Goal: Task Accomplishment & Management: Use online tool/utility

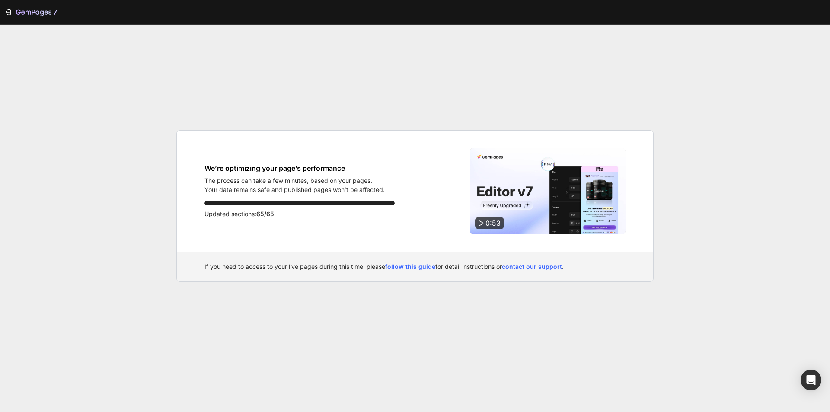
click at [409, 279] on div "If you need to access to your live pages during this time, please follow this g…" at bounding box center [415, 266] width 476 height 30
click at [340, 176] on p "The process can take a few minutes, based on your pages." at bounding box center [294, 180] width 180 height 9
click at [263, 178] on p "The process can take a few minutes, based on your pages." at bounding box center [294, 180] width 180 height 9
click at [211, 163] on div "We’re optimizing your page’s performance The process can take a few minutes, ba…" at bounding box center [415, 190] width 476 height 121
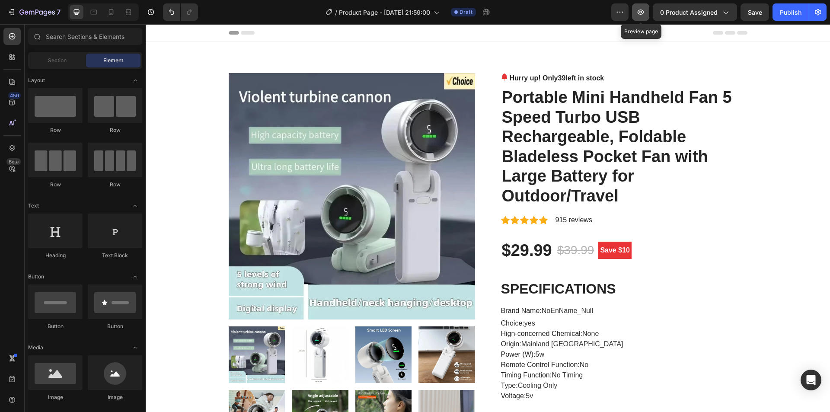
click at [647, 16] on button "button" at bounding box center [640, 11] width 17 height 17
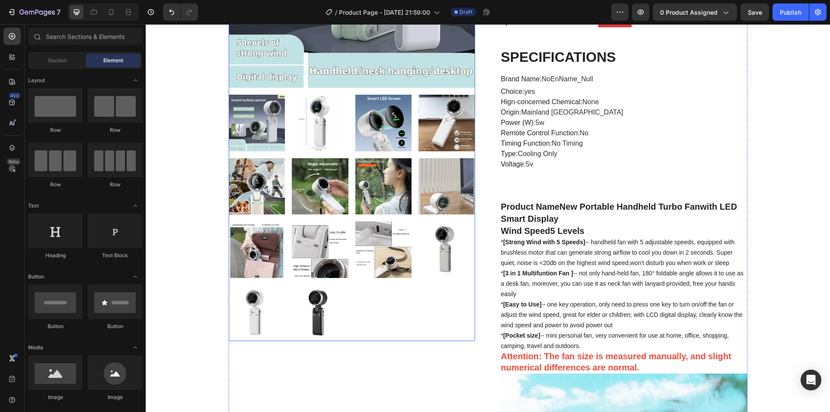
scroll to position [216, 0]
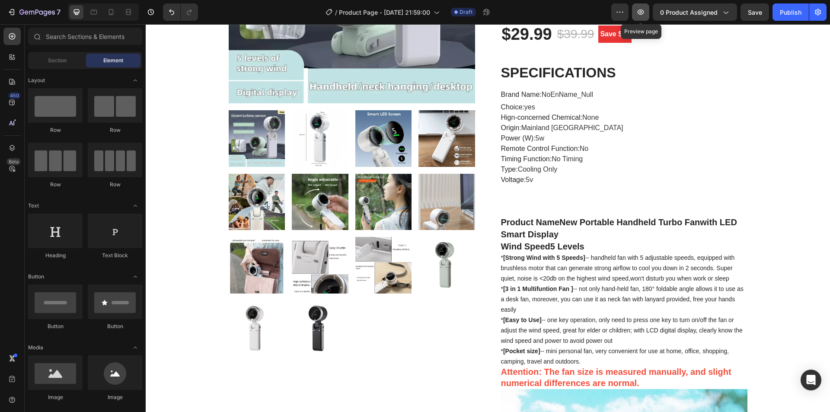
click at [646, 13] on button "button" at bounding box center [640, 11] width 17 height 17
click at [109, 13] on icon at bounding box center [111, 12] width 5 height 6
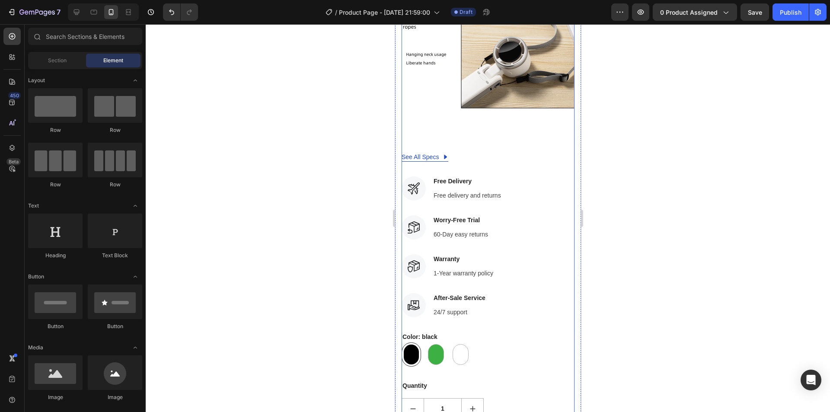
scroll to position [3025, 0]
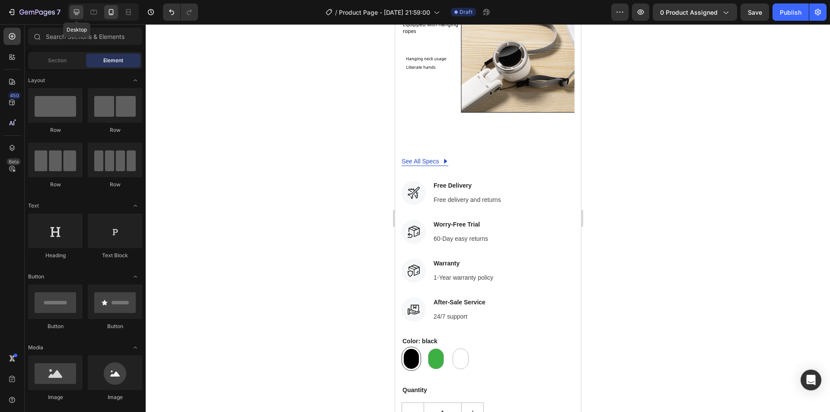
click at [78, 18] on div at bounding box center [77, 12] width 14 height 14
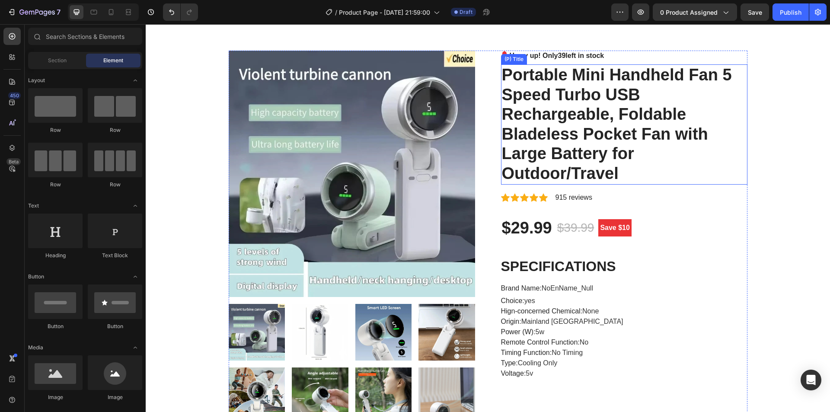
scroll to position [109, 0]
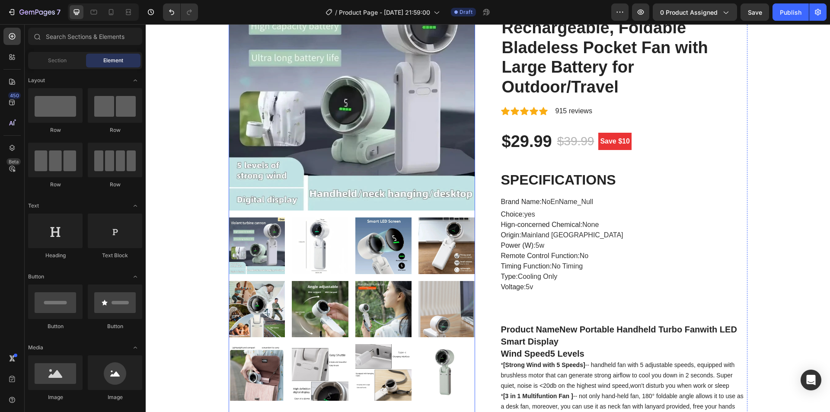
click at [389, 221] on img at bounding box center [383, 245] width 57 height 57
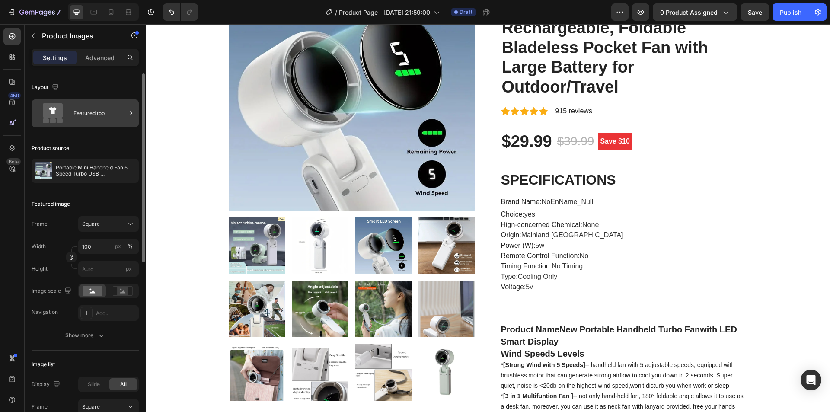
click at [79, 117] on div "Featured top" at bounding box center [99, 113] width 53 height 20
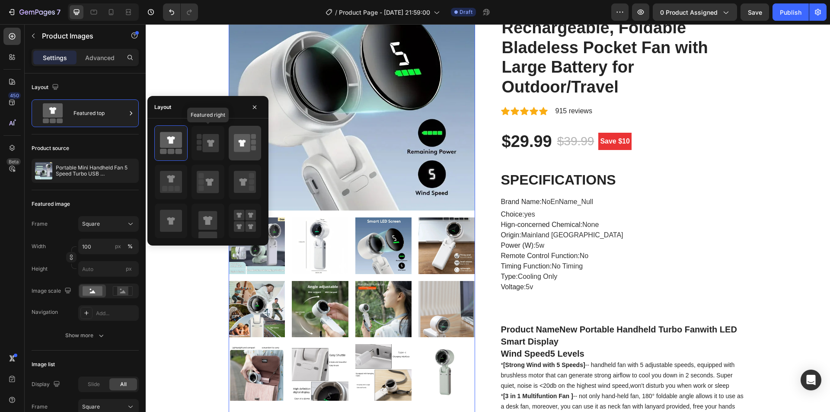
click at [210, 148] on icon at bounding box center [211, 143] width 16 height 18
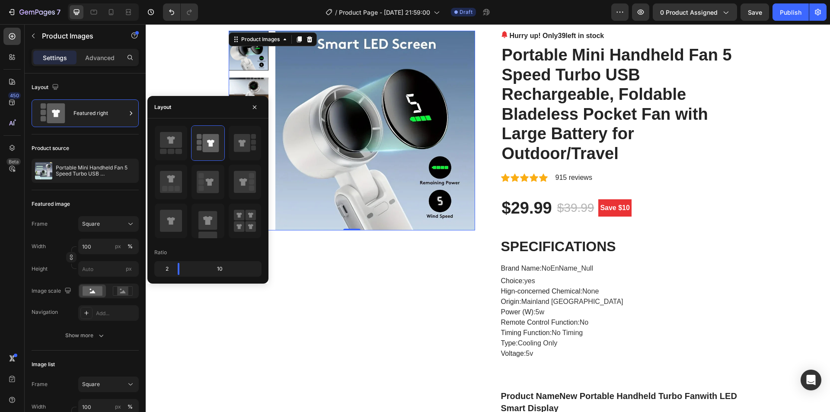
scroll to position [43, 0]
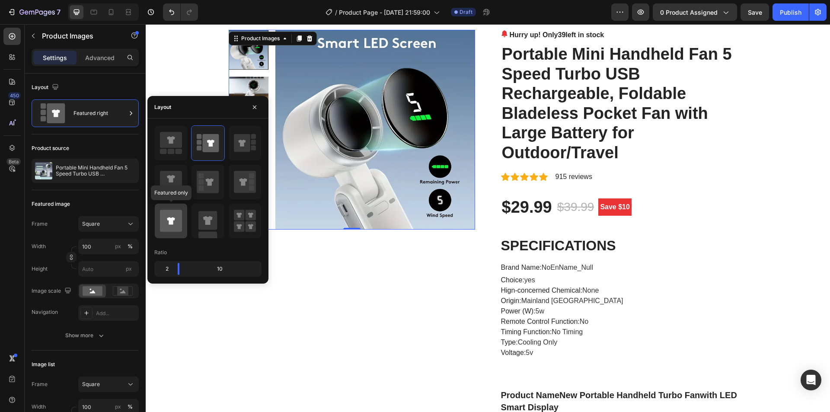
click at [168, 221] on icon at bounding box center [171, 221] width 22 height 22
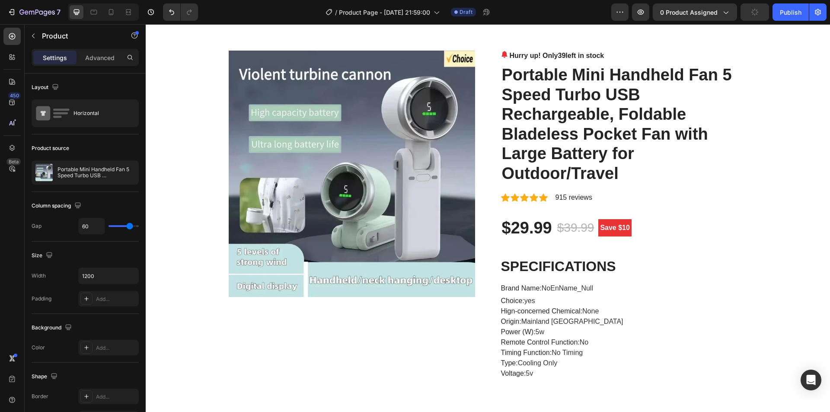
scroll to position [86, 0]
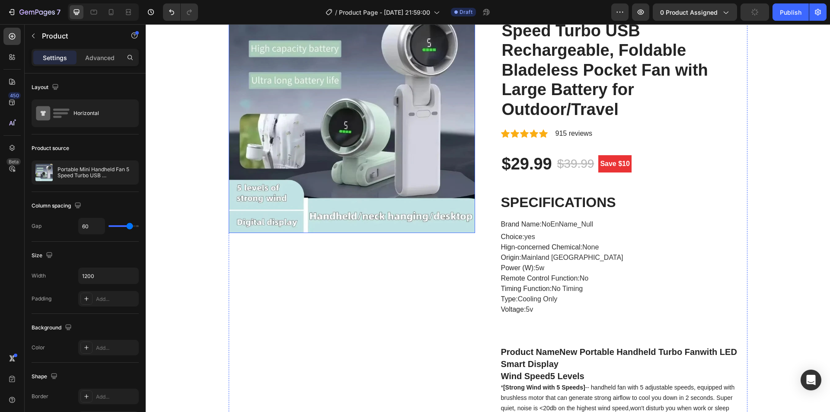
click at [333, 173] on img at bounding box center [352, 110] width 246 height 246
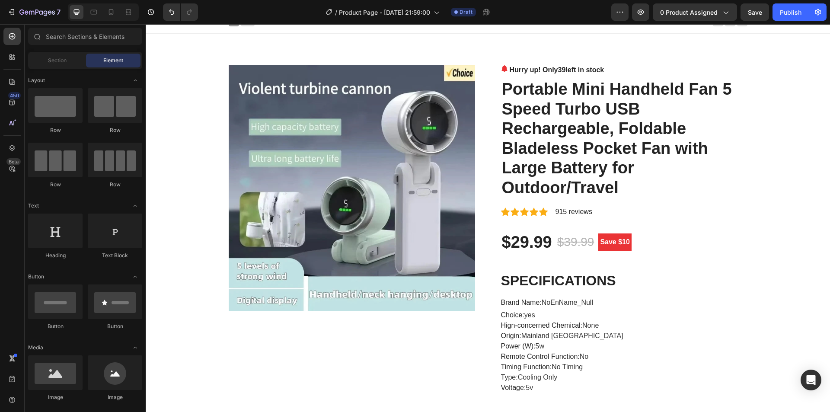
scroll to position [0, 0]
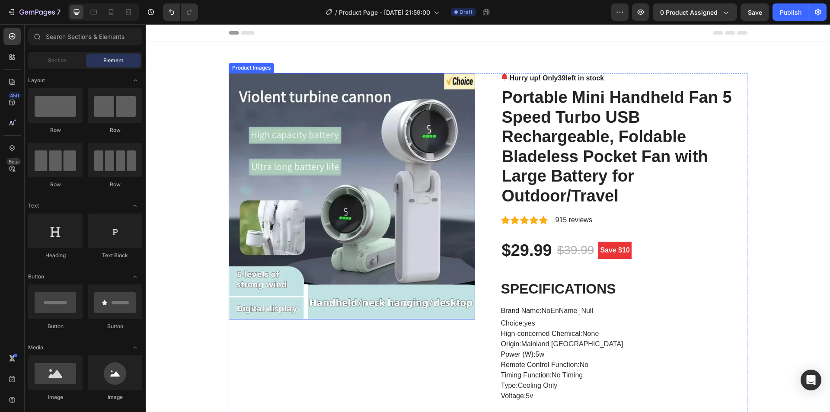
click at [361, 137] on img at bounding box center [352, 196] width 246 height 246
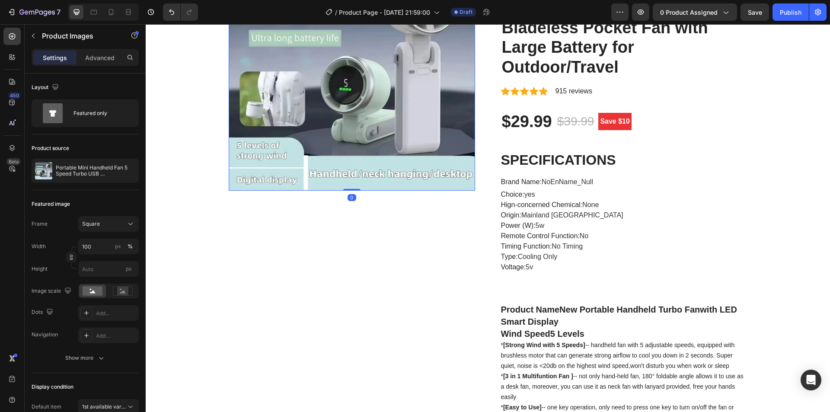
scroll to position [130, 0]
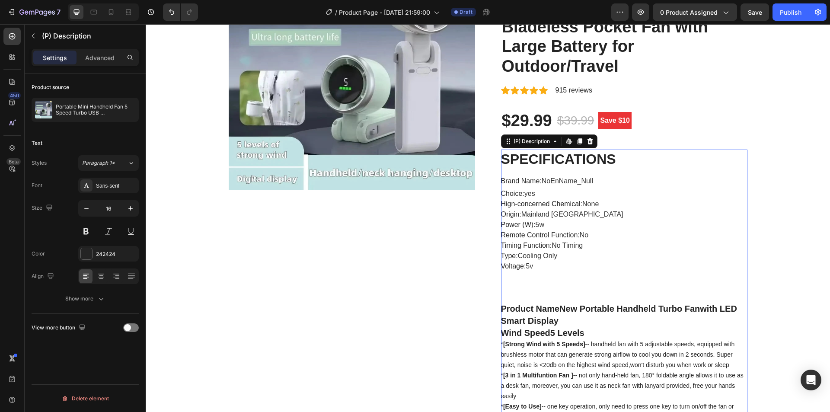
click at [572, 201] on span "Hign-concerned Chemical" at bounding box center [541, 203] width 80 height 7
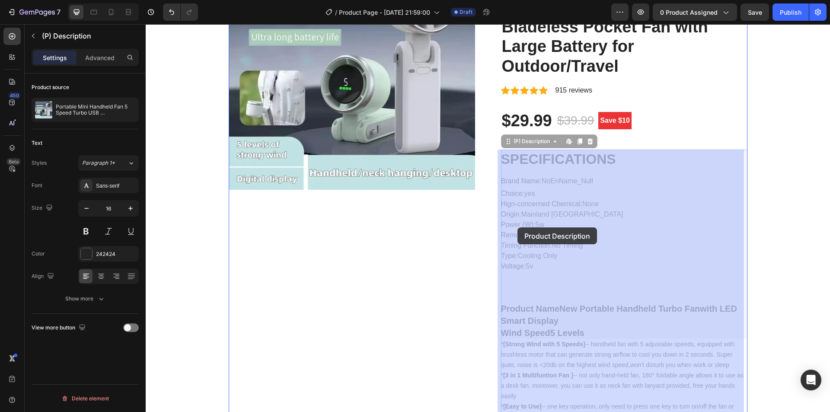
drag, startPoint x: 563, startPoint y: 228, endPoint x: 523, endPoint y: 222, distance: 40.6
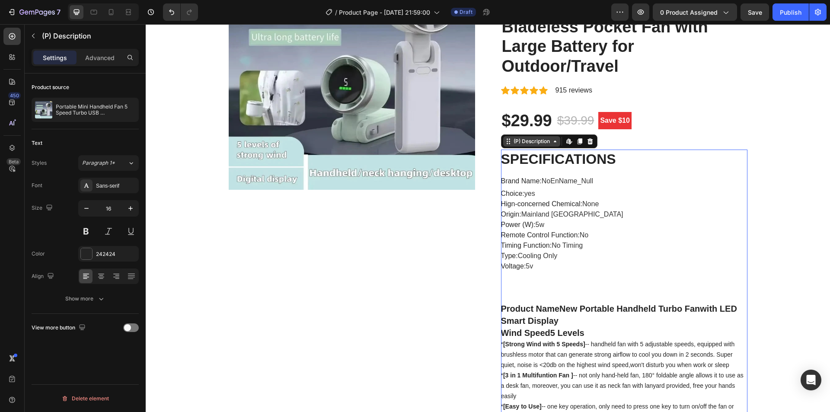
click at [505, 143] on icon at bounding box center [508, 141] width 7 height 7
click at [558, 183] on span "NoEnName_Null" at bounding box center [566, 180] width 51 height 7
click at [590, 137] on div at bounding box center [590, 141] width 10 height 10
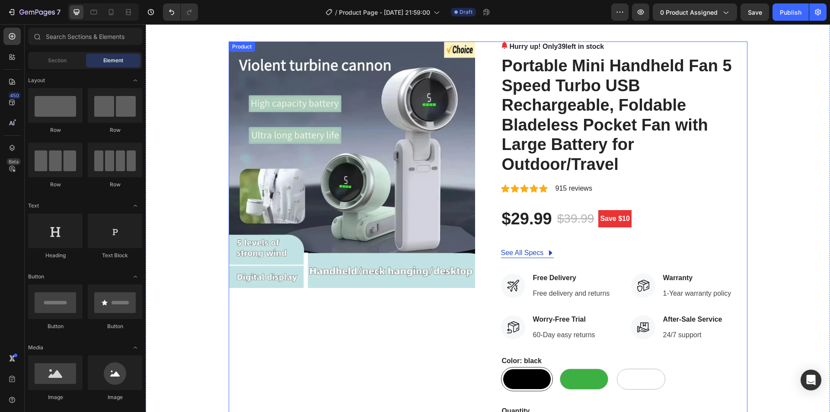
scroll to position [0, 0]
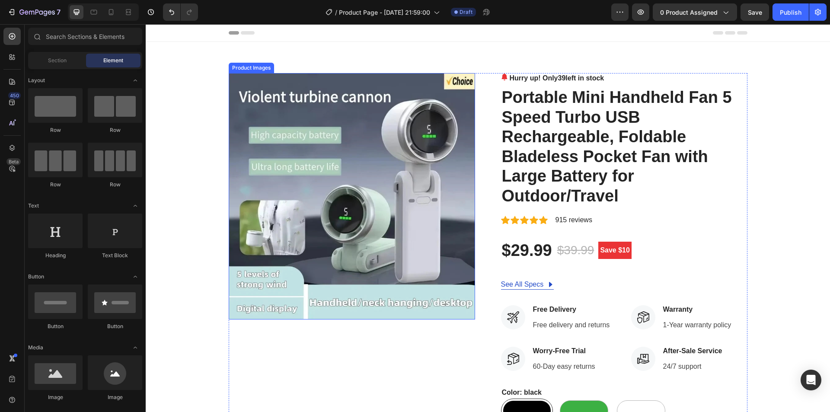
click at [331, 171] on img at bounding box center [352, 196] width 246 height 246
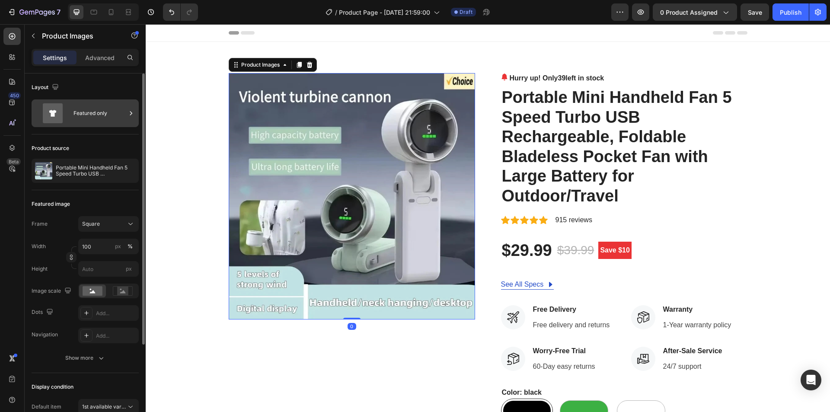
click at [123, 114] on div "Featured only" at bounding box center [99, 113] width 53 height 20
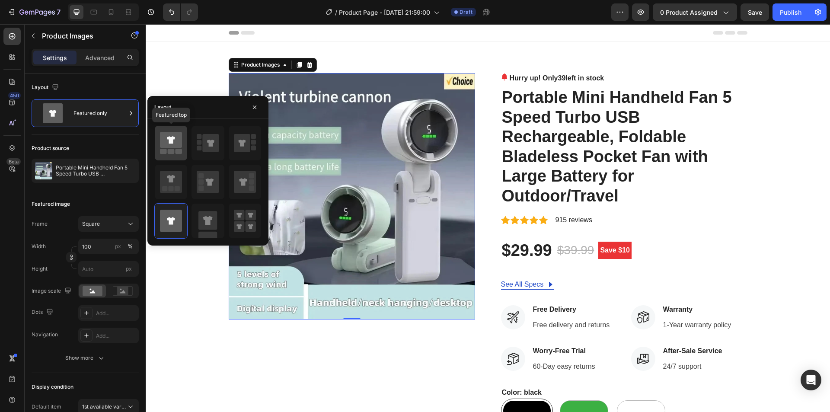
click at [175, 153] on rect at bounding box center [178, 151] width 7 height 5
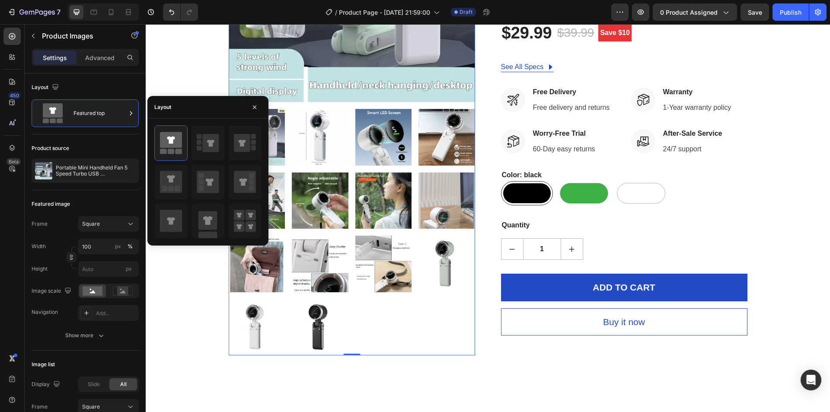
scroll to position [216, 0]
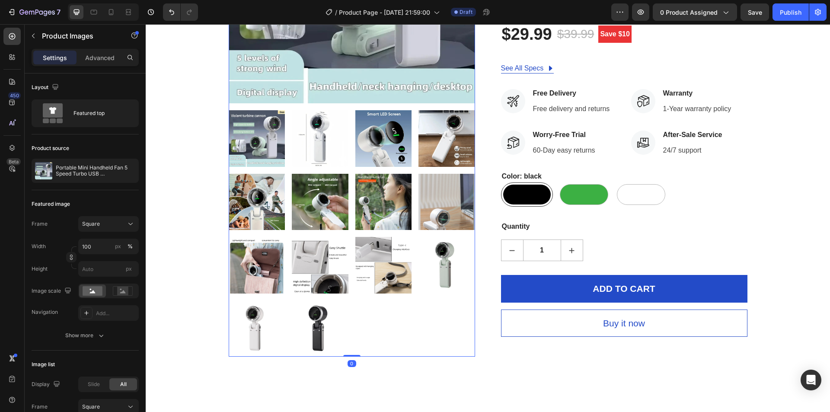
drag, startPoint x: 347, startPoint y: 356, endPoint x: 350, endPoint y: 290, distance: 65.7
click at [350, 290] on div "Product Images 0" at bounding box center [352, 106] width 246 height 499
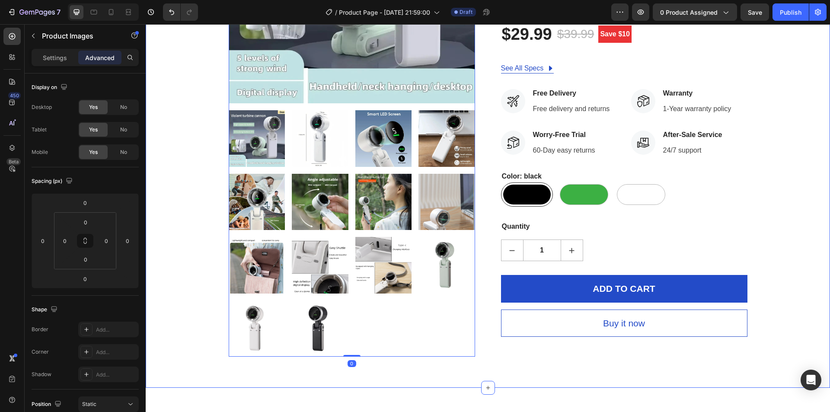
click at [344, 355] on div "Product Images 0 Hurry up! Only 39 left in stock (P) Stock Counter Portable Min…" at bounding box center [488, 107] width 684 height 562
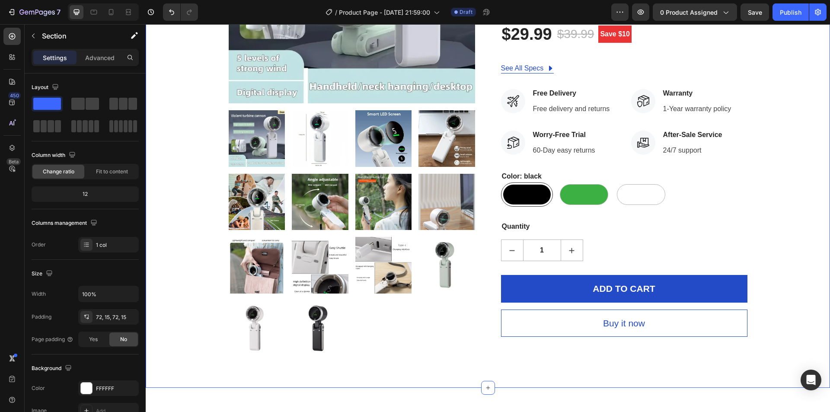
click at [349, 356] on div at bounding box center [352, 233] width 246 height 246
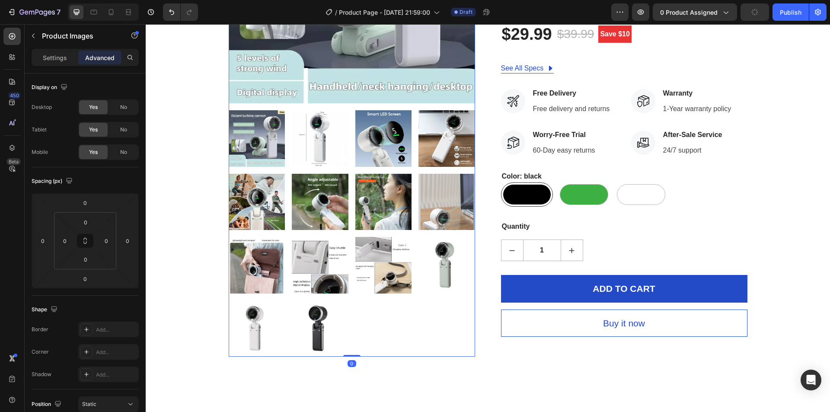
drag, startPoint x: 348, startPoint y: 355, endPoint x: 349, endPoint y: 348, distance: 7.5
click at [349, 348] on div "Product Images 0" at bounding box center [352, 106] width 246 height 499
drag, startPoint x: 348, startPoint y: 365, endPoint x: 346, endPoint y: 360, distance: 4.7
click at [347, 365] on div "0" at bounding box center [351, 363] width 9 height 7
drag, startPoint x: 347, startPoint y: 356, endPoint x: 327, endPoint y: 344, distance: 23.6
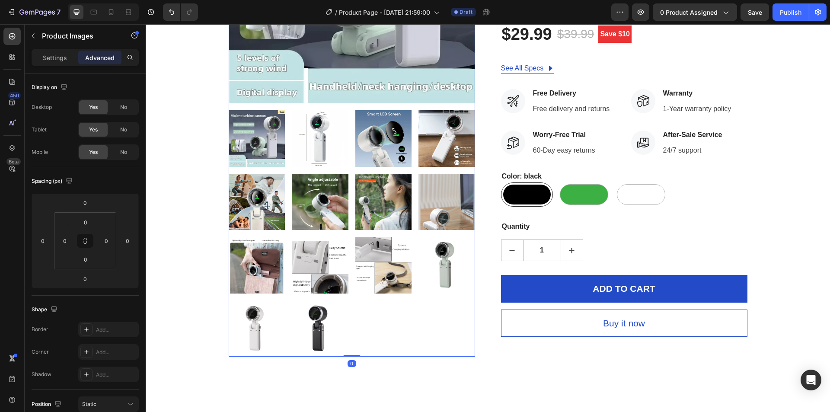
click at [354, 342] on div "Product Images 0" at bounding box center [352, 106] width 246 height 499
click at [229, 355] on img at bounding box center [257, 328] width 57 height 57
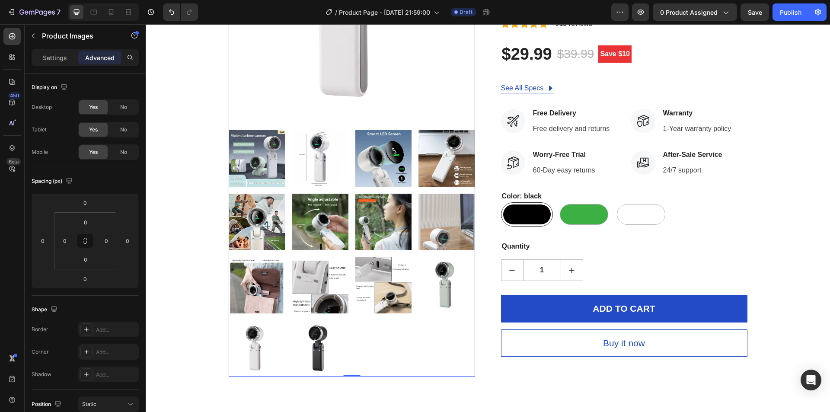
scroll to position [173, 0]
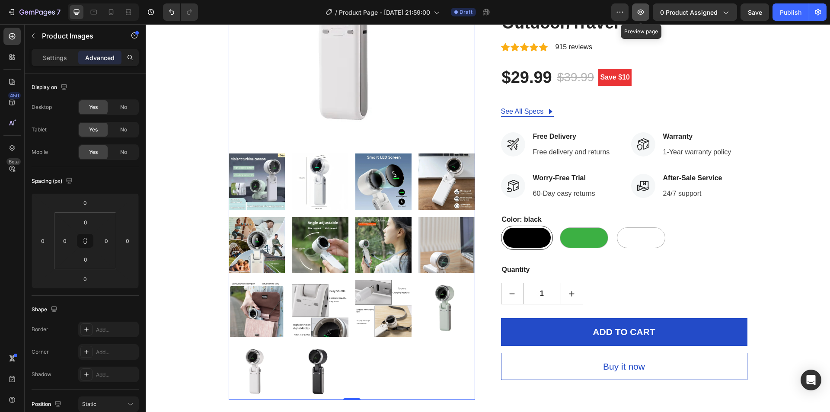
click at [641, 12] on icon "button" at bounding box center [640, 12] width 6 height 5
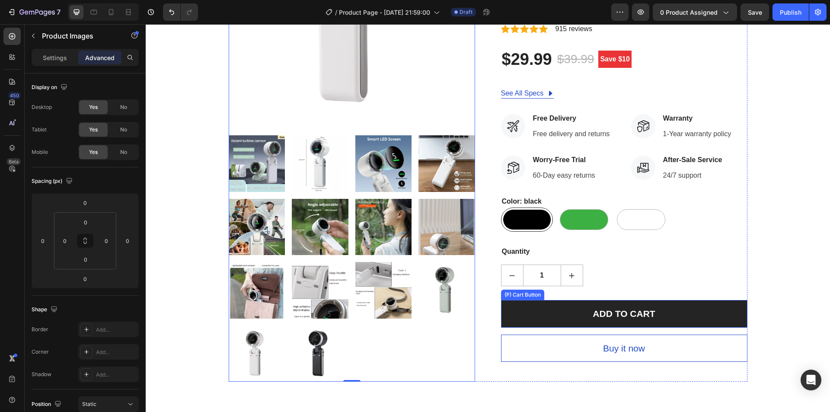
scroll to position [216, 0]
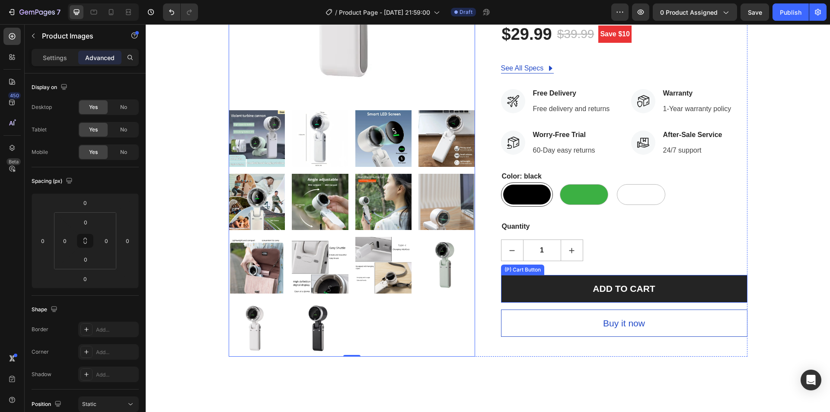
click at [574, 287] on button "ADD TO CART" at bounding box center [624, 289] width 246 height 28
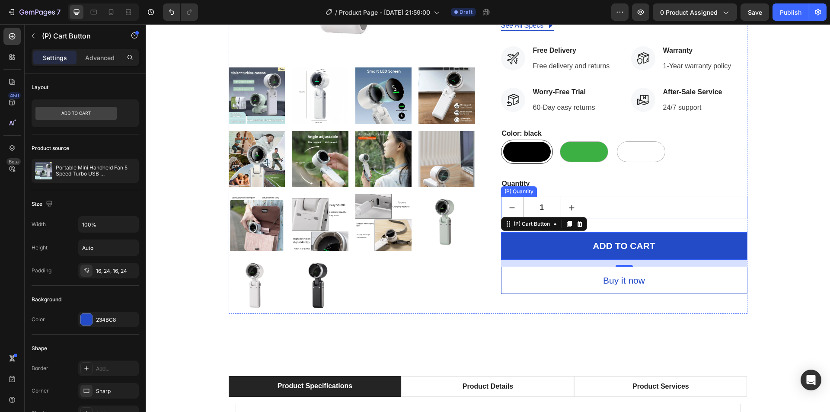
scroll to position [259, 0]
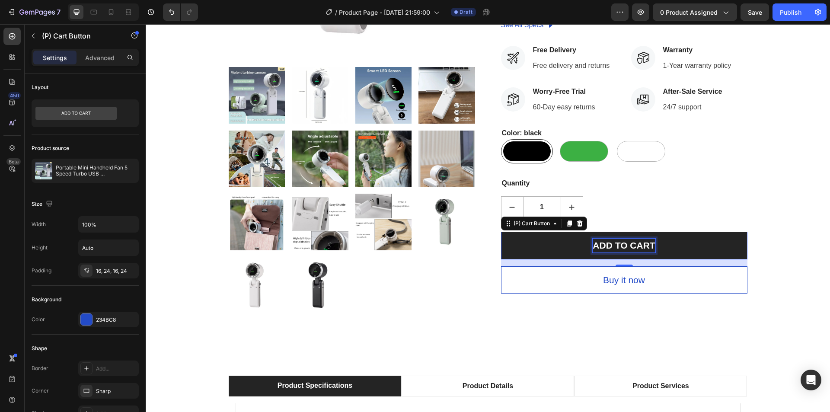
click at [592, 251] on div "ADD TO CART" at bounding box center [623, 246] width 62 height 14
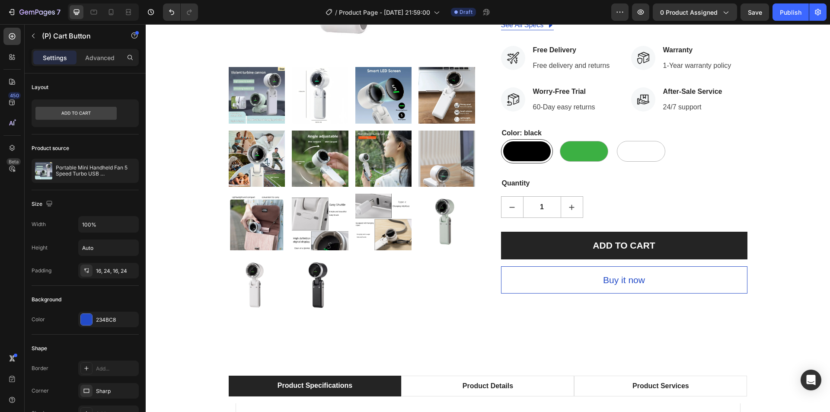
click at [559, 254] on button "ADD TO CART" at bounding box center [624, 246] width 246 height 28
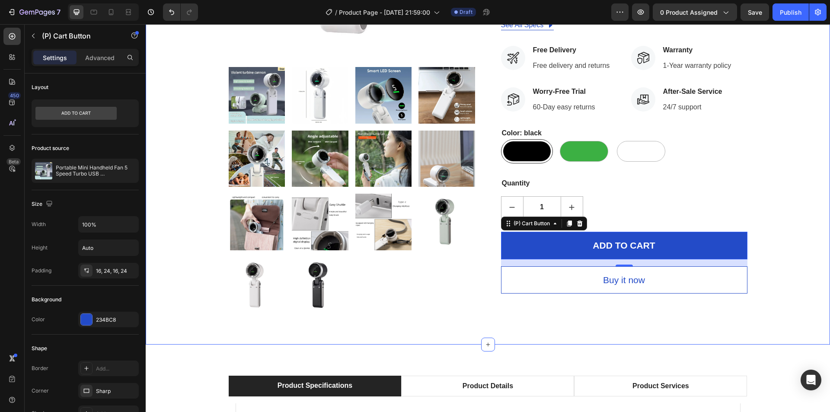
click at [789, 180] on div "Product Images Hurry up! Only 39 left in stock (P) Stock Counter Portable Mini …" at bounding box center [487, 63] width 671 height 499
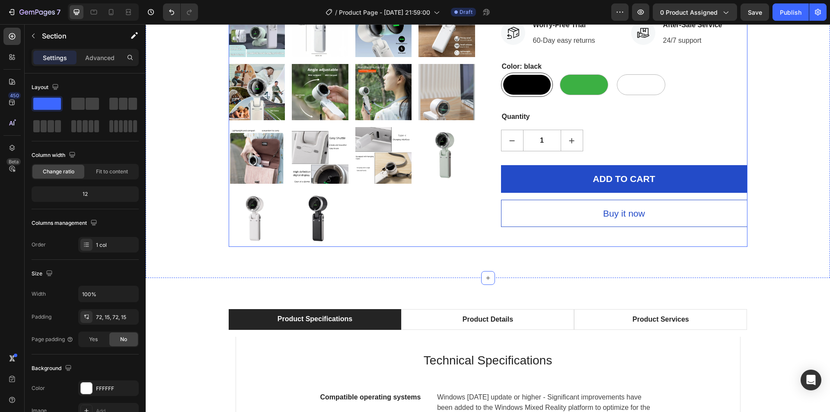
scroll to position [346, 0]
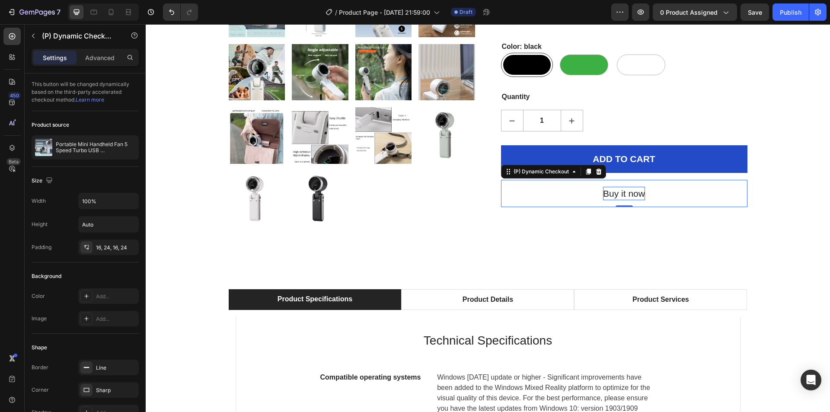
click at [624, 192] on div "Buy it now" at bounding box center [624, 194] width 42 height 14
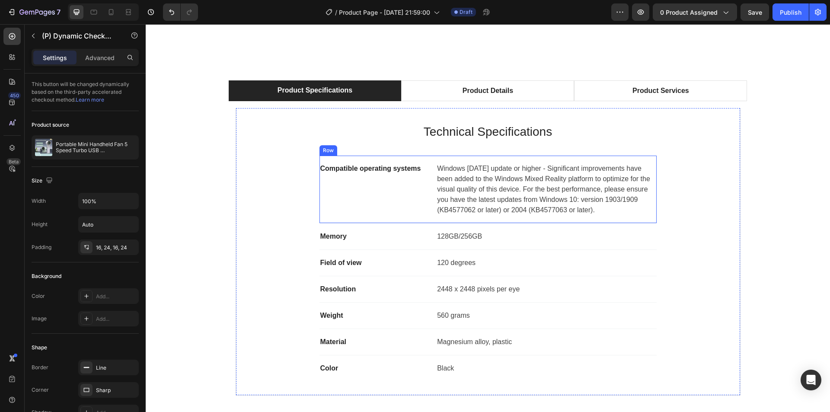
scroll to position [691, 0]
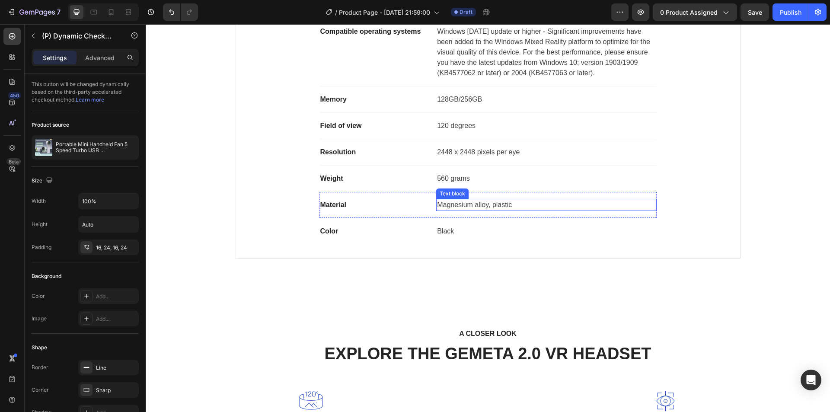
click at [458, 204] on p "Magnesium alloy, plastic" at bounding box center [546, 205] width 218 height 10
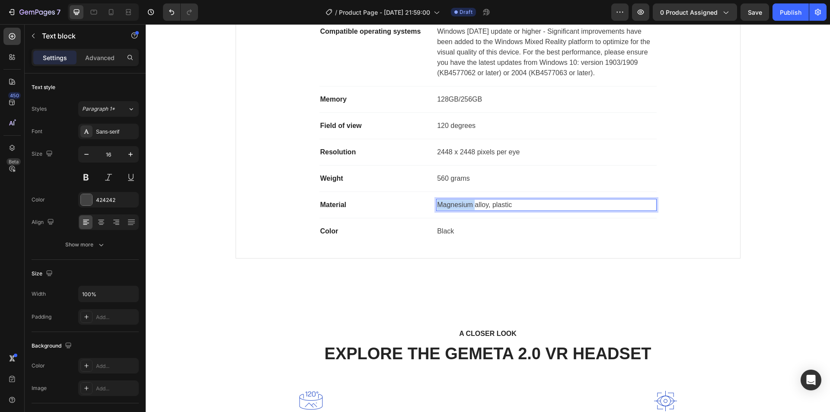
click at [458, 204] on p "Magnesium alloy, plastic" at bounding box center [546, 205] width 218 height 10
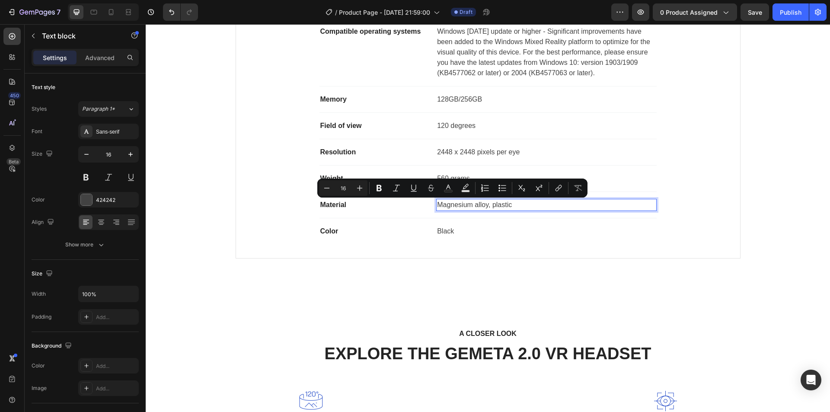
click at [496, 203] on p "Magnesium alloy, plastic" at bounding box center [546, 205] width 218 height 10
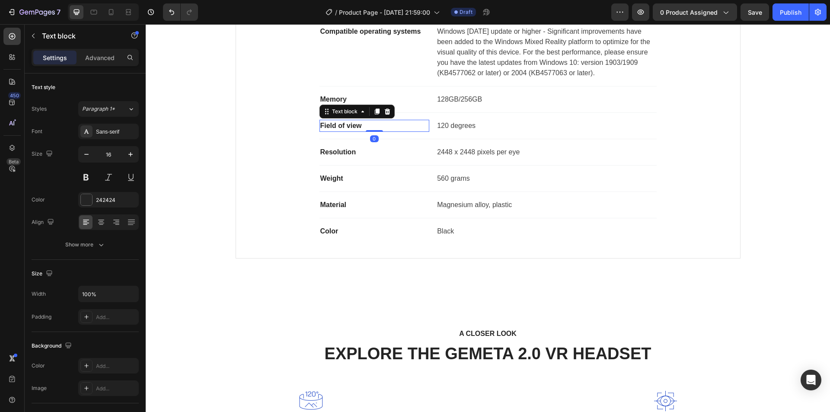
click at [357, 128] on p "Field of view" at bounding box center [374, 126] width 108 height 10
drag, startPoint x: 365, startPoint y: 127, endPoint x: 315, endPoint y: 127, distance: 49.7
click at [315, 127] on div "Technical Specifications Heading Compatible operating systems Text block Window…" at bounding box center [488, 114] width 476 height 259
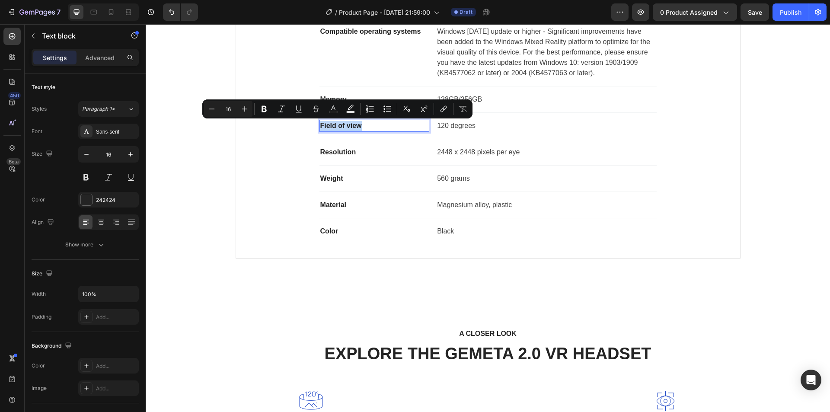
drag, startPoint x: 381, startPoint y: 124, endPoint x: 317, endPoint y: 123, distance: 64.0
click at [320, 123] on p "Field of view" at bounding box center [374, 126] width 108 height 10
copy p "Field of view"
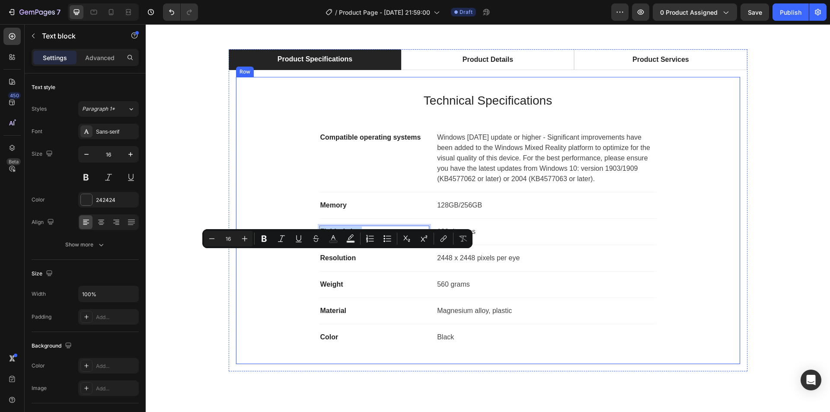
scroll to position [562, 0]
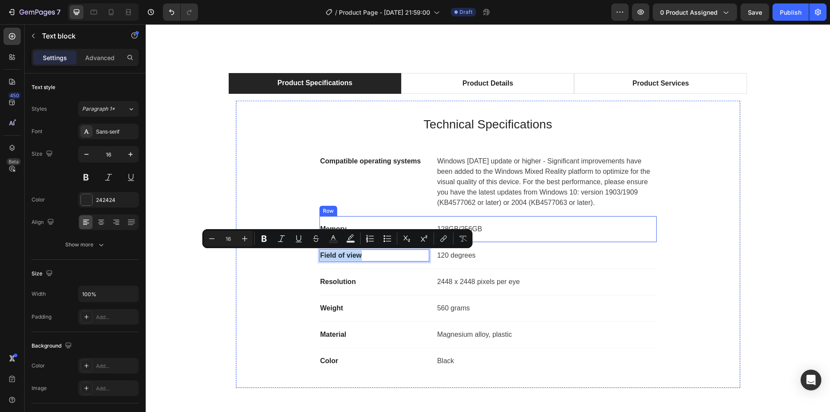
click at [333, 222] on div "Memory Text block 128GB/256GB Text block Row" at bounding box center [487, 229] width 337 height 26
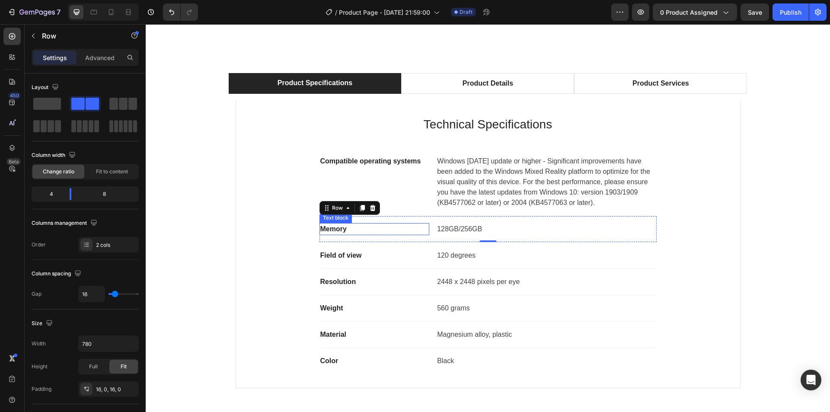
click at [354, 229] on p "Memory" at bounding box center [374, 229] width 108 height 10
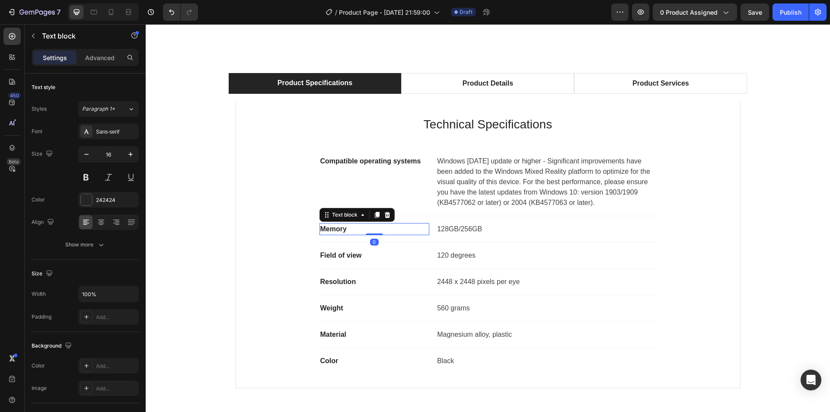
click at [354, 229] on p "Memory" at bounding box center [374, 229] width 108 height 10
drag, startPoint x: 359, startPoint y: 229, endPoint x: 312, endPoint y: 230, distance: 46.2
click at [312, 230] on div "Technical Specifications Heading Compatible operating systems Text block Window…" at bounding box center [488, 244] width 476 height 259
click at [353, 228] on p "Memory" at bounding box center [374, 229] width 108 height 10
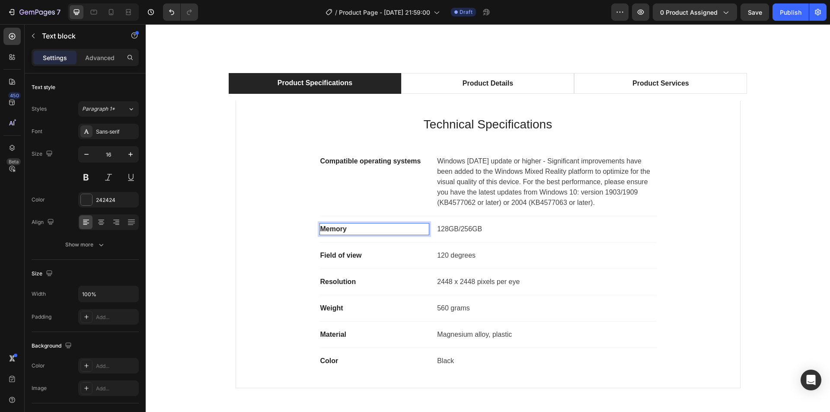
click at [344, 231] on p "Memory" at bounding box center [374, 229] width 108 height 10
click at [340, 229] on p "Memory" at bounding box center [374, 229] width 108 height 10
click at [451, 228] on p "128GB/256GB" at bounding box center [546, 229] width 218 height 10
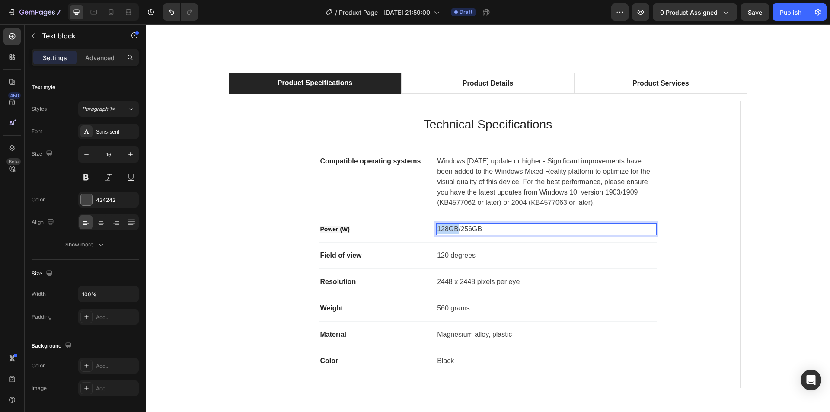
click at [451, 228] on p "128GB/256GB" at bounding box center [546, 229] width 218 height 10
drag, startPoint x: 479, startPoint y: 227, endPoint x: 435, endPoint y: 231, distance: 44.2
click at [437, 231] on p "128GB/256GB" at bounding box center [546, 229] width 218 height 10
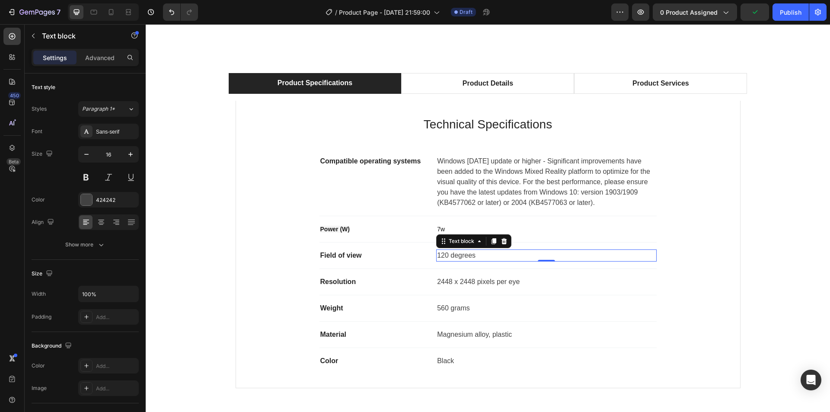
click at [453, 253] on p "120 degrees" at bounding box center [546, 255] width 218 height 10
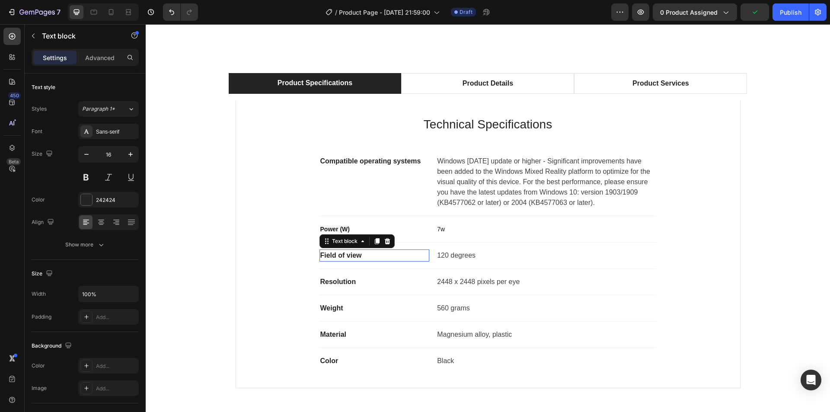
click at [343, 259] on p "Field of view" at bounding box center [374, 255] width 108 height 10
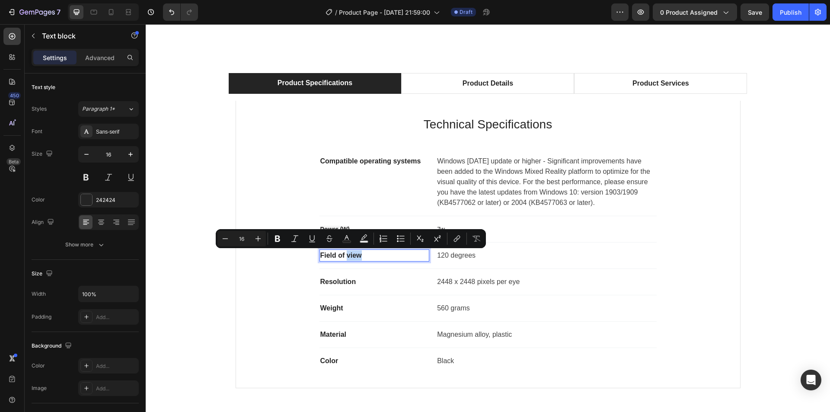
click at [364, 256] on p "Field of view" at bounding box center [374, 255] width 108 height 10
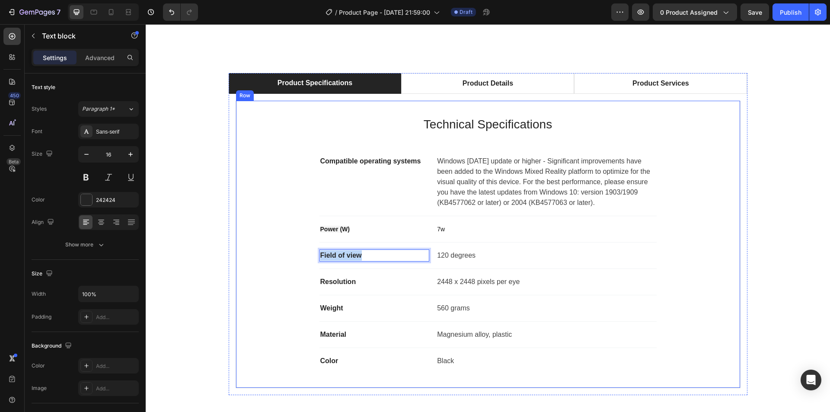
drag, startPoint x: 366, startPoint y: 255, endPoint x: 309, endPoint y: 256, distance: 56.6
click at [309, 256] on div "Technical Specifications Heading Compatible operating systems Text block Window…" at bounding box center [488, 244] width 476 height 259
click at [455, 262] on div "Type Text block 0 120 degrees Text block Row" at bounding box center [487, 255] width 337 height 26
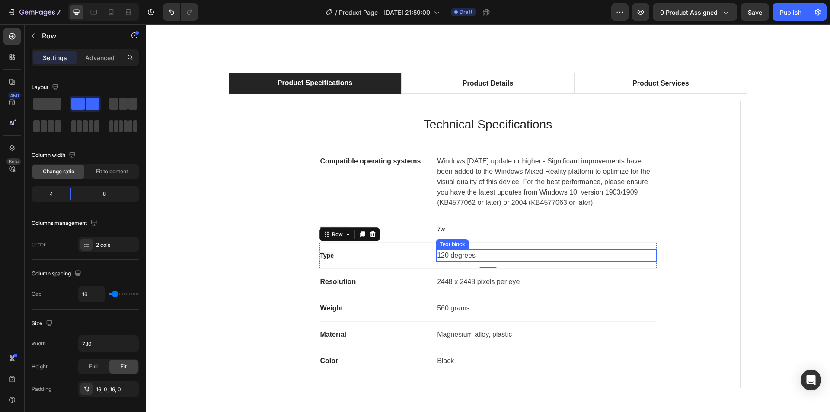
click at [461, 258] on p "120 degrees" at bounding box center [546, 255] width 218 height 10
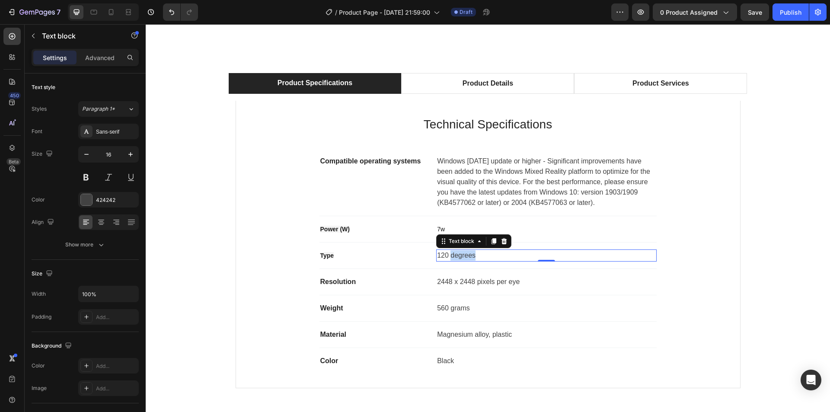
click at [461, 258] on p "120 degrees" at bounding box center [546, 255] width 218 height 10
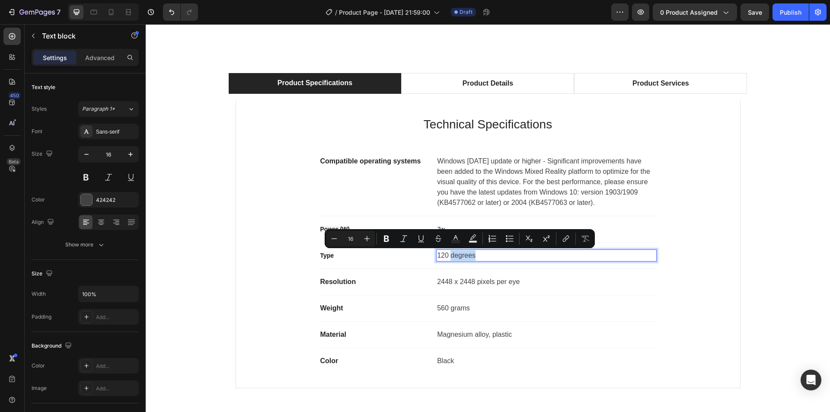
click at [480, 254] on p "120 degrees" at bounding box center [546, 255] width 218 height 10
click at [479, 258] on p "120 degrees" at bounding box center [546, 255] width 218 height 10
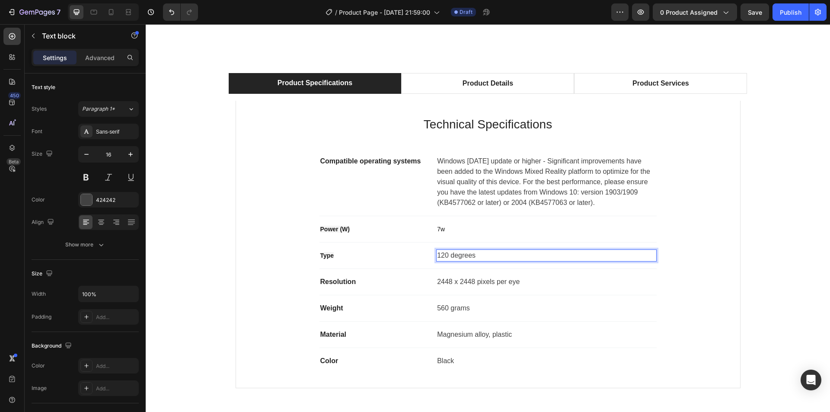
click at [463, 258] on p "120 degrees" at bounding box center [546, 255] width 218 height 10
drag, startPoint x: 481, startPoint y: 255, endPoint x: 433, endPoint y: 256, distance: 48.0
click at [437, 256] on p "120 degrees" at bounding box center [546, 255] width 218 height 10
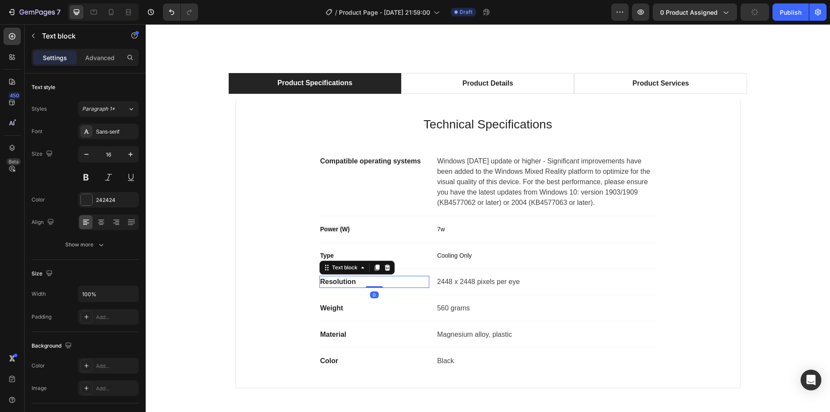
click at [340, 282] on p "Resolution" at bounding box center [374, 282] width 108 height 10
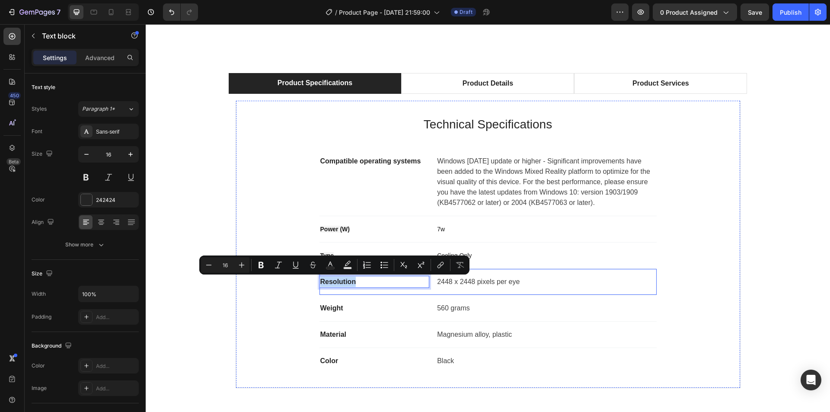
click at [340, 303] on p "Weight" at bounding box center [374, 308] width 108 height 10
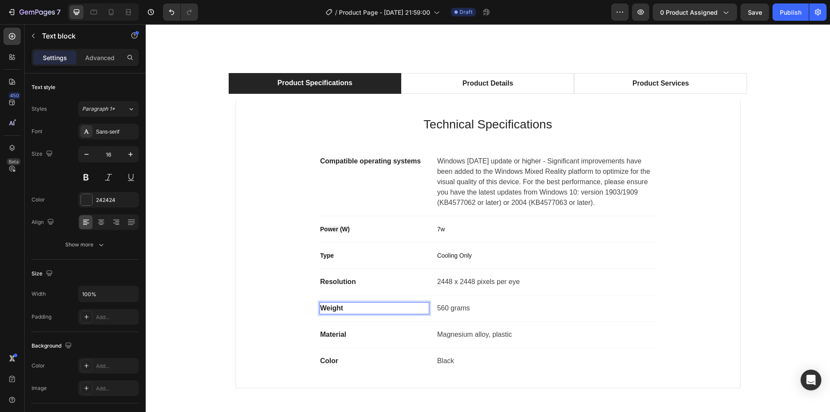
click at [341, 306] on p "Weight" at bounding box center [374, 308] width 108 height 10
drag, startPoint x: 353, startPoint y: 310, endPoint x: 316, endPoint y: 313, distance: 37.3
click at [319, 312] on div "Weight" at bounding box center [374, 308] width 110 height 12
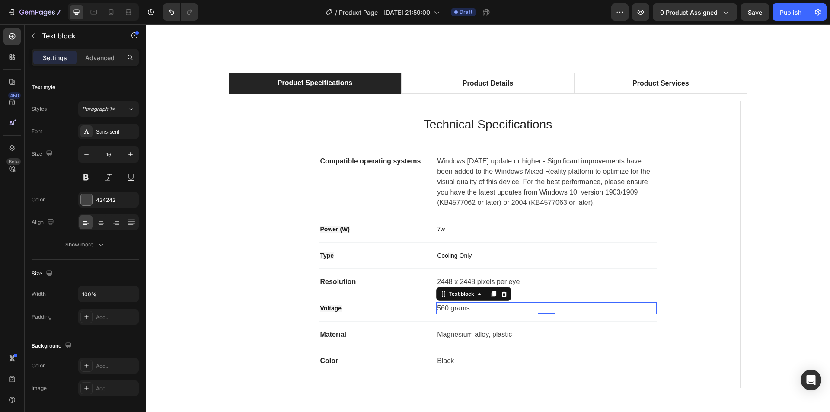
click at [452, 307] on p "560 grams" at bounding box center [546, 308] width 218 height 10
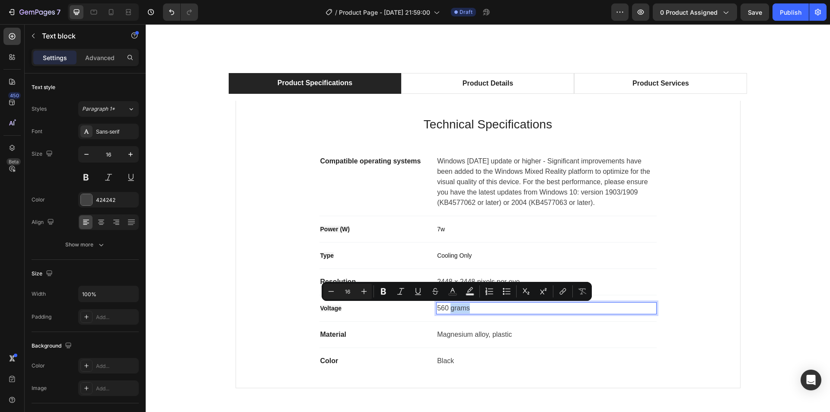
click at [464, 312] on p "560 grams" at bounding box center [546, 308] width 218 height 10
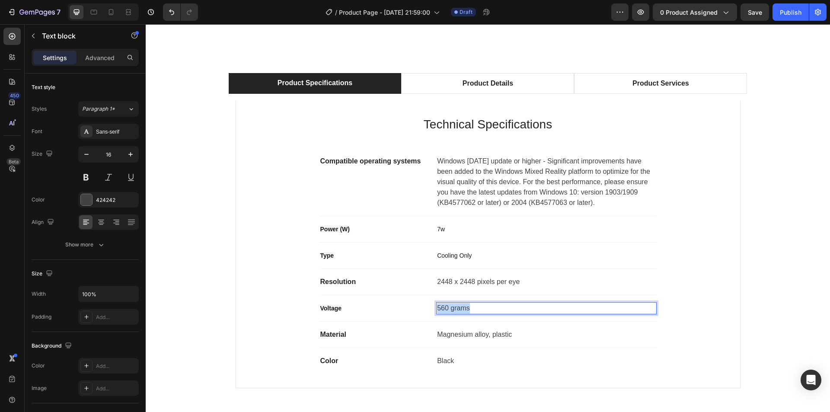
drag, startPoint x: 472, startPoint y: 308, endPoint x: 435, endPoint y: 309, distance: 37.2
click at [437, 309] on p "560 grams" at bounding box center [546, 308] width 218 height 10
click at [327, 340] on div "Material" at bounding box center [374, 334] width 110 height 12
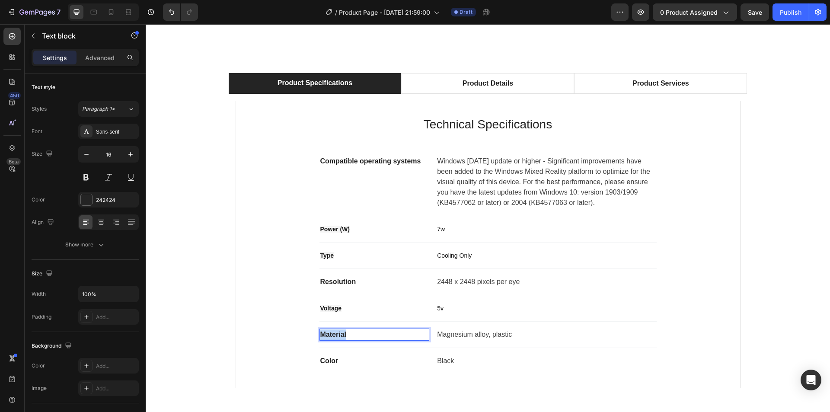
click at [327, 340] on div "Material" at bounding box center [374, 334] width 110 height 12
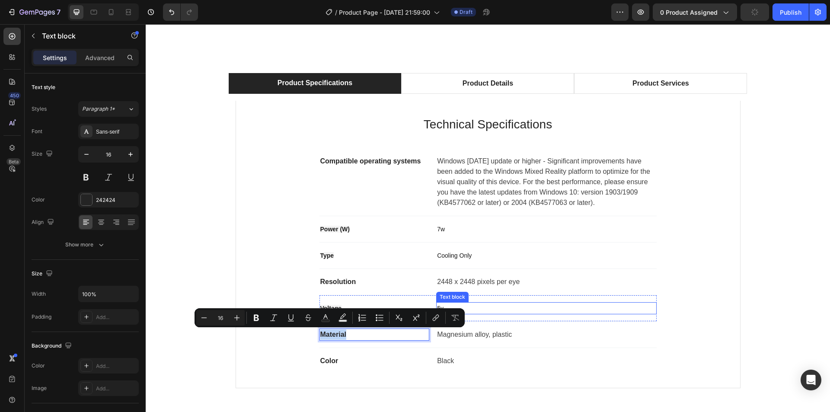
click at [490, 311] on p "5v" at bounding box center [546, 308] width 218 height 10
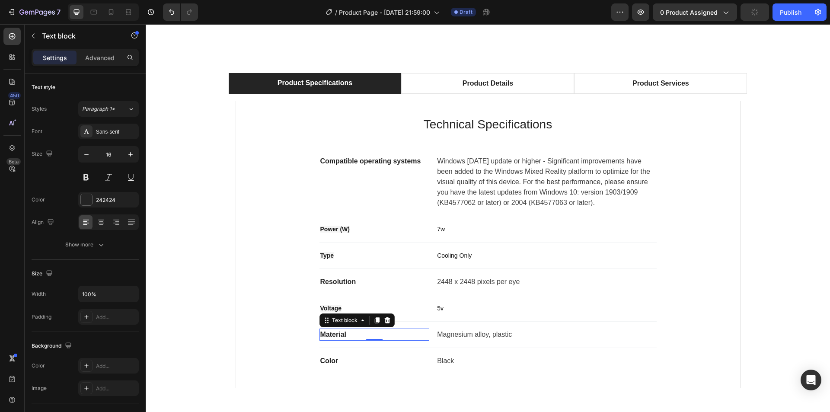
click at [337, 335] on p "Material" at bounding box center [374, 334] width 108 height 10
click at [347, 336] on p "Material" at bounding box center [374, 334] width 108 height 10
drag, startPoint x: 350, startPoint y: 336, endPoint x: 316, endPoint y: 339, distance: 33.8
click at [319, 339] on div "Material" at bounding box center [374, 334] width 110 height 12
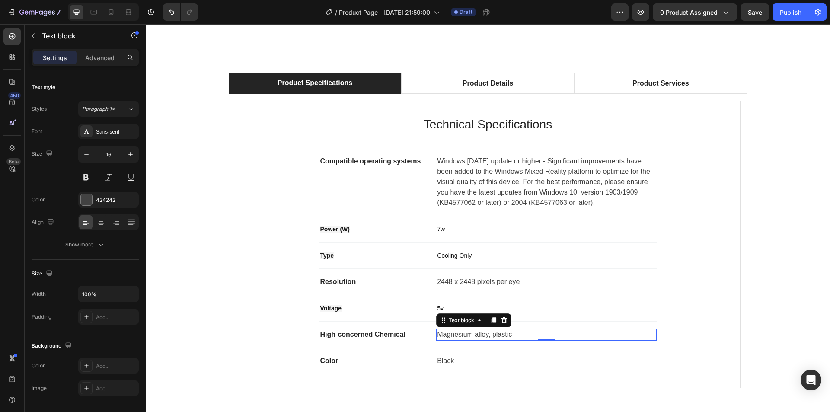
click at [473, 332] on p "Magnesium alloy, plastic" at bounding box center [546, 334] width 218 height 10
drag, startPoint x: 526, startPoint y: 334, endPoint x: 436, endPoint y: 336, distance: 89.9
click at [437, 336] on p "Magnesium alloy, plastic" at bounding box center [546, 334] width 218 height 10
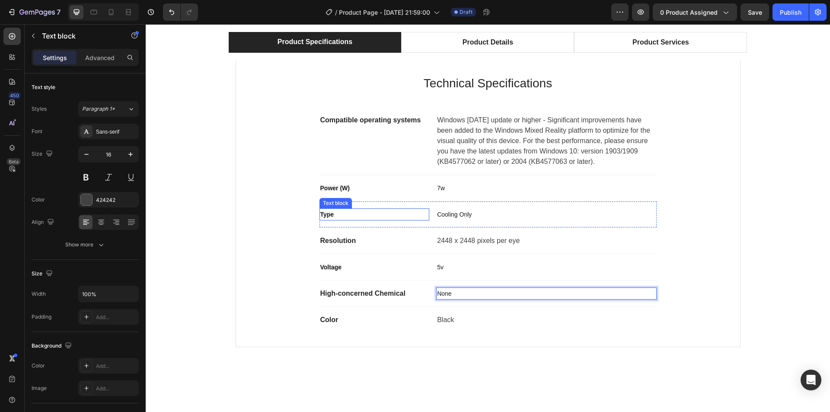
scroll to position [605, 0]
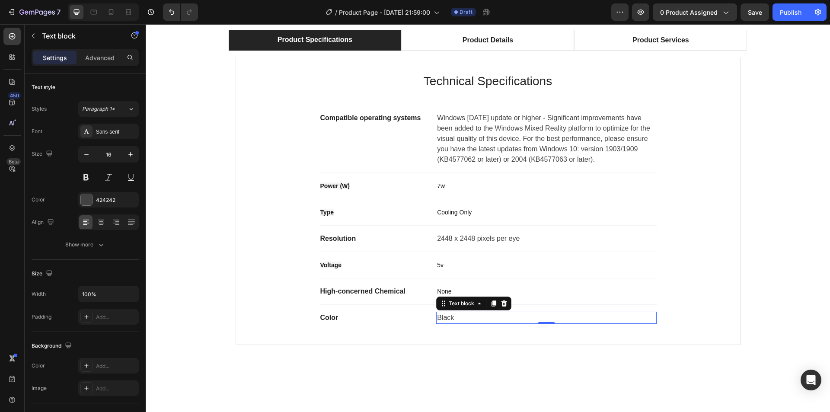
click at [462, 321] on p "Black" at bounding box center [546, 317] width 218 height 10
click at [477, 318] on p "Black, White, Green" at bounding box center [546, 317] width 218 height 10
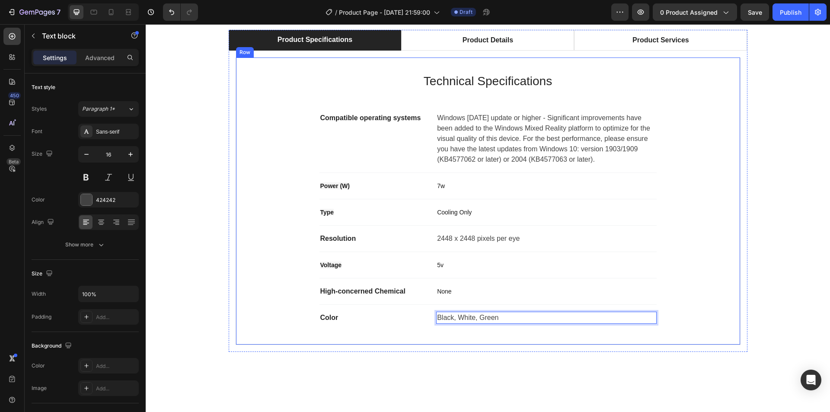
click at [737, 247] on div "Technical Specifications Heading Compatible operating systems Text block Window…" at bounding box center [488, 201] width 519 height 301
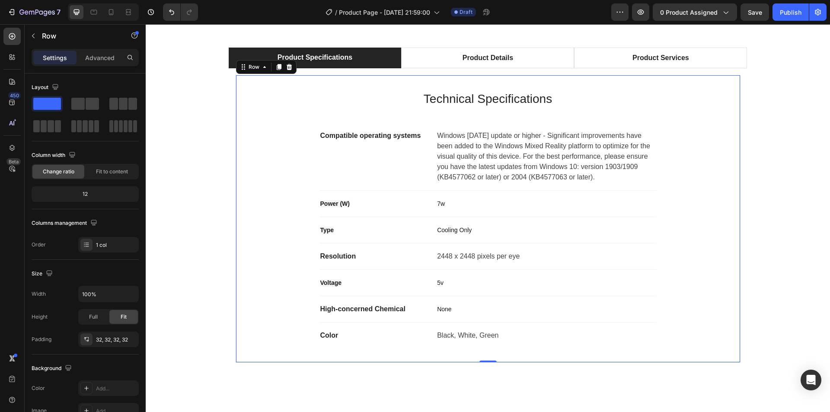
scroll to position [562, 0]
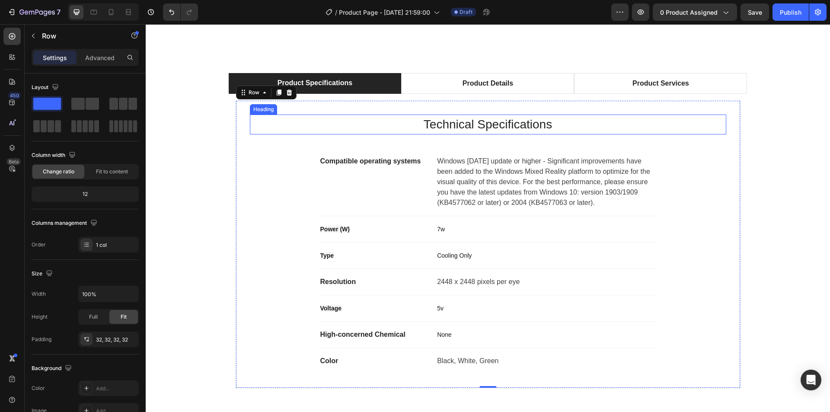
click at [484, 126] on p "Technical Specifications" at bounding box center [488, 124] width 474 height 18
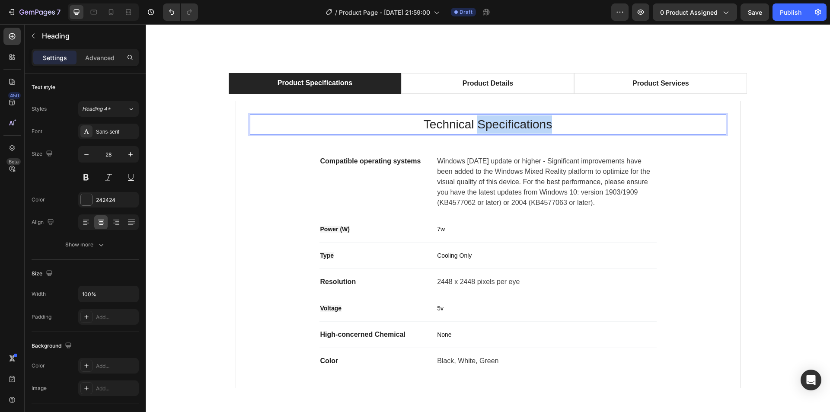
click at [484, 126] on p "Technical Specifications" at bounding box center [488, 124] width 474 height 18
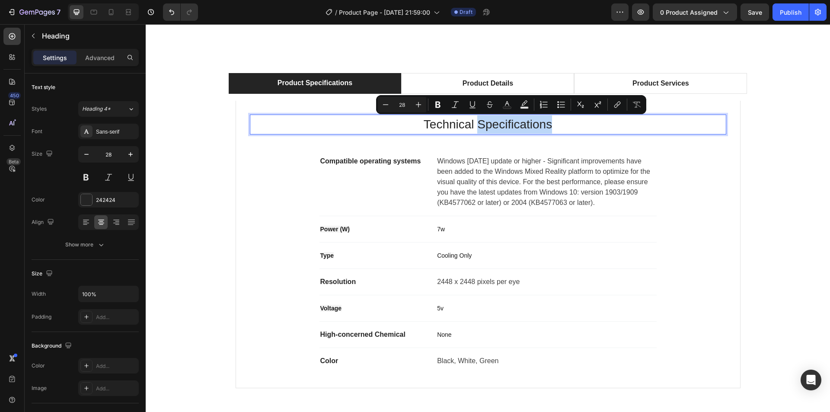
click at [582, 119] on p "Technical Specifications" at bounding box center [488, 124] width 474 height 18
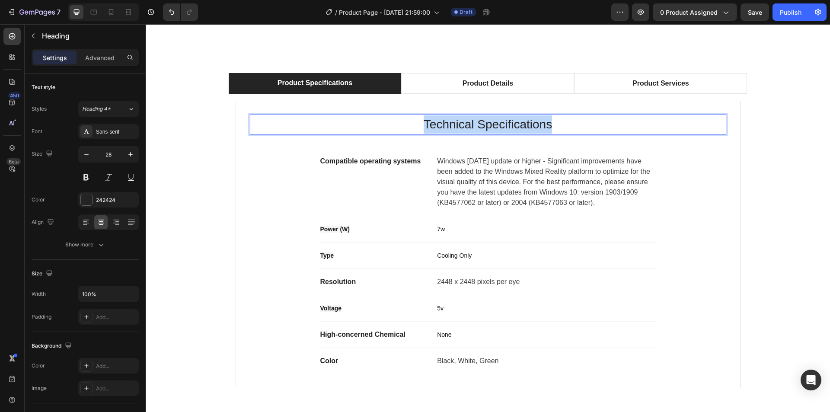
drag, startPoint x: 572, startPoint y: 127, endPoint x: 410, endPoint y: 123, distance: 161.7
click at [410, 123] on p "Technical Specifications" at bounding box center [488, 124] width 474 height 18
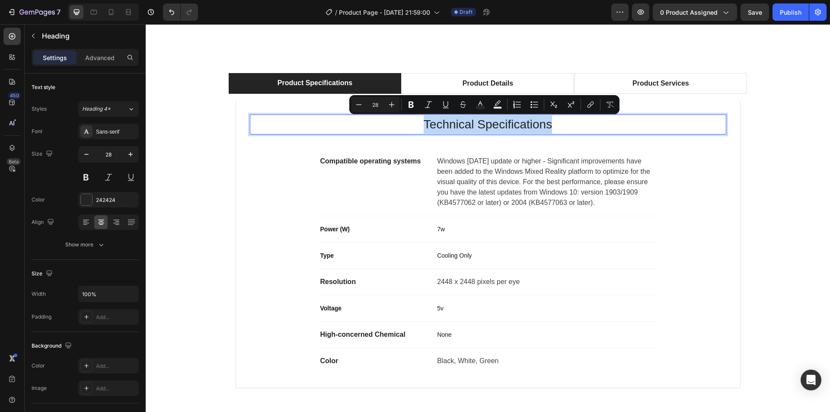
copy p "Technical Specifications"
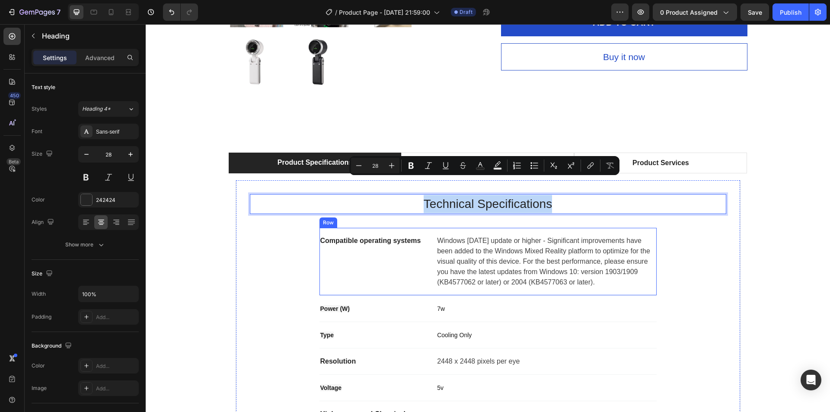
scroll to position [475, 0]
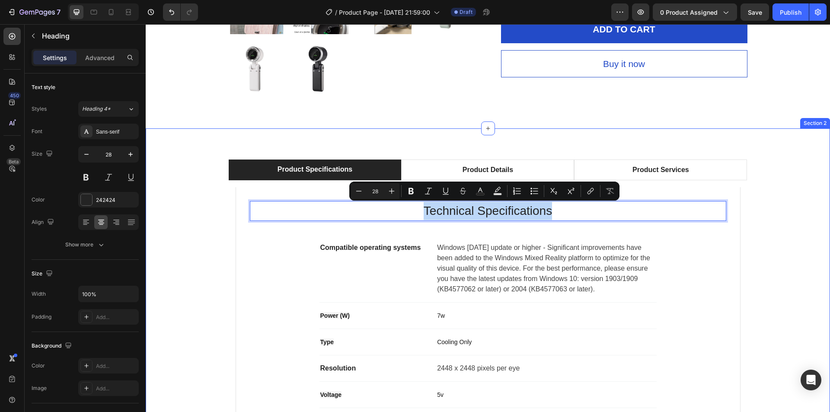
click at [790, 268] on div "Product Specifications Product Details Product Services Technical Specification…" at bounding box center [487, 320] width 671 height 322
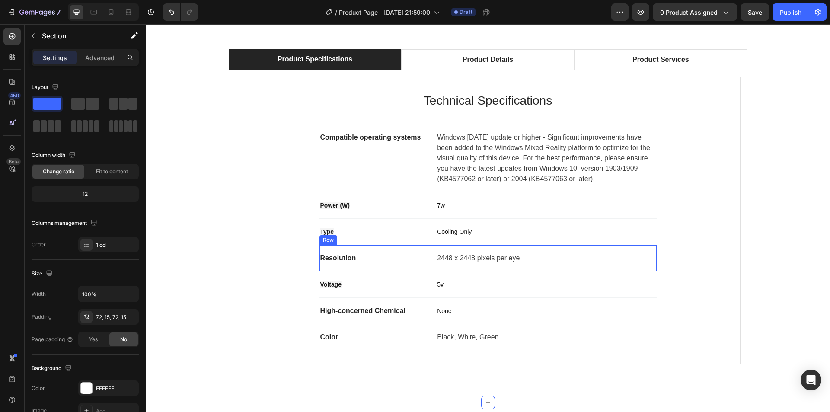
scroll to position [605, 0]
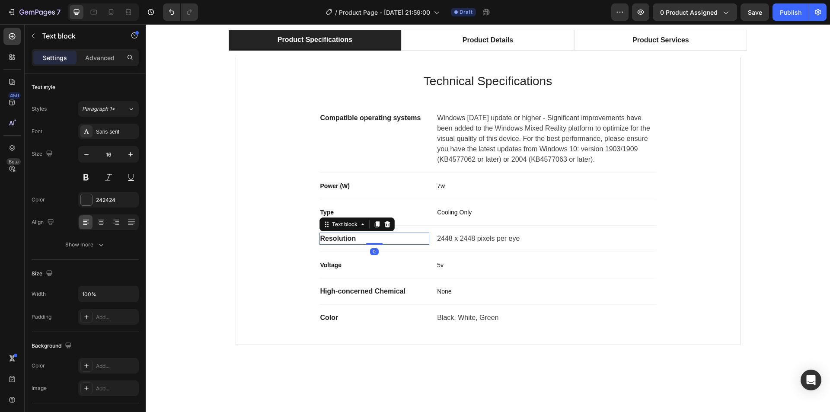
click at [345, 236] on p "Resolution" at bounding box center [374, 238] width 108 height 10
click at [355, 240] on p "Resolution" at bounding box center [374, 238] width 108 height 10
drag, startPoint x: 362, startPoint y: 243, endPoint x: 333, endPoint y: 242, distance: 29.0
click at [315, 244] on div "Technical Specifications Heading Compatible operating systems Text block Window…" at bounding box center [488, 200] width 476 height 259
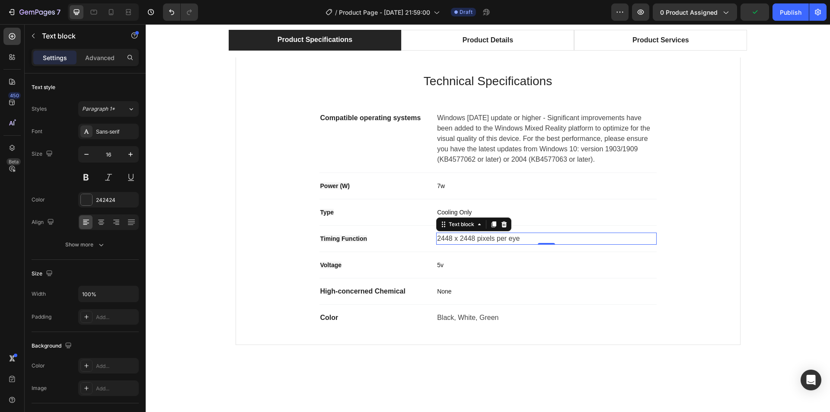
click at [488, 244] on div "2448 x 2448 pixels per eye" at bounding box center [546, 238] width 220 height 12
click at [488, 242] on p "2448 x 2448 pixels per eye" at bounding box center [546, 238] width 218 height 10
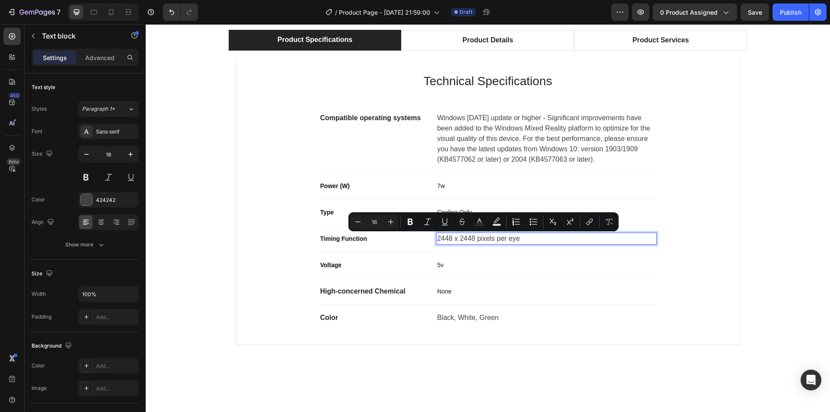
click at [523, 239] on p "2448 x 2448 pixels per eye" at bounding box center [546, 238] width 218 height 10
drag, startPoint x: 528, startPoint y: 241, endPoint x: 446, endPoint y: 239, distance: 82.1
click at [446, 239] on p "2448 x 2448 pixels per eye" at bounding box center [546, 238] width 218 height 10
click at [448, 239] on p "2448 x 2448 pixels per eye" at bounding box center [546, 238] width 218 height 10
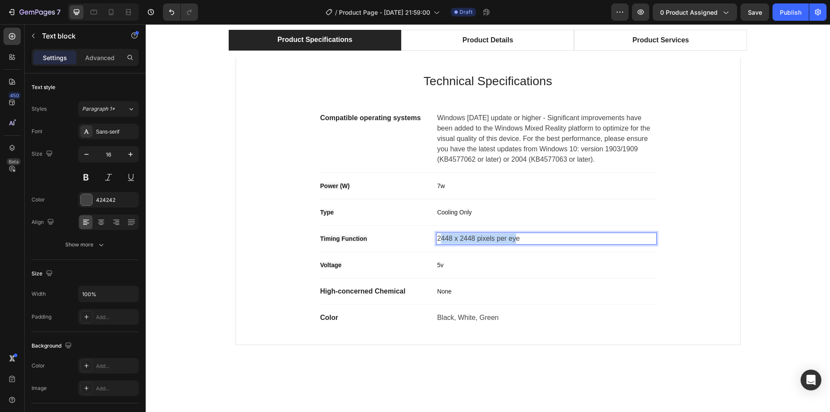
drag, startPoint x: 511, startPoint y: 240, endPoint x: 443, endPoint y: 240, distance: 68.3
click at [437, 240] on p "2448 x 2448 pixels per eye" at bounding box center [546, 238] width 218 height 10
drag, startPoint x: 531, startPoint y: 240, endPoint x: 433, endPoint y: 238, distance: 98.1
click at [437, 238] on p "2448 x 2448 pixels per eye" at bounding box center [546, 238] width 218 height 10
click at [820, 209] on div "Product Specifications Product Details Product Services Technical Specification…" at bounding box center [488, 191] width 684 height 384
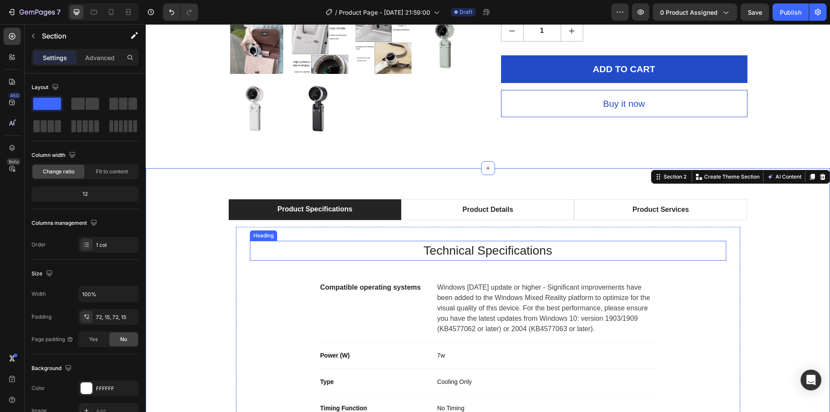
scroll to position [432, 0]
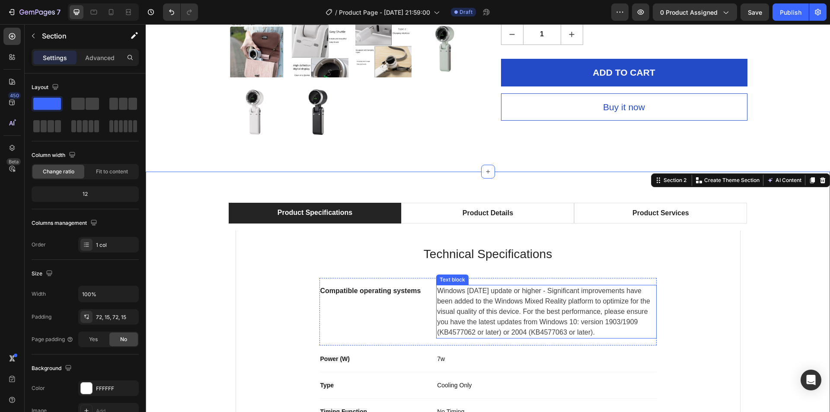
click at [460, 302] on p "Windows [DATE] update or higher - Significant improvements have been added to t…" at bounding box center [546, 312] width 218 height 52
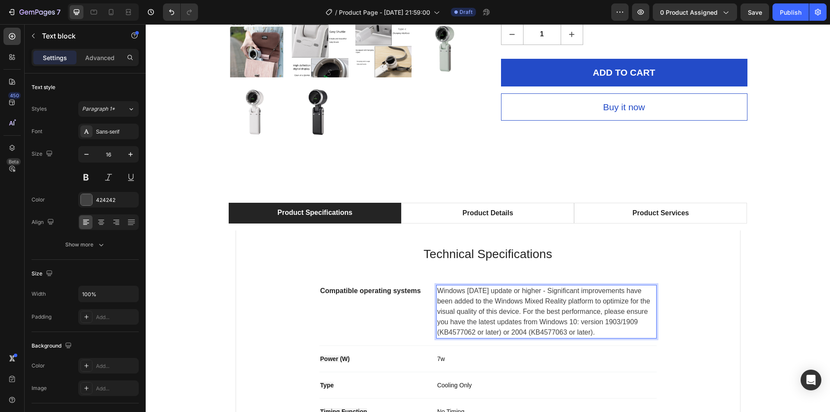
click at [461, 304] on p "Windows [DATE] update or higher - Significant improvements have been added to t…" at bounding box center [546, 312] width 218 height 52
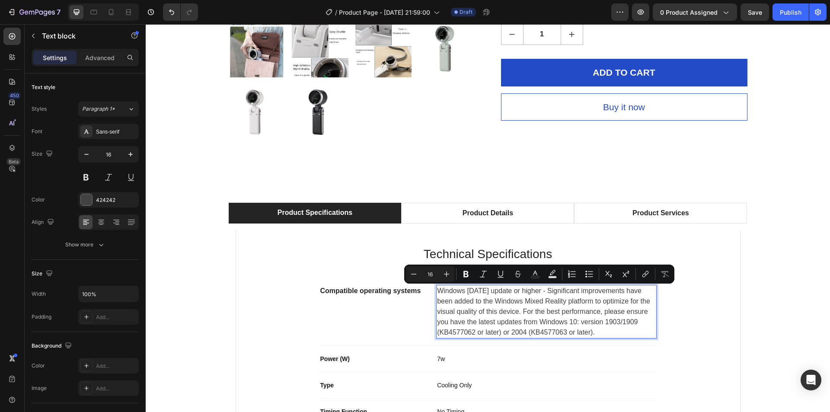
drag, startPoint x: 586, startPoint y: 326, endPoint x: 434, endPoint y: 288, distance: 156.8
click at [437, 288] on p "Windows [DATE] update or higher - Significant improvements have been added to t…" at bounding box center [546, 312] width 218 height 52
copy p "Windows [DATE] update or higher - Significant improvements have been added to t…"
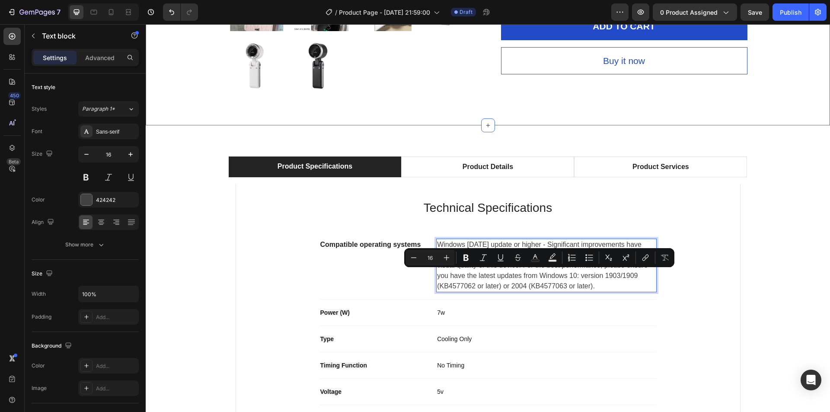
scroll to position [562, 0]
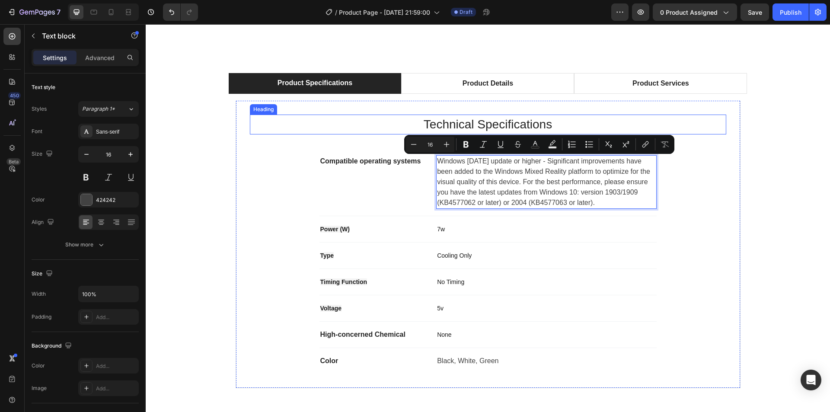
click at [347, 128] on p "Technical Specifications" at bounding box center [488, 124] width 474 height 18
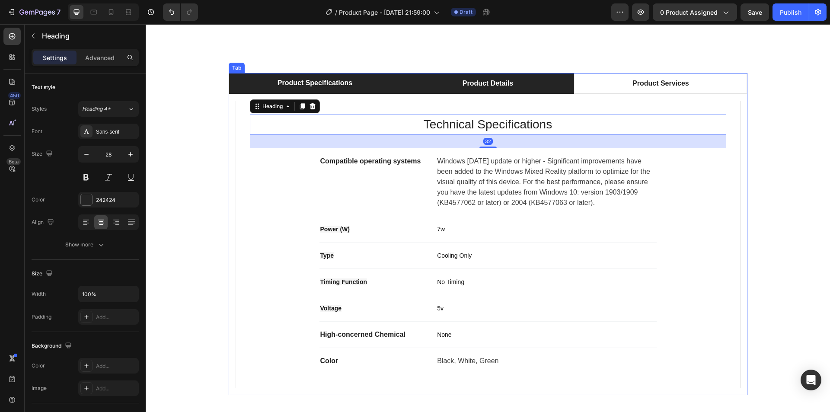
click at [491, 83] on div "Product Details" at bounding box center [487, 83] width 53 height 13
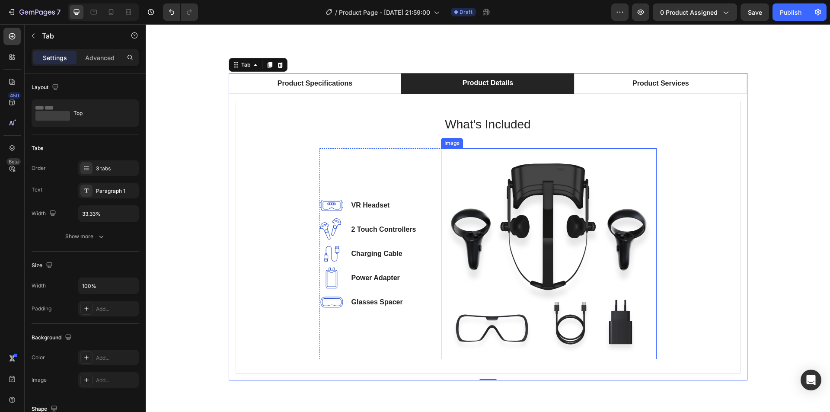
click at [539, 195] on img at bounding box center [549, 253] width 216 height 211
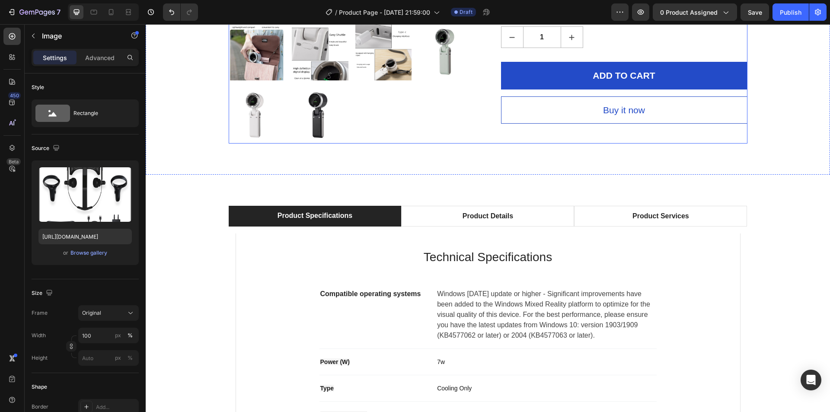
scroll to position [259, 0]
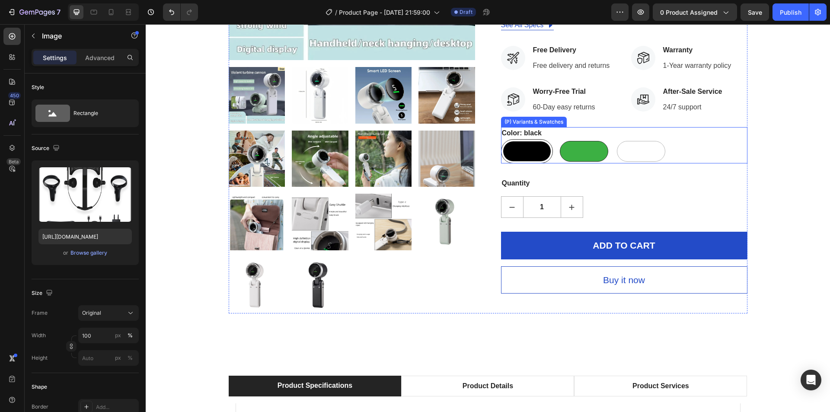
click at [560, 157] on div at bounding box center [584, 151] width 48 height 21
click at [558, 139] on input "green green" at bounding box center [557, 139] width 0 height 0
radio input "true"
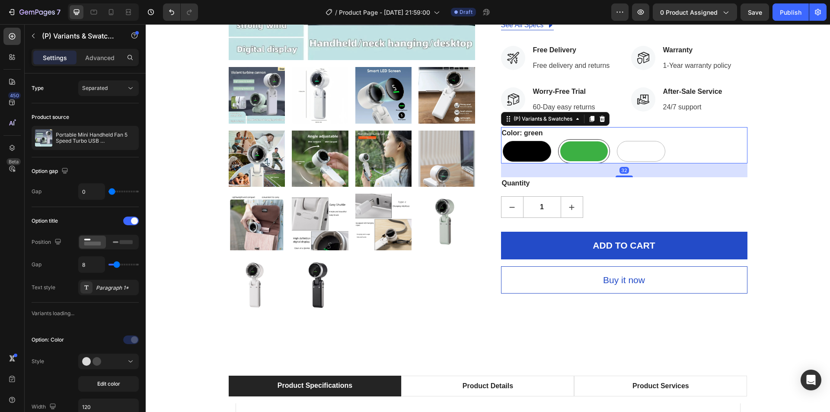
click at [522, 150] on div at bounding box center [527, 151] width 48 height 21
click at [501, 139] on input "black black" at bounding box center [500, 139] width 0 height 0
radio input "true"
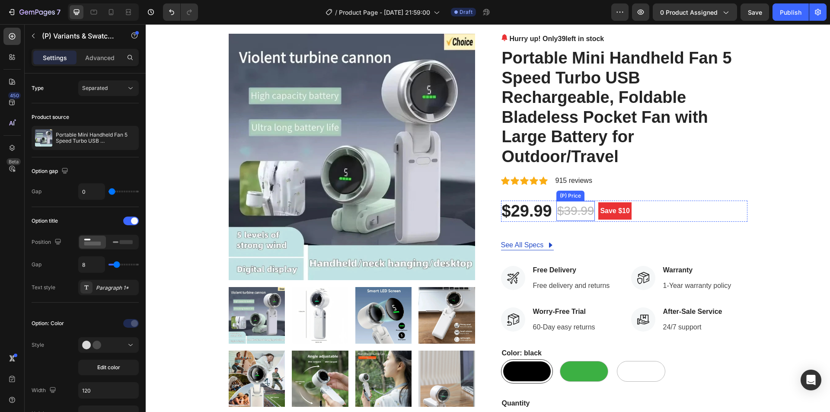
scroll to position [130, 0]
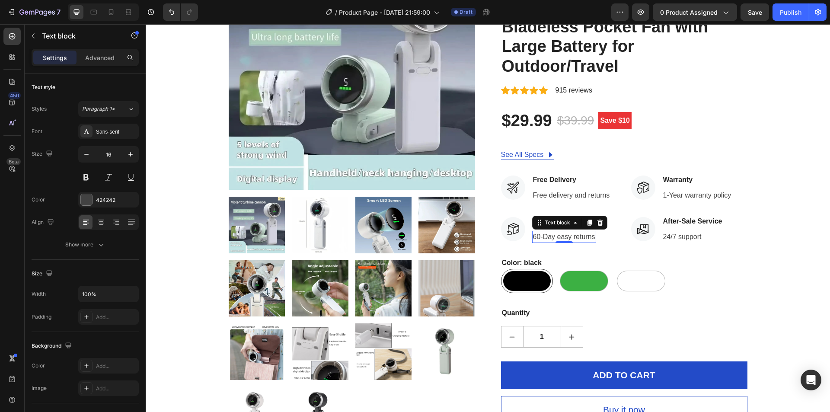
click at [535, 237] on p "60-Day easy returns" at bounding box center [564, 237] width 62 height 10
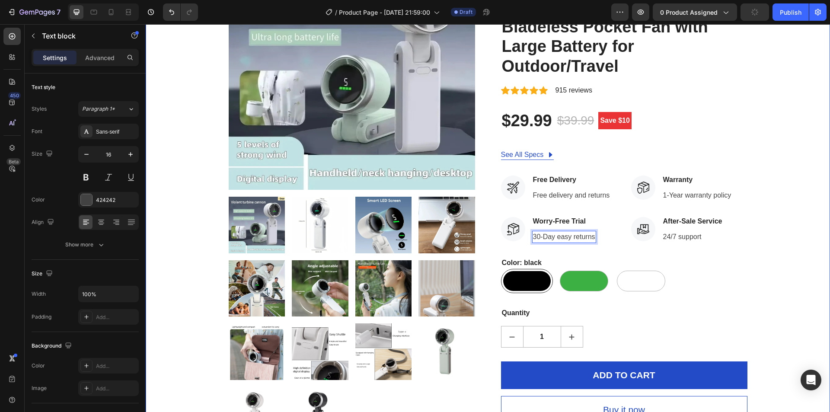
click at [771, 200] on div "Product Images Hurry up! Only 39 left in stock (P) Stock Counter Portable Mini …" at bounding box center [487, 192] width 671 height 499
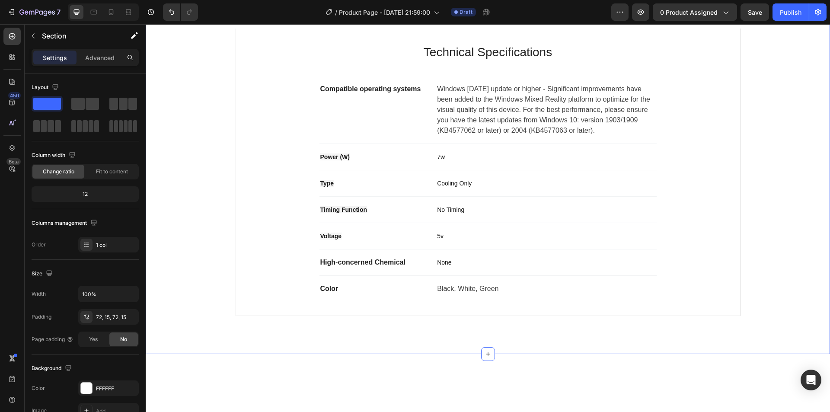
scroll to position [562, 0]
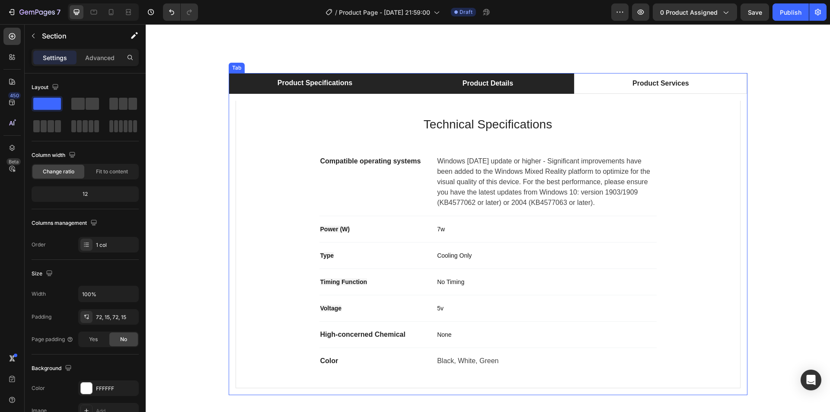
click at [474, 79] on div "Product Details" at bounding box center [487, 83] width 53 height 13
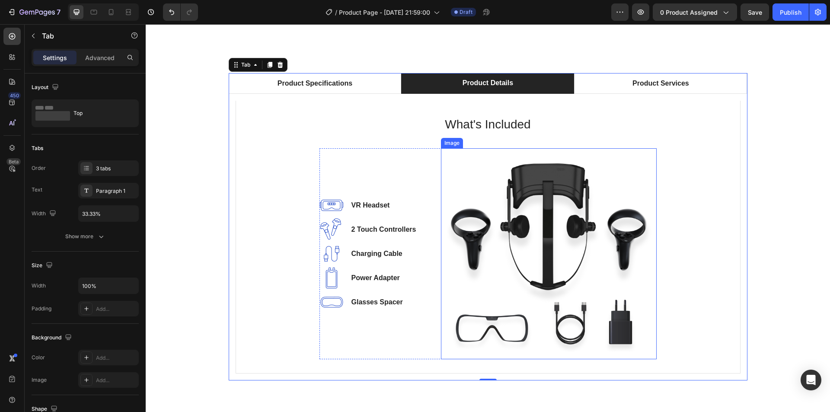
scroll to position [605, 0]
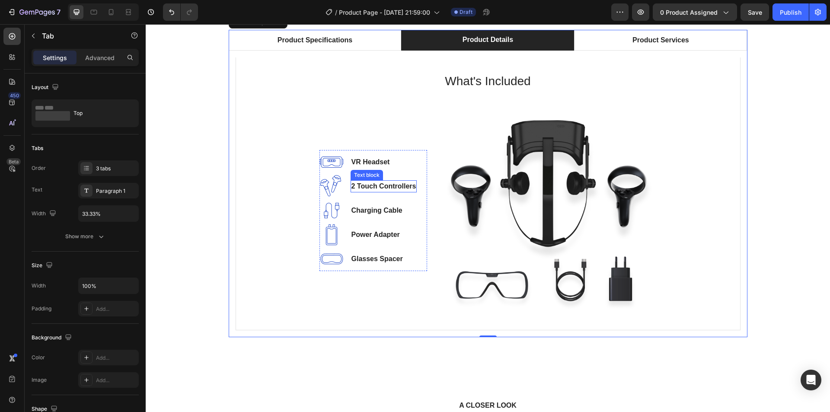
click at [364, 184] on p "2 Touch Controllers" at bounding box center [383, 186] width 65 height 10
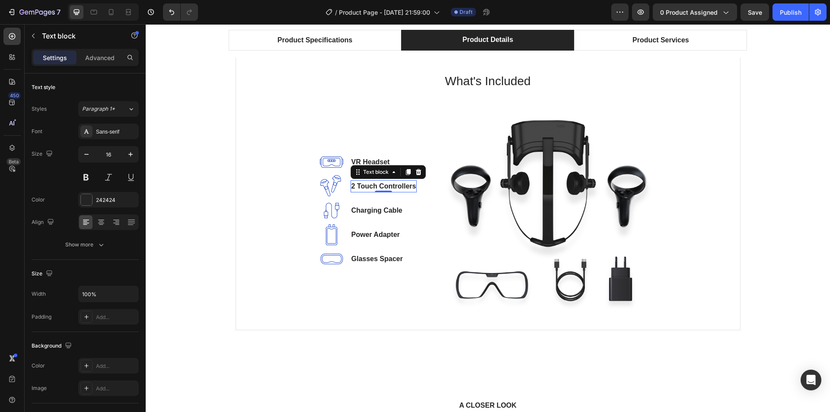
click at [373, 187] on p "2 Touch Controllers" at bounding box center [383, 186] width 65 height 10
click at [368, 260] on p "Glasses Spacer" at bounding box center [376, 259] width 51 height 10
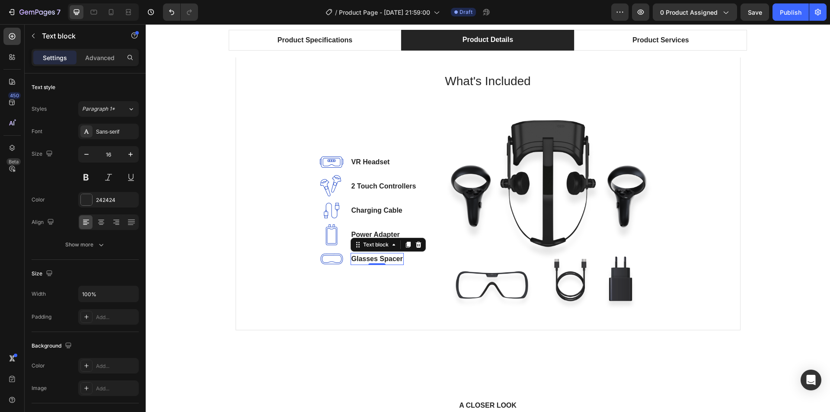
click at [415, 245] on icon at bounding box center [418, 244] width 7 height 7
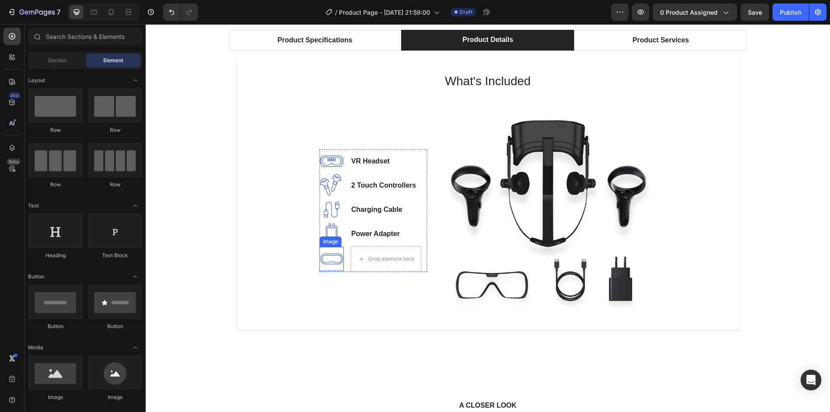
click at [334, 259] on img at bounding box center [331, 259] width 24 height 24
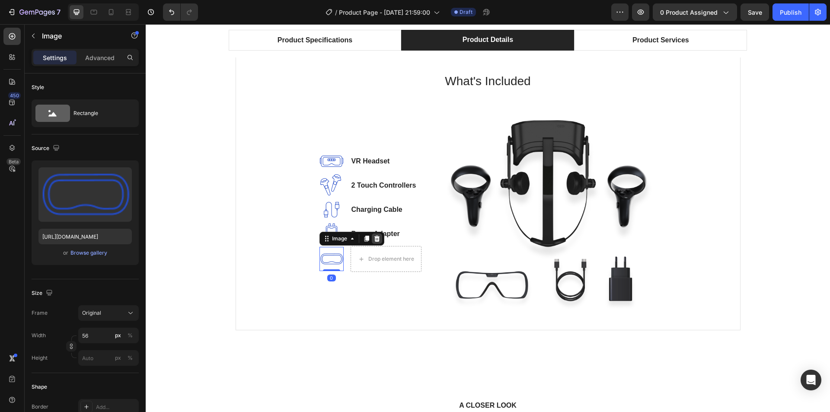
click at [376, 236] on icon at bounding box center [376, 238] width 7 height 7
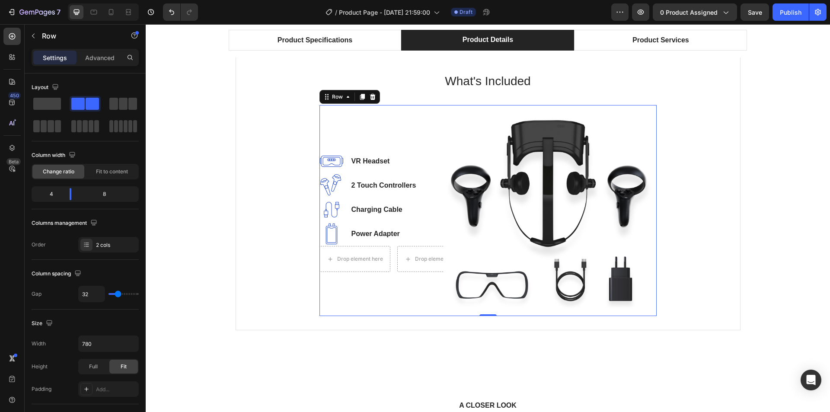
click at [377, 286] on div "Image VR Headset Text block Image 2 Touch Controllers Text block Image Charging…" at bounding box center [373, 210] width 108 height 211
click at [368, 263] on div "Drop element here" at bounding box center [355, 259] width 70 height 14
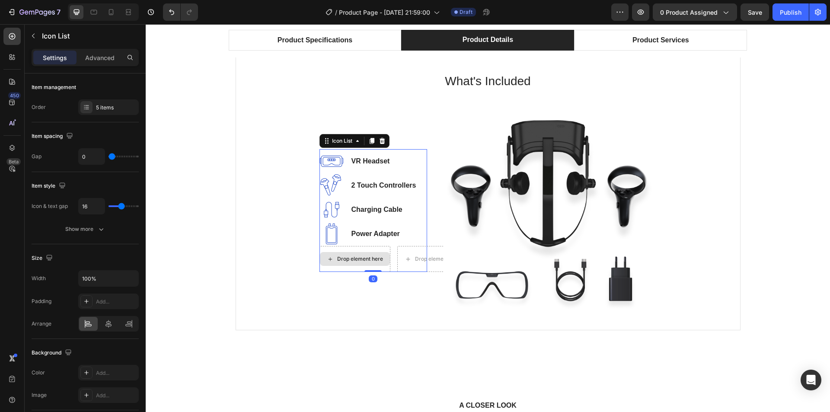
click at [377, 267] on div "Drop element here" at bounding box center [354, 259] width 71 height 26
click at [385, 268] on div "Drop element here" at bounding box center [354, 259] width 71 height 26
click at [397, 248] on div "Drop element here" at bounding box center [432, 259] width 71 height 26
drag, startPoint x: 371, startPoint y: 270, endPoint x: 372, endPoint y: 255, distance: 15.2
click at [372, 255] on div "Image VR Headset Text block Image 2 Touch Controllers Text block Image Charging…" at bounding box center [373, 210] width 108 height 123
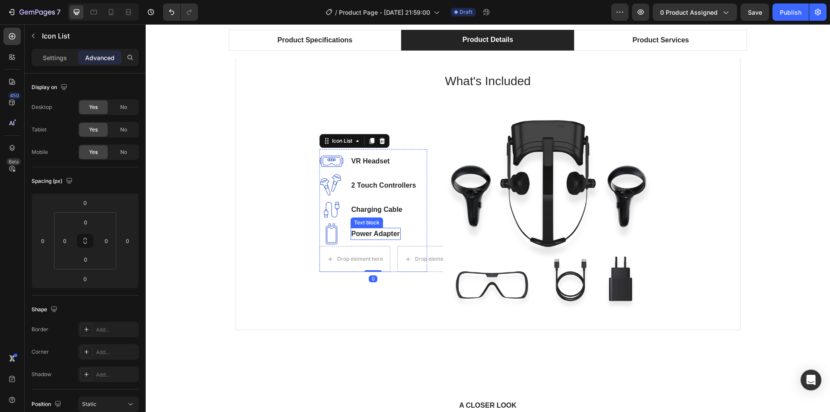
click at [370, 229] on p "Power Adapter" at bounding box center [375, 234] width 48 height 10
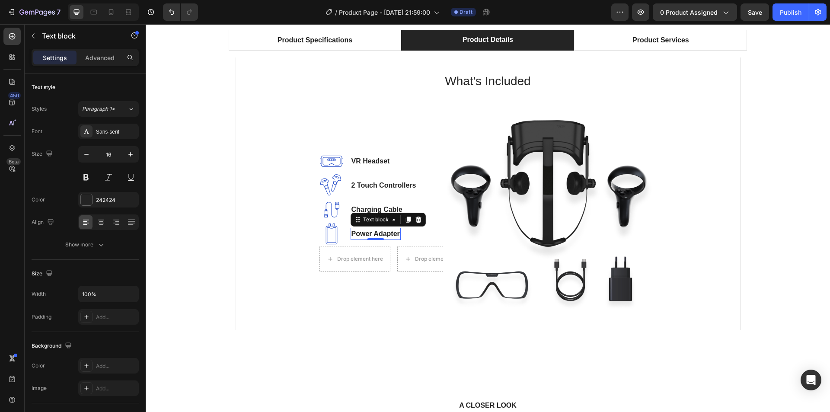
click at [409, 222] on div at bounding box center [408, 219] width 10 height 10
click at [415, 223] on icon at bounding box center [418, 225] width 7 height 7
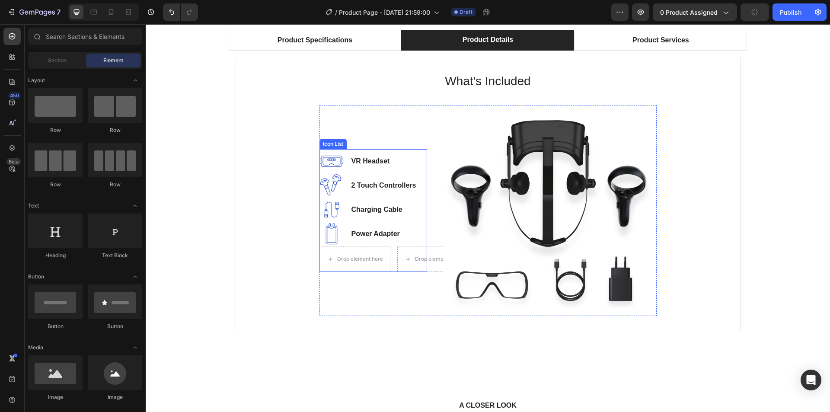
click at [334, 235] on img at bounding box center [331, 234] width 24 height 24
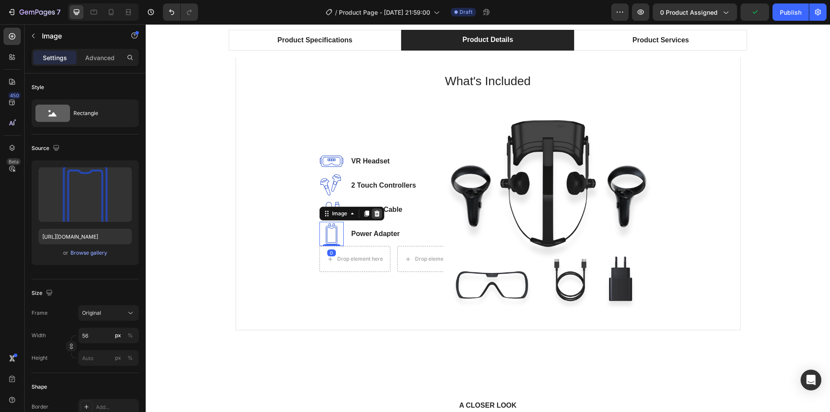
click at [373, 216] on icon at bounding box center [376, 213] width 7 height 7
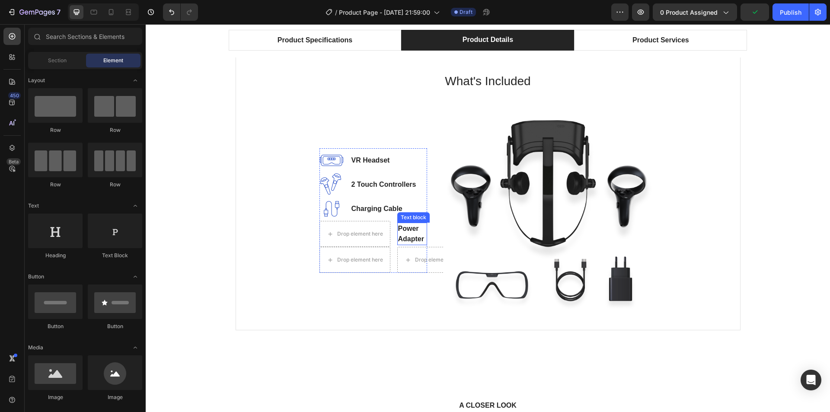
click at [404, 233] on p "Power Adapter" at bounding box center [412, 233] width 28 height 21
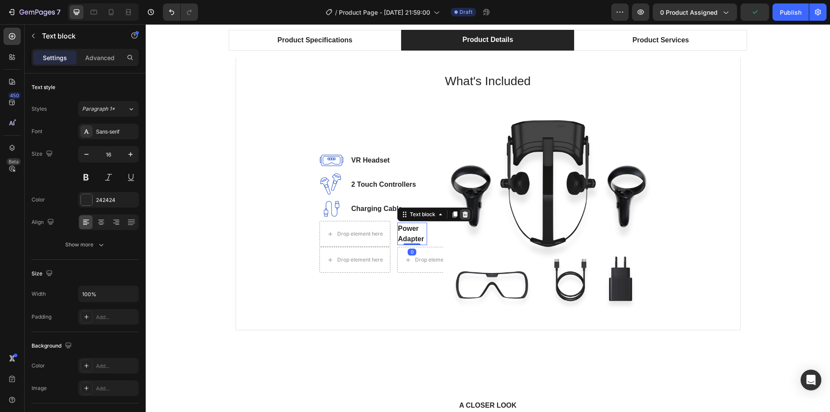
click at [461, 216] on icon at bounding box center [464, 214] width 7 height 7
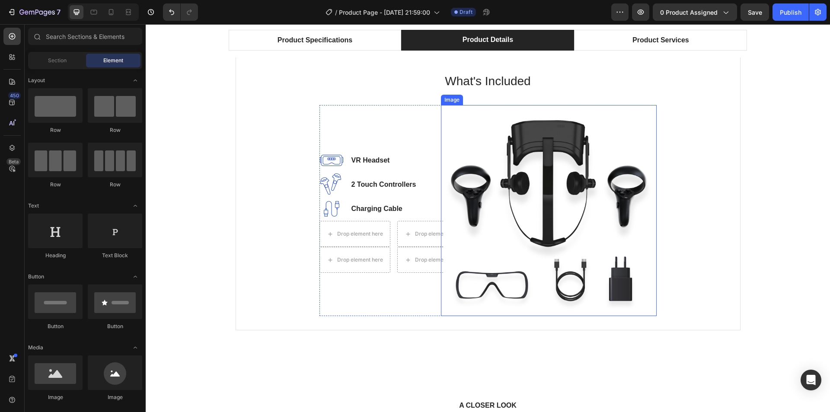
click at [531, 200] on img at bounding box center [549, 210] width 216 height 211
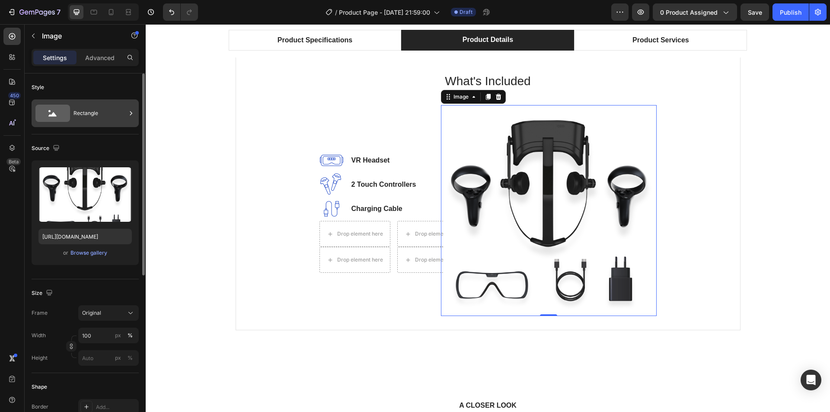
click at [75, 108] on div "Rectangle" at bounding box center [99, 113] width 53 height 20
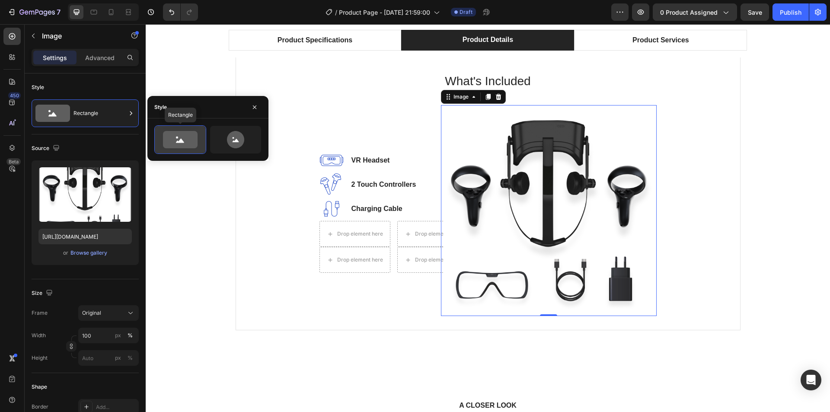
click at [178, 138] on icon at bounding box center [180, 139] width 35 height 17
click at [176, 145] on icon at bounding box center [180, 139] width 35 height 17
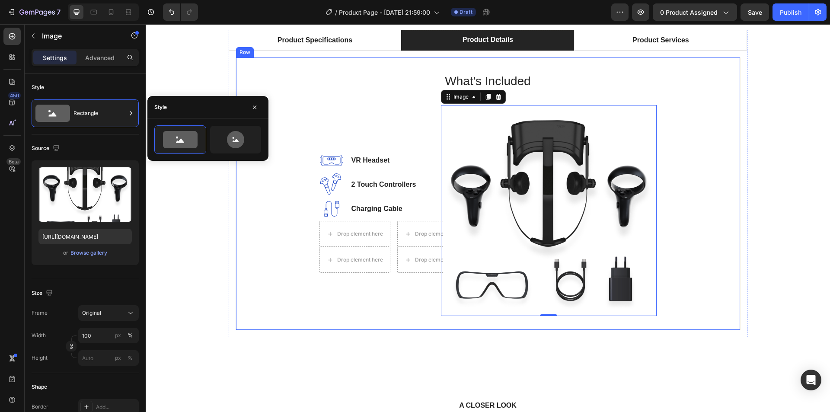
click at [693, 159] on div "What's Included Heading Image VR Headset Text block Image 2 Touch Controllers T…" at bounding box center [488, 193] width 476 height 245
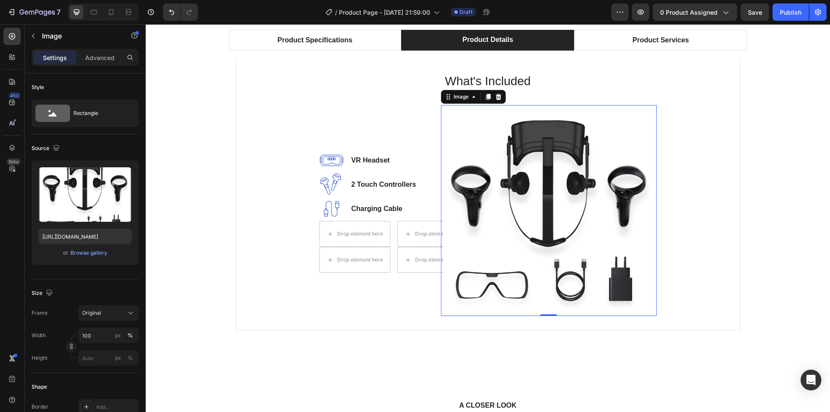
click at [502, 200] on img at bounding box center [549, 210] width 216 height 211
click at [496, 96] on icon at bounding box center [498, 97] width 6 height 6
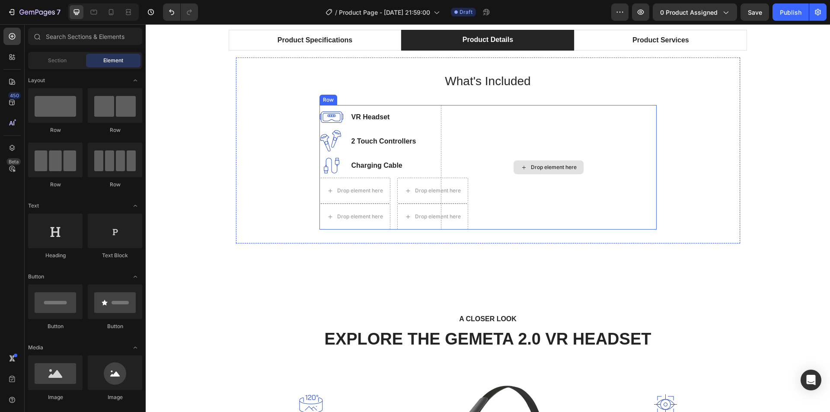
click at [545, 168] on div "Drop element here" at bounding box center [554, 167] width 46 height 7
click at [531, 168] on div "Drop element here" at bounding box center [554, 167] width 46 height 7
click at [536, 171] on div "Drop element here" at bounding box center [548, 167] width 70 height 14
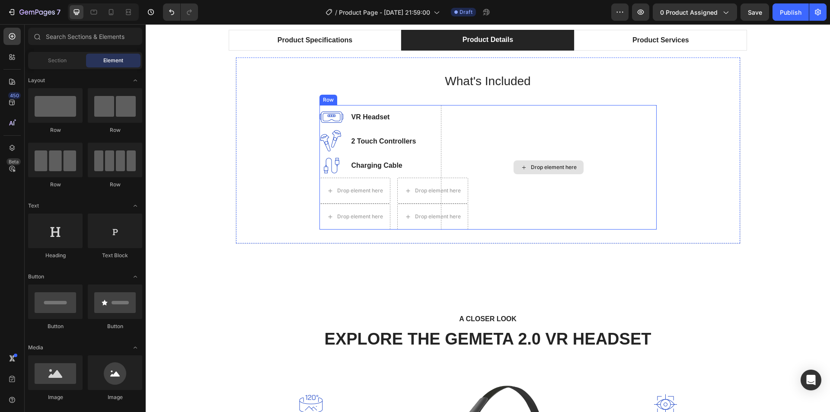
click at [536, 171] on div "Drop element here" at bounding box center [548, 167] width 70 height 14
click at [64, 63] on span "Section" at bounding box center [57, 61] width 19 height 8
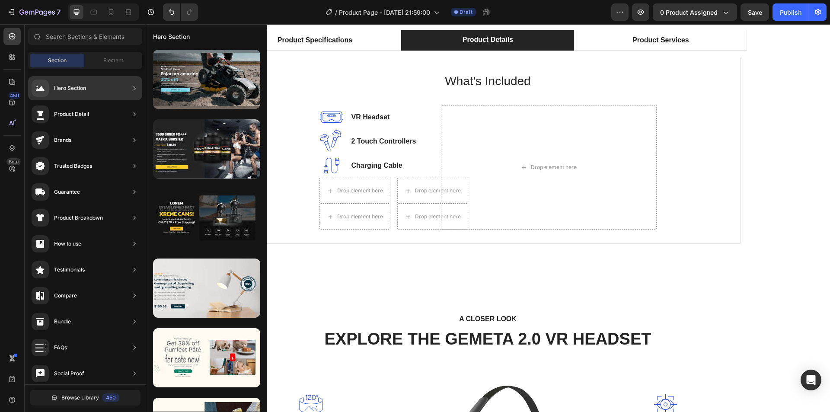
click at [78, 81] on div "Hero Section" at bounding box center [59, 88] width 54 height 17
click at [129, 88] on div "Hero Section" at bounding box center [85, 88] width 114 height 24
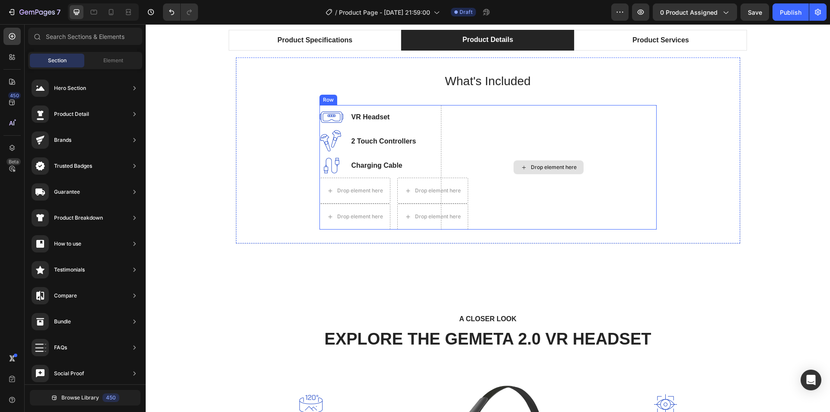
click at [534, 142] on div "Drop element here" at bounding box center [549, 167] width 216 height 124
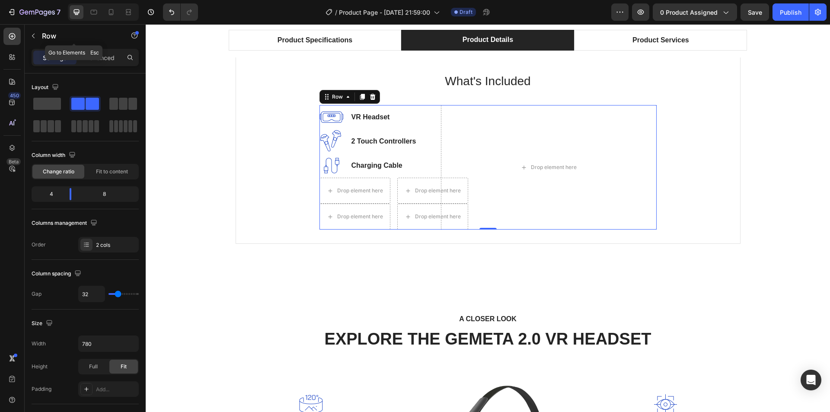
click at [30, 39] on button "button" at bounding box center [33, 36] width 14 height 14
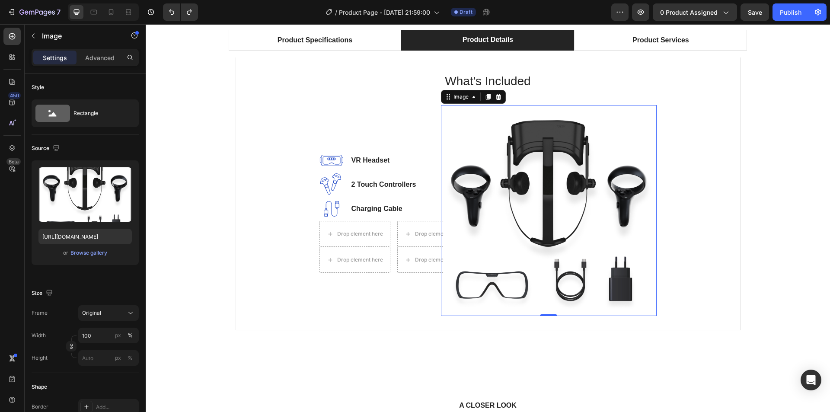
click at [519, 212] on img at bounding box center [549, 210] width 216 height 211
click at [108, 240] on input "https://ucarecdn.com/f7ecd1b3-3140-444e-b9c0-de4cb644fc6a/-/format/auto/" at bounding box center [84, 237] width 93 height 16
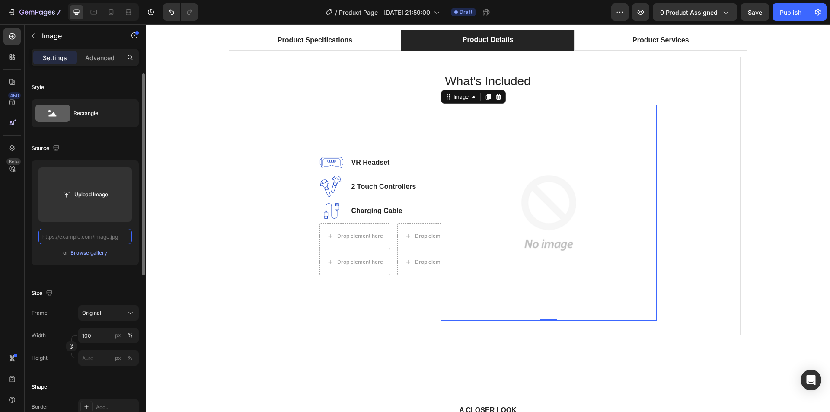
click at [71, 237] on input "text" at bounding box center [84, 237] width 93 height 16
paste input "file:///C:/Users/LSC/Downloads/3%20m%C3%A0u.png"
type input "file:///C:/Users/LSC/Downloads/3%20m%C3%A0u.png"
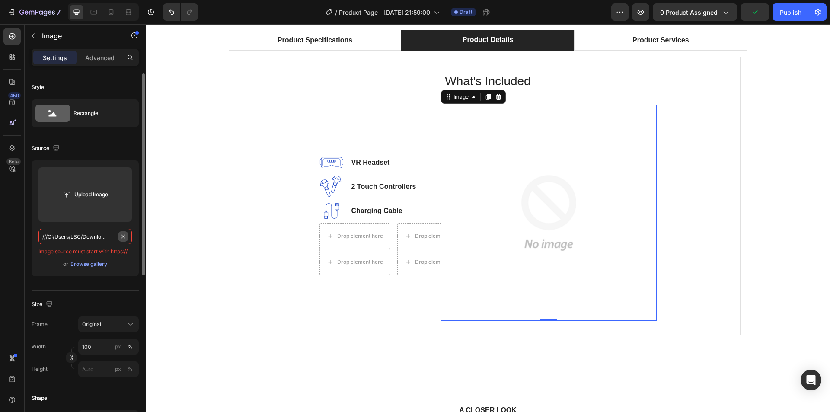
scroll to position [0, 2]
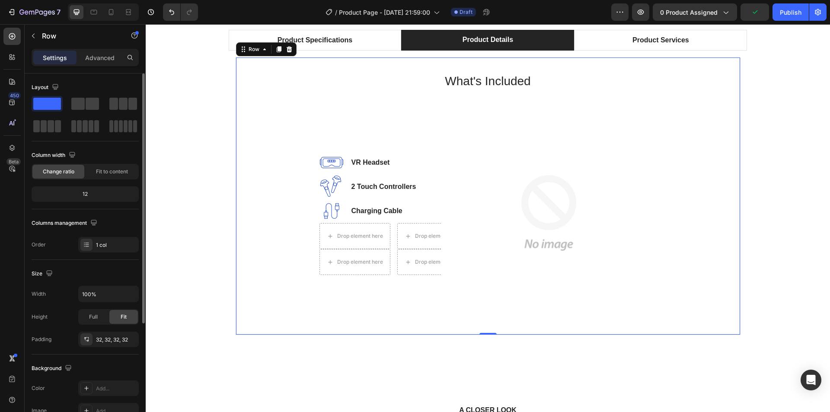
click at [238, 161] on div "What's Included Heading Image VR Headset Text block Image 2 Touch Controllers T…" at bounding box center [487, 195] width 505 height 277
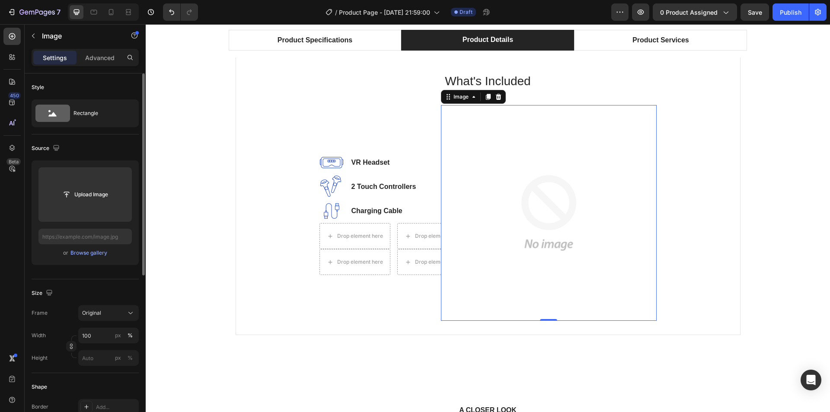
click at [551, 216] on img at bounding box center [549, 213] width 216 height 216
click at [459, 100] on div "Image" at bounding box center [461, 97] width 19 height 8
click at [486, 97] on icon at bounding box center [488, 97] width 5 height 6
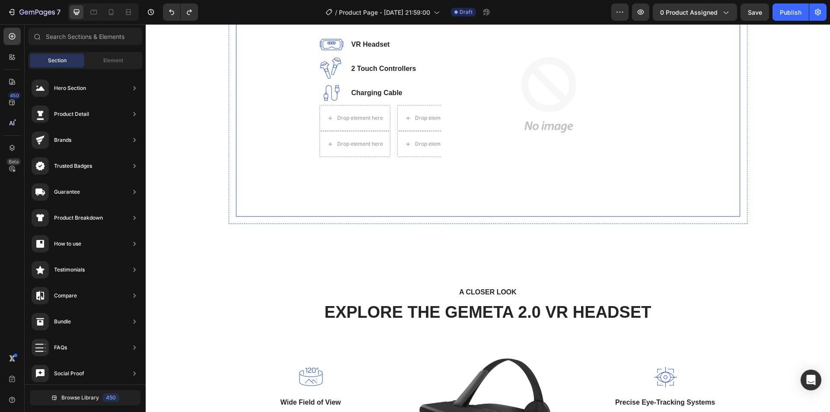
scroll to position [633, 0]
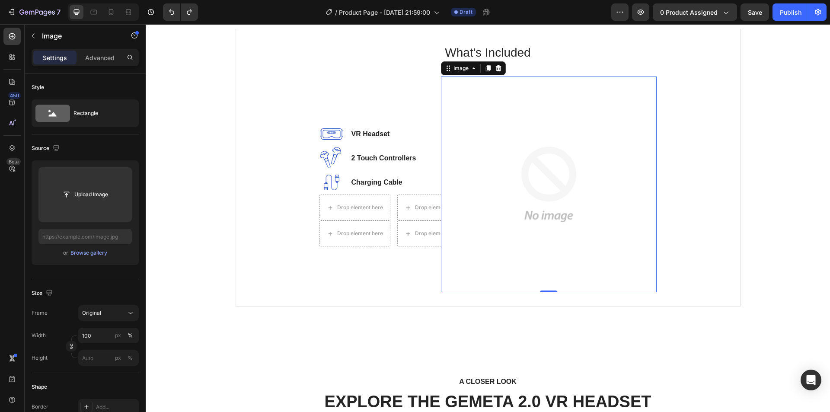
click at [510, 166] on img at bounding box center [549, 184] width 216 height 216
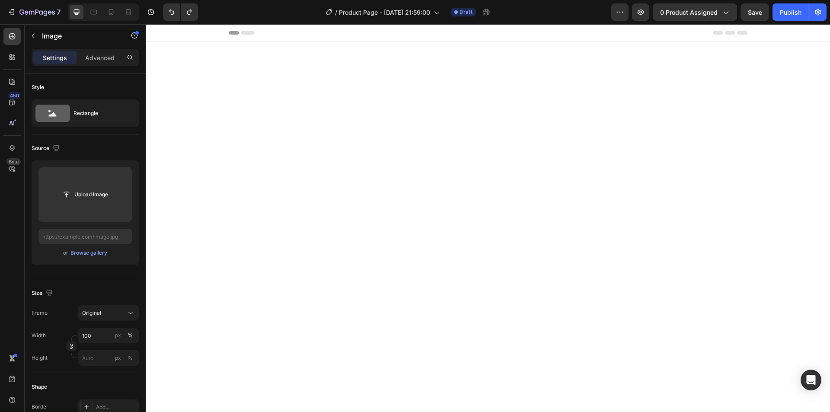
scroll to position [633, 0]
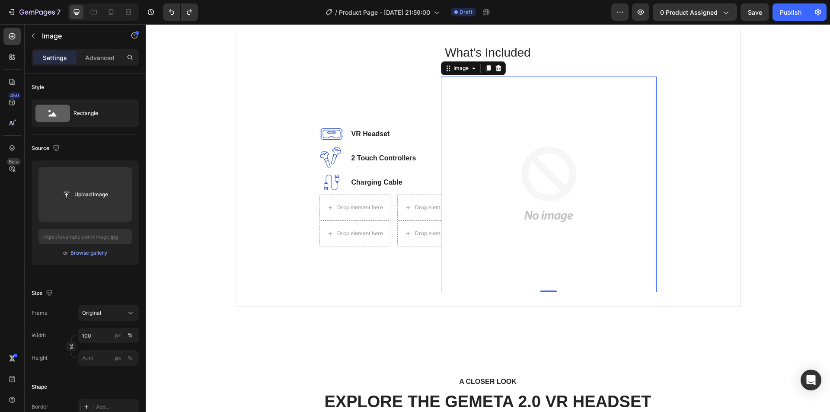
click at [504, 167] on img at bounding box center [549, 184] width 216 height 216
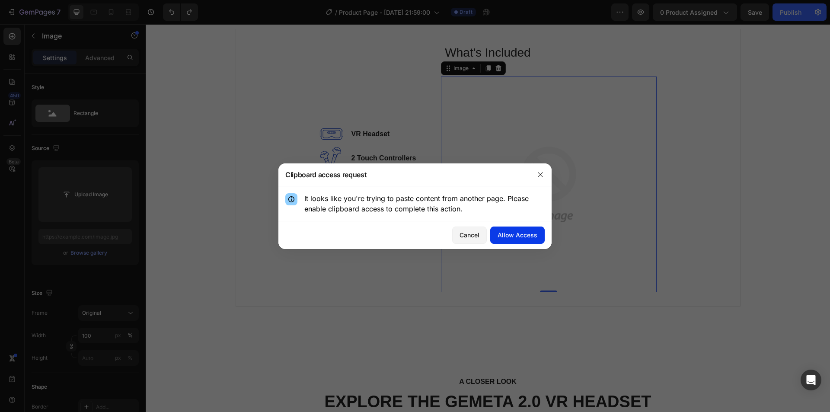
click at [511, 237] on div "Allow Access" at bounding box center [517, 234] width 40 height 9
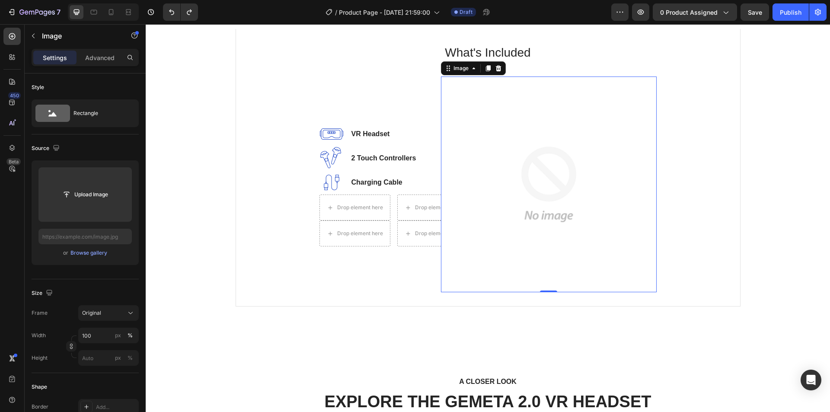
click at [534, 162] on img at bounding box center [549, 184] width 216 height 216
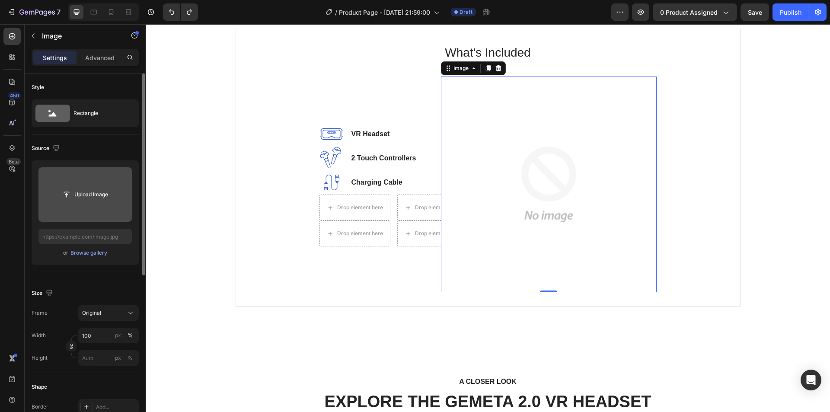
click at [87, 205] on input "file" at bounding box center [84, 194] width 93 height 54
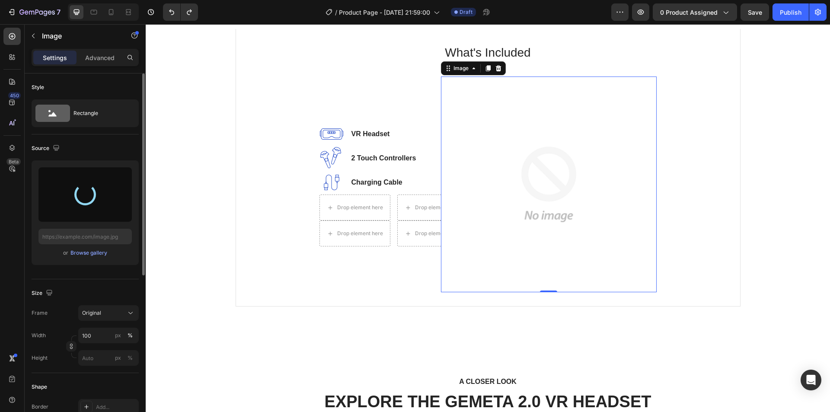
type input "https://cdn.shopify.com/s/files/1/0942/3424/7533/files/gempages_581355834492060…"
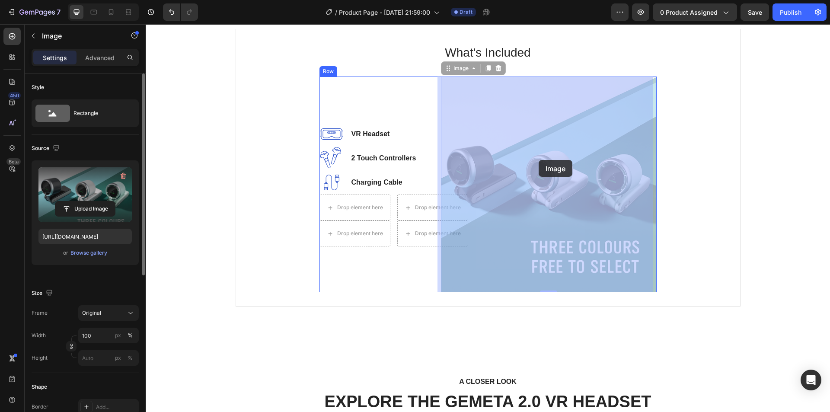
drag, startPoint x: 519, startPoint y: 162, endPoint x: 538, endPoint y: 160, distance: 19.1
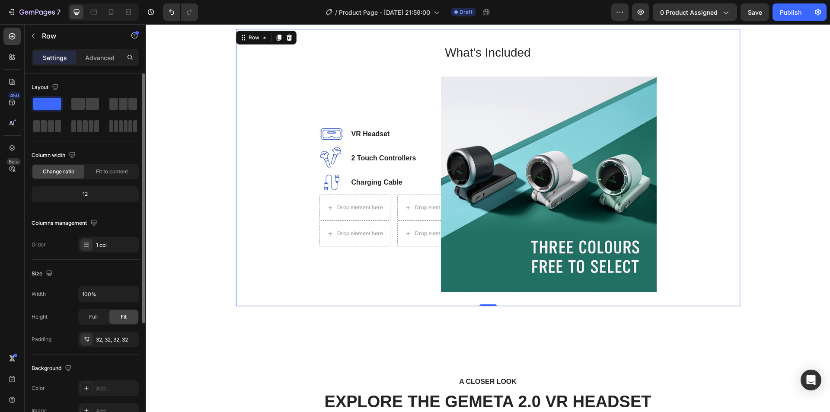
click at [703, 124] on div "What's Included Heading Image VR Headset Text block Image 2 Touch Controllers T…" at bounding box center [488, 167] width 476 height 249
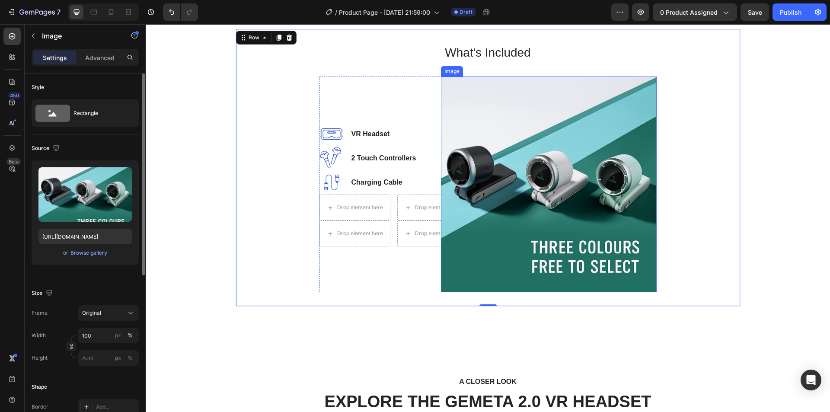
click at [446, 190] on img at bounding box center [549, 184] width 216 height 216
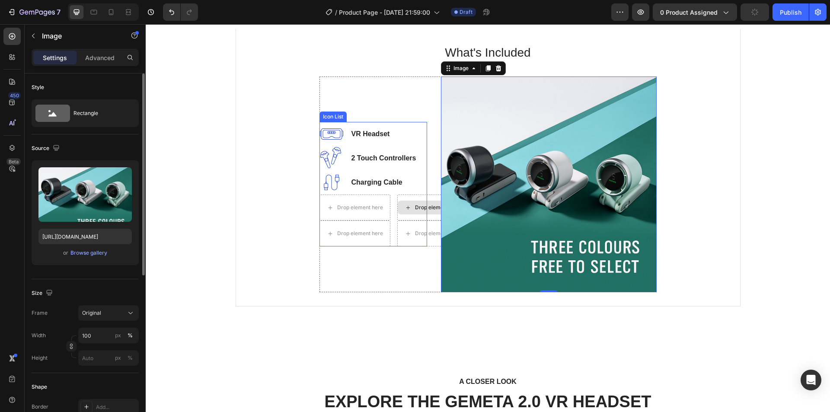
click at [403, 196] on div "Drop element here" at bounding box center [432, 207] width 71 height 26
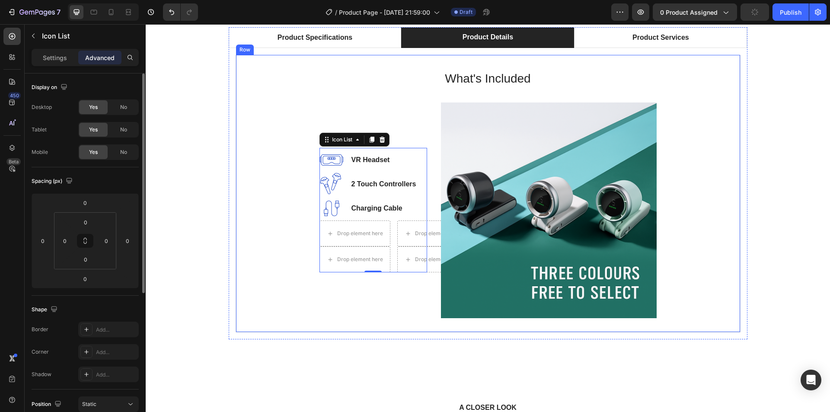
scroll to position [504, 0]
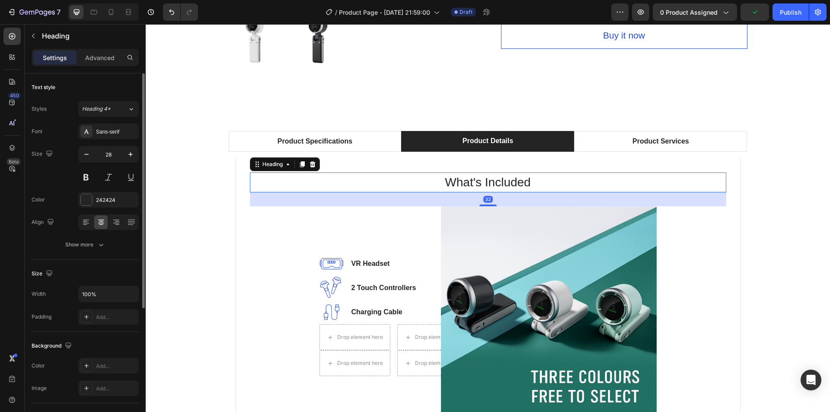
click at [503, 182] on p "What's Included" at bounding box center [488, 182] width 474 height 18
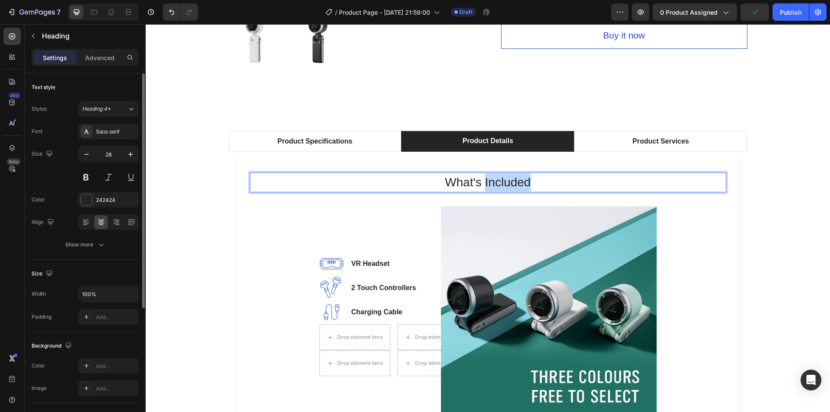
click at [502, 181] on p "What's Included" at bounding box center [488, 182] width 474 height 18
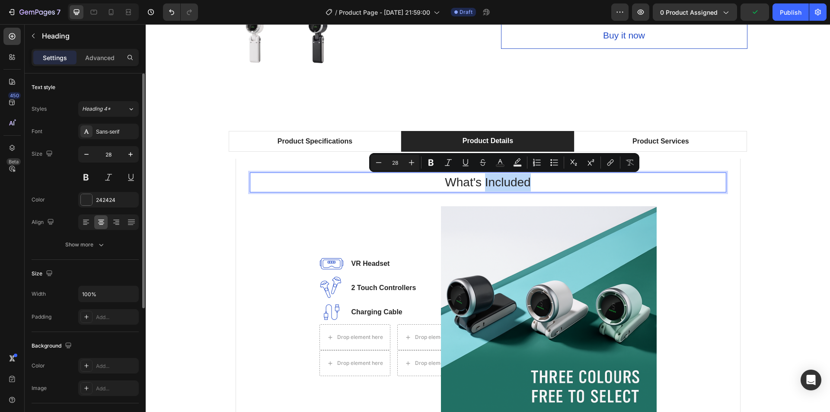
click at [543, 181] on p "What's Included" at bounding box center [488, 182] width 474 height 18
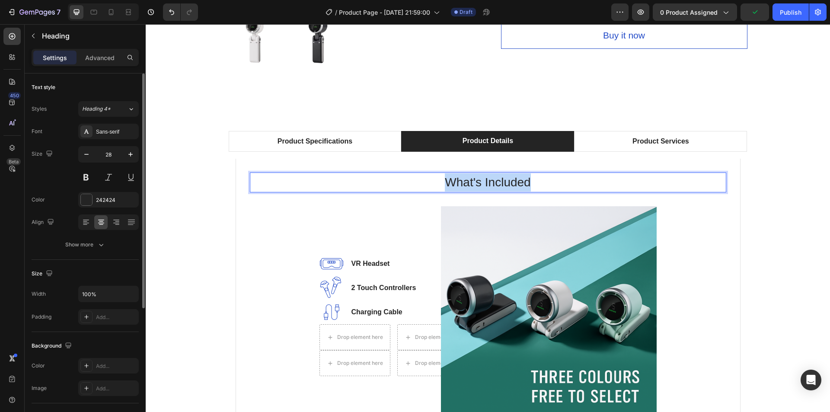
drag, startPoint x: 535, startPoint y: 184, endPoint x: 440, endPoint y: 175, distance: 95.5
click at [434, 179] on p "What's Included" at bounding box center [488, 182] width 474 height 18
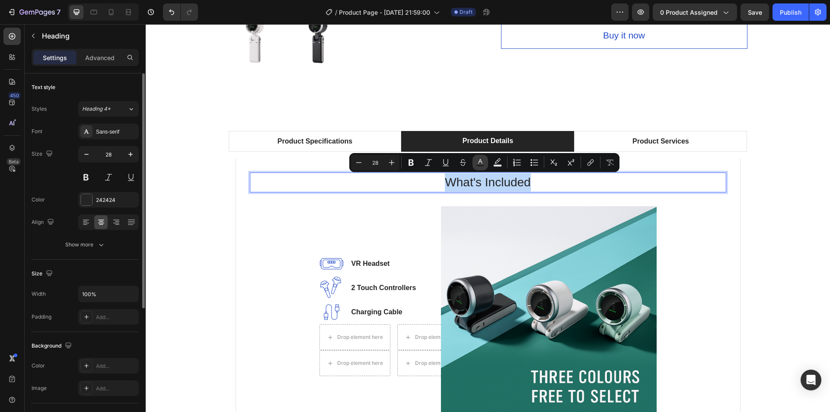
copy p "What's Included"
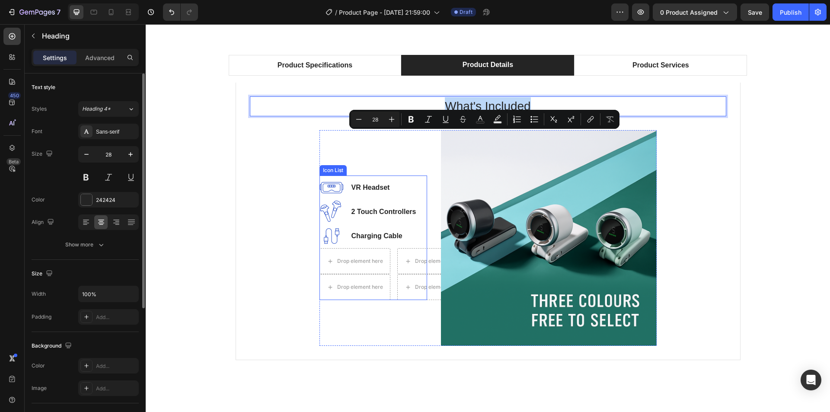
scroll to position [547, 0]
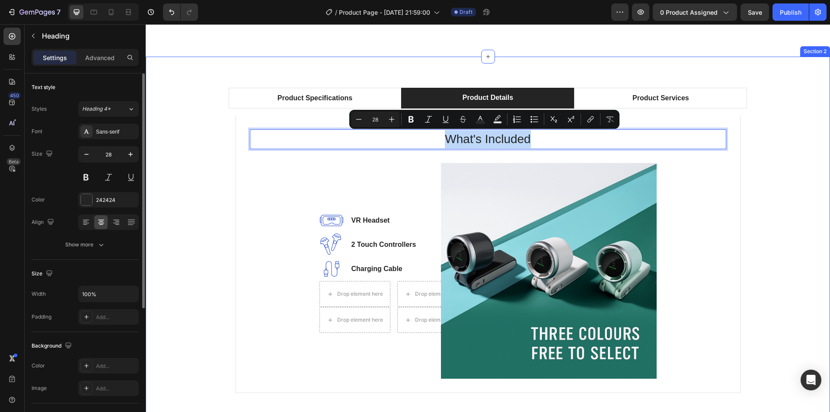
click at [759, 175] on div "Product Specifications Product Details Product Services Technical Specification…" at bounding box center [487, 244] width 671 height 312
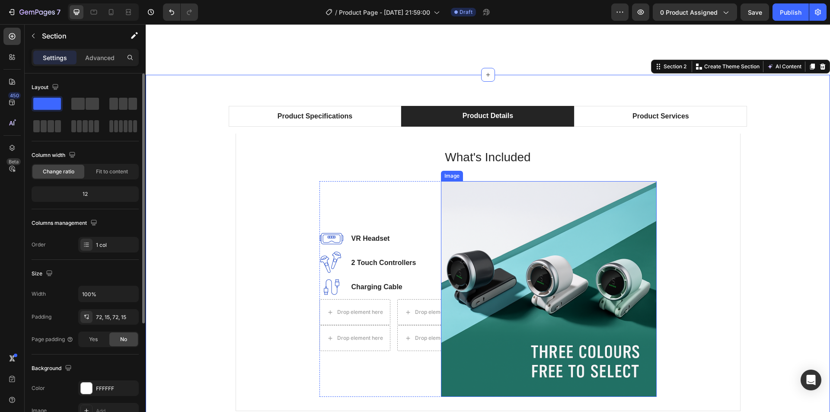
scroll to position [633, 0]
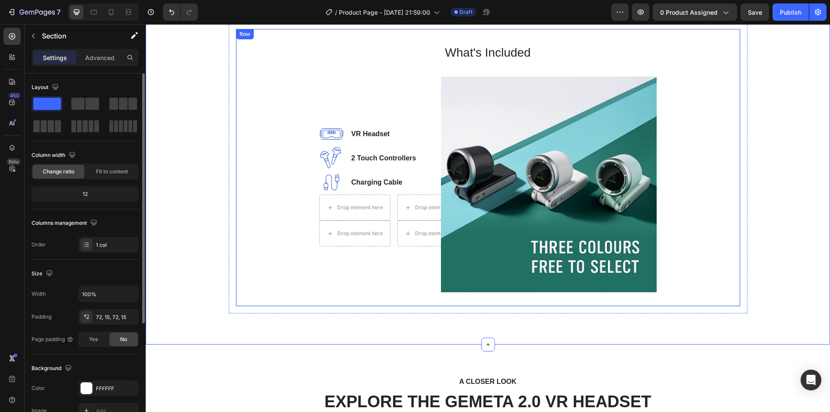
click at [529, 160] on img at bounding box center [549, 184] width 216 height 216
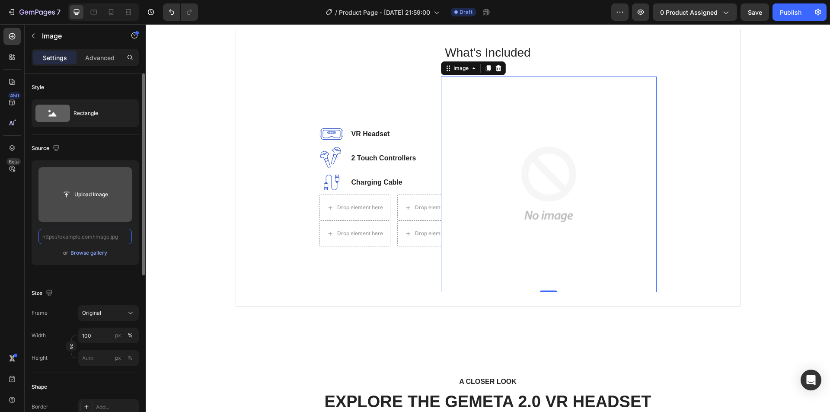
scroll to position [0, 0]
click at [81, 194] on input "file" at bounding box center [85, 194] width 60 height 15
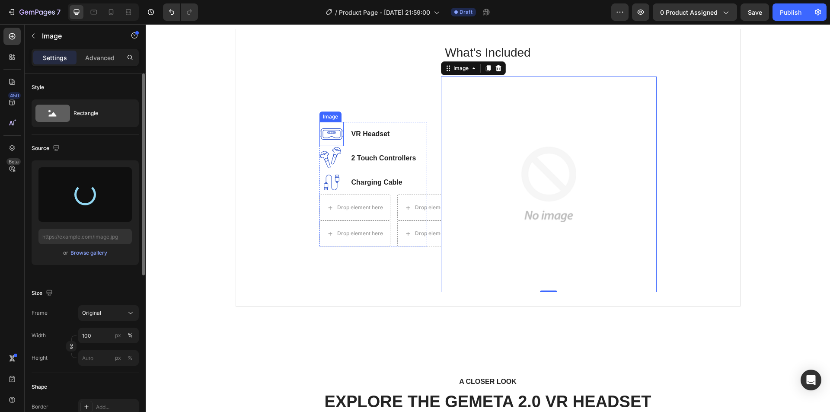
click at [335, 135] on img at bounding box center [331, 134] width 24 height 24
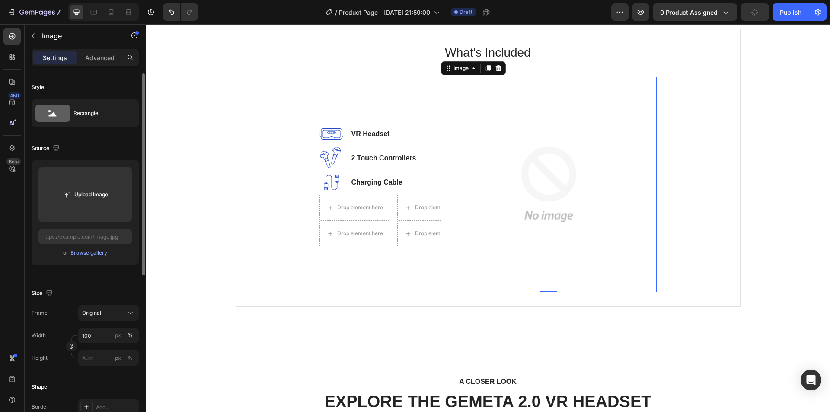
click at [573, 172] on img at bounding box center [549, 184] width 216 height 216
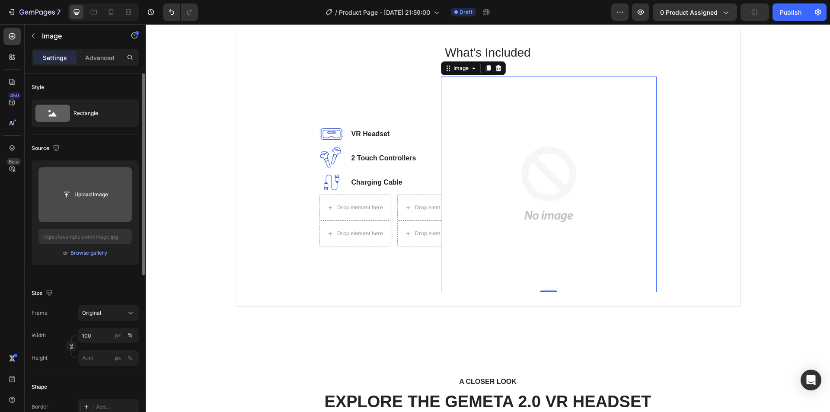
click at [82, 196] on input "file" at bounding box center [85, 194] width 60 height 15
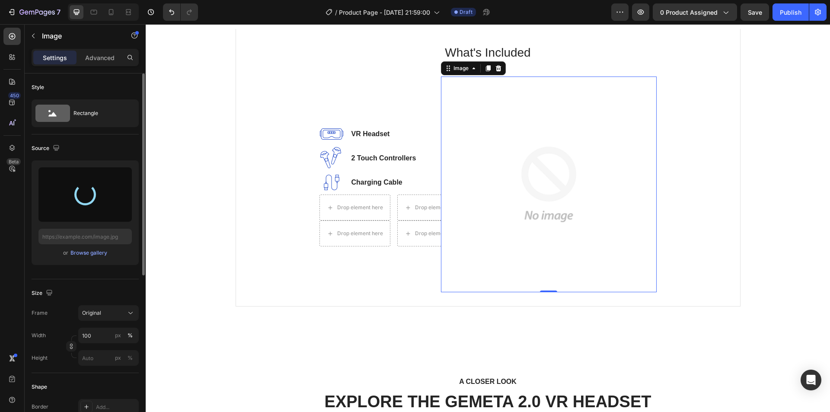
type input "[URL][DOMAIN_NAME]"
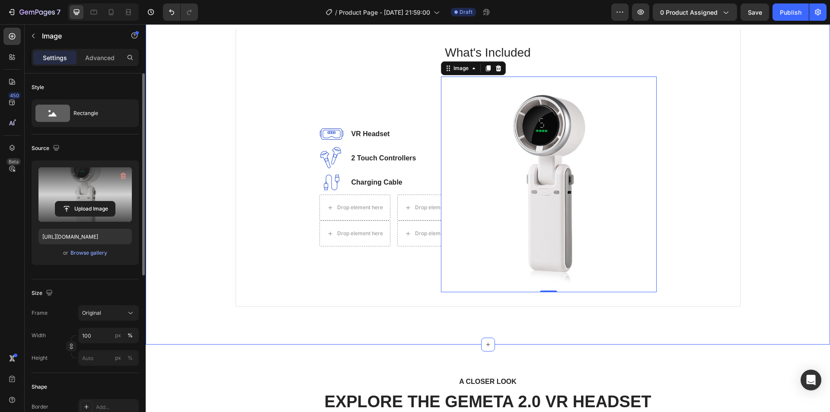
click at [746, 137] on div "Product Specifications Product Details Product Services Technical Specification…" at bounding box center [487, 157] width 671 height 312
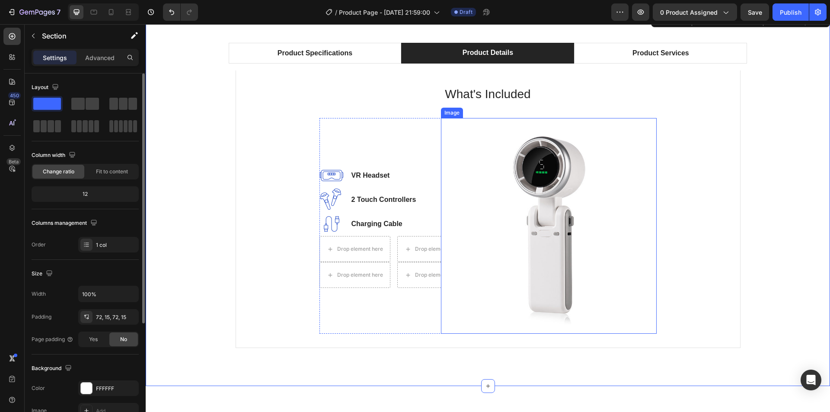
scroll to position [547, 0]
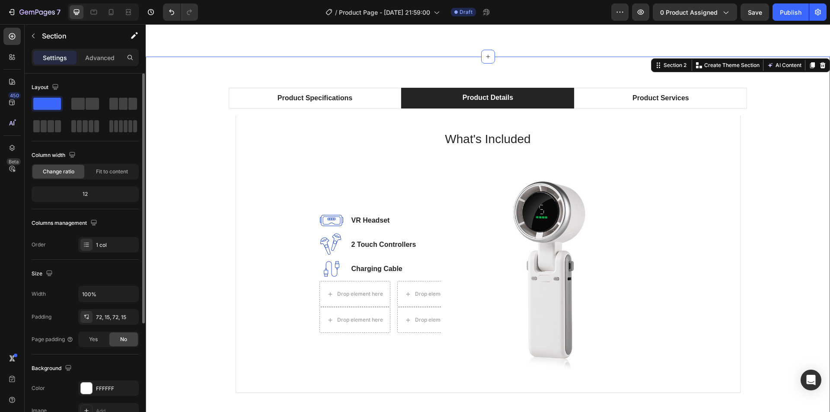
click at [804, 151] on div "Product Specifications Product Details Product Services Technical Specification…" at bounding box center [487, 244] width 671 height 312
click at [328, 222] on img at bounding box center [331, 220] width 24 height 24
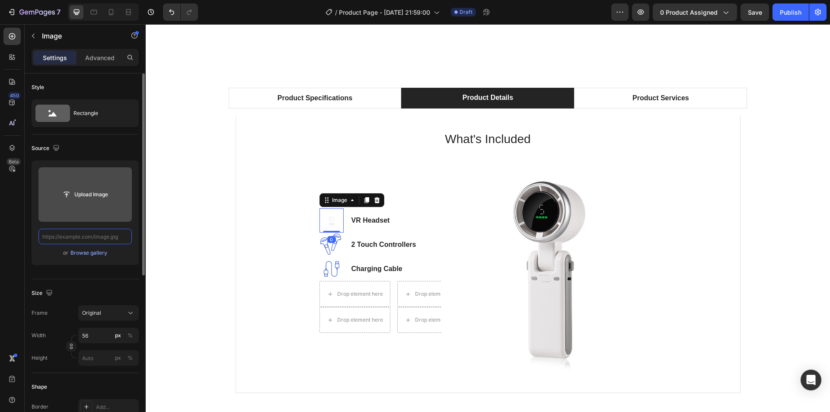
scroll to position [0, 0]
click at [79, 188] on input "file" at bounding box center [85, 194] width 60 height 15
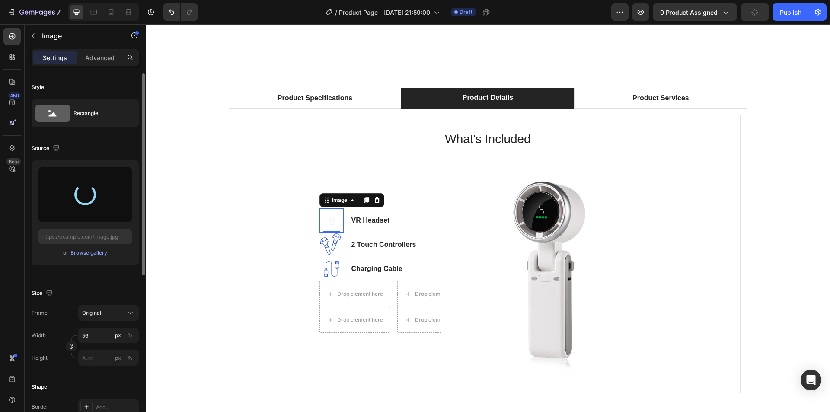
type input "https://cdn.shopify.com/s/files/1/0942/3424/7533/files/gempages_581355834492060…"
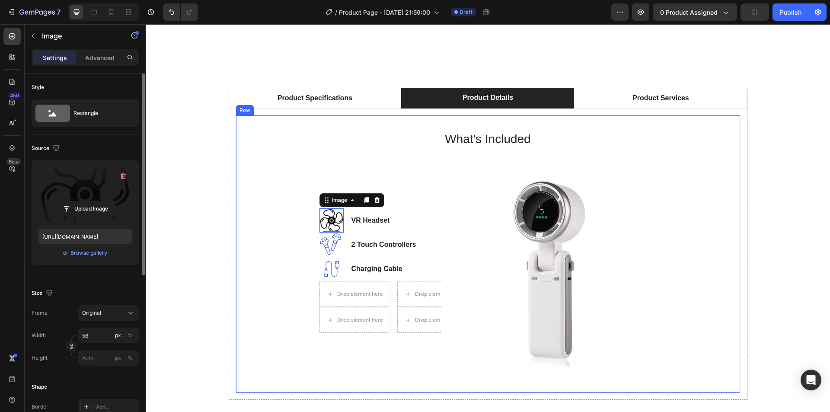
click at [674, 174] on div "What's Included Heading Image 0 VR Headset Text block Image 2 Touch Controllers…" at bounding box center [488, 253] width 476 height 249
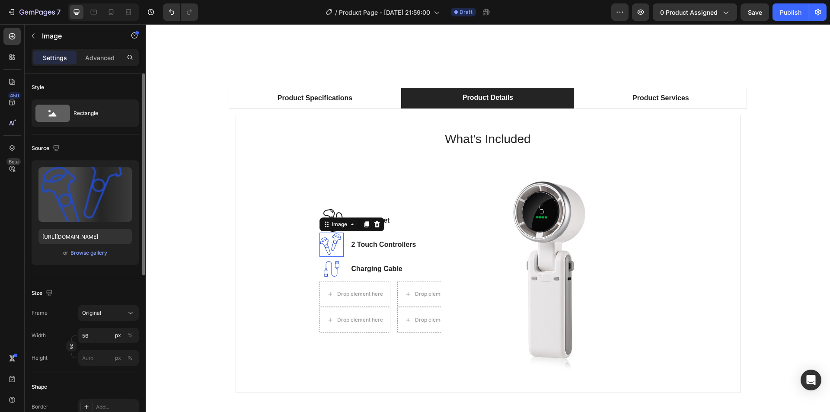
click at [327, 244] on img at bounding box center [331, 244] width 24 height 24
click at [331, 240] on img at bounding box center [331, 244] width 24 height 24
click at [414, 181] on div "Image VR Headset Text block Image 0 2 Touch Controllers Text block Image Chargi…" at bounding box center [373, 271] width 108 height 216
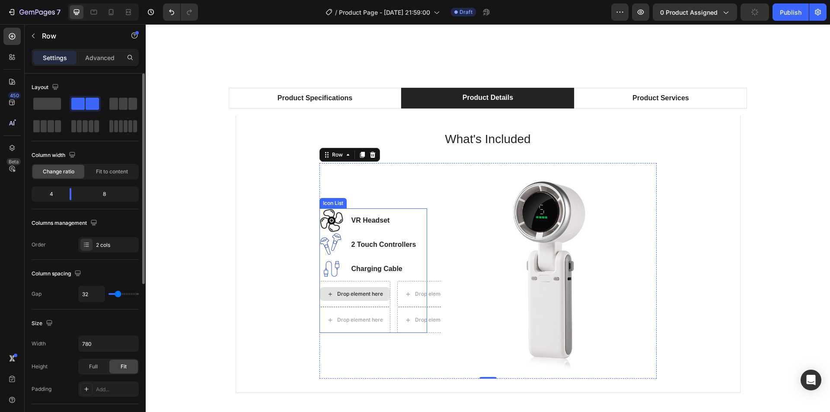
click at [350, 299] on div "Drop element here" at bounding box center [355, 294] width 70 height 14
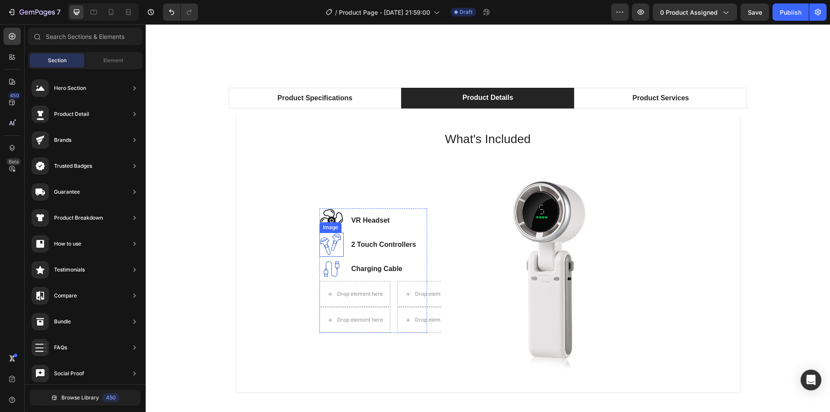
click at [321, 245] on img at bounding box center [331, 244] width 24 height 24
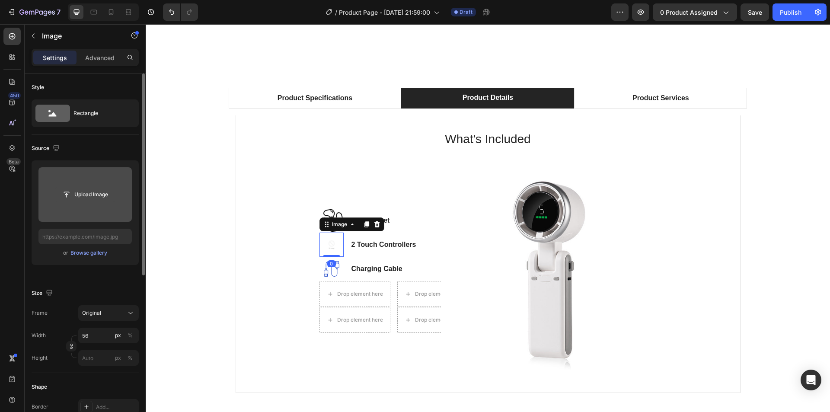
click at [81, 195] on input "file" at bounding box center [85, 194] width 60 height 15
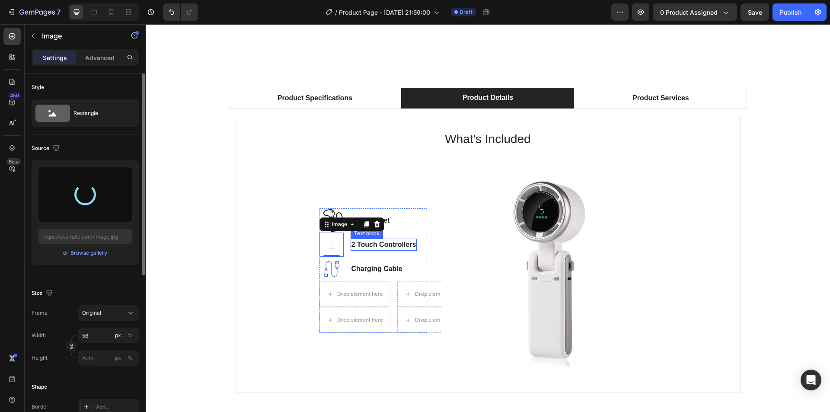
type input "https://cdn.shopify.com/s/files/1/0942/3424/7533/files/gempages_581355834492060…"
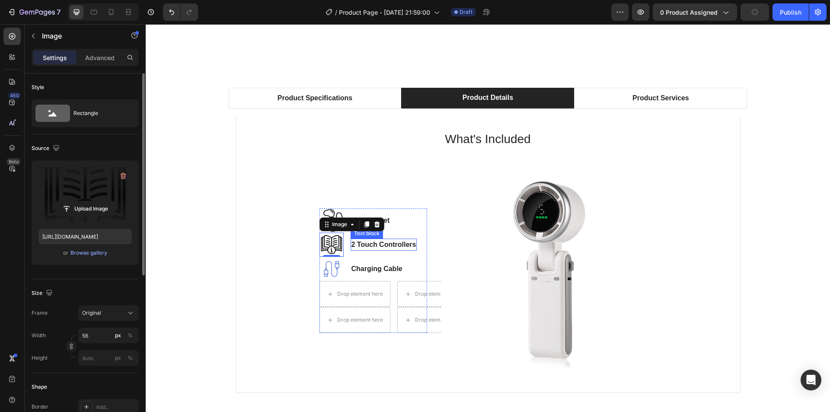
click at [384, 246] on p "2 Touch Controllers" at bounding box center [383, 244] width 65 height 10
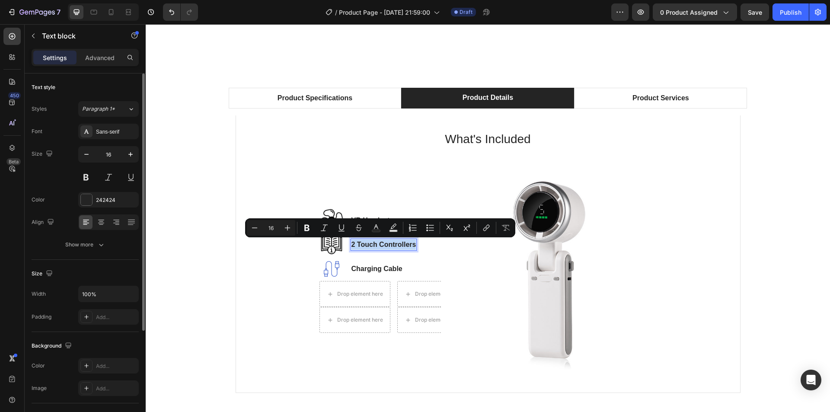
drag, startPoint x: 348, startPoint y: 244, endPoint x: 413, endPoint y: 244, distance: 65.2
click at [413, 244] on div "2 Touch Controllers" at bounding box center [383, 245] width 67 height 12
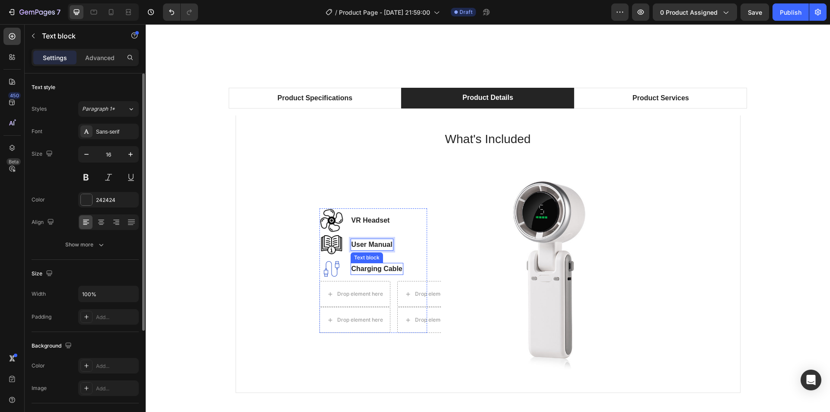
click at [364, 267] on p "Charging Cable" at bounding box center [376, 269] width 51 height 10
click at [333, 271] on img at bounding box center [331, 269] width 24 height 24
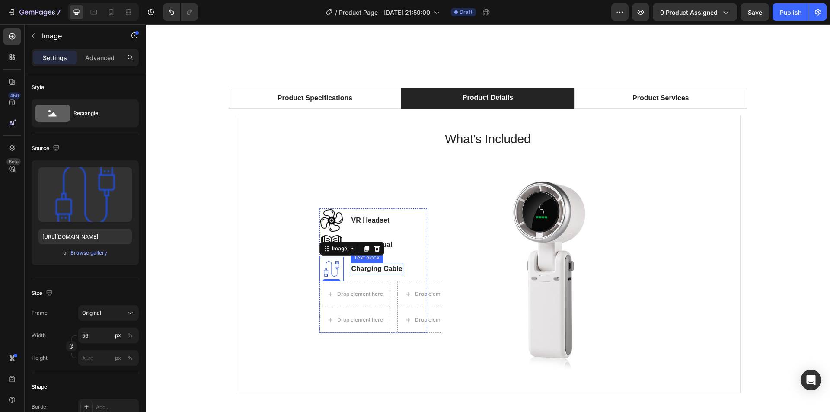
click at [372, 270] on p "Charging Cable" at bounding box center [376, 269] width 51 height 10
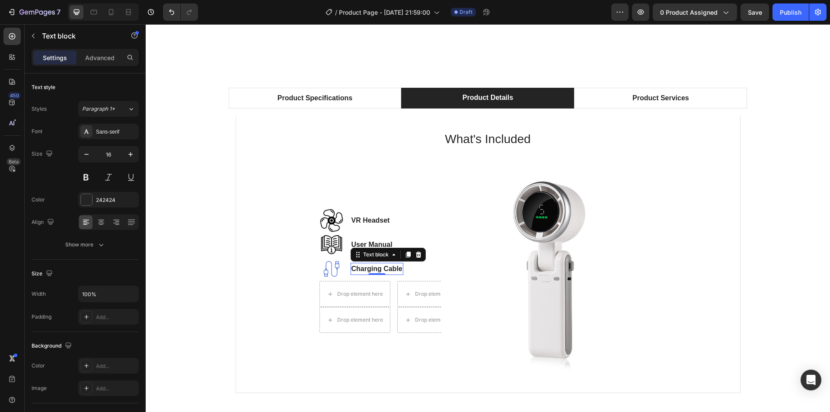
click at [372, 270] on p "Charging Cable" at bounding box center [376, 269] width 51 height 10
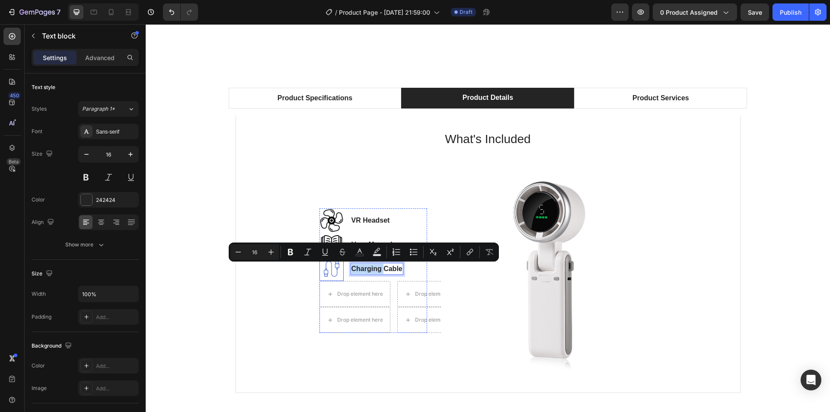
click at [324, 271] on img at bounding box center [331, 269] width 24 height 24
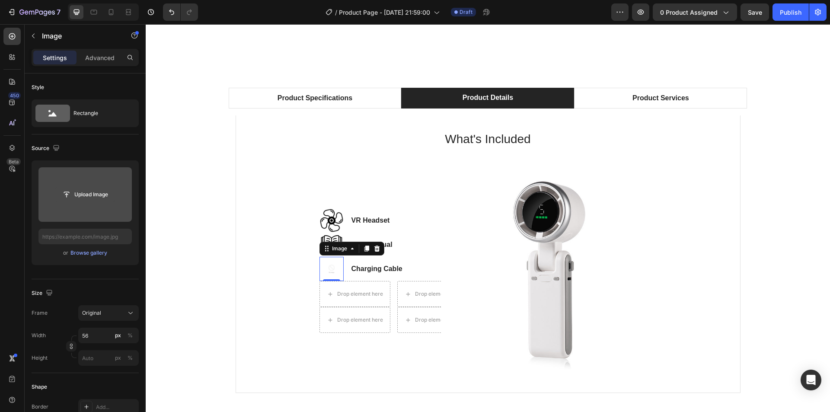
click at [79, 198] on input "file" at bounding box center [85, 194] width 60 height 15
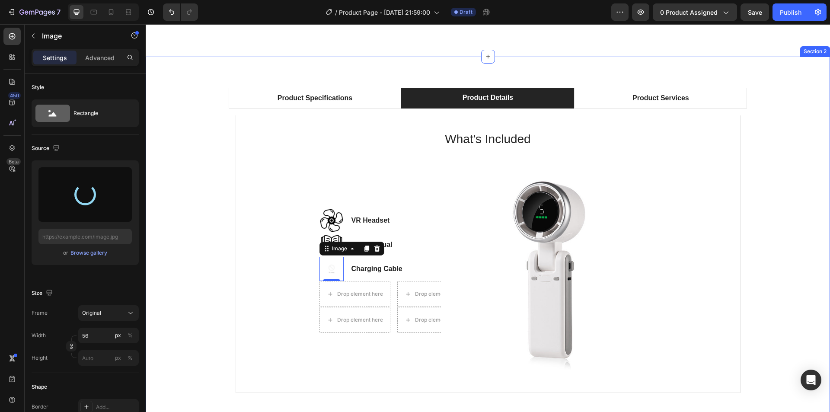
type input "https://cdn.shopify.com/s/files/1/0942/3424/7533/files/gempages_581355834492060…"
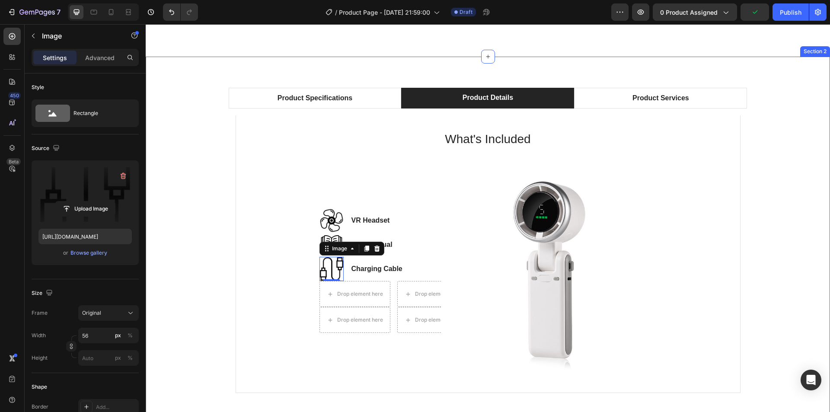
click at [796, 173] on div "Product Specifications Product Details Product Services Technical Specification…" at bounding box center [487, 244] width 671 height 312
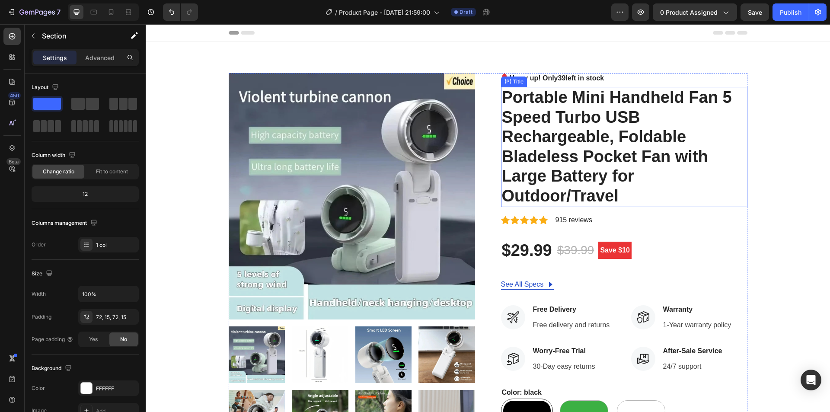
click at [570, 96] on h2 "Portable Mini Handheld Fan 5 Speed Turbo USB Rechargeable, Foldable Bladeless P…" at bounding box center [624, 147] width 246 height 120
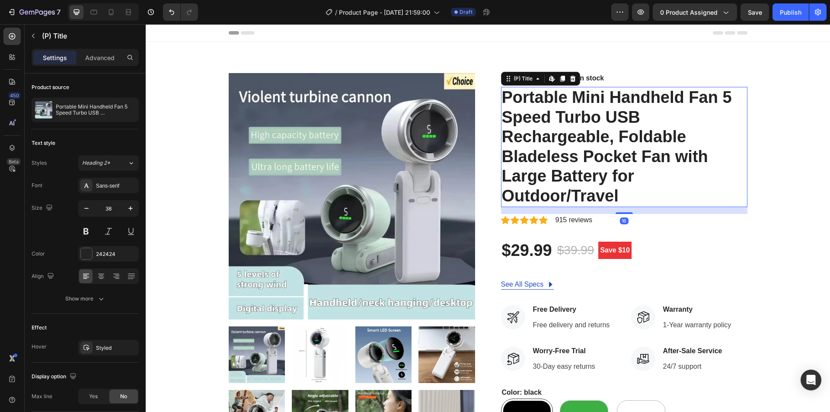
click at [569, 96] on h2 "Portable Mini Handheld Fan 5 Speed Turbo USB Rechargeable, Foldable Bladeless P…" at bounding box center [624, 147] width 246 height 120
click at [621, 97] on h2 "Portable Mini Handheld Fan 5 Speed Turbo USB Rechargeable, Foldable Bladeless P…" at bounding box center [624, 147] width 246 height 120
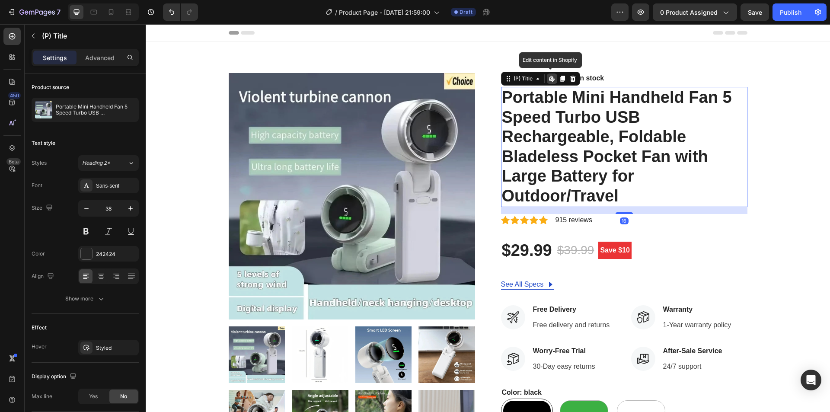
click at [621, 97] on h2 "Portable Mini Handheld Fan 5 Speed Turbo USB Rechargeable, Foldable Bladeless P…" at bounding box center [624, 147] width 246 height 120
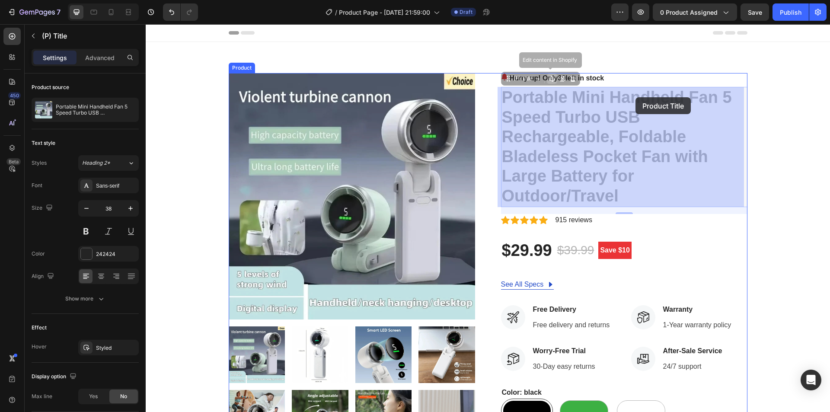
drag, startPoint x: 568, startPoint y: 89, endPoint x: 632, endPoint y: 99, distance: 64.2
drag, startPoint x: 684, startPoint y: 110, endPoint x: 656, endPoint y: 105, distance: 28.1
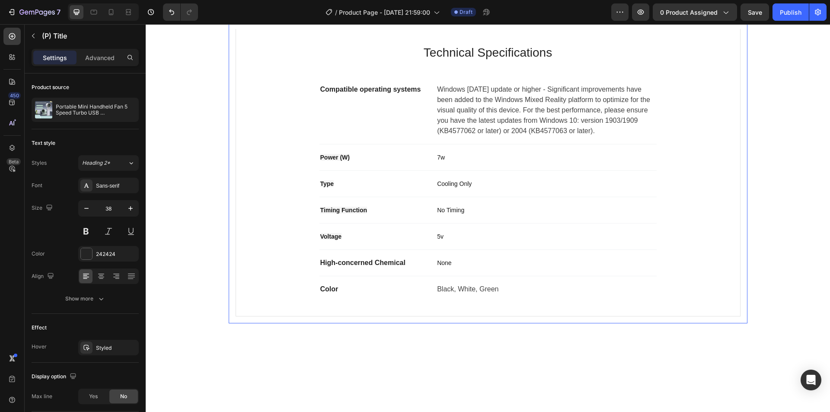
scroll to position [475, 0]
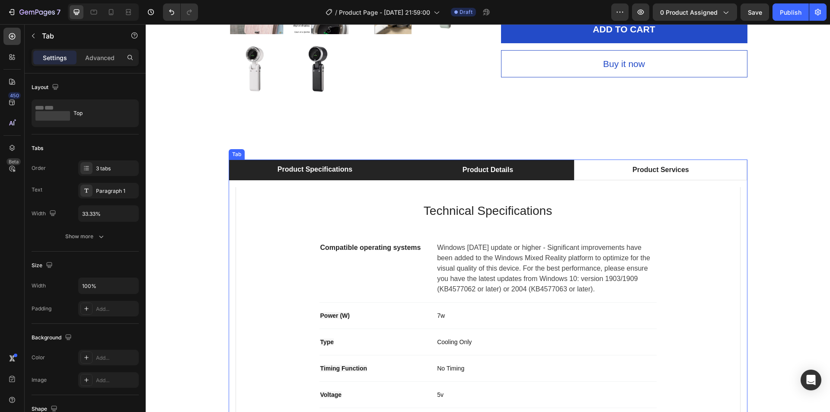
click at [431, 175] on li "Product Details" at bounding box center [487, 169] width 173 height 21
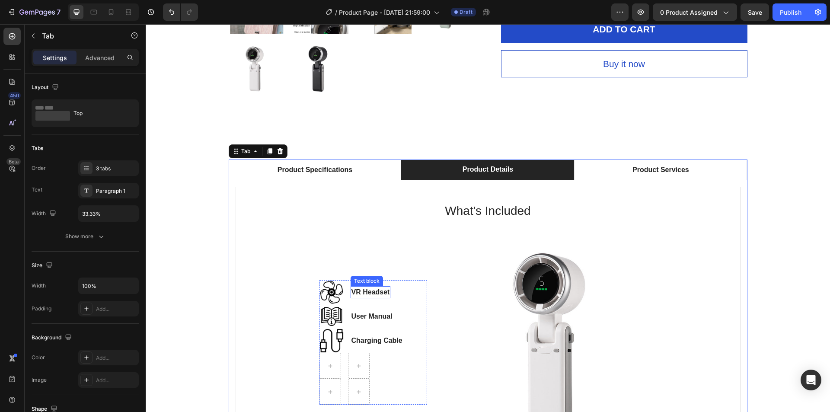
click at [357, 292] on p "VR Headset" at bounding box center [370, 292] width 38 height 10
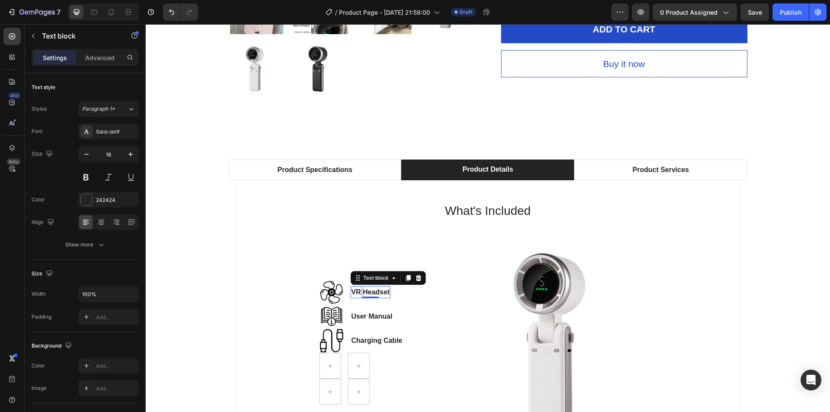
click at [357, 292] on p "VR Headset" at bounding box center [370, 292] width 38 height 10
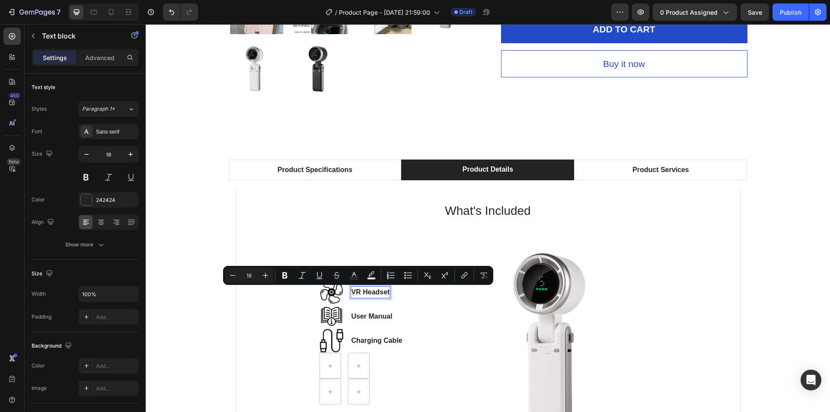
click at [351, 289] on p "VR Headset" at bounding box center [370, 292] width 38 height 10
drag, startPoint x: 349, startPoint y: 290, endPoint x: 377, endPoint y: 290, distance: 28.5
click at [377, 290] on p "VR Headset" at bounding box center [370, 292] width 38 height 10
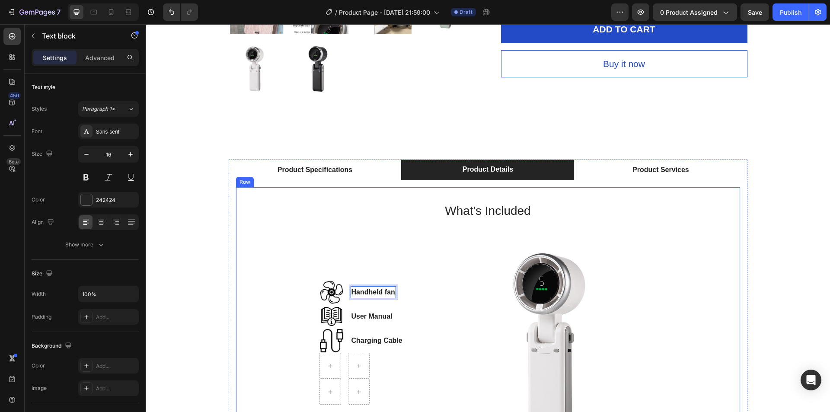
click at [736, 243] on div "What's Included Heading Image Handheld fan Text block 0 Image User Manual Text …" at bounding box center [487, 325] width 505 height 277
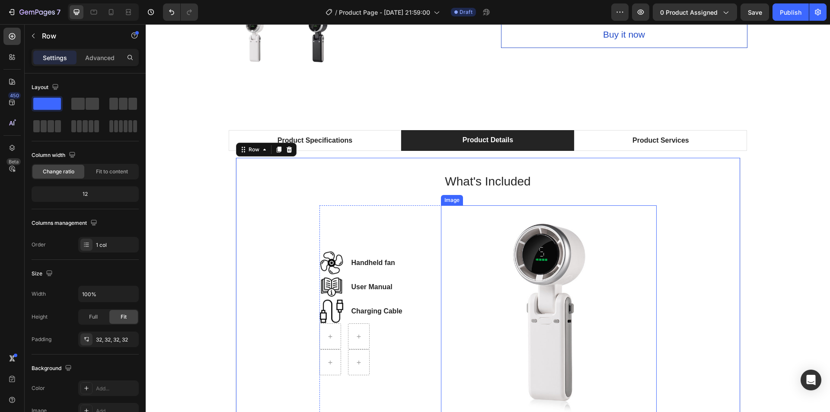
scroll to position [562, 0]
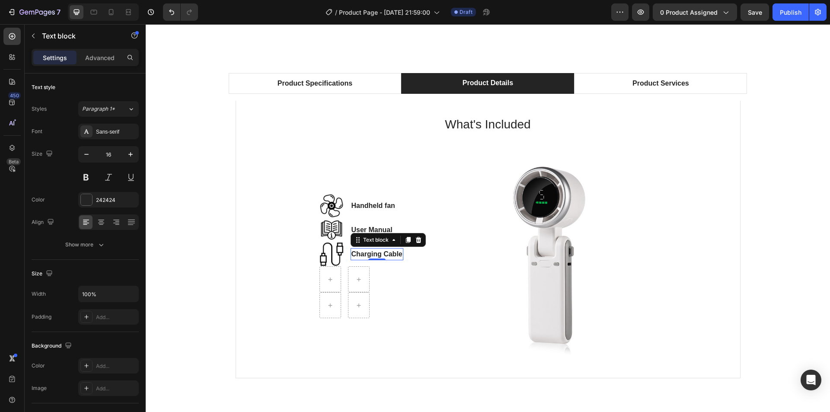
click at [363, 255] on p "Charging Cable" at bounding box center [376, 254] width 51 height 10
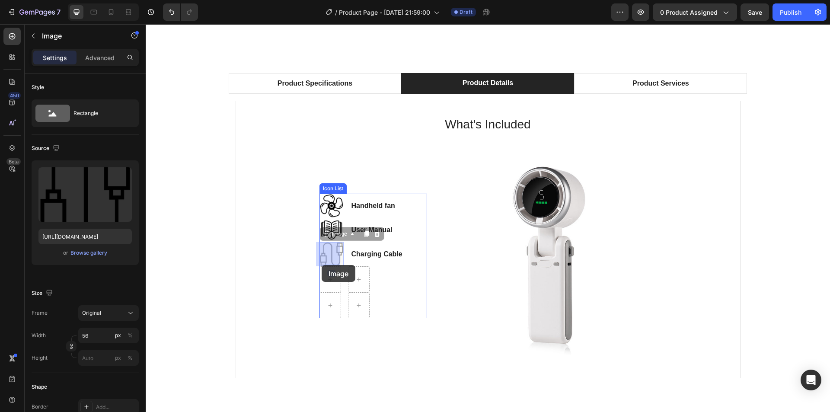
drag, startPoint x: 326, startPoint y: 253, endPoint x: 321, endPoint y: 265, distance: 13.0
click at [327, 257] on img at bounding box center [331, 254] width 24 height 24
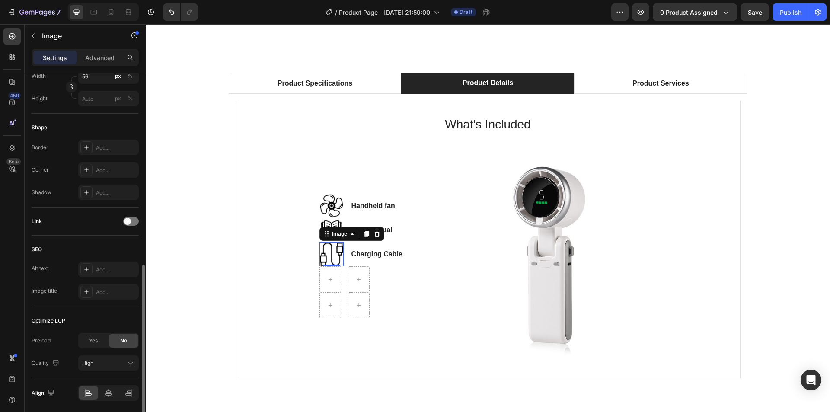
scroll to position [290, 0]
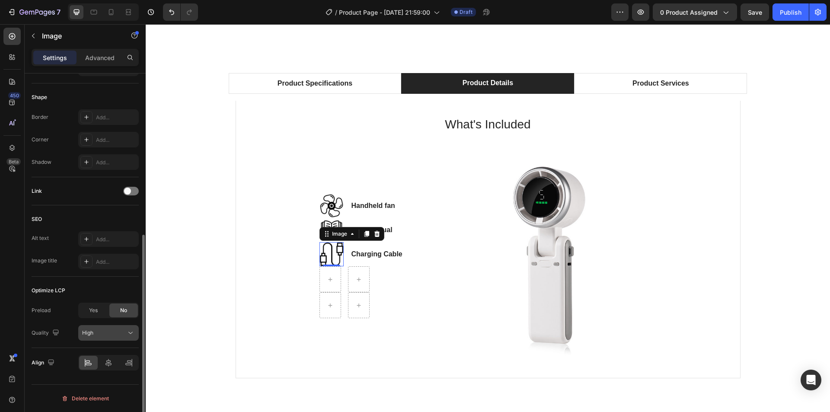
click at [122, 333] on div "High" at bounding box center [104, 333] width 44 height 8
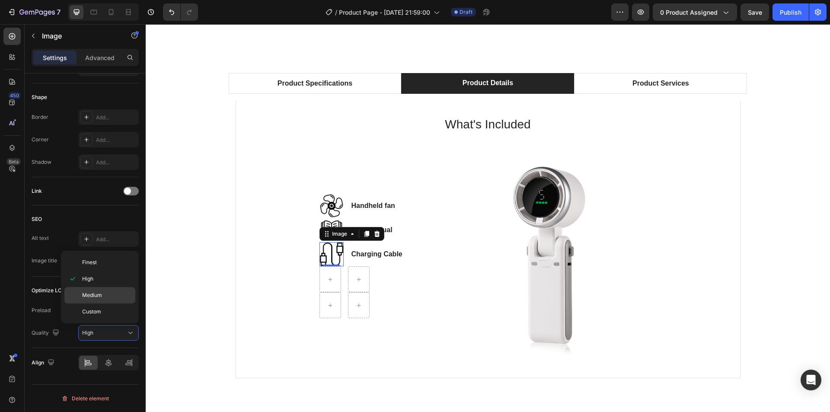
click at [101, 295] on span "Medium" at bounding box center [92, 295] width 20 height 8
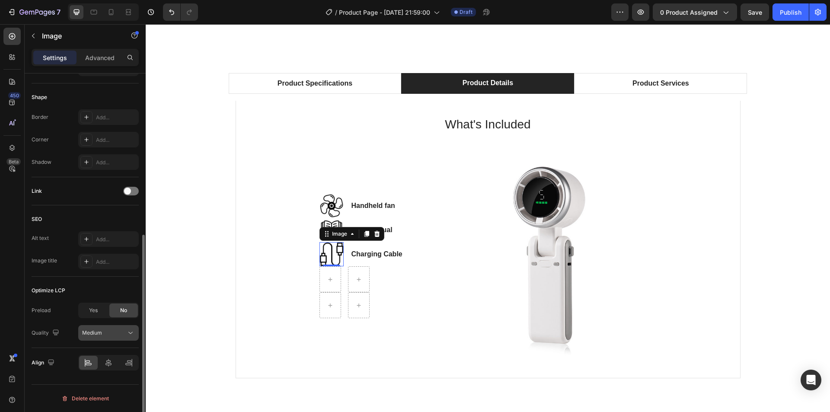
click at [102, 335] on span "Medium" at bounding box center [92, 332] width 20 height 6
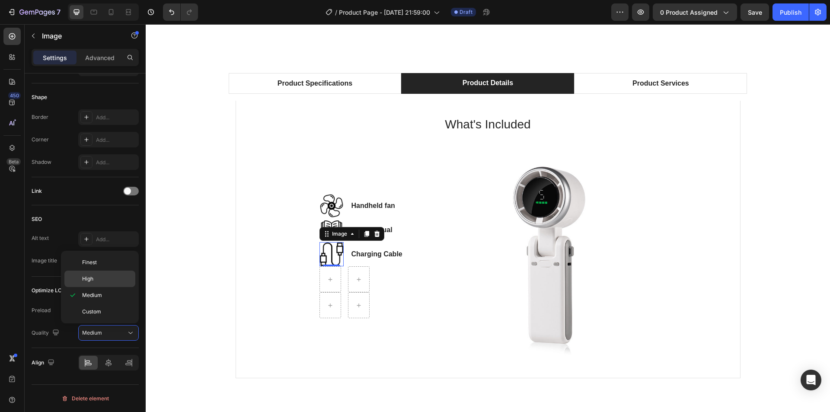
click at [100, 281] on p "High" at bounding box center [106, 279] width 49 height 8
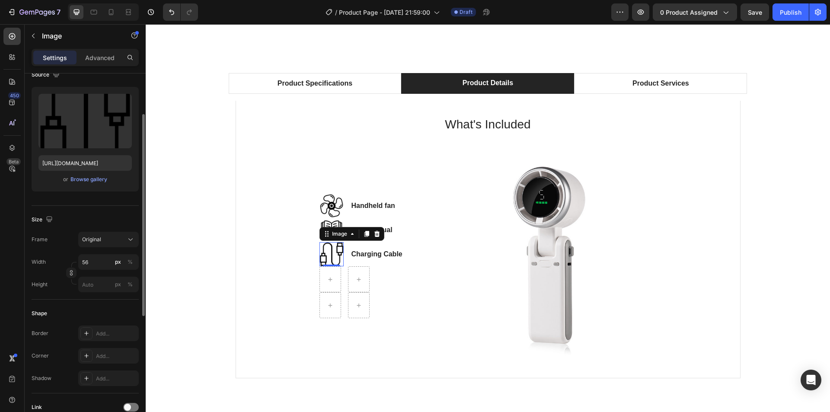
scroll to position [30, 0]
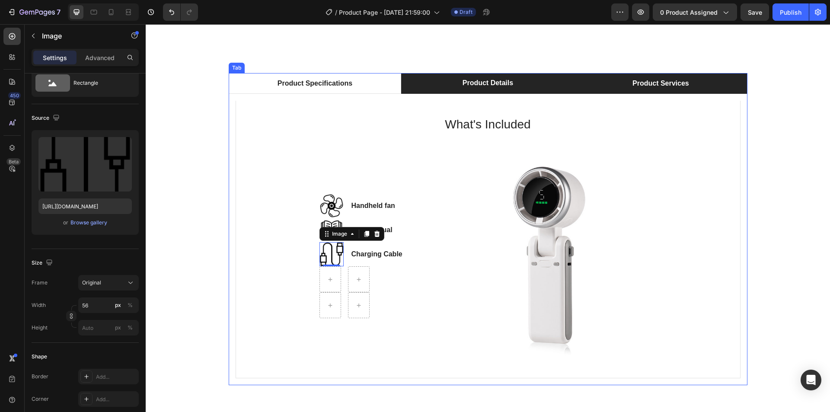
click at [655, 83] on div "Product Services" at bounding box center [660, 83] width 59 height 13
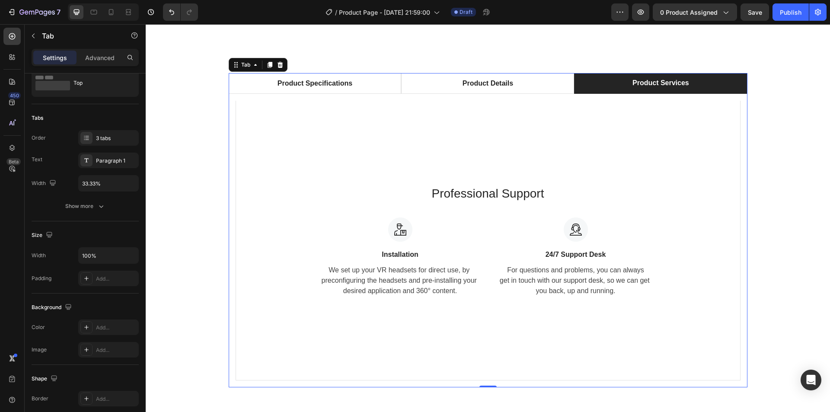
scroll to position [0, 0]
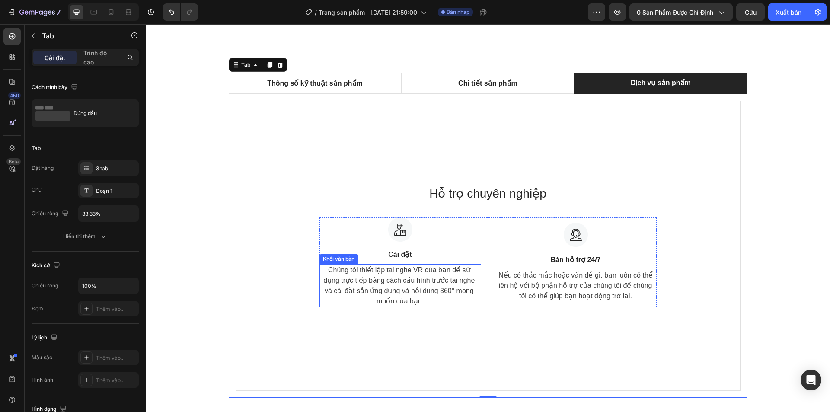
click at [410, 300] on font "Chúng tôi thiết lập tai nghe VR của bạn để sử dụng trực tiếp bằng cách cấu hình…" at bounding box center [399, 285] width 153 height 38
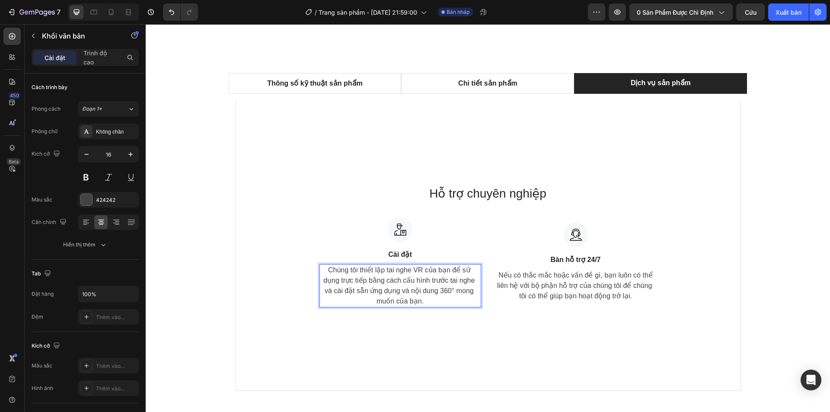
click at [410, 300] on p "Chúng tôi thiết lập tai nghe VR của bạn để sử dụng trực tiếp bằng cách cấu hình…" at bounding box center [400, 285] width 160 height 41
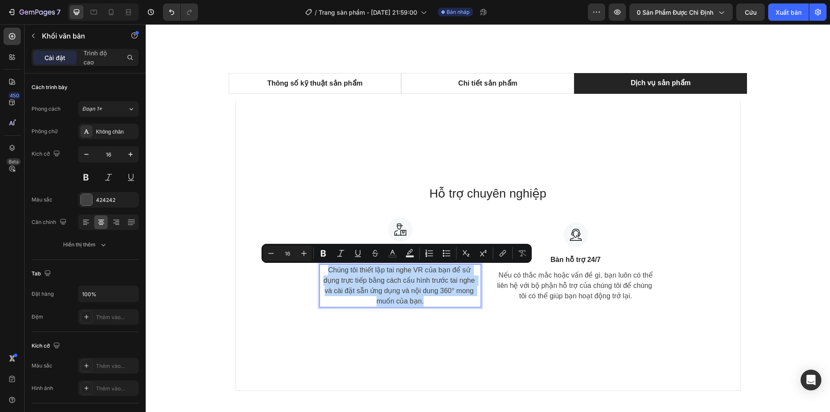
drag, startPoint x: 318, startPoint y: 269, endPoint x: 434, endPoint y: 303, distance: 120.7
click at [434, 303] on p "Chúng tôi thiết lập tai nghe VR của bạn để sử dụng trực tiếp bằng cách cấu hình…" at bounding box center [400, 285] width 160 height 41
copy p "Chúng tôi thiết lập tai nghe VR của bạn để sử dụng trực tiếp bằng cách cấu hình…"
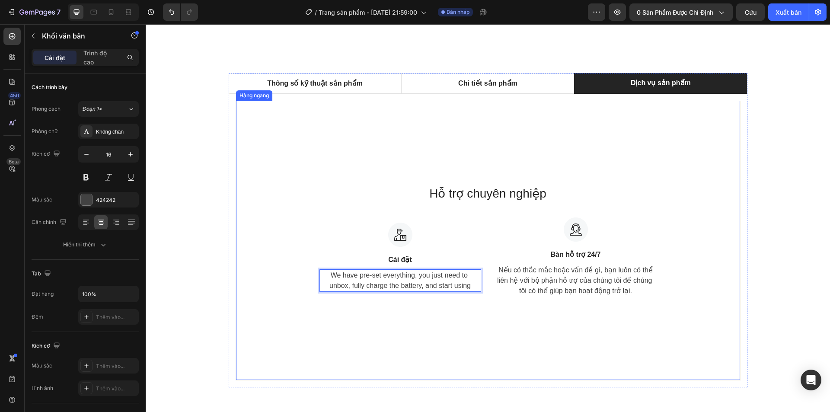
scroll to position [567, 0]
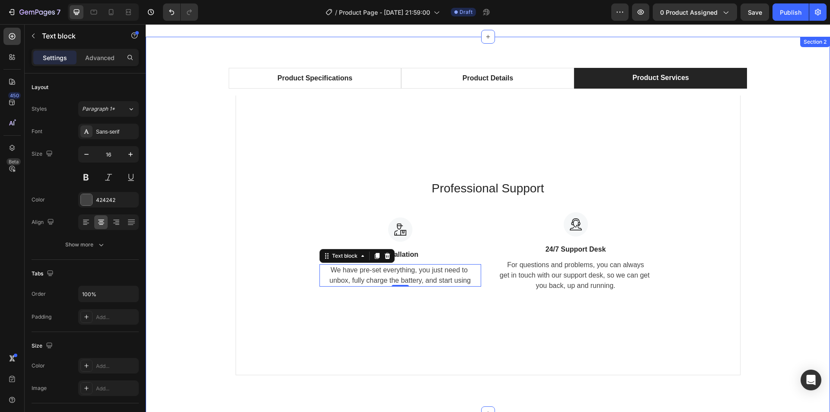
click at [784, 206] on div "Product Specifications Product Details Product Services Technical Specification…" at bounding box center [487, 225] width 671 height 314
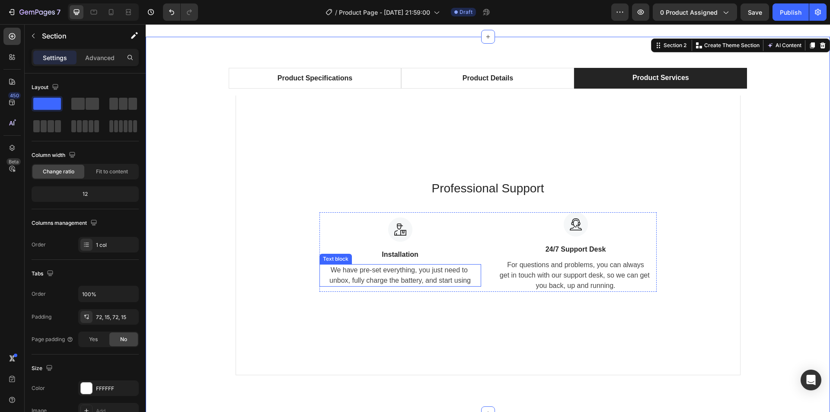
click at [455, 283] on p "We have pre-set everything, you just need to unbox, fully charge the battery, a…" at bounding box center [400, 275] width 160 height 21
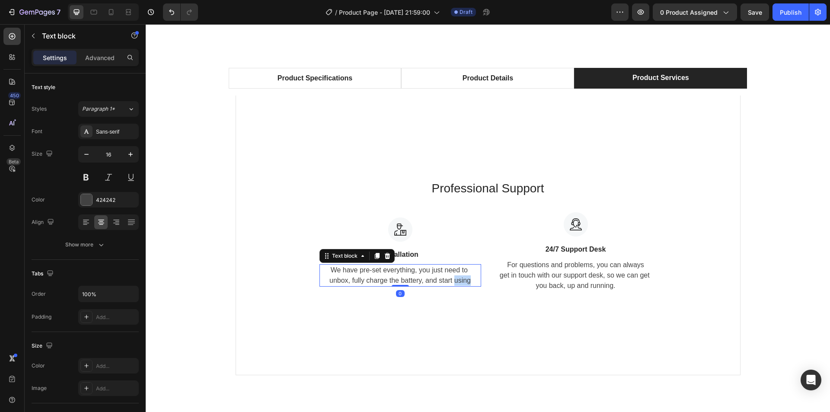
click at [460, 282] on p "We have pre-set everything, you just need to unbox, fully charge the battery, a…" at bounding box center [400, 275] width 160 height 21
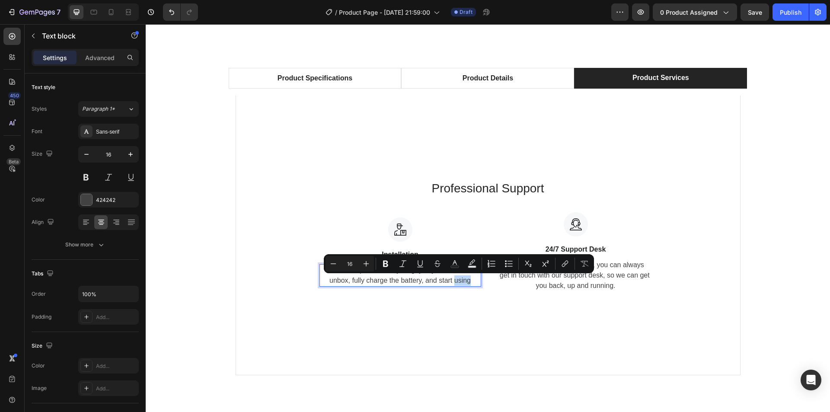
click at [471, 282] on p "We have pre-set everything, you just need to unbox, fully charge the battery, a…" at bounding box center [400, 275] width 160 height 21
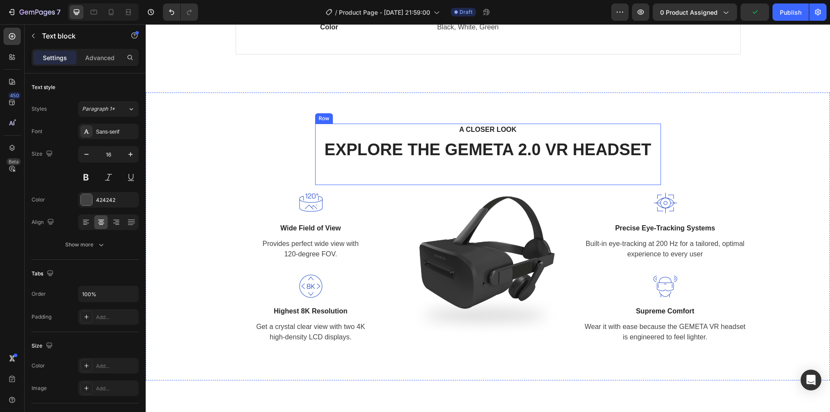
scroll to position [913, 0]
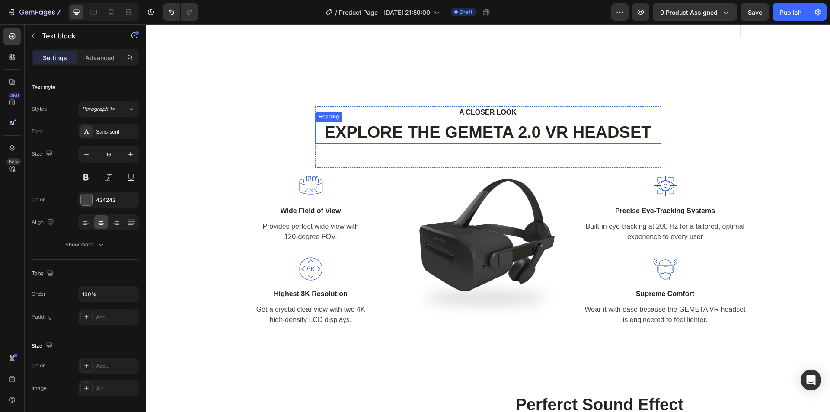
drag, startPoint x: 449, startPoint y: 133, endPoint x: 442, endPoint y: 139, distance: 9.2
click at [449, 134] on p "EXPLORE THE GEMETA 2.0 VR HEADSET" at bounding box center [488, 133] width 344 height 20
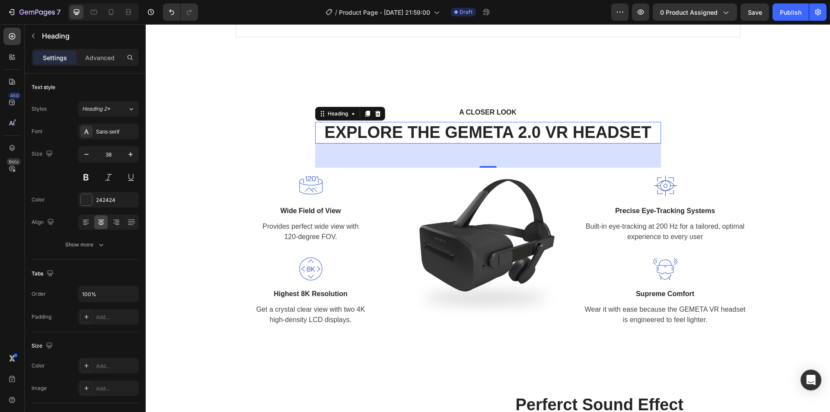
click at [456, 136] on p "EXPLORE THE GEMETA 2.0 VR HEADSET" at bounding box center [488, 133] width 344 height 20
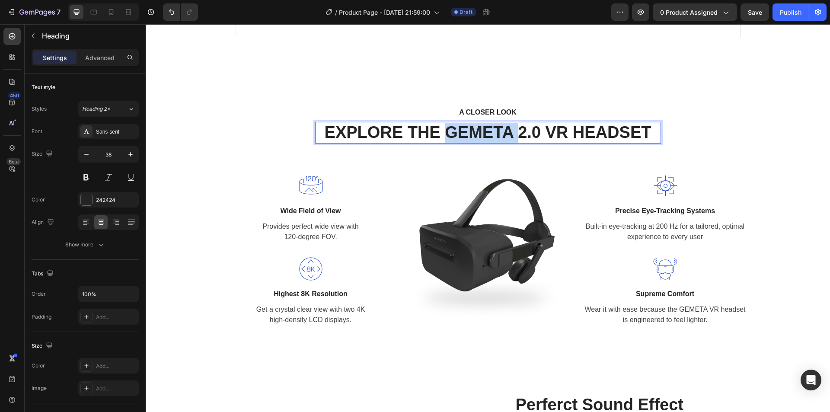
click at [456, 136] on p "EXPLORE THE GEMETA 2.0 VR HEADSET" at bounding box center [488, 133] width 344 height 20
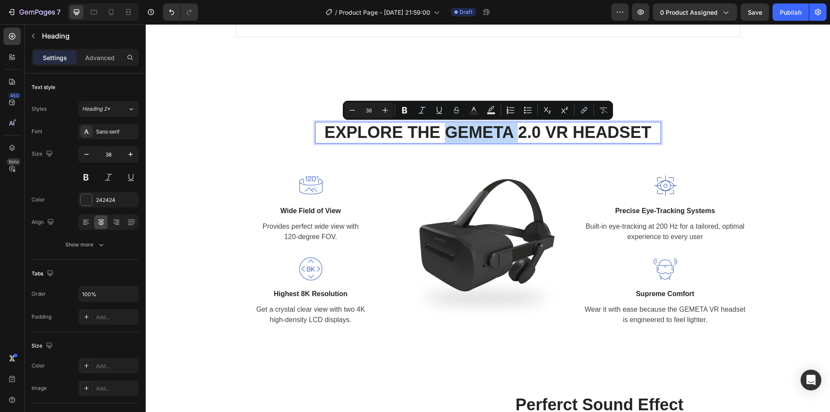
click at [444, 133] on p "EXPLORE THE GEMETA 2.0 VR HEADSET" at bounding box center [488, 133] width 344 height 20
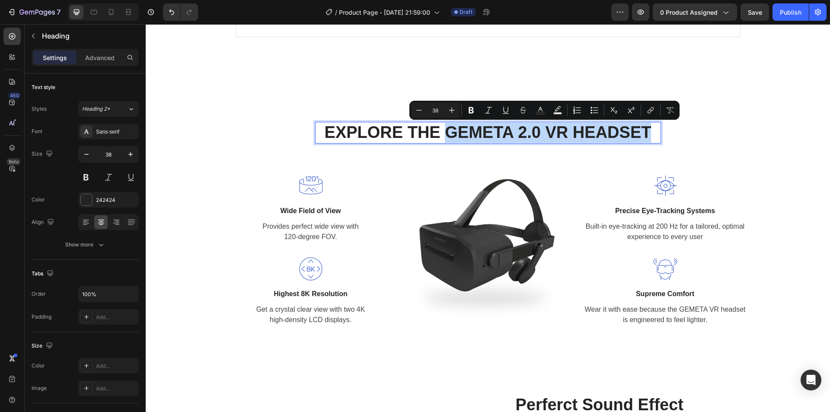
drag, startPoint x: 444, startPoint y: 133, endPoint x: 629, endPoint y: 127, distance: 185.5
click at [629, 127] on p "EXPLORE THE GEMETA 2.0 VR HEADSET" at bounding box center [488, 133] width 344 height 20
type input "15"
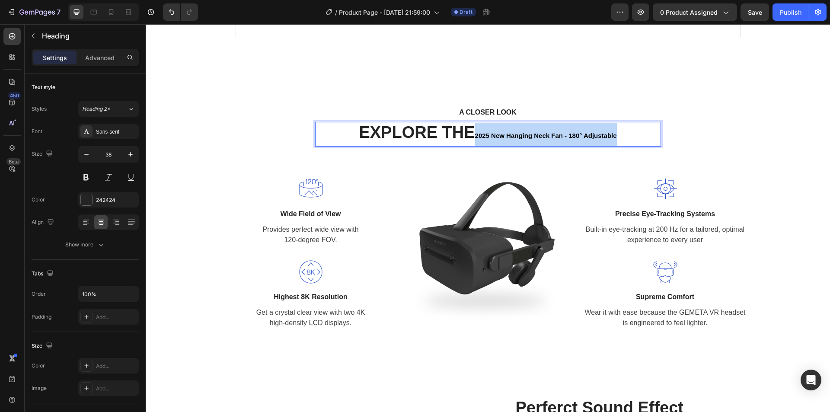
drag, startPoint x: 474, startPoint y: 136, endPoint x: 626, endPoint y: 137, distance: 152.5
click at [626, 137] on p "EXPLORE THE 2025 New Hanging Neck Fan - 180° Adjustable" at bounding box center [488, 134] width 344 height 23
click at [395, 135] on p "EXPLORE THE 2025 New Hanging Neck Fan - 180° Adjustable" at bounding box center [488, 134] width 344 height 23
click at [404, 134] on p "EXPLORE THE 2025 New Hanging Neck Fan - 180° Adjustable" at bounding box center [488, 134] width 344 height 23
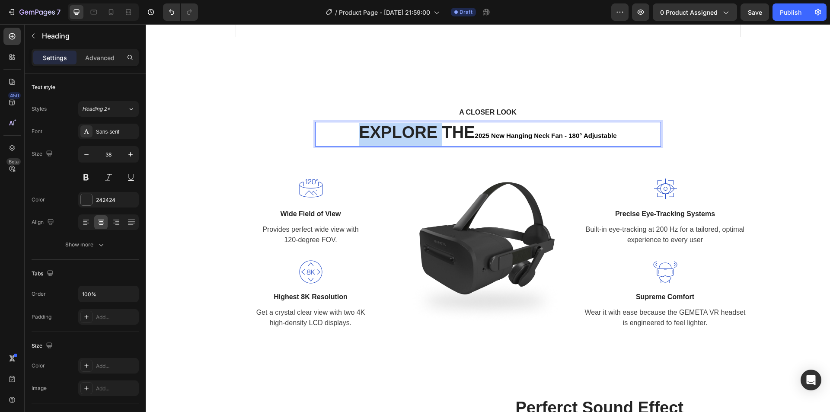
click at [404, 133] on p "EXPLORE THE 2025 New Hanging Neck Fan - 180° Adjustable" at bounding box center [488, 134] width 344 height 23
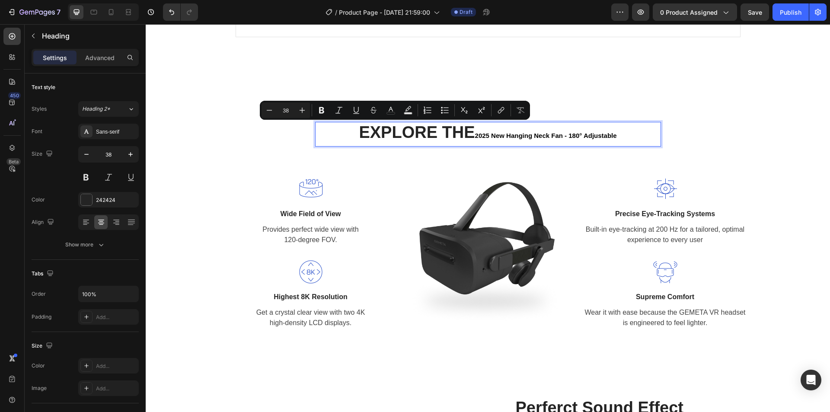
type input "15"
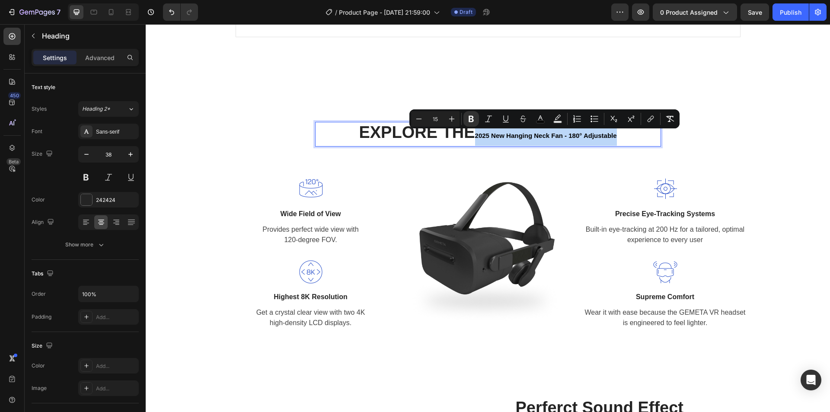
drag, startPoint x: 474, startPoint y: 134, endPoint x: 623, endPoint y: 134, distance: 148.6
click at [623, 134] on p "EXPLORE THE 2025 New Hanging Neck Fan - 180° Adjustable" at bounding box center [488, 134] width 344 height 23
click at [452, 119] on icon "Editor contextual toolbar" at bounding box center [452, 119] width 6 height 6
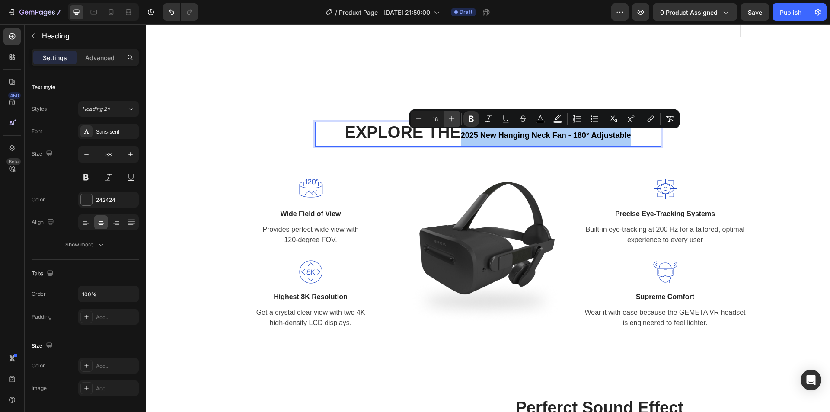
click at [452, 118] on icon "Editor contextual toolbar" at bounding box center [451, 119] width 9 height 9
click at [453, 118] on icon "Editor contextual toolbar" at bounding box center [451, 119] width 9 height 9
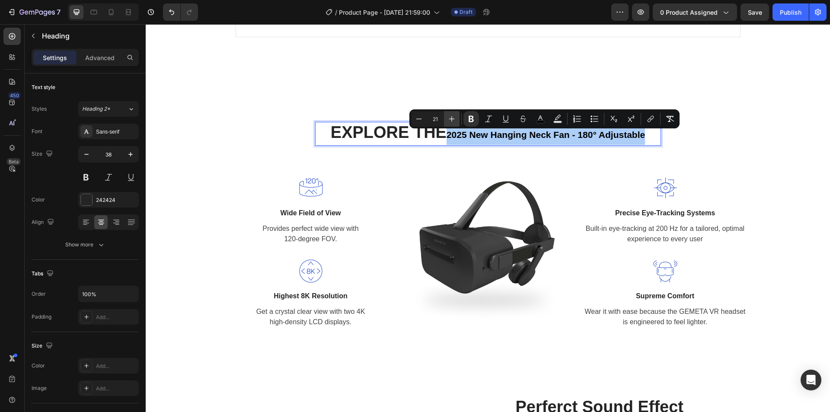
click at [453, 118] on icon "Editor contextual toolbar" at bounding box center [451, 119] width 9 height 9
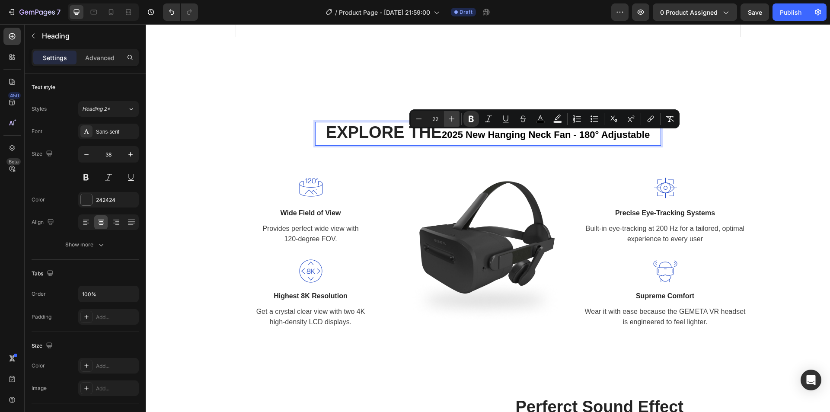
click at [453, 118] on icon "Editor contextual toolbar" at bounding box center [451, 119] width 9 height 9
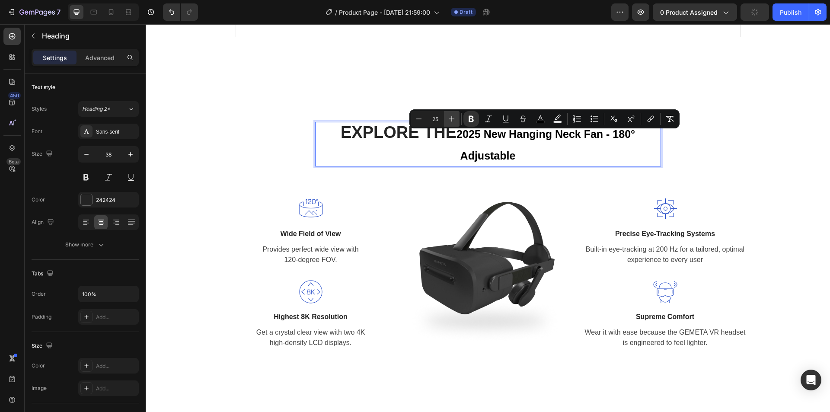
click at [453, 118] on icon "Editor contextual toolbar" at bounding box center [451, 119] width 9 height 9
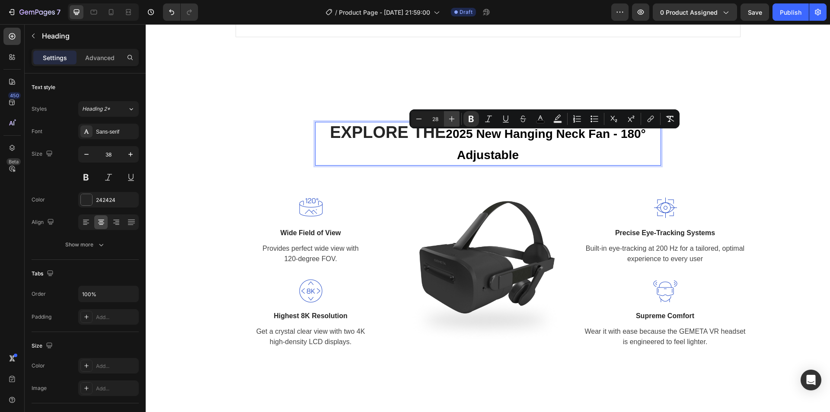
click at [453, 118] on icon "Editor contextual toolbar" at bounding box center [451, 119] width 9 height 9
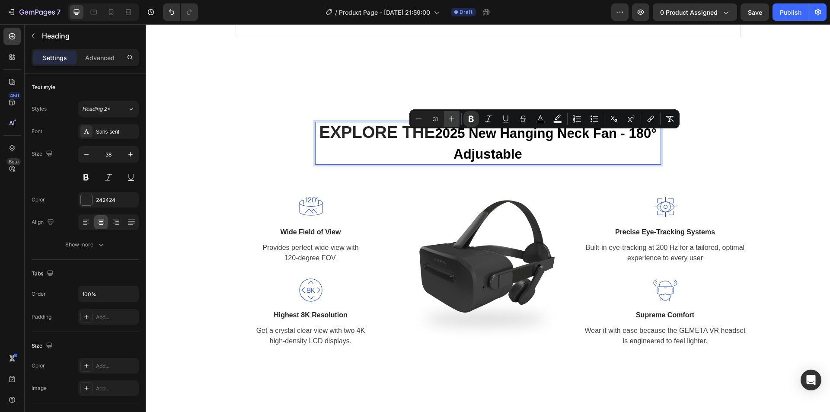
click at [453, 118] on icon "Editor contextual toolbar" at bounding box center [451, 119] width 9 height 9
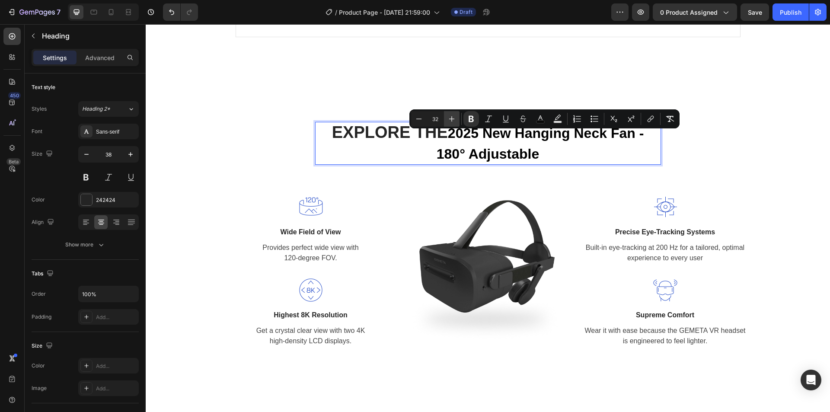
click at [453, 118] on icon "Editor contextual toolbar" at bounding box center [451, 119] width 9 height 9
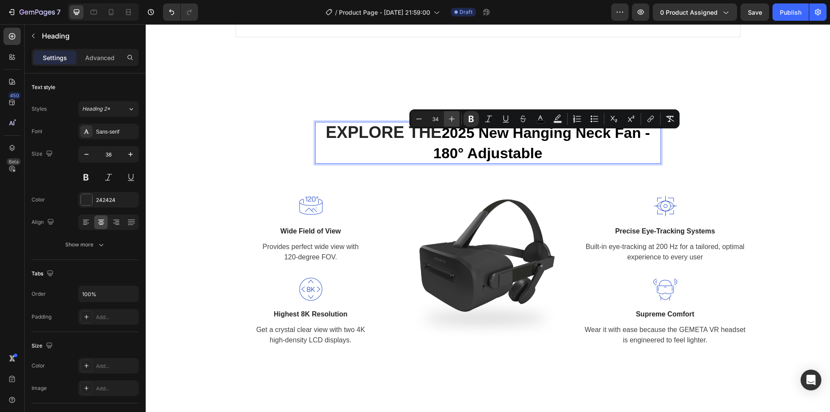
click at [453, 118] on icon "Editor contextual toolbar" at bounding box center [451, 119] width 9 height 9
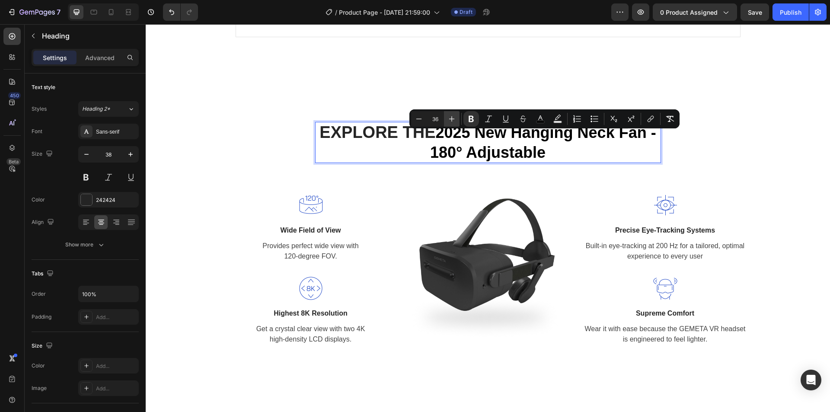
click at [453, 118] on icon "Editor contextual toolbar" at bounding box center [451, 119] width 9 height 9
type input "38"
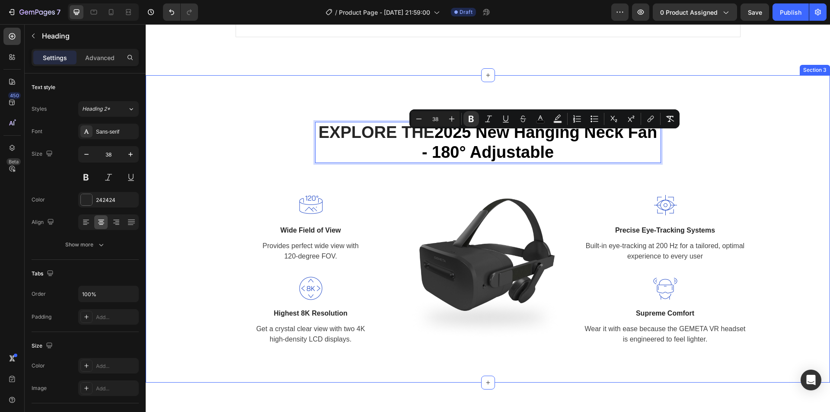
click at [810, 93] on div "A CLOSER LOOK Text block EXPLORE THE 2025 New Hanging Neck Fan - 180° Adjustabl…" at bounding box center [488, 228] width 684 height 307
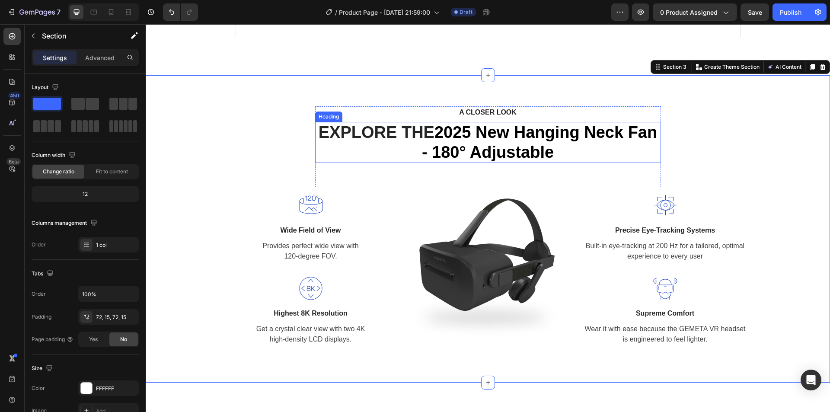
click at [530, 149] on strong "2025 New Hanging Neck Fan - 180° Adjustable" at bounding box center [539, 142] width 235 height 38
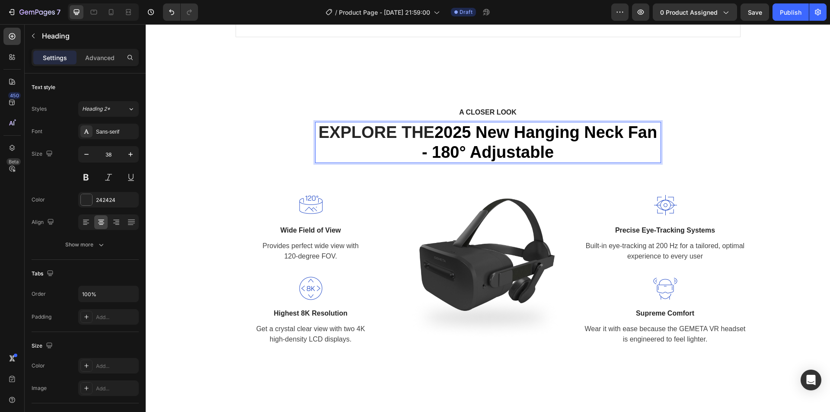
click at [536, 152] on strong "2025 New Hanging Neck Fan - 180° Adjustable" at bounding box center [539, 142] width 235 height 38
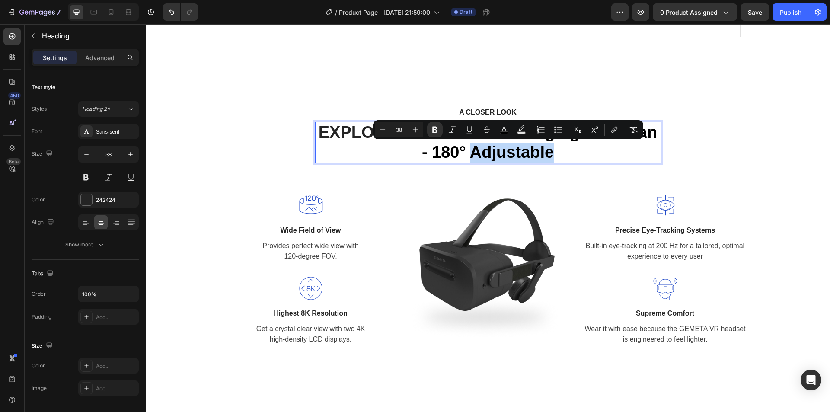
click at [560, 160] on p "EXPLORE THE 2025 New Hanging Neck Fan - 180° Adjustable" at bounding box center [488, 142] width 344 height 39
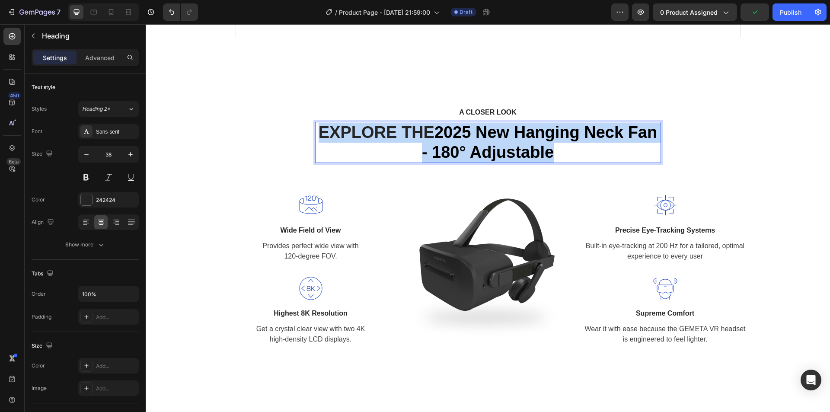
drag, startPoint x: 565, startPoint y: 155, endPoint x: 313, endPoint y: 137, distance: 252.1
click at [316, 137] on p "EXPLORE THE 2025 New Hanging Neck Fan - 180° Adjustable" at bounding box center [488, 142] width 344 height 39
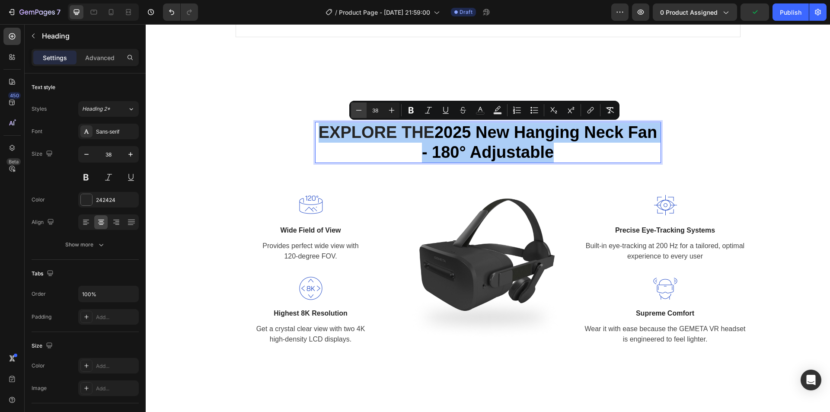
click at [359, 112] on icon "Editor contextual toolbar" at bounding box center [358, 110] width 9 height 9
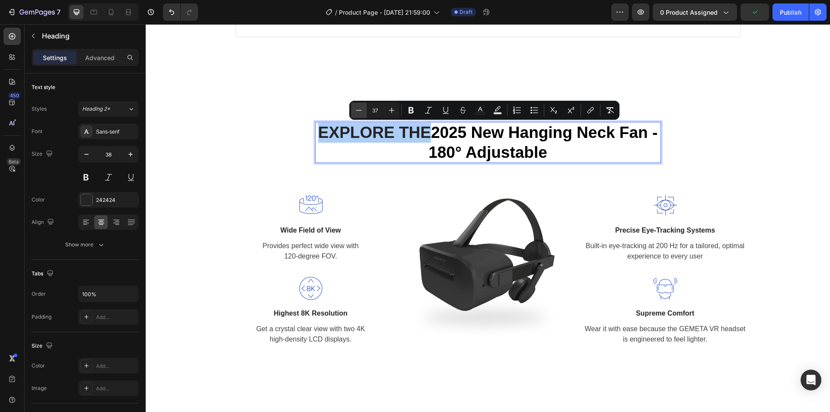
click at [362, 111] on icon "Editor contextual toolbar" at bounding box center [358, 110] width 9 height 9
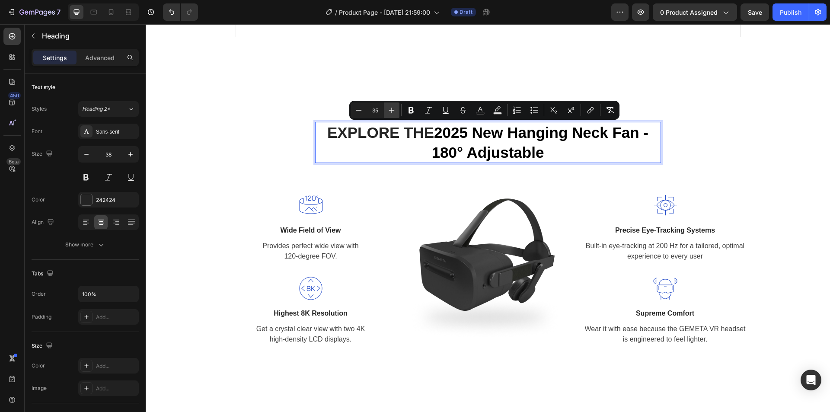
click at [391, 111] on icon "Editor contextual toolbar" at bounding box center [391, 110] width 9 height 9
type input "36"
click at [618, 138] on strong "2025 New Hanging Neck Fan - 180° Adjustable" at bounding box center [541, 143] width 223 height 38
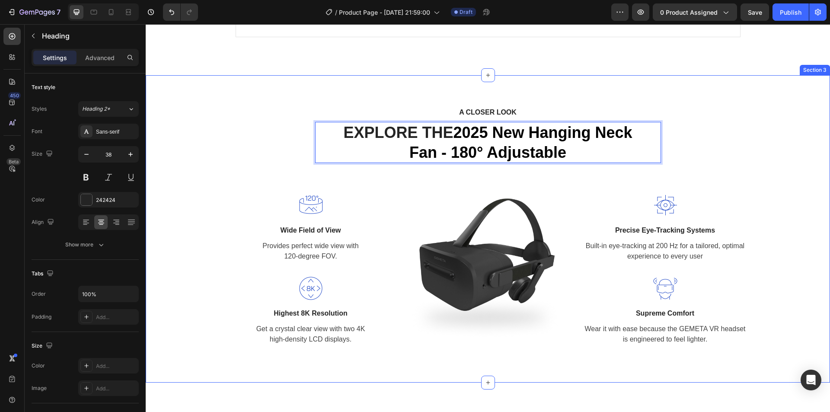
click at [725, 115] on div "A CLOSER LOOK Text block EXPLORE THE 2025 New Hanging Neck Fan - 180° Adjustabl…" at bounding box center [487, 228] width 671 height 245
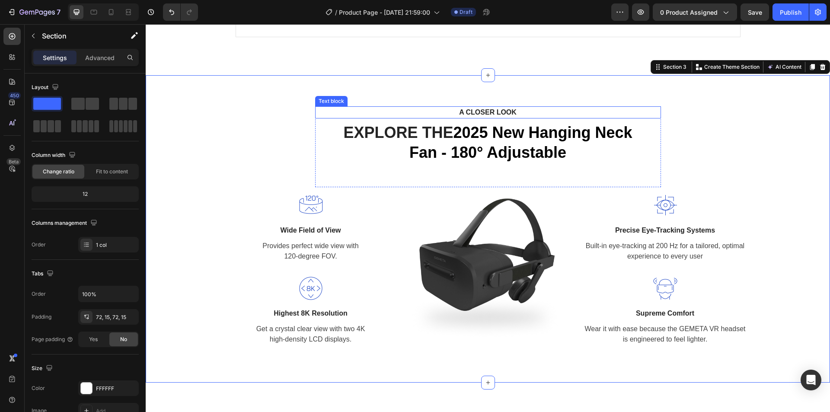
click at [493, 112] on p "A CLOSER LOOK" at bounding box center [488, 112] width 330 height 10
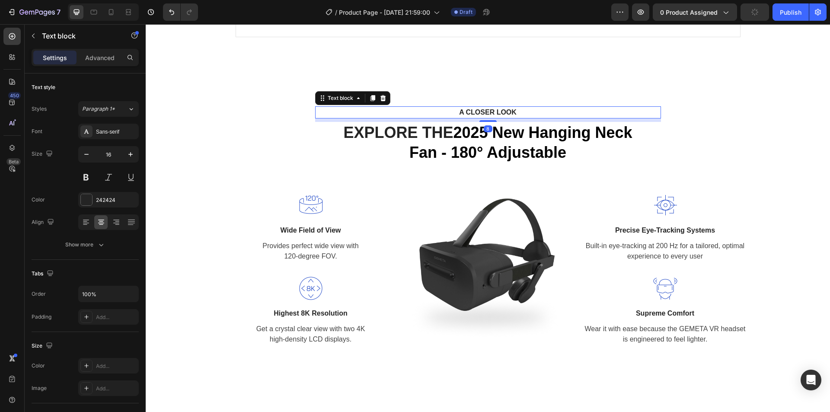
click at [493, 112] on p "A CLOSER LOOK" at bounding box center [488, 112] width 330 height 10
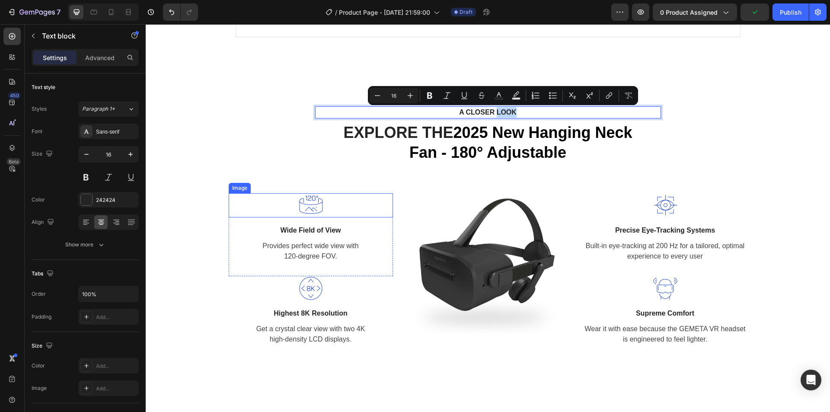
click at [309, 211] on img at bounding box center [311, 205] width 24 height 24
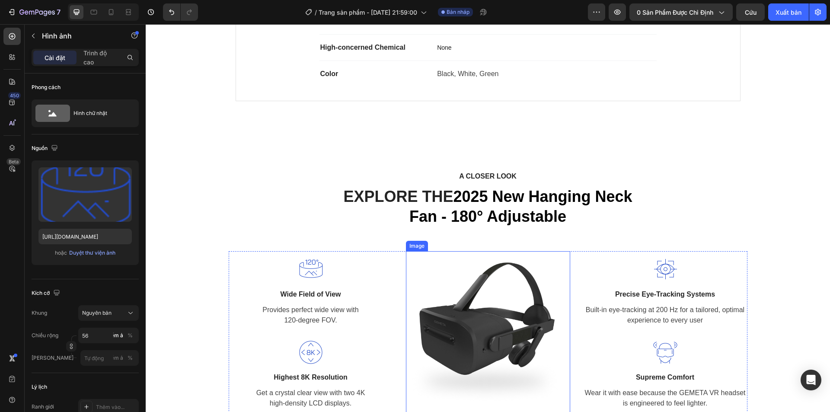
scroll to position [999, 0]
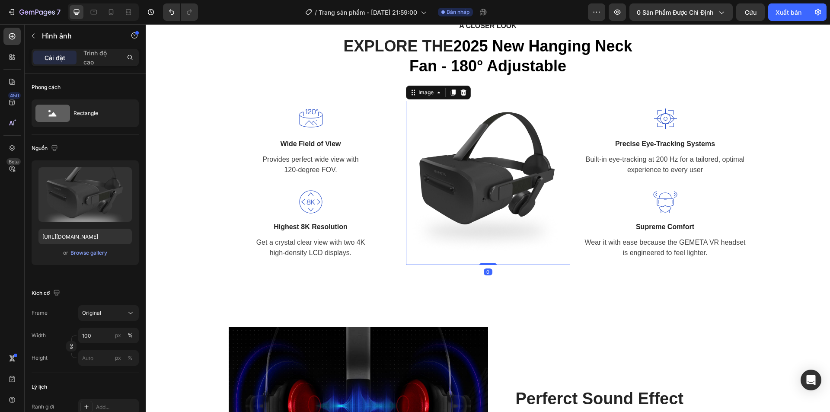
click at [477, 198] on img at bounding box center [488, 183] width 164 height 164
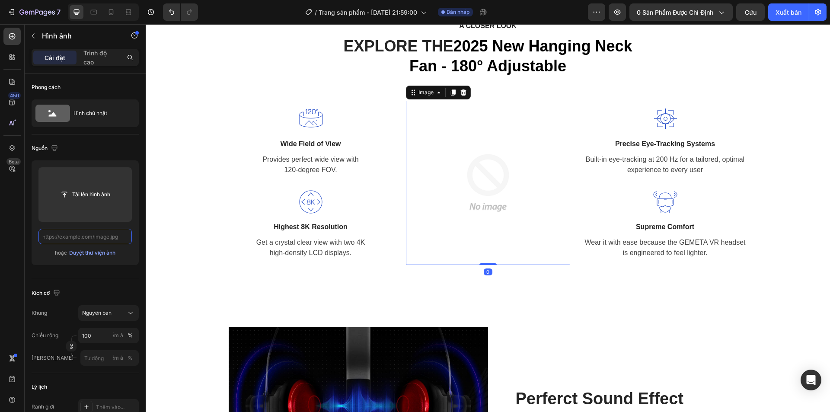
scroll to position [0, 0]
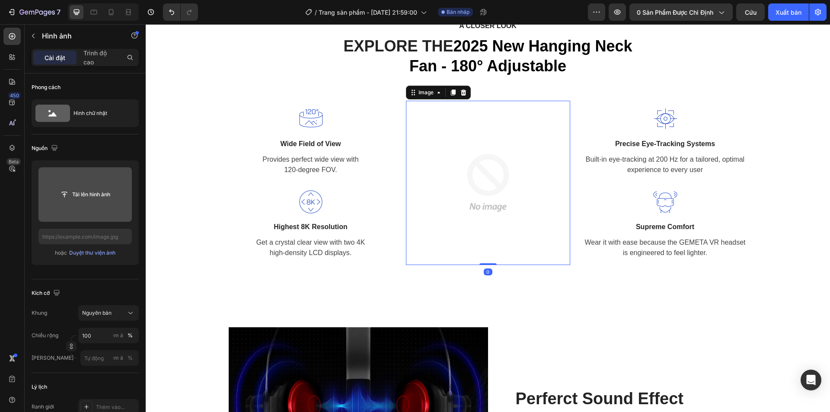
click at [85, 202] on button "Tải lên hình ảnh" at bounding box center [85, 195] width 65 height 16
click at [67, 200] on input "file" at bounding box center [85, 194] width 64 height 15
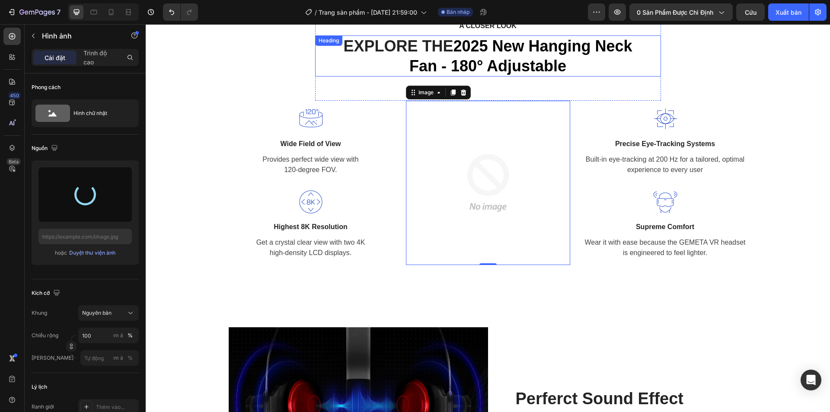
type input "https://cdn.shopify.com/s/files/1/0942/3424/7533/files/gempages_581355834492060…"
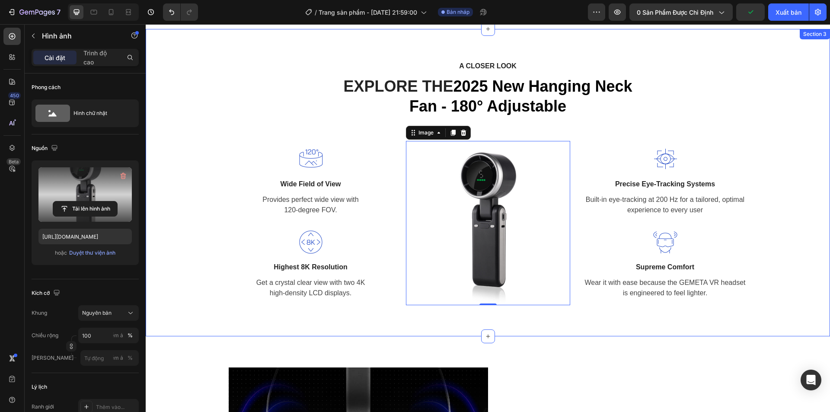
scroll to position [956, 0]
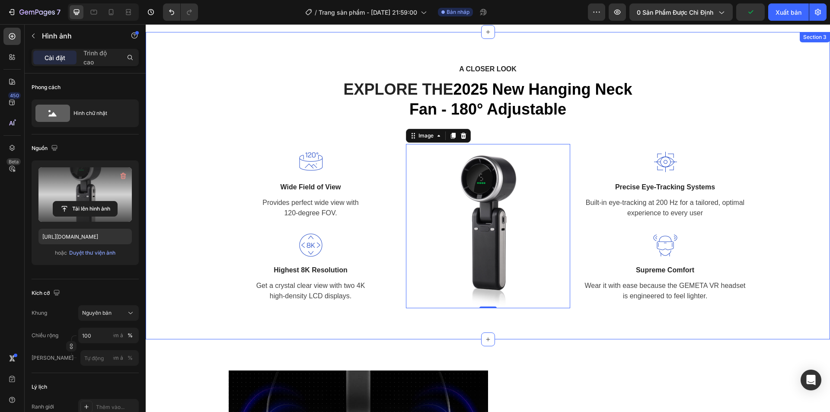
click at [753, 97] on div "A CLOSER LOOK Text block EXPLORE THE 2025 New Hanging Neck Fan - 180° Adjustabl…" at bounding box center [487, 185] width 671 height 245
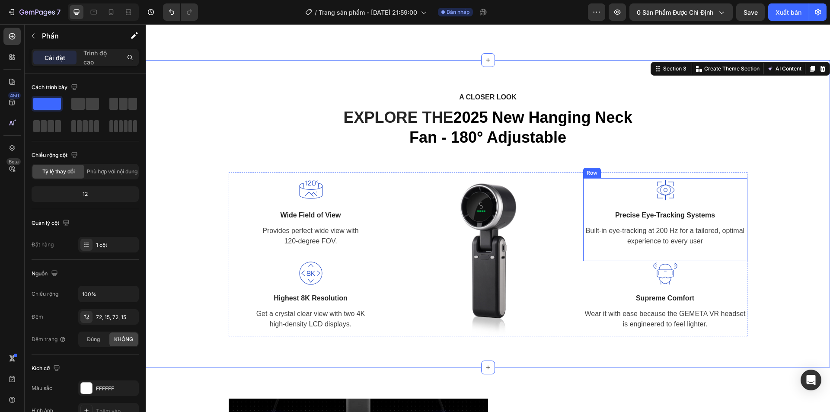
scroll to position [913, 0]
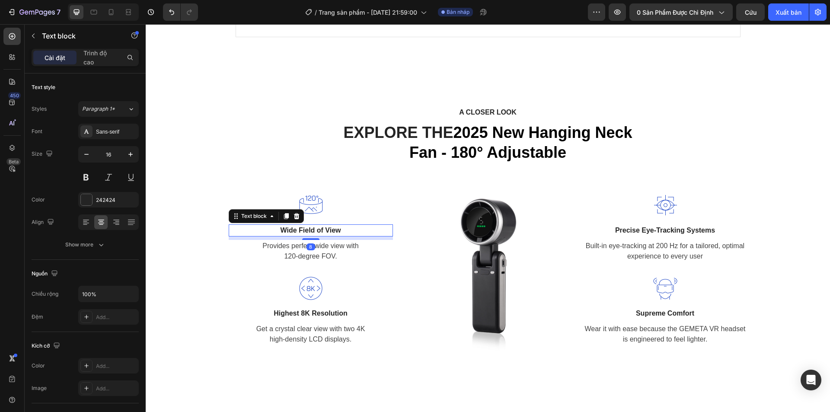
click at [300, 232] on p "Wide Field of View" at bounding box center [310, 230] width 162 height 10
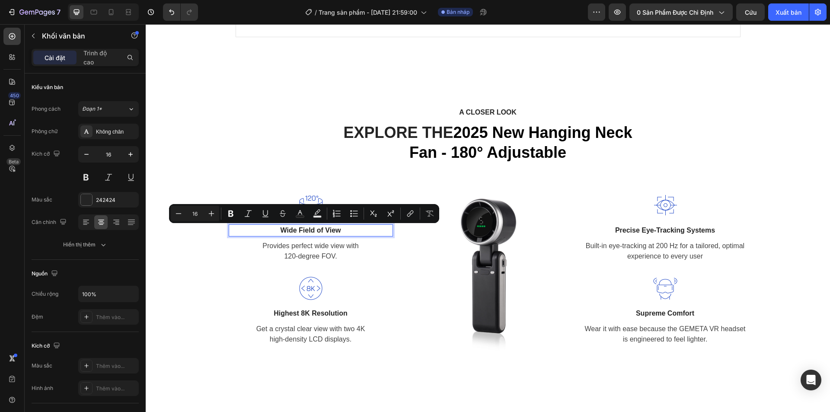
click at [340, 231] on p "Wide Field of View" at bounding box center [310, 230] width 162 height 10
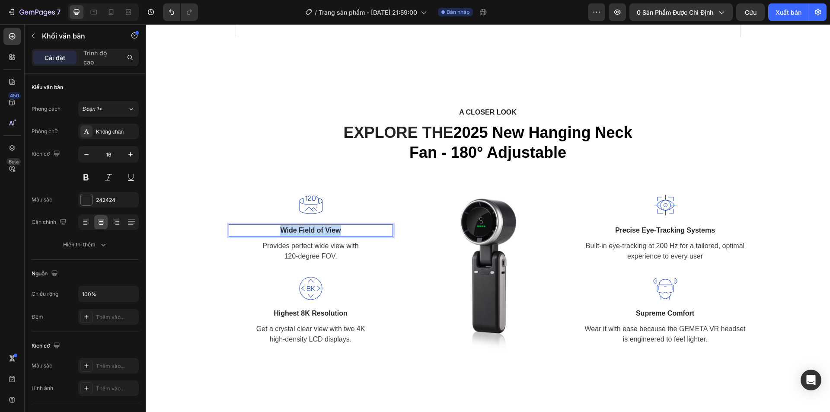
drag, startPoint x: 349, startPoint y: 230, endPoint x: 261, endPoint y: 228, distance: 87.3
click at [261, 228] on p "Wide Field of View" at bounding box center [310, 230] width 162 height 10
click at [633, 227] on p "Precise Eye-Tracking Systems" at bounding box center [665, 230] width 162 height 10
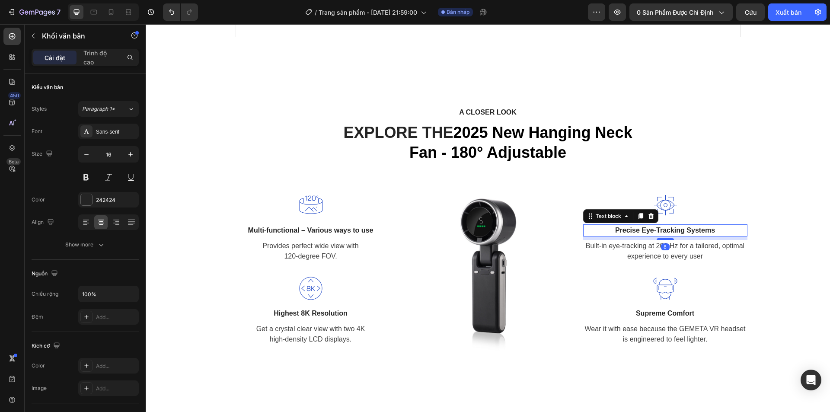
click at [633, 227] on p "Precise Eye-Tracking Systems" at bounding box center [665, 230] width 162 height 10
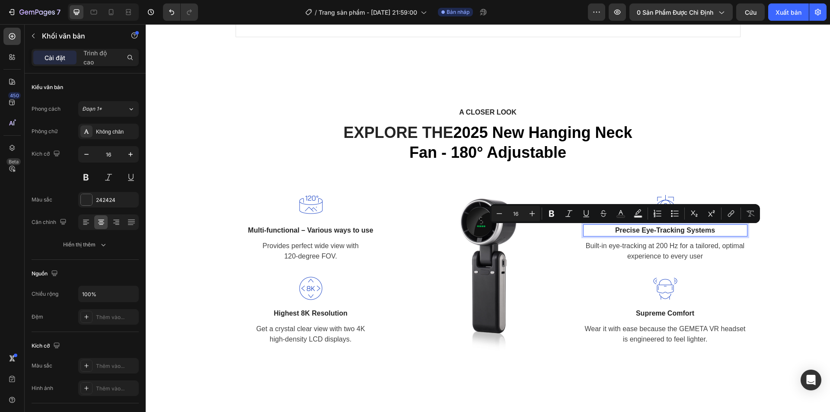
click at [722, 227] on p "Precise Eye-Tracking Systems" at bounding box center [665, 230] width 162 height 10
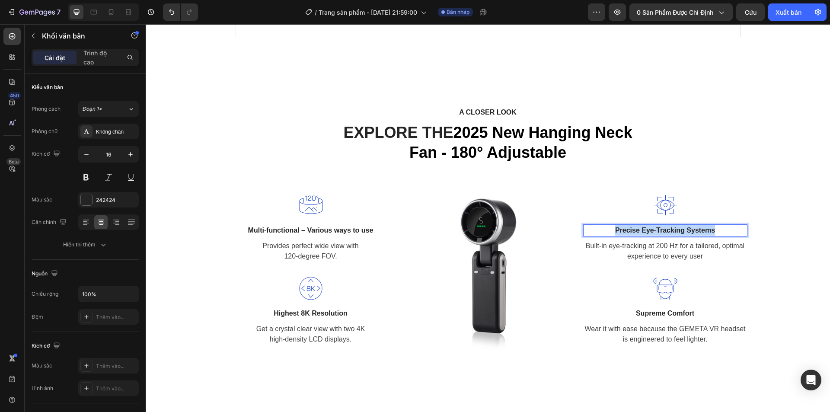
drag, startPoint x: 718, startPoint y: 229, endPoint x: 598, endPoint y: 232, distance: 119.3
click at [598, 232] on p "Precise Eye-Tracking Systems" at bounding box center [665, 230] width 162 height 10
click at [292, 313] on p "Highest 8K Resolution" at bounding box center [310, 313] width 162 height 10
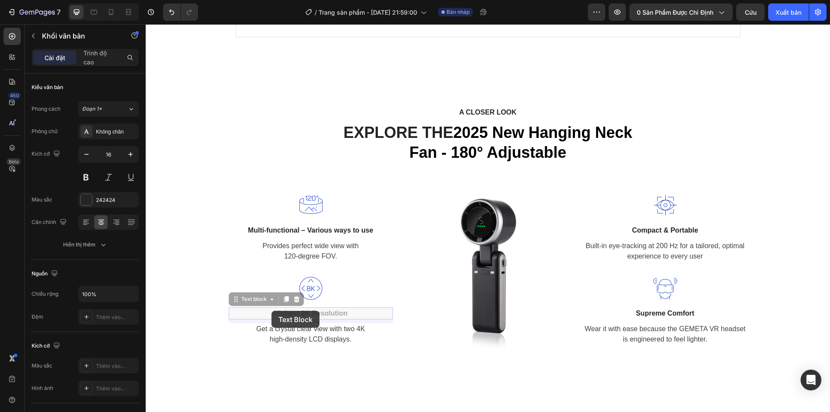
scroll to position [907, 0]
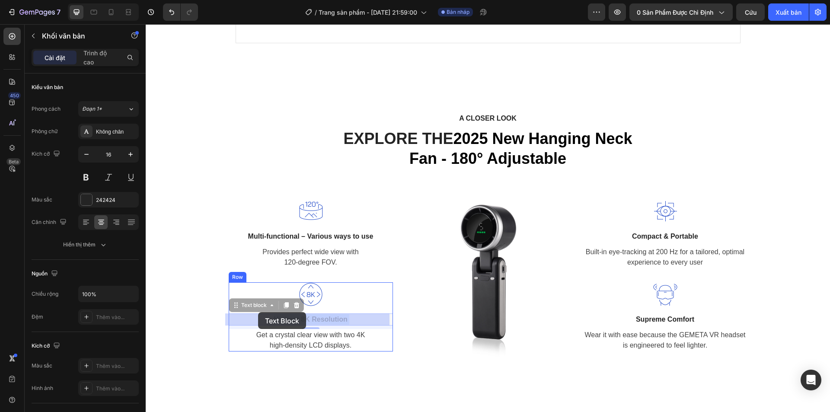
drag, startPoint x: 352, startPoint y: 315, endPoint x: 260, endPoint y: 312, distance: 92.1
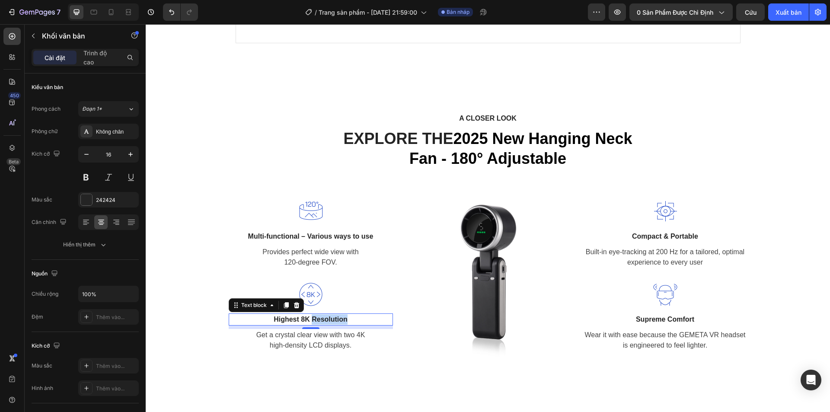
click at [326, 318] on p "Highest 8K Resolution" at bounding box center [310, 319] width 162 height 10
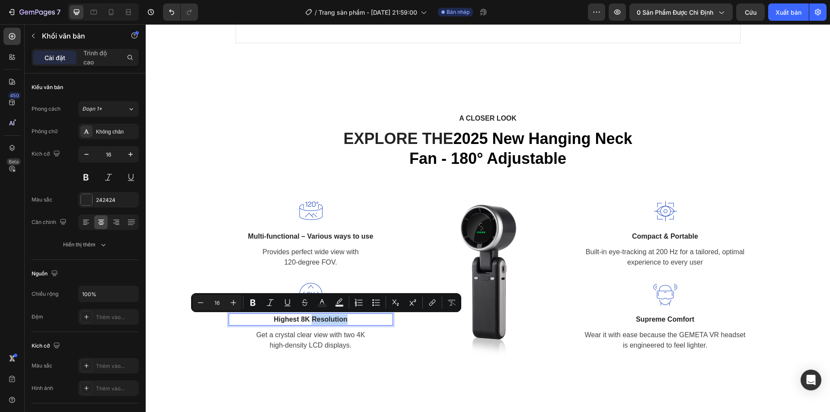
click at [351, 319] on p "Highest 8K Resolution" at bounding box center [310, 319] width 162 height 10
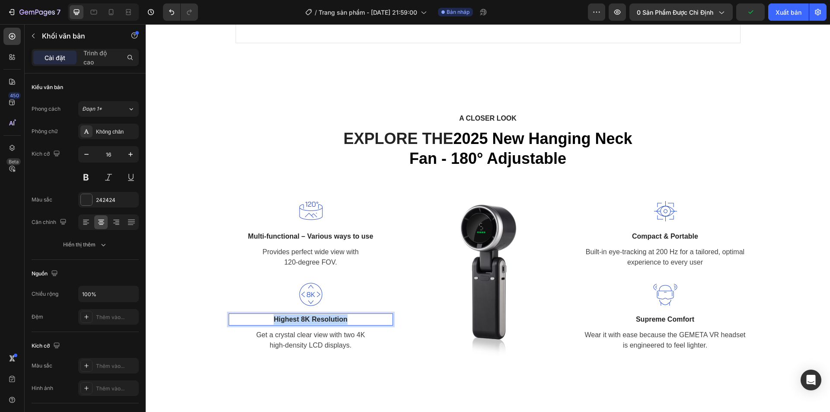
drag, startPoint x: 338, startPoint y: 320, endPoint x: 254, endPoint y: 320, distance: 84.3
click at [254, 320] on p "Highest 8K Resolution" at bounding box center [310, 319] width 162 height 10
click at [646, 317] on p "Supreme Comfort" at bounding box center [665, 319] width 162 height 10
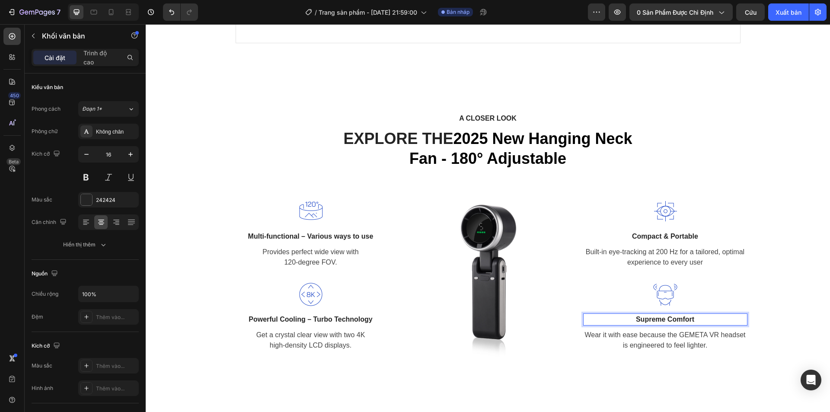
scroll to position [900, 0]
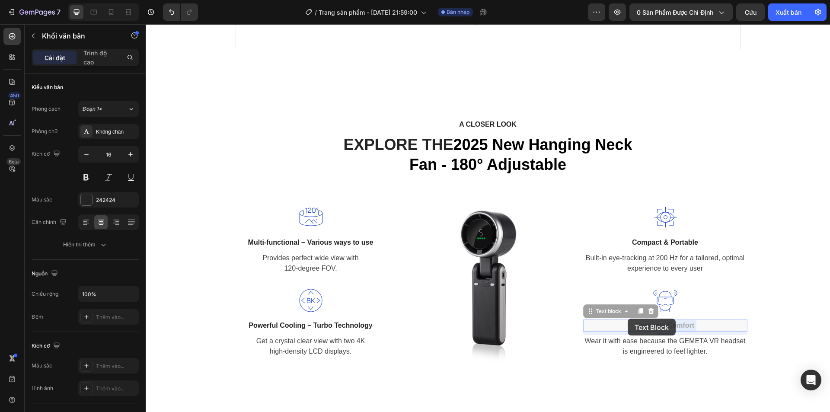
drag, startPoint x: 703, startPoint y: 318, endPoint x: 624, endPoint y: 319, distance: 78.2
click at [670, 326] on p "Supreme Comfort" at bounding box center [665, 325] width 162 height 10
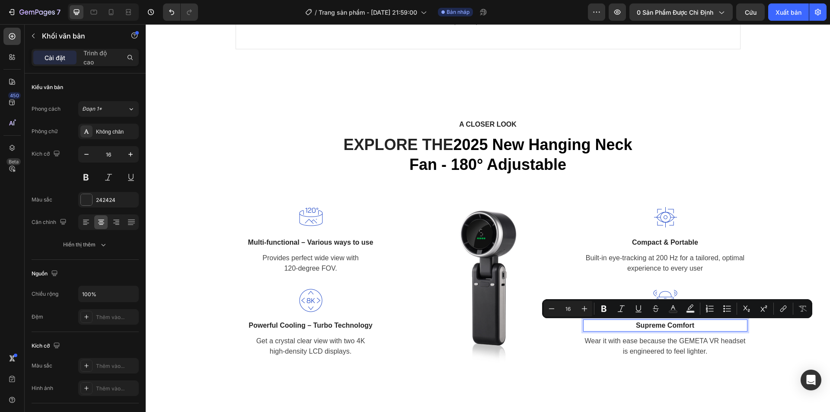
click at [694, 326] on p "Supreme Comfort" at bounding box center [665, 325] width 162 height 10
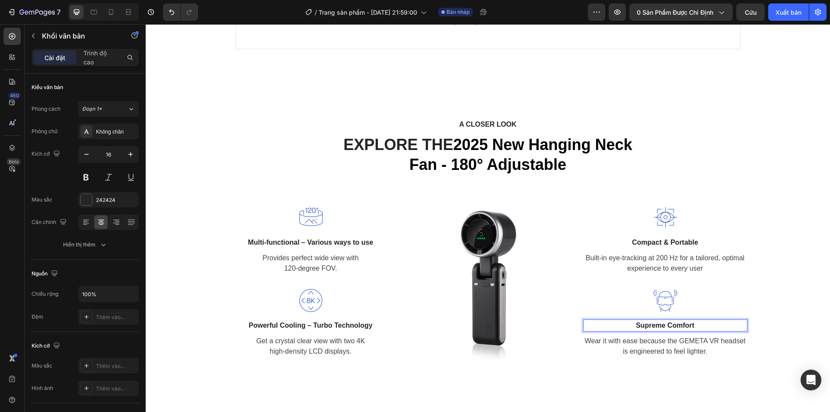
drag, startPoint x: 705, startPoint y: 326, endPoint x: 630, endPoint y: 327, distance: 75.2
click at [630, 327] on p "Supreme Comfort" at bounding box center [665, 325] width 162 height 10
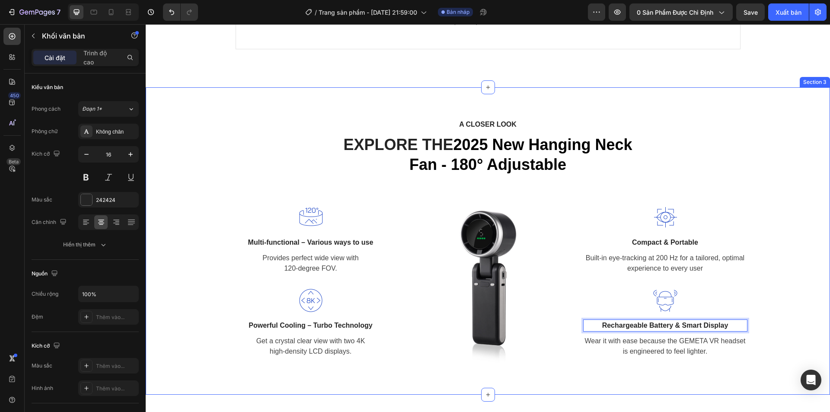
click at [785, 172] on div "A CLOSER LOOK Text block EXPLORE THE 2025 New Hanging Neck Fan - 180° Adjustabl…" at bounding box center [487, 240] width 671 height 245
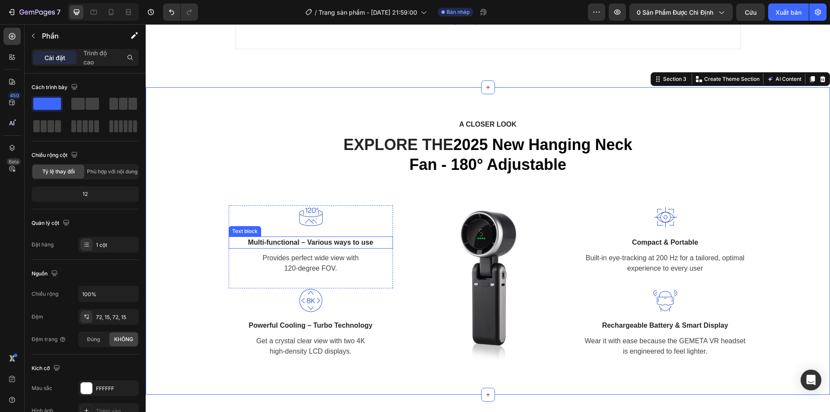
click at [276, 244] on p "Multi-functional – Various ways to use" at bounding box center [310, 242] width 162 height 10
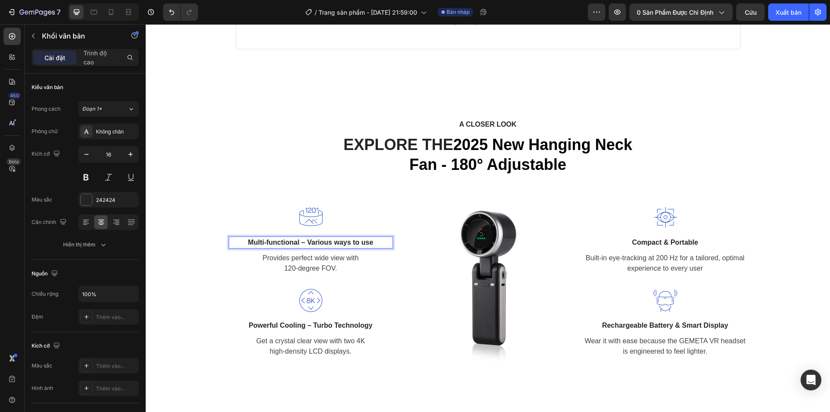
click at [290, 244] on p "Multi-functional – Various ways to use" at bounding box center [310, 242] width 162 height 10
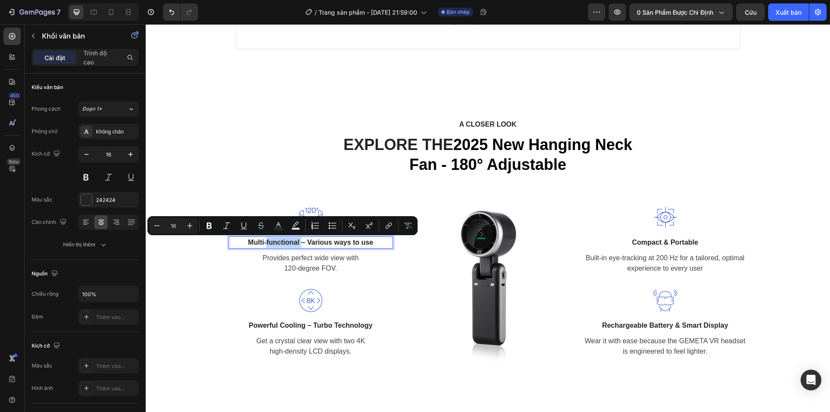
click at [293, 242] on p "Multi-functional – Various ways to use" at bounding box center [310, 242] width 162 height 10
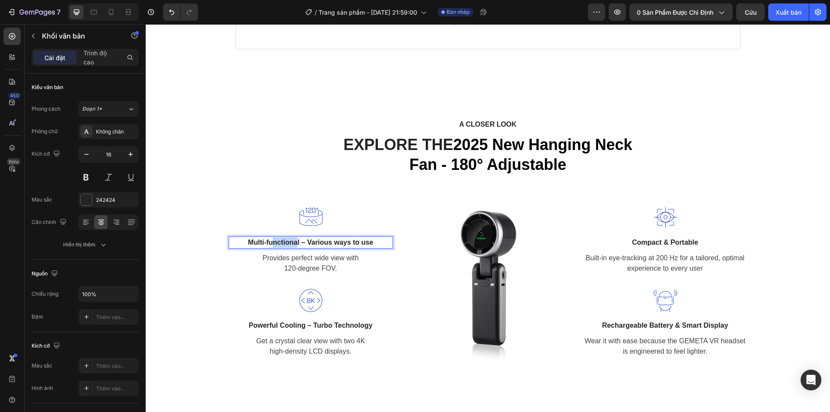
drag, startPoint x: 294, startPoint y: 242, endPoint x: 271, endPoint y: 243, distance: 22.9
click at [271, 243] on p "Multi-functional – Various ways to use" at bounding box center [310, 242] width 162 height 10
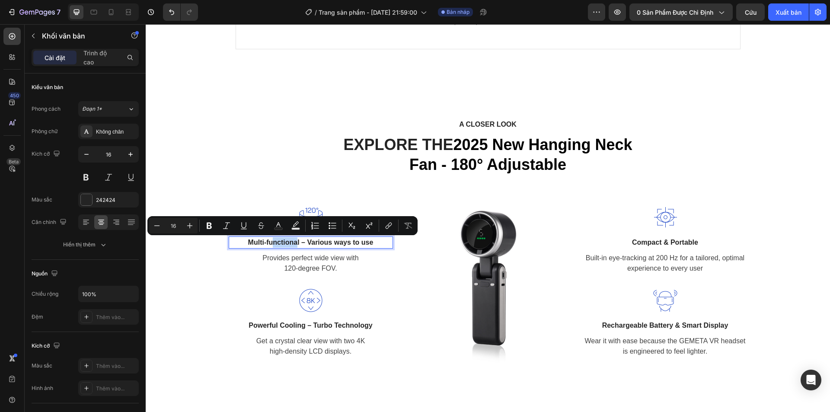
click at [276, 243] on p "Multi-functional – Various ways to use" at bounding box center [310, 242] width 162 height 10
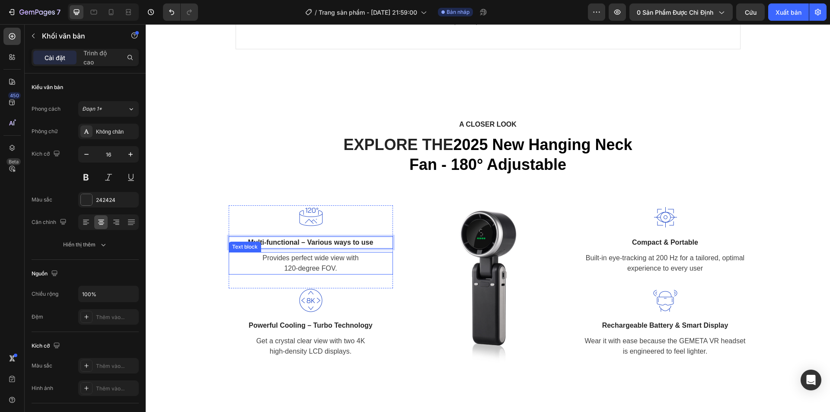
click at [282, 262] on p "Provides perfect wide view with 120-degree FOV." at bounding box center [310, 263] width 162 height 21
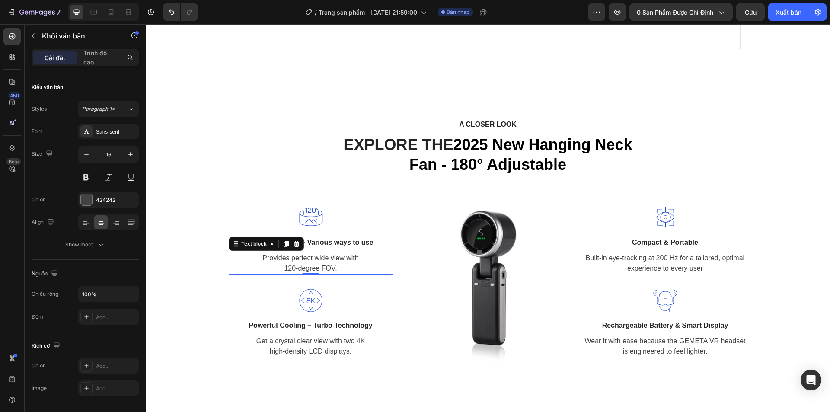
click at [282, 262] on p "Provides perfect wide view with 120-degree FOV." at bounding box center [310, 263] width 162 height 21
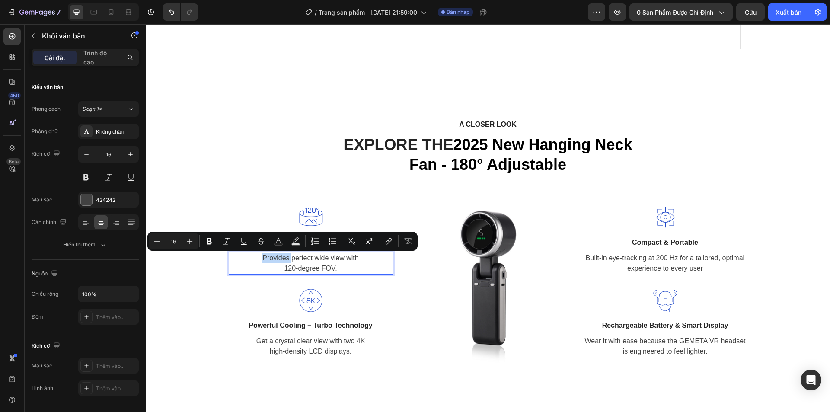
click at [282, 263] on p "Provides perfect wide view with 120-degree FOV." at bounding box center [310, 263] width 162 height 21
drag, startPoint x: 341, startPoint y: 270, endPoint x: 253, endPoint y: 261, distance: 88.7
click at [253, 261] on p "Provides perfect wide view with 120-degree FOV." at bounding box center [310, 263] width 162 height 21
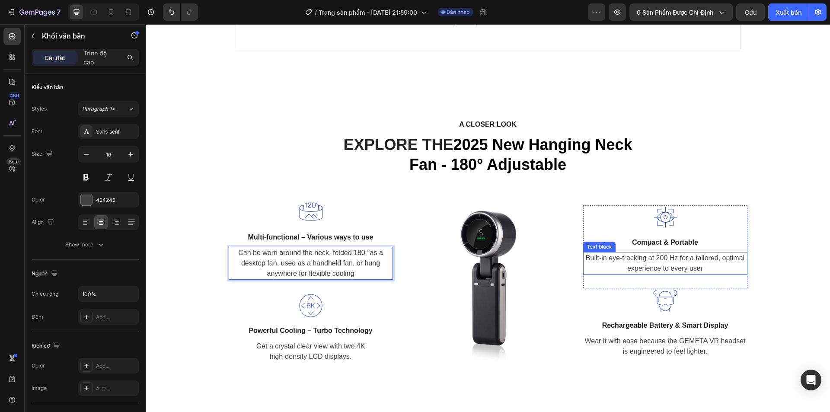
click at [646, 265] on p "Built-in eye-tracking at 200 Hz for a tailored, optimal experience to every user" at bounding box center [665, 263] width 162 height 21
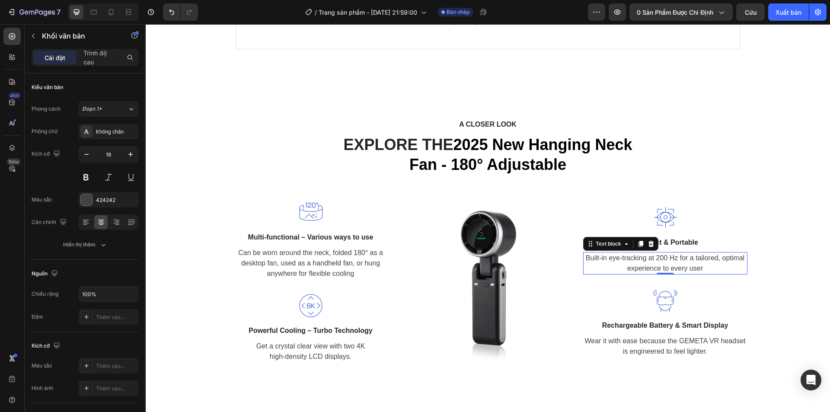
click at [646, 265] on p "Built-in eye-tracking at 200 Hz for a tailored, optimal experience to every user" at bounding box center [665, 263] width 162 height 21
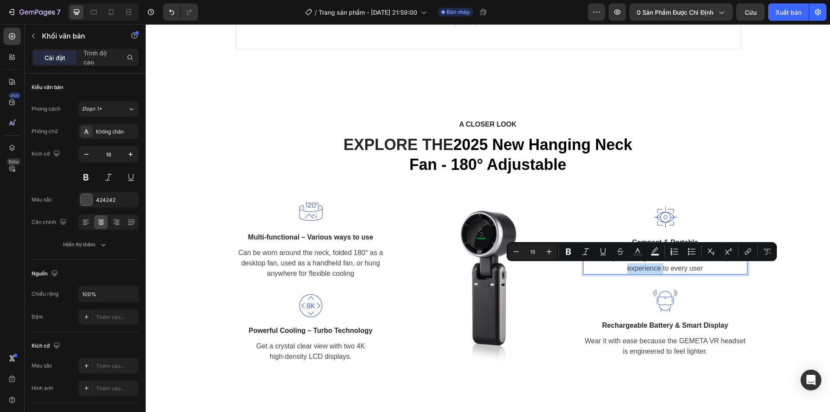
click at [633, 267] on p "Built-in eye-tracking at 200 Hz for a tailored, optimal experience to every user" at bounding box center [665, 263] width 162 height 21
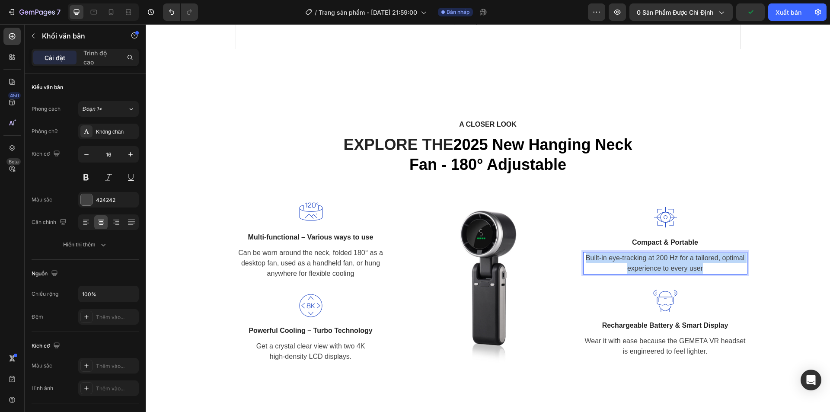
drag, startPoint x: 700, startPoint y: 269, endPoint x: 584, endPoint y: 255, distance: 116.6
click at [584, 255] on p "Built-in eye-tracking at 200 Hz for a tailored, optimal experience to every user" at bounding box center [665, 263] width 162 height 21
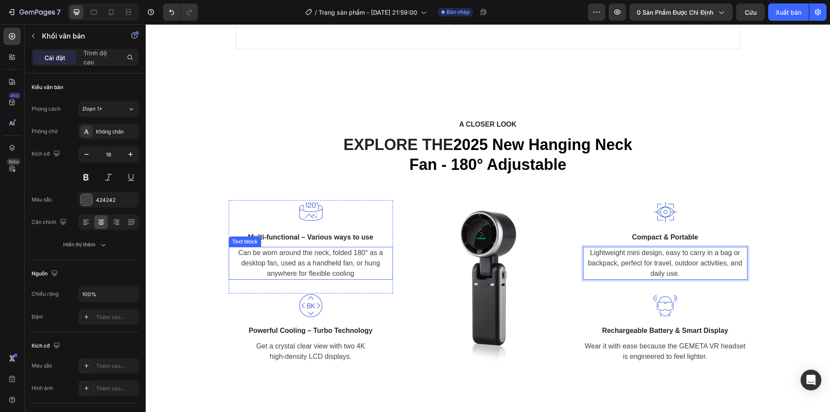
click at [344, 277] on p "Can be worn around the neck, folded 180° as a desktop fan, used as a handheld f…" at bounding box center [310, 263] width 162 height 31
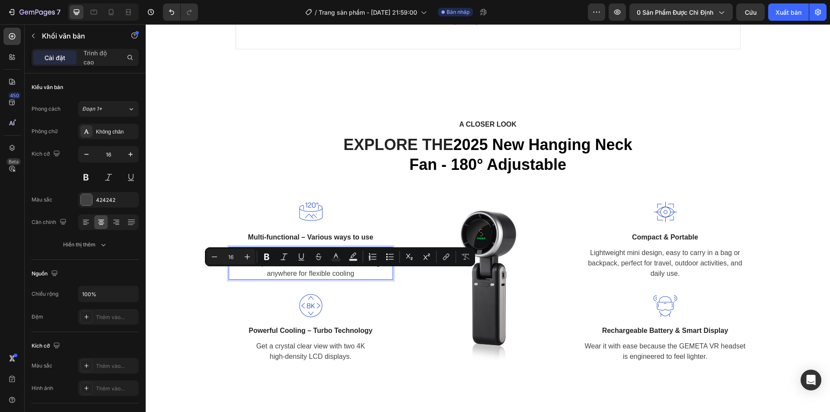
click at [356, 272] on p "Can be worn around the neck, folded 180° as a desktop fan, used as a handheld f…" at bounding box center [310, 263] width 162 height 31
click at [357, 273] on p "Can be worn around the neck, folded 180° as a desktop fan, used as a handheld f…" at bounding box center [310, 263] width 162 height 31
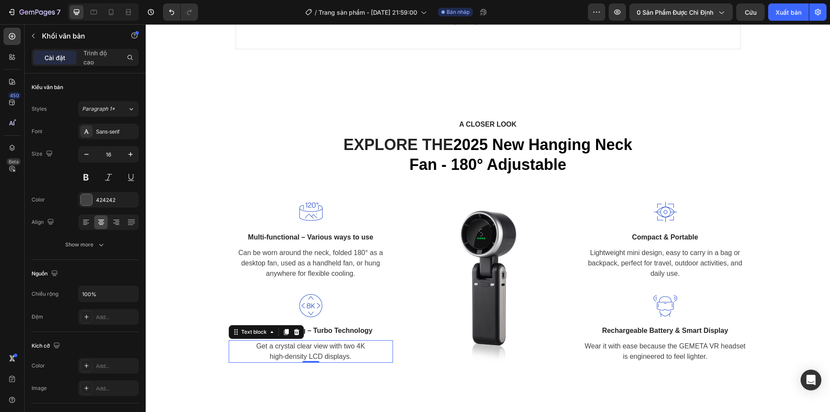
click at [292, 350] on p "Get a crystal clear view with two 4K high-density LCD displays." at bounding box center [310, 351] width 162 height 21
click at [314, 359] on p "Get a crystal clear view with two 4K high-density LCD displays." at bounding box center [310, 351] width 162 height 21
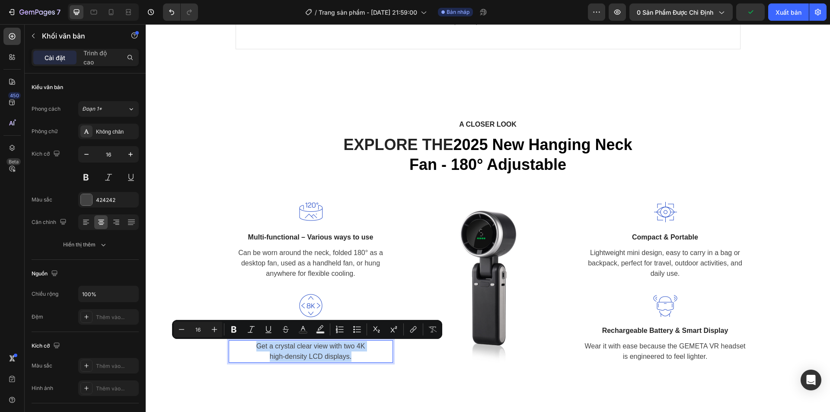
drag, startPoint x: 354, startPoint y: 359, endPoint x: 245, endPoint y: 349, distance: 109.4
click at [245, 349] on p "Get a crystal clear view with two 4K high-density LCD displays." at bounding box center [310, 351] width 162 height 21
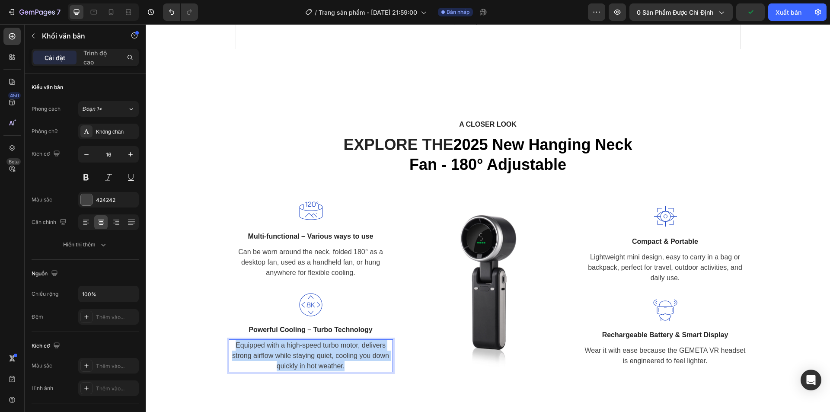
scroll to position [900, 0]
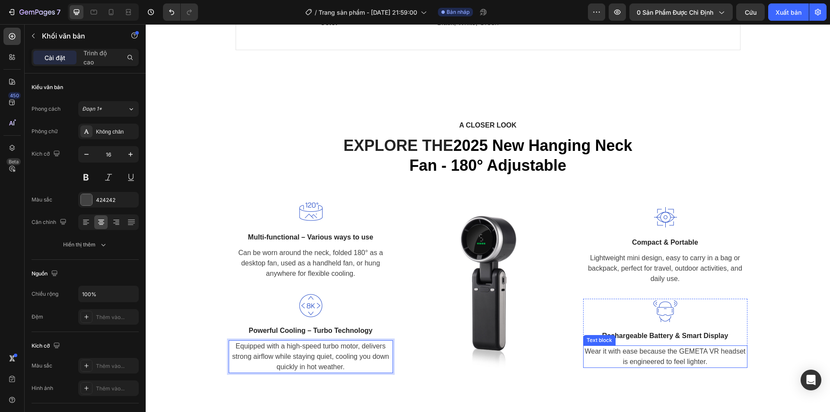
click at [655, 350] on p "Wear it with ease because the GEMETA VR headset is engineered to feel lighter." at bounding box center [665, 356] width 162 height 21
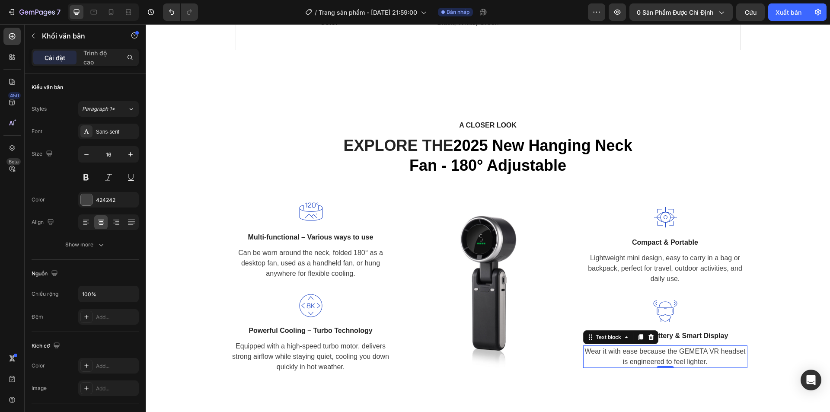
click at [655, 350] on p "Wear it with ease because the GEMETA VR headset is engineered to feel lighter." at bounding box center [665, 356] width 162 height 21
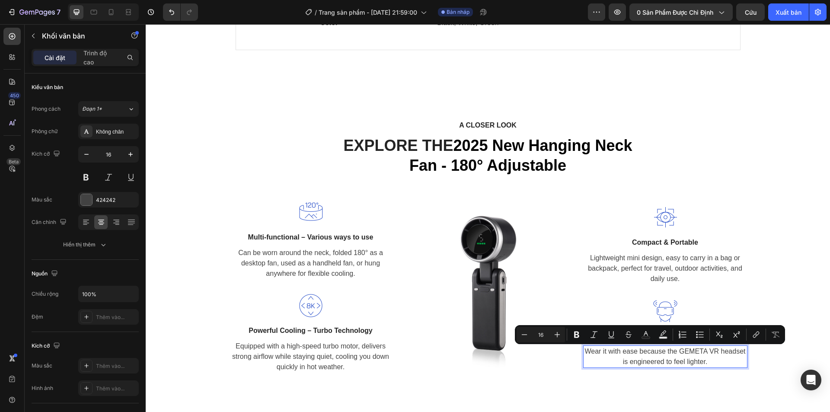
click at [710, 359] on p "Wear it with ease because the GEMETA VR headset is engineered to feel lighter." at bounding box center [665, 356] width 162 height 21
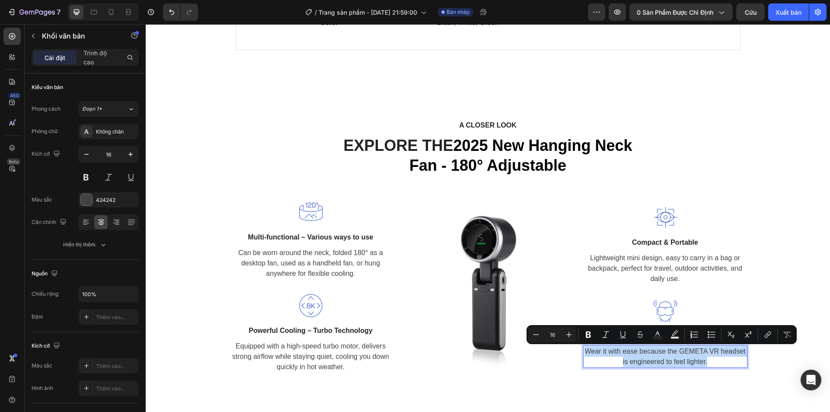
drag, startPoint x: 709, startPoint y: 362, endPoint x: 580, endPoint y: 351, distance: 129.3
click at [583, 351] on div "Wear it with ease because the GEMETA VR headset is engineered to feel lighter." at bounding box center [665, 356] width 164 height 22
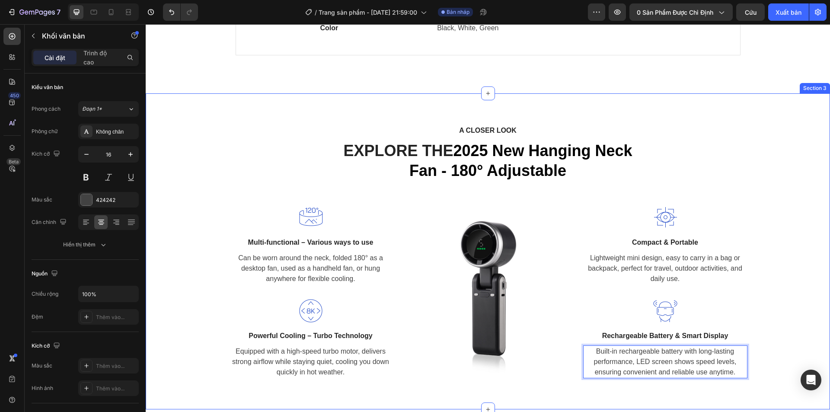
click at [762, 187] on div "A CLOSER LOOK Text block EXPLORE THE 2025 New Hanging Neck Fan - 180° Adjustabl…" at bounding box center [487, 251] width 671 height 254
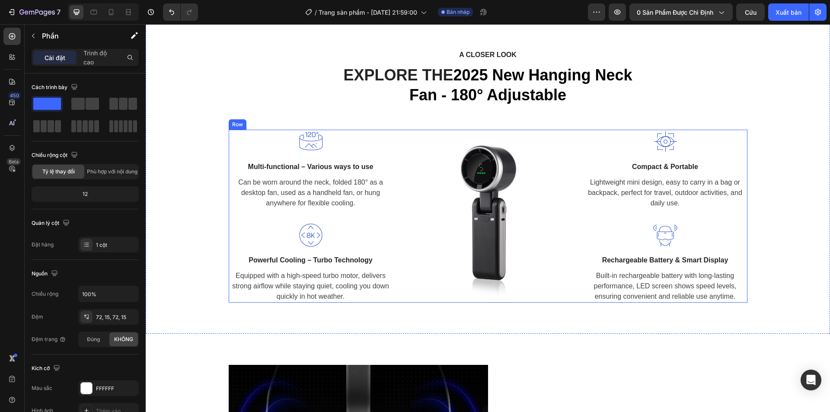
scroll to position [907, 0]
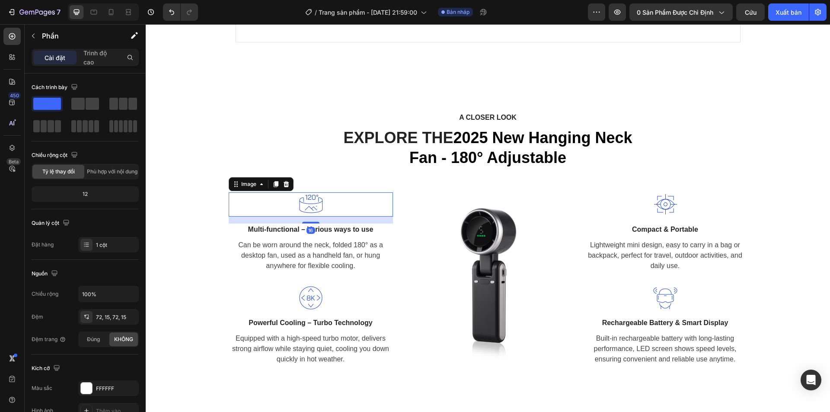
click at [310, 204] on img at bounding box center [311, 204] width 24 height 24
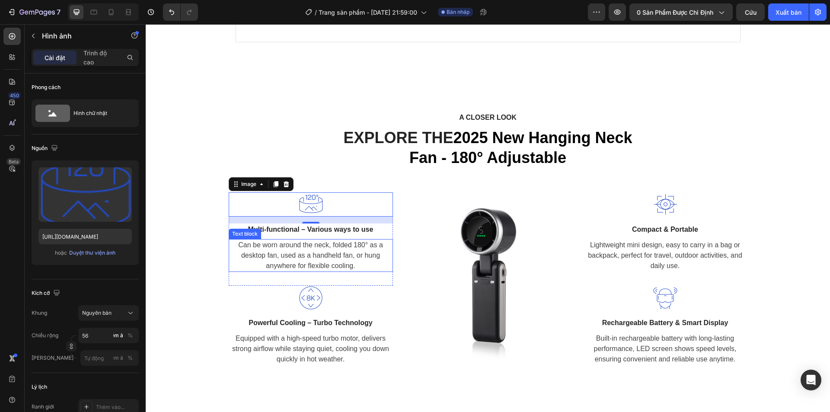
click at [348, 247] on p "Can be worn around the neck, folded 180° as a desktop fan, used as a handheld f…" at bounding box center [310, 255] width 162 height 31
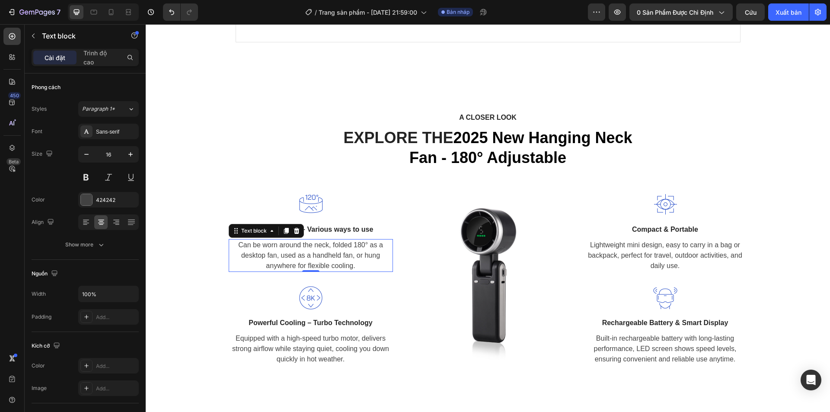
click at [348, 247] on p "Can be worn around the neck, folded 180° as a desktop fan, used as a handheld f…" at bounding box center [310, 255] width 162 height 31
click at [355, 246] on p "Can be worn around the neck, folded 180° as a desktop fan, used as a handheld f…" at bounding box center [310, 255] width 162 height 31
drag, startPoint x: 363, startPoint y: 245, endPoint x: 342, endPoint y: 245, distance: 20.7
click at [342, 245] on p "Can be worn around the neck, folded 180° as a desktop fan, used as a handheld f…" at bounding box center [310, 255] width 162 height 31
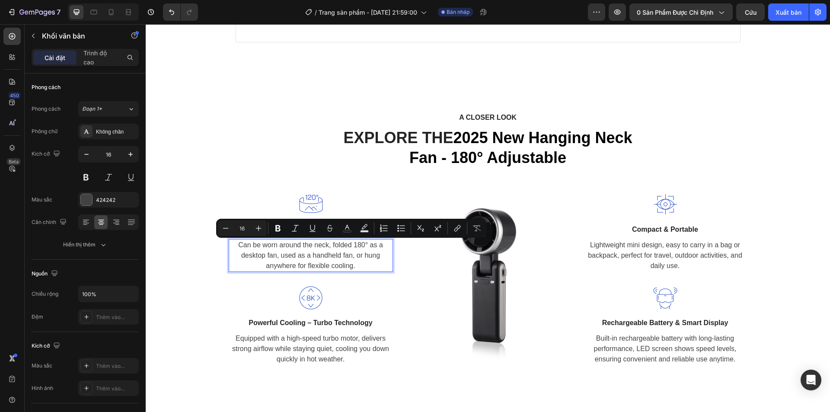
click at [365, 244] on p "Can be worn around the neck, folded 180° as a desktop fan, used as a handheld f…" at bounding box center [310, 255] width 162 height 31
drag, startPoint x: 364, startPoint y: 244, endPoint x: 331, endPoint y: 246, distance: 32.9
click at [331, 246] on p "Can be worn around the neck, folded 180° as a desktop fan, used as a handheld f…" at bounding box center [310, 255] width 162 height 31
click at [345, 248] on p "Can be worn around the neck, folded 180° as a desktop fan, used as a handheld f…" at bounding box center [310, 255] width 162 height 31
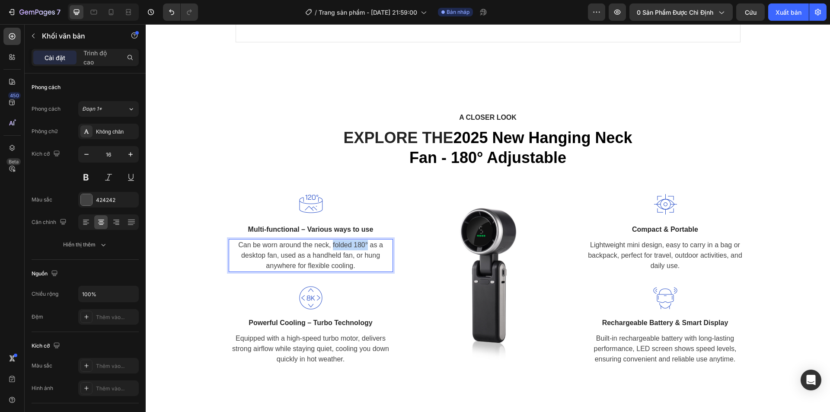
drag, startPoint x: 364, startPoint y: 245, endPoint x: 330, endPoint y: 248, distance: 34.7
click at [330, 248] on p "Can be worn around the neck, folded 180° as a desktop fan, used as a handheld f…" at bounding box center [310, 255] width 162 height 31
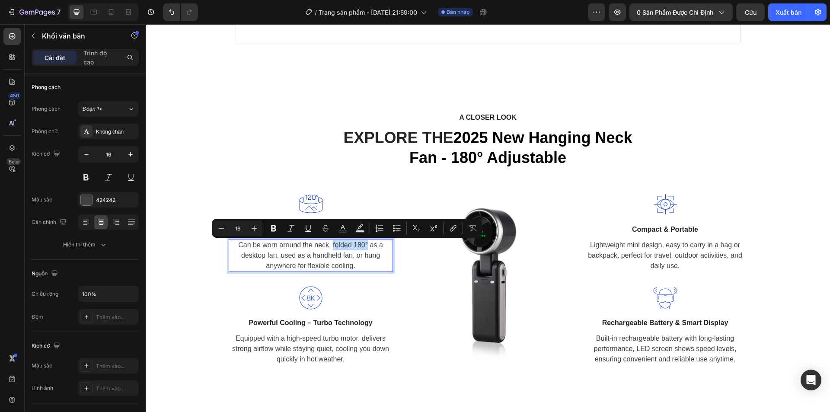
copy p "folded 180°"
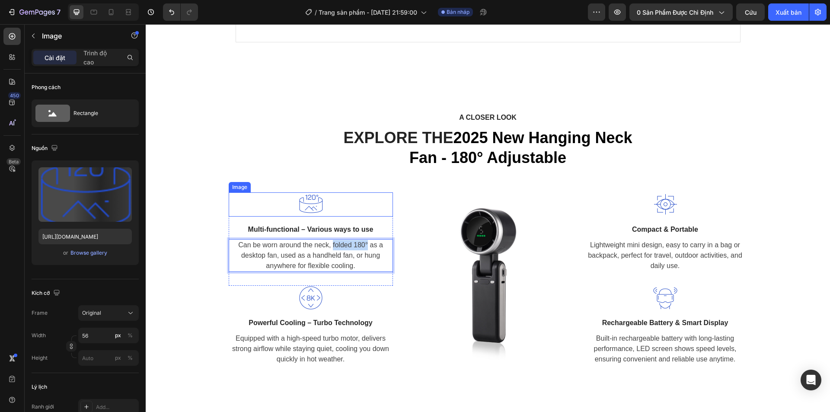
click at [302, 205] on img at bounding box center [311, 204] width 24 height 24
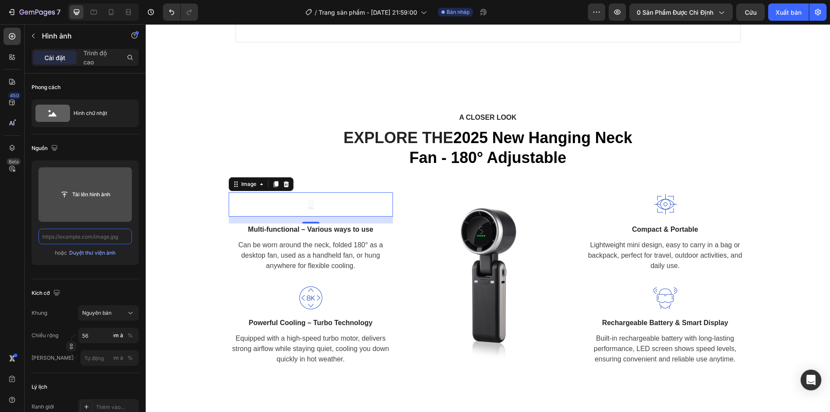
scroll to position [0, 0]
click at [85, 197] on input "file" at bounding box center [85, 194] width 64 height 15
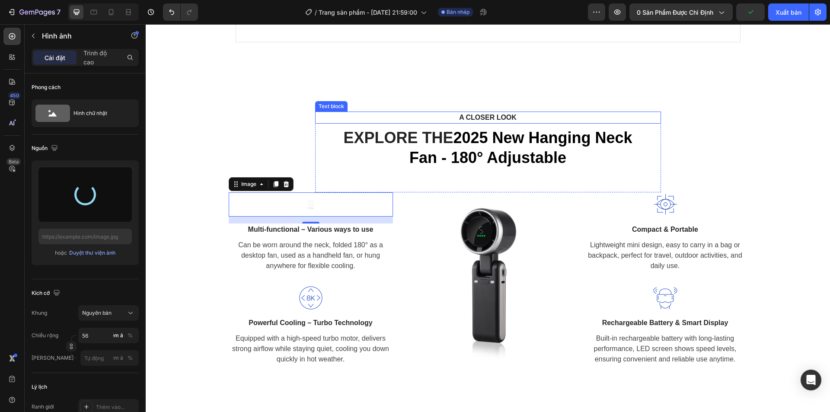
type input "https://cdn.shopify.com/s/files/1/0942/3424/7533/files/gempages_581355834492060…"
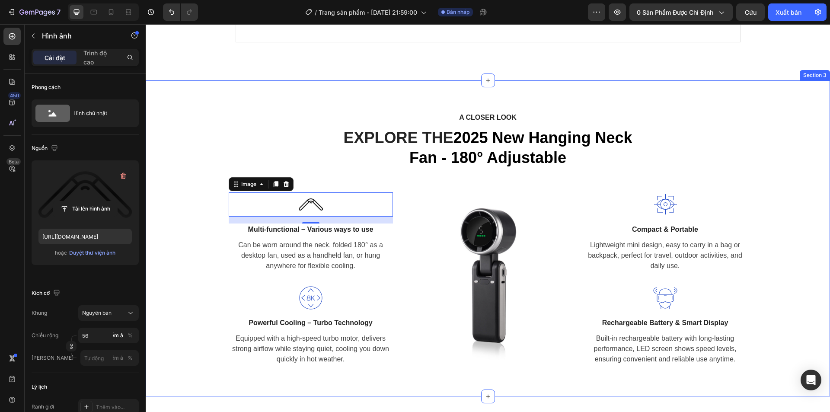
click at [694, 133] on div "A CLOSER LOOK Text block EXPLORE THE 2025 New Hanging Neck Fan - 180° Adjustabl…" at bounding box center [487, 238] width 671 height 254
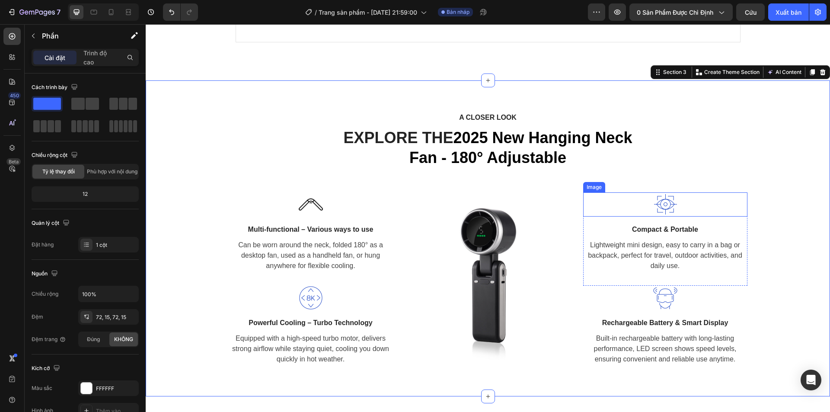
click at [664, 204] on img at bounding box center [665, 204] width 24 height 24
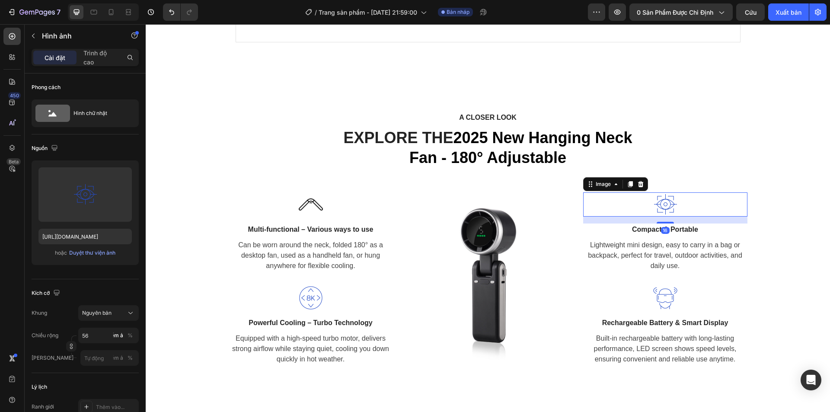
click at [667, 207] on img at bounding box center [665, 204] width 24 height 24
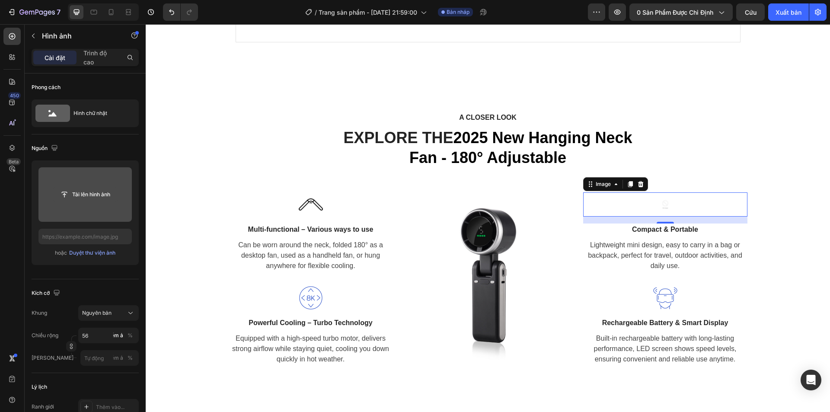
click at [82, 197] on input "file" at bounding box center [85, 194] width 64 height 15
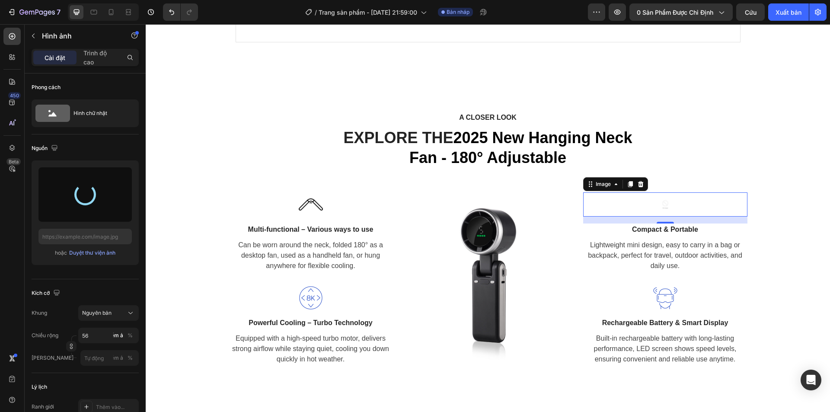
type input "https://cdn.shopify.com/s/files/1/0942/3424/7533/files/gempages_581355834492060…"
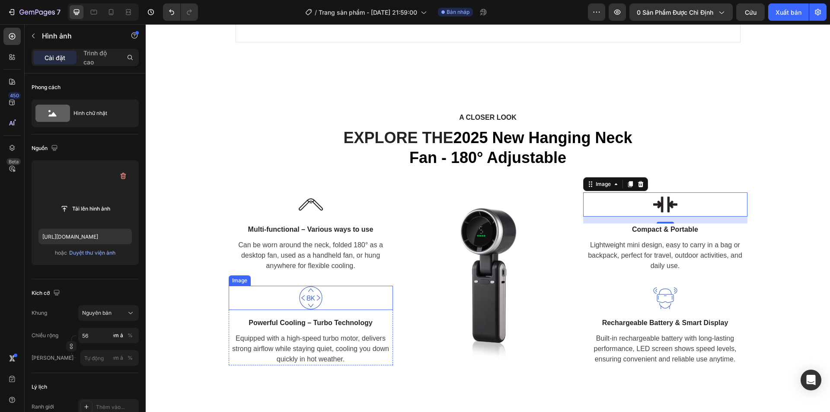
click at [314, 297] on img at bounding box center [311, 298] width 24 height 24
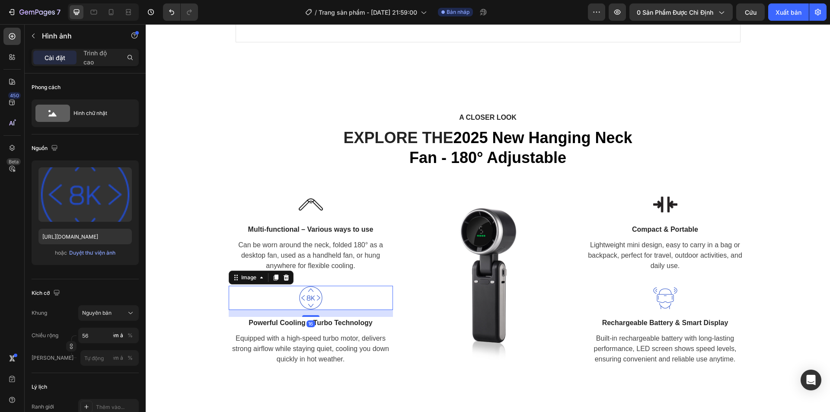
click at [305, 296] on img at bounding box center [311, 298] width 24 height 24
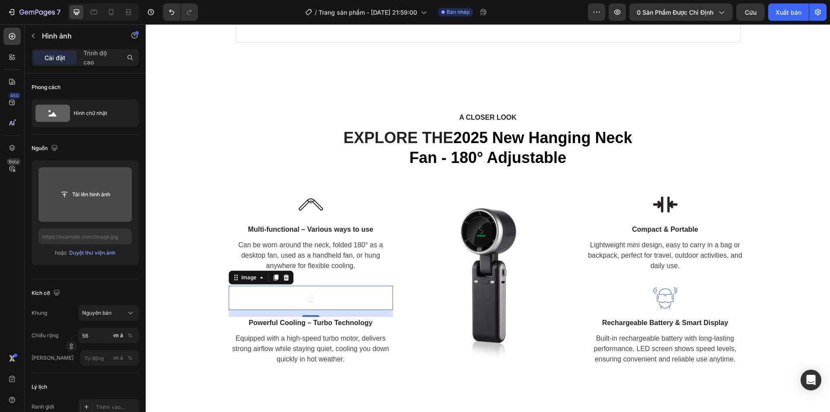
click at [80, 191] on input "file" at bounding box center [85, 194] width 64 height 15
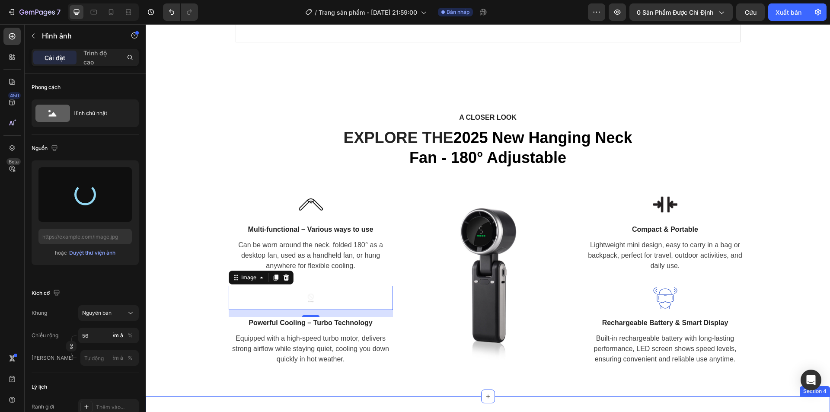
type input "https://cdn.shopify.com/s/files/1/0942/3424/7533/files/gempages_581355834492060…"
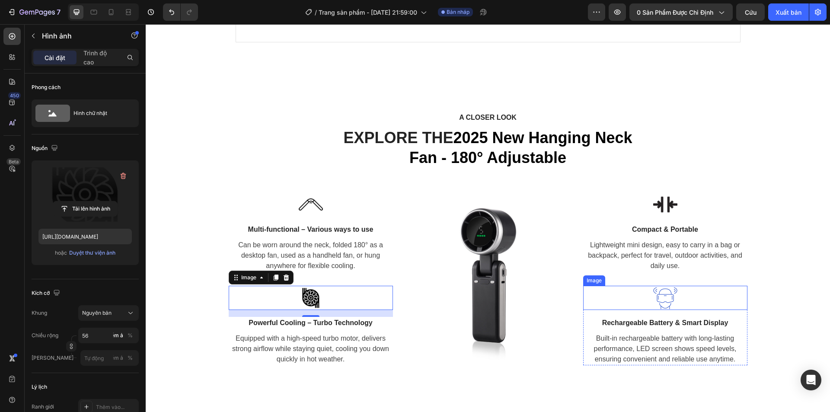
click at [672, 300] on img at bounding box center [665, 298] width 24 height 24
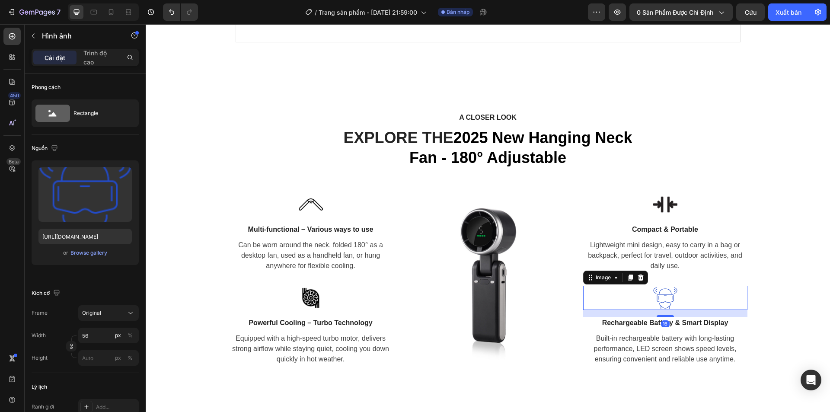
click at [660, 299] on img at bounding box center [665, 298] width 24 height 24
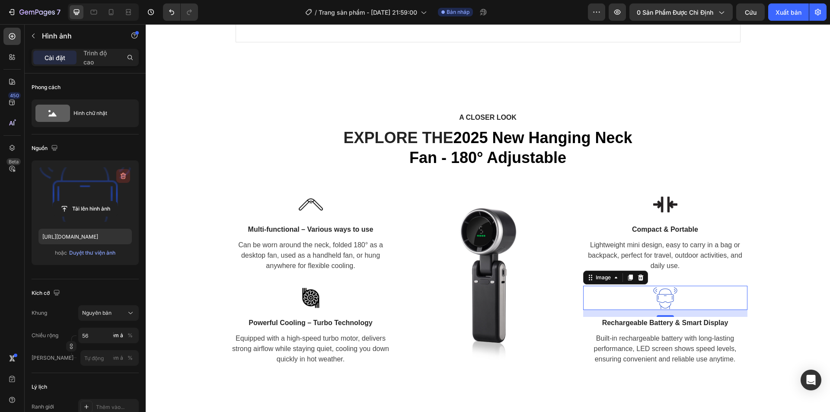
click at [124, 178] on icon "button" at bounding box center [123, 176] width 9 height 9
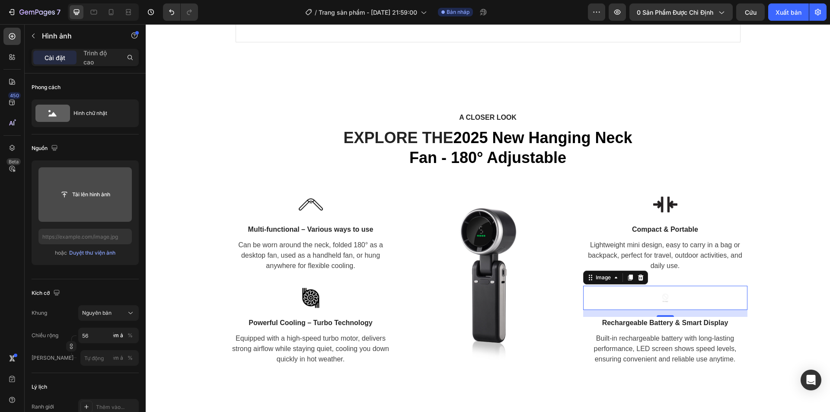
click at [83, 202] on input "file" at bounding box center [84, 194] width 93 height 54
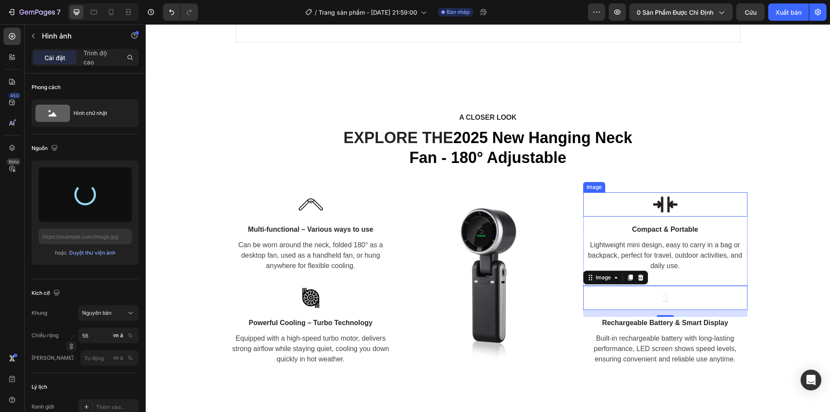
type input "https://cdn.shopify.com/s/files/1/0942/3424/7533/files/gempages_581355834492060…"
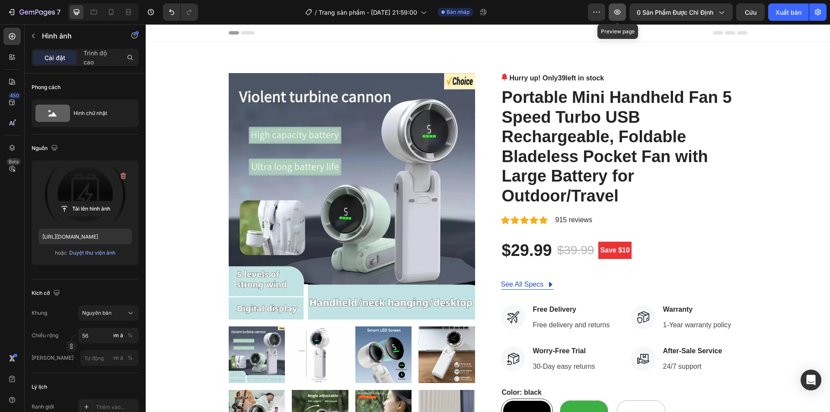
click at [618, 12] on icon "button" at bounding box center [617, 12] width 9 height 9
click at [106, 10] on div at bounding box center [111, 12] width 14 height 14
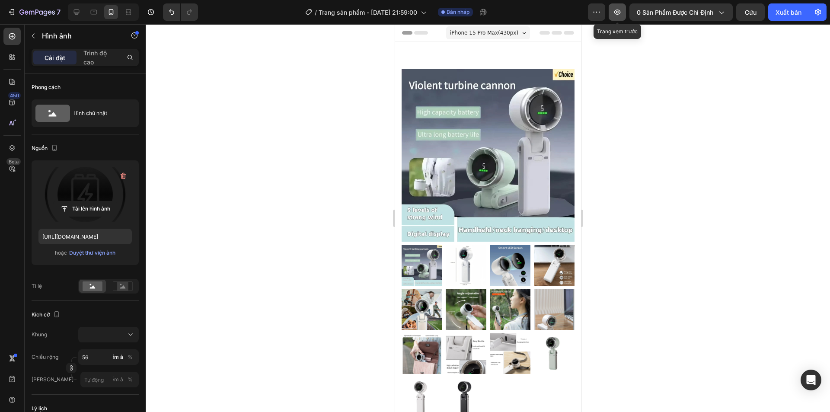
click at [616, 13] on icon "button" at bounding box center [617, 12] width 9 height 9
click at [458, 144] on img at bounding box center [487, 155] width 173 height 173
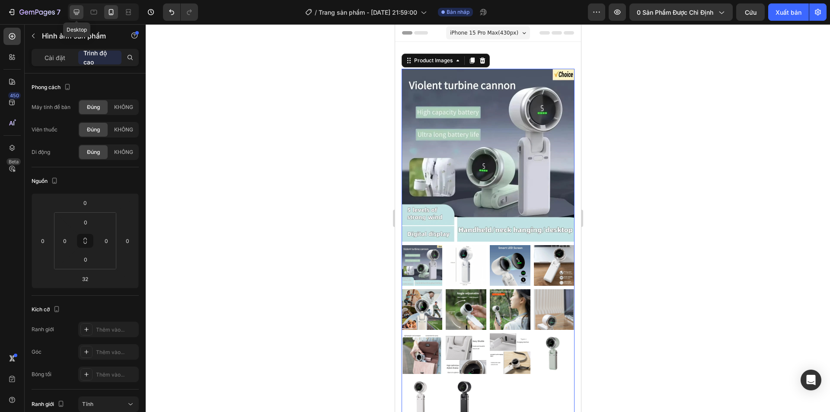
click at [75, 12] on icon at bounding box center [77, 13] width 6 height 6
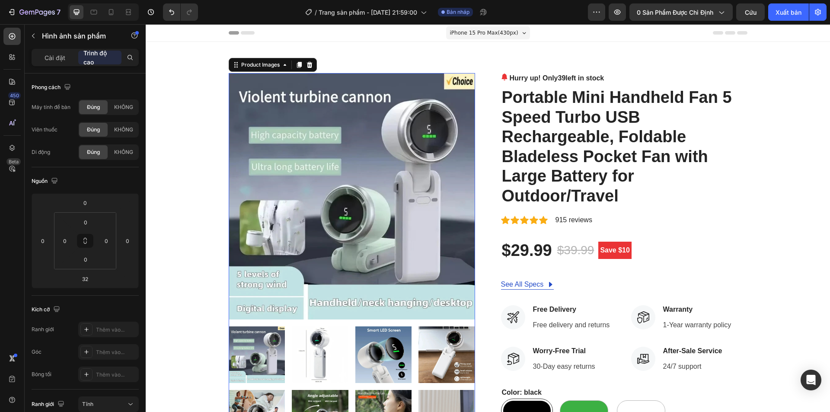
type input "0"
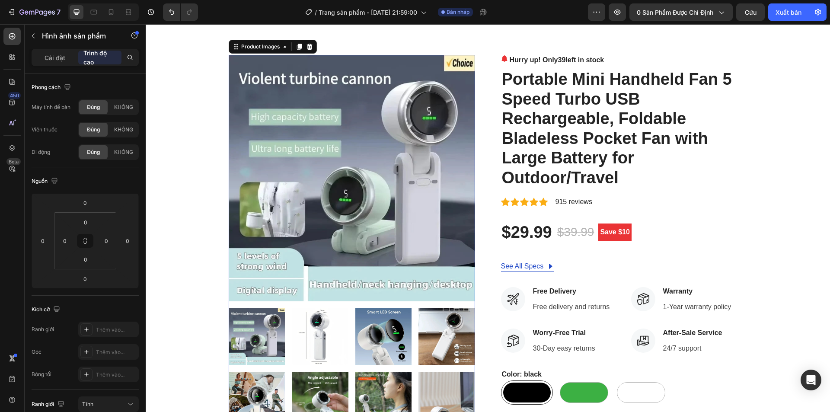
scroll to position [19, 0]
click at [349, 200] on img at bounding box center [352, 177] width 246 height 246
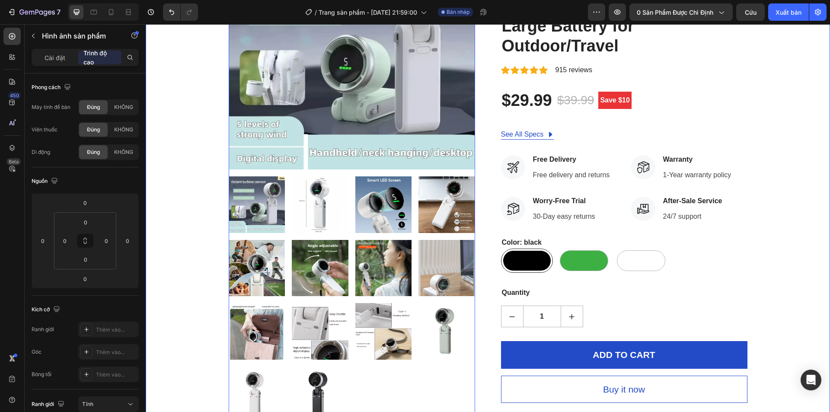
scroll to position [216, 0]
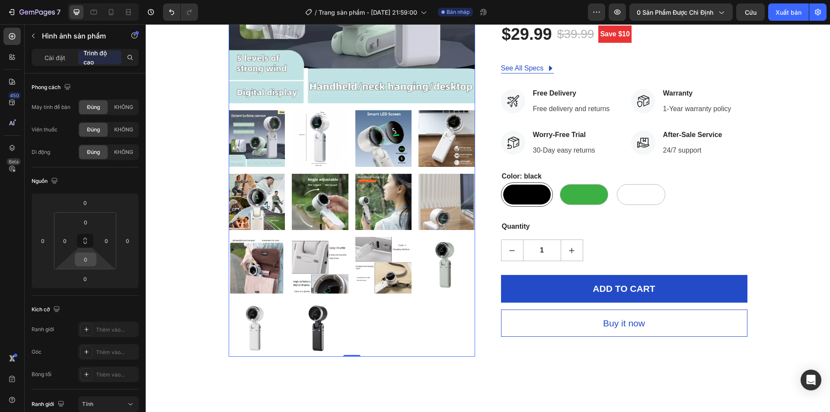
click at [82, 257] on input "0" at bounding box center [85, 259] width 17 height 13
click at [79, 235] on button at bounding box center [85, 241] width 16 height 14
click at [78, 255] on input "0" at bounding box center [85, 259] width 17 height 13
click at [81, 239] on button at bounding box center [85, 241] width 16 height 14
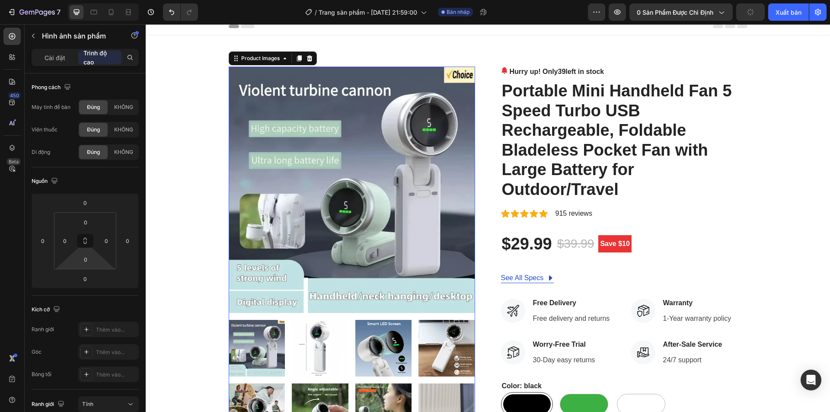
scroll to position [0, 0]
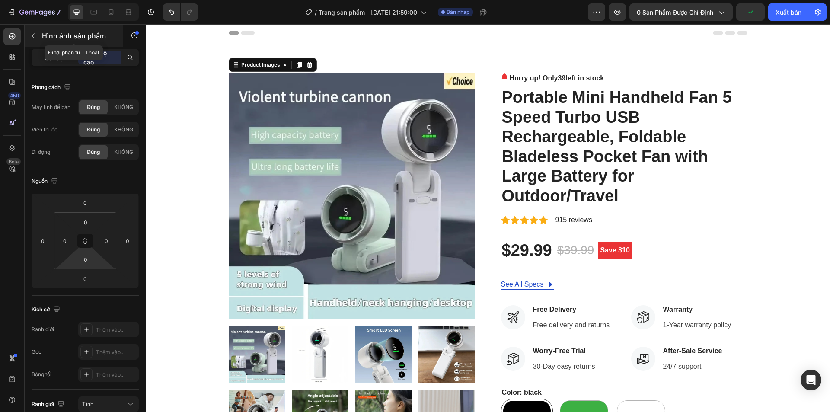
click at [35, 39] on button "button" at bounding box center [33, 36] width 14 height 14
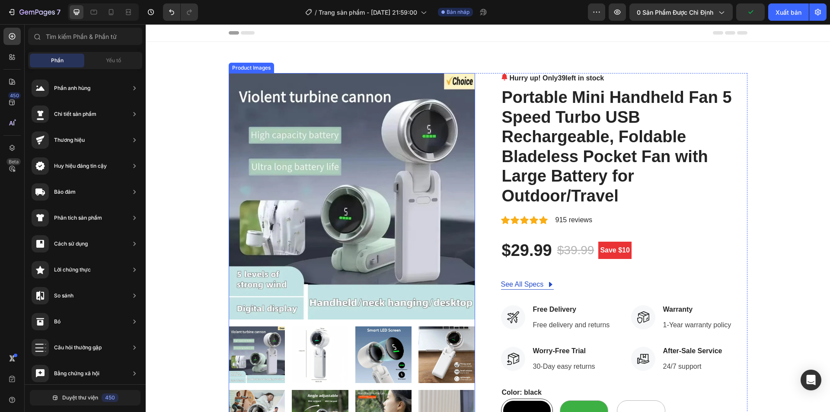
click at [288, 194] on img at bounding box center [352, 196] width 246 height 246
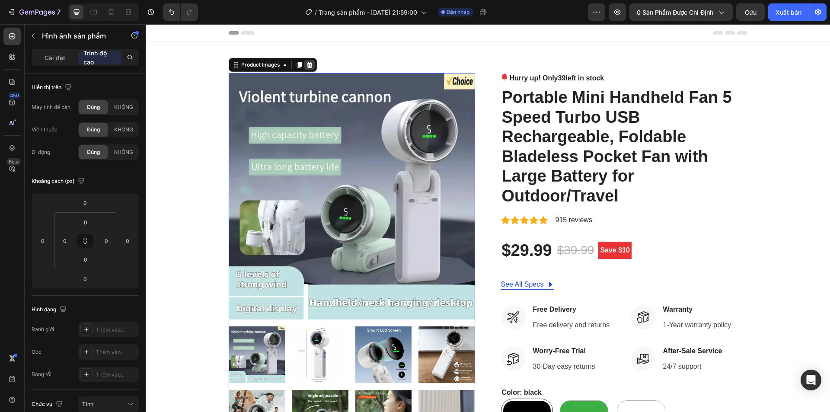
click at [309, 69] on div at bounding box center [309, 65] width 10 height 10
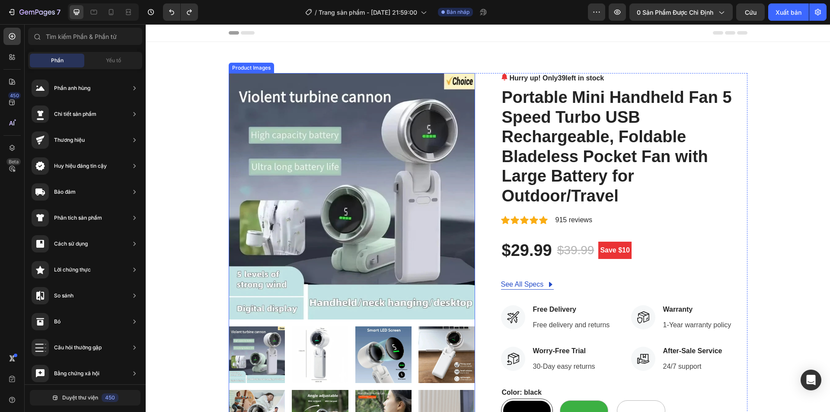
click at [274, 170] on img at bounding box center [352, 196] width 246 height 246
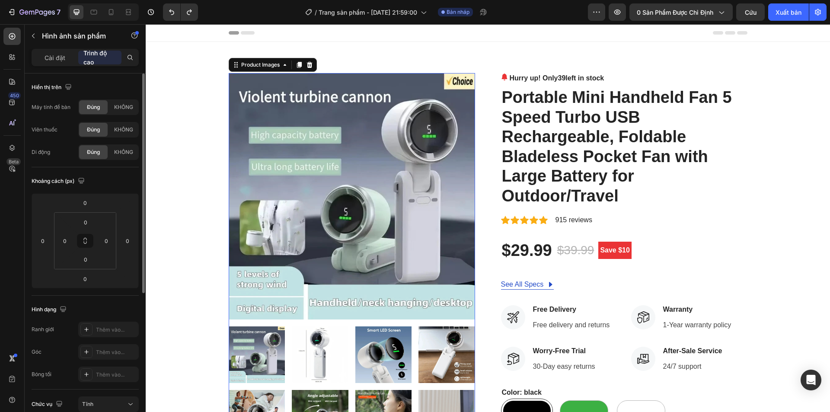
drag, startPoint x: 118, startPoint y: 110, endPoint x: 106, endPoint y: 111, distance: 12.1
click at [118, 110] on span "KHÔNG" at bounding box center [123, 107] width 19 height 8
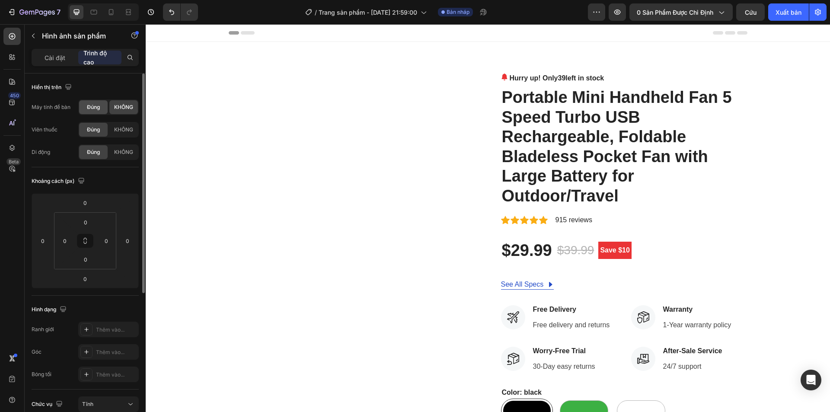
click at [93, 108] on font "Đúng" at bounding box center [93, 107] width 13 height 6
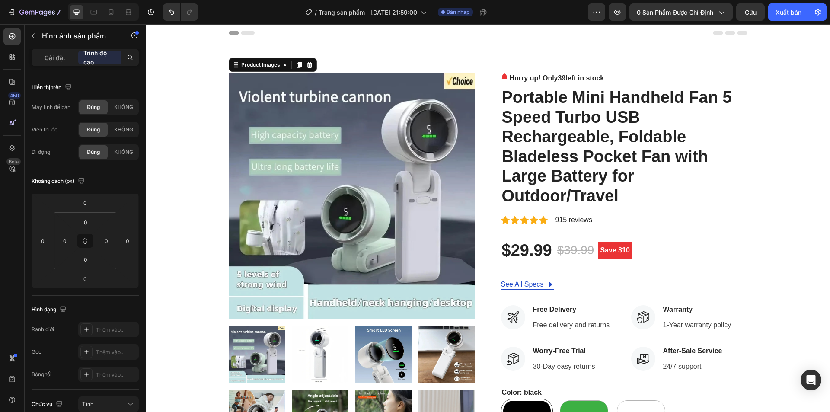
click at [315, 137] on img at bounding box center [352, 196] width 246 height 246
click at [309, 139] on img at bounding box center [352, 196] width 246 height 246
click at [258, 68] on div "Product Images" at bounding box center [260, 65] width 42 height 8
click at [57, 58] on font "Cài đặt" at bounding box center [55, 57] width 21 height 7
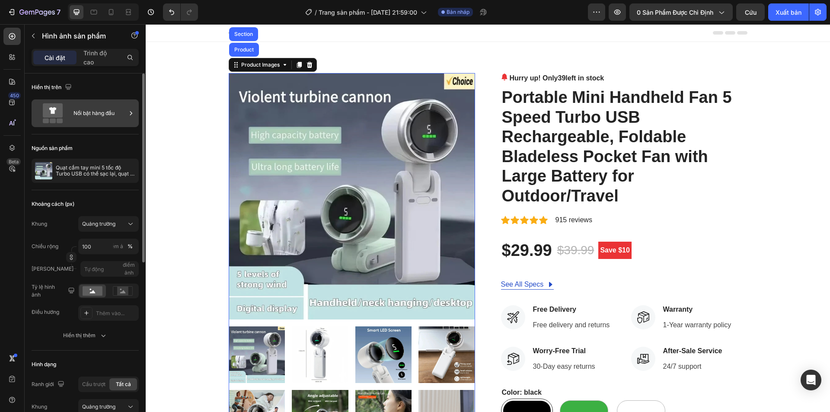
click at [98, 118] on div "Nổi bật hàng đầu" at bounding box center [99, 113] width 53 height 20
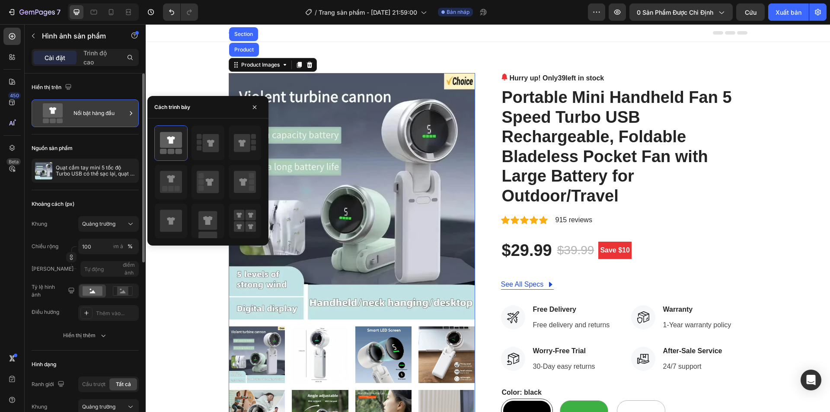
click at [98, 118] on div "Nổi bật hàng đầu" at bounding box center [99, 113] width 53 height 20
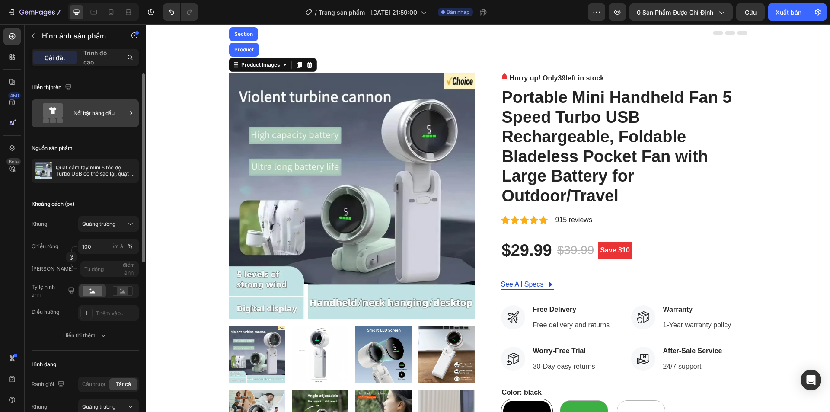
click at [98, 118] on div "Nổi bật hàng đầu" at bounding box center [99, 113] width 53 height 20
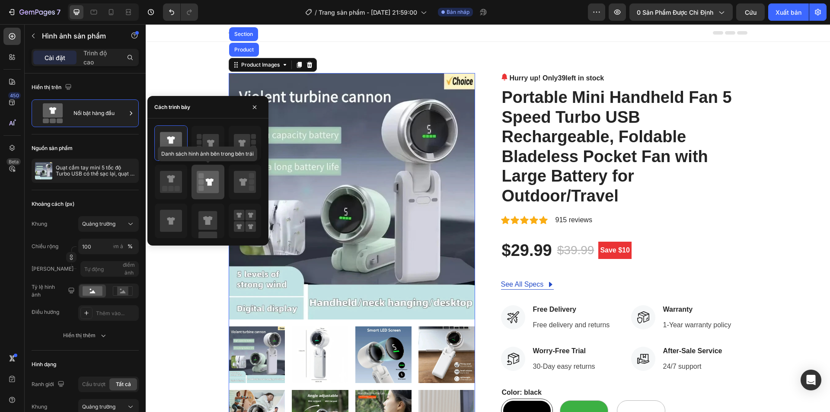
click at [206, 180] on icon at bounding box center [208, 182] width 22 height 22
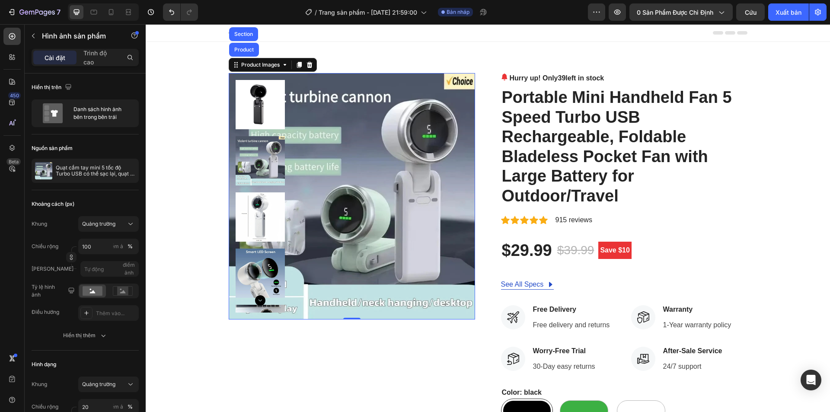
click at [336, 146] on img at bounding box center [352, 196] width 246 height 246
click at [76, 117] on font "Danh sách hình ảnh bên trong bên trái" at bounding box center [97, 113] width 48 height 14
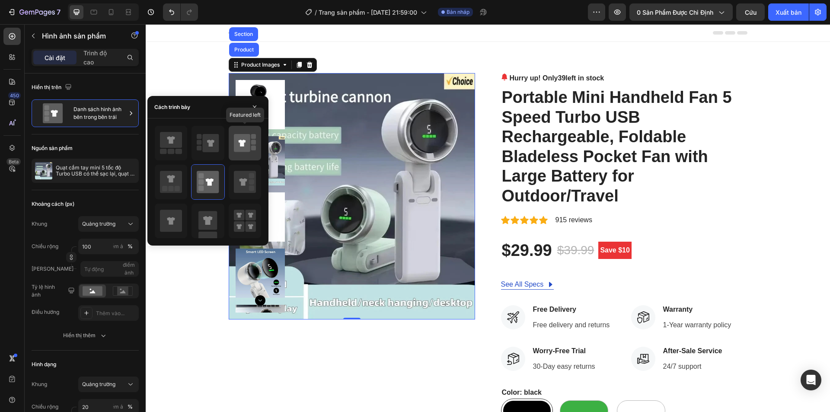
click at [242, 146] on icon at bounding box center [241, 143] width 7 height 7
type input "100"
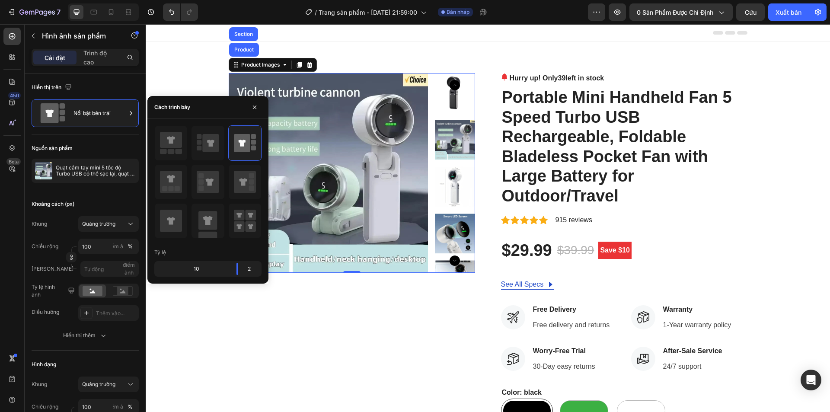
click at [348, 203] on img at bounding box center [329, 173] width 200 height 200
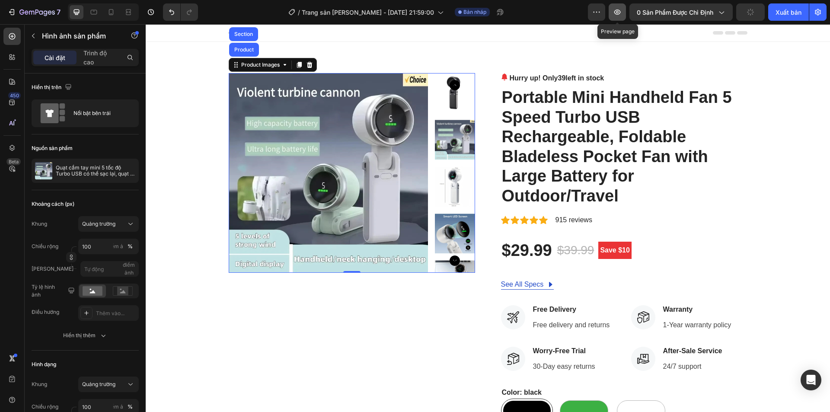
click at [617, 11] on icon "button" at bounding box center [617, 12] width 9 height 9
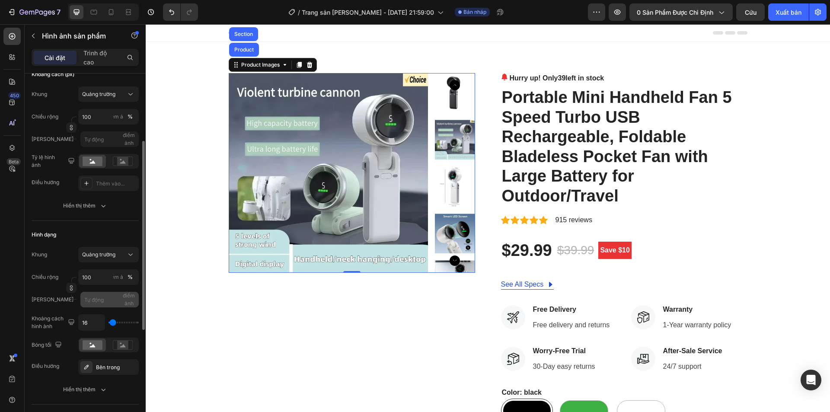
scroll to position [216, 0]
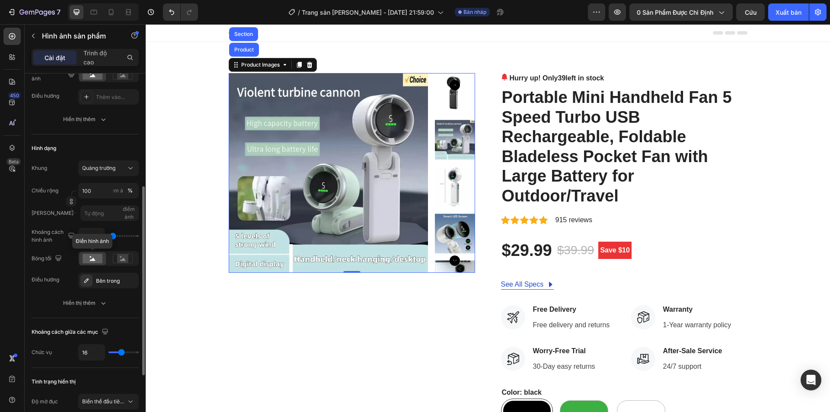
click at [95, 258] on rect at bounding box center [93, 259] width 20 height 10
click at [114, 259] on icon at bounding box center [123, 259] width 20 height 10
click at [127, 259] on rect at bounding box center [122, 258] width 11 height 9
click at [92, 260] on icon at bounding box center [93, 259] width 6 height 3
click at [89, 280] on icon at bounding box center [86, 280] width 7 height 7
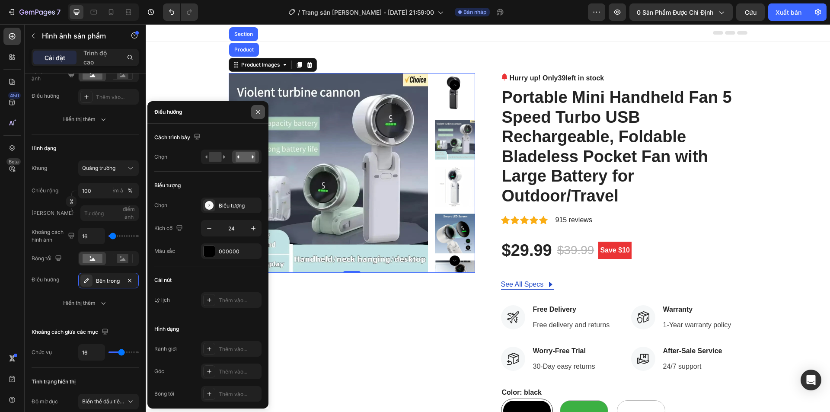
click at [257, 114] on icon "button" at bounding box center [258, 111] width 7 height 7
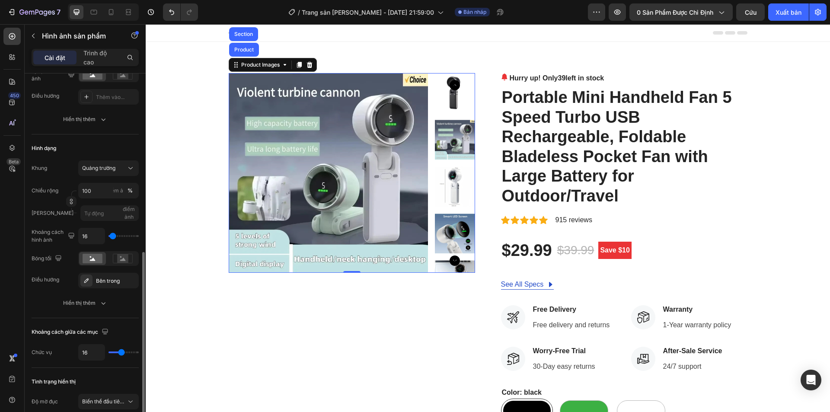
scroll to position [302, 0]
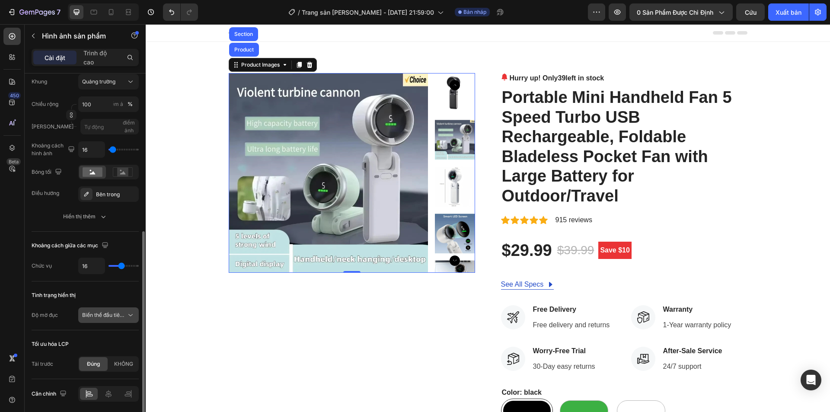
click at [113, 317] on font "Biến thể đầu tiên có sẵn" at bounding box center [111, 315] width 58 height 6
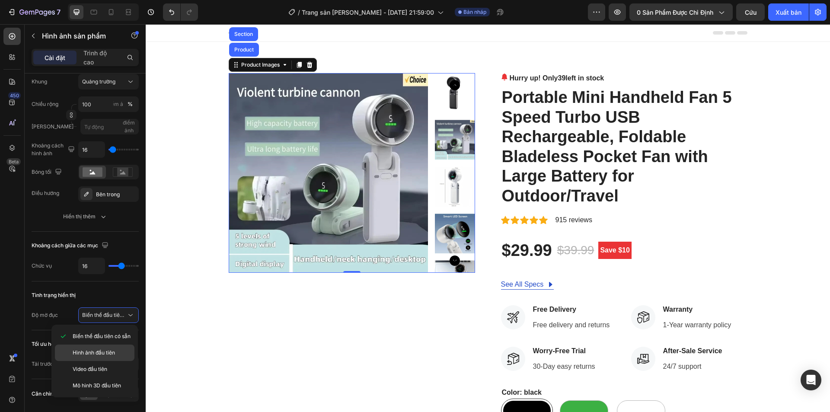
click at [104, 361] on div "Hình ảnh đầu tiên" at bounding box center [95, 369] width 80 height 16
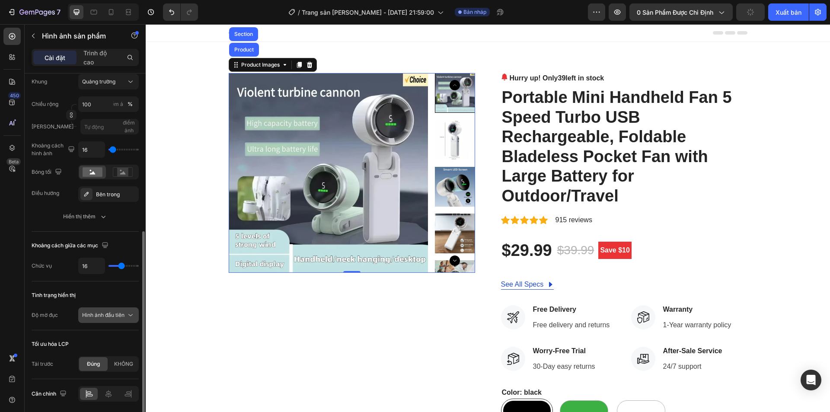
click at [110, 313] on font "Hình ảnh đầu tiên" at bounding box center [103, 315] width 42 height 6
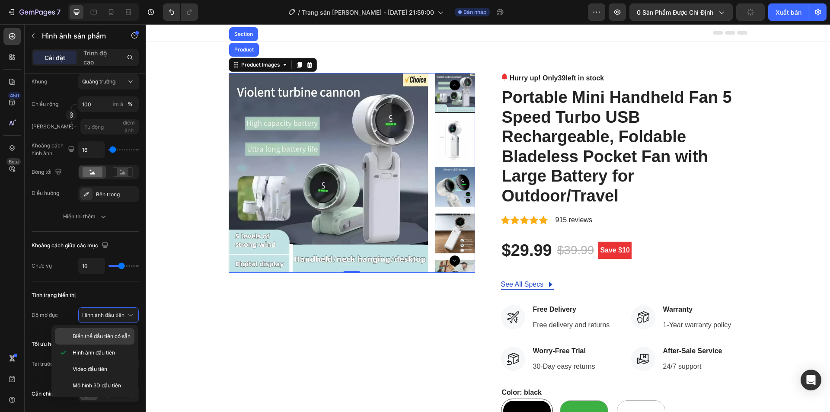
click at [108, 336] on font "Biến thể đầu tiên có sẵn" at bounding box center [102, 336] width 58 height 6
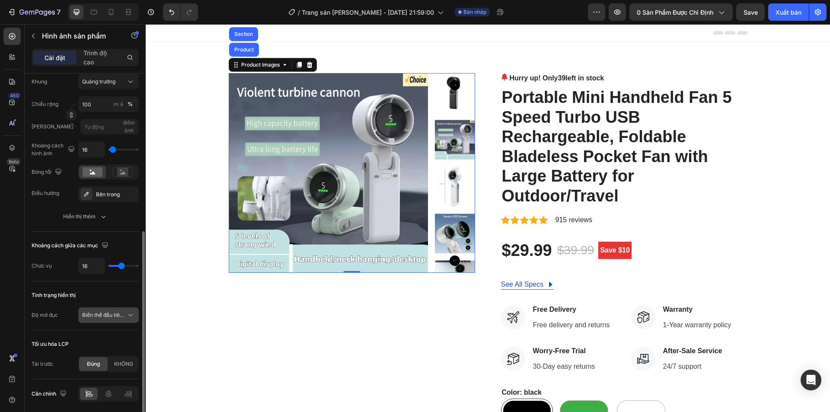
click at [111, 317] on font "Biến thể đầu tiên có sẵn" at bounding box center [111, 315] width 58 height 6
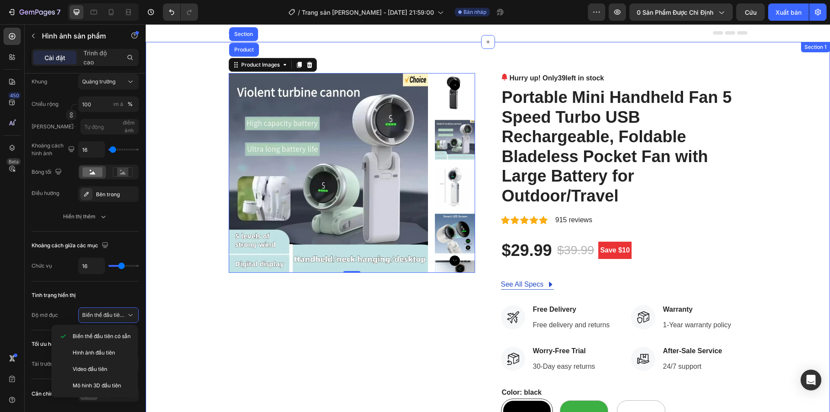
click at [206, 339] on div "Product Images Product Section 0 Hurry up! Only 39 left in stock (P) Stock Coun…" at bounding box center [487, 313] width 671 height 480
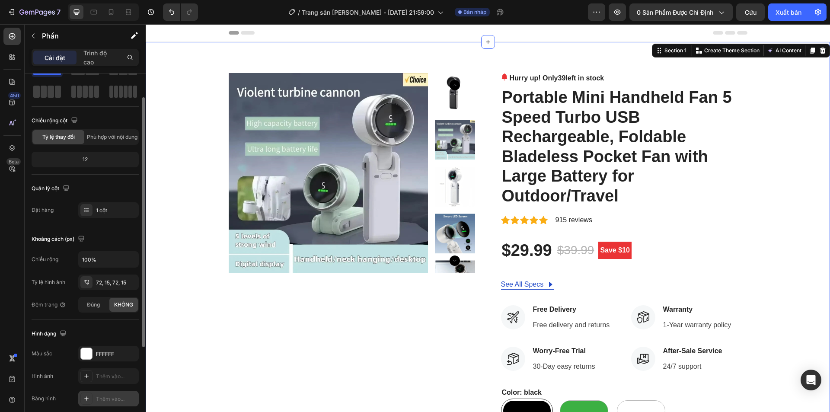
scroll to position [0, 0]
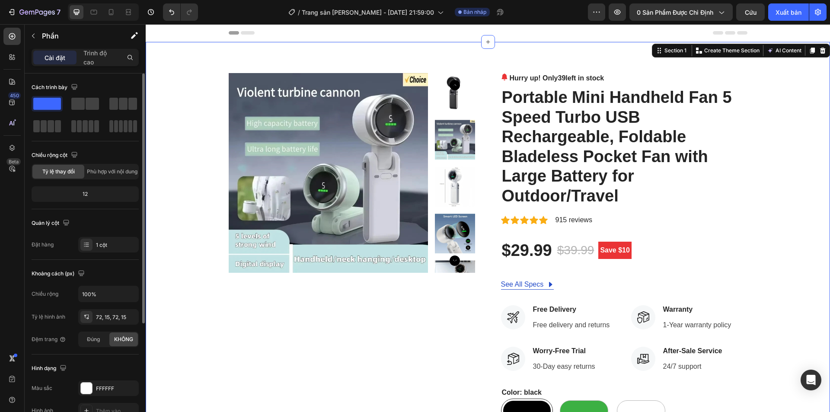
click at [79, 196] on div "12" at bounding box center [85, 194] width 104 height 12
click at [91, 192] on div "12" at bounding box center [85, 194] width 104 height 12
click at [105, 169] on font "Phù hợp với nội dung" at bounding box center [112, 171] width 51 height 6
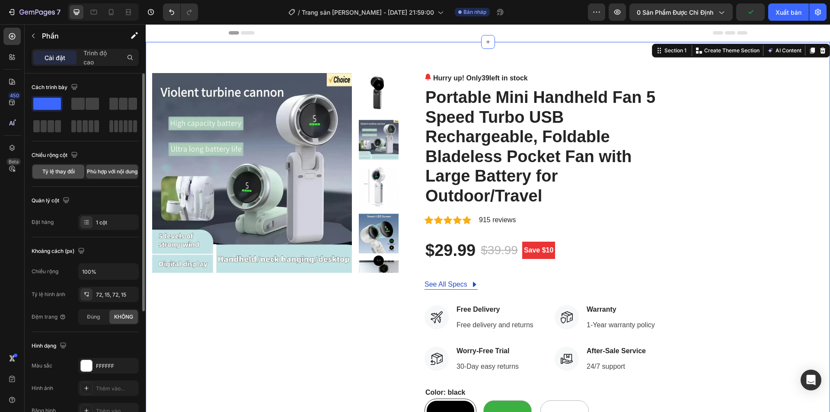
click at [60, 169] on font "Tỷ lệ thay đổi" at bounding box center [58, 171] width 32 height 6
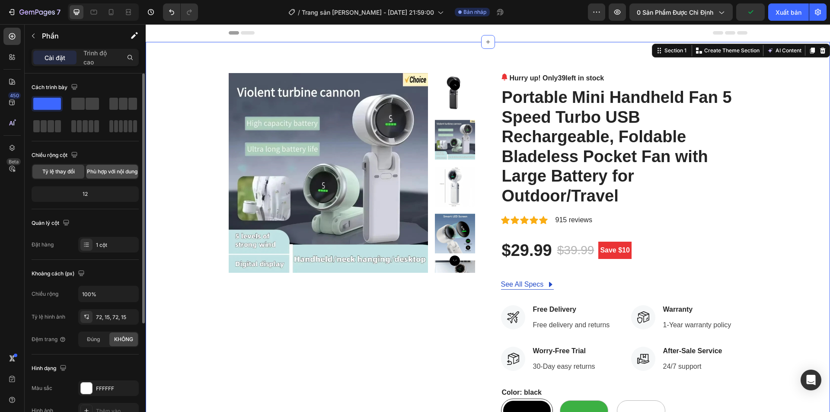
drag, startPoint x: 4, startPoint y: 140, endPoint x: 108, endPoint y: 165, distance: 107.0
click at [108, 168] on font "Phù hợp với nội dung" at bounding box center [112, 171] width 51 height 6
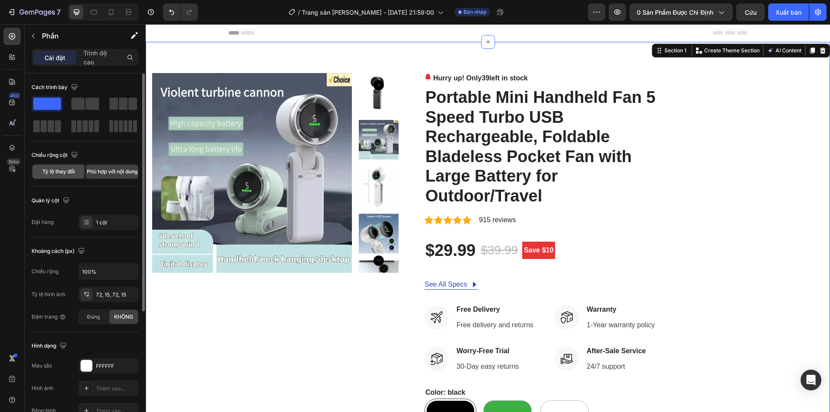
click at [51, 171] on font "Tỷ lệ thay đổi" at bounding box center [58, 171] width 32 height 6
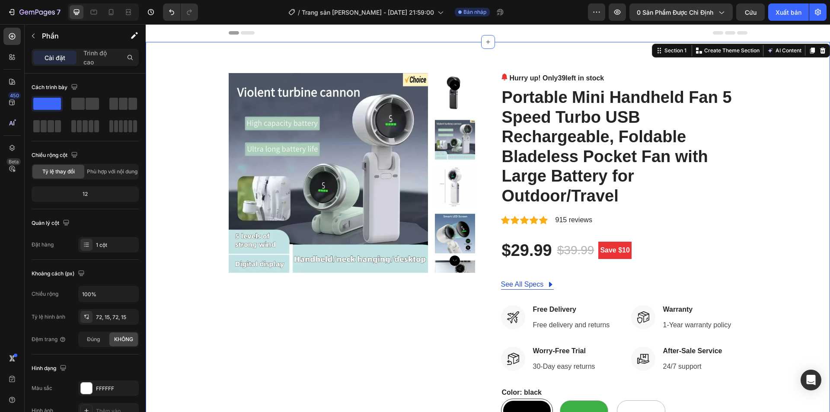
click at [180, 115] on div "Product Images Hurry up! Only 39 left in stock (P) Stock Counter Portable Mini …" at bounding box center [487, 313] width 671 height 480
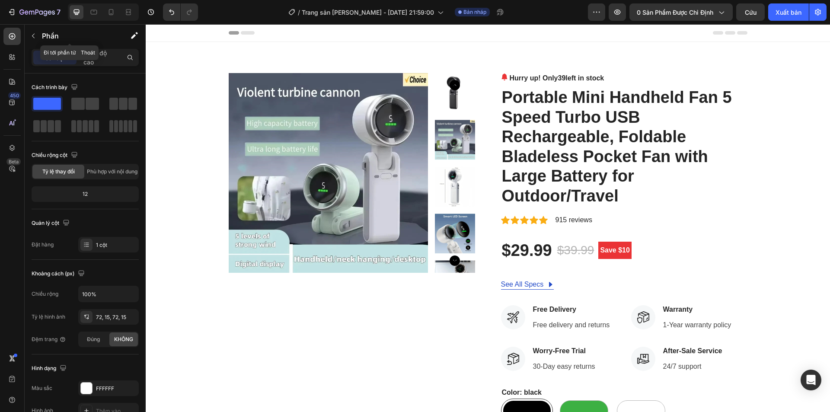
click at [34, 35] on icon "button" at bounding box center [33, 35] width 7 height 7
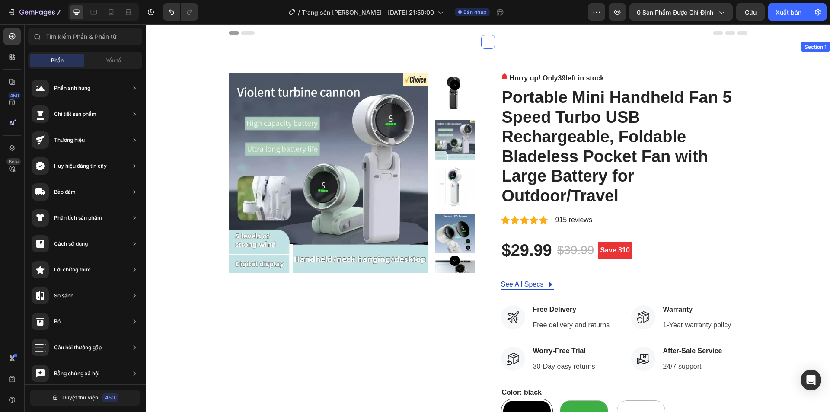
click at [783, 118] on div "Product Images Hurry up! Only 39 left in stock (P) Stock Counter Portable Mini …" at bounding box center [487, 313] width 671 height 480
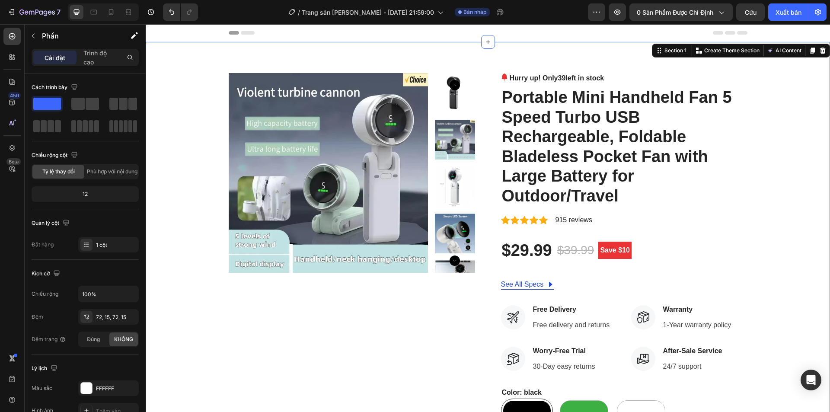
click at [350, 164] on img at bounding box center [329, 173] width 200 height 200
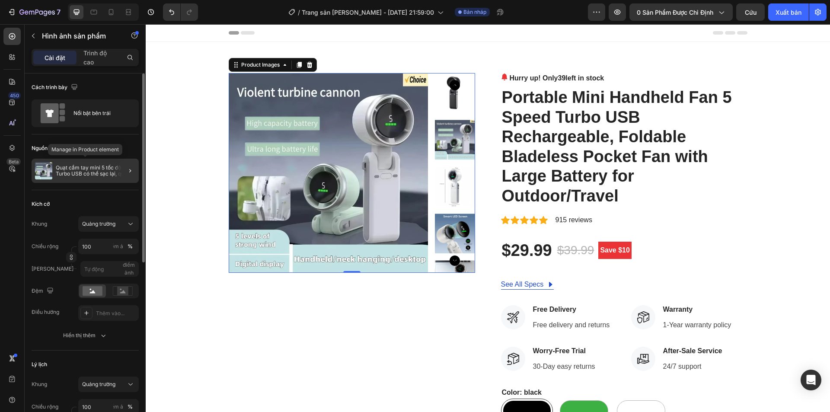
click at [72, 175] on font "Quạt cầm tay mini 5 tốc độ Turbo USB có thể sạc lại, quạt bỏ túi không cánh có …" at bounding box center [95, 179] width 79 height 31
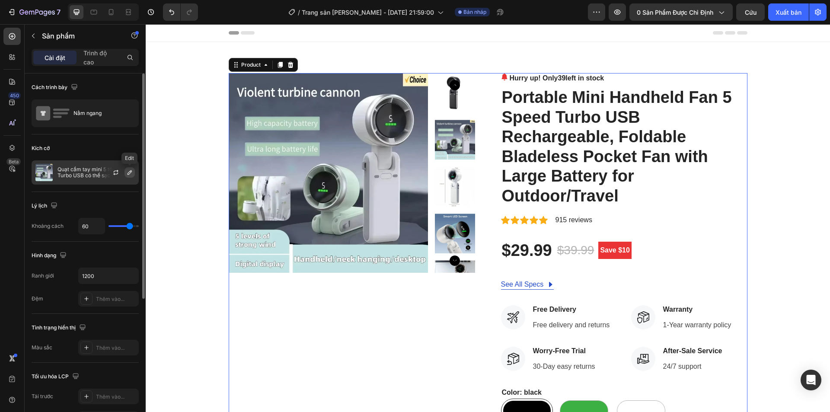
click at [127, 174] on icon "button" at bounding box center [129, 172] width 4 height 4
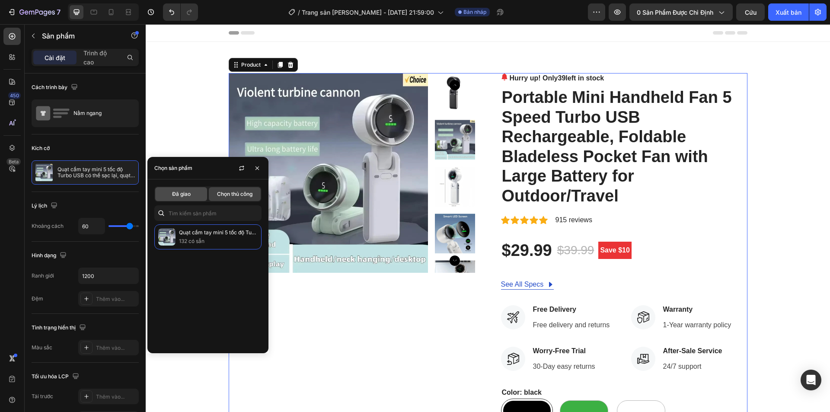
click at [180, 194] on font "Đã giao" at bounding box center [181, 194] width 19 height 6
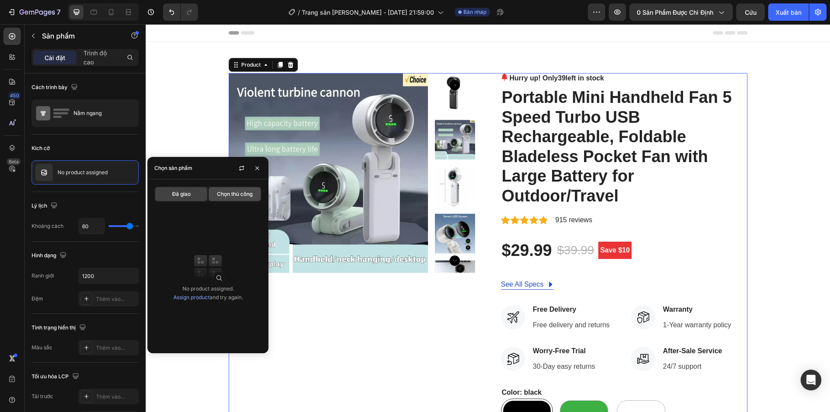
click at [220, 193] on font "Chọn thủ công" at bounding box center [234, 194] width 35 height 6
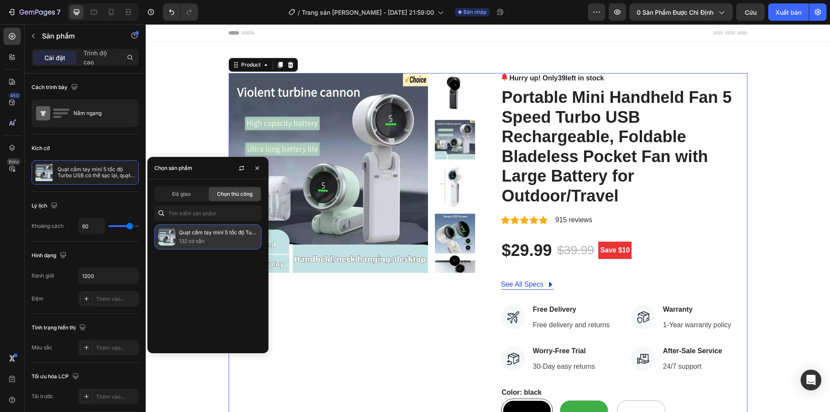
click at [192, 234] on font "Quạt cầm tay mini 5 tốc độ Turbo USB có thể sạc lại, quạt bỏ túi không cánh có …" at bounding box center [339, 232] width 321 height 6
click at [159, 237] on img at bounding box center [166, 236] width 17 height 17
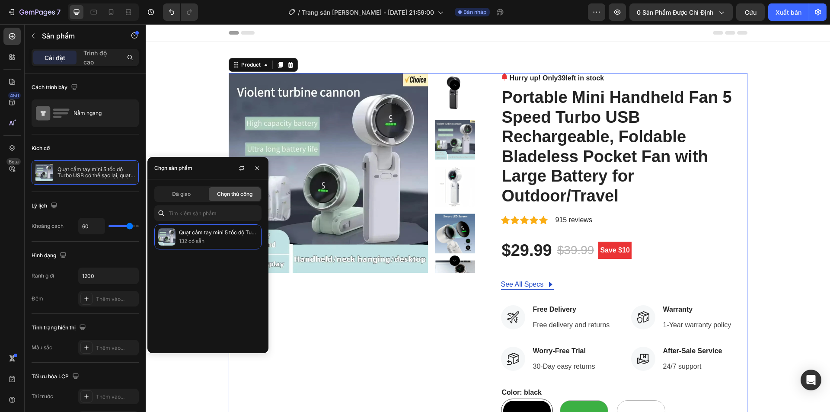
click at [172, 201] on div "Đã giao Chọn thủ công" at bounding box center [207, 194] width 107 height 16
click at [197, 198] on div "Đã giao" at bounding box center [181, 194] width 52 height 14
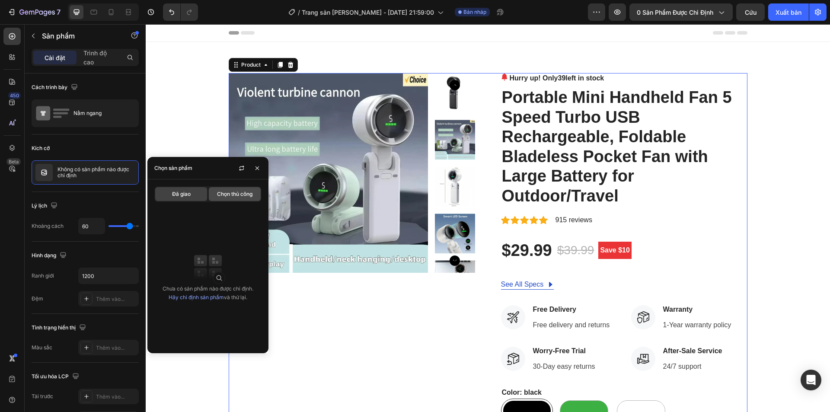
click at [222, 198] on div "Chọn thủ công" at bounding box center [235, 194] width 52 height 14
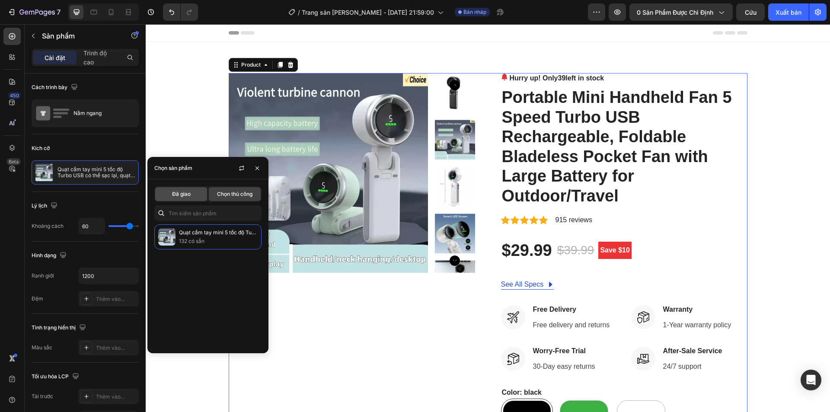
click at [186, 197] on font "Đã giao" at bounding box center [181, 194] width 19 height 6
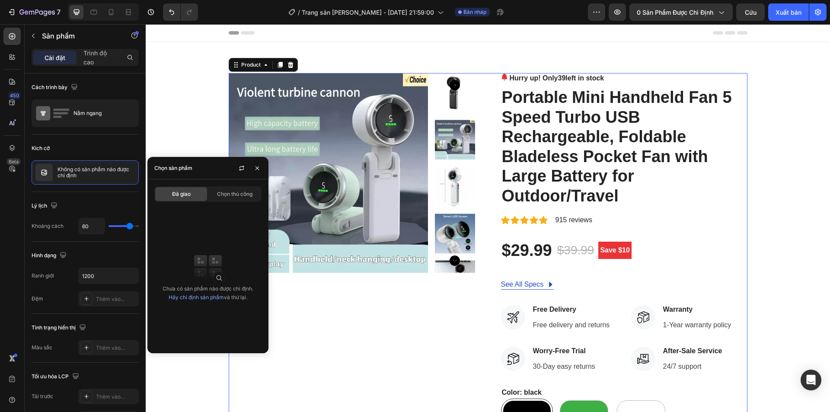
click at [210, 282] on img at bounding box center [208, 267] width 35 height 35
click at [202, 297] on font "Hãy chỉ định sản phẩm" at bounding box center [196, 297] width 55 height 6
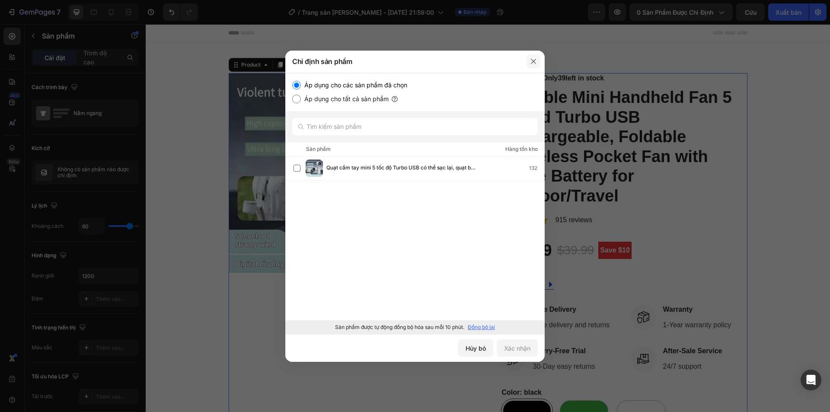
click at [534, 62] on icon "button" at bounding box center [533, 61] width 7 height 7
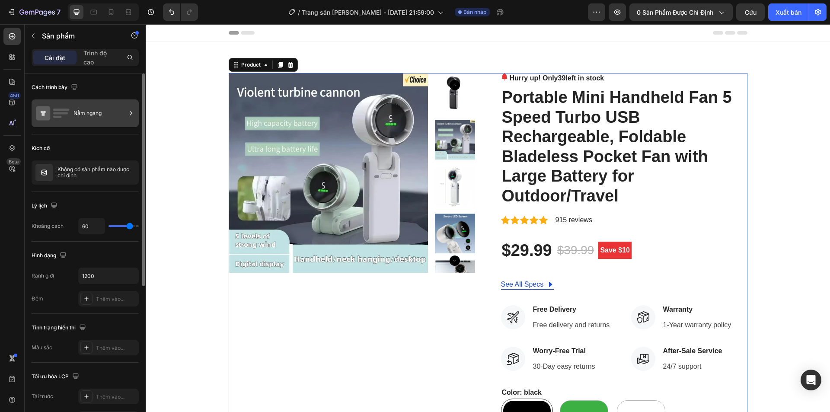
click at [92, 118] on div "Nằm ngang" at bounding box center [99, 113] width 53 height 20
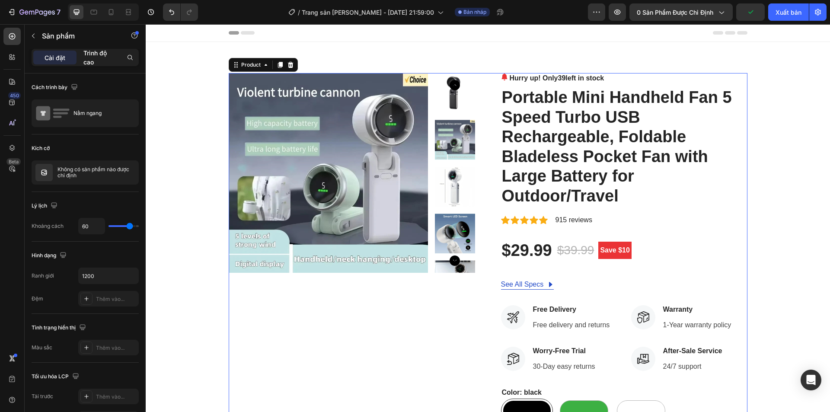
click at [88, 59] on font "Trình độ cao" at bounding box center [94, 57] width 23 height 16
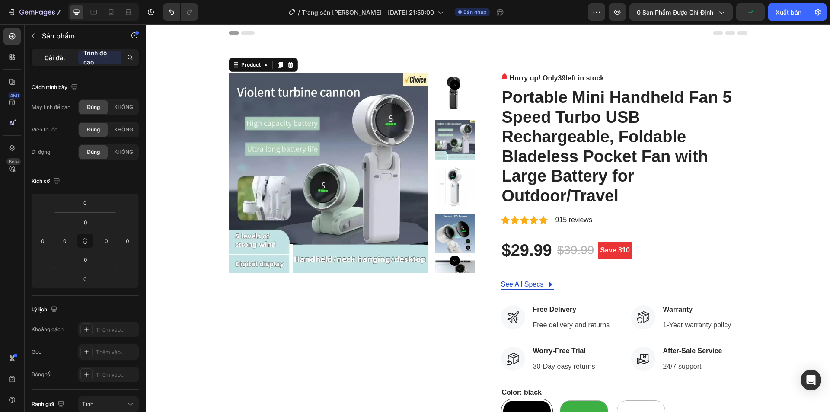
click at [57, 57] on font "Cài đặt" at bounding box center [55, 57] width 21 height 7
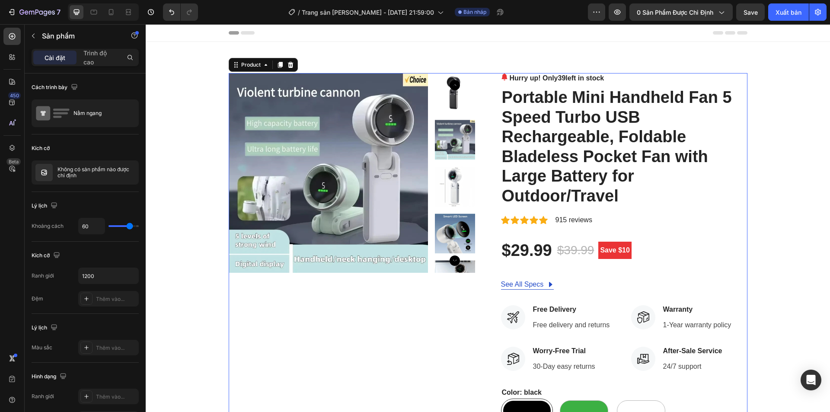
click at [56, 58] on font "Cài đặt" at bounding box center [55, 57] width 21 height 7
click at [308, 143] on img at bounding box center [329, 173] width 200 height 200
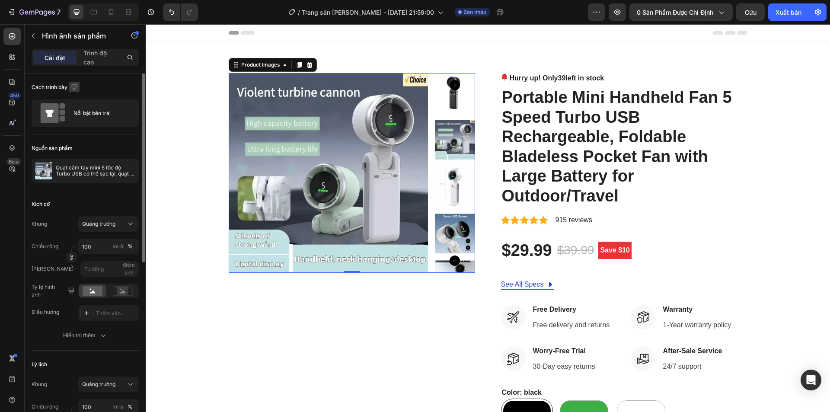
click at [74, 83] on icon "button" at bounding box center [74, 87] width 9 height 9
click at [76, 132] on icon "button" at bounding box center [76, 131] width 9 height 9
type input "8"
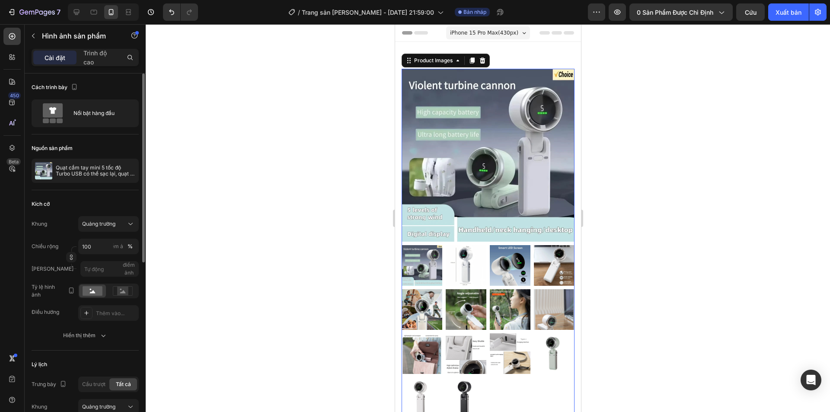
click at [451, 172] on img at bounding box center [487, 155] width 173 height 173
click at [462, 259] on img at bounding box center [465, 265] width 41 height 41
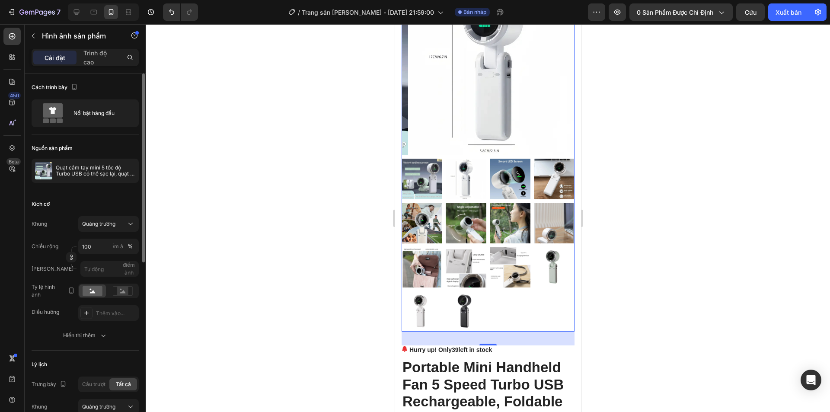
scroll to position [43, 0]
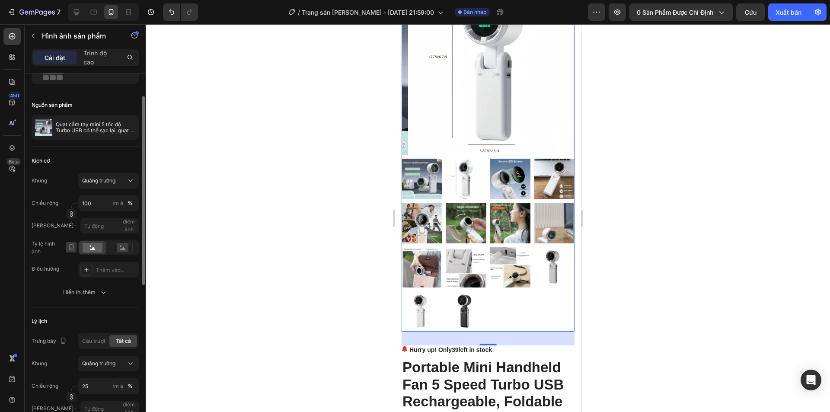
click at [70, 248] on icon "button" at bounding box center [71, 248] width 2 height 1
click at [102, 246] on rect at bounding box center [93, 248] width 20 height 10
click at [94, 248] on icon at bounding box center [93, 248] width 6 height 3
click at [111, 248] on div at bounding box center [122, 247] width 27 height 13
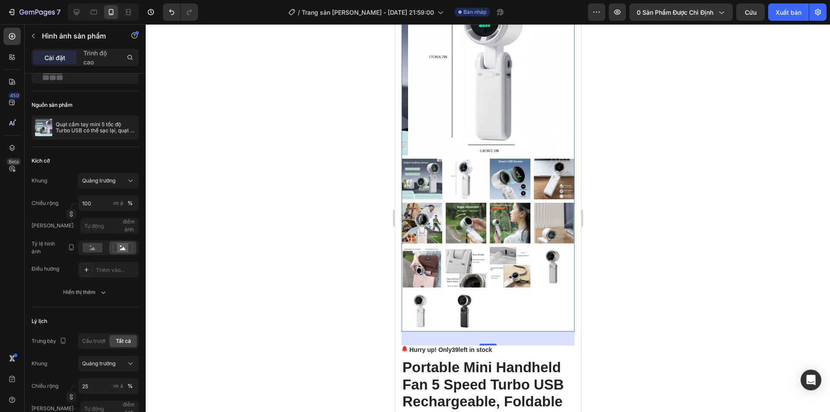
click at [468, 260] on img at bounding box center [465, 267] width 41 height 41
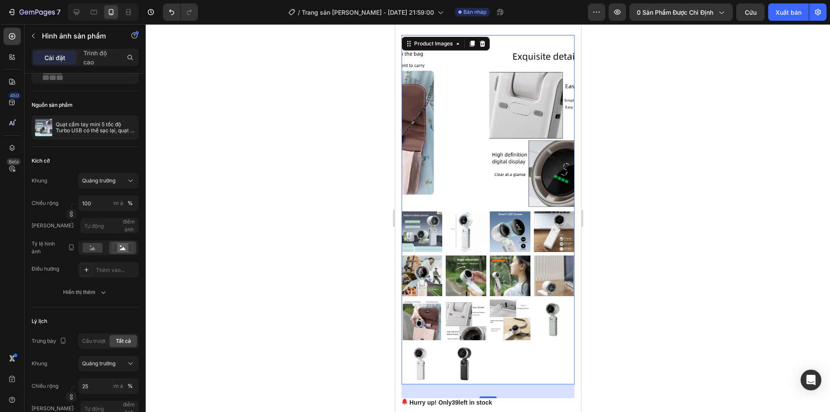
scroll to position [130, 0]
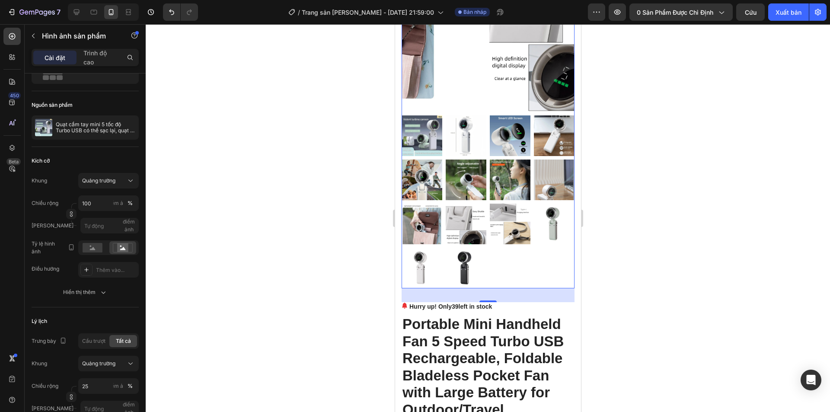
click at [458, 262] on img at bounding box center [465, 268] width 41 height 41
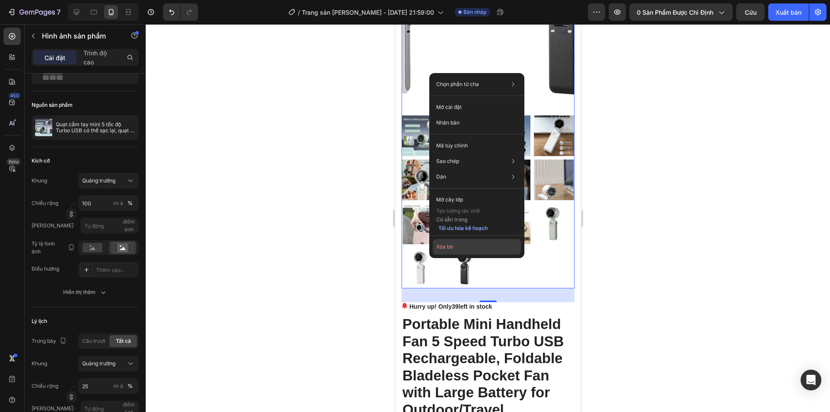
drag, startPoint x: 449, startPoint y: 246, endPoint x: 113, endPoint y: 222, distance: 336.2
click at [449, 246] on font "Xóa bỏ" at bounding box center [444, 246] width 17 height 6
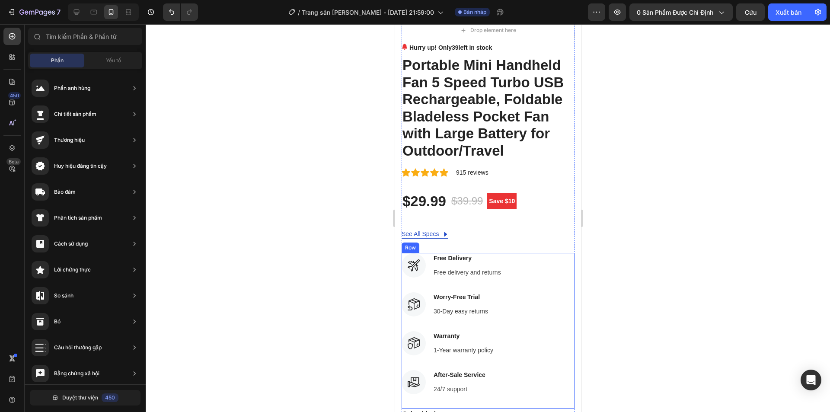
scroll to position [0, 0]
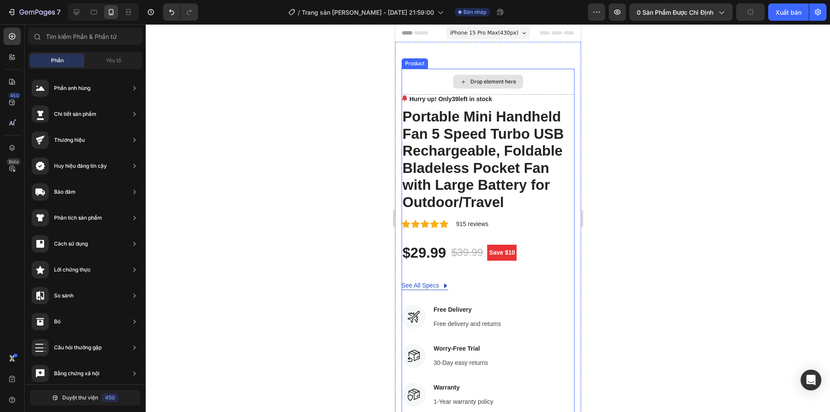
click at [472, 75] on div "Drop element here" at bounding box center [487, 82] width 70 height 14
click at [474, 84] on div "Drop element here" at bounding box center [493, 81] width 46 height 7
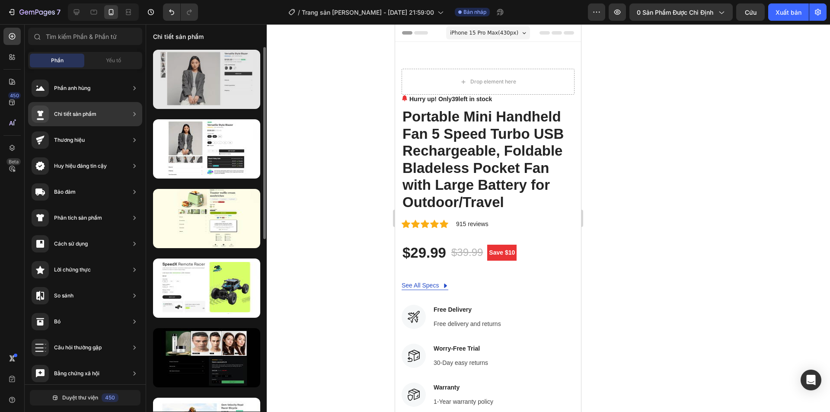
click at [193, 95] on div at bounding box center [206, 79] width 107 height 59
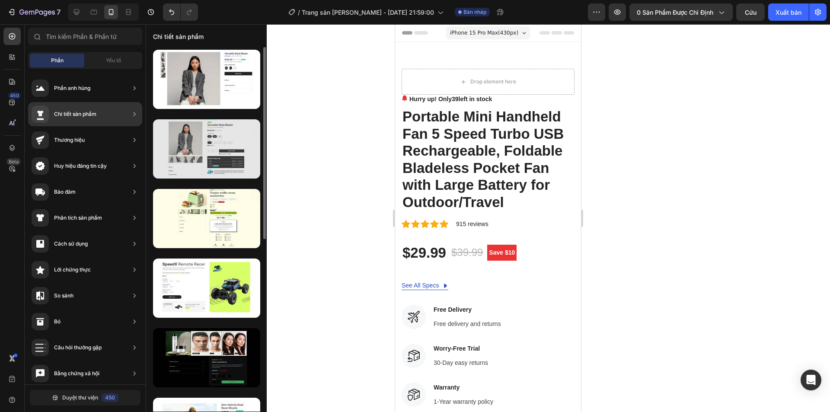
click at [213, 155] on div at bounding box center [206, 148] width 107 height 59
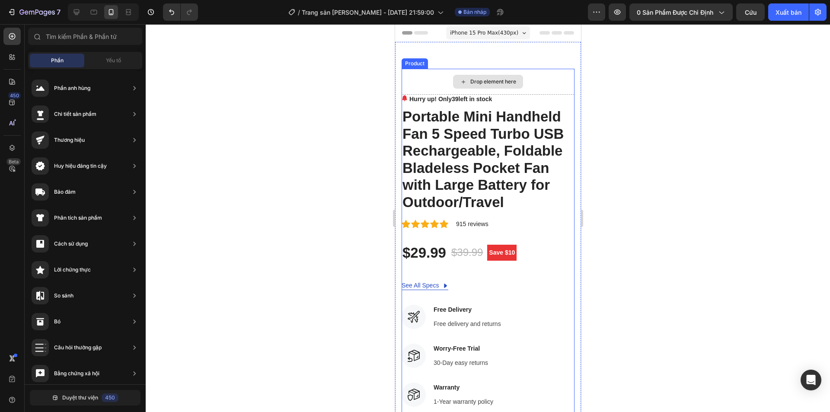
click at [459, 82] on icon at bounding box center [462, 81] width 7 height 7
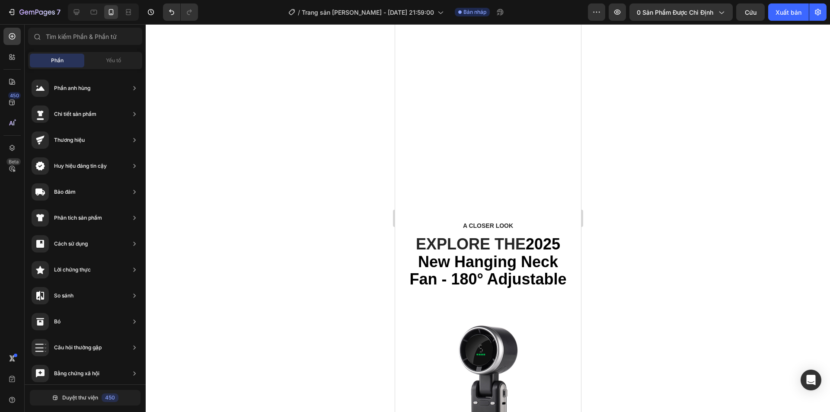
scroll to position [1546, 0]
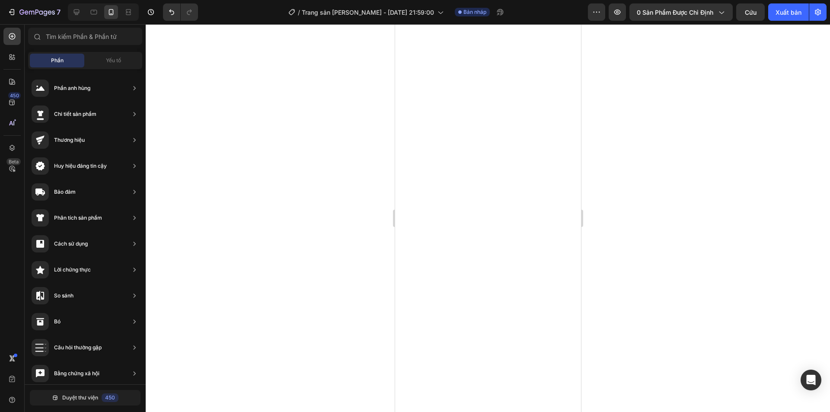
drag, startPoint x: 577, startPoint y: 125, endPoint x: 984, endPoint y: 79, distance: 409.2
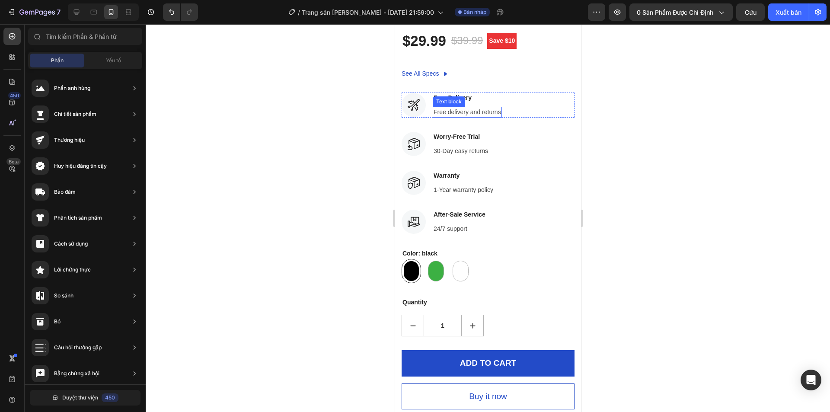
scroll to position [0, 0]
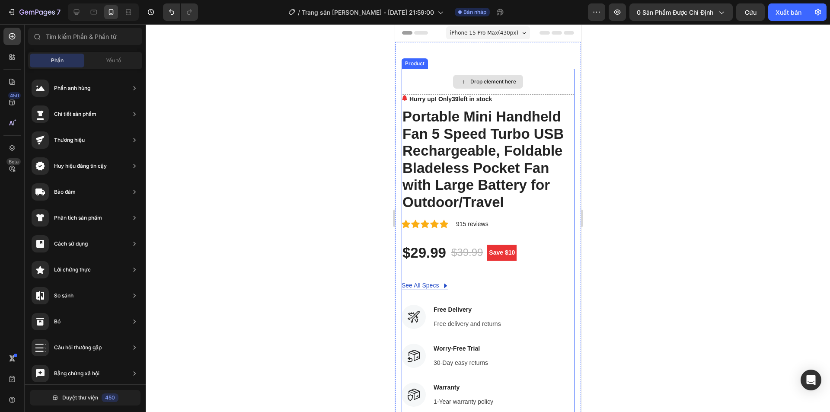
click at [470, 82] on div "Drop element here" at bounding box center [493, 81] width 46 height 7
click at [112, 60] on font "Yếu tố" at bounding box center [113, 60] width 15 height 6
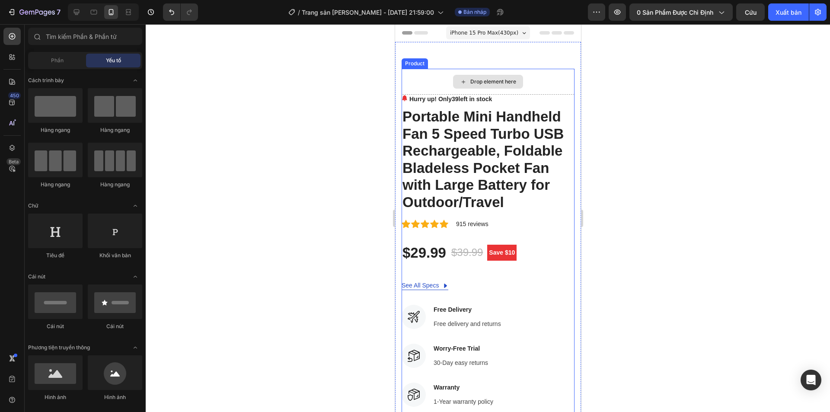
drag, startPoint x: 479, startPoint y: 80, endPoint x: 1034, endPoint y: 169, distance: 562.8
click at [479, 80] on div "Drop element here" at bounding box center [493, 81] width 46 height 7
drag, startPoint x: 688, startPoint y: 222, endPoint x: 655, endPoint y: 178, distance: 55.0
click at [688, 221] on div at bounding box center [488, 218] width 684 height 388
click at [488, 85] on div "Drop element here" at bounding box center [487, 82] width 70 height 14
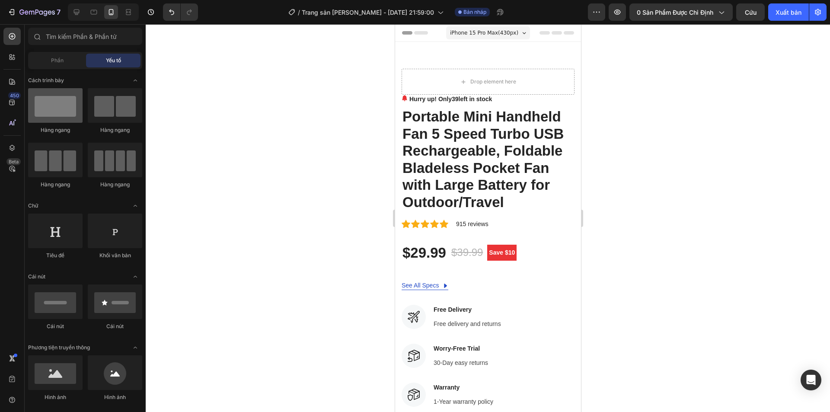
click at [56, 113] on div at bounding box center [55, 105] width 54 height 35
click at [62, 111] on div at bounding box center [55, 105] width 54 height 35
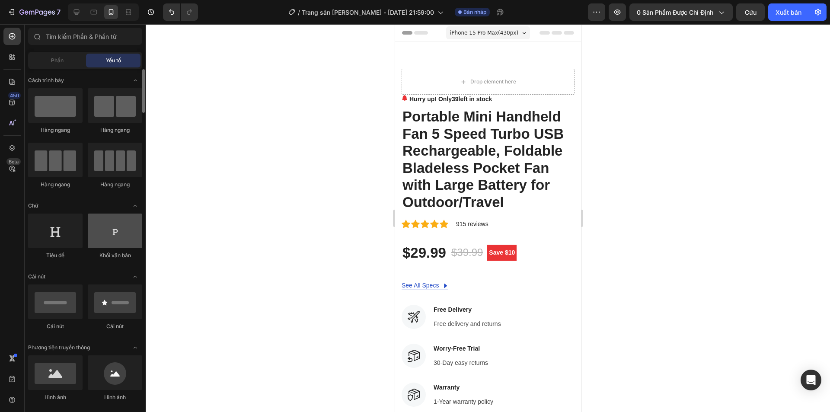
scroll to position [43, 0]
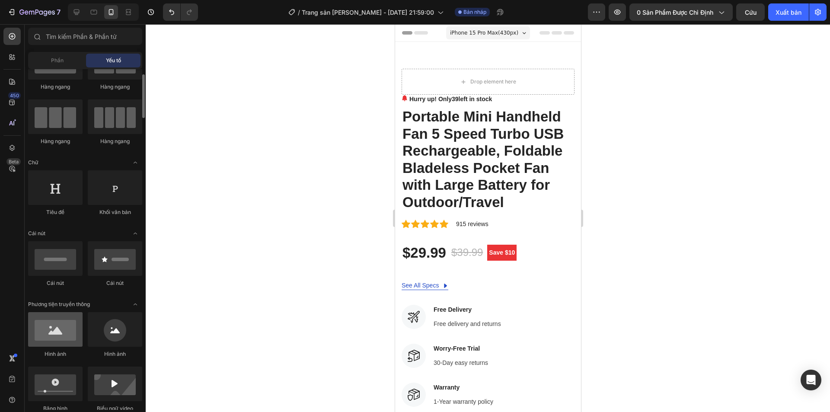
click at [64, 337] on div at bounding box center [55, 329] width 54 height 35
click at [63, 324] on div at bounding box center [55, 329] width 54 height 35
click at [63, 326] on div at bounding box center [55, 329] width 54 height 35
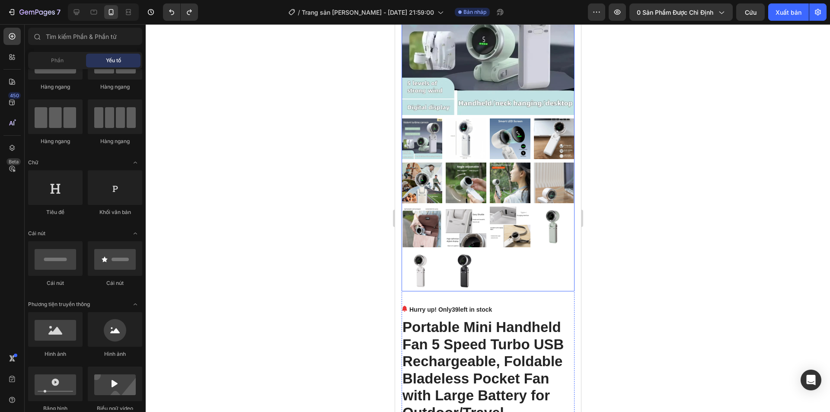
scroll to position [130, 0]
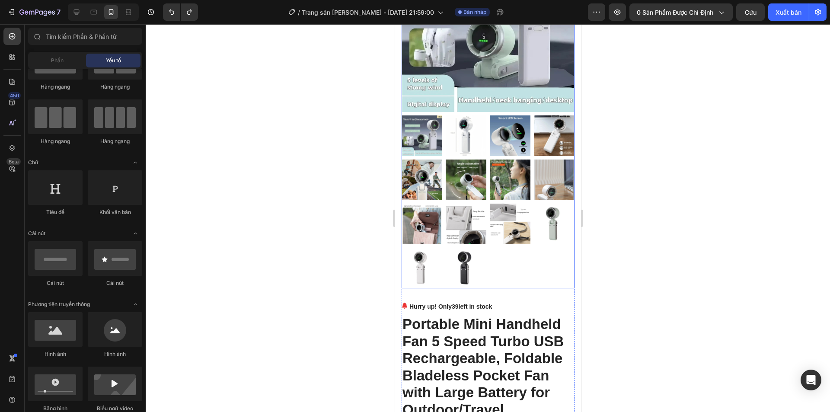
click at [472, 159] on img at bounding box center [465, 179] width 41 height 41
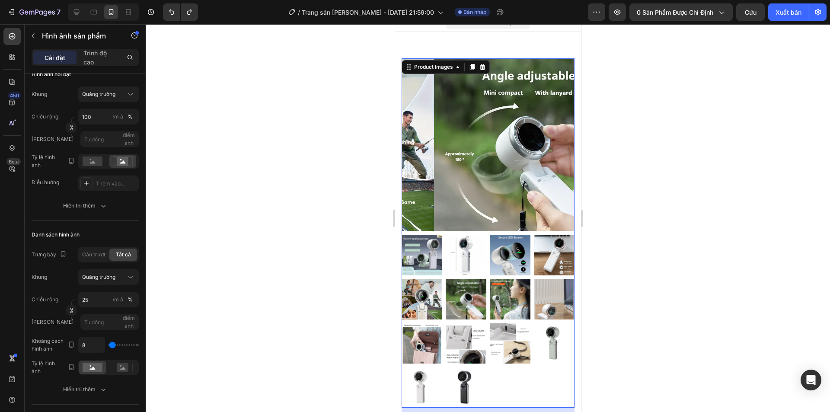
scroll to position [0, 0]
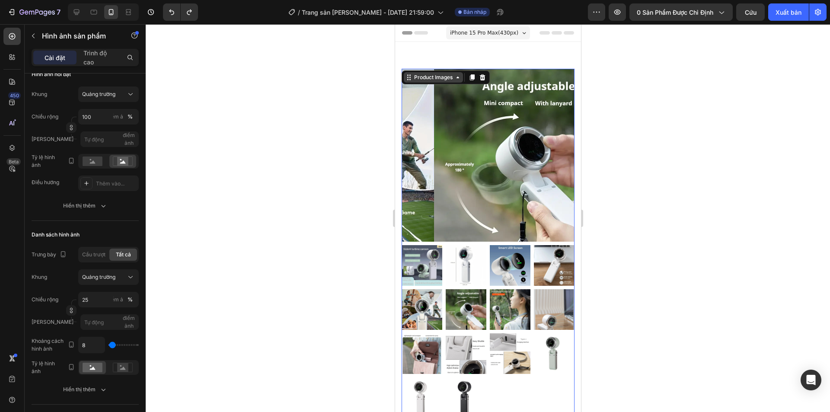
click at [447, 80] on div "Product Images" at bounding box center [433, 77] width 42 height 8
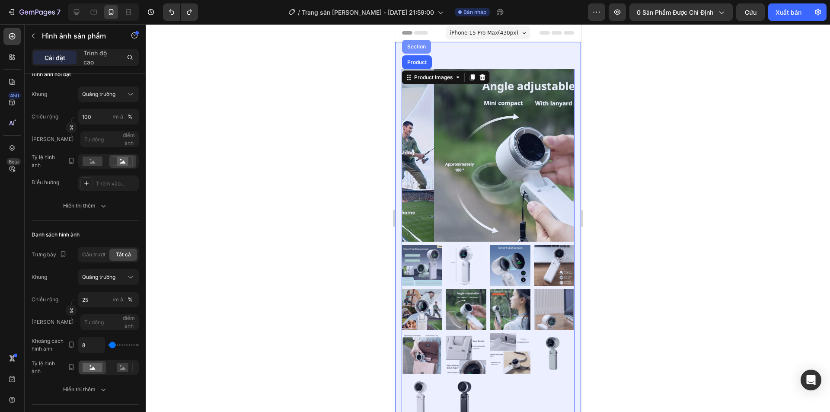
click at [421, 70] on div "Product Images Product Section" at bounding box center [445, 77] width 88 height 14
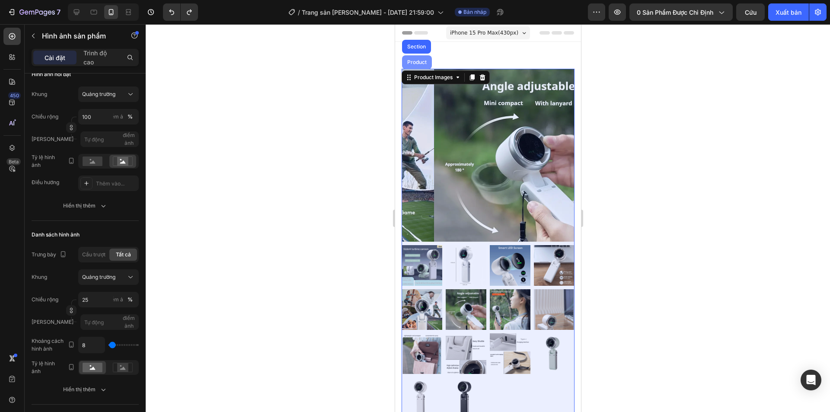
click at [420, 58] on div "Product" at bounding box center [416, 62] width 30 height 14
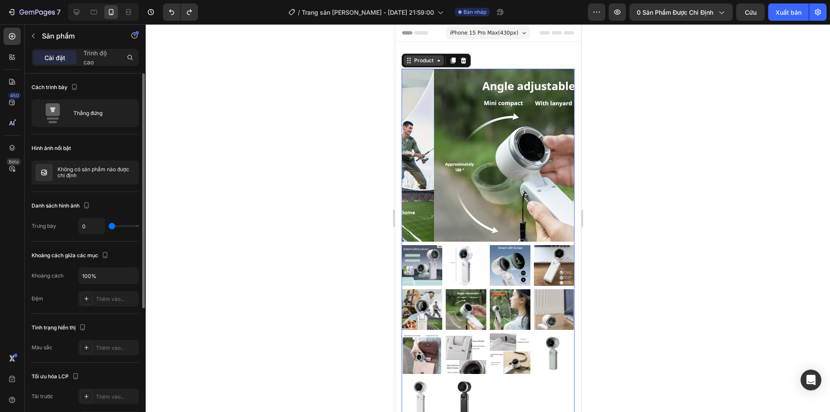
click at [428, 64] on div "Product" at bounding box center [423, 60] width 40 height 10
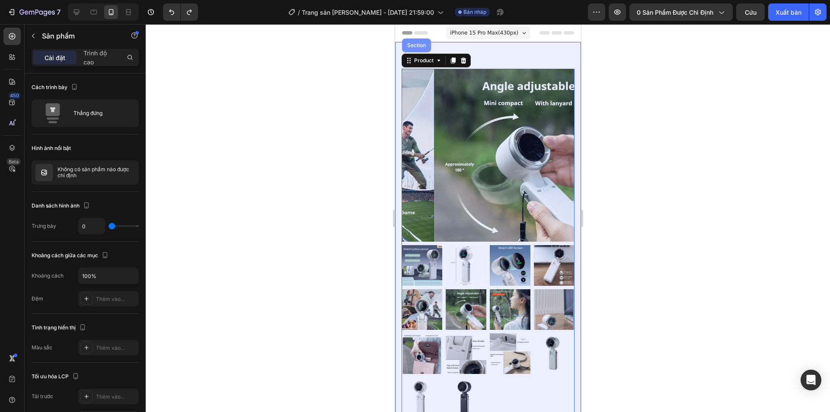
click at [417, 52] on div "Section" at bounding box center [415, 45] width 29 height 14
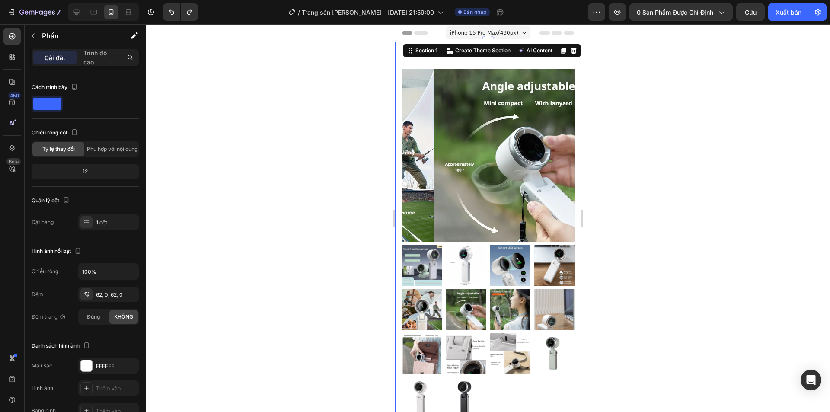
click at [461, 102] on img at bounding box center [519, 155] width 173 height 173
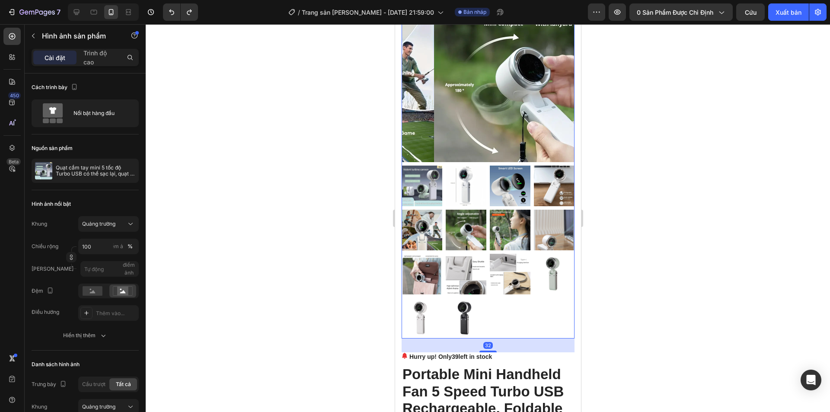
scroll to position [86, 0]
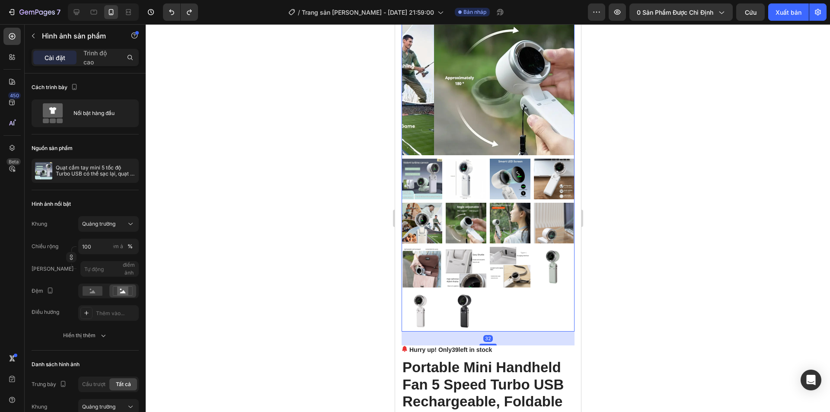
click at [474, 295] on img at bounding box center [465, 311] width 41 height 41
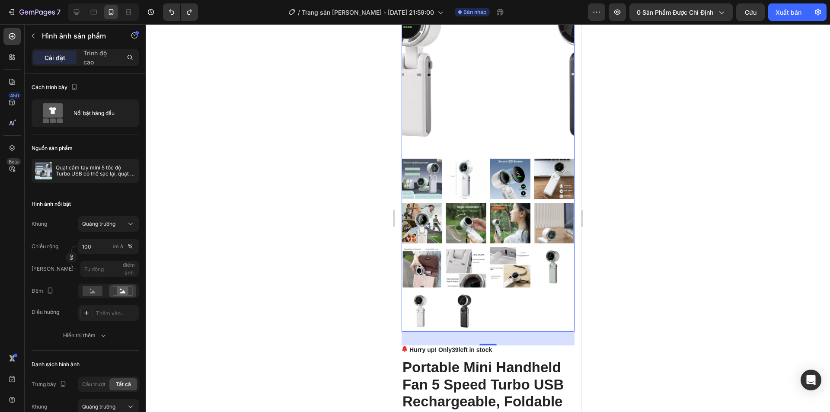
scroll to position [0, 0]
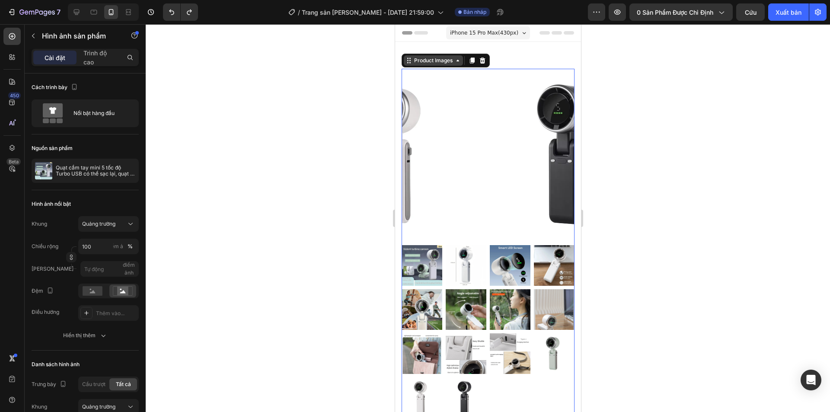
click at [449, 64] on div "Product Images" at bounding box center [433, 61] width 42 height 8
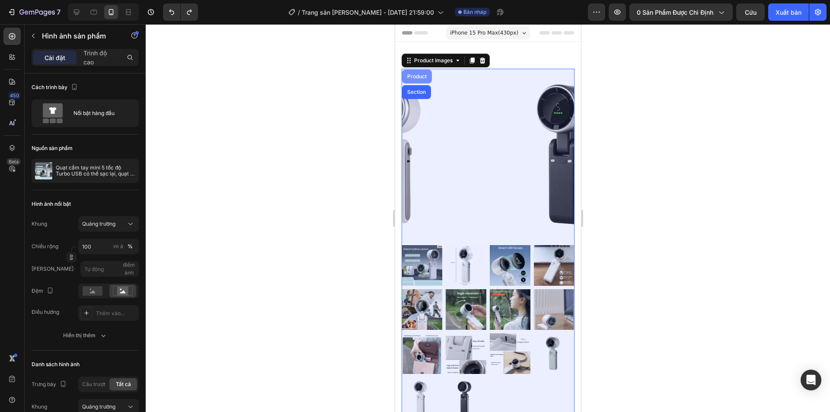
click at [422, 77] on div "Product" at bounding box center [416, 76] width 23 height 5
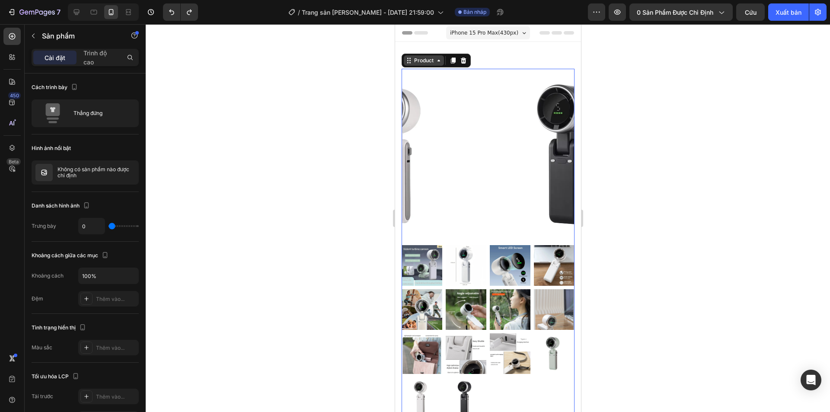
click at [435, 61] on icon at bounding box center [438, 60] width 7 height 7
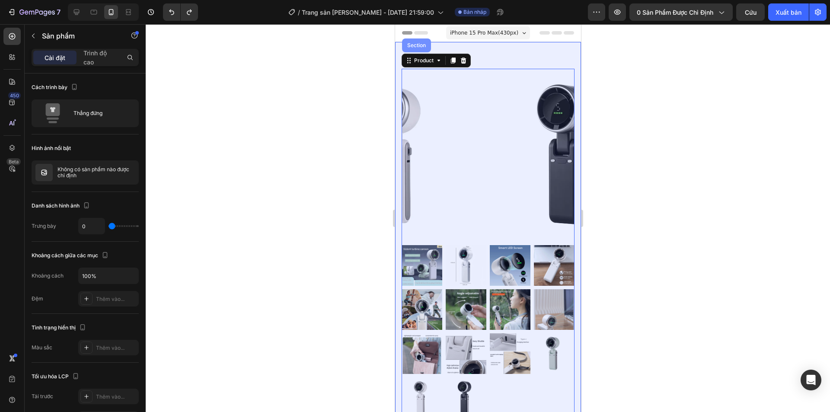
click at [420, 52] on div "Section" at bounding box center [415, 45] width 29 height 14
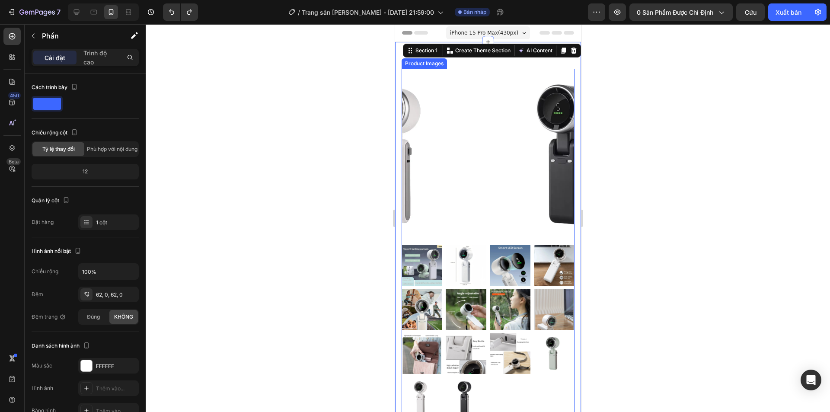
click at [485, 87] on img at bounding box center [571, 155] width 173 height 173
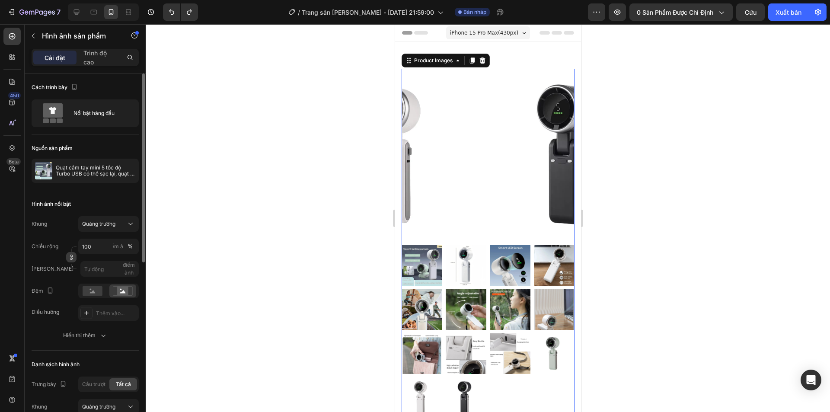
click at [70, 257] on icon "button" at bounding box center [71, 257] width 6 height 6
click at [71, 256] on icon "button" at bounding box center [71, 257] width 6 height 6
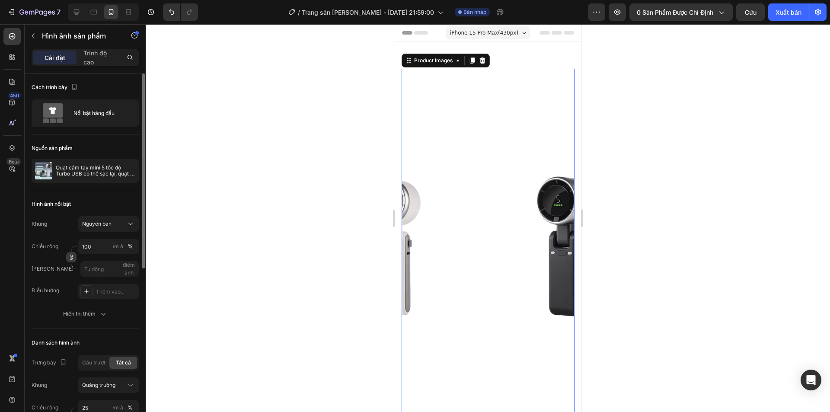
drag, startPoint x: 46, startPoint y: 179, endPoint x: 69, endPoint y: 256, distance: 80.7
click at [69, 256] on icon "button" at bounding box center [71, 257] width 6 height 6
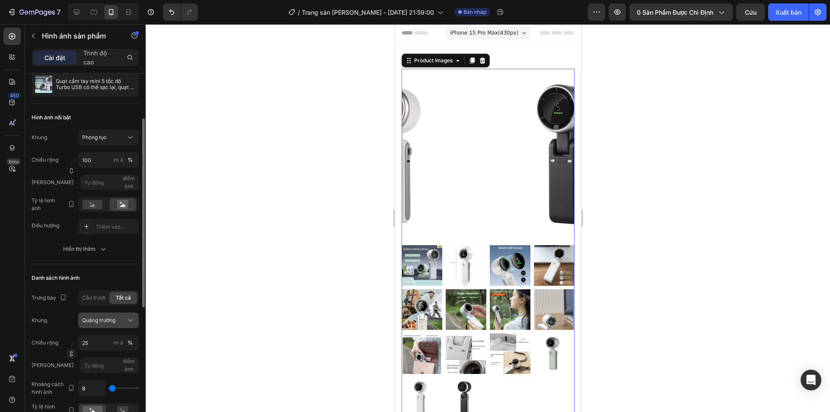
scroll to position [130, 0]
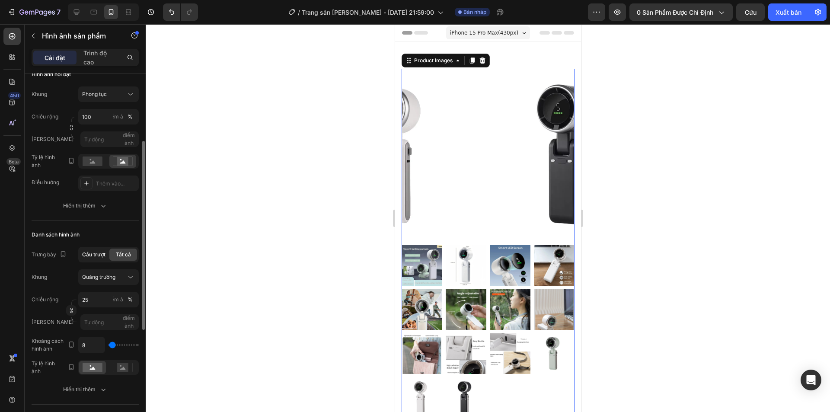
click at [96, 253] on font "Cầu trượt" at bounding box center [93, 254] width 23 height 6
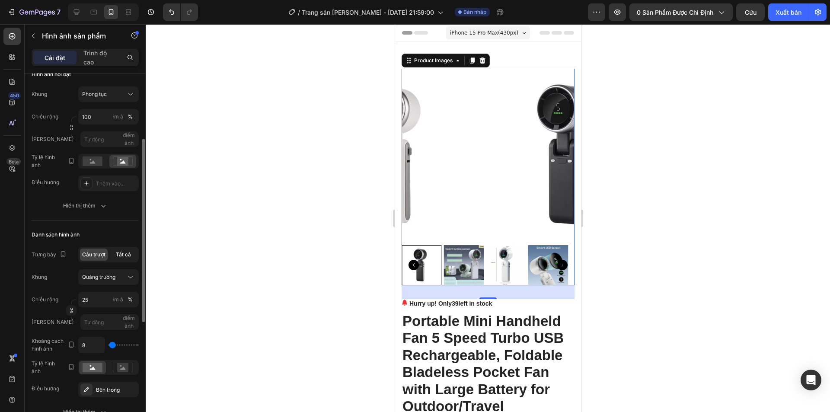
click at [125, 255] on font "Tất cả" at bounding box center [123, 254] width 15 height 6
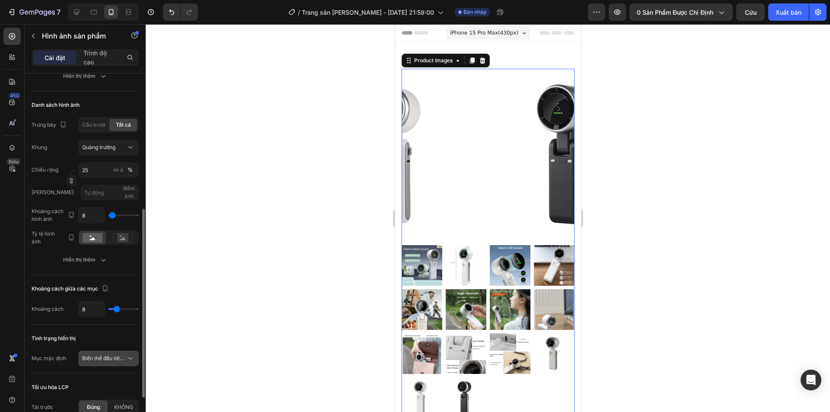
scroll to position [334, 0]
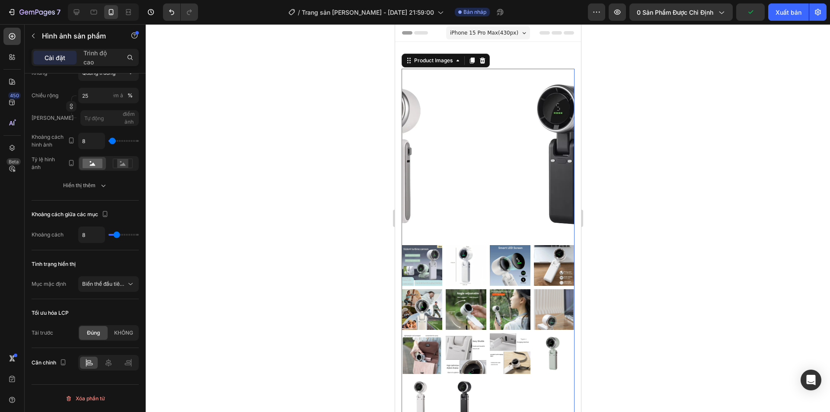
click at [485, 147] on img at bounding box center [571, 155] width 173 height 173
click at [409, 64] on div "Product Images" at bounding box center [432, 60] width 59 height 10
click at [461, 293] on img at bounding box center [465, 309] width 41 height 41
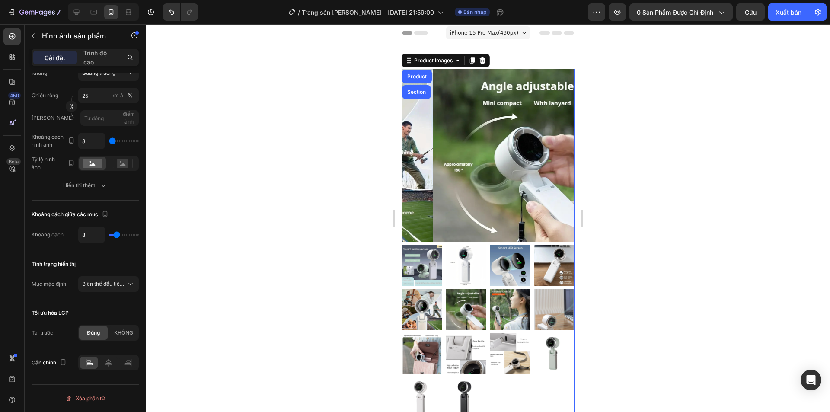
click at [463, 290] on img at bounding box center [465, 309] width 41 height 41
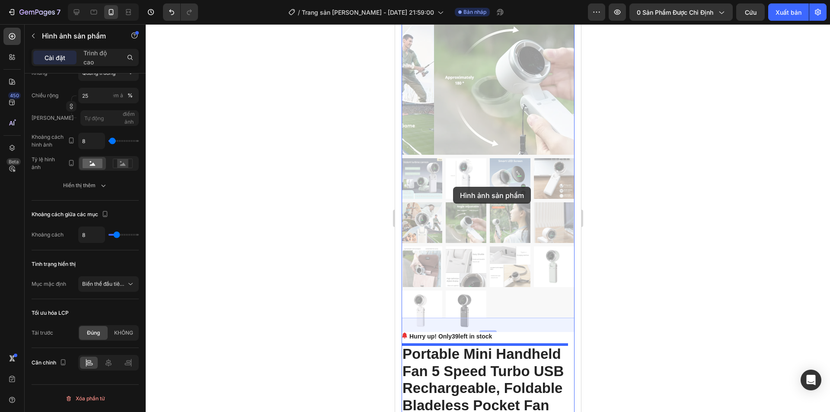
scroll to position [86, 0]
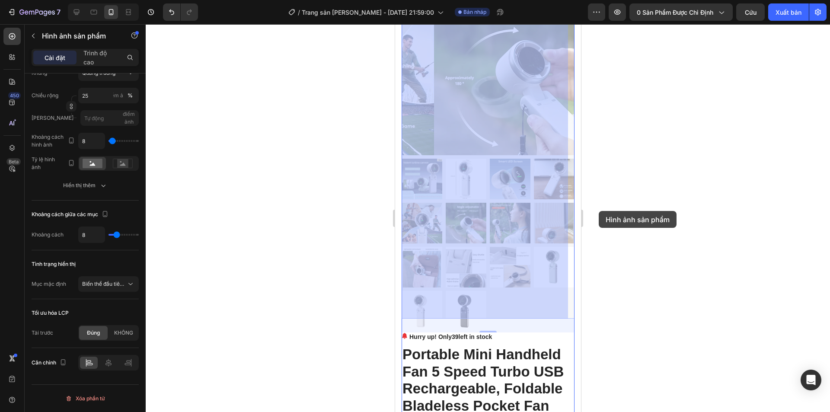
drag, startPoint x: 627, startPoint y: 208, endPoint x: 76, endPoint y: 189, distance: 550.4
click at [627, 208] on div at bounding box center [488, 218] width 684 height 388
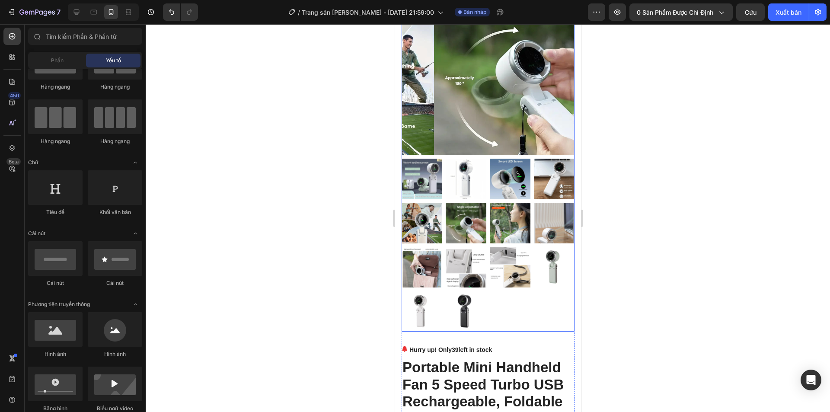
click at [461, 203] on img at bounding box center [465, 223] width 41 height 41
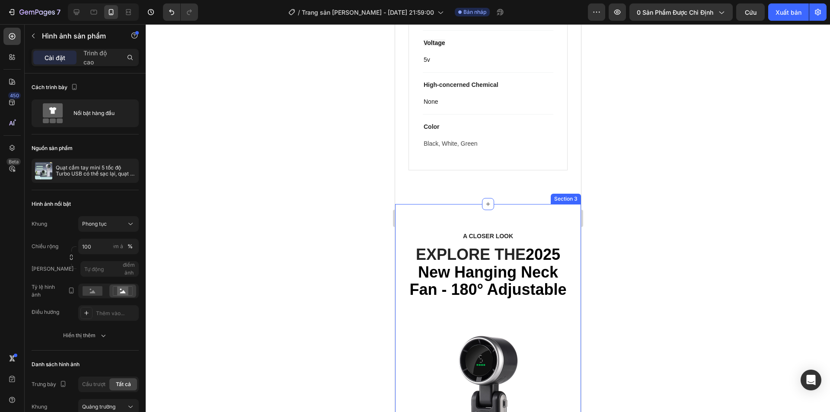
scroll to position [1037, 0]
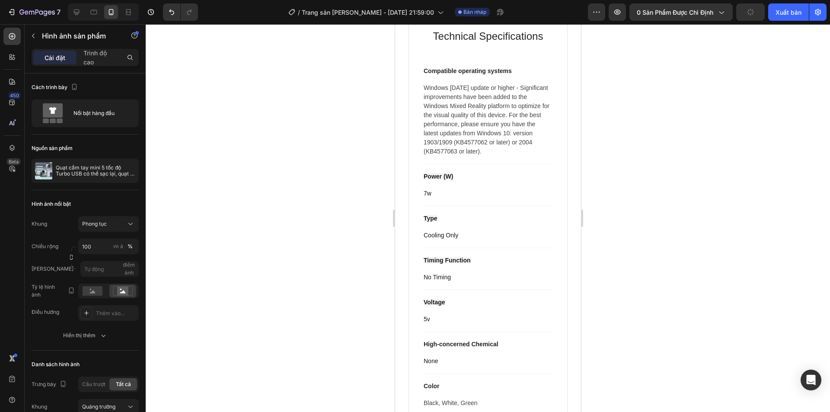
drag, startPoint x: 579, startPoint y: 121, endPoint x: 994, endPoint y: 54, distance: 420.7
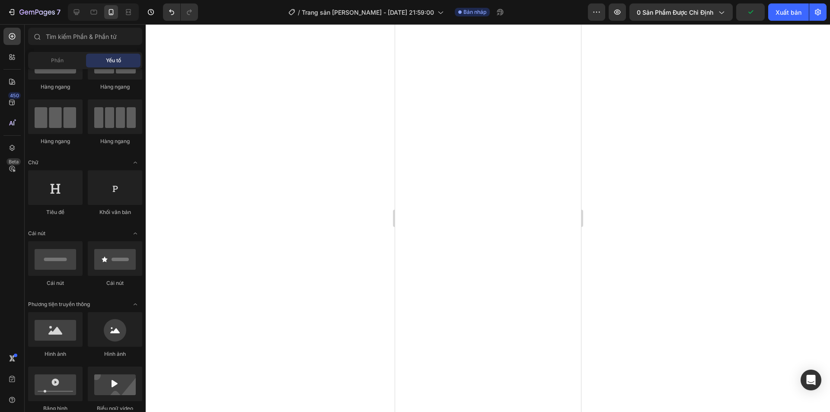
scroll to position [0, 0]
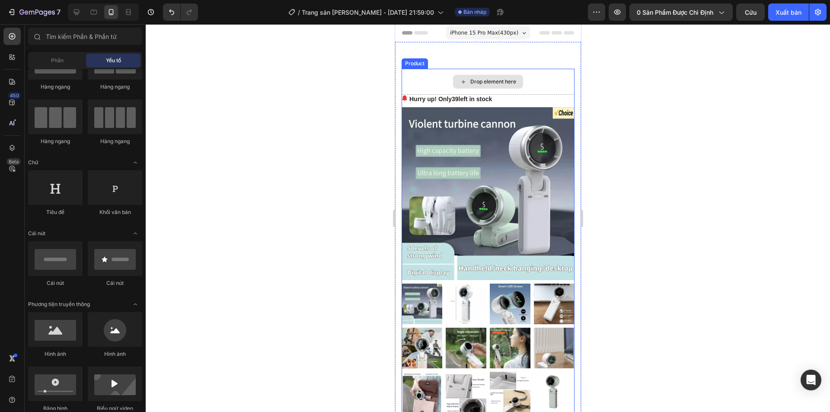
click at [486, 83] on div "Drop element here" at bounding box center [493, 81] width 46 height 7
click at [470, 81] on div "Drop element here" at bounding box center [493, 81] width 46 height 7
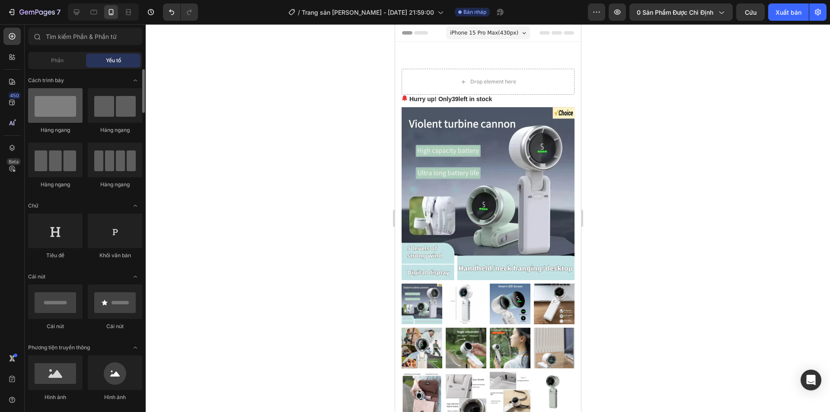
click at [70, 110] on div at bounding box center [55, 105] width 54 height 35
click at [118, 111] on div at bounding box center [115, 105] width 54 height 35
click at [50, 162] on div at bounding box center [55, 160] width 54 height 35
click at [47, 230] on div at bounding box center [55, 230] width 54 height 35
click at [102, 233] on div at bounding box center [115, 230] width 54 height 35
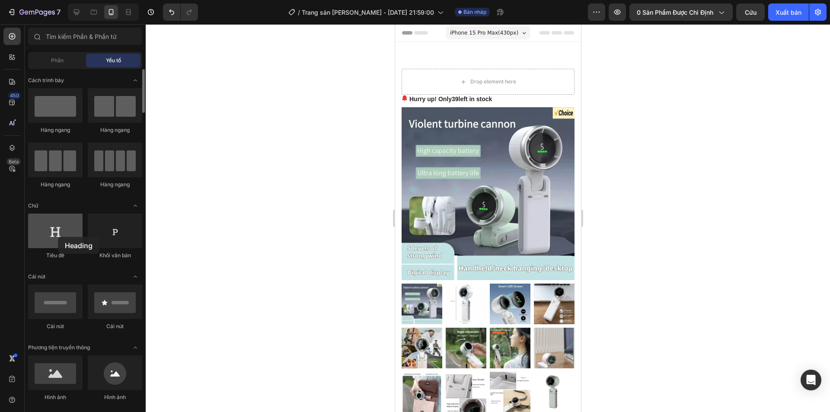
click at [58, 237] on div at bounding box center [55, 230] width 54 height 35
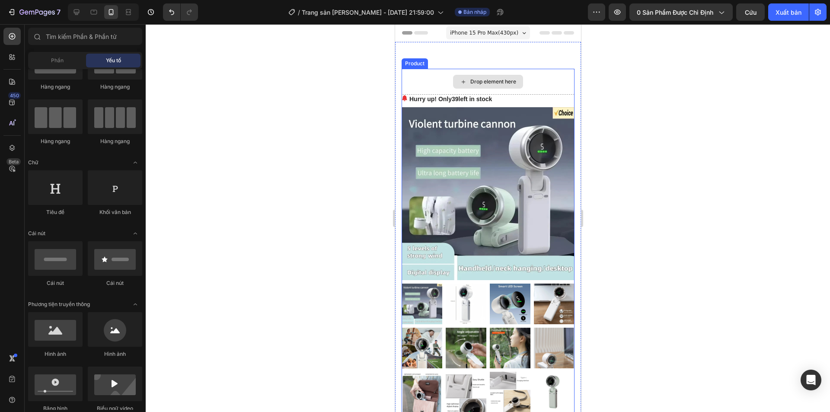
click at [482, 79] on div "Drop element here" at bounding box center [493, 81] width 46 height 7
click at [500, 32] on span "iPhone 15 Pro Max ( 430 px)" at bounding box center [483, 33] width 68 height 9
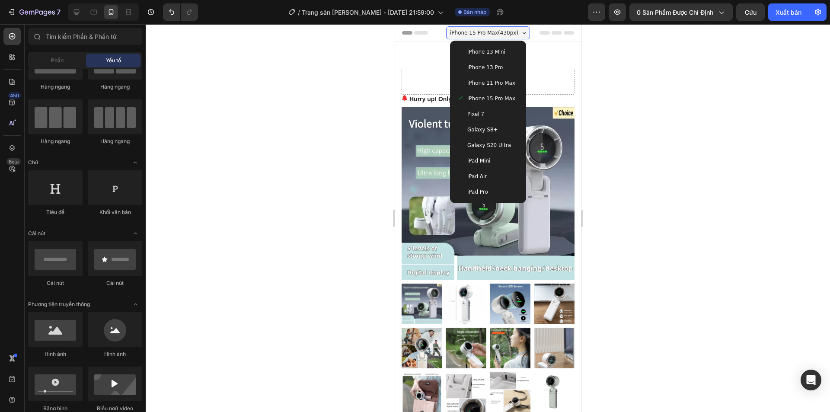
click at [662, 82] on div at bounding box center [488, 218] width 684 height 388
click at [542, 188] on img at bounding box center [487, 193] width 173 height 173
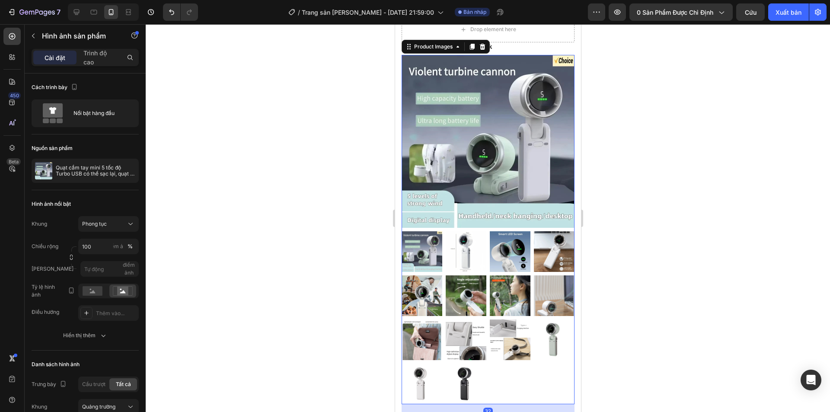
scroll to position [173, 0]
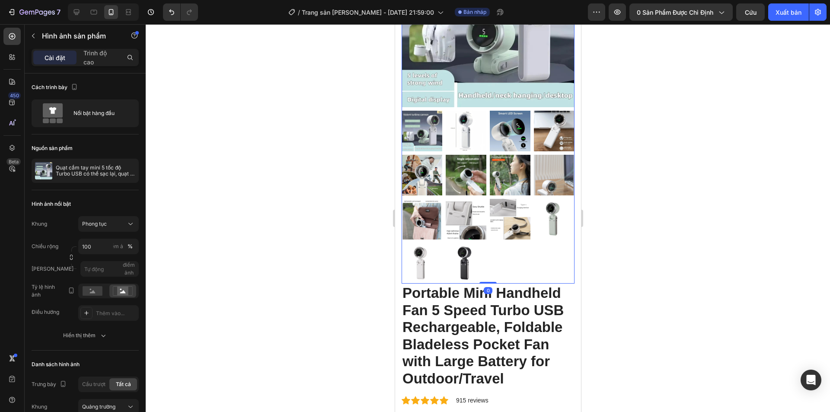
drag, startPoint x: 482, startPoint y: 283, endPoint x: 485, endPoint y: 265, distance: 18.8
click at [485, 265] on div "Product Images 0" at bounding box center [487, 108] width 173 height 349
click at [500, 257] on div at bounding box center [487, 197] width 173 height 173
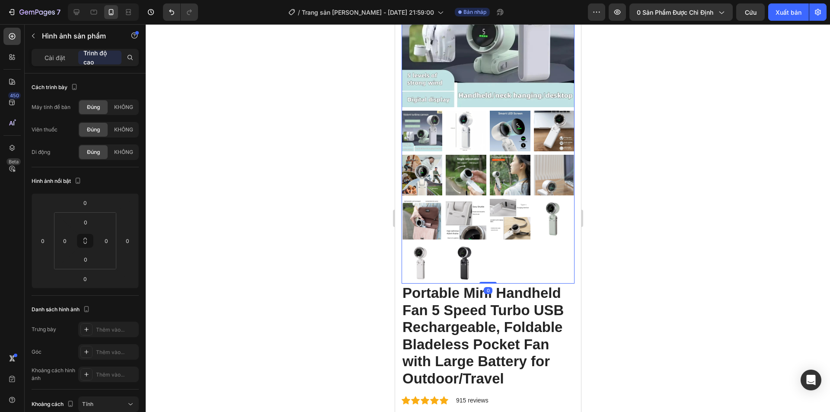
drag, startPoint x: 484, startPoint y: 269, endPoint x: 991, endPoint y: 233, distance: 507.7
click at [487, 260] on div "Product Images 0" at bounding box center [487, 108] width 173 height 349
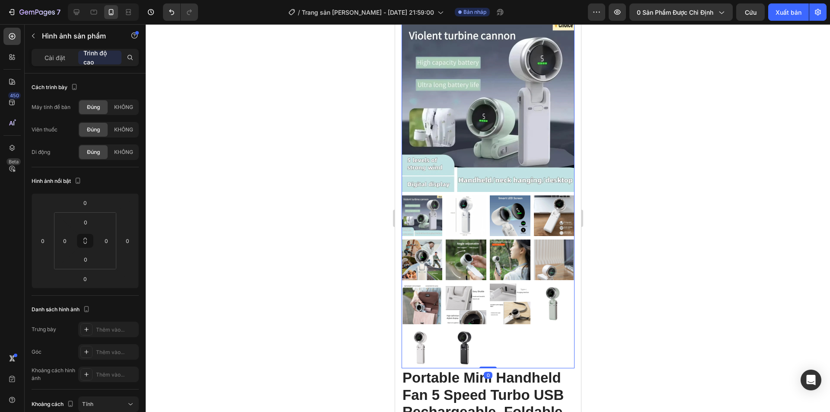
scroll to position [86, 0]
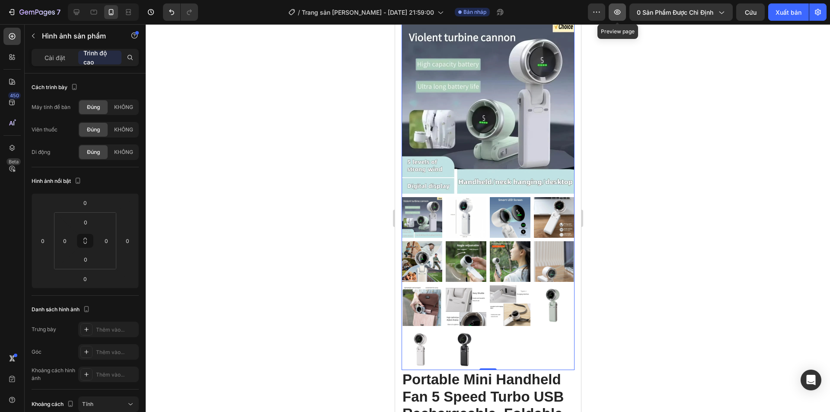
click at [614, 17] on button "button" at bounding box center [616, 11] width 17 height 17
click at [74, 83] on icon "button" at bounding box center [74, 87] width 9 height 9
drag, startPoint x: 79, startPoint y: 99, endPoint x: 332, endPoint y: 154, distance: 259.6
click at [79, 99] on icon "button" at bounding box center [76, 101] width 6 height 6
type input "8"
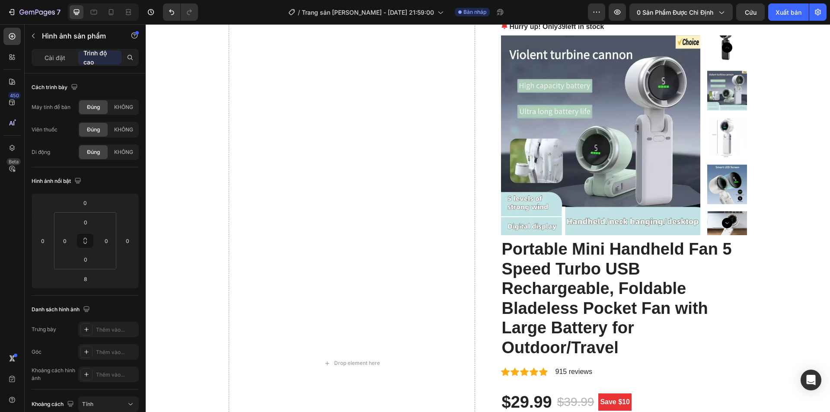
scroll to position [0, 0]
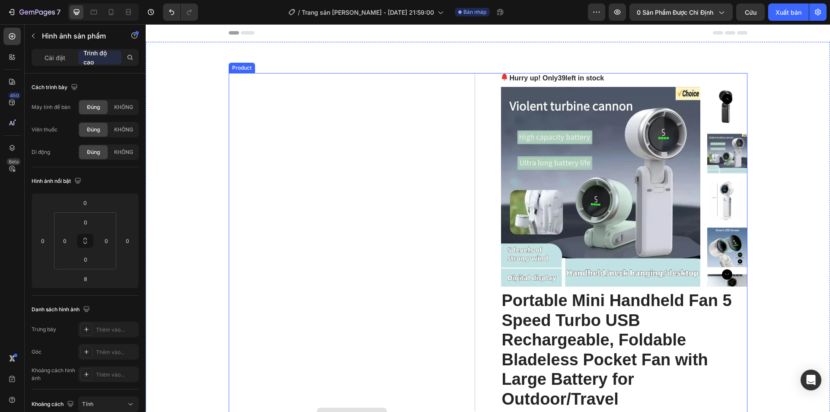
click at [336, 148] on div "Drop element here" at bounding box center [352, 414] width 246 height 683
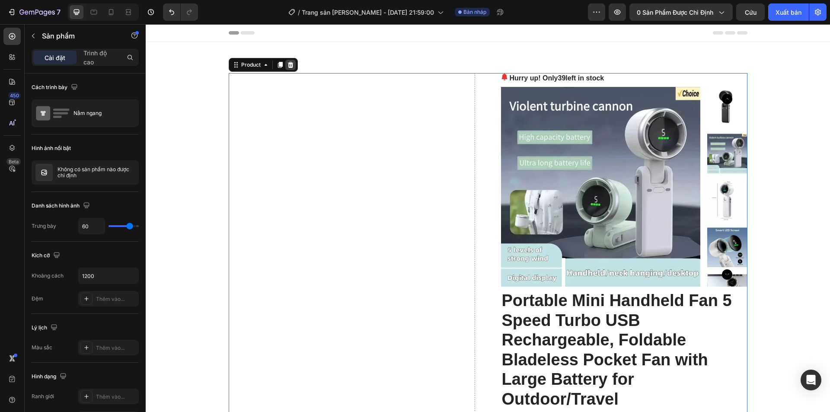
click at [287, 64] on icon at bounding box center [290, 65] width 6 height 6
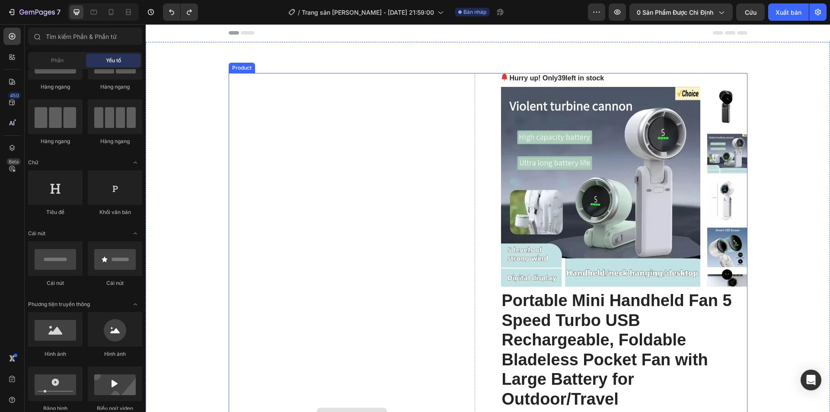
click at [383, 143] on div "Drop element here" at bounding box center [352, 414] width 246 height 683
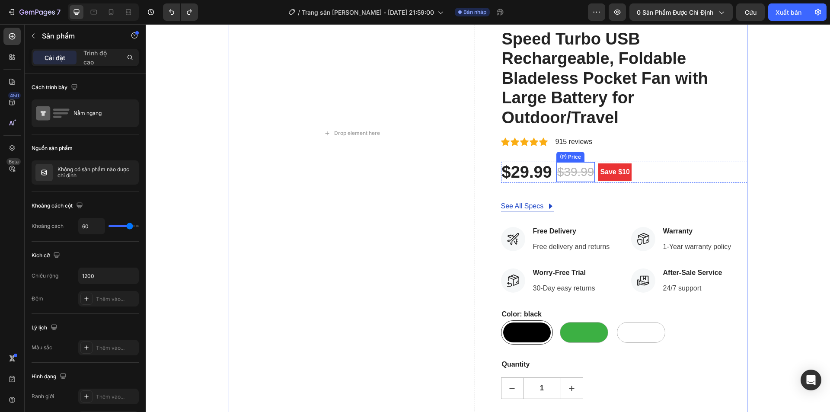
scroll to position [302, 0]
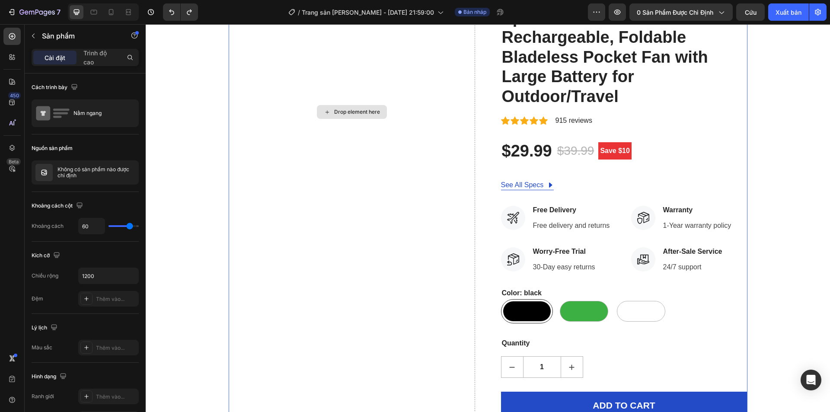
click at [326, 145] on div "Drop element here" at bounding box center [352, 112] width 246 height 683
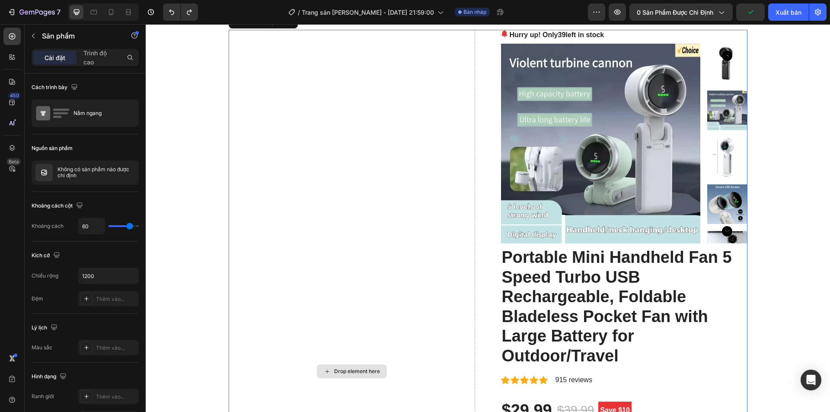
scroll to position [0, 0]
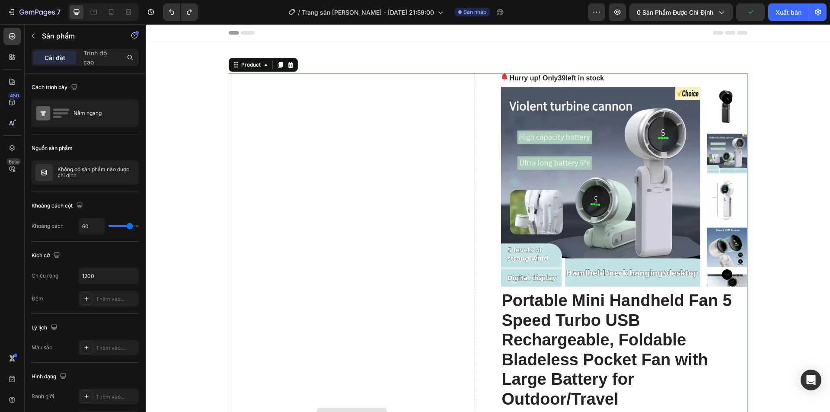
click at [296, 104] on div "Drop element here" at bounding box center [352, 414] width 246 height 683
click at [469, 95] on div "Drop element here" at bounding box center [352, 414] width 246 height 683
click at [490, 268] on div "Drop element here Hurry up! Only 39 left in stock (P) Stock Counter Product Ima…" at bounding box center [488, 414] width 519 height 683
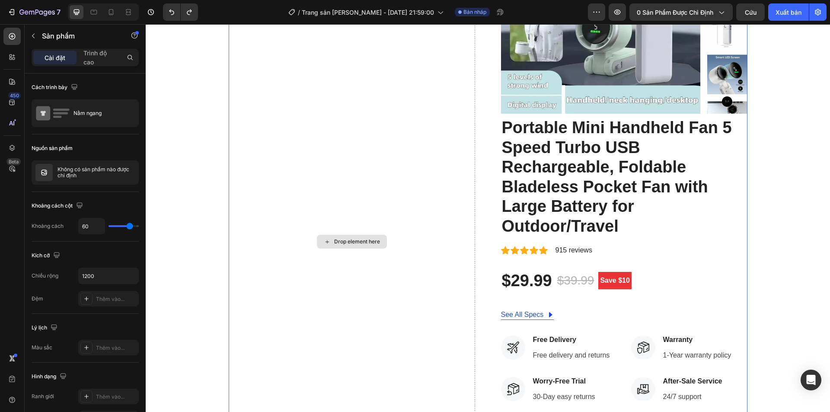
click at [429, 273] on div "Drop element here" at bounding box center [352, 241] width 246 height 683
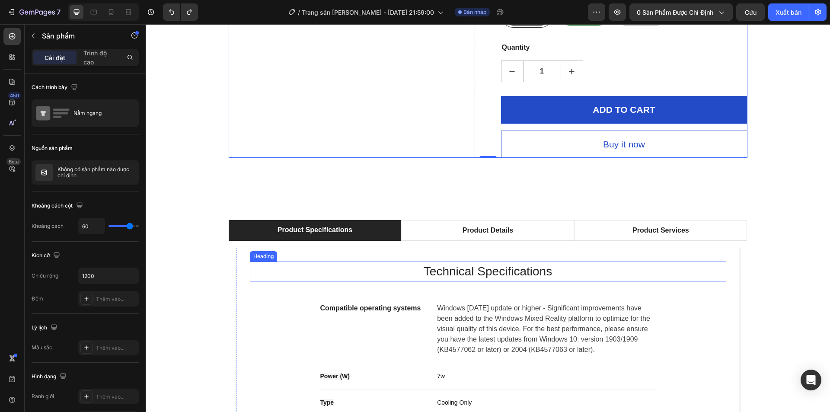
scroll to position [605, 0]
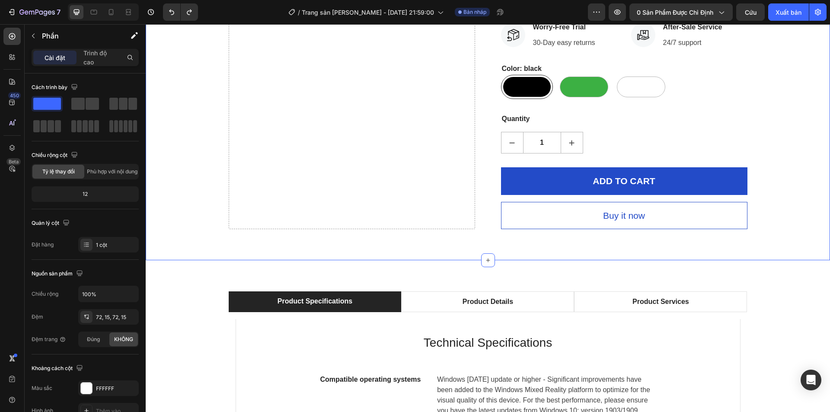
scroll to position [519, 0]
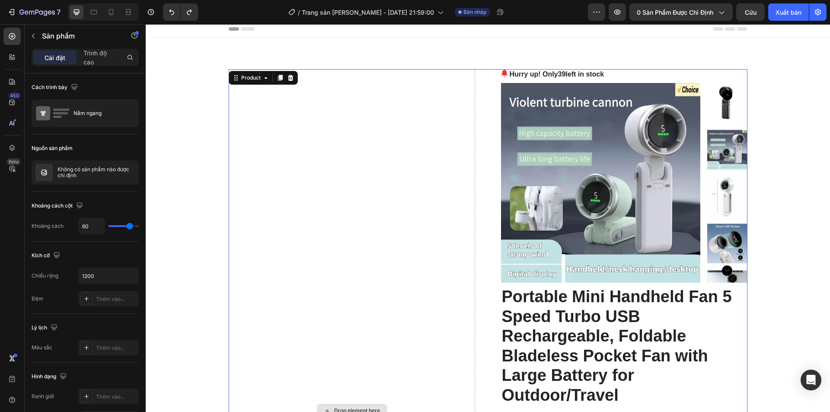
scroll to position [0, 0]
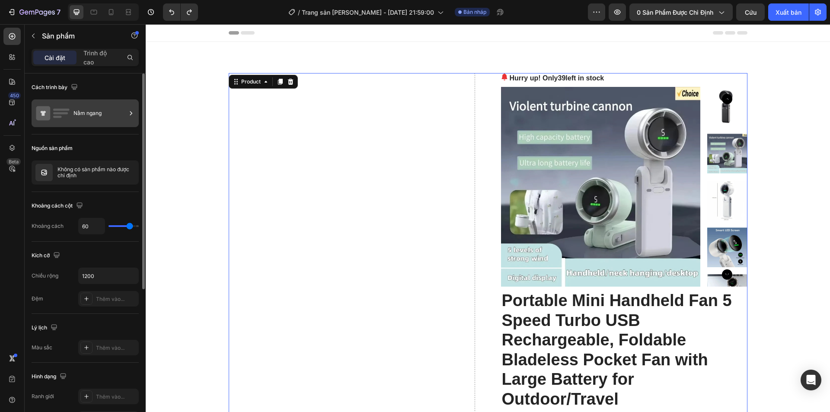
click at [75, 105] on div "Nằm ngang" at bounding box center [99, 113] width 53 height 20
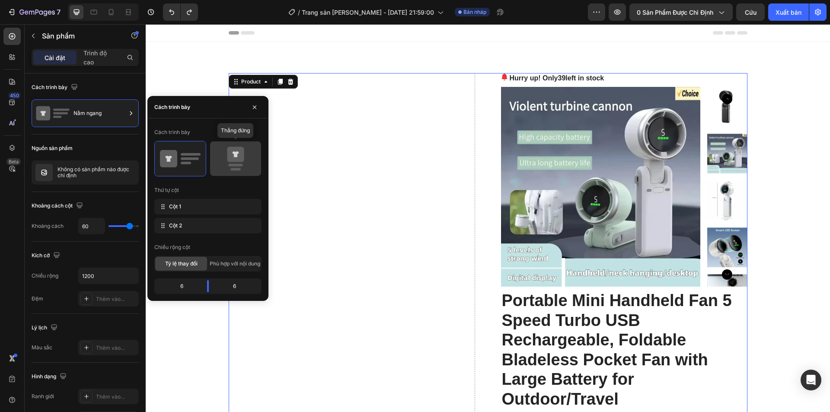
click at [226, 148] on icon at bounding box center [235, 158] width 41 height 24
type input "0"
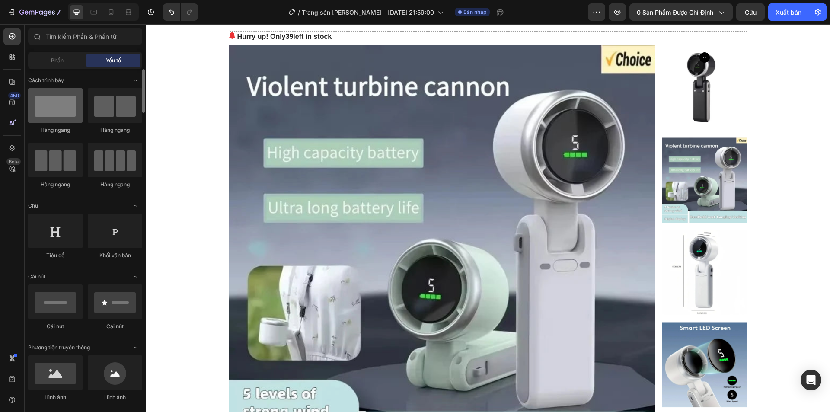
click at [67, 103] on div at bounding box center [55, 105] width 54 height 35
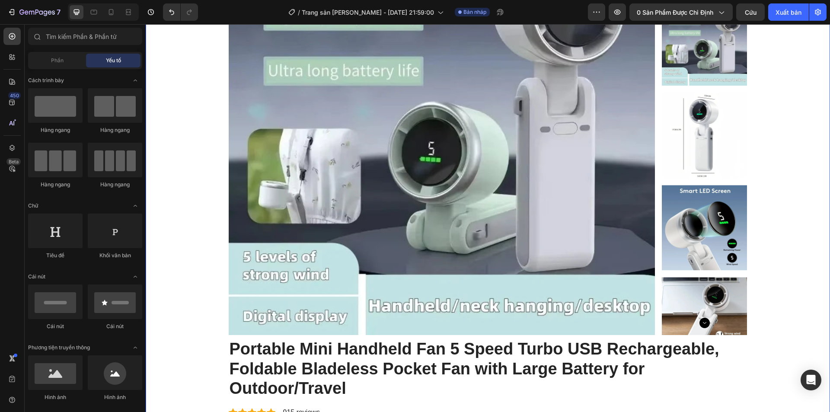
scroll to position [197, 0]
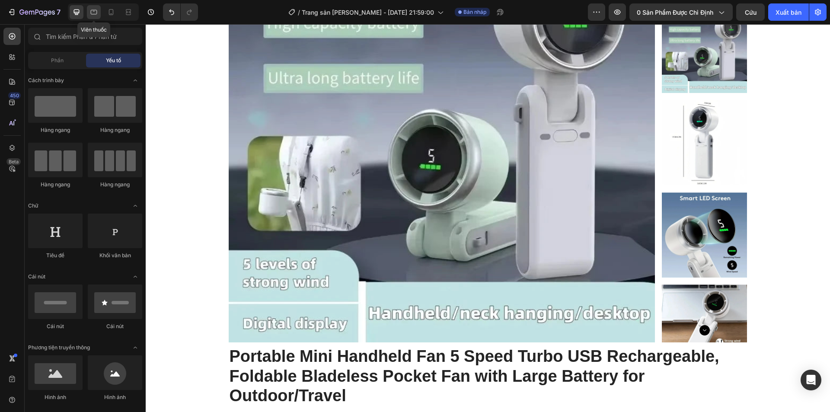
click at [91, 13] on icon at bounding box center [94, 12] width 6 height 5
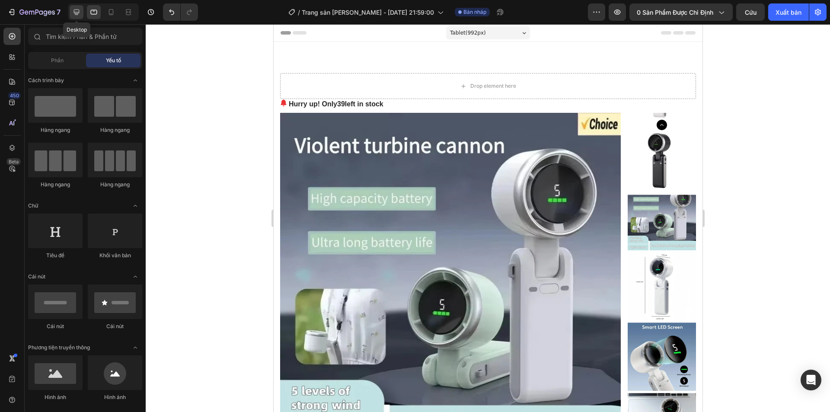
click at [83, 13] on div at bounding box center [77, 12] width 14 height 14
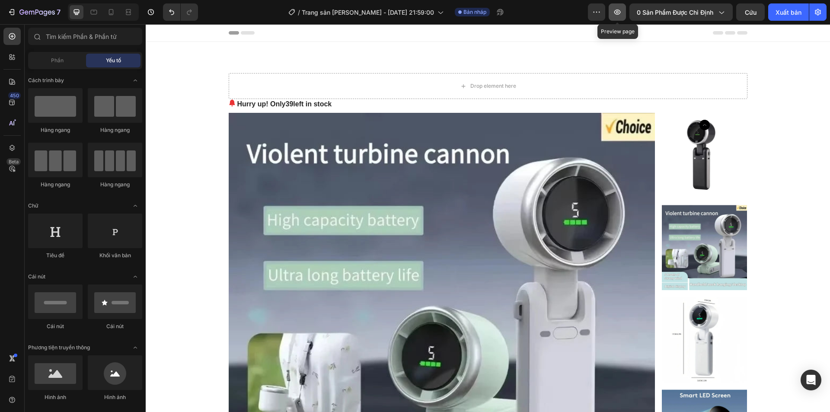
click at [615, 12] on icon "button" at bounding box center [617, 12] width 6 height 5
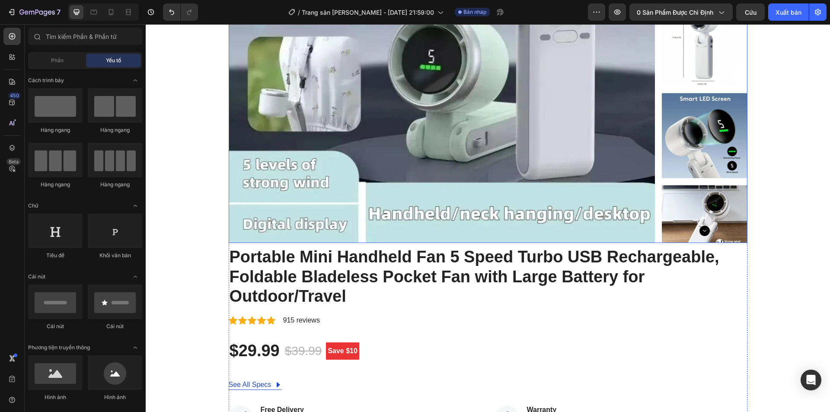
scroll to position [302, 0]
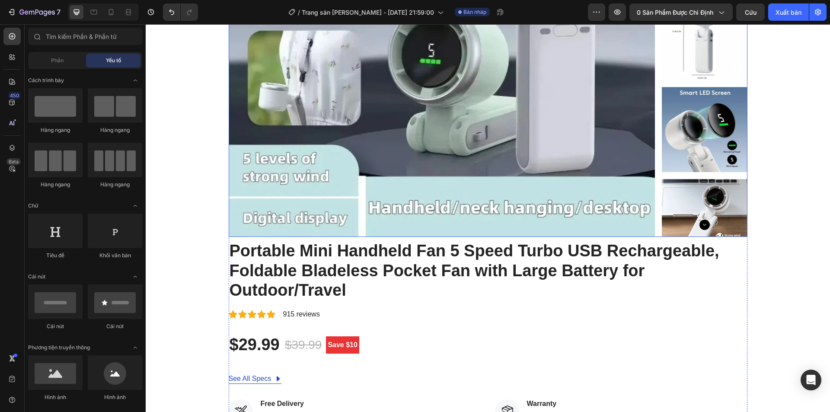
click at [702, 226] on icon "Carousel Next Arrow" at bounding box center [704, 225] width 10 height 10
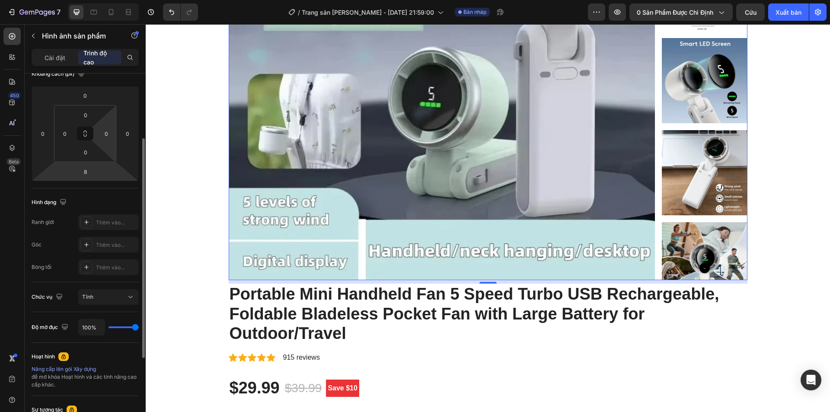
scroll to position [0, 0]
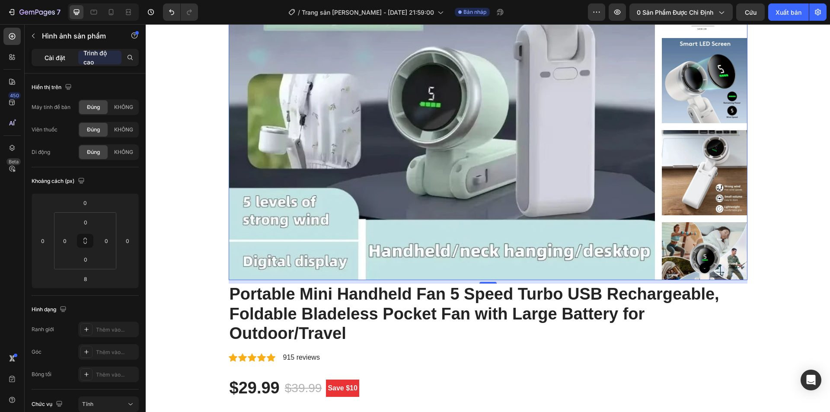
click at [56, 58] on font "Cài đặt" at bounding box center [55, 57] width 21 height 7
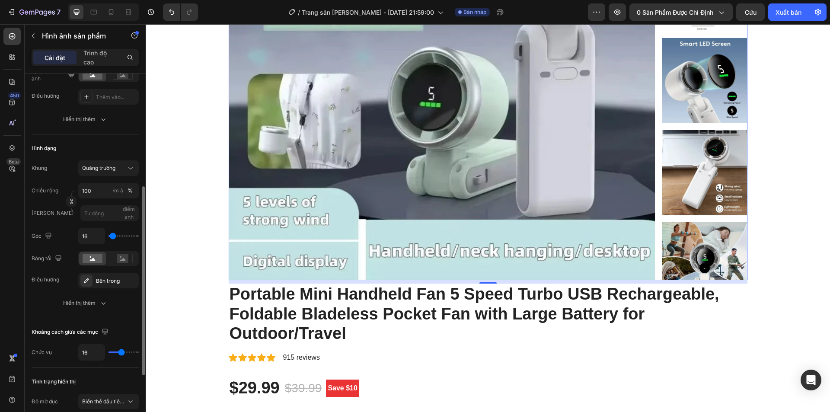
scroll to position [130, 0]
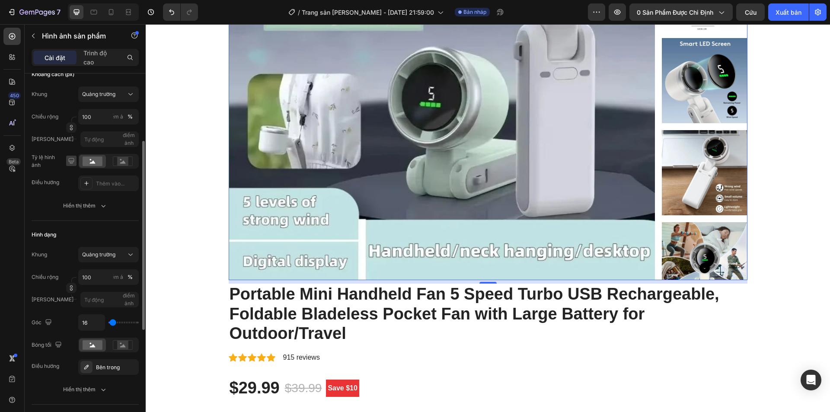
click at [70, 160] on icon "button" at bounding box center [71, 160] width 9 height 9
click at [116, 159] on icon at bounding box center [123, 161] width 20 height 10
click at [118, 165] on rect at bounding box center [122, 161] width 11 height 9
click at [98, 159] on rect at bounding box center [93, 161] width 20 height 10
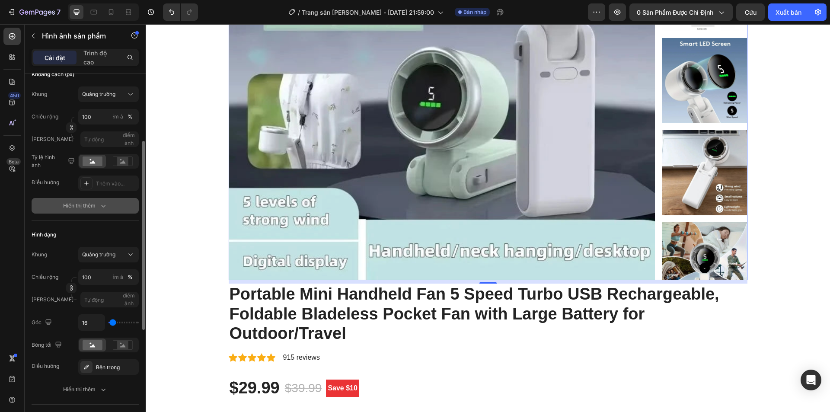
click at [97, 204] on div "Hiển thị thêm" at bounding box center [85, 205] width 45 height 9
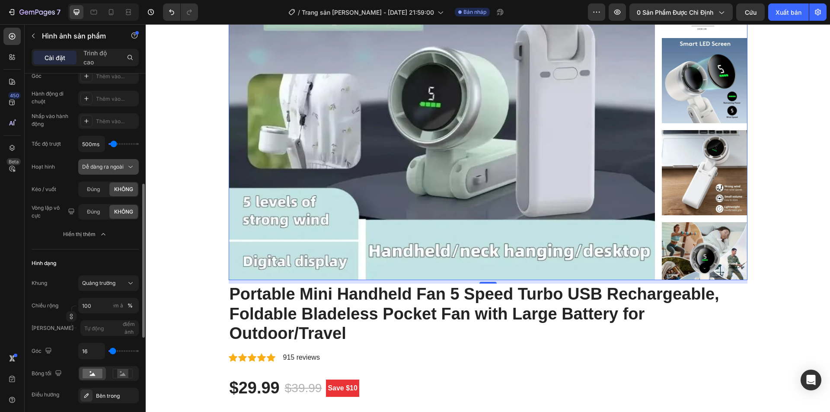
scroll to position [302, 0]
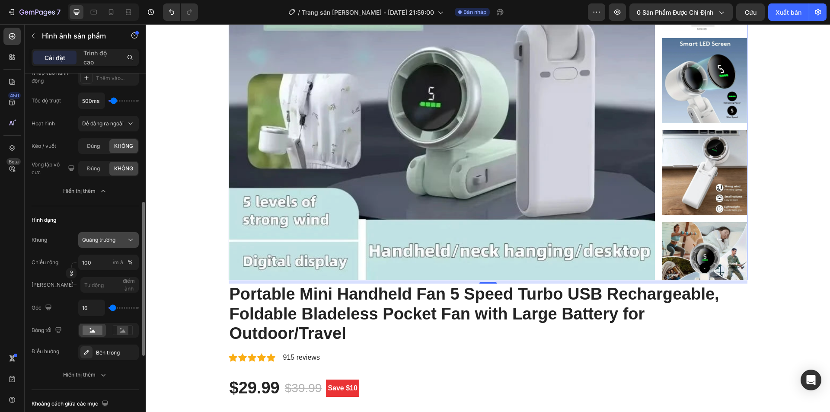
click at [115, 238] on font "Quảng trường" at bounding box center [98, 239] width 33 height 6
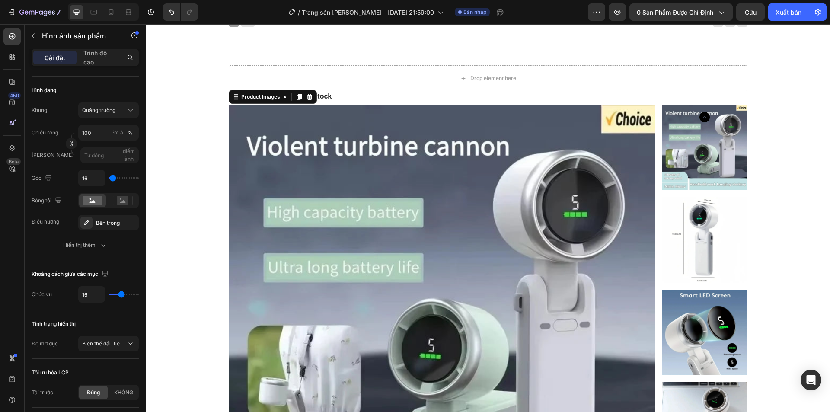
scroll to position [0, 0]
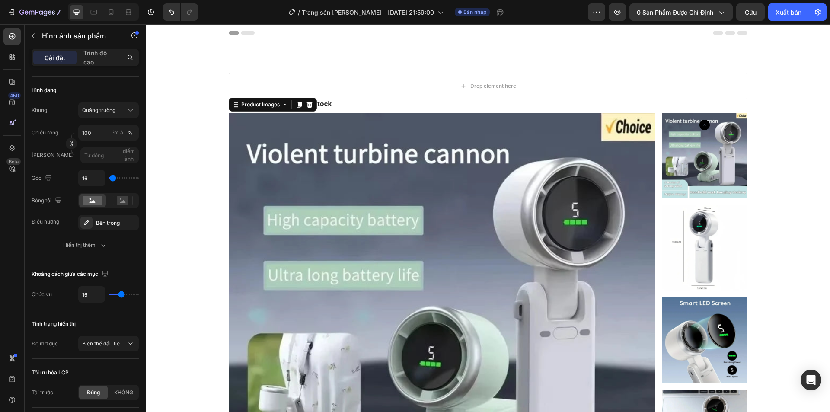
click at [275, 201] on img at bounding box center [442, 326] width 426 height 426
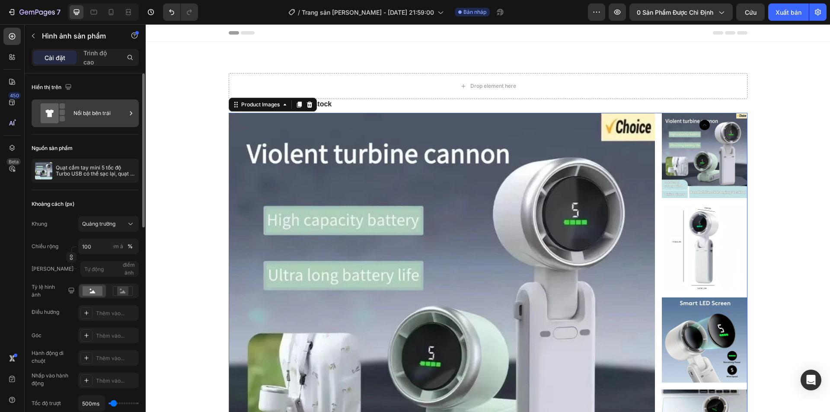
click at [113, 111] on div "Nổi bật bên trái" at bounding box center [99, 113] width 53 height 20
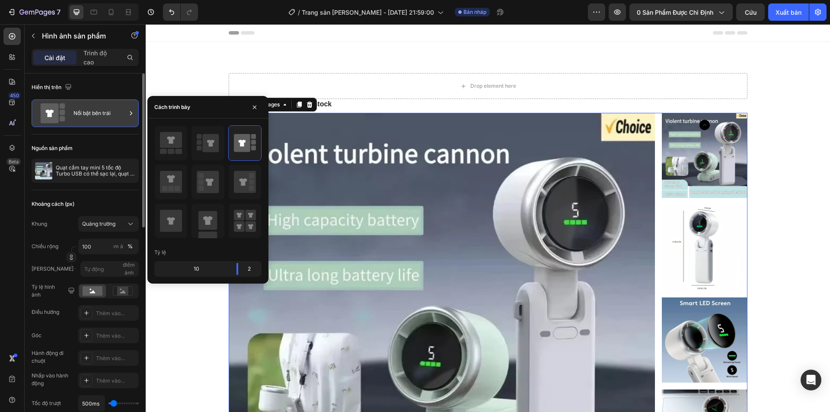
click at [118, 111] on div "Nổi bật bên trái" at bounding box center [99, 113] width 53 height 20
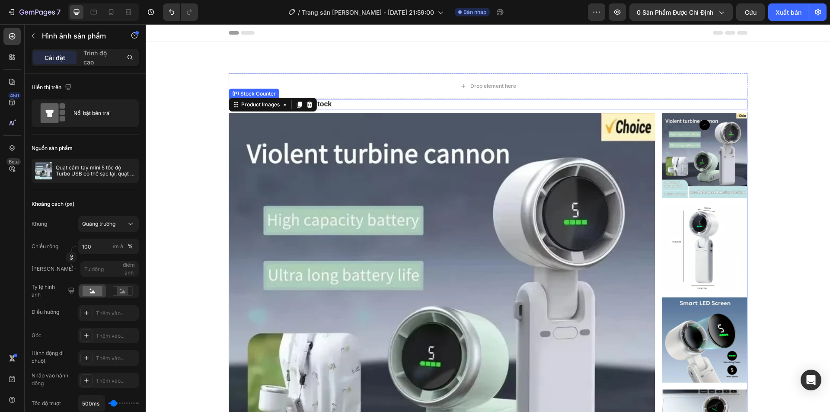
click at [375, 99] on div "Hurry up! Only 39 left in stock" at bounding box center [488, 104] width 519 height 10
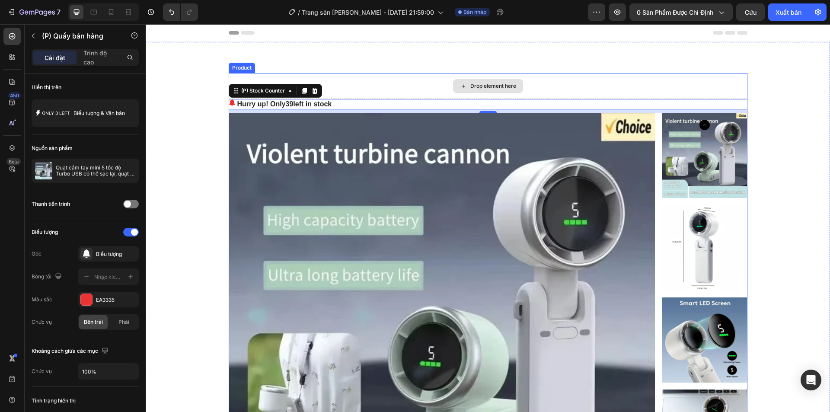
click at [727, 83] on div "Drop element here" at bounding box center [488, 86] width 519 height 26
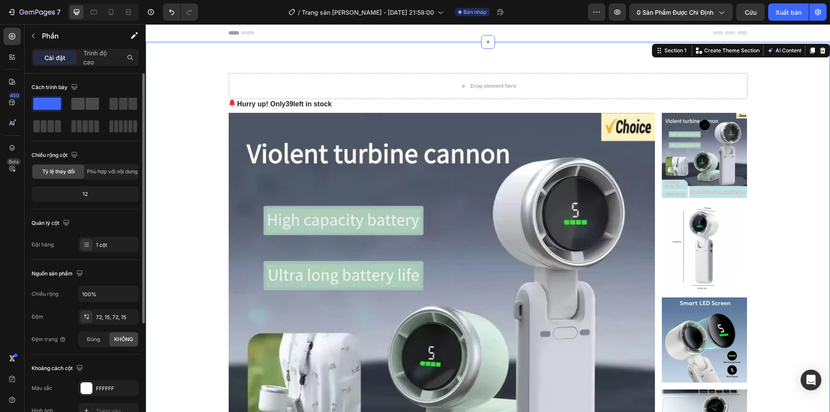
click at [90, 103] on span at bounding box center [92, 104] width 13 height 12
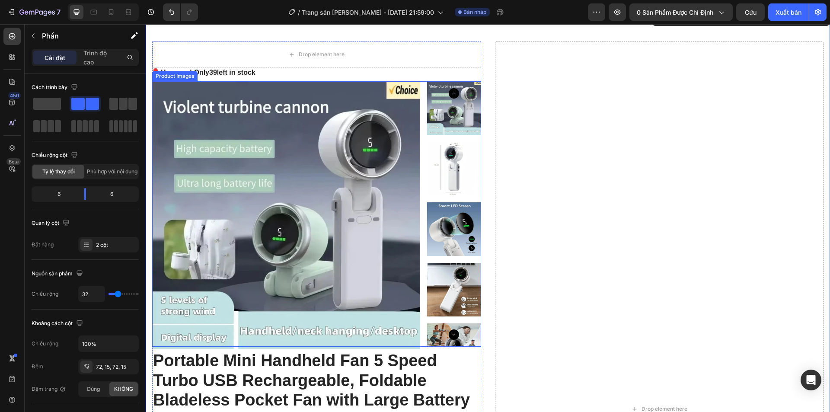
scroll to position [43, 0]
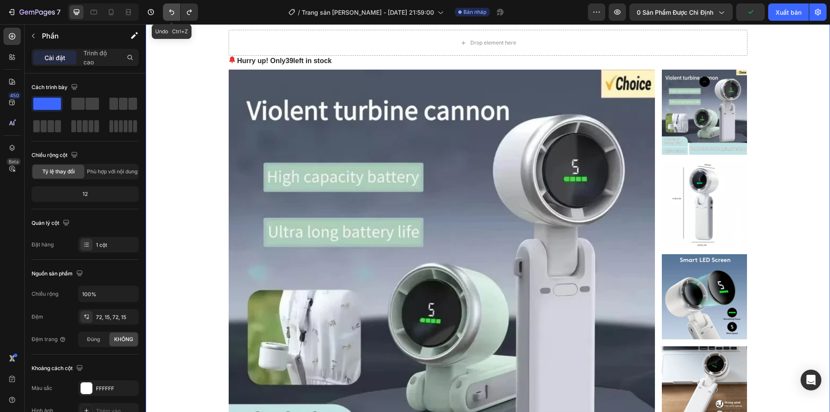
click at [173, 10] on icon "Hoàn tác/Làm lại" at bounding box center [171, 12] width 9 height 9
click at [172, 13] on icon "Hoàn tác/Làm lại" at bounding box center [171, 12] width 9 height 9
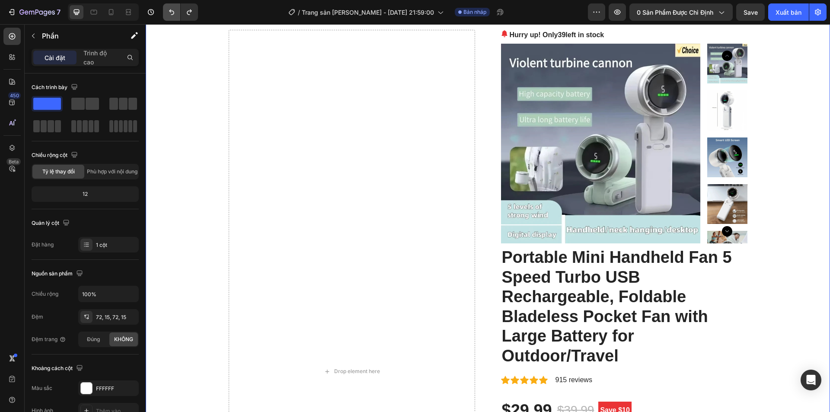
click at [172, 13] on icon "Hoàn tác/Làm lại" at bounding box center [171, 12] width 9 height 9
drag, startPoint x: 173, startPoint y: 17, endPoint x: 17, endPoint y: 18, distance: 156.0
click at [173, 17] on button "Hoàn tác/Làm lại" at bounding box center [171, 11] width 17 height 17
click at [174, 13] on icon "Hoàn tác/Làm lại" at bounding box center [171, 13] width 5 height 6
click at [168, 13] on icon "Hoàn tác/Làm lại" at bounding box center [171, 12] width 9 height 9
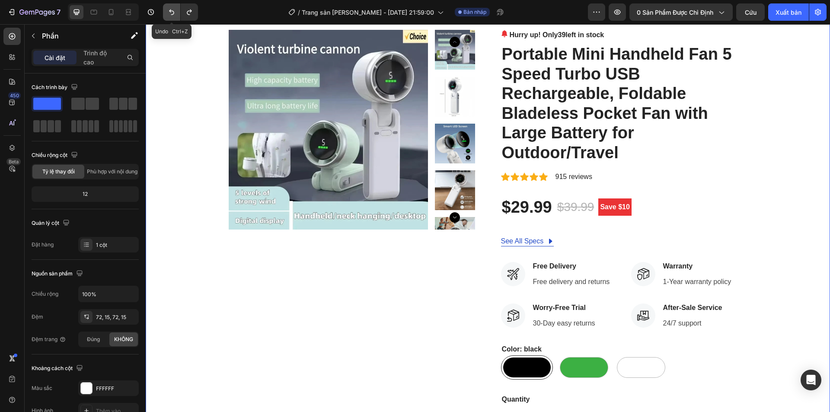
click at [169, 11] on icon "Hoàn tác/Làm lại" at bounding box center [171, 13] width 5 height 6
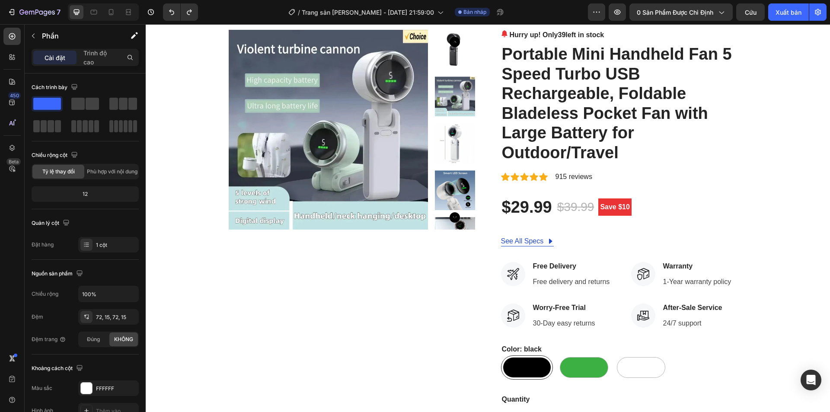
scroll to position [0, 0]
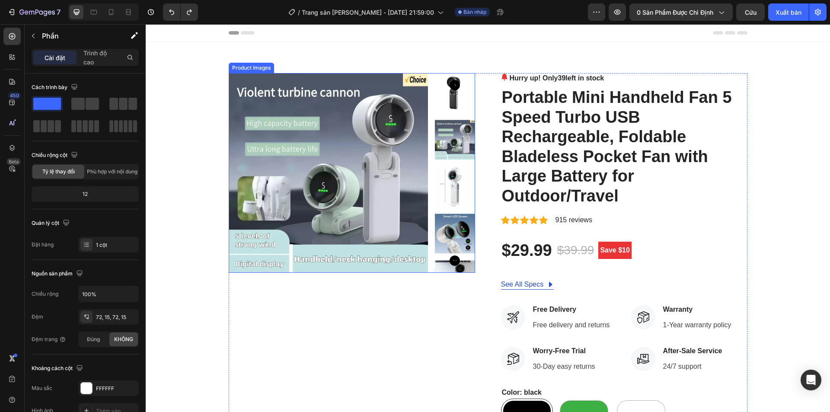
click at [316, 191] on img at bounding box center [329, 173] width 200 height 200
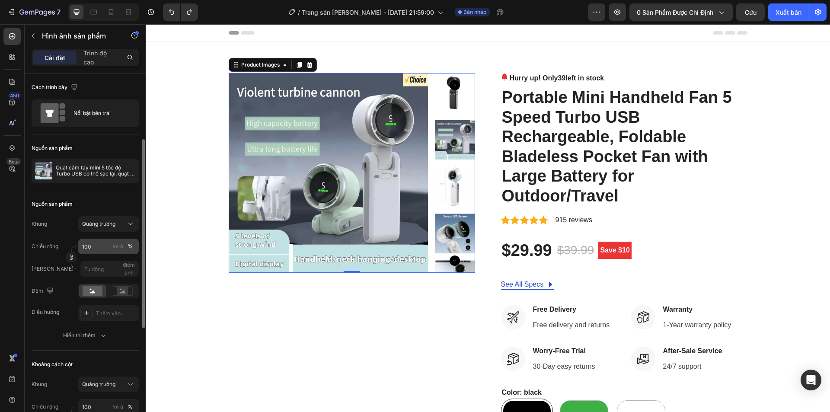
scroll to position [86, 0]
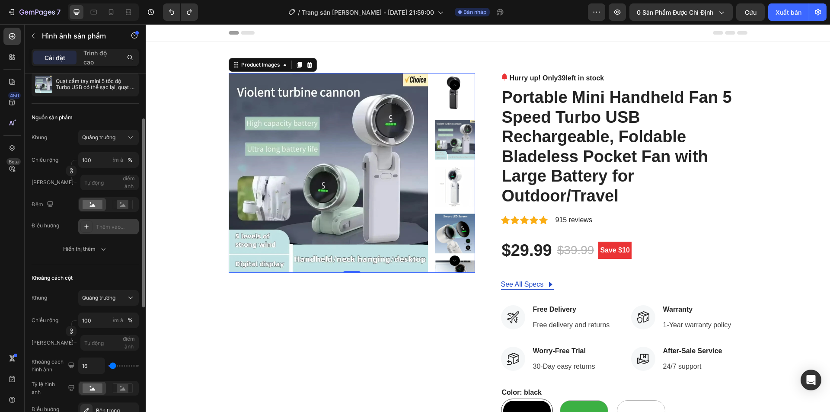
click at [96, 230] on div "Thêm vào..." at bounding box center [116, 227] width 41 height 8
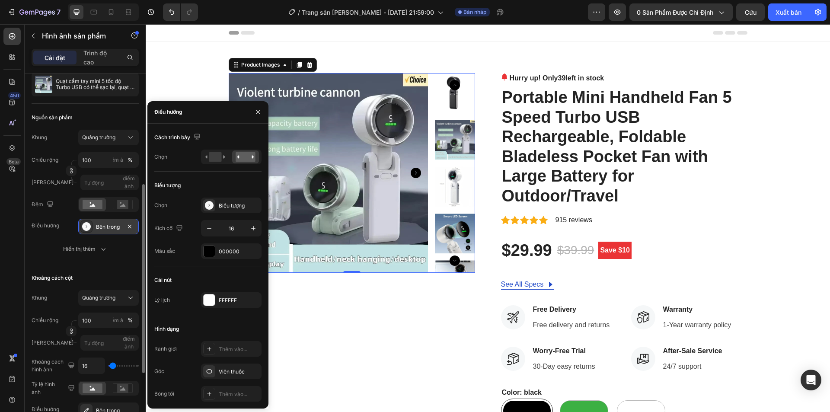
scroll to position [173, 0]
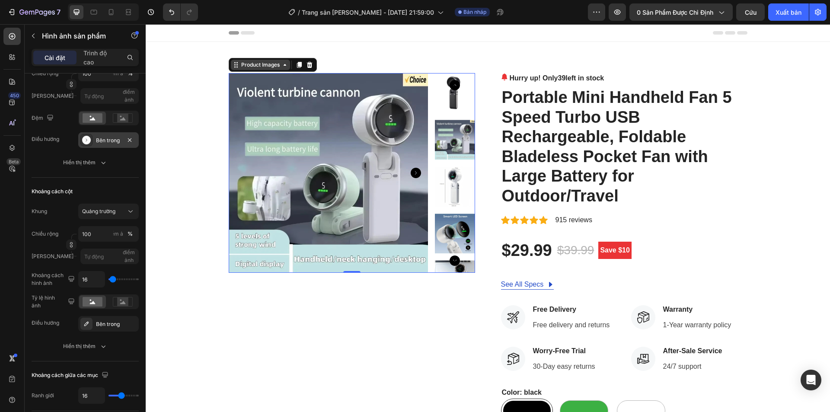
click at [283, 67] on icon at bounding box center [284, 64] width 7 height 7
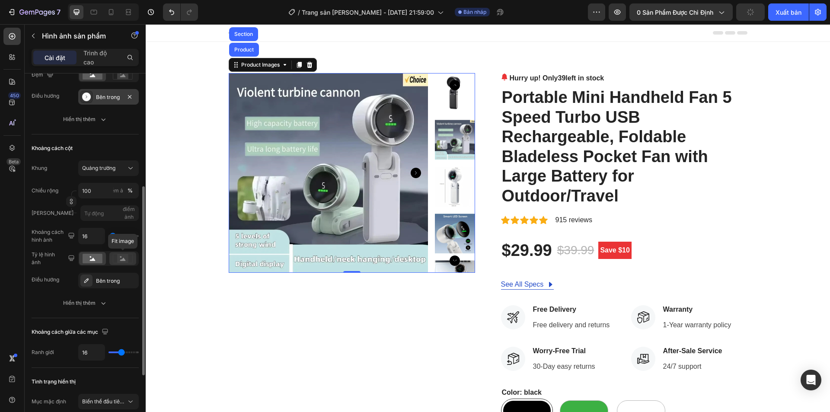
click at [114, 262] on icon at bounding box center [123, 259] width 20 height 10
click at [122, 260] on icon at bounding box center [123, 259] width 6 height 3
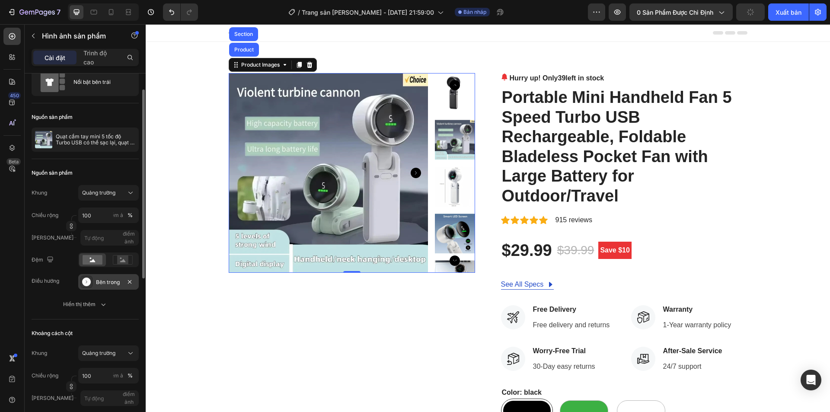
scroll to position [0, 0]
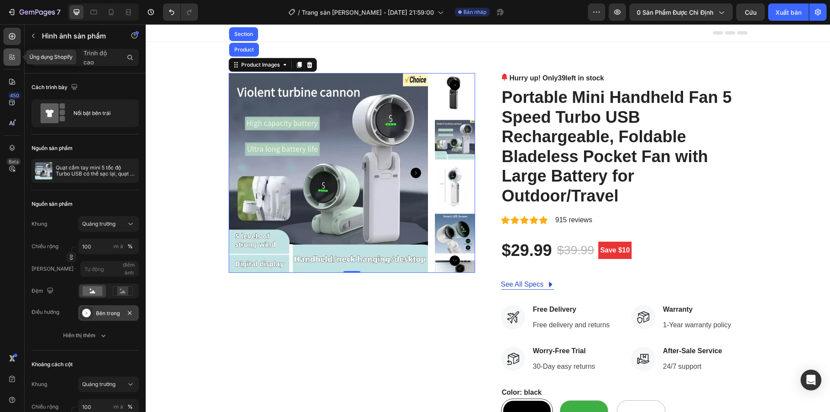
click at [18, 56] on div at bounding box center [11, 56] width 17 height 17
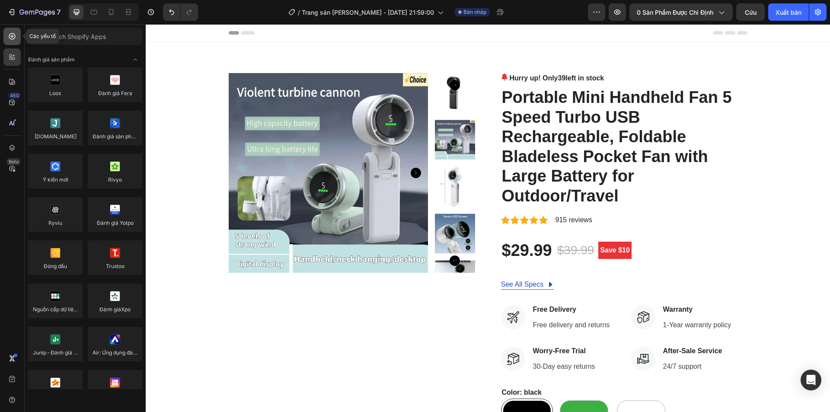
click at [16, 44] on div at bounding box center [11, 36] width 17 height 17
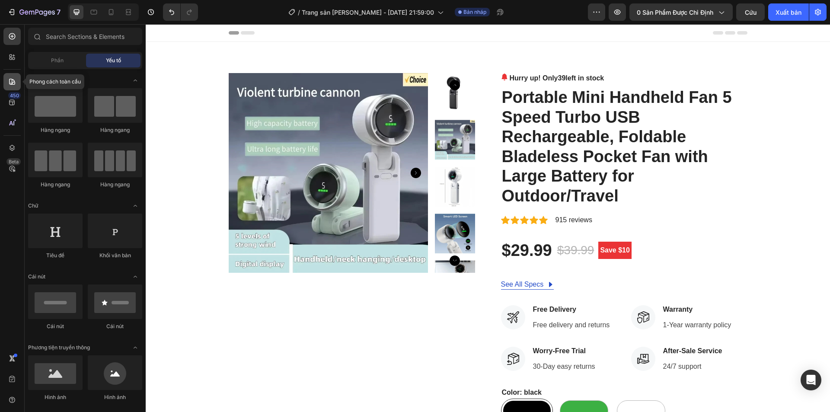
click at [14, 80] on icon at bounding box center [12, 81] width 9 height 9
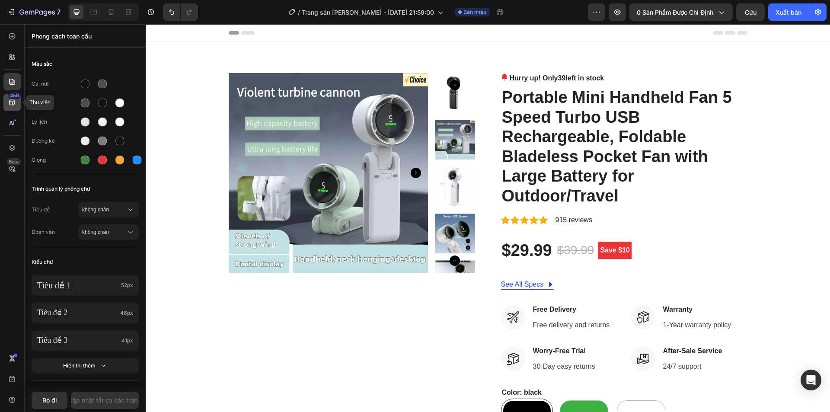
click at [13, 107] on div "450" at bounding box center [11, 102] width 17 height 17
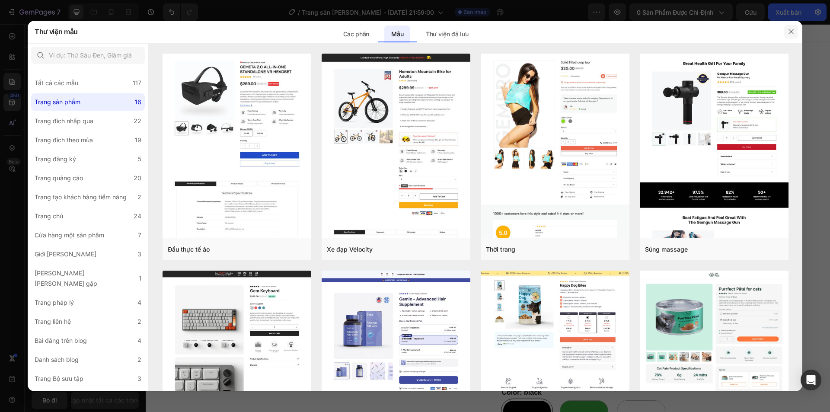
click at [792, 31] on icon "button" at bounding box center [790, 31] width 7 height 7
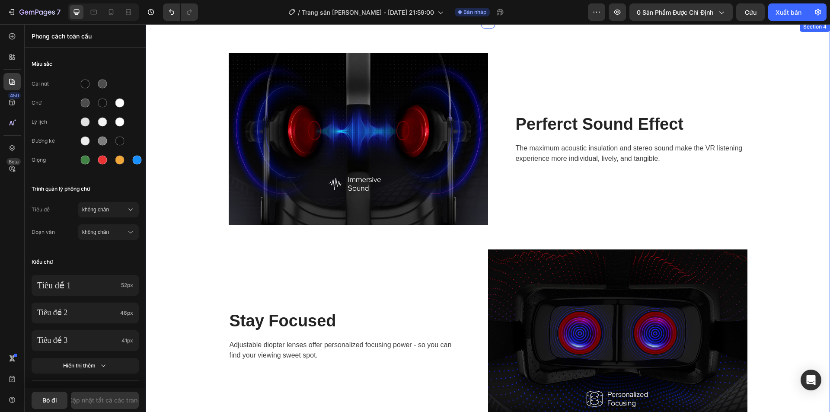
scroll to position [1167, 0]
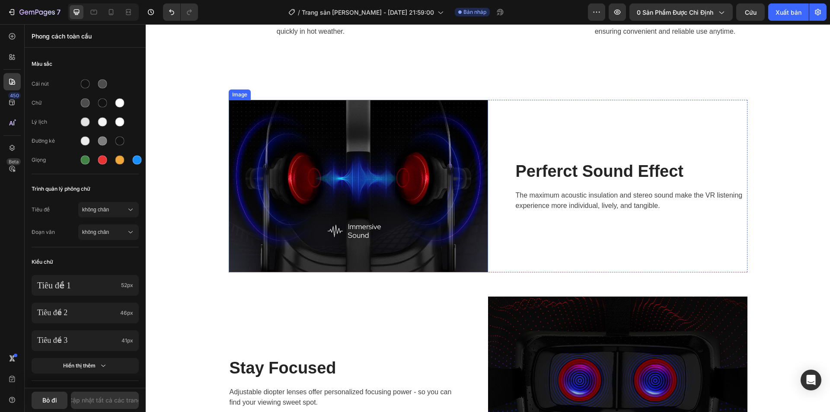
click at [382, 211] on img at bounding box center [358, 186] width 259 height 172
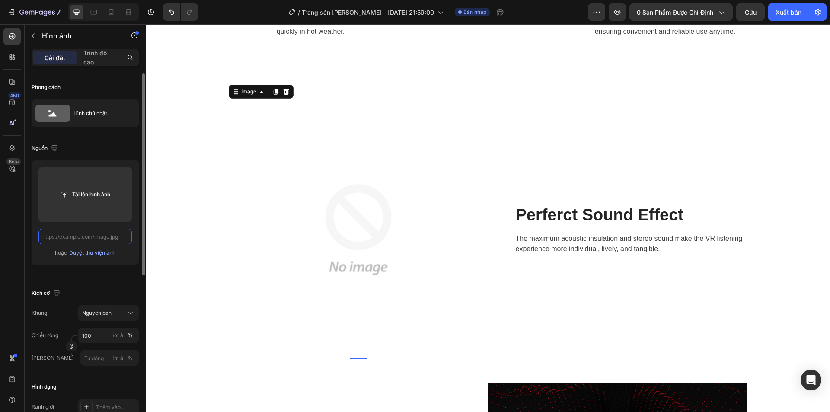
scroll to position [0, 0]
click at [76, 235] on input "text" at bounding box center [84, 237] width 93 height 16
paste input "https://media2.giphy.com/media/v1.Y2lkPTc5MGI3NjExMjNsN2RlaTd6NzUzazN6dDZzamliZ…"
type input "https://media2.giphy.com/media/v1.Y2lkPTc5MGI3NjExMjNsN2RlaTd6NzUzazN6dDZzamliZ…"
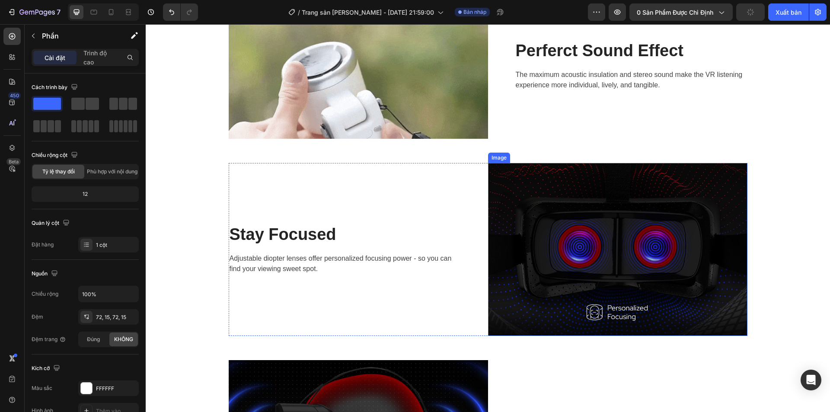
scroll to position [1339, 0]
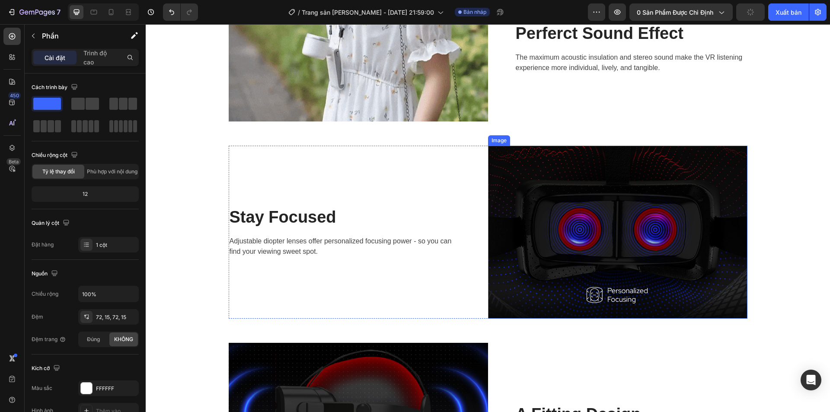
click at [563, 192] on img at bounding box center [617, 232] width 259 height 173
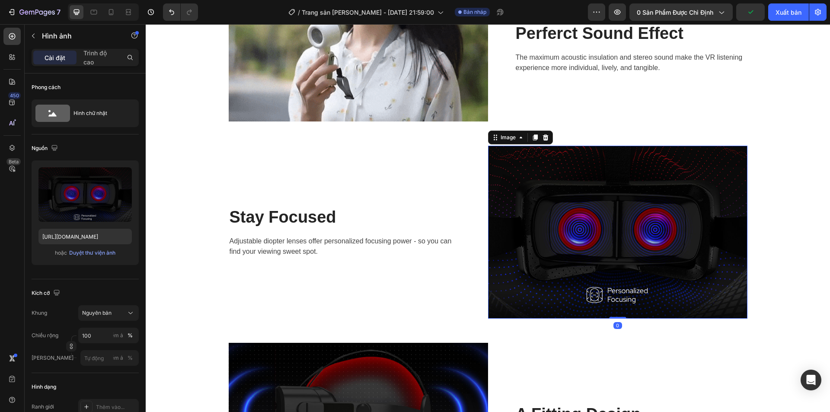
click at [366, 185] on div "Stay Focused Heading Adjustable diopter lenses offer personalized focusing powe…" at bounding box center [358, 232] width 259 height 173
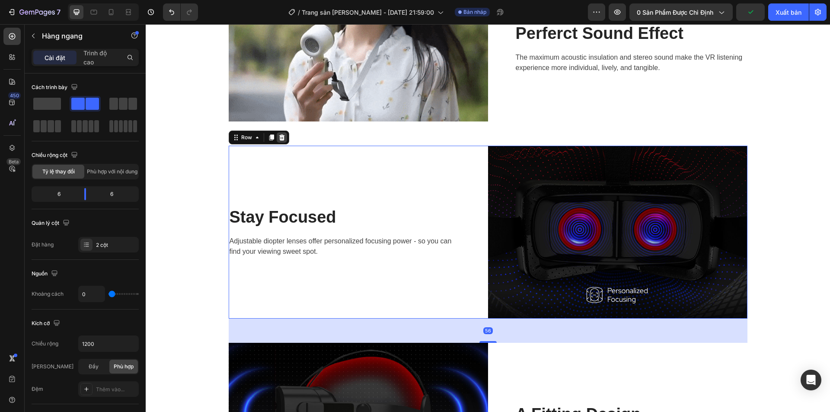
click at [279, 137] on icon at bounding box center [282, 137] width 6 height 6
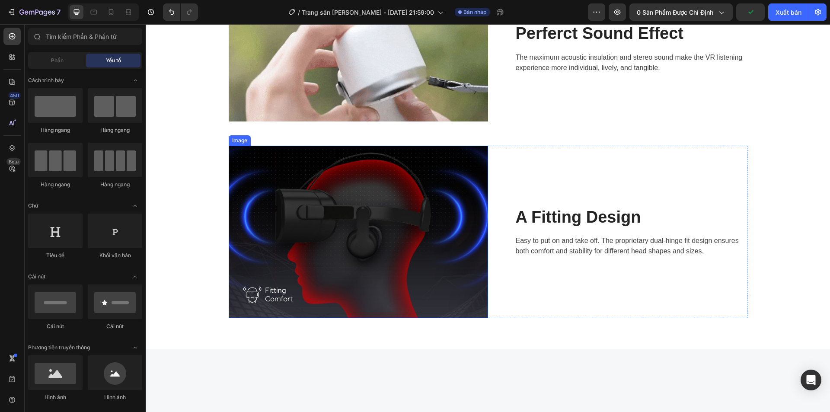
click at [518, 167] on div "A Fitting Design Heading Easy to put on and take off. The proprietary dual-hing…" at bounding box center [617, 232] width 259 height 172
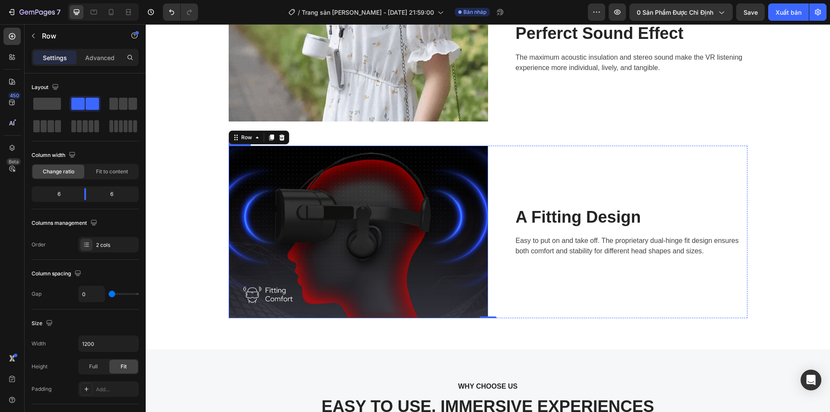
scroll to position [1383, 0]
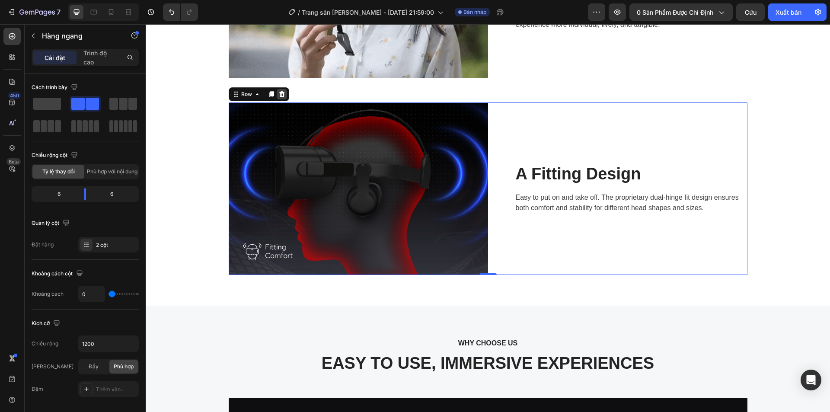
click at [279, 94] on icon at bounding box center [282, 94] width 6 height 6
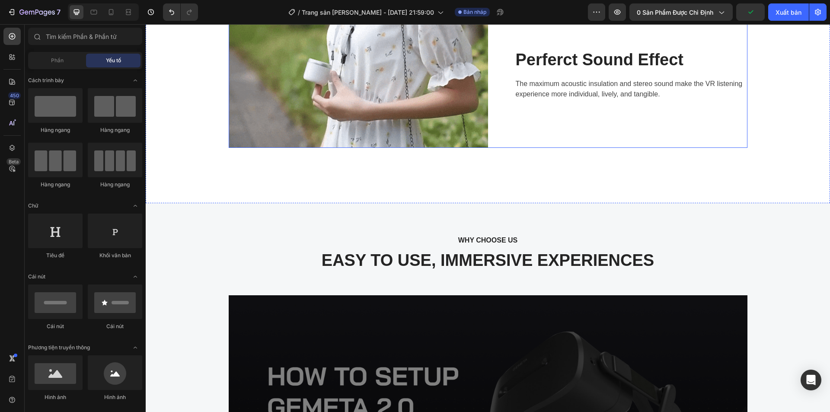
scroll to position [1253, 0]
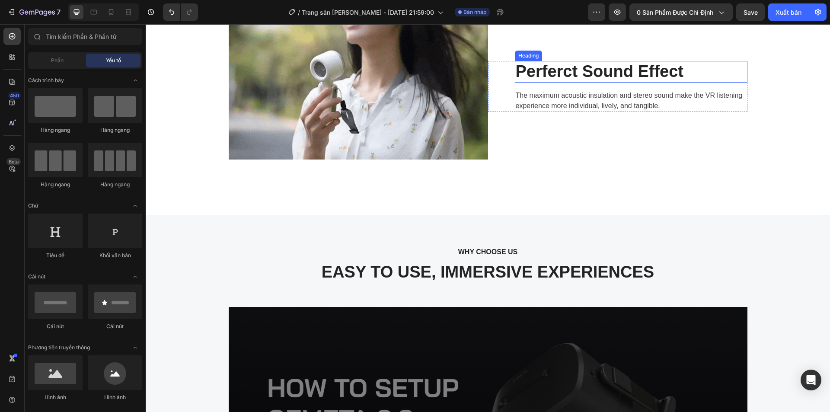
click at [577, 82] on p "Perferct Sound Effect" at bounding box center [630, 72] width 231 height 20
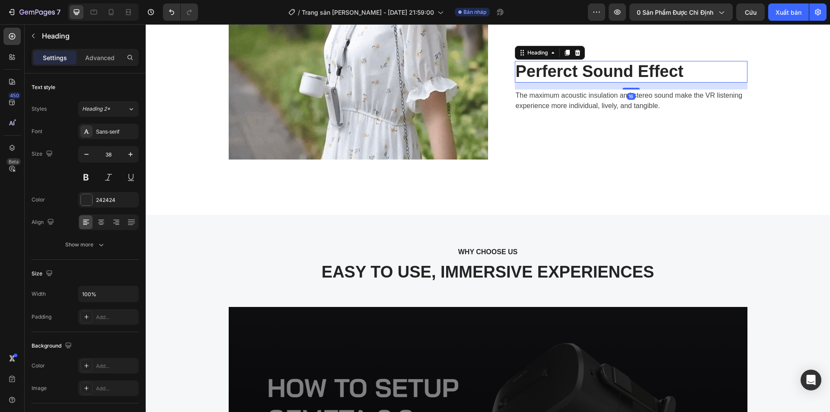
click at [577, 82] on p "Perferct Sound Effect" at bounding box center [630, 72] width 231 height 20
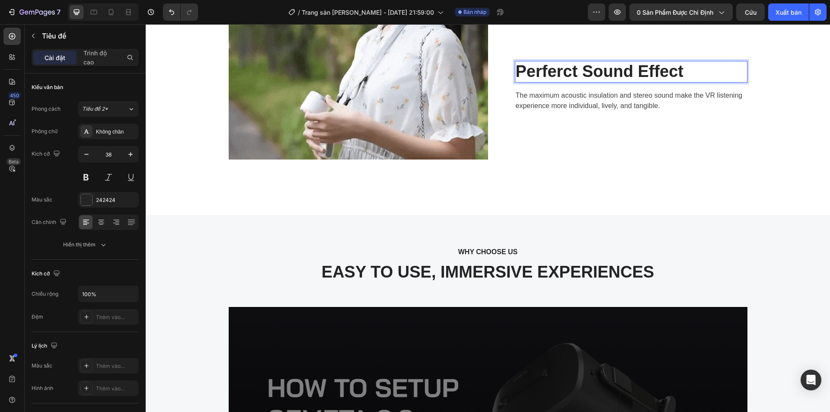
click at [647, 82] on p "Perferct Sound Effect" at bounding box center [630, 72] width 231 height 20
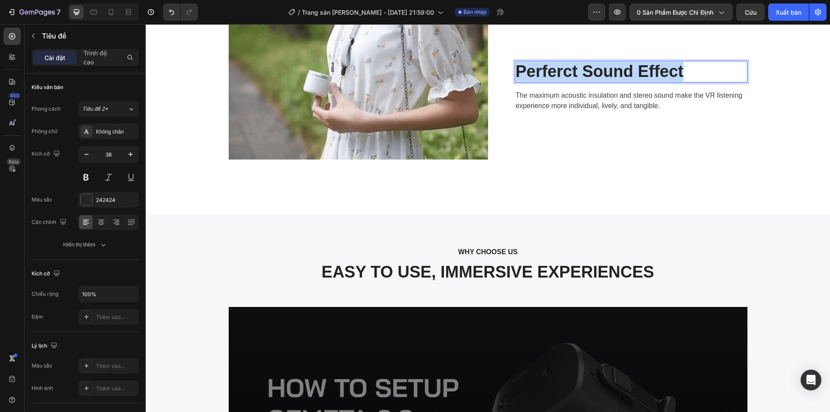
drag, startPoint x: 701, startPoint y: 120, endPoint x: 510, endPoint y: 117, distance: 191.0
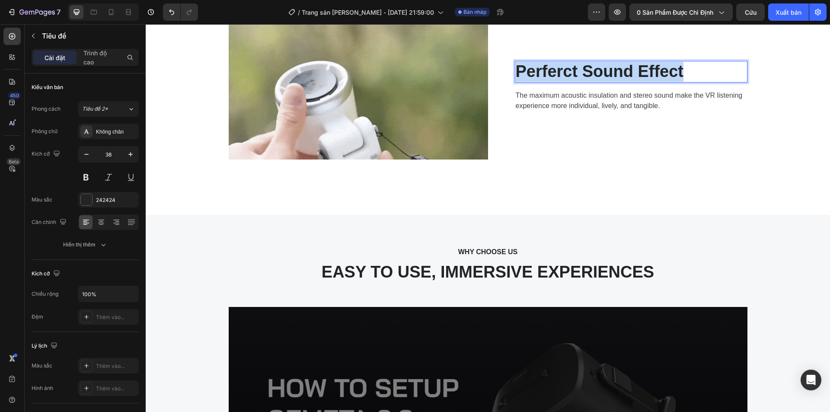
click at [510, 112] on div "Perferct Sound Effect Heading 16 The maximum acoustic insulation and stereo sou…" at bounding box center [617, 86] width 259 height 51
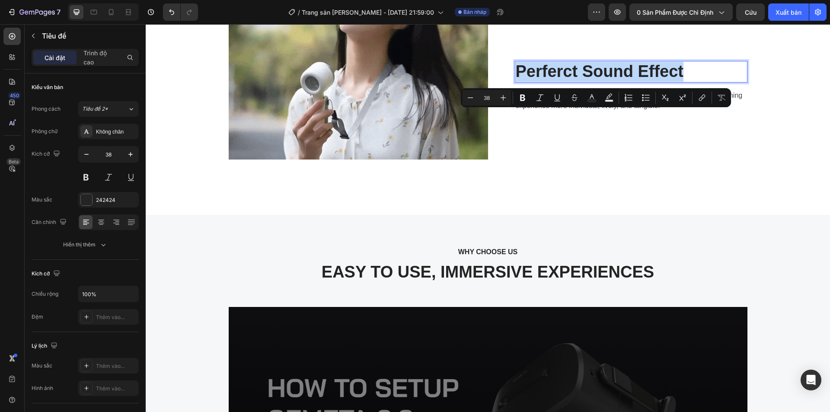
copy p "Perferct Sound Effect"
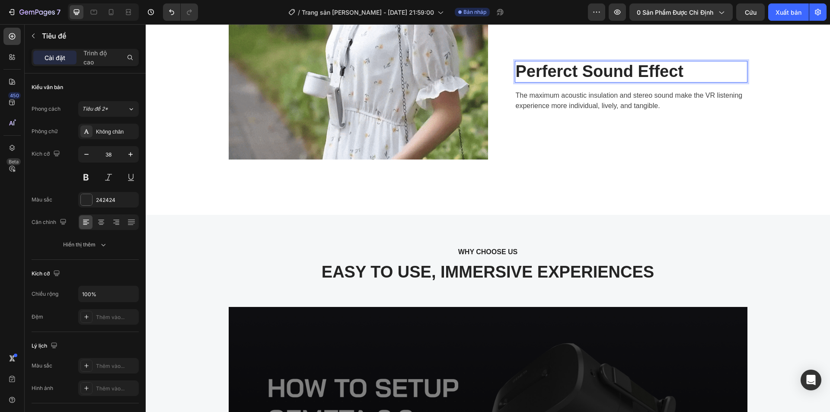
scroll to position [1252, 0]
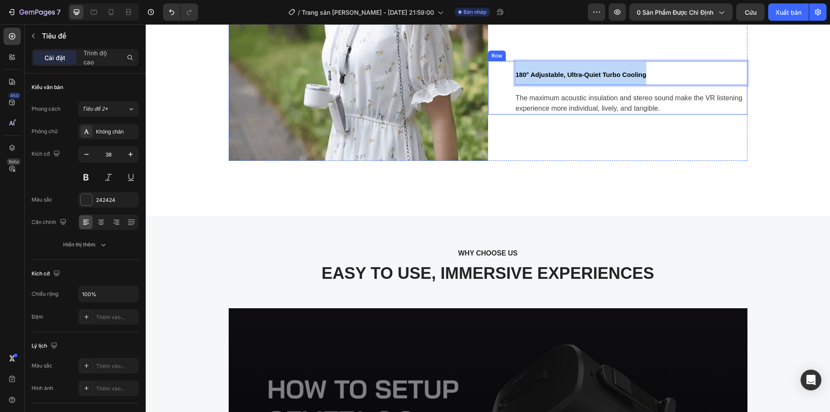
drag, startPoint x: 633, startPoint y: 125, endPoint x: 503, endPoint y: 124, distance: 129.6
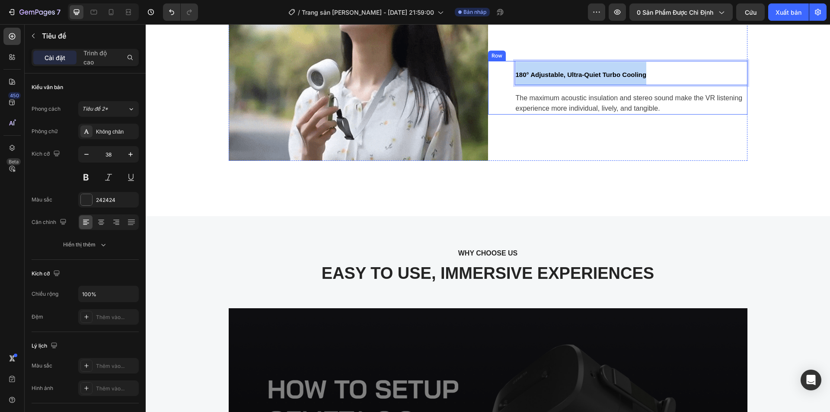
click at [503, 115] on div "180° Adjustable, Ultra-Quiet Turbo Cooling Heading 16 The maximum acoustic insu…" at bounding box center [617, 88] width 259 height 54
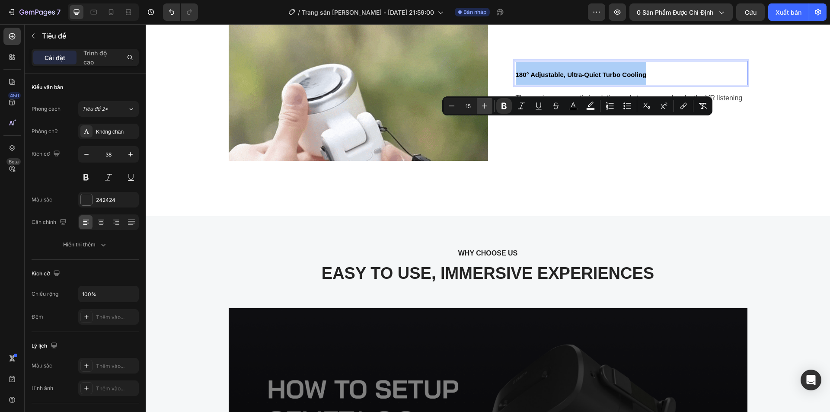
click at [487, 105] on icon "Editor contextual toolbar" at bounding box center [484, 106] width 9 height 9
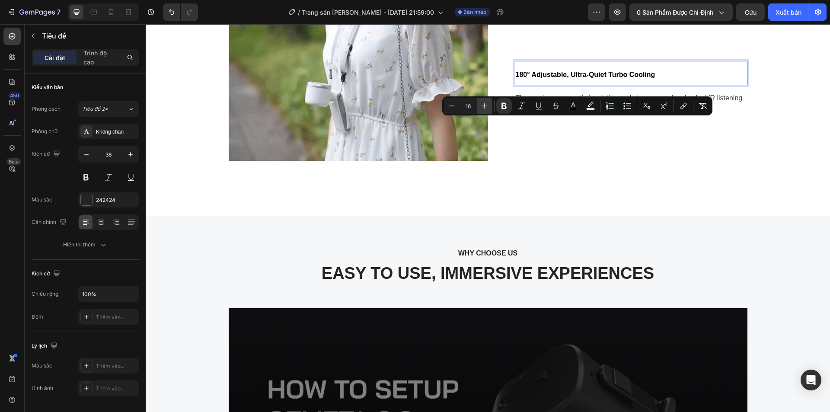
click at [485, 105] on icon "Editor contextual toolbar" at bounding box center [484, 106] width 9 height 9
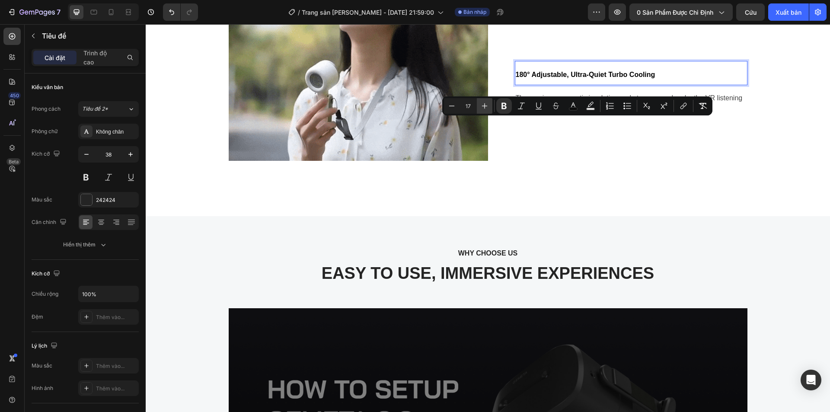
click at [485, 105] on icon "Editor contextual toolbar" at bounding box center [484, 106] width 9 height 9
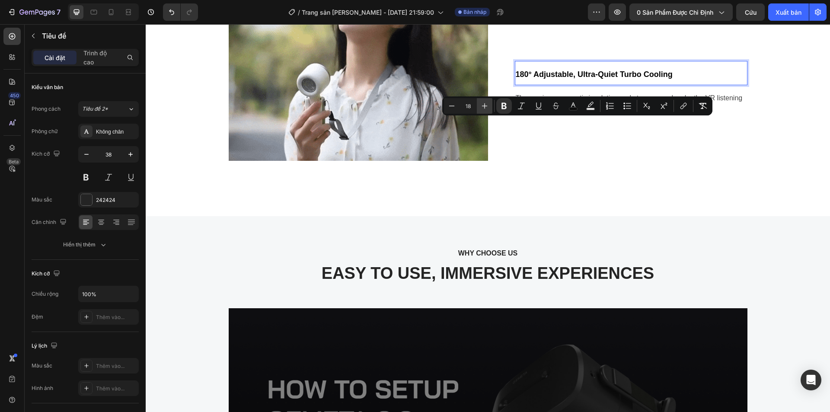
click at [486, 105] on icon "Editor contextual toolbar" at bounding box center [484, 106] width 9 height 9
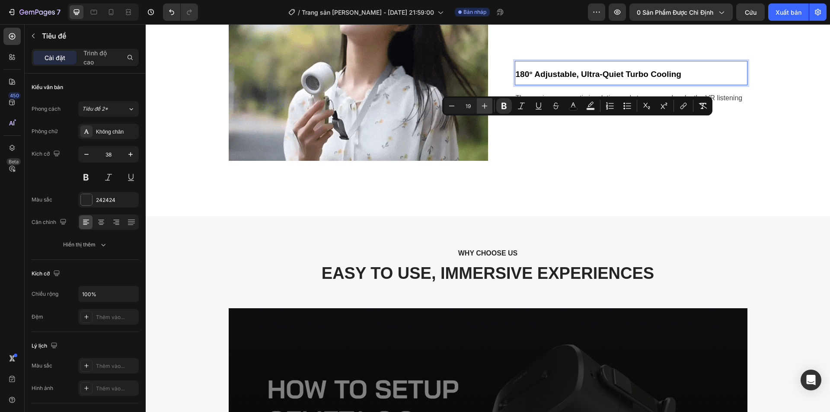
click at [486, 105] on icon "Editor contextual toolbar" at bounding box center [484, 106] width 9 height 9
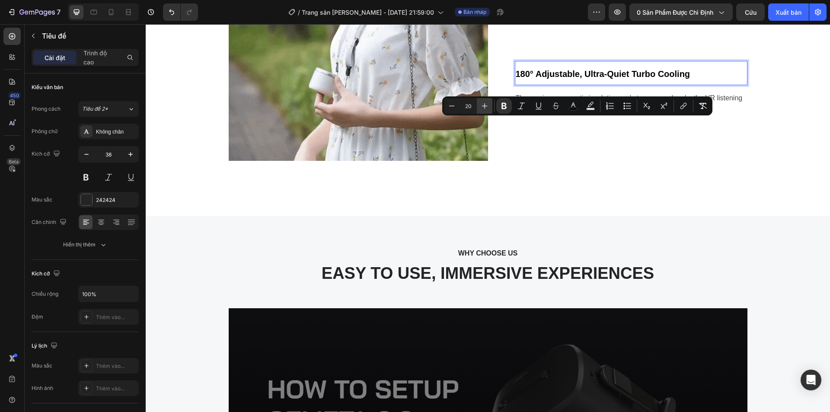
click at [486, 105] on icon "Editor contextual toolbar" at bounding box center [484, 106] width 9 height 9
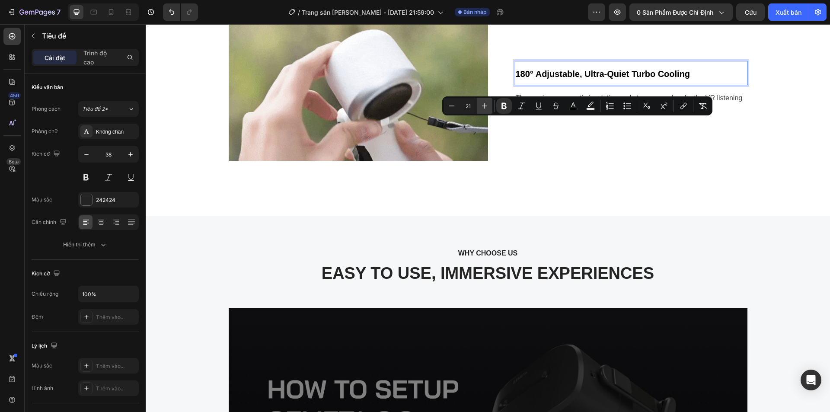
click at [487, 107] on icon "Editor contextual toolbar" at bounding box center [484, 106] width 9 height 9
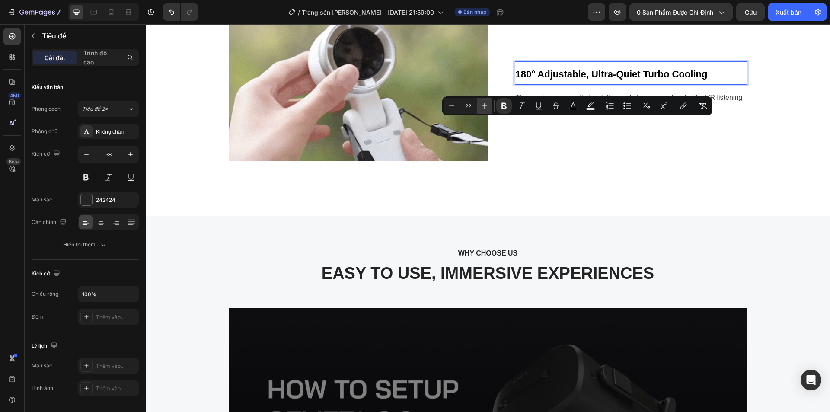
click at [488, 106] on icon "Editor contextual toolbar" at bounding box center [484, 106] width 9 height 9
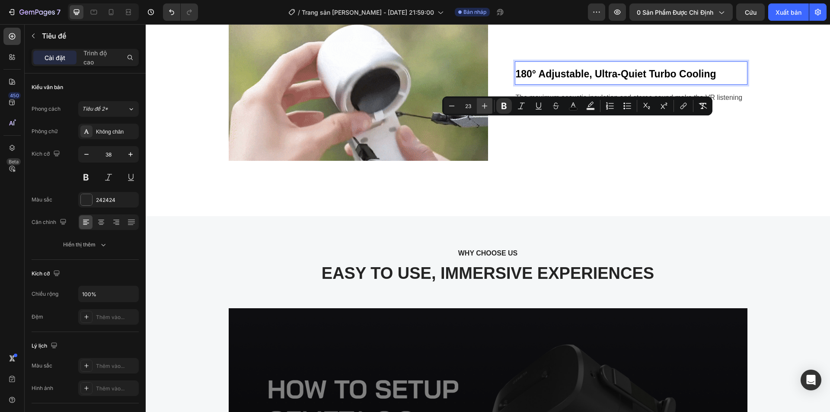
click at [488, 106] on icon "Editor contextual toolbar" at bounding box center [484, 106] width 9 height 9
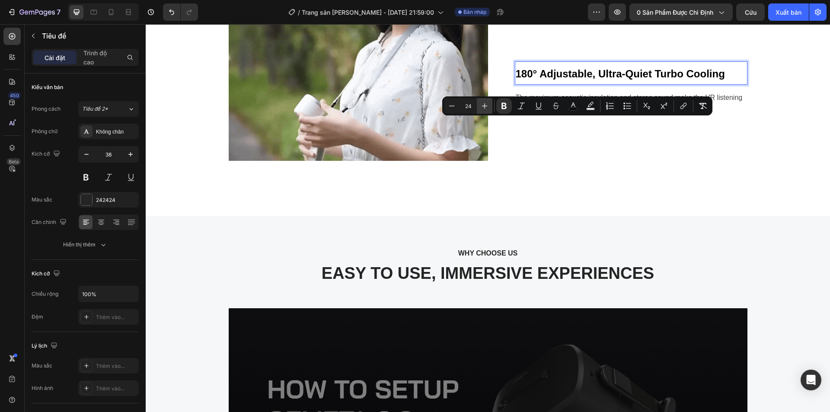
click at [488, 106] on icon "Editor contextual toolbar" at bounding box center [484, 106] width 9 height 9
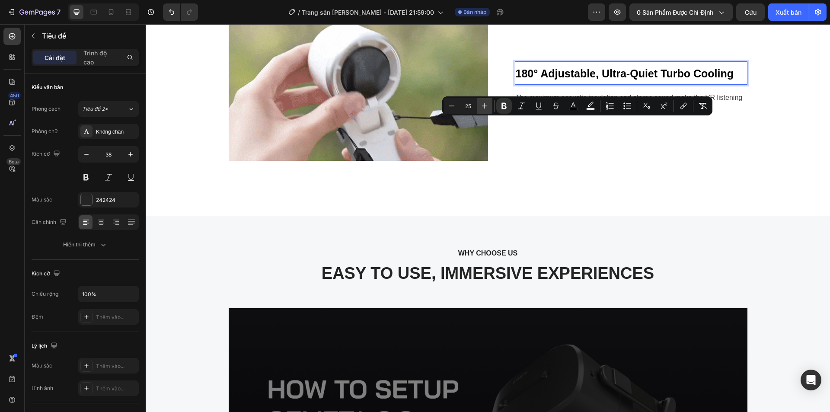
click at [488, 106] on icon "Editor contextual toolbar" at bounding box center [484, 106] width 9 height 9
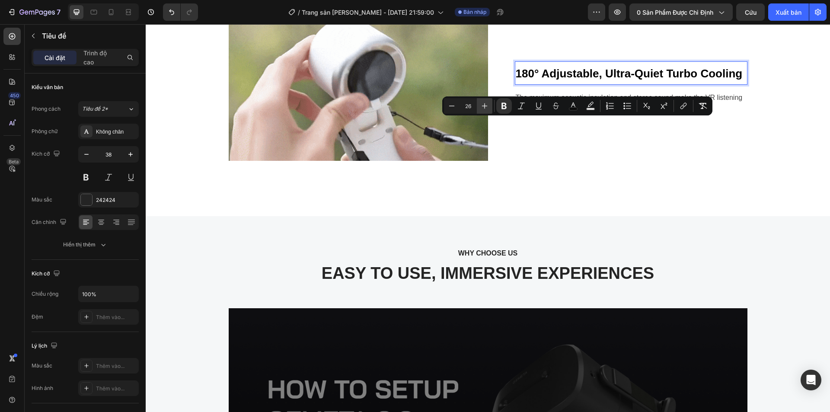
click at [488, 106] on icon "Editor contextual toolbar" at bounding box center [484, 106] width 9 height 9
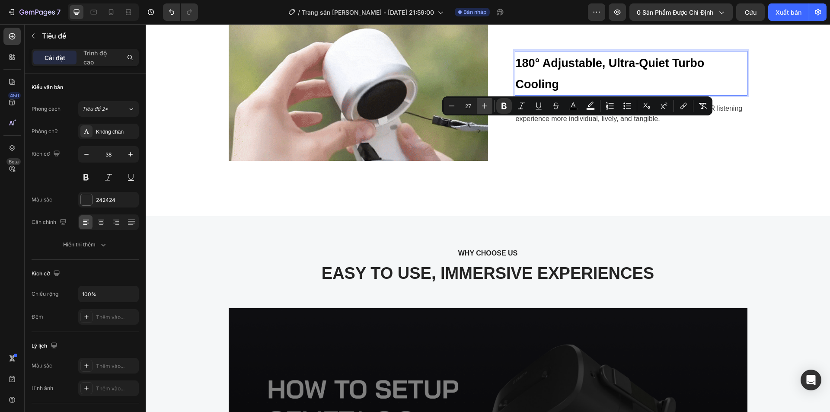
click at [488, 106] on icon "Editor contextual toolbar" at bounding box center [484, 106] width 9 height 9
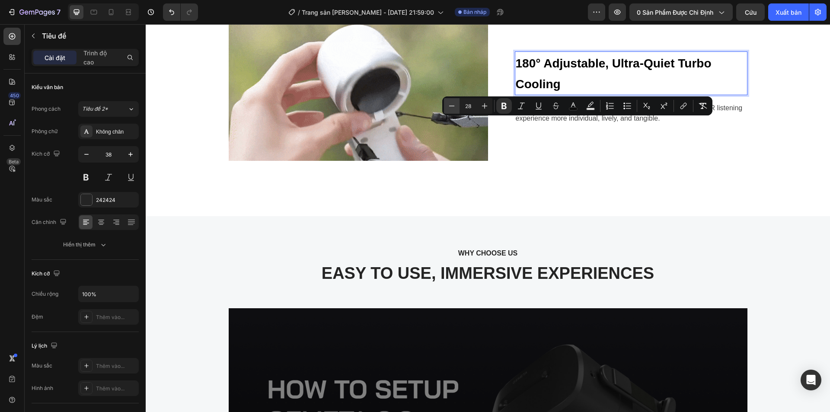
click at [457, 106] on button "Minus" at bounding box center [452, 106] width 16 height 16
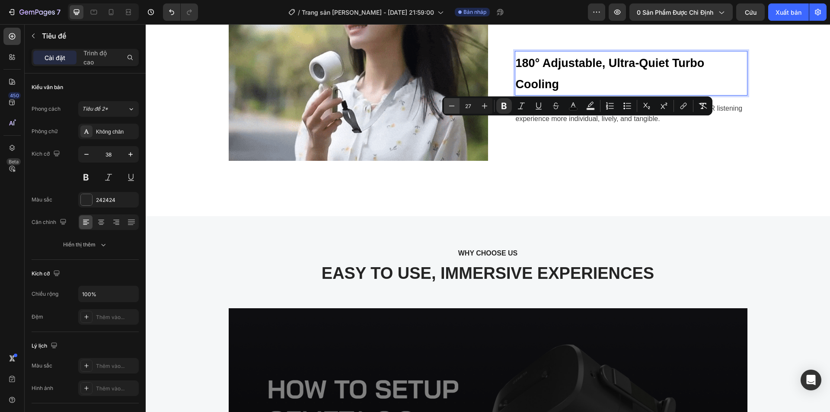
click at [453, 105] on icon "Editor contextual toolbar" at bounding box center [451, 106] width 9 height 9
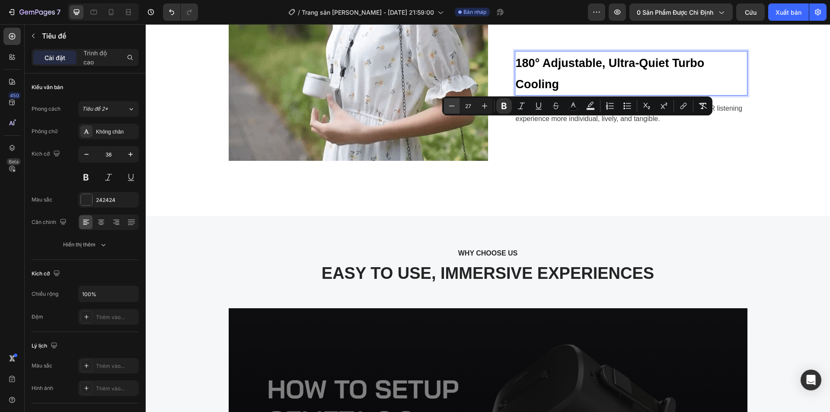
type input "26"
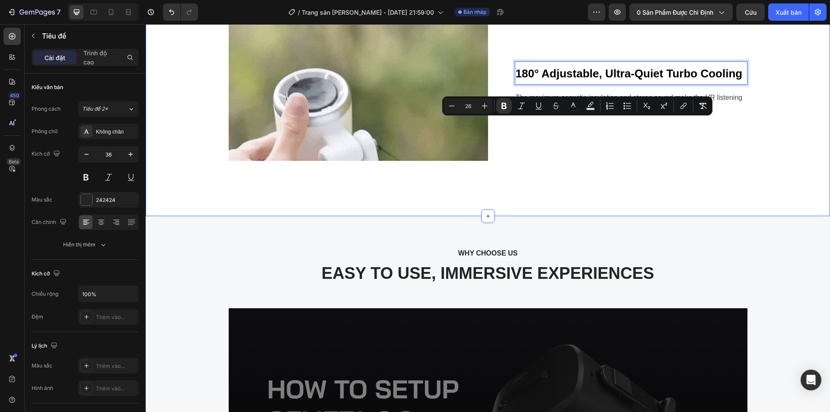
click at [746, 119] on div "Image 180° Adjustable, Ultra-Quiet Turbo Cooling Heading 16 The maximum acousti…" at bounding box center [487, 100] width 671 height 170
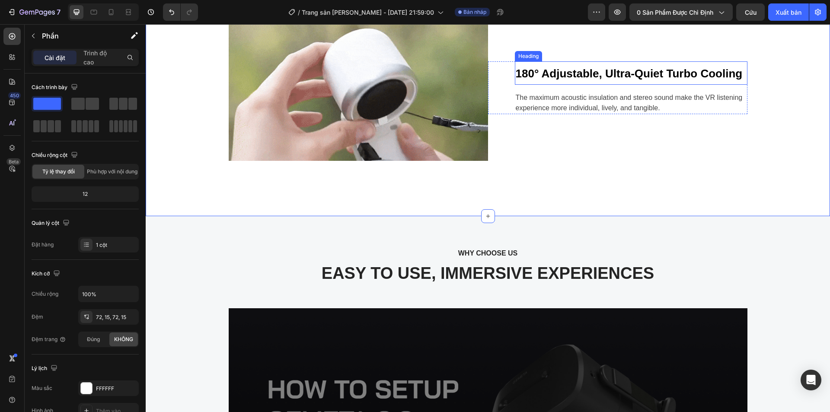
click at [734, 80] on strong "180° Adjustable, Ultra-Quiet Turbo Cooling" at bounding box center [628, 73] width 227 height 13
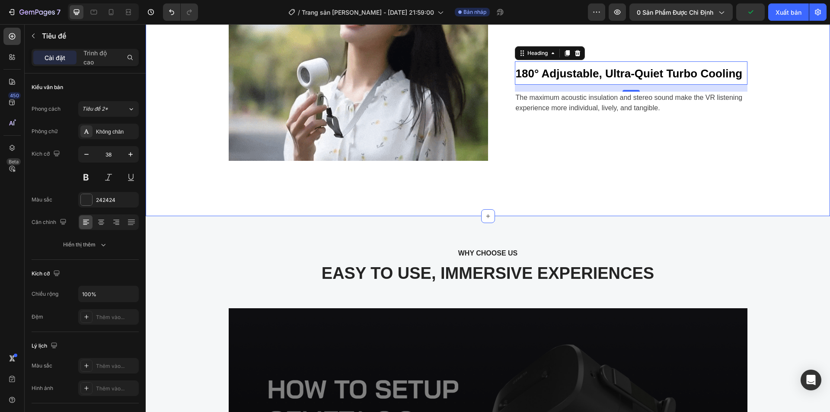
click at [719, 161] on div "⁠⁠⁠⁠⁠⁠⁠ 180° Adjustable, Ultra-Quiet Turbo Cooling Heading 16 The maximum acous…" at bounding box center [617, 88] width 259 height 146
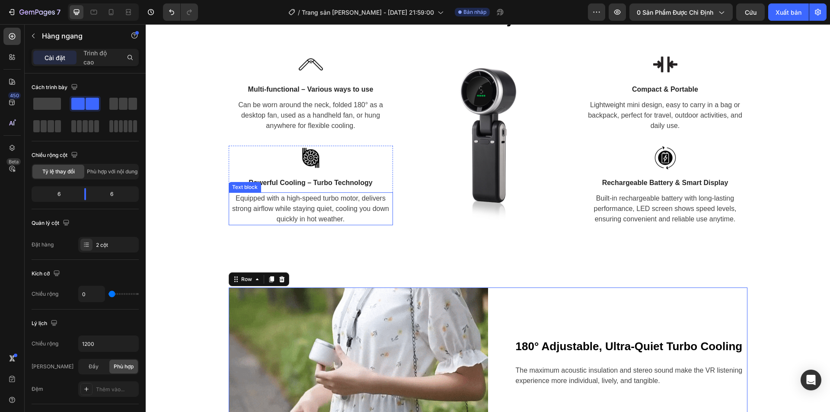
scroll to position [1036, 0]
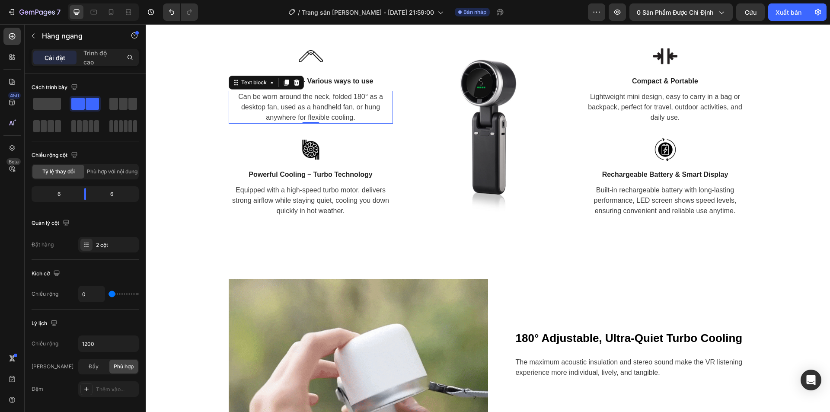
click at [348, 117] on p "Can be worn around the neck, folded 180° as a desktop fan, used as a handheld f…" at bounding box center [310, 107] width 162 height 31
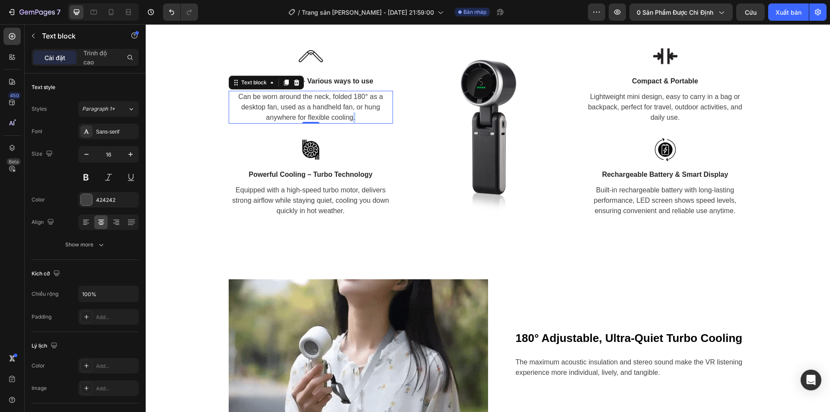
click at [348, 117] on p "Can be worn around the neck, folded 180° as a desktop fan, used as a handheld f…" at bounding box center [310, 107] width 162 height 31
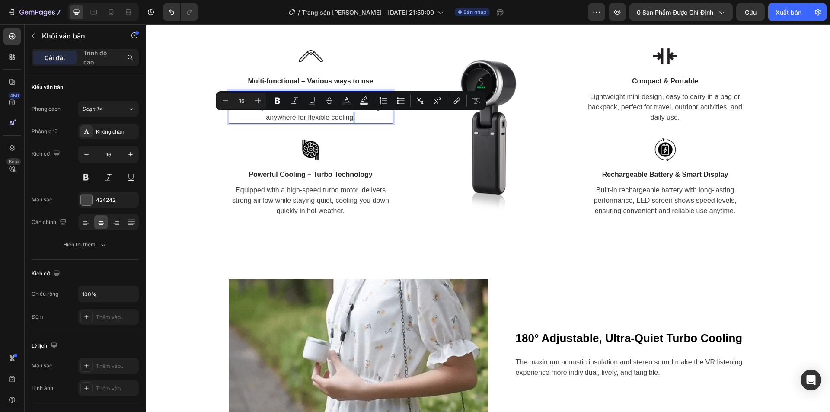
click at [348, 117] on p "Can be worn around the neck, folded 180° as a desktop fan, used as a handheld f…" at bounding box center [310, 107] width 162 height 31
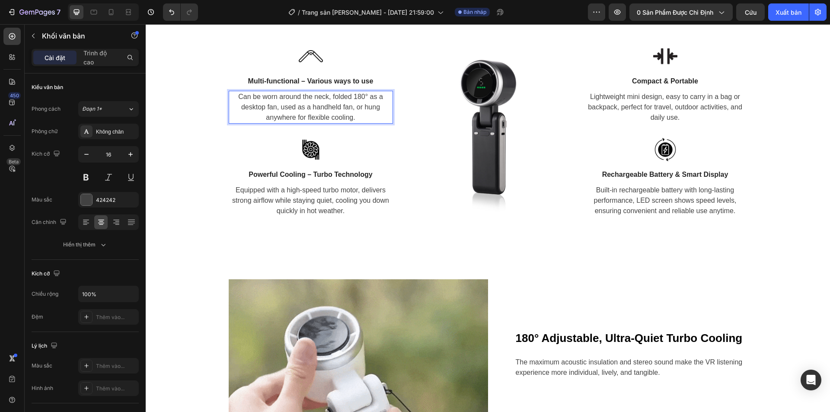
click at [356, 122] on p "Can be worn around the neck, folded 180° as a desktop fan, used as a handheld f…" at bounding box center [310, 107] width 162 height 31
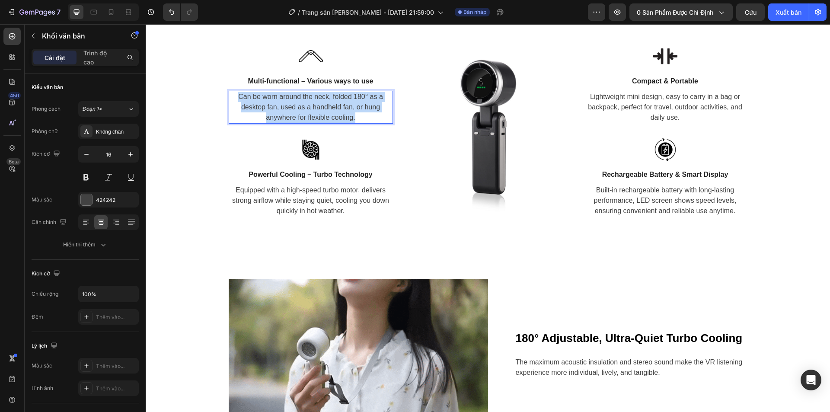
drag, startPoint x: 356, startPoint y: 119, endPoint x: 233, endPoint y: 99, distance: 124.7
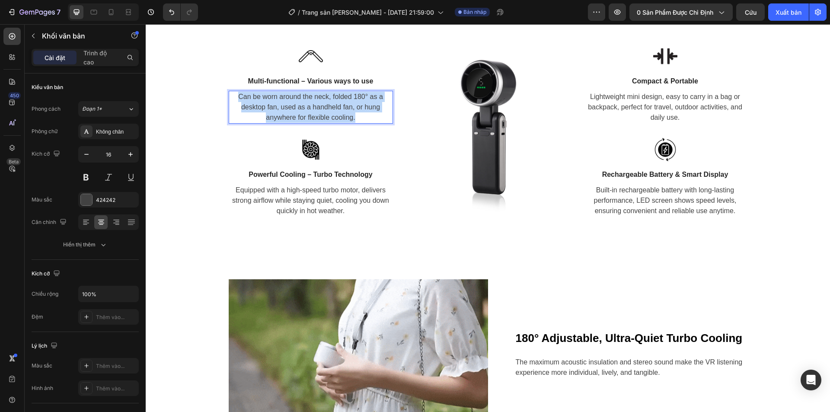
click at [233, 99] on p "Can be worn around the neck, folded 180° as a desktop fan, used as a handheld f…" at bounding box center [310, 107] width 162 height 31
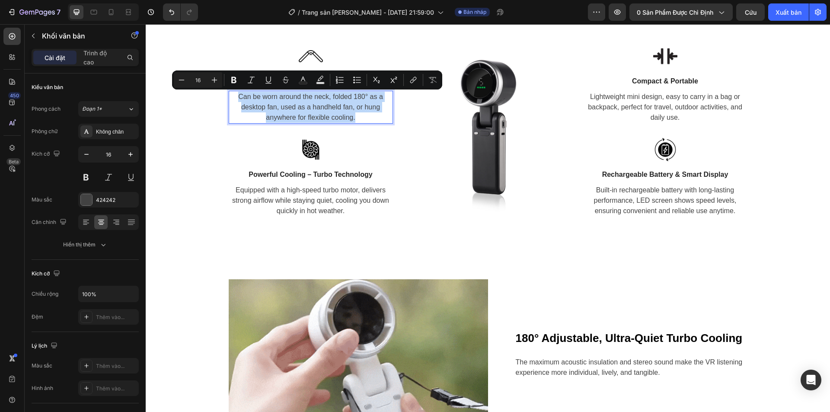
click at [237, 99] on p "Can be worn around the neck, folded 180° as a desktop fan, used as a handheld f…" at bounding box center [310, 107] width 162 height 31
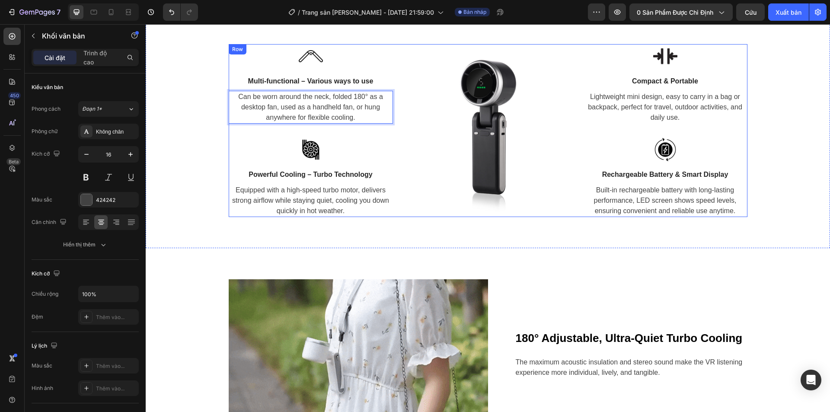
scroll to position [1079, 0]
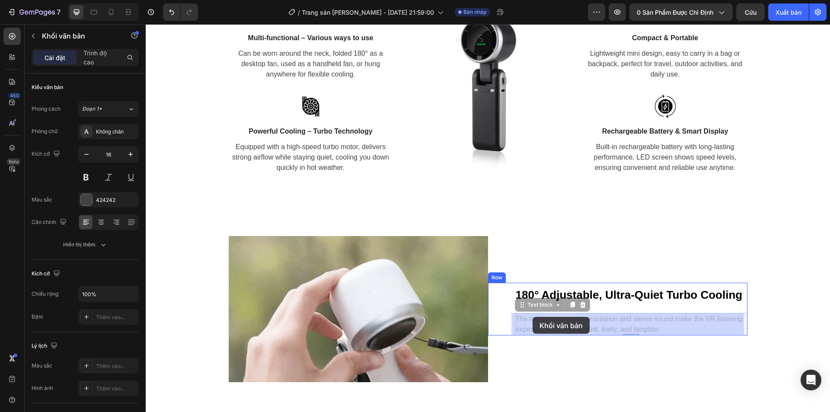
drag, startPoint x: 660, startPoint y: 330, endPoint x: 532, endPoint y: 317, distance: 129.0
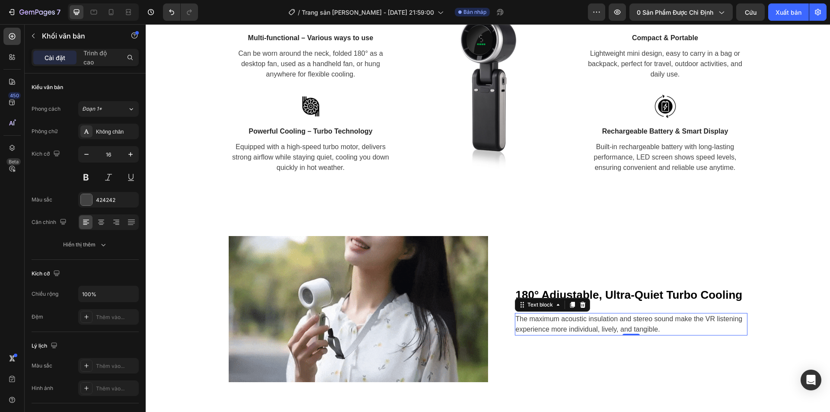
click at [565, 327] on p "The maximum acoustic insulation and stereo sound make the VR listening experien…" at bounding box center [630, 324] width 231 height 21
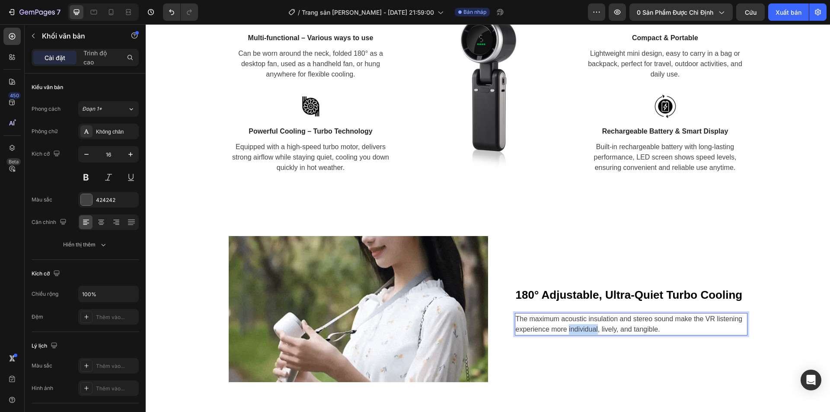
click at [565, 327] on p "The maximum acoustic insulation and stereo sound make the VR listening experien…" at bounding box center [630, 324] width 231 height 21
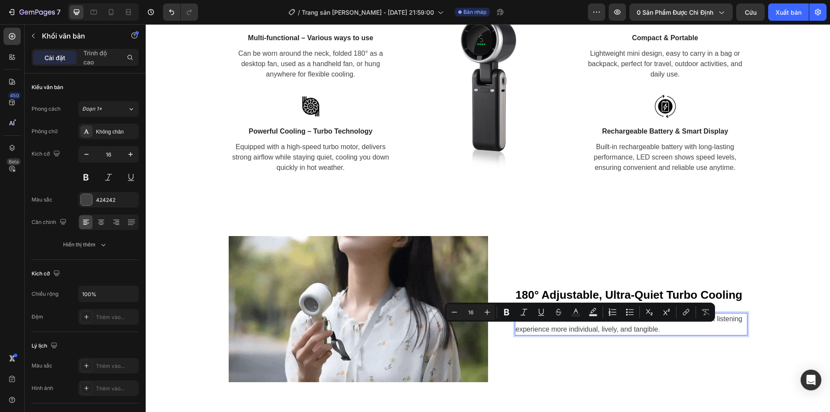
click at [619, 323] on p "The maximum acoustic insulation and stereo sound make the VR listening experien…" at bounding box center [630, 324] width 231 height 21
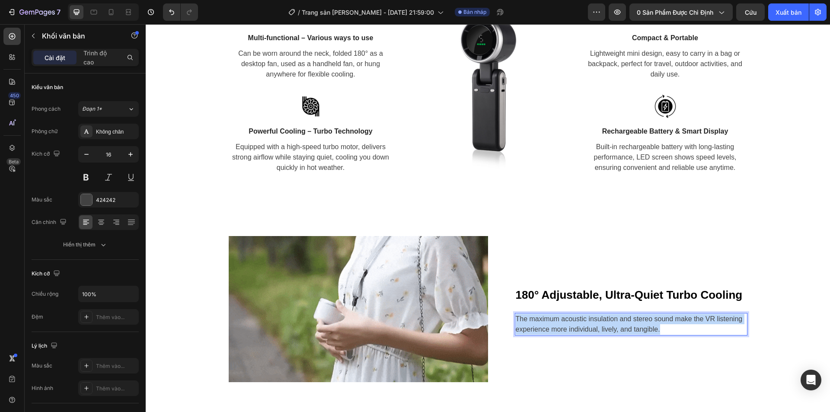
drag, startPoint x: 657, startPoint y: 328, endPoint x: 512, endPoint y: 318, distance: 145.5
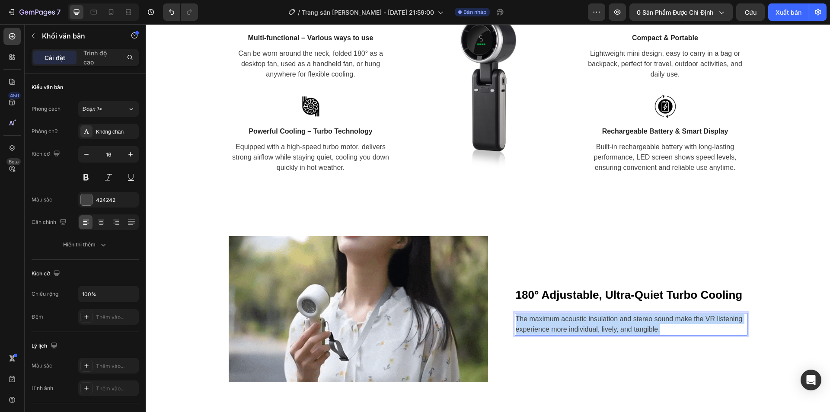
click at [515, 318] on p "The maximum acoustic insulation and stereo sound make the VR listening experien…" at bounding box center [630, 324] width 231 height 21
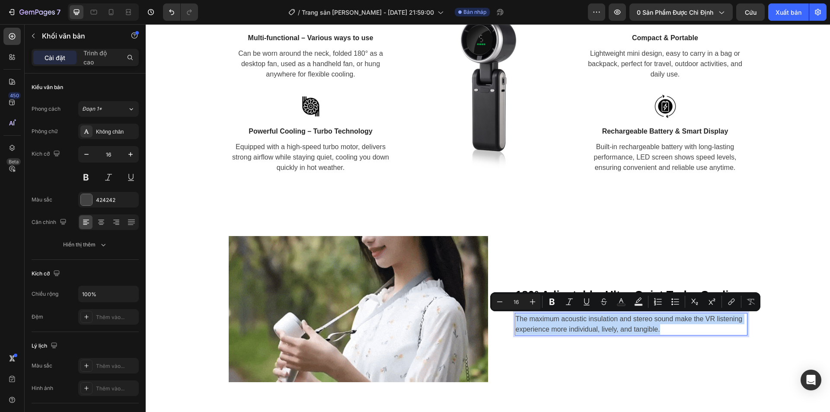
copy p "The maximum acoustic insulation and stereo sound make the VR listening experien…"
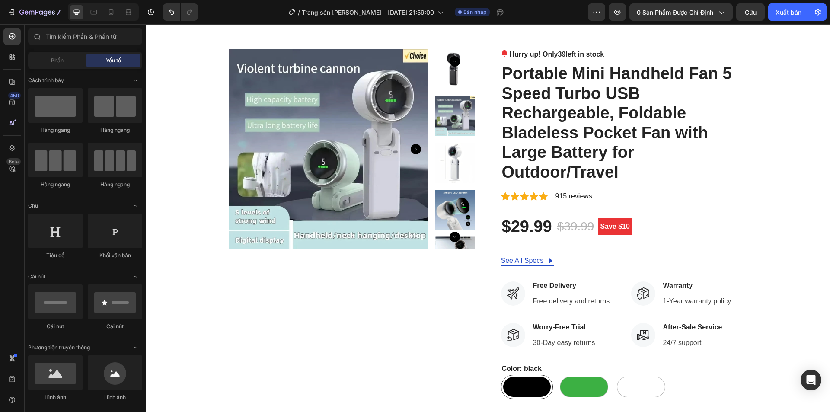
scroll to position [0, 0]
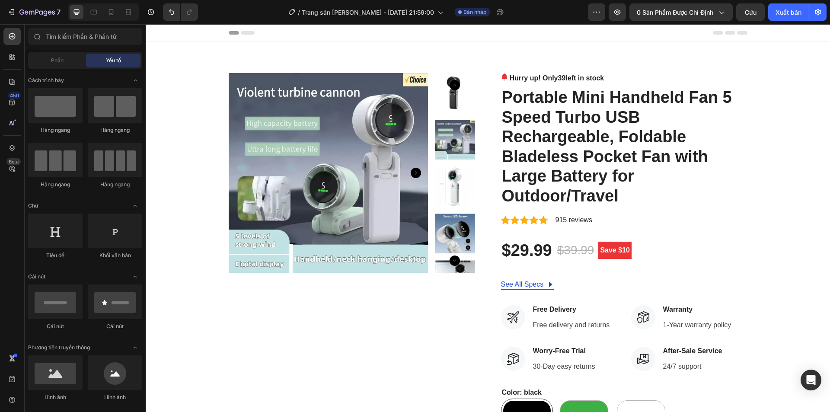
drag, startPoint x: 829, startPoint y: 51, endPoint x: 975, endPoint y: 48, distance: 145.6
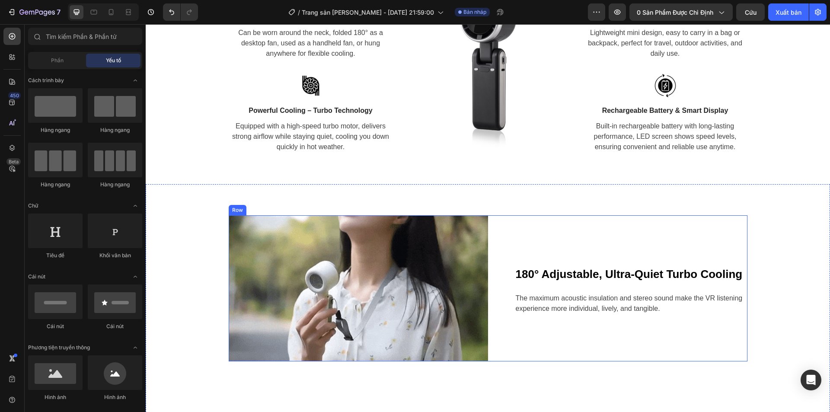
scroll to position [1080, 0]
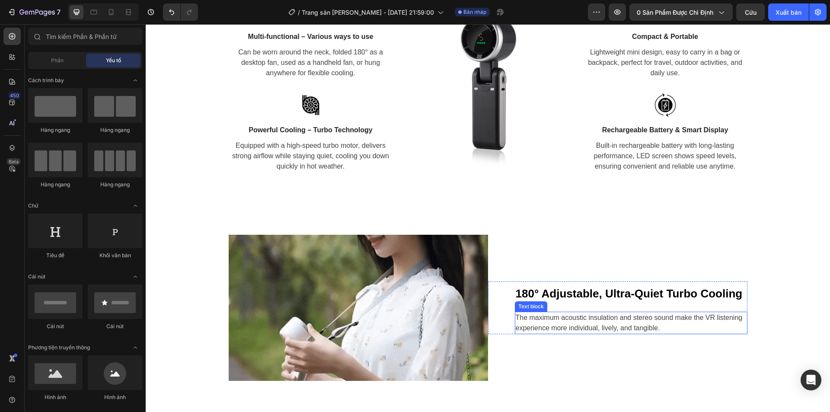
click at [520, 315] on p "The maximum acoustic insulation and stereo sound make the VR listening experien…" at bounding box center [630, 322] width 231 height 21
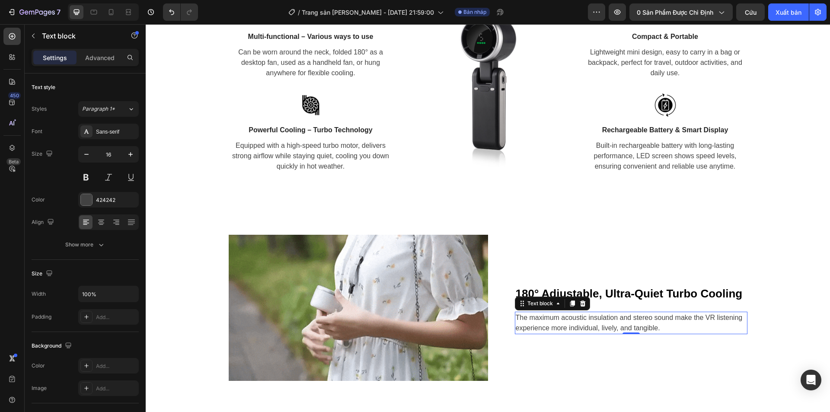
click at [520, 315] on p "The maximum acoustic insulation and stereo sound make the VR listening experien…" at bounding box center [630, 322] width 231 height 21
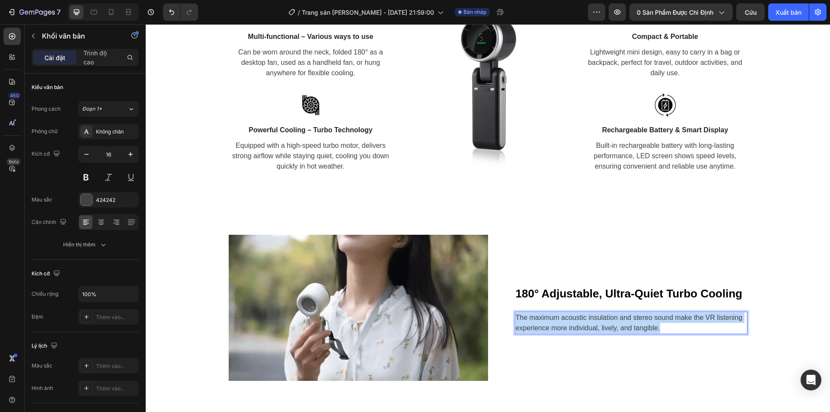
drag, startPoint x: 664, startPoint y: 328, endPoint x: 511, endPoint y: 317, distance: 153.4
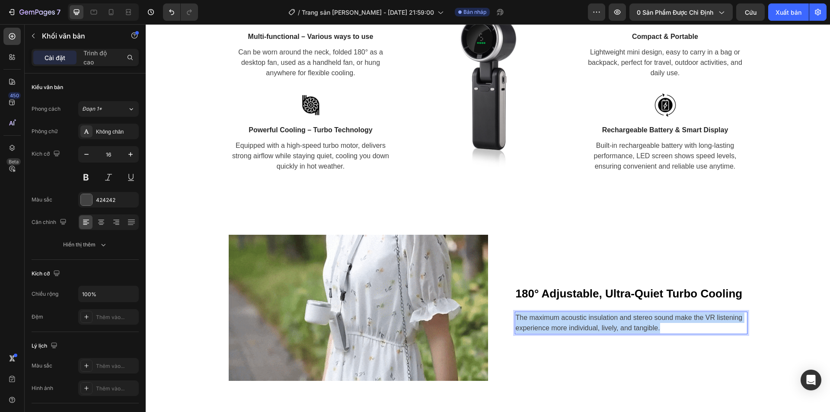
click at [515, 317] on div "The maximum acoustic insulation and stereo sound make the VR listening experien…" at bounding box center [631, 323] width 232 height 22
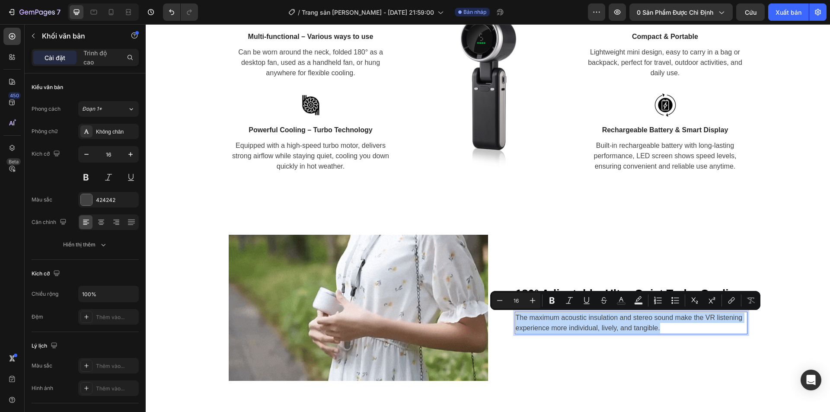
copy p "The maximum acoustic insulation and stereo sound make the VR listening experien…"
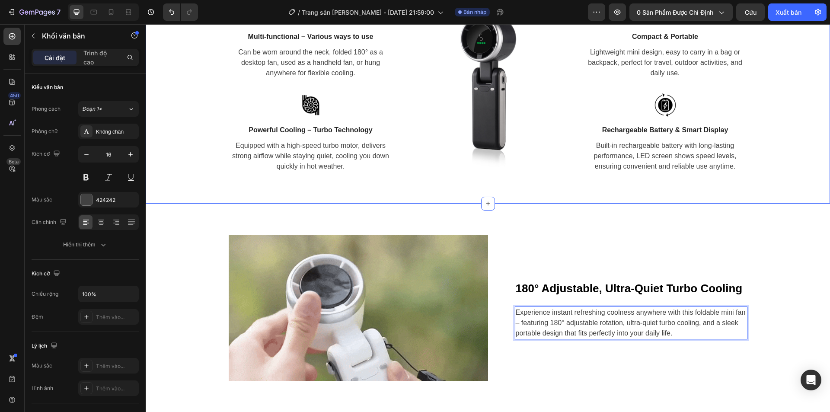
click at [779, 188] on div "A CLOSER LOOK Text block EXPLORE THE 2025 New Hanging Neck Fan - 180° Adjustabl…" at bounding box center [488, 46] width 684 height 316
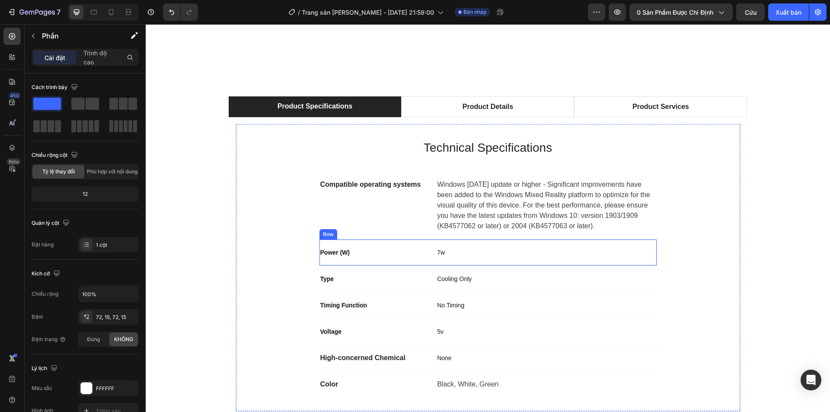
scroll to position [691, 0]
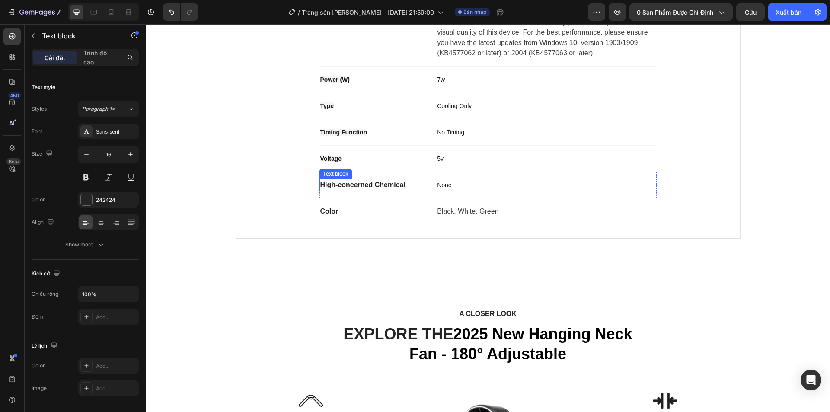
click at [379, 185] on p "High-concerned Chemical" at bounding box center [374, 185] width 108 height 10
click at [380, 185] on p "High-concerned Chemical" at bounding box center [374, 185] width 108 height 10
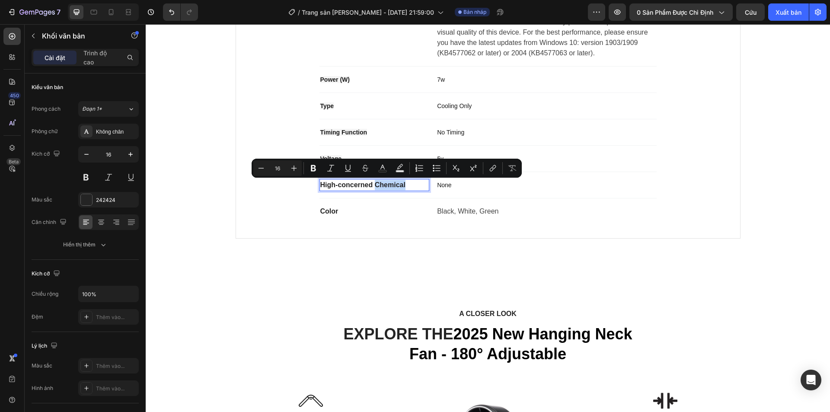
click at [406, 185] on p "High-concerned Chemical" at bounding box center [374, 185] width 108 height 10
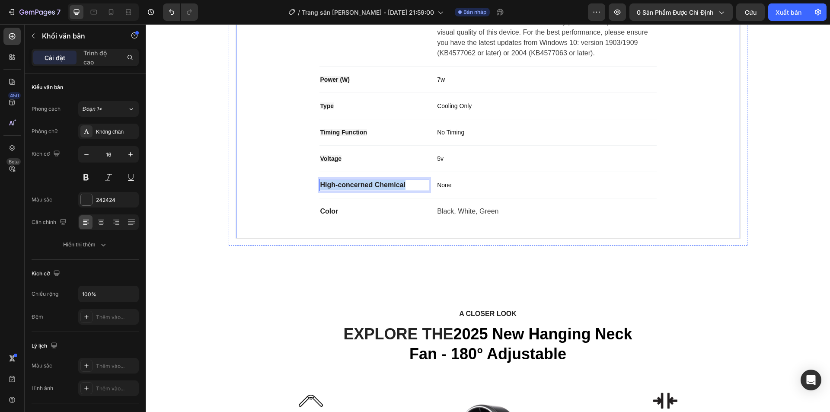
drag, startPoint x: 408, startPoint y: 186, endPoint x: 310, endPoint y: 182, distance: 98.2
click at [310, 182] on div "Technical Specifications Heading Compatible operating systems Text block Window…" at bounding box center [488, 94] width 476 height 259
click at [320, 185] on span "battery capacity" at bounding box center [343, 184] width 46 height 7
click at [339, 183] on span "Battery capacity" at bounding box center [343, 184] width 47 height 7
click at [342, 186] on span "Battery capacity" at bounding box center [343, 184] width 47 height 7
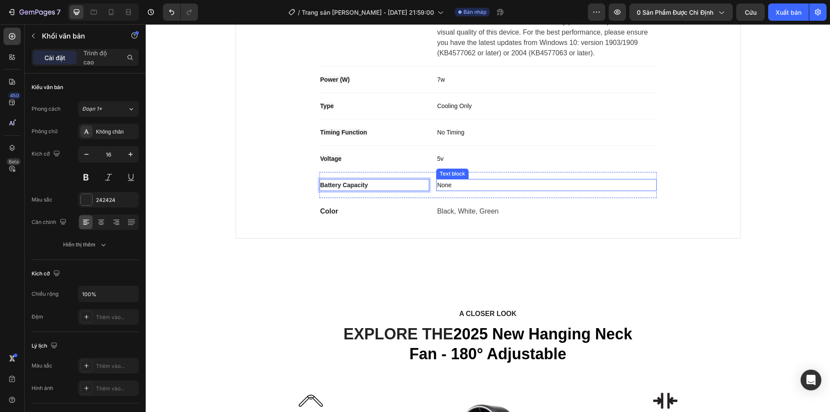
click at [453, 179] on div "None Text block" at bounding box center [546, 185] width 220 height 12
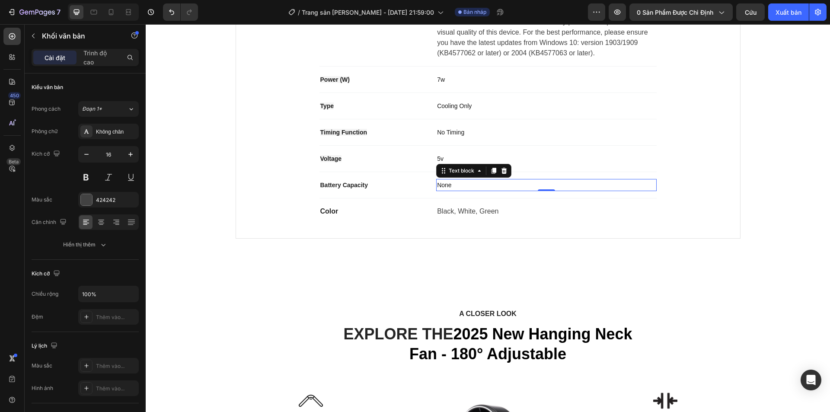
click at [449, 183] on p "None" at bounding box center [546, 185] width 218 height 10
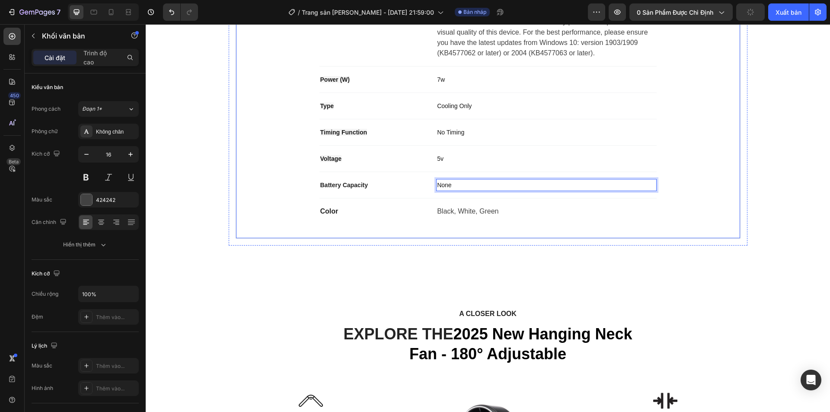
click at [721, 204] on div "Technical Specifications Heading Compatible operating systems Text block Window…" at bounding box center [488, 94] width 476 height 259
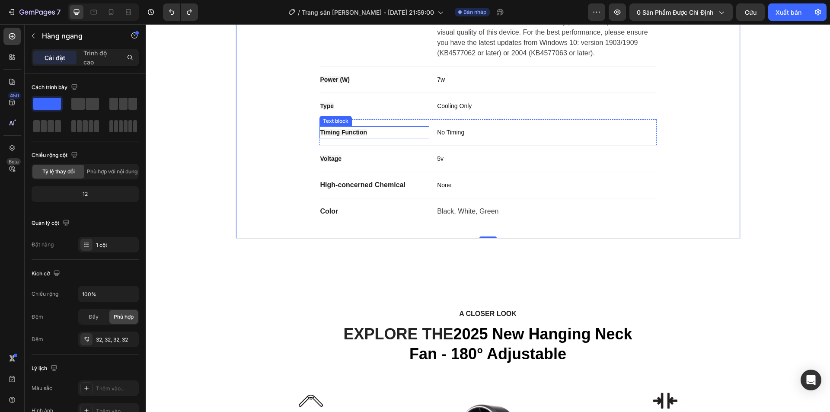
click at [353, 130] on span "Timing Function" at bounding box center [343, 132] width 47 height 7
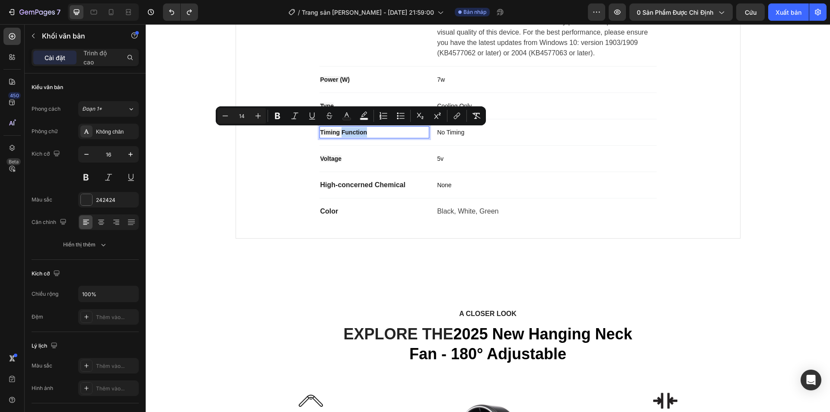
click at [378, 131] on p "Timing Function" at bounding box center [374, 132] width 108 height 10
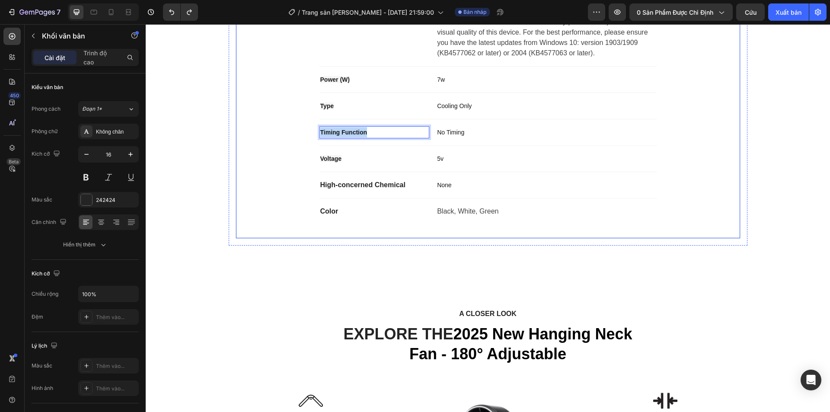
drag, startPoint x: 378, startPoint y: 132, endPoint x: 307, endPoint y: 134, distance: 70.9
click at [307, 134] on div "Technical Specifications Heading Compatible operating systems Text block Window…" at bounding box center [488, 94] width 476 height 259
click at [323, 133] on span "battery capacity" at bounding box center [343, 132] width 46 height 7
click at [320, 134] on span "battery capacity" at bounding box center [343, 132] width 46 height 7
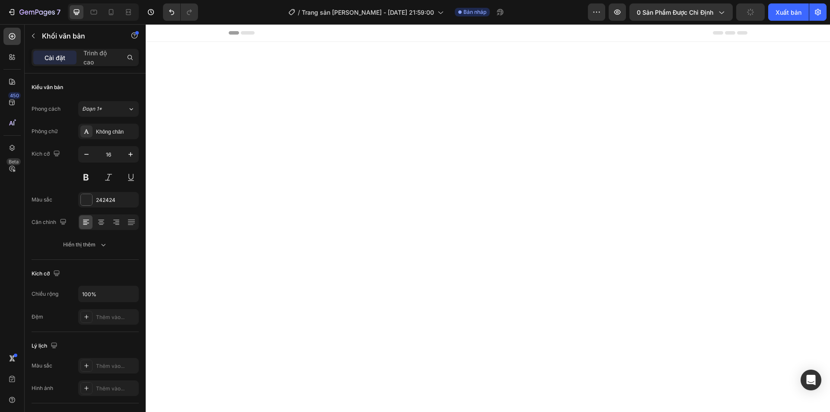
scroll to position [691, 0]
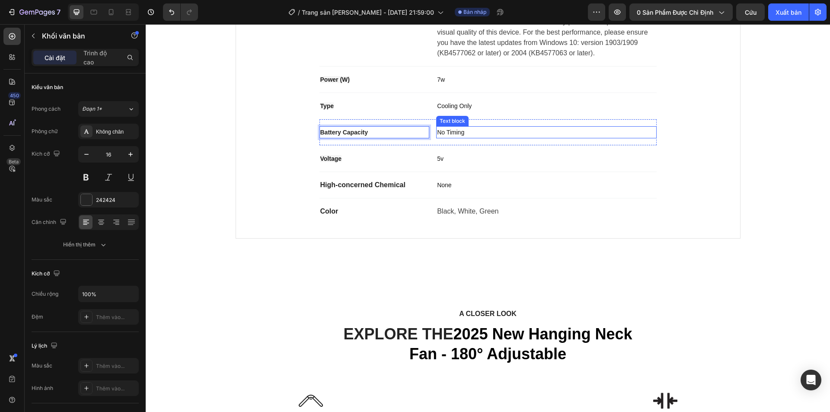
click at [442, 133] on span "No Timing" at bounding box center [450, 132] width 27 height 7
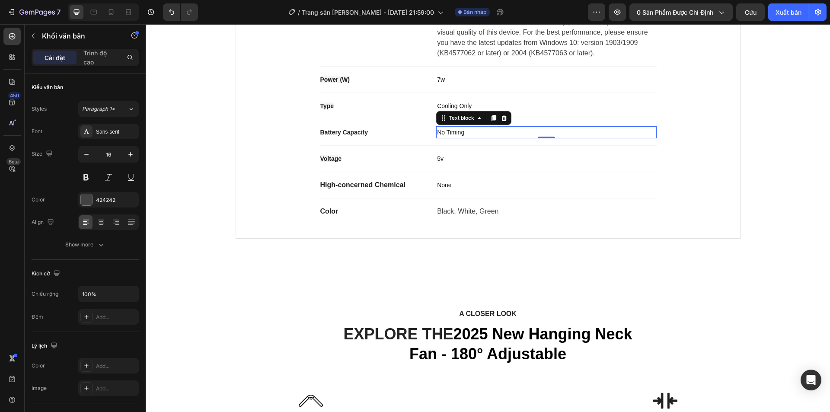
click at [442, 133] on span "No Timing" at bounding box center [450, 132] width 27 height 7
drag, startPoint x: 466, startPoint y: 132, endPoint x: 433, endPoint y: 135, distance: 33.4
click at [436, 135] on div "No Timing" at bounding box center [546, 132] width 220 height 12
click at [762, 115] on div "Product Specifications Product Details Product Services Technical Specification…" at bounding box center [487, 85] width 671 height 322
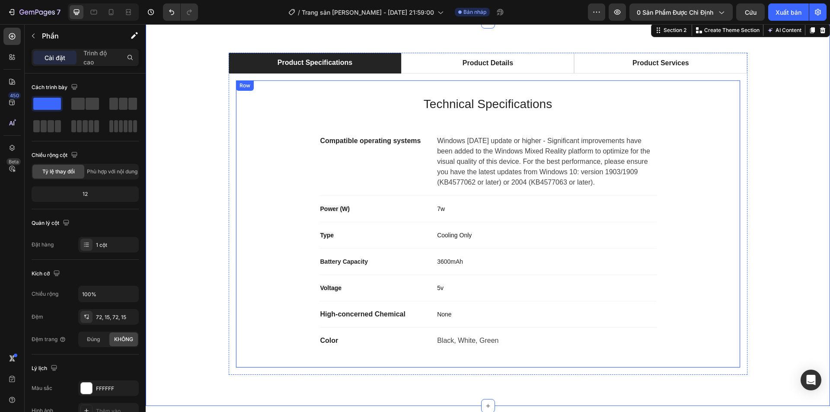
scroll to position [562, 0]
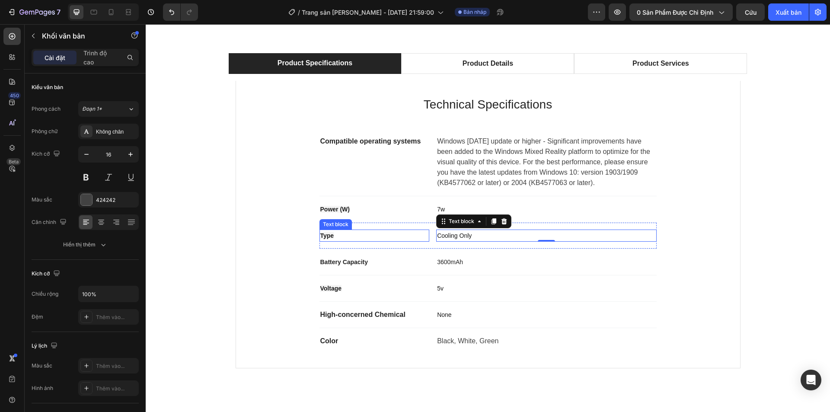
click at [349, 235] on p "Type" at bounding box center [374, 235] width 108 height 10
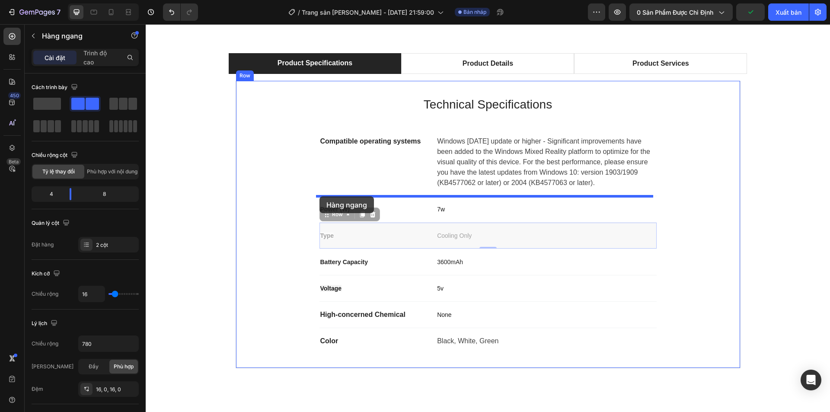
drag, startPoint x: 321, startPoint y: 246, endPoint x: 319, endPoint y: 196, distance: 50.2
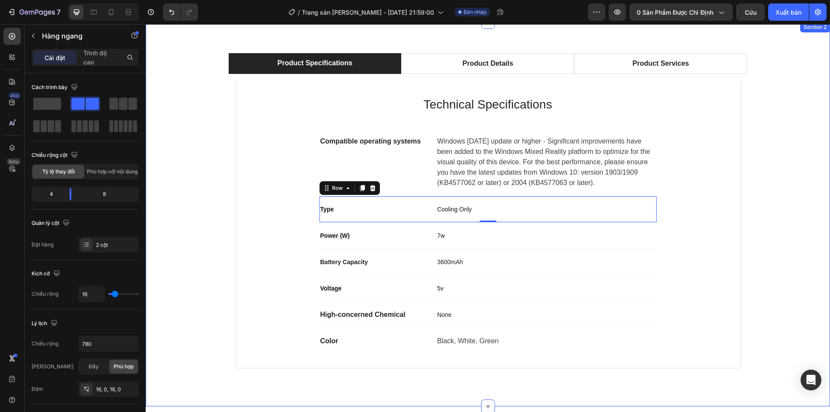
click at [761, 166] on div "Product Specifications Product Details Product Services Technical Specification…" at bounding box center [487, 214] width 671 height 322
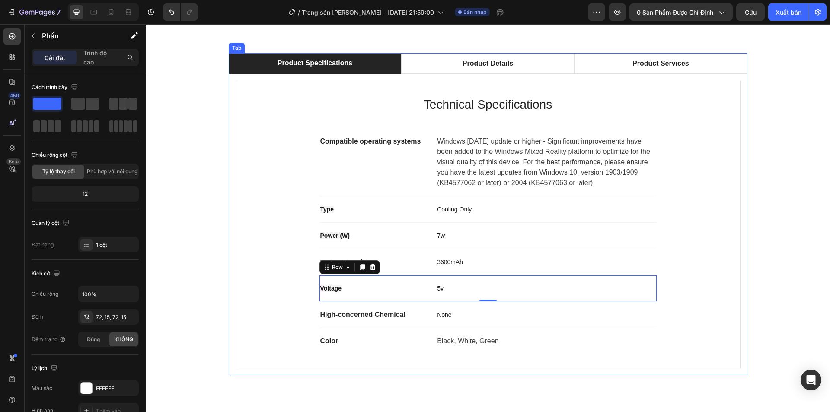
click at [434, 74] on li "Product Details" at bounding box center [487, 63] width 173 height 21
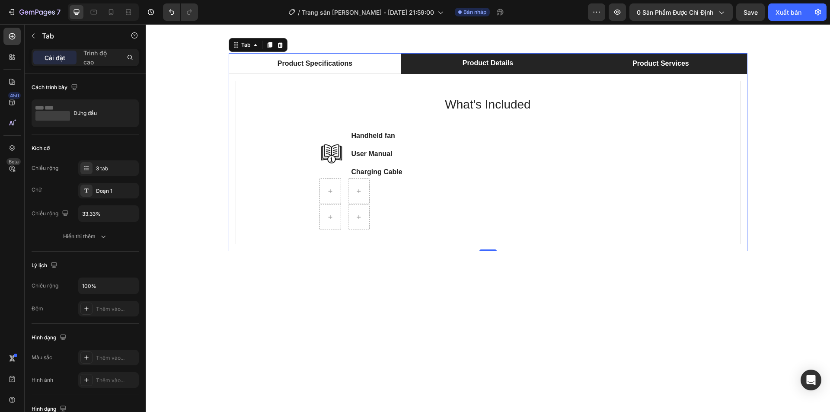
scroll to position [475, 0]
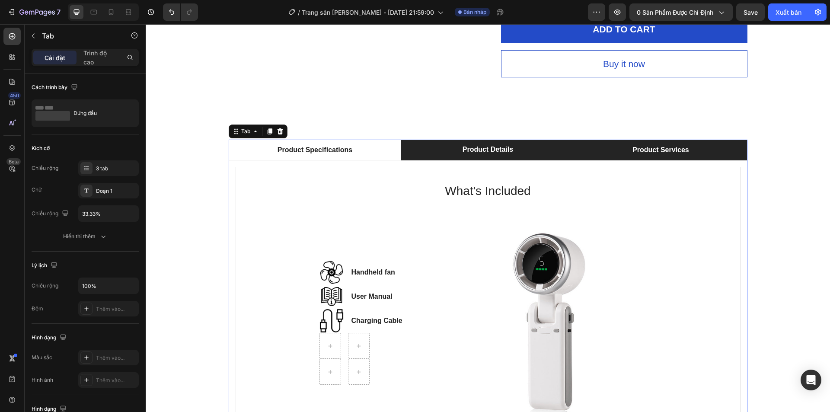
click at [617, 159] on li "Product Services" at bounding box center [660, 150] width 173 height 21
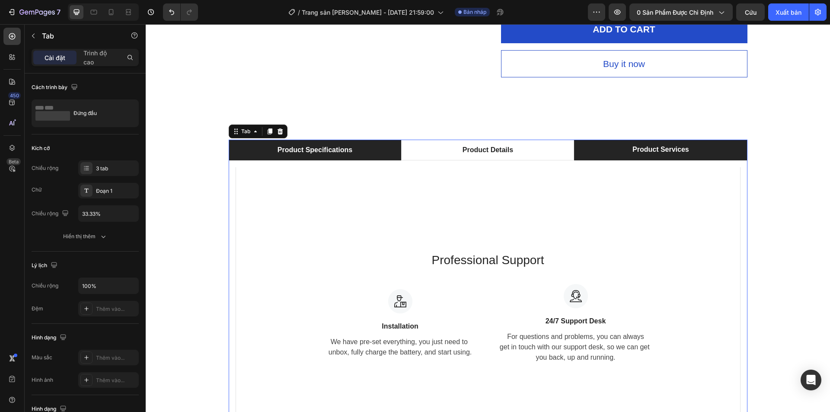
click at [308, 152] on div "Product Specifications" at bounding box center [314, 149] width 77 height 13
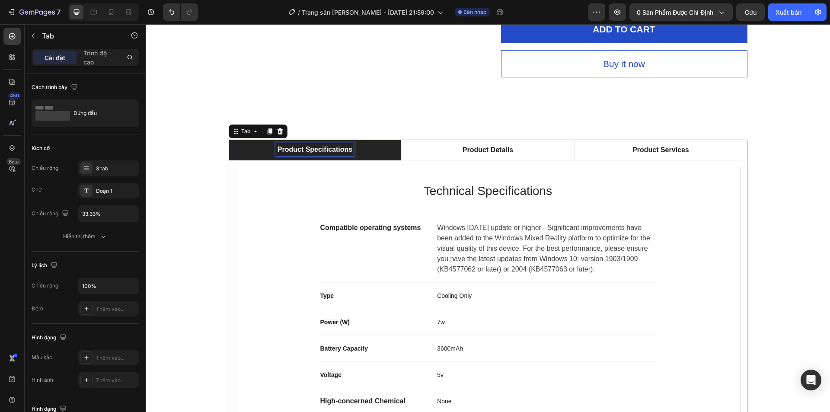
scroll to position [475, 0]
click at [373, 153] on li "Product Specifications" at bounding box center [315, 150] width 173 height 21
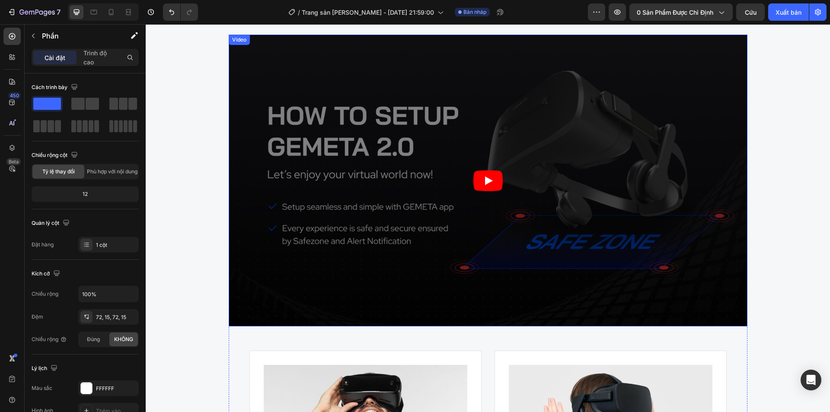
scroll to position [1555, 0]
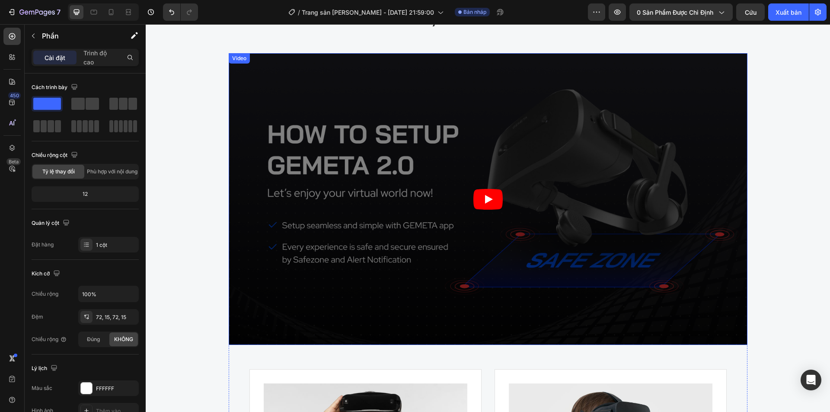
click at [479, 202] on icon "Play" at bounding box center [487, 199] width 29 height 21
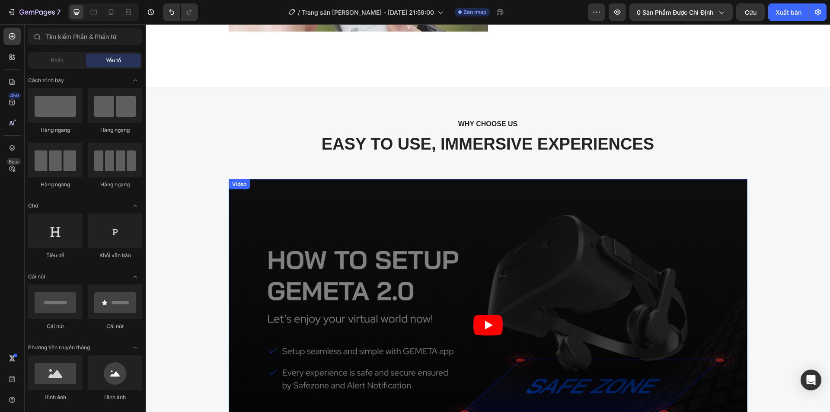
scroll to position [1437, 0]
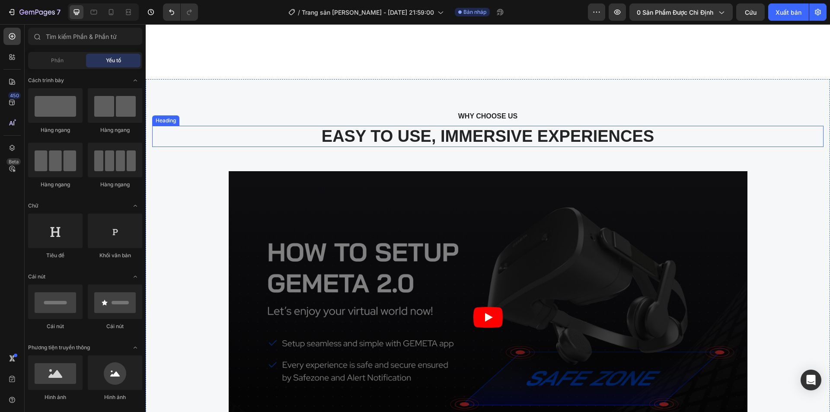
click at [393, 134] on p "EASY TO USE, IMMERSIVE EXPERIENCES" at bounding box center [487, 137] width 669 height 20
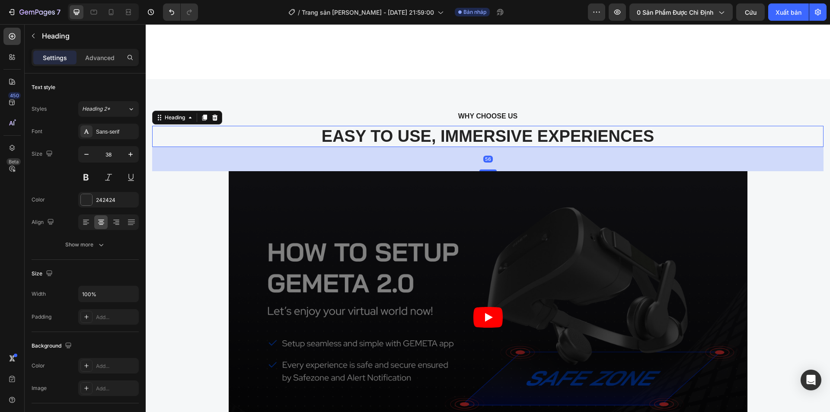
click at [393, 134] on p "EASY TO USE, IMMERSIVE EXPERIENCES" at bounding box center [487, 137] width 669 height 20
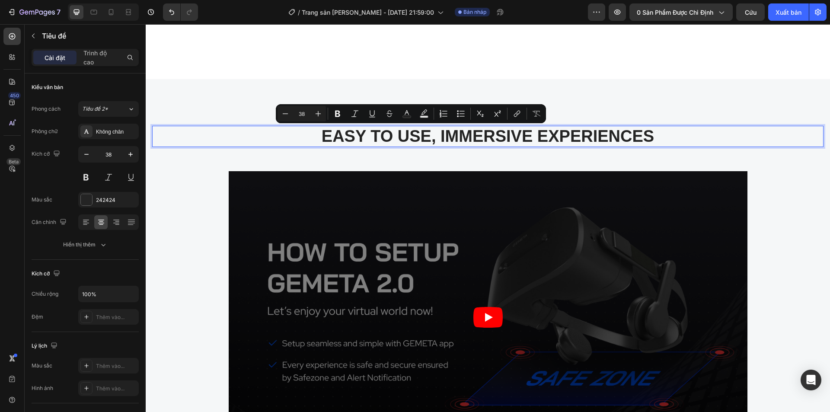
click at [458, 131] on p "EASY TO USE, IMMERSIVE EXPERIENCES" at bounding box center [487, 137] width 669 height 20
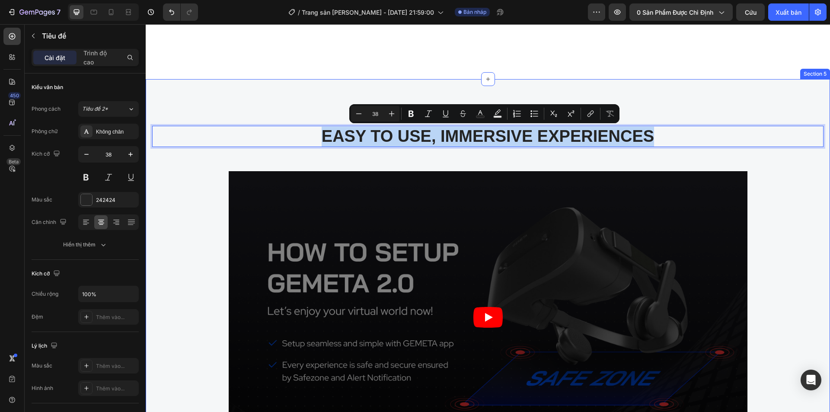
drag, startPoint x: 669, startPoint y: 142, endPoint x: 286, endPoint y: 105, distance: 384.2
copy p "EASY TO USE, IMMERSIVE EXPERIENCES"
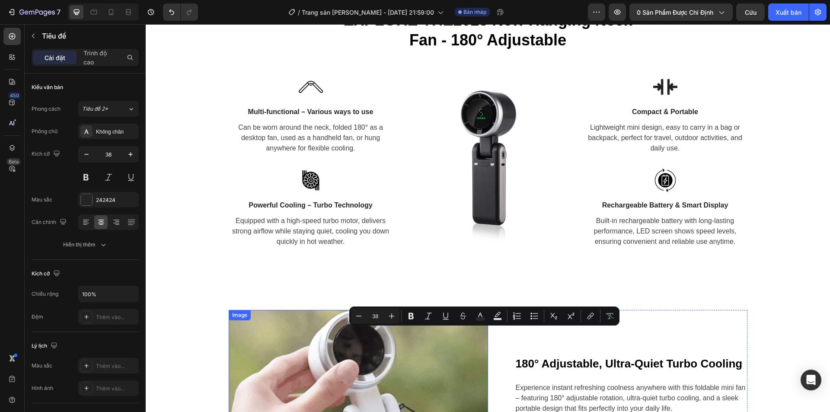
type input "16"
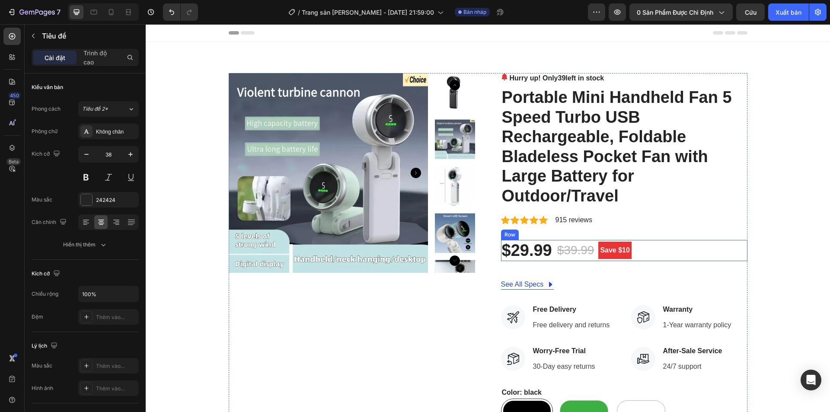
scroll to position [86, 0]
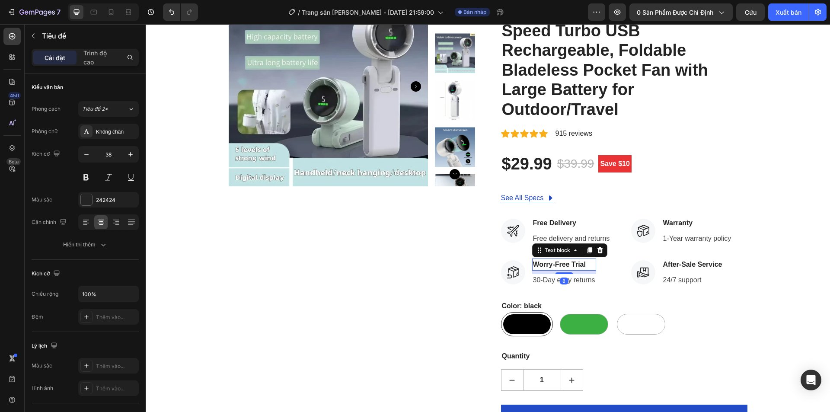
click at [569, 264] on p "Worry-Free Trial" at bounding box center [564, 264] width 62 height 10
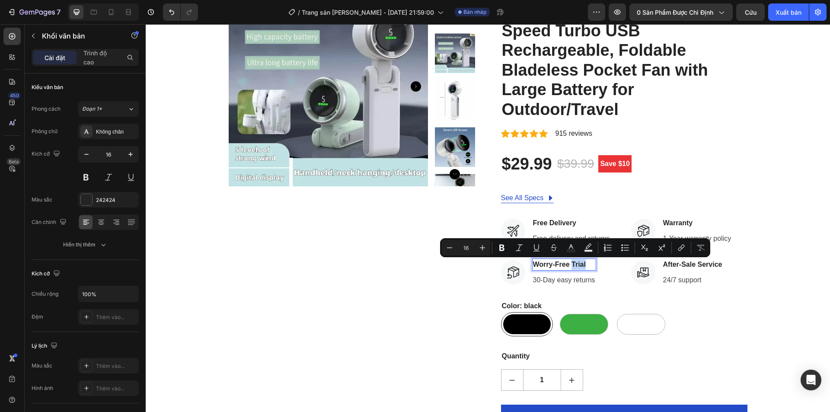
click at [585, 266] on p "Worry-Free Trial" at bounding box center [564, 264] width 62 height 10
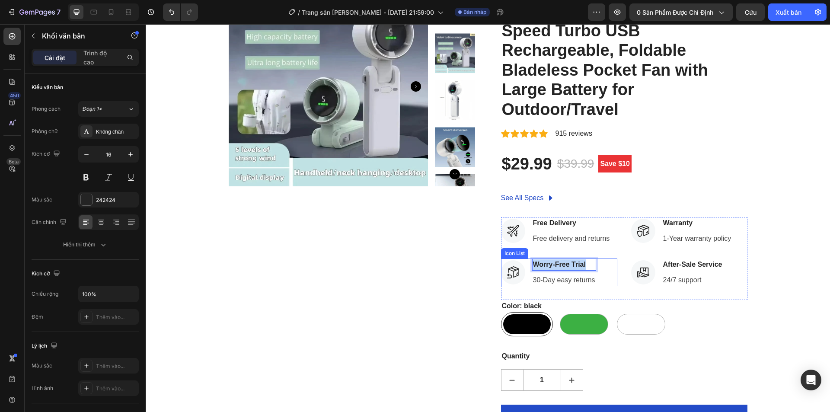
drag, startPoint x: 586, startPoint y: 266, endPoint x: 527, endPoint y: 267, distance: 58.8
click at [527, 267] on li "Icon Worry-Free Trial Text block 8 30-Day easy returns Text block" at bounding box center [548, 272] width 95 height 28
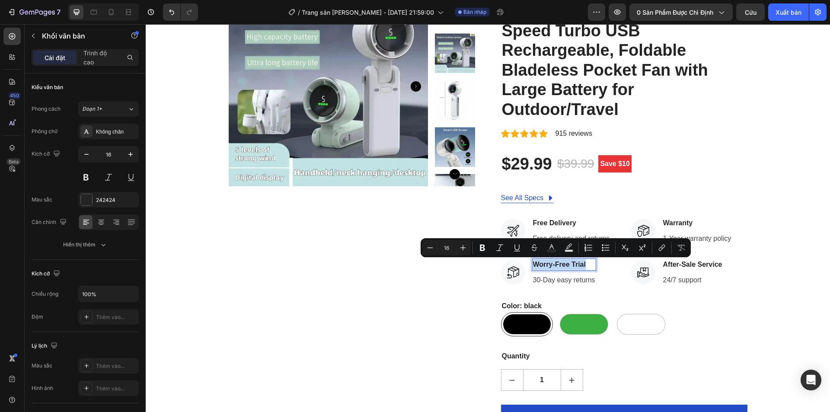
click at [575, 263] on p "Worry-Free Trial" at bounding box center [564, 264] width 62 height 10
drag, startPoint x: 587, startPoint y: 265, endPoint x: 531, endPoint y: 266, distance: 55.3
click at [533, 266] on p "Worry-Free Trial" at bounding box center [564, 264] width 62 height 10
copy p "Worry-Free Trial"
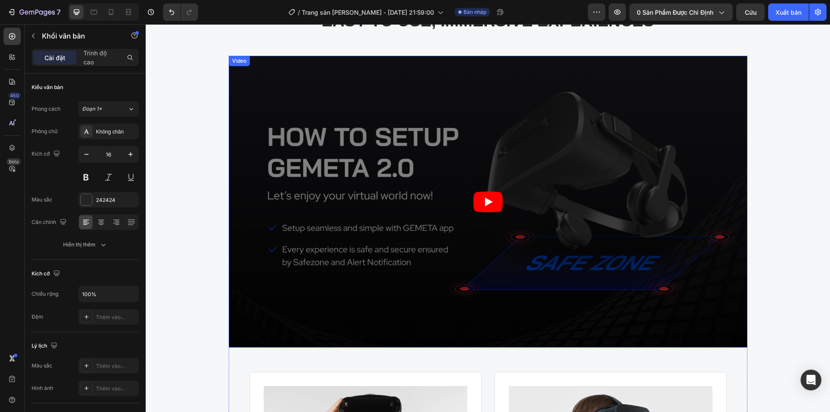
scroll to position [1556, 0]
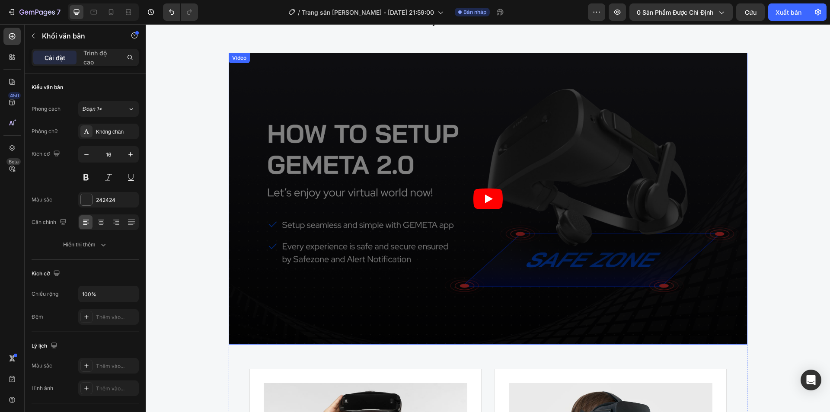
click at [487, 211] on article at bounding box center [488, 199] width 519 height 292
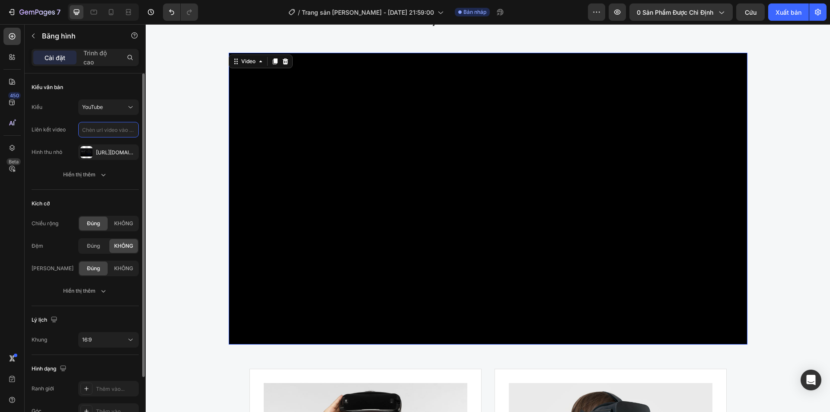
scroll to position [0, 0]
click at [122, 109] on div "YouTube" at bounding box center [104, 107] width 44 height 8
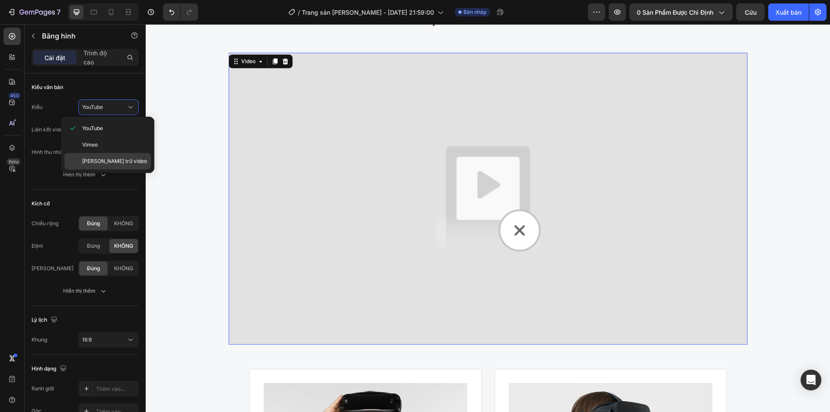
click at [111, 159] on font "[PERSON_NAME] trữ video" at bounding box center [114, 161] width 65 height 6
type input "[URL][DOMAIN_NAME]"
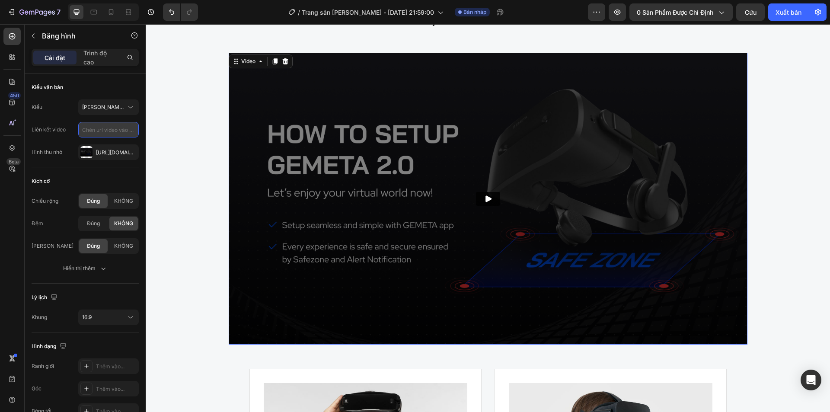
click at [114, 133] on input "text" at bounding box center [108, 130] width 60 height 16
click at [123, 113] on button "[PERSON_NAME] trữ video" at bounding box center [108, 107] width 60 height 16
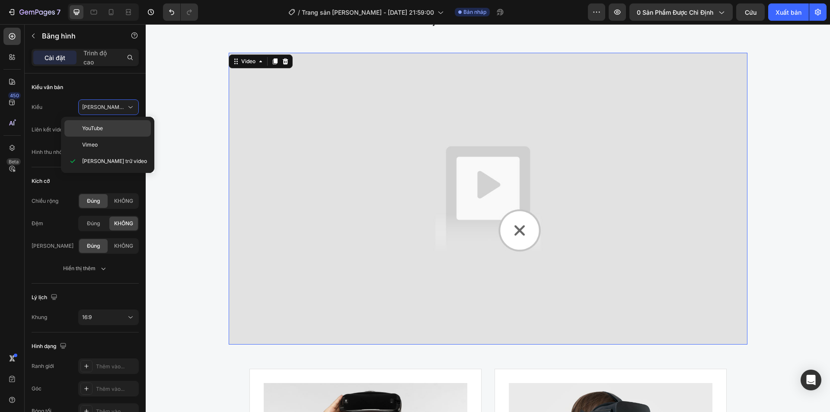
click at [104, 126] on p "YouTube" at bounding box center [114, 128] width 65 height 8
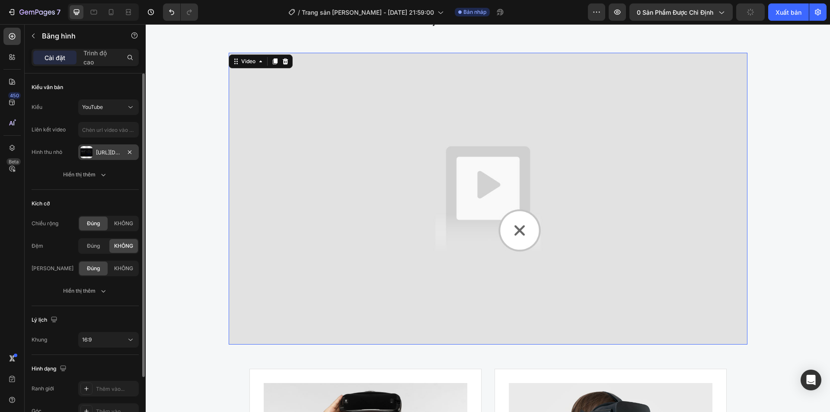
click at [103, 152] on font "[URL][DOMAIN_NAME]" at bounding box center [124, 152] width 56 height 6
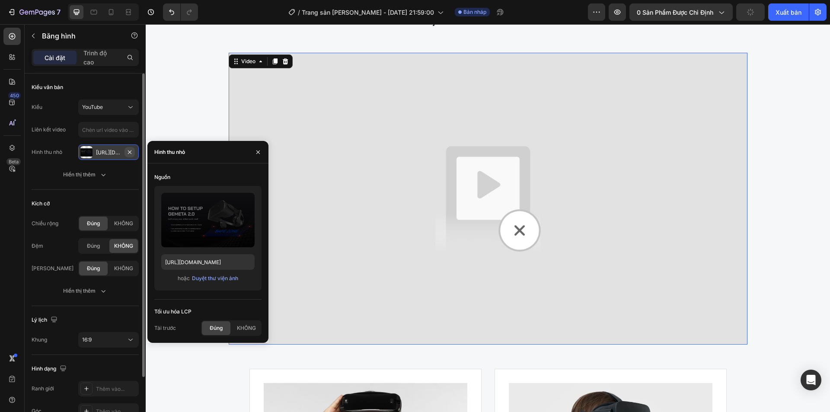
click at [131, 150] on icon "button" at bounding box center [129, 152] width 7 height 7
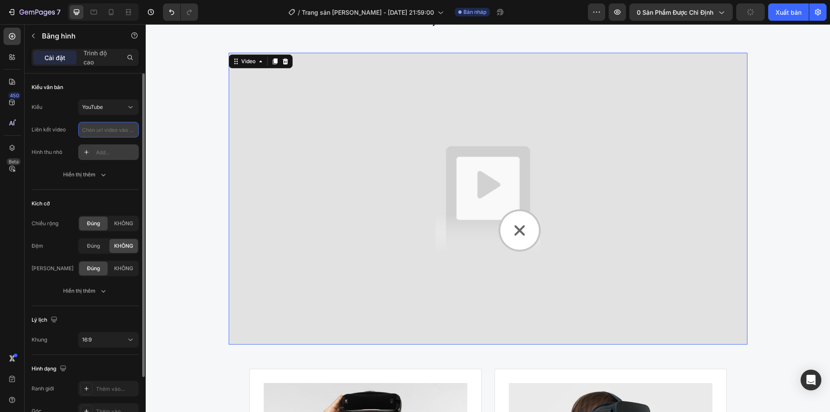
click at [115, 133] on input "text" at bounding box center [108, 130] width 60 height 16
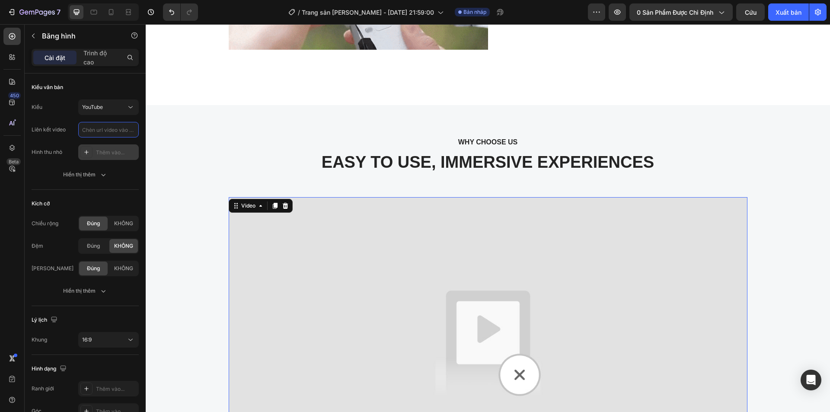
scroll to position [1426, 0]
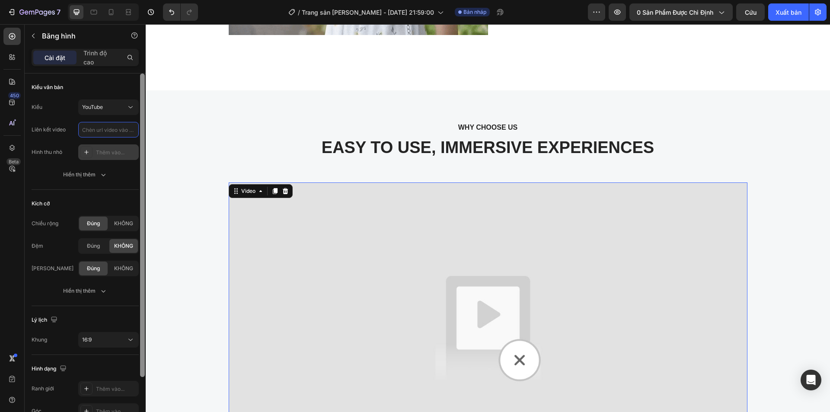
paste input "[URL][DOMAIN_NAME]"
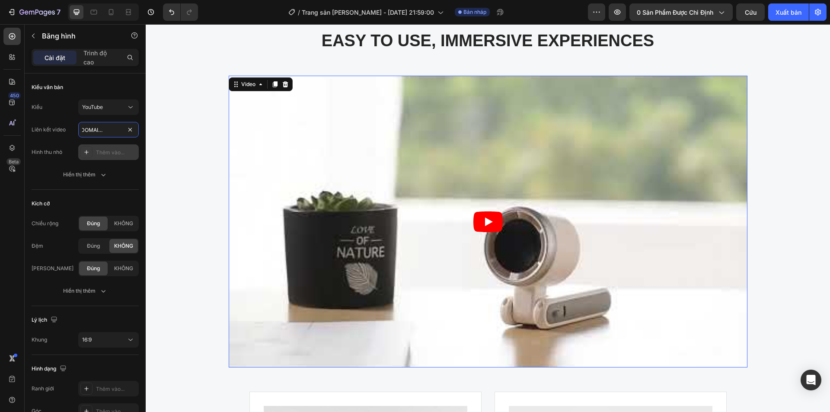
scroll to position [1512, 0]
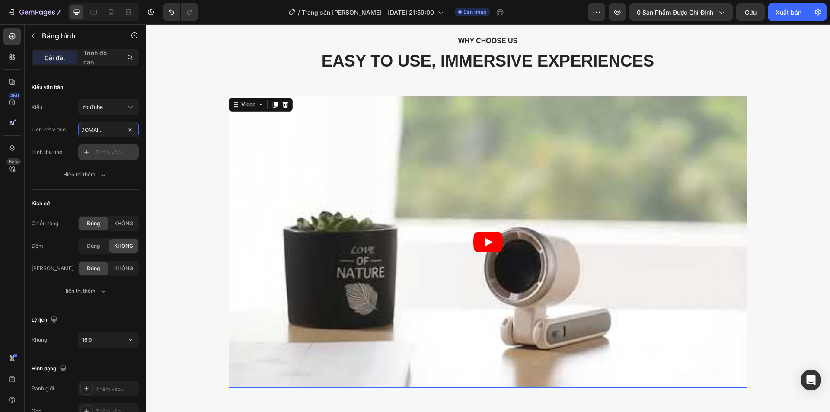
type input "[URL][DOMAIN_NAME]"
click at [485, 241] on icon "Play" at bounding box center [489, 242] width 8 height 9
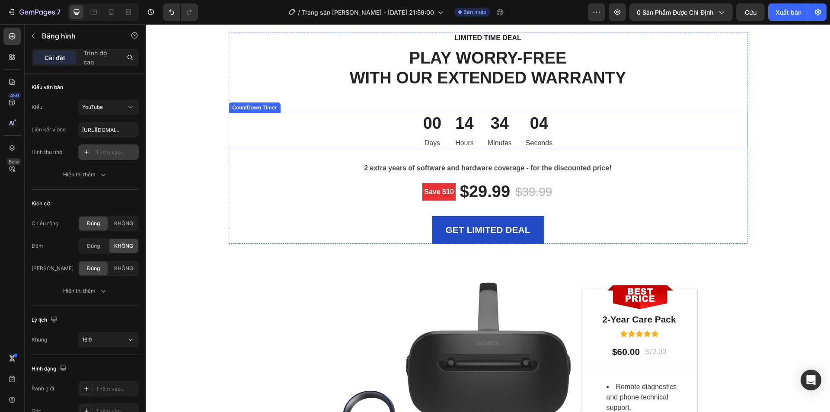
scroll to position [2190, 0]
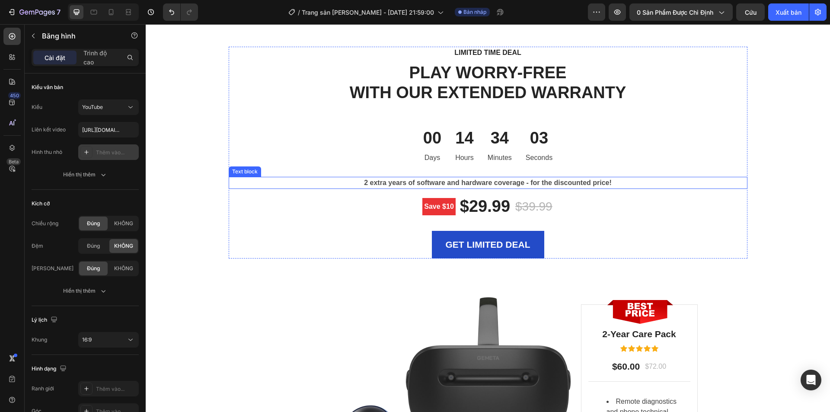
click at [365, 185] on p "2 extra years of software and hardware coverage - for the discounted price!" at bounding box center [487, 183] width 517 height 10
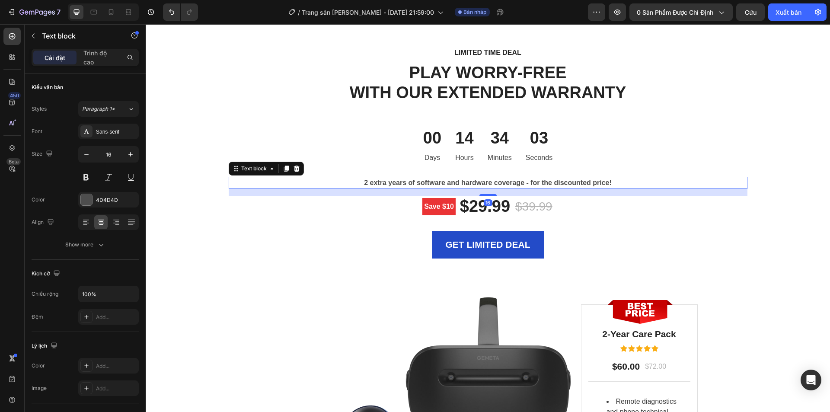
drag, startPoint x: 365, startPoint y: 185, endPoint x: 369, endPoint y: 181, distance: 5.3
click at [365, 184] on p "2 extra years of software and hardware coverage - for the discounted price!" at bounding box center [487, 183] width 517 height 10
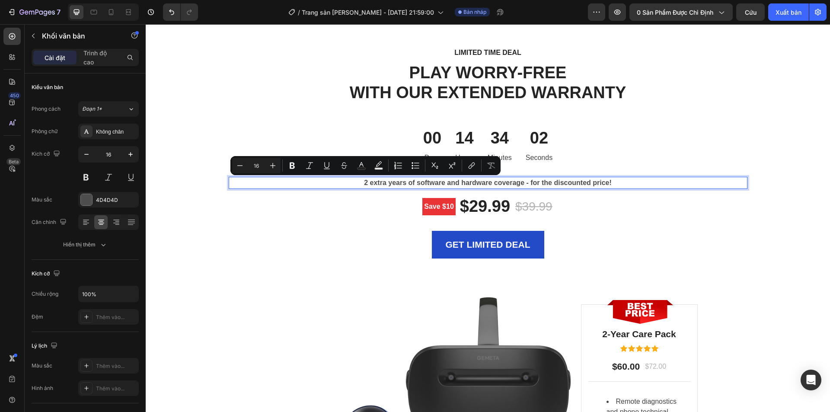
click at [378, 181] on p "2 extra years of software and hardware coverage - for the discounted price!" at bounding box center [487, 183] width 517 height 10
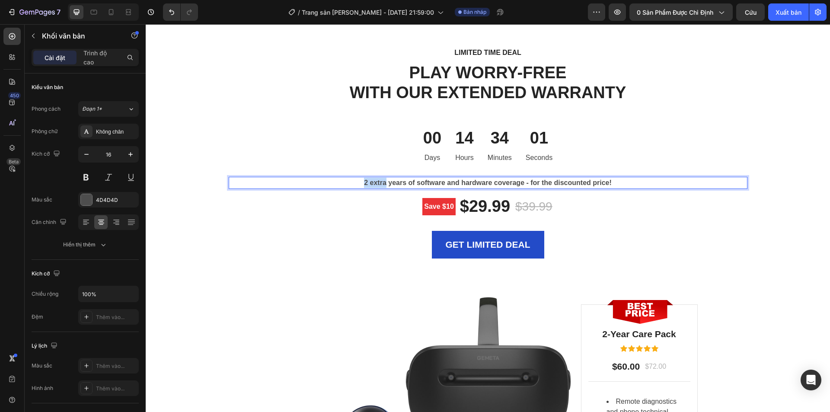
drag, startPoint x: 383, startPoint y: 184, endPoint x: 362, endPoint y: 185, distance: 20.8
click at [362, 185] on p "2 extra years of software and hardware coverage - for the discounted price!" at bounding box center [487, 183] width 517 height 10
click at [361, 184] on p "1months years of software and hardware coverage - for the discounted price!" at bounding box center [487, 183] width 517 height 10
drag, startPoint x: 624, startPoint y: 182, endPoint x: 349, endPoint y: 176, distance: 275.3
click at [349, 176] on div "LIMITED TIME DEAL Text block PLAY WORRY-FREE WITH OUR EXTENDED WARRANTY Heading…" at bounding box center [488, 153] width 519 height 212
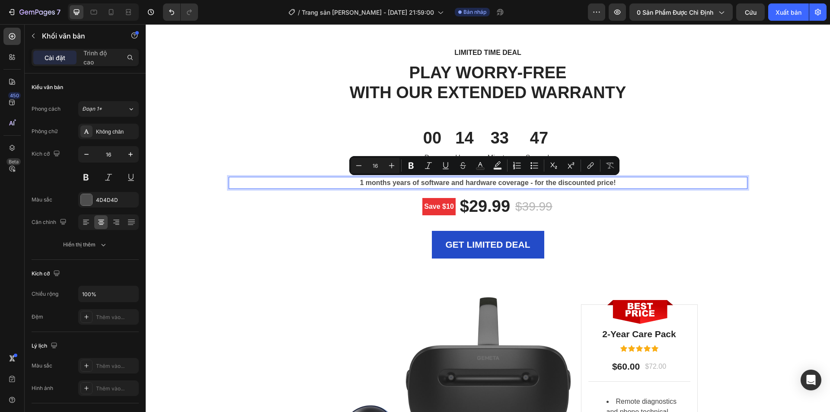
click at [386, 182] on p "1 months years of software and hardware coverage - for the discounted price!" at bounding box center [487, 183] width 517 height 10
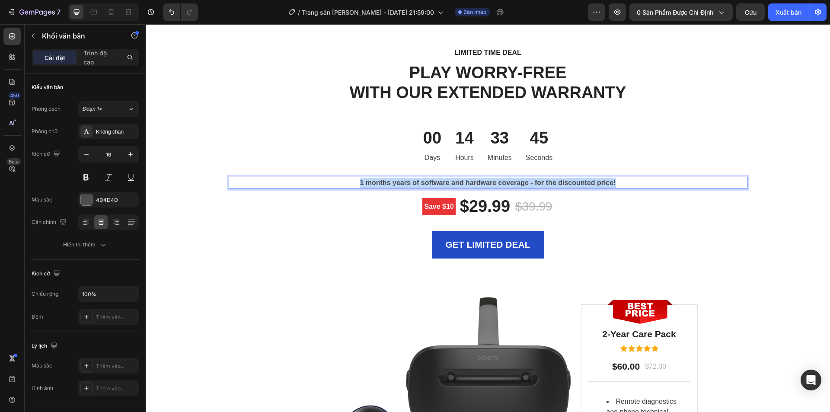
drag, startPoint x: 356, startPoint y: 181, endPoint x: 614, endPoint y: 186, distance: 258.0
click at [614, 186] on p "1 months years of software and hardware coverage - for the discounted price!" at bounding box center [487, 183] width 517 height 10
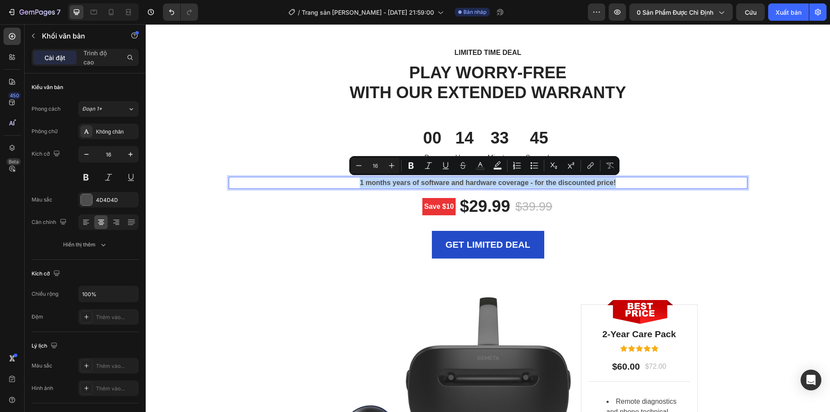
copy p "1 months years of software and hardware coverage - for the discounted price!"
click at [571, 183] on p "1 months years of software and hardware coverage - for the discounted price!" at bounding box center [487, 183] width 517 height 10
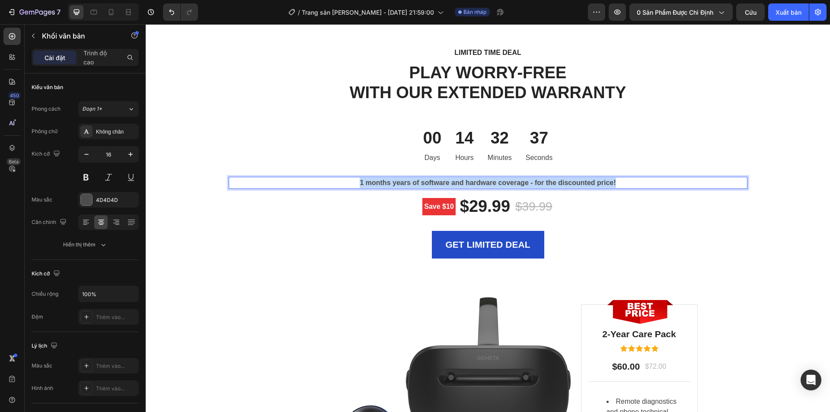
drag, startPoint x: 624, startPoint y: 182, endPoint x: 357, endPoint y: 183, distance: 267.5
click at [357, 183] on p "1 months years of software and hardware coverage - for the discounted price!" at bounding box center [487, 183] width 517 height 10
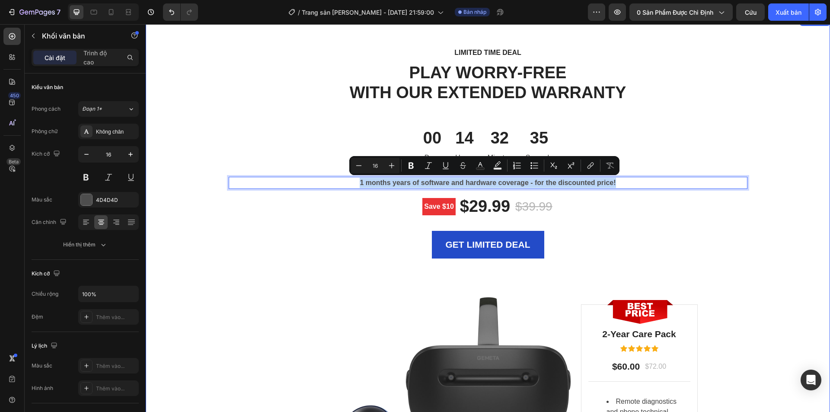
copy p "1 months years of software and hardware coverage - for the discounted price!"
click at [562, 182] on p "1 months years of software and hardware coverage - for the discounted price!" at bounding box center [487, 183] width 517 height 10
click at [566, 181] on p "1 months years of software and hardware coverage - for the discounted price!" at bounding box center [487, 183] width 517 height 10
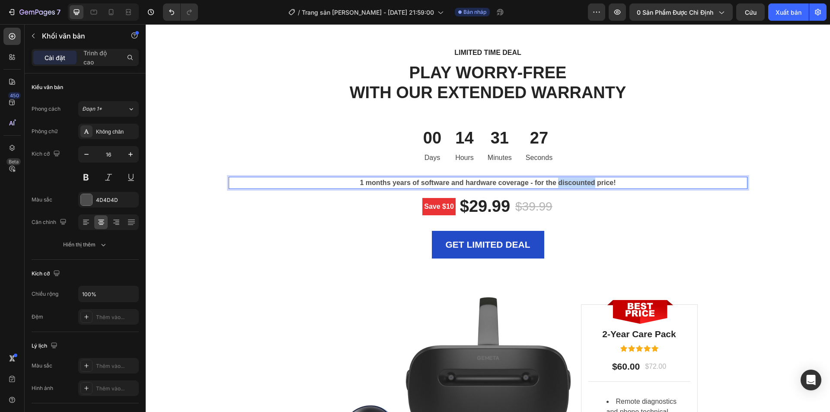
click at [566, 181] on p "1 months years of software and hardware coverage - for the discounted price!" at bounding box center [487, 183] width 517 height 10
click at [366, 183] on p "1 months years of software and hardware coverage - for the discounted price!" at bounding box center [487, 183] width 517 height 10
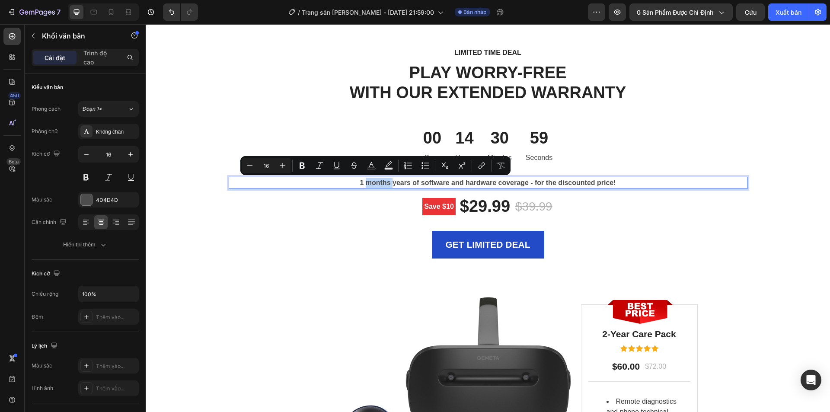
click at [381, 182] on p "1 months years of software and hardware coverage - for the discounted price!" at bounding box center [487, 183] width 517 height 10
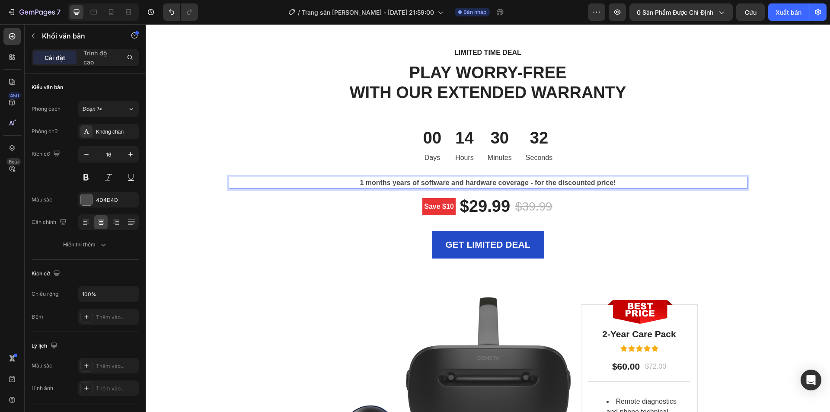
click at [407, 180] on p "1 months years of software and hardware coverage - for the discounted price!" at bounding box center [487, 183] width 517 height 10
click at [662, 120] on div "LIMITED TIME DEAL Text block PLAY WORRY-FREE WITH OUR EXTENDED WARRANTY Heading…" at bounding box center [488, 153] width 519 height 212
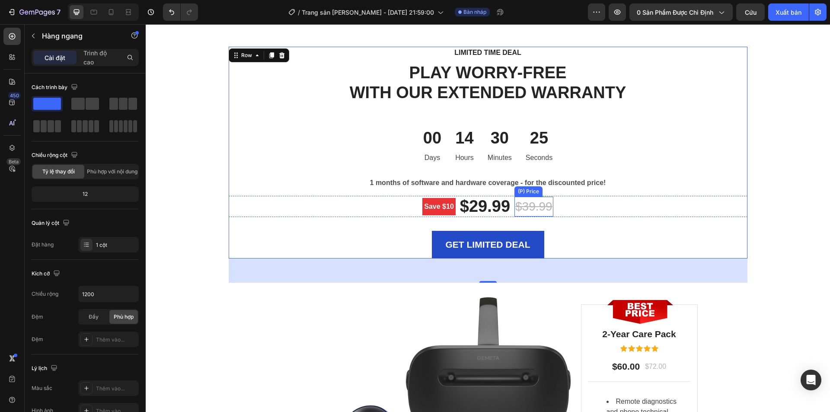
click at [498, 95] on p "PLAY WORRY-FREE WITH OUR EXTENDED WARRANTY" at bounding box center [487, 82] width 517 height 39
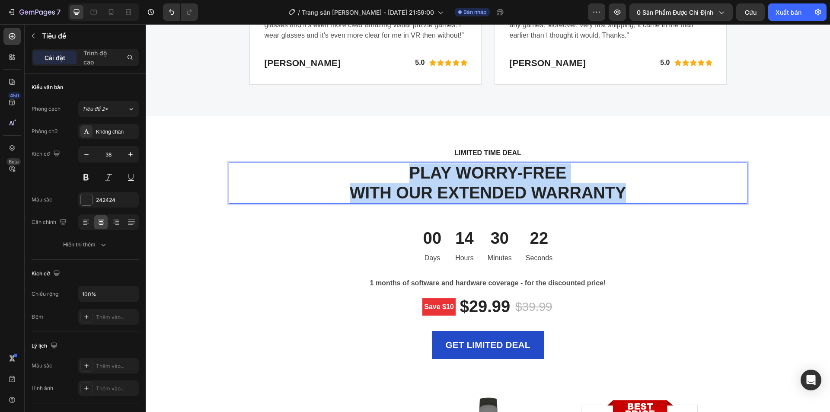
drag, startPoint x: 627, startPoint y: 192, endPoint x: 397, endPoint y: 171, distance: 230.8
click at [397, 171] on p "PLAY WORRY-FREE WITH OUR EXTENDED WARRANTY" at bounding box center [487, 182] width 517 height 39
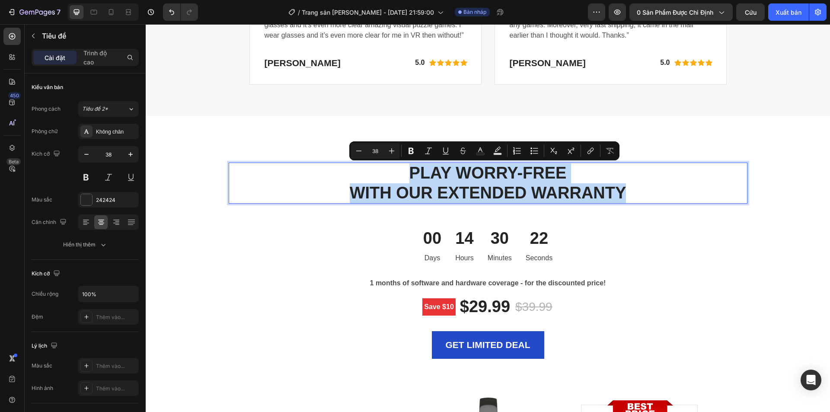
copy p "PLAY WORRY-FREE WITH OUR EXTENDED WARRANTY"
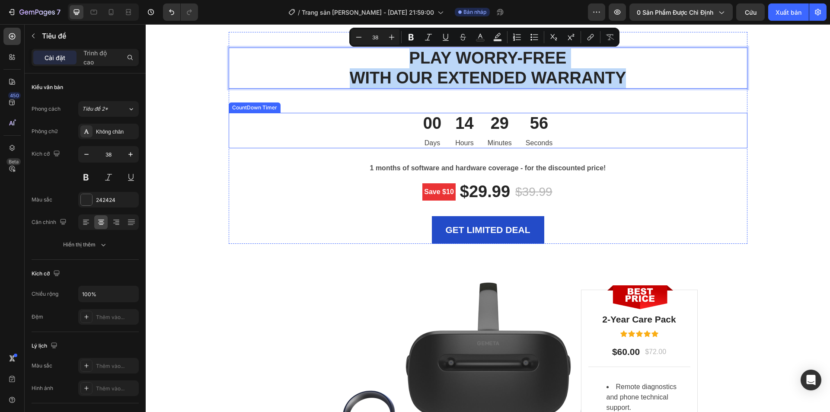
scroll to position [2219, 0]
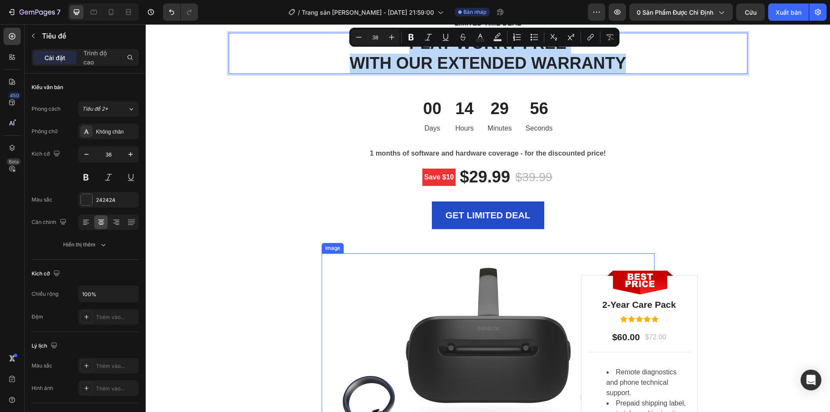
click at [462, 253] on img at bounding box center [487, 364] width 333 height 223
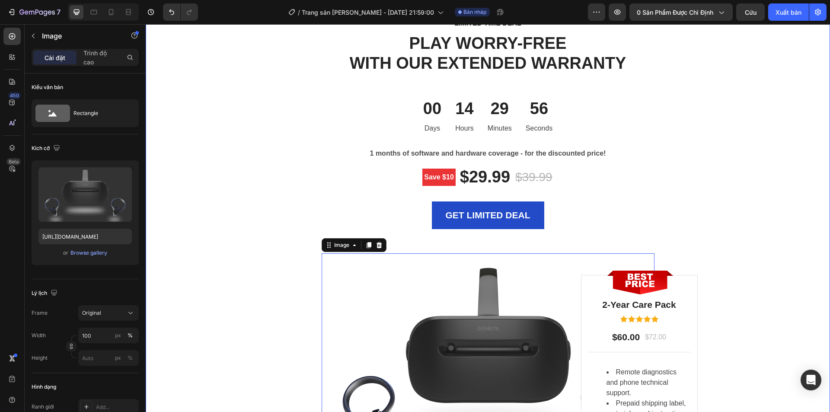
scroll to position [2478, 0]
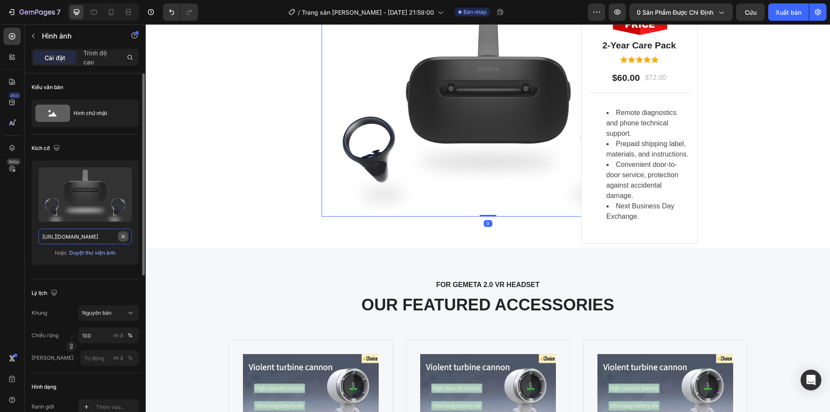
drag, startPoint x: 121, startPoint y: 235, endPoint x: 117, endPoint y: 230, distance: 6.4
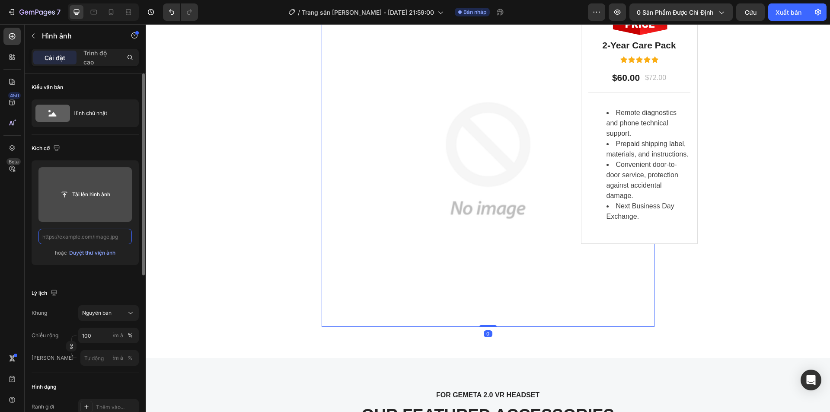
scroll to position [0, 0]
click at [90, 185] on input "file" at bounding box center [84, 194] width 93 height 54
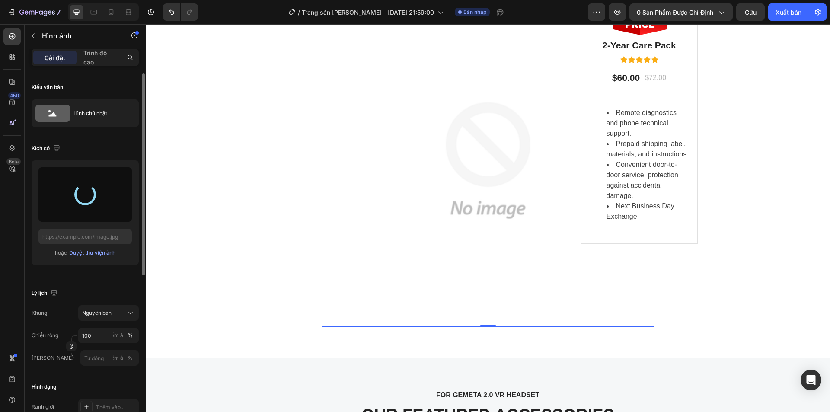
type input "[URL][DOMAIN_NAME]"
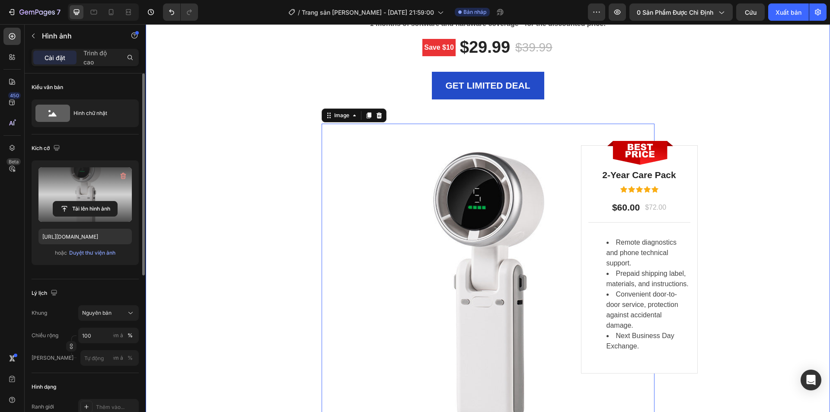
click at [751, 142] on div "LIMITED TIME DEAL Text block PLAY WORRY-FREE WITH OUR EXTENDED WARRANTY Heading…" at bounding box center [487, 172] width 671 height 569
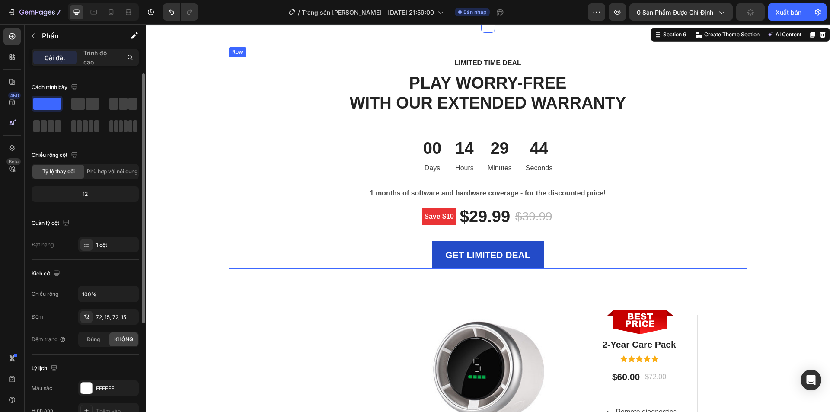
scroll to position [1830, 0]
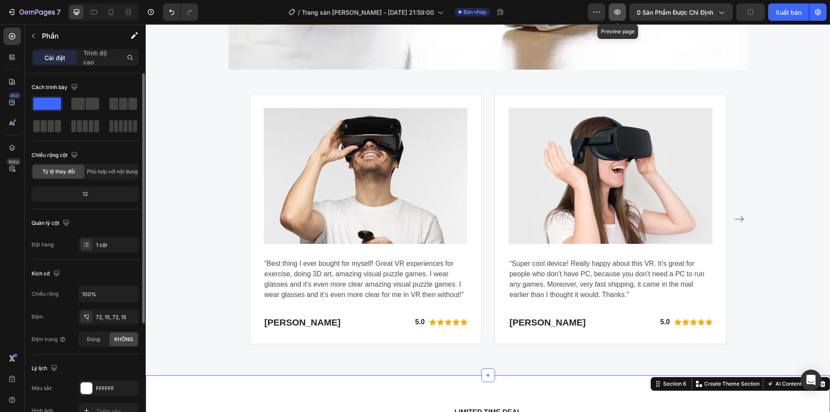
click at [618, 10] on icon "button" at bounding box center [617, 12] width 9 height 9
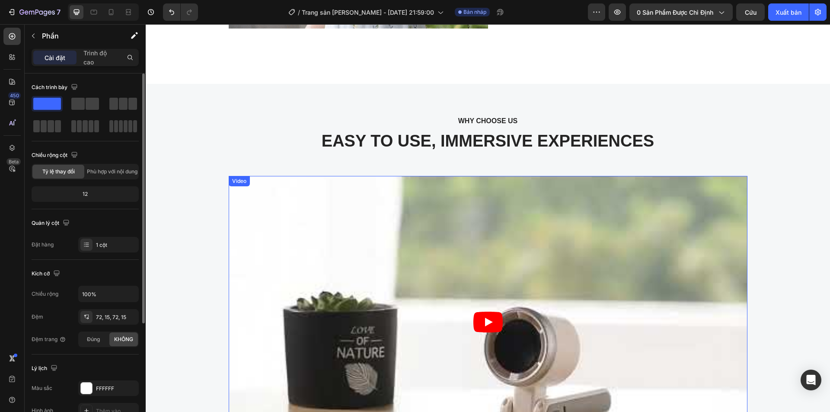
scroll to position [1485, 0]
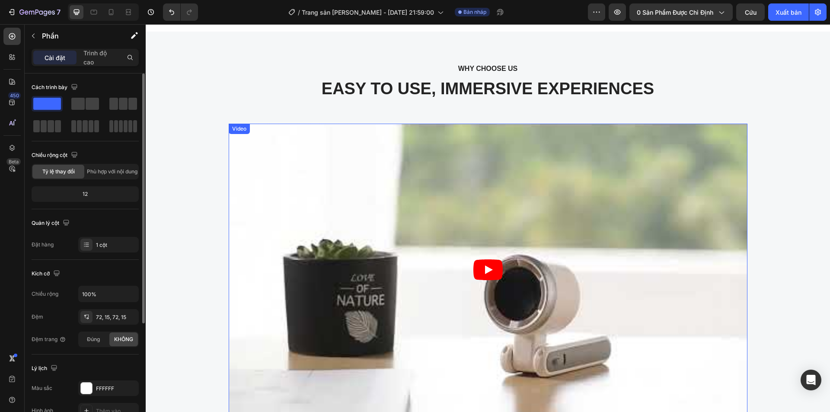
click at [360, 140] on article at bounding box center [488, 270] width 519 height 292
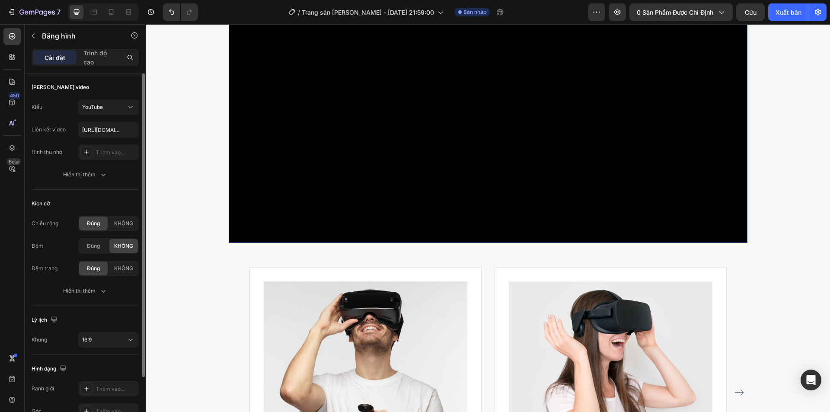
scroll to position [1658, 0]
click at [95, 59] on p "Trình độ cao" at bounding box center [99, 57] width 33 height 18
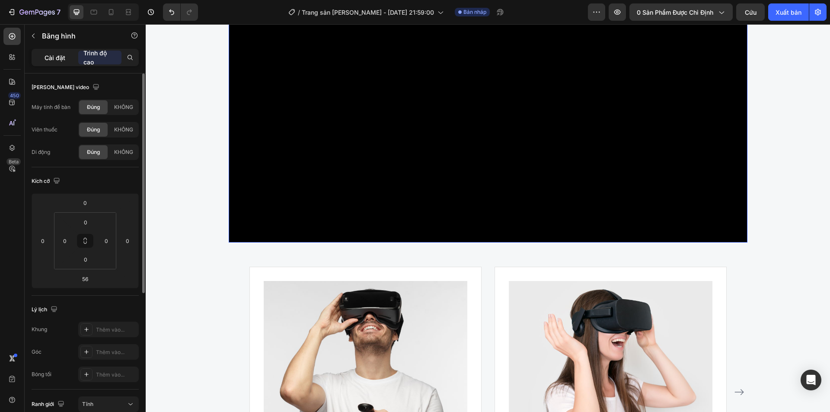
click at [66, 57] on div "Cài đặt" at bounding box center [54, 58] width 43 height 14
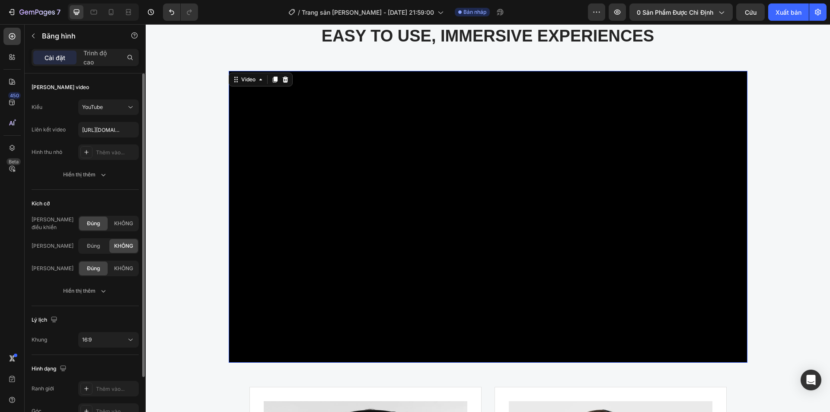
scroll to position [1528, 0]
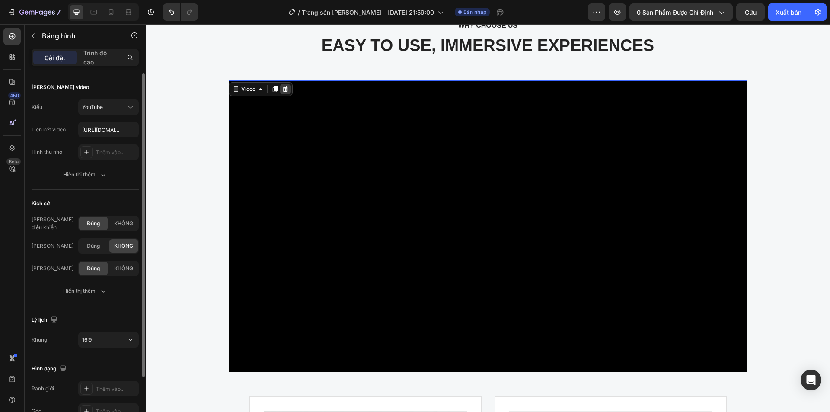
click at [280, 89] on div at bounding box center [285, 89] width 10 height 10
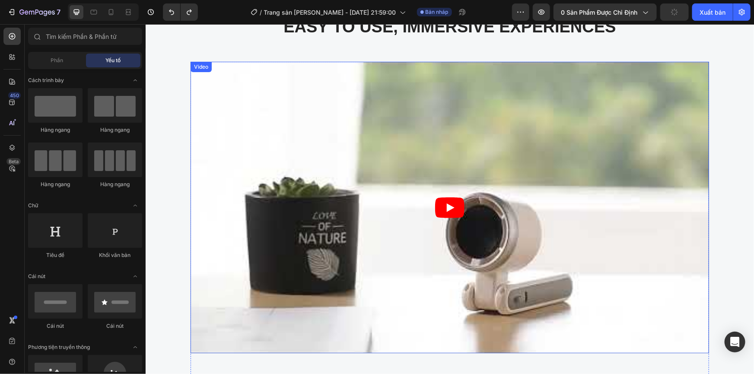
scroll to position [1563, 0]
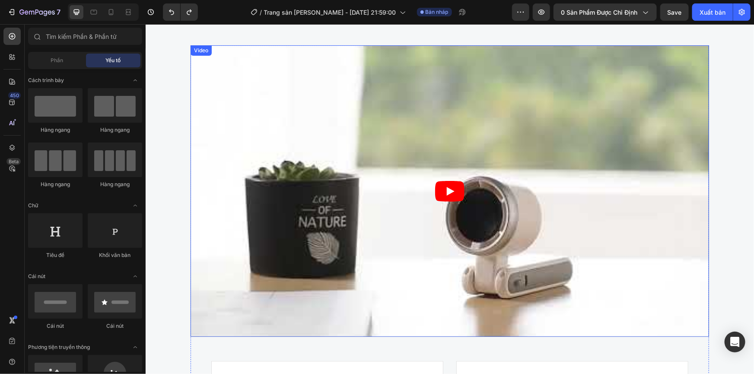
click at [382, 195] on article at bounding box center [449, 191] width 519 height 292
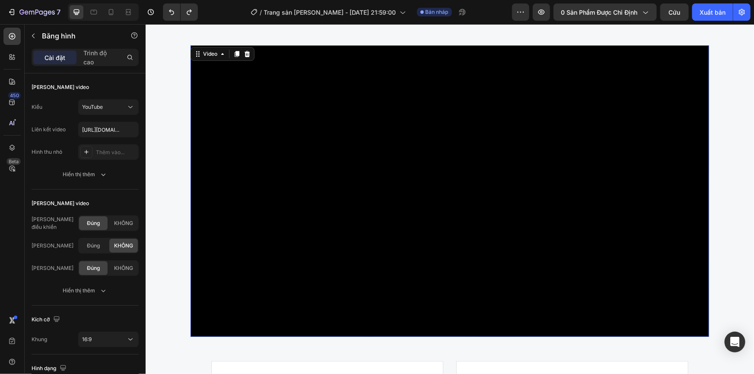
scroll to position [1524, 0]
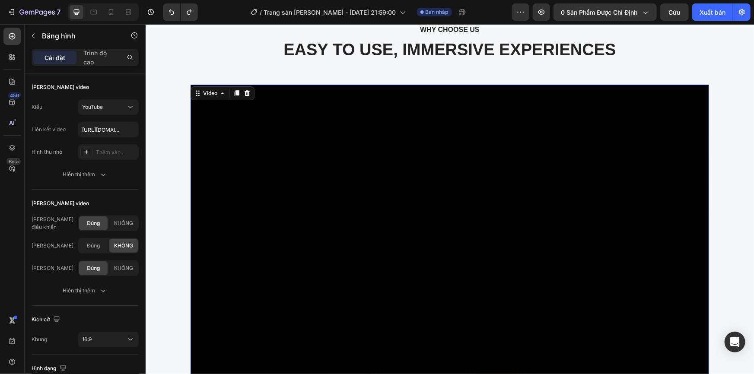
click at [245, 95] on icon at bounding box center [247, 93] width 6 height 6
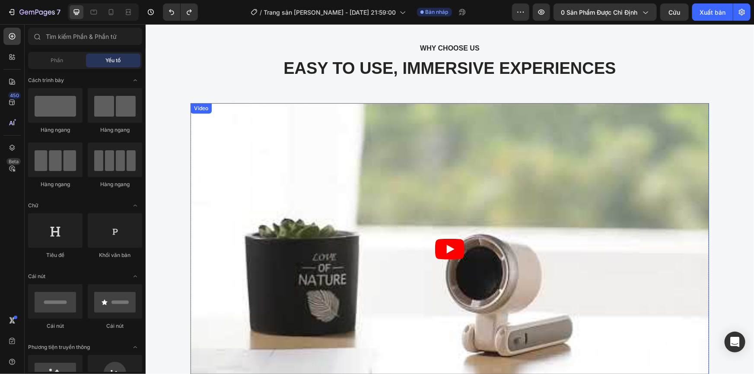
scroll to position [1484, 0]
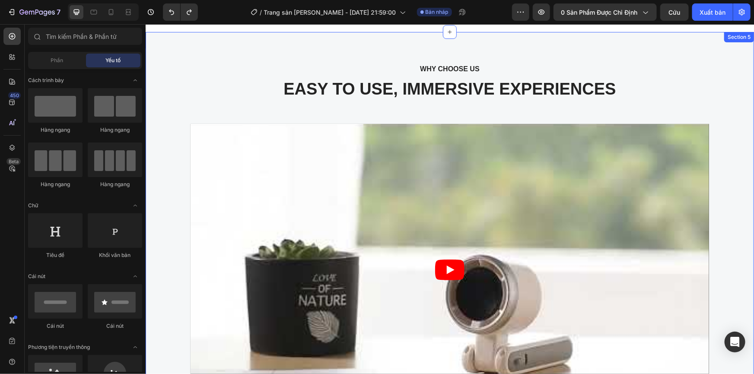
click at [242, 108] on div "WHY CHOOSE US Text block EASY TO USE, IMMERSIVE EXPERIENCES Heading Video Image…" at bounding box center [449, 376] width 595 height 627
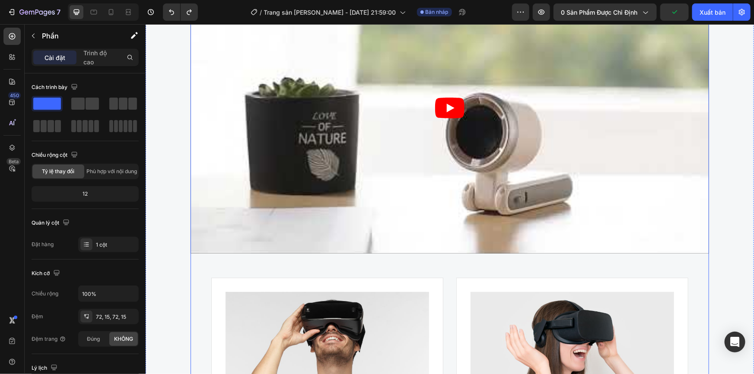
scroll to position [1602, 0]
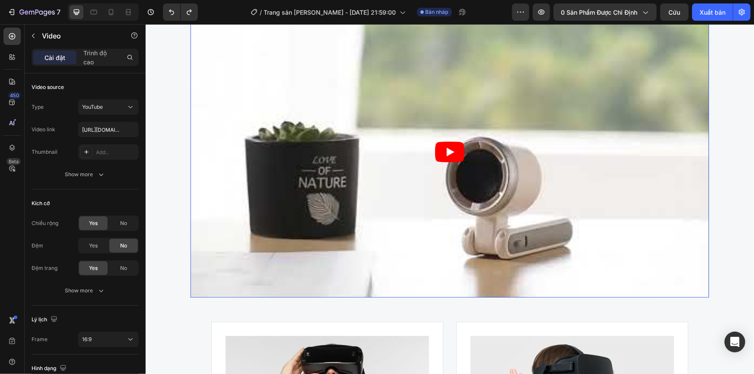
click at [295, 185] on article at bounding box center [449, 152] width 519 height 292
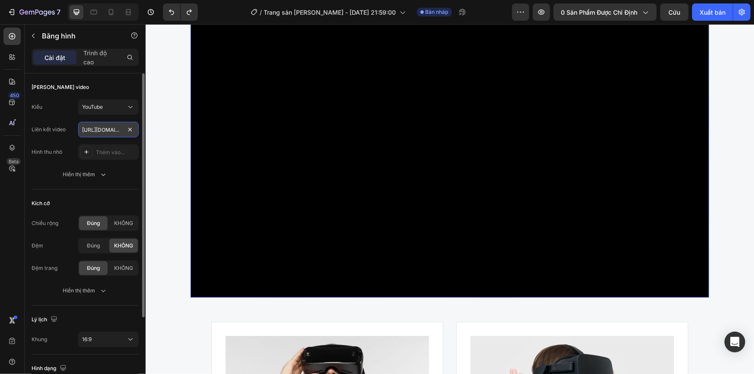
click at [112, 133] on input "[URL][DOMAIN_NAME]" at bounding box center [108, 130] width 60 height 16
click at [133, 110] on icon at bounding box center [130, 107] width 9 height 9
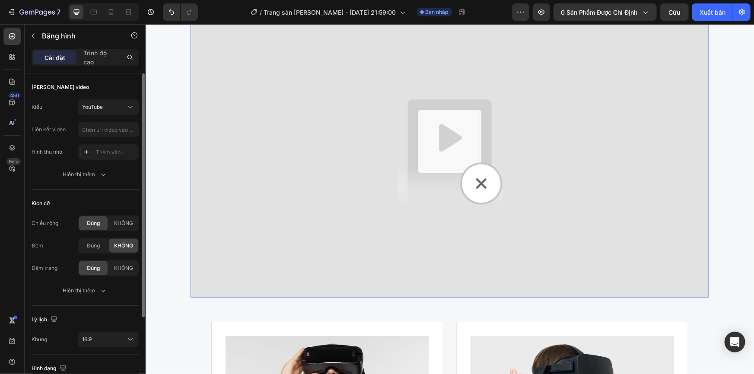
click at [115, 85] on div "[PERSON_NAME] video" at bounding box center [85, 87] width 107 height 14
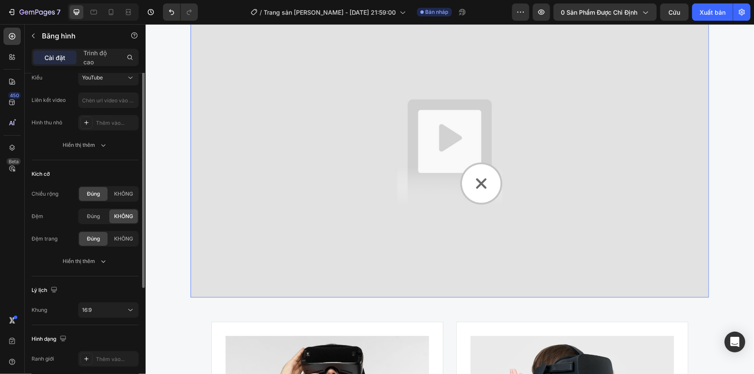
scroll to position [0, 0]
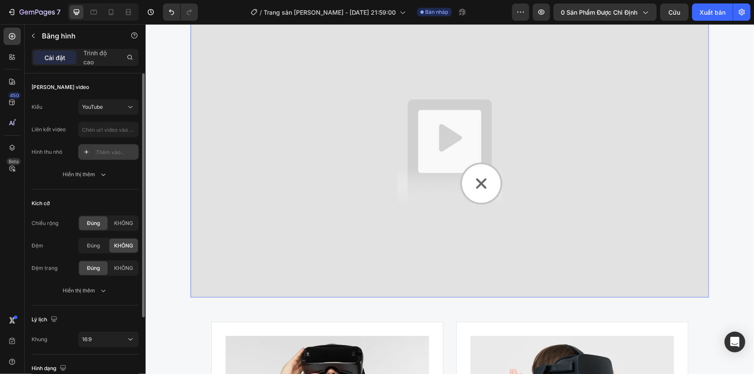
click at [87, 149] on icon at bounding box center [86, 152] width 7 height 7
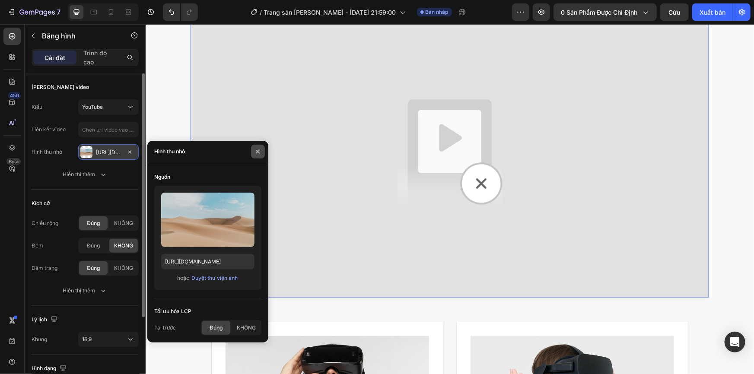
click at [259, 149] on icon "button" at bounding box center [258, 151] width 7 height 7
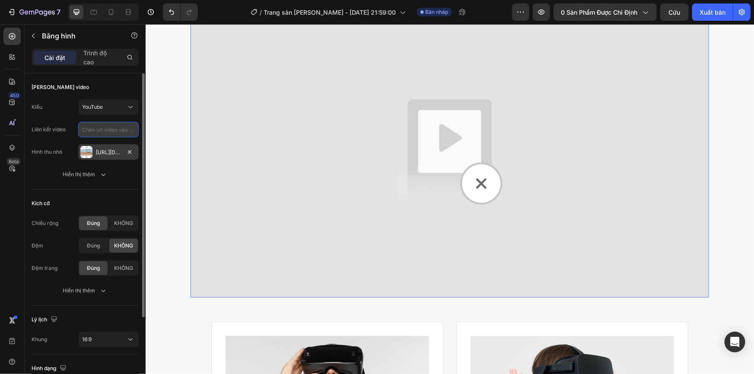
click at [92, 125] on input "text" at bounding box center [108, 130] width 60 height 16
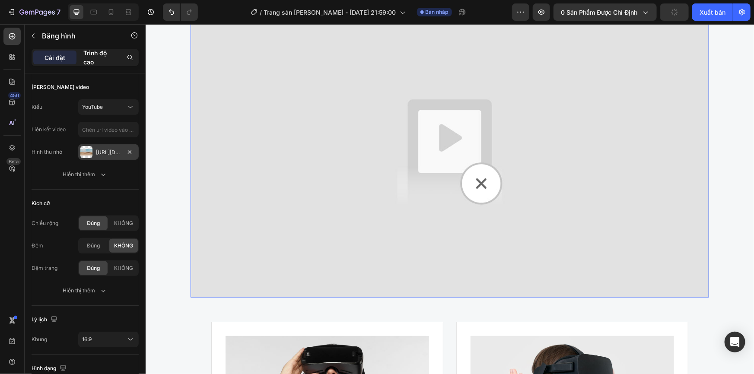
click at [94, 62] on p "Trình độ cao" at bounding box center [99, 57] width 33 height 18
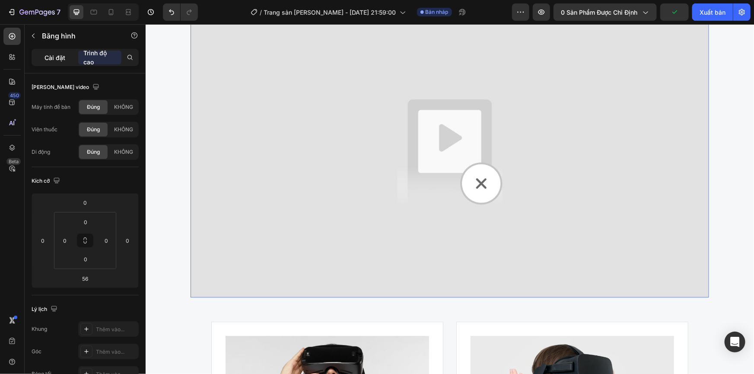
click at [64, 60] on font "Cài đặt" at bounding box center [55, 57] width 21 height 7
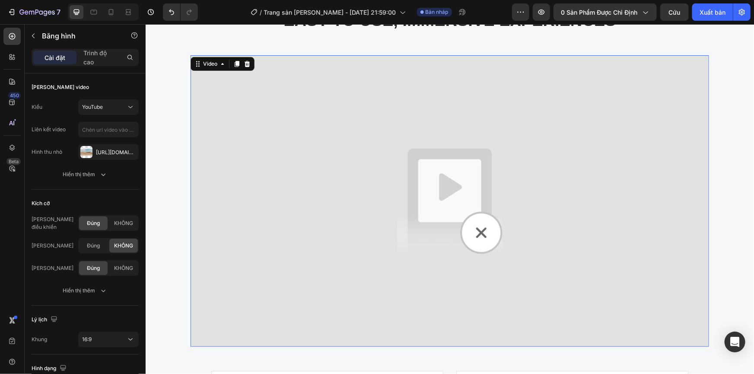
scroll to position [1445, 0]
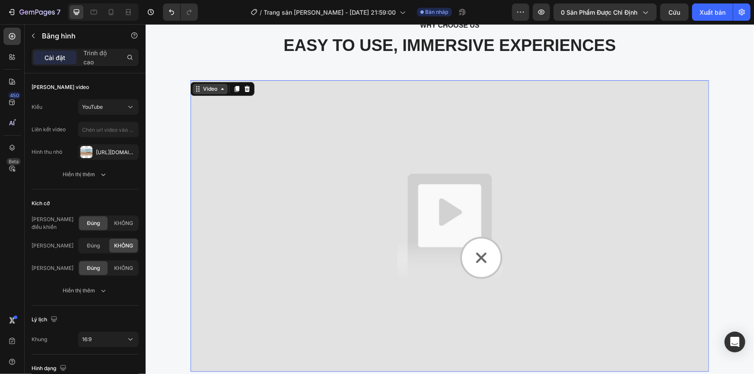
click at [196, 91] on icon at bounding box center [197, 88] width 7 height 7
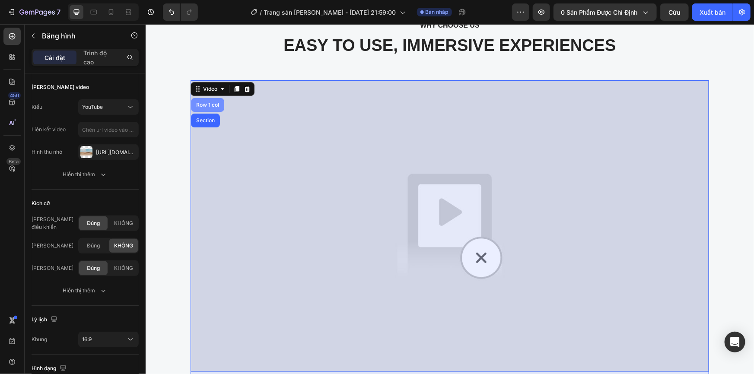
click at [204, 103] on div "Row 1 col" at bounding box center [207, 104] width 26 height 5
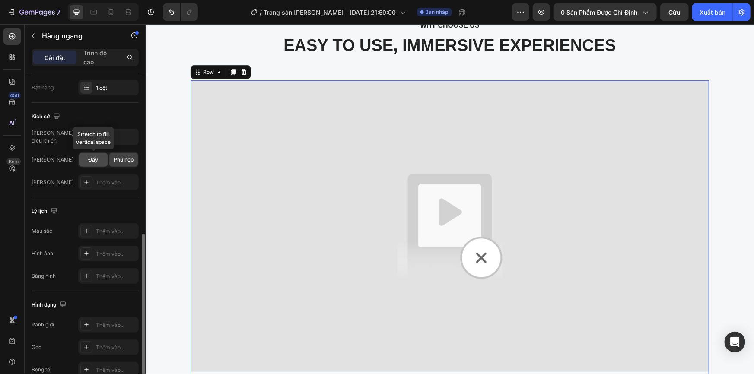
scroll to position [201, 0]
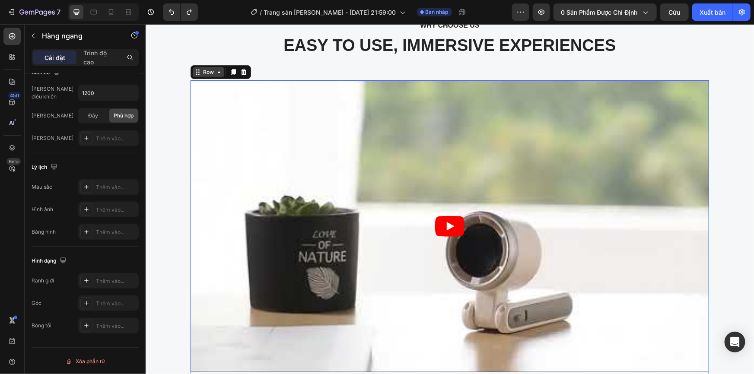
click at [203, 69] on div "Row" at bounding box center [208, 72] width 14 height 8
click at [207, 76] on div "Row" at bounding box center [208, 72] width 32 height 10
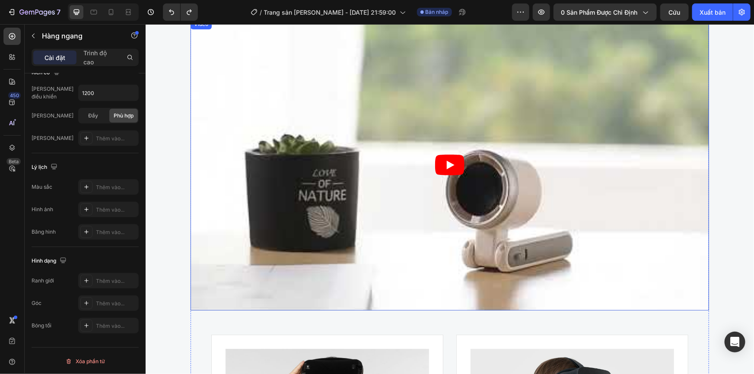
scroll to position [1681, 0]
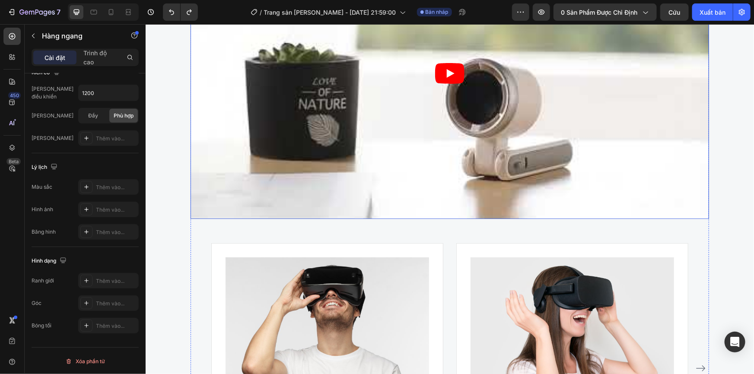
click at [291, 133] on article at bounding box center [449, 73] width 519 height 292
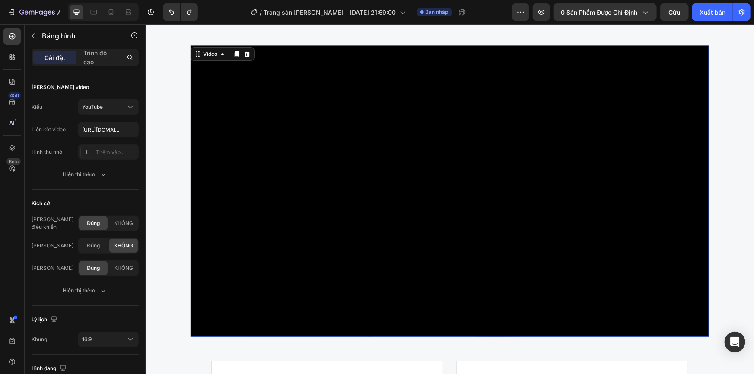
scroll to position [1524, 0]
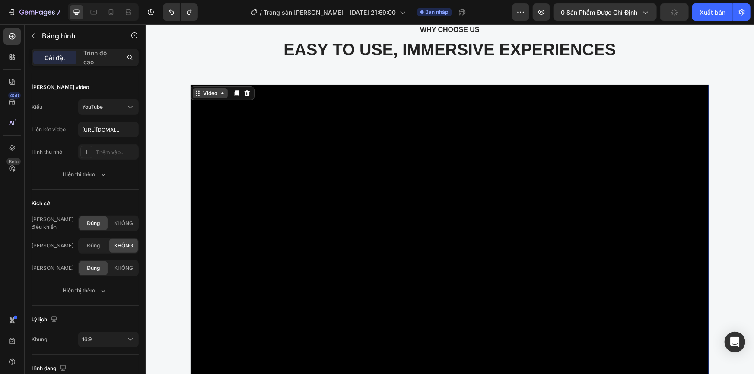
click at [214, 89] on div "Video" at bounding box center [210, 93] width 18 height 8
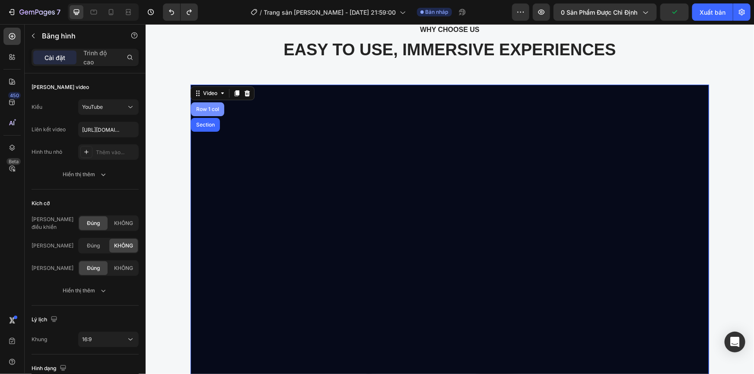
click at [207, 109] on div "Row 1 col" at bounding box center [207, 108] width 26 height 5
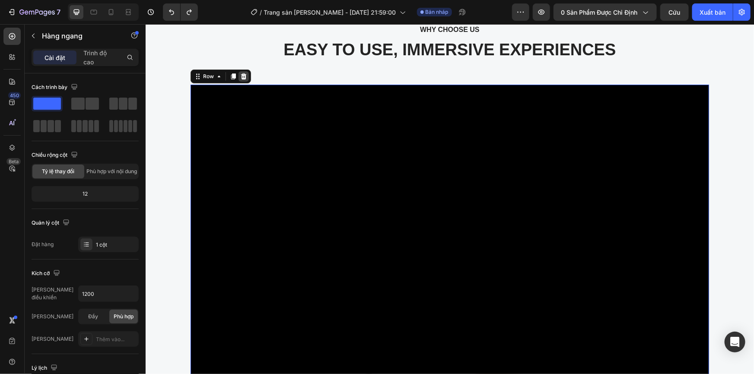
click at [241, 74] on icon at bounding box center [244, 76] width 6 height 6
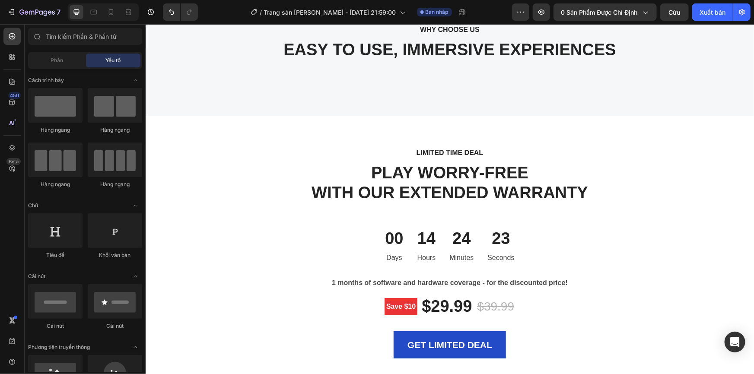
click at [753, 198] on html "[PERSON_NAME] đề WHY CHOOSE US Text block EASY TO USE, IMMERSIVE EXPERIENCES He…" at bounding box center [449, 244] width 608 height 3489
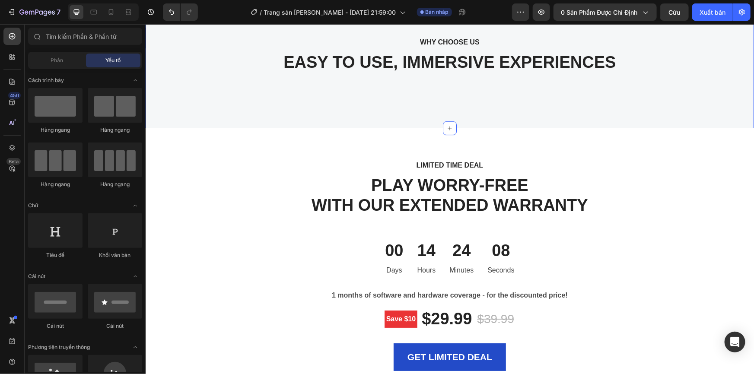
scroll to position [1432, 0]
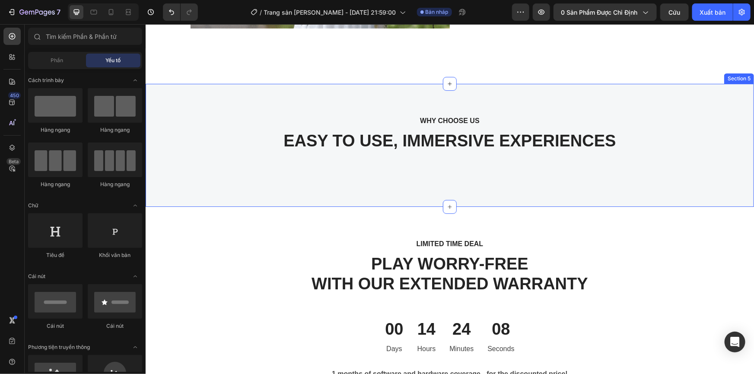
click at [435, 183] on div "WHY CHOOSE US Text block EASY TO USE, IMMERSIVE EXPERIENCES Heading Section 5" at bounding box center [449, 145] width 608 height 124
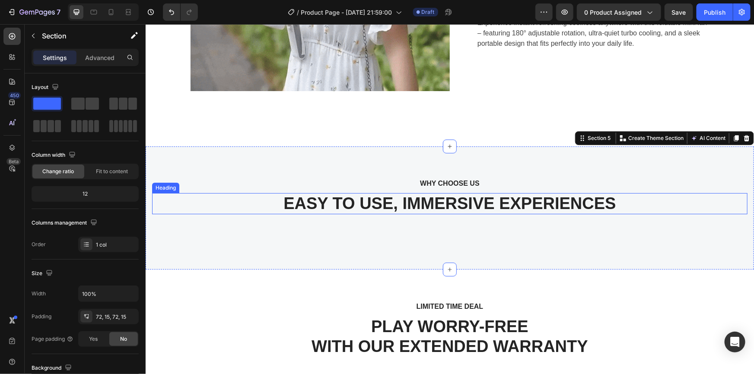
scroll to position [1393, 0]
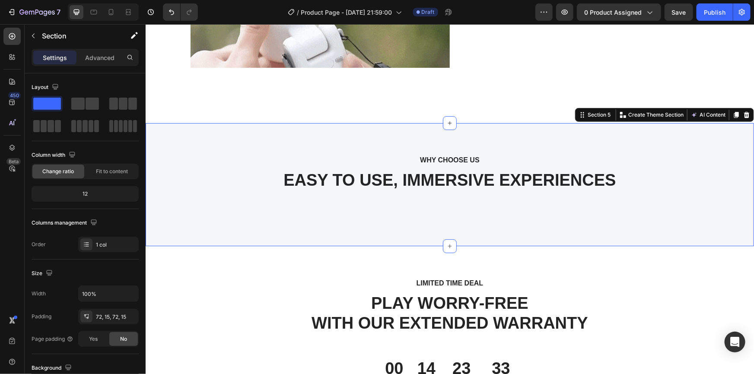
click at [303, 217] on div "WHY CHOOSE US Text block EASY TO USE, IMMERSIVE EXPERIENCES Heading Section 5 Y…" at bounding box center [449, 185] width 608 height 124
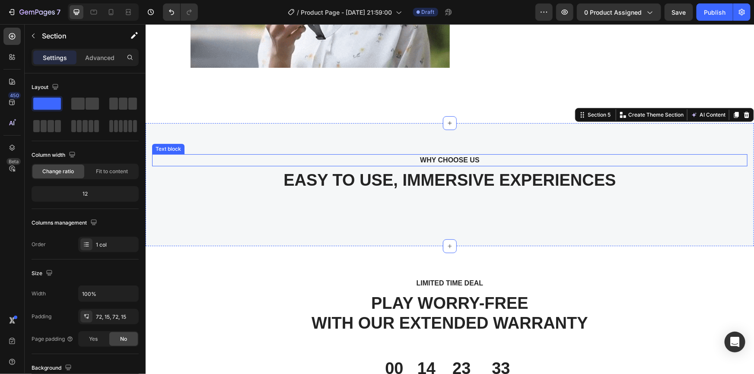
click at [288, 161] on p "WHY CHOOSE US" at bounding box center [449, 160] width 580 height 10
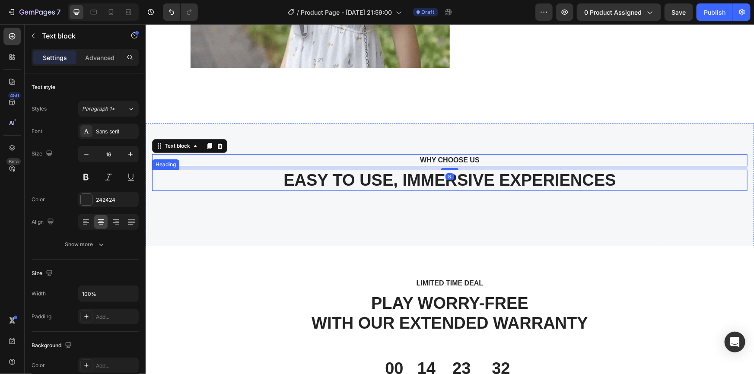
click at [241, 197] on div "WHY CHOOSE US Text block 8 EASY TO USE, IMMERSIVE EXPERIENCES Heading" at bounding box center [449, 184] width 595 height 61
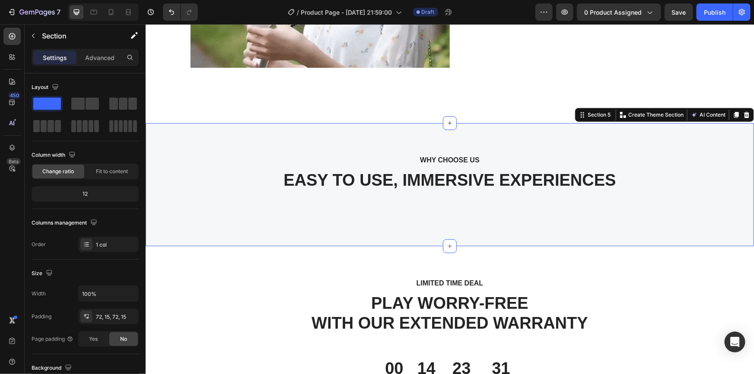
click at [249, 224] on div "WHY CHOOSE US Text block EASY TO USE, IMMERSIVE EXPERIENCES Heading Section 5 Y…" at bounding box center [449, 185] width 608 height 124
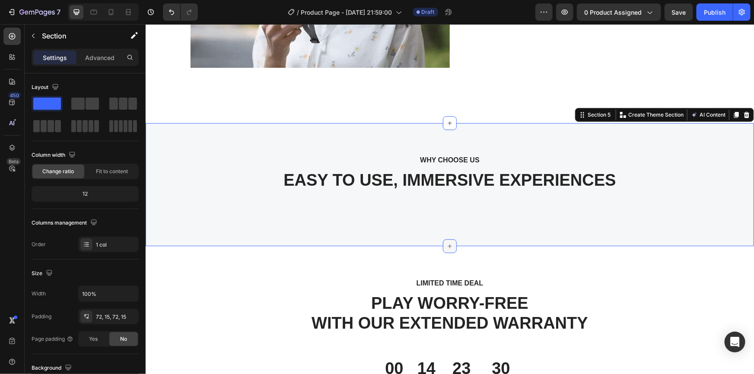
click at [446, 246] on icon at bounding box center [449, 245] width 7 height 7
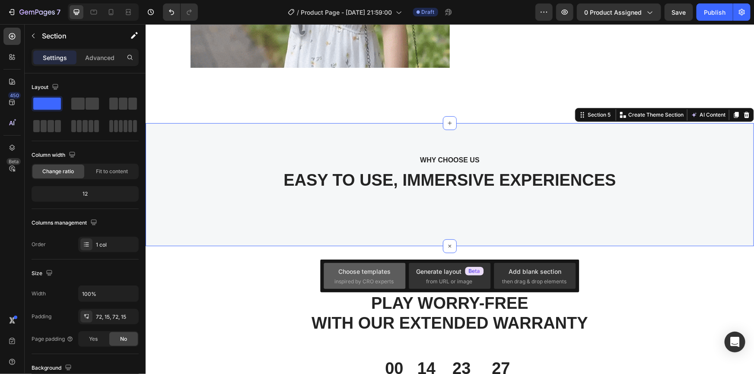
click at [384, 274] on div "Choose templates" at bounding box center [365, 271] width 52 height 9
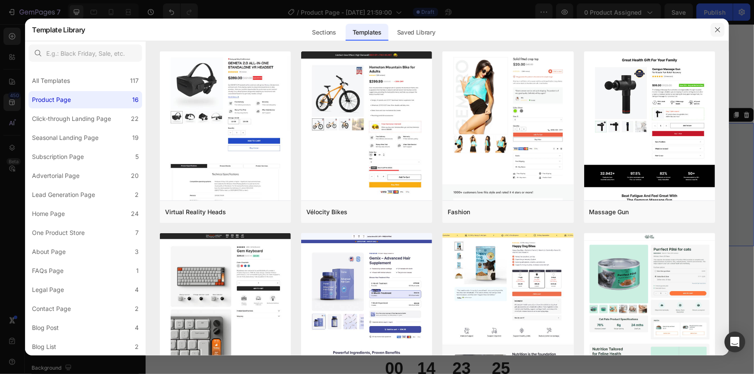
click at [722, 30] on button "button" at bounding box center [718, 30] width 14 height 14
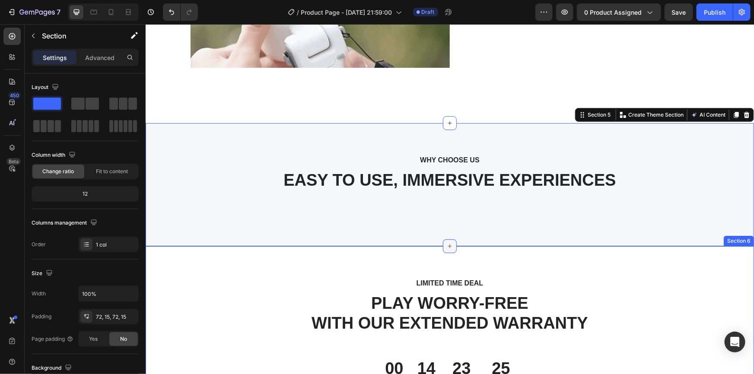
click at [446, 246] on icon at bounding box center [449, 245] width 7 height 7
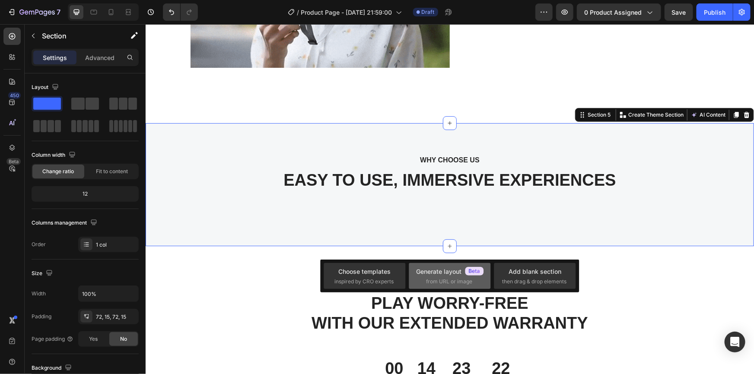
click at [452, 285] on span "from URL or image" at bounding box center [449, 282] width 46 height 8
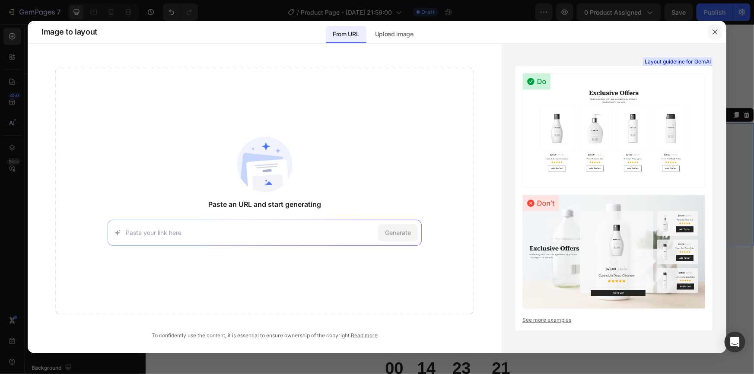
click at [713, 32] on icon "button" at bounding box center [715, 32] width 7 height 7
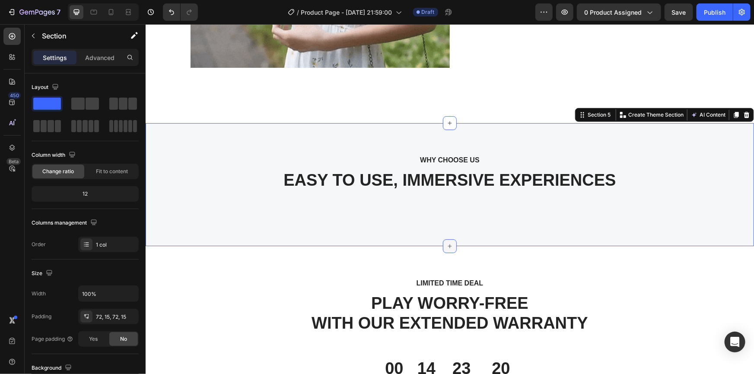
click at [446, 247] on icon at bounding box center [449, 245] width 7 height 7
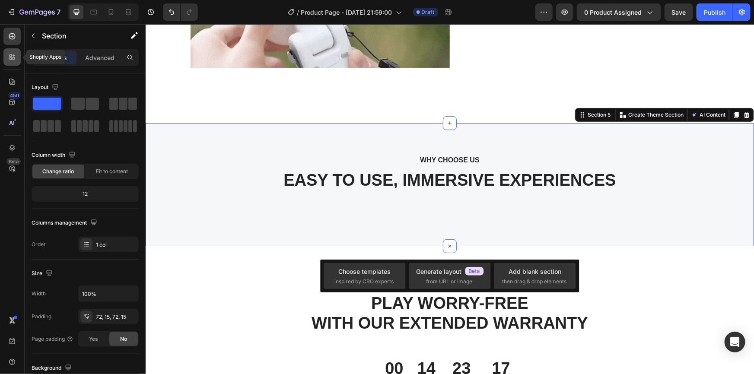
click at [11, 60] on icon at bounding box center [11, 58] width 3 height 3
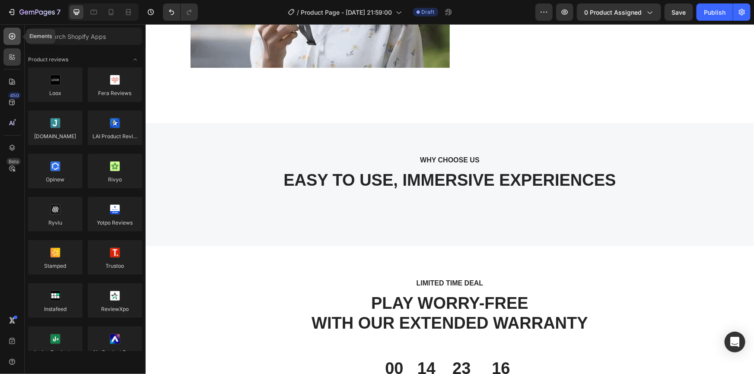
click at [16, 39] on icon at bounding box center [12, 36] width 9 height 9
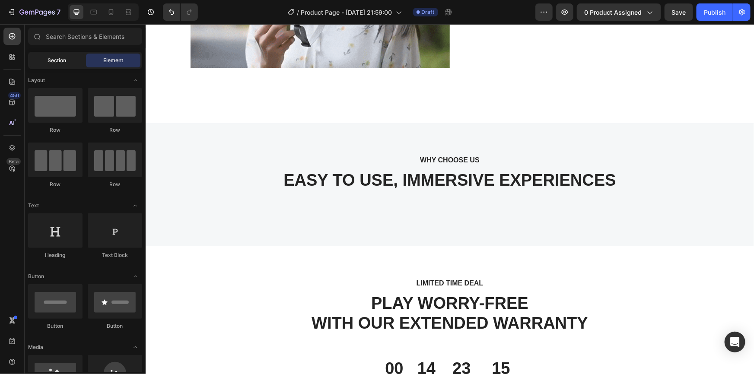
click at [65, 58] on span "Section" at bounding box center [57, 61] width 19 height 8
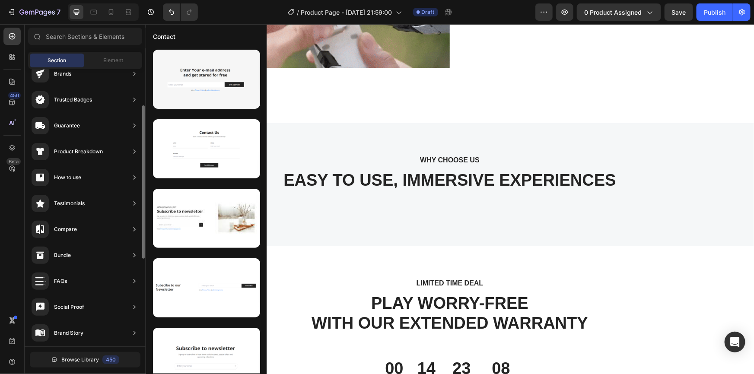
scroll to position [0, 0]
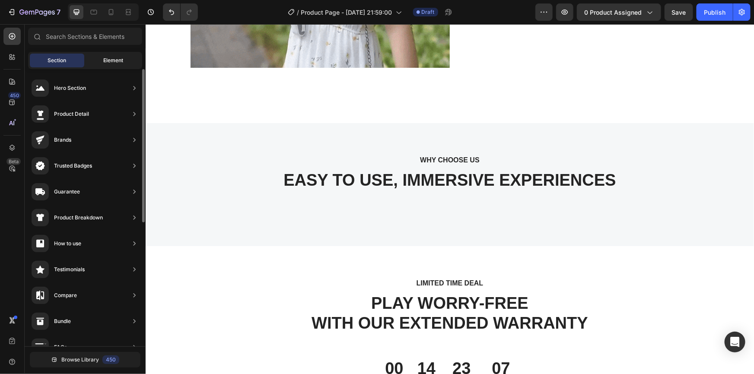
click at [105, 60] on span "Element" at bounding box center [113, 61] width 20 height 8
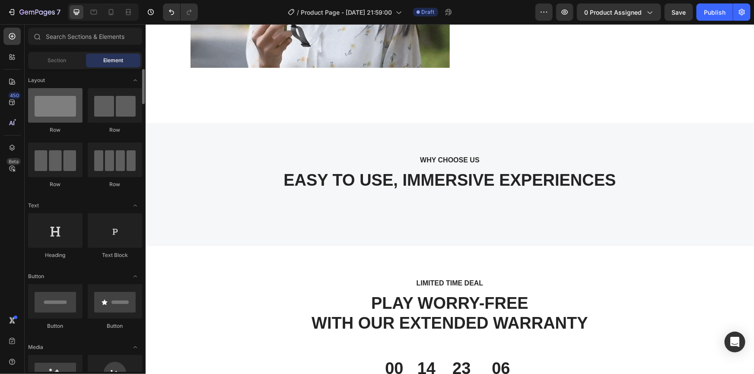
click at [63, 108] on div at bounding box center [55, 105] width 54 height 35
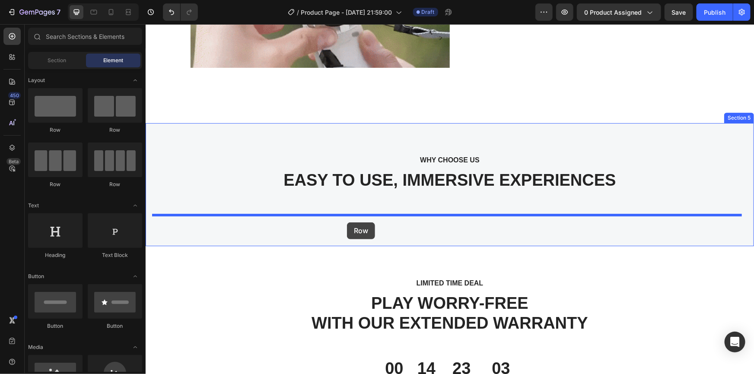
drag, startPoint x: 203, startPoint y: 133, endPoint x: 347, endPoint y: 222, distance: 168.8
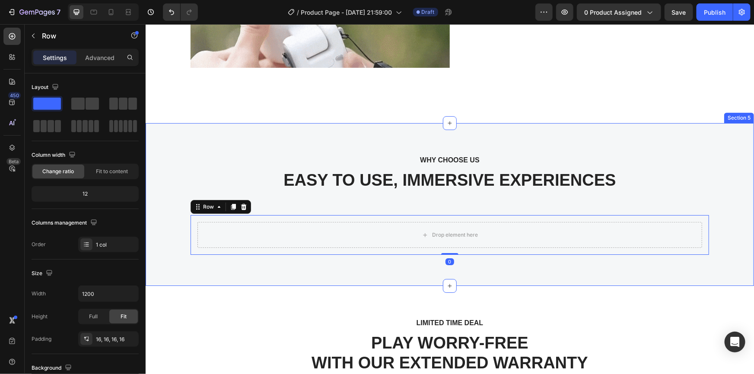
scroll to position [1432, 0]
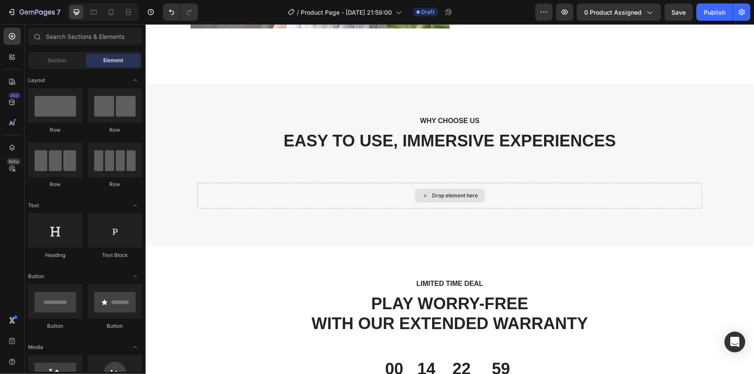
click at [434, 194] on div "Drop element here" at bounding box center [455, 195] width 46 height 7
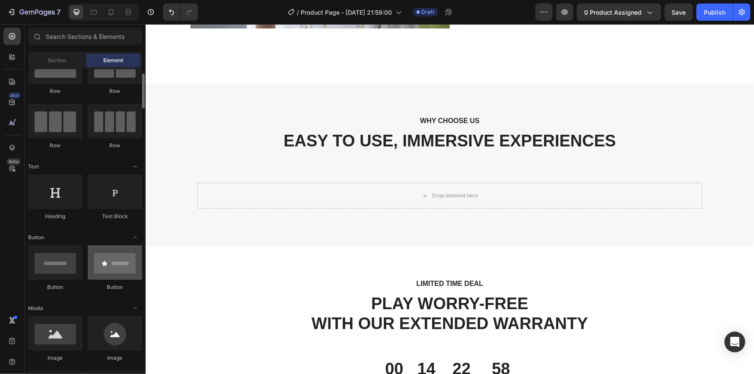
scroll to position [78, 0]
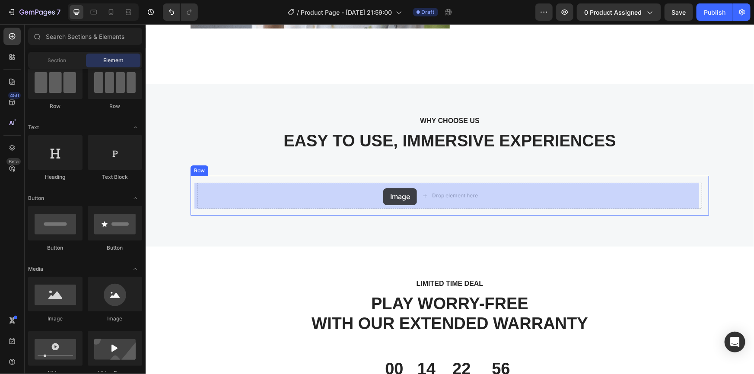
drag, startPoint x: 263, startPoint y: 321, endPoint x: 383, endPoint y: 188, distance: 179.0
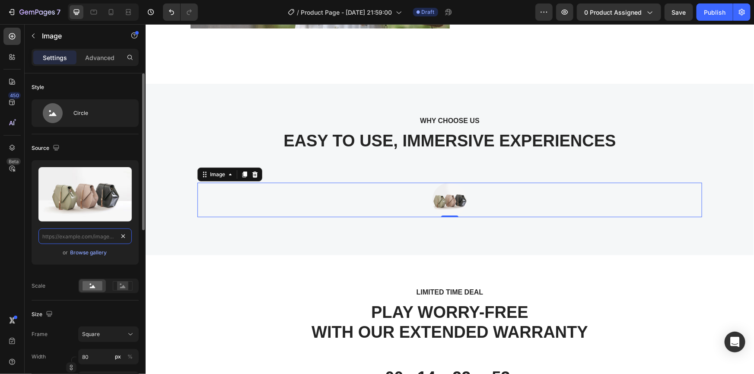
scroll to position [0, 0]
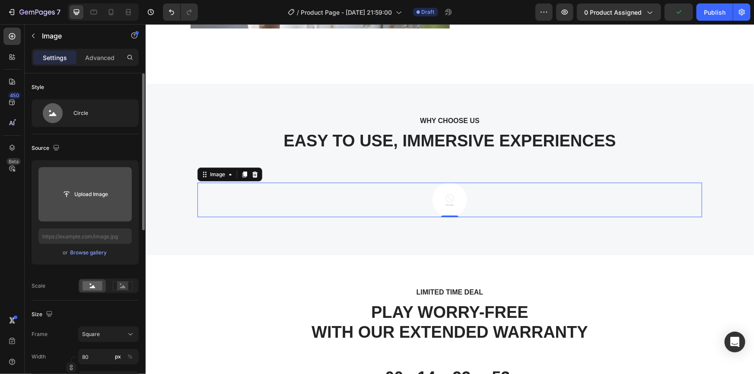
click at [83, 193] on input "file" at bounding box center [85, 194] width 60 height 15
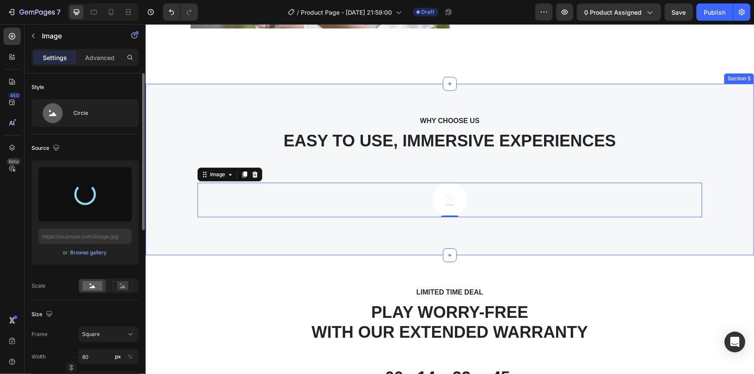
type input "[URL][DOMAIN_NAME]"
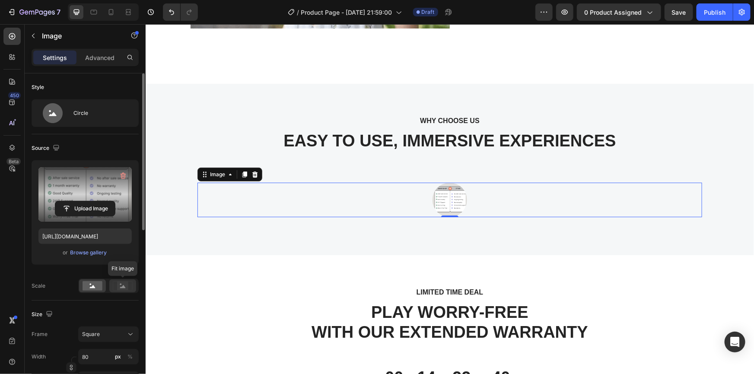
click at [118, 284] on rect at bounding box center [122, 286] width 11 height 9
click at [86, 288] on rect at bounding box center [93, 286] width 20 height 10
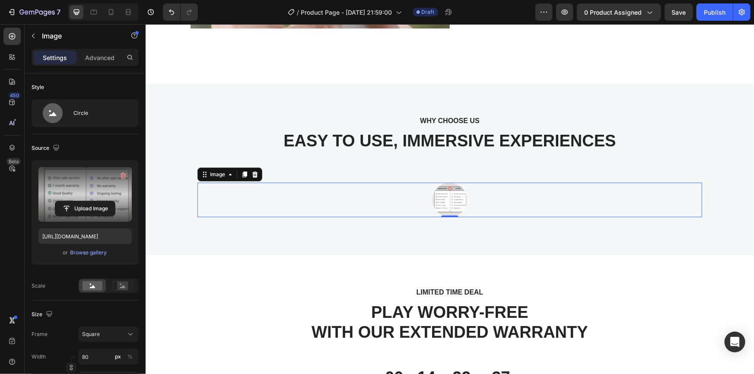
click at [442, 192] on img at bounding box center [449, 199] width 35 height 35
click at [436, 209] on img at bounding box center [449, 199] width 35 height 35
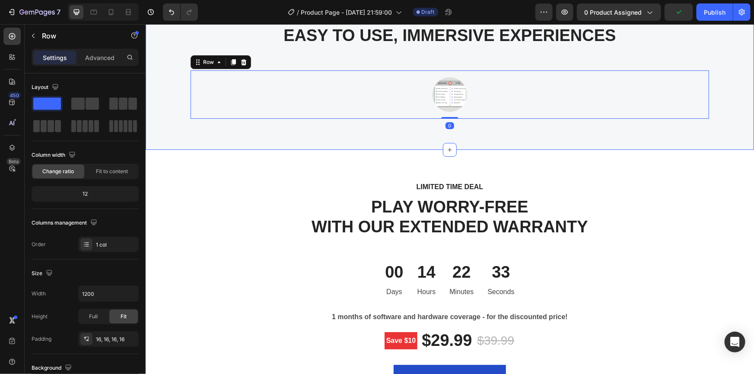
scroll to position [1550, 0]
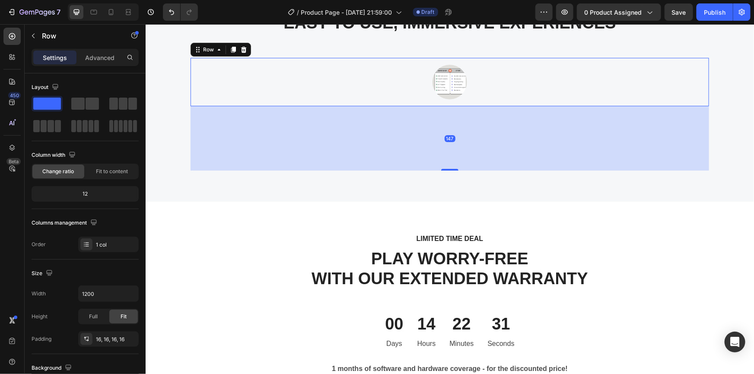
click at [441, 170] on div at bounding box center [449, 170] width 17 height 2
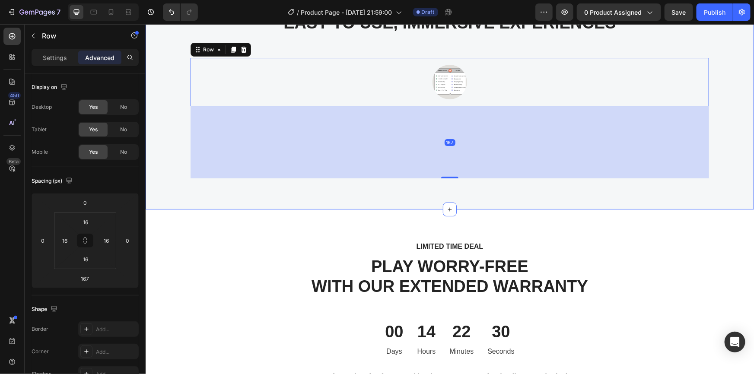
click at [401, 196] on div "WHY CHOOSE US Text block EASY TO USE, IMMERSIVE EXPERIENCES Heading Image Row 1…" at bounding box center [449, 87] width 608 height 244
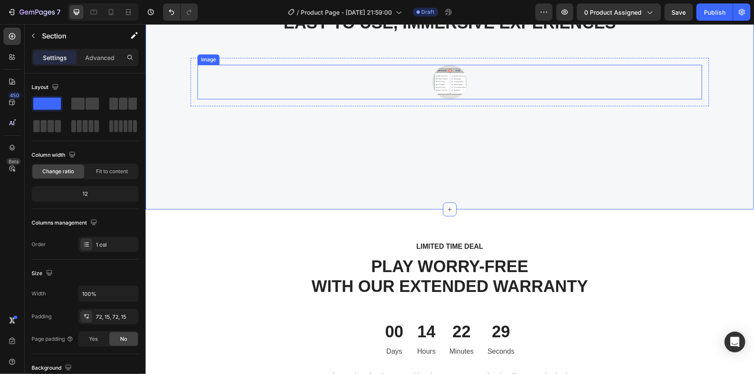
click at [445, 86] on img at bounding box center [449, 81] width 35 height 35
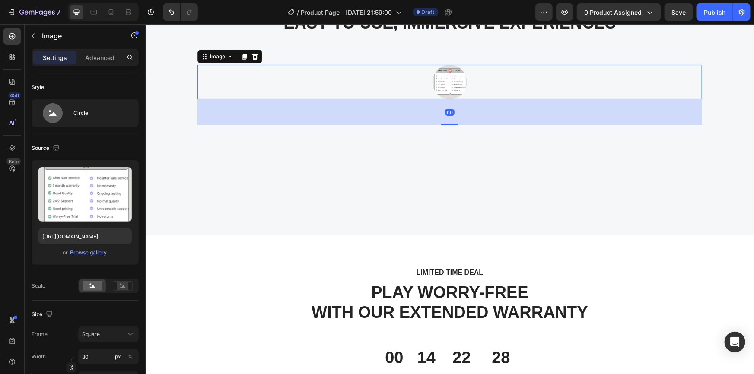
drag, startPoint x: 442, startPoint y: 97, endPoint x: 443, endPoint y: 116, distance: 19.1
click at [441, 123] on div at bounding box center [449, 124] width 17 height 2
click at [443, 116] on div "60" at bounding box center [449, 112] width 505 height 26
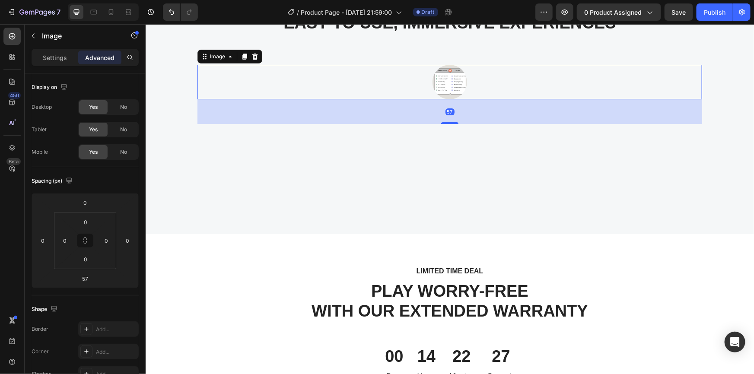
click at [442, 87] on img at bounding box center [449, 81] width 35 height 35
click at [443, 87] on img at bounding box center [449, 81] width 35 height 35
click at [442, 86] on img at bounding box center [449, 81] width 35 height 35
click at [392, 130] on div "Image 57 Row" at bounding box center [449, 93] width 519 height 73
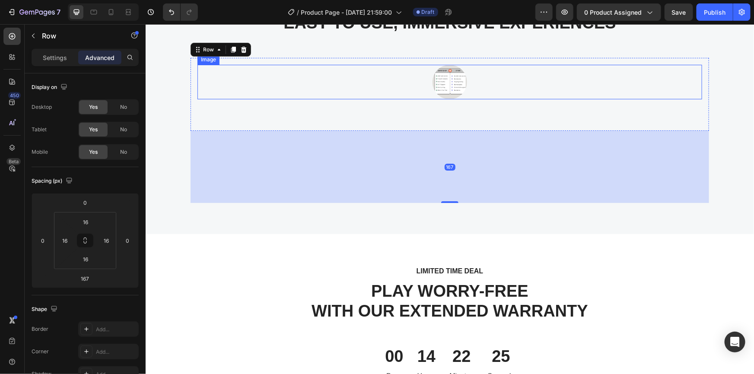
click at [437, 86] on img at bounding box center [449, 81] width 35 height 35
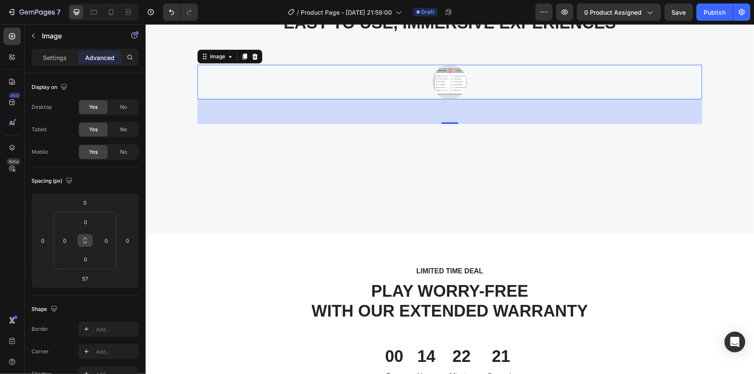
click at [85, 246] on button at bounding box center [85, 241] width 16 height 14
click at [85, 240] on icon at bounding box center [85, 240] width 7 height 7
click at [451, 76] on img at bounding box center [449, 81] width 35 height 35
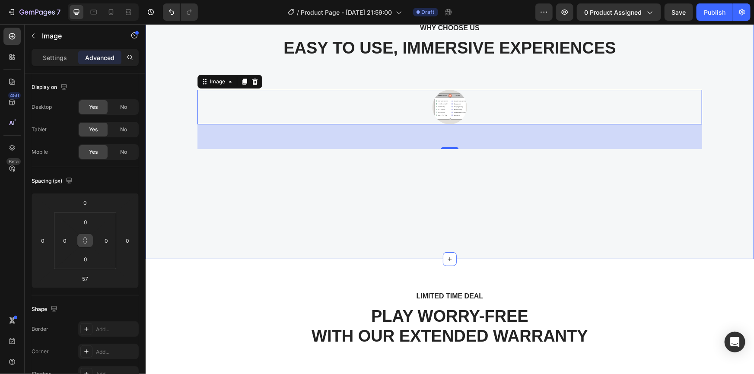
scroll to position [1511, 0]
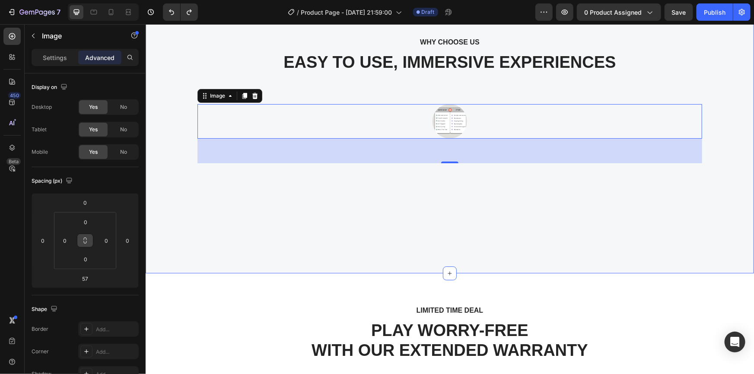
click at [339, 205] on div "WHY CHOOSE US Text block EASY TO USE, IMMERSIVE EXPERIENCES Heading Image 57 Row" at bounding box center [449, 139] width 595 height 207
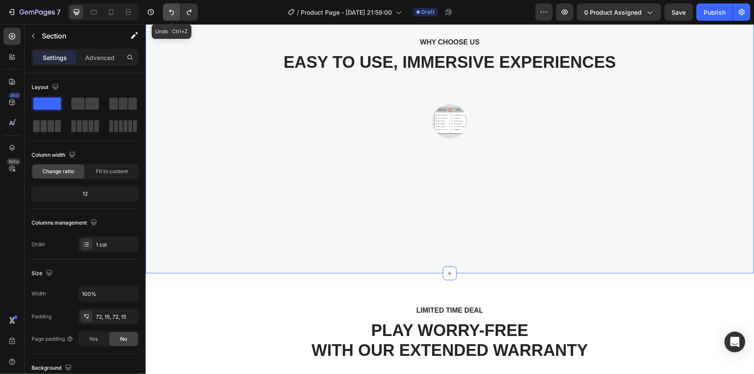
click at [175, 16] on icon "Undo/Redo" at bounding box center [171, 12] width 9 height 9
click at [174, 14] on icon "Undo/Redo" at bounding box center [171, 12] width 9 height 9
click at [172, 7] on button "Undo/Redo" at bounding box center [171, 11] width 17 height 17
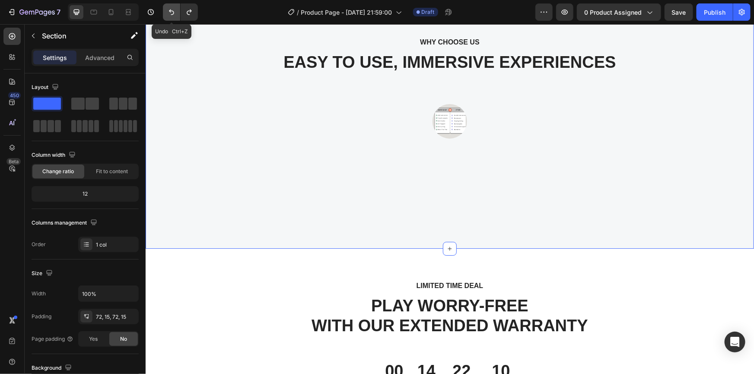
click at [177, 9] on button "Undo/Redo" at bounding box center [171, 11] width 17 height 17
click at [172, 14] on icon "Undo/Redo" at bounding box center [171, 13] width 5 height 6
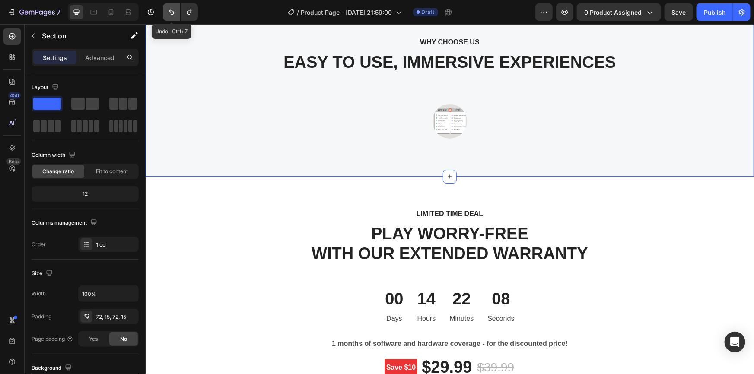
click at [176, 13] on button "Undo/Redo" at bounding box center [171, 11] width 17 height 17
click at [177, 13] on button "Undo/Redo" at bounding box center [171, 11] width 17 height 17
click at [171, 13] on icon "Undo/Redo" at bounding box center [171, 12] width 9 height 9
click at [171, 12] on icon "Undo/Redo" at bounding box center [171, 12] width 9 height 9
click at [169, 10] on icon "Undo/Redo" at bounding box center [171, 12] width 9 height 9
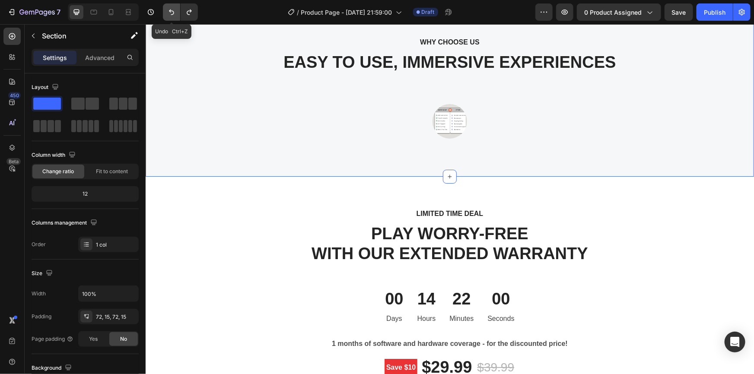
click at [169, 12] on icon "Undo/Redo" at bounding box center [171, 12] width 9 height 9
click at [170, 10] on icon "Undo/Redo" at bounding box center [171, 13] width 5 height 6
click at [169, 11] on icon "Undo/Redo" at bounding box center [171, 12] width 9 height 9
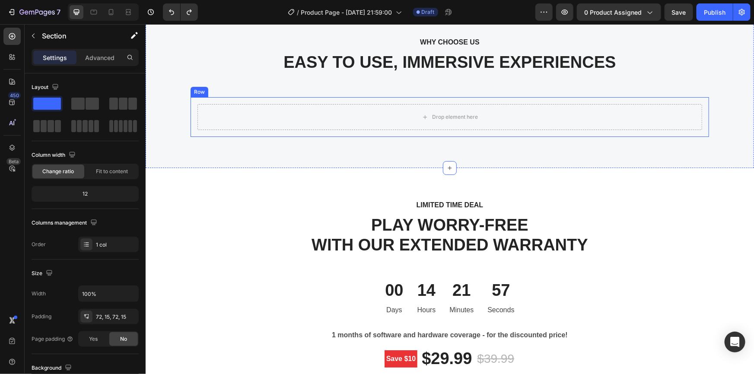
click at [409, 111] on div "Drop element here" at bounding box center [449, 117] width 505 height 26
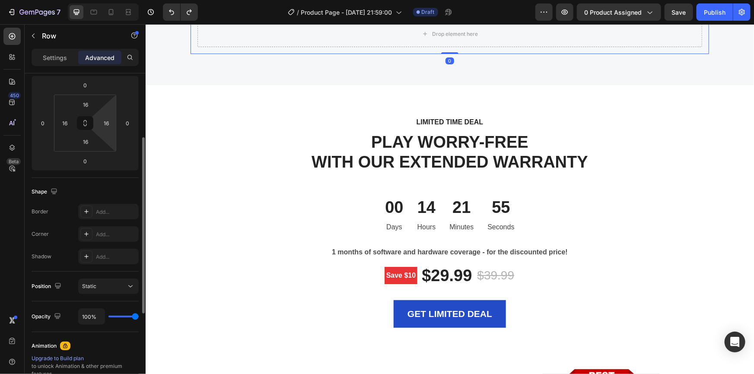
scroll to position [1393, 0]
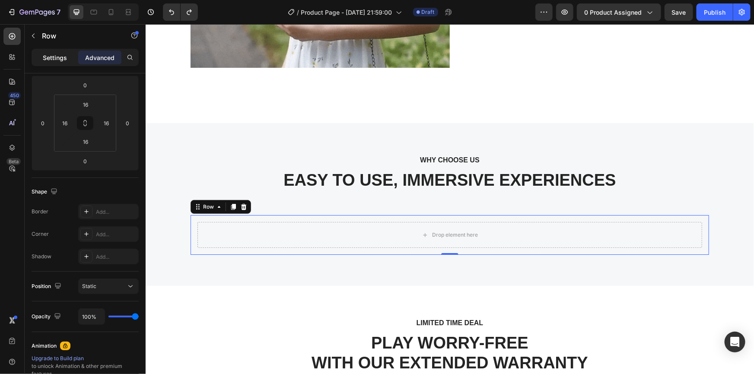
click at [64, 60] on p "Settings" at bounding box center [55, 57] width 24 height 9
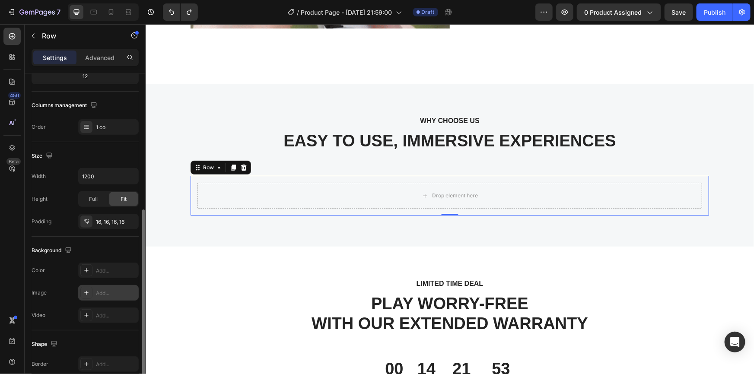
scroll to position [196, 0]
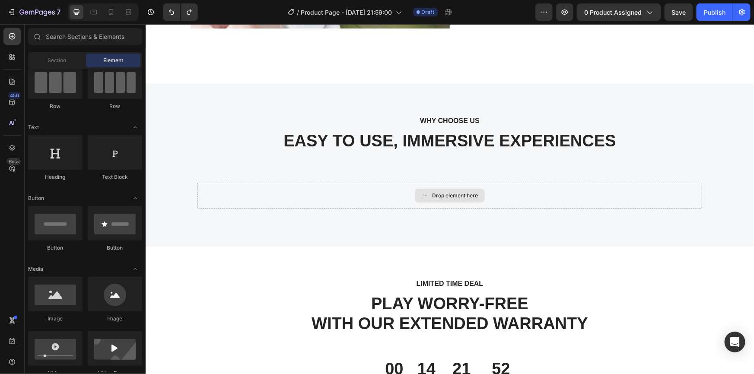
click at [433, 194] on div "Drop element here" at bounding box center [455, 195] width 46 height 7
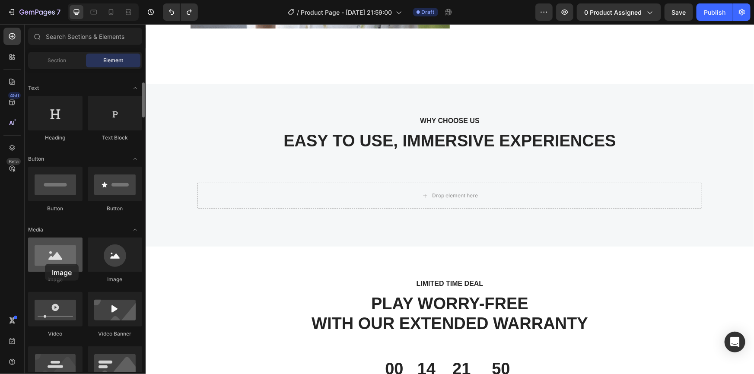
click at [45, 264] on div at bounding box center [55, 255] width 54 height 35
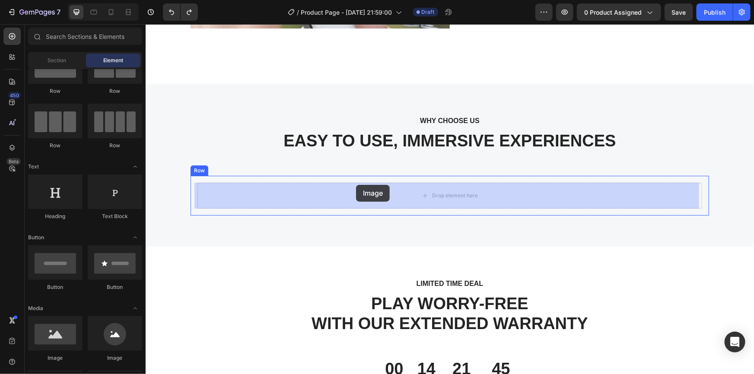
drag, startPoint x: 199, startPoint y: 357, endPoint x: 356, endPoint y: 185, distance: 232.8
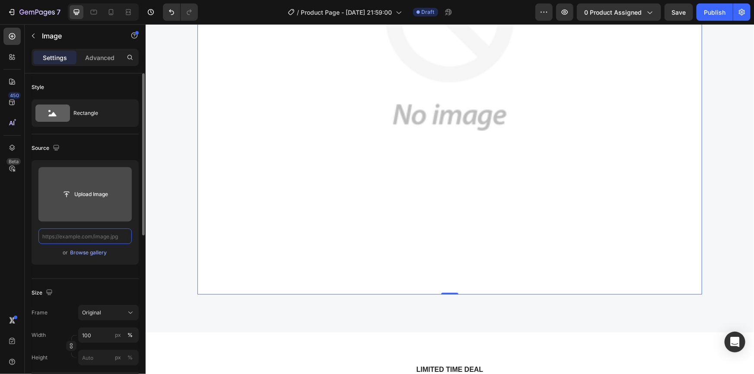
scroll to position [0, 0]
click at [93, 194] on input "file" at bounding box center [85, 194] width 60 height 15
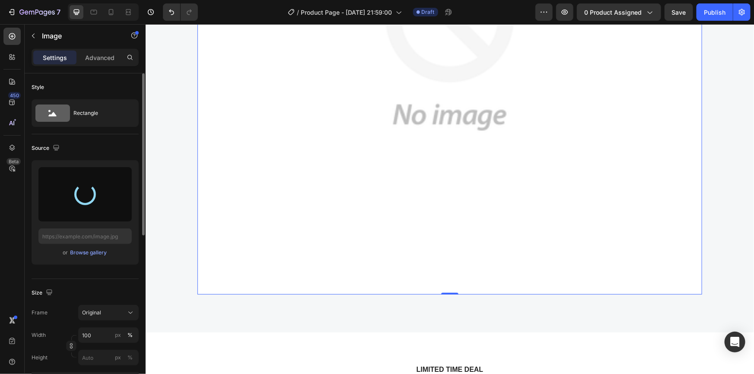
type input "[URL][DOMAIN_NAME]"
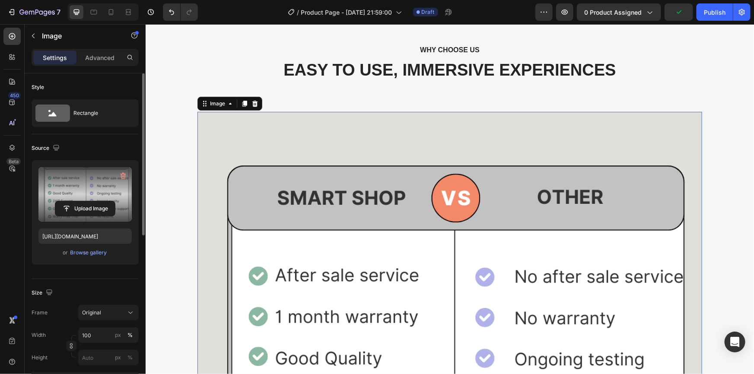
scroll to position [1472, 0]
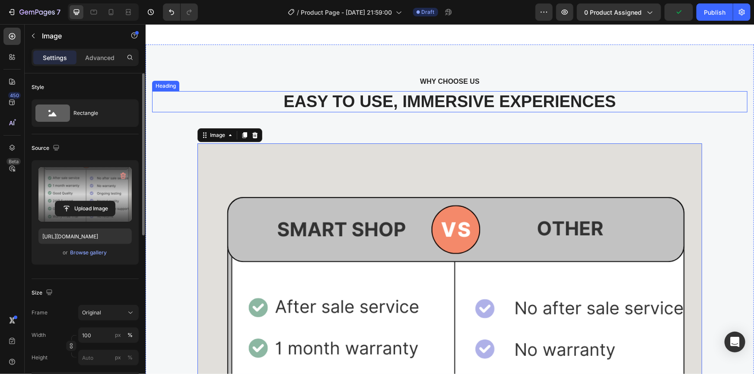
click at [208, 92] on p "EASY TO USE, IMMERSIVE EXPERIENCES" at bounding box center [450, 102] width 594 height 20
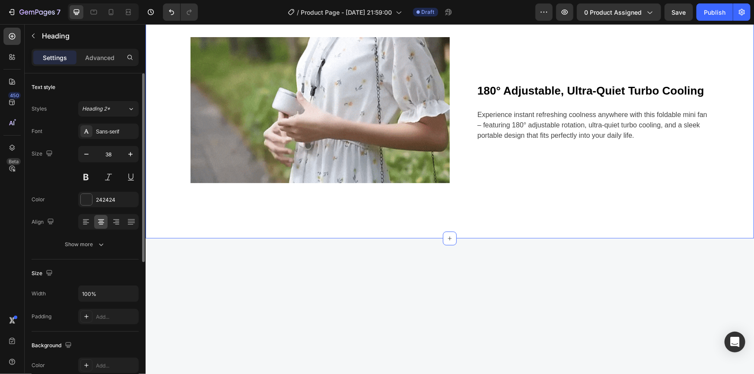
scroll to position [922, 0]
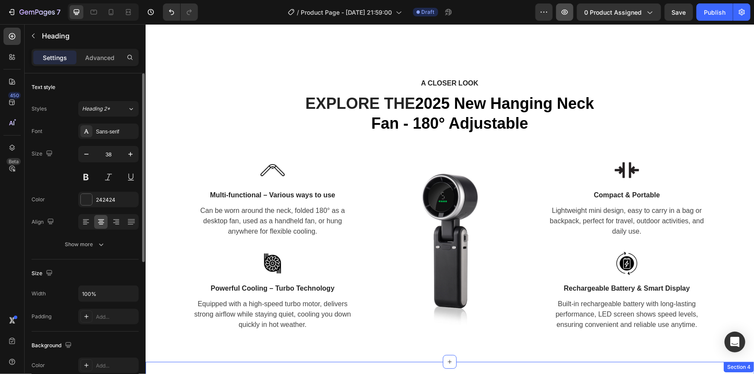
click at [567, 14] on icon "button" at bounding box center [565, 12] width 6 height 5
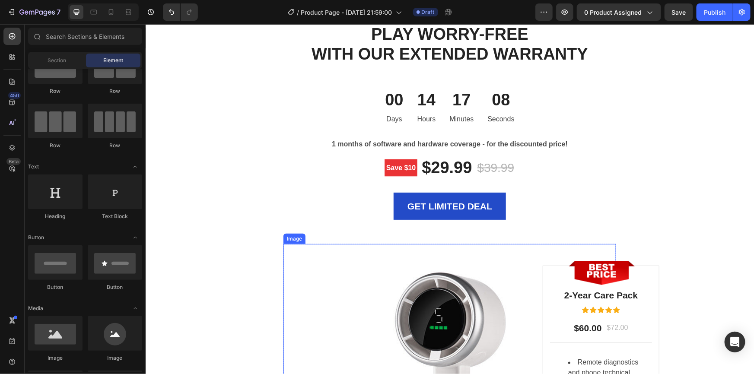
scroll to position [2261, 0]
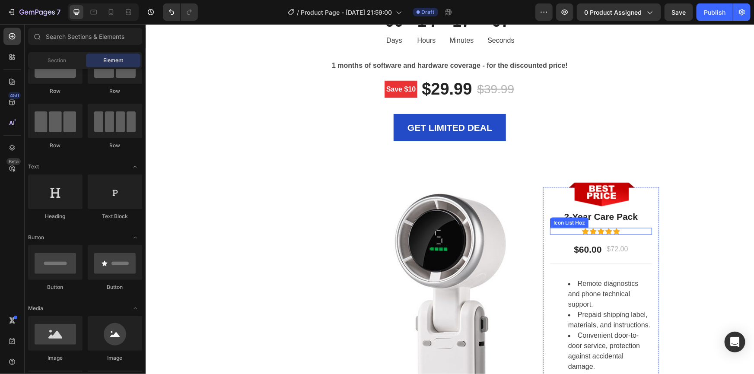
click at [585, 220] on div "Icon List Hoz" at bounding box center [569, 222] width 38 height 10
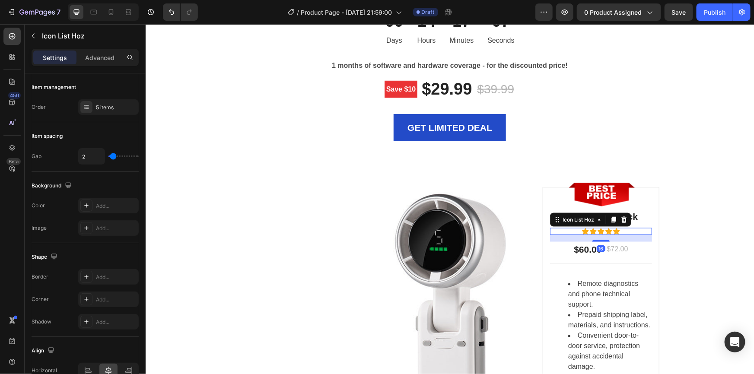
click at [585, 220] on div "Icon List Hoz" at bounding box center [577, 220] width 35 height 8
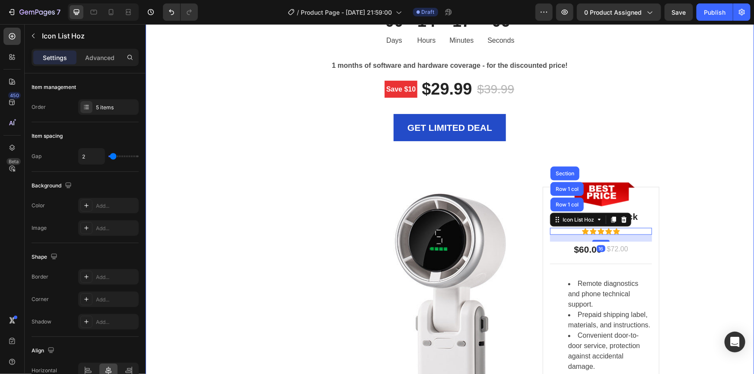
click at [677, 182] on div "LIMITED TIME DEAL Text block PLAY WORRY-FREE WITH OUR EXTENDED WARRANTY Heading…" at bounding box center [449, 213] width 595 height 569
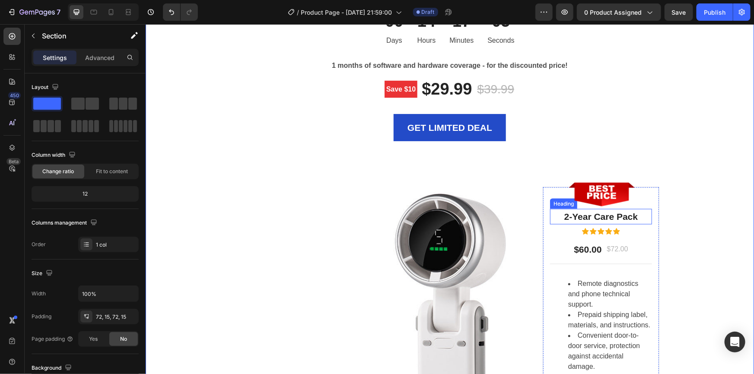
click at [581, 216] on p "2-Year Care Pack" at bounding box center [600, 217] width 100 height 14
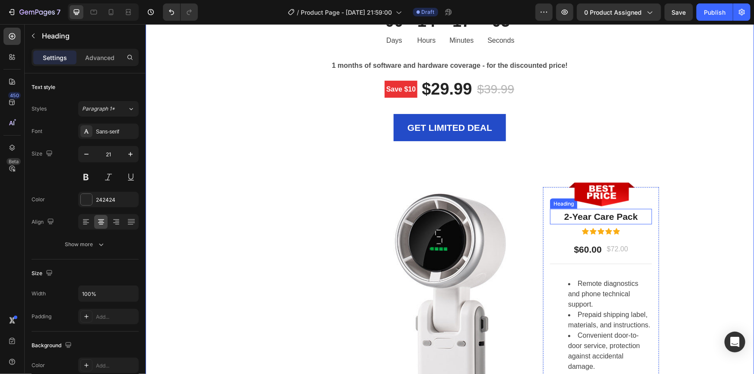
click at [581, 216] on p "2-Year Care Pack" at bounding box center [600, 217] width 100 height 14
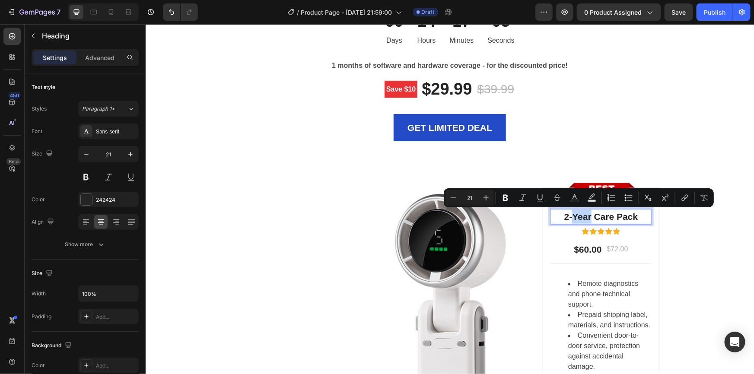
click at [585, 216] on p "2-Year Care Pack" at bounding box center [600, 217] width 100 height 14
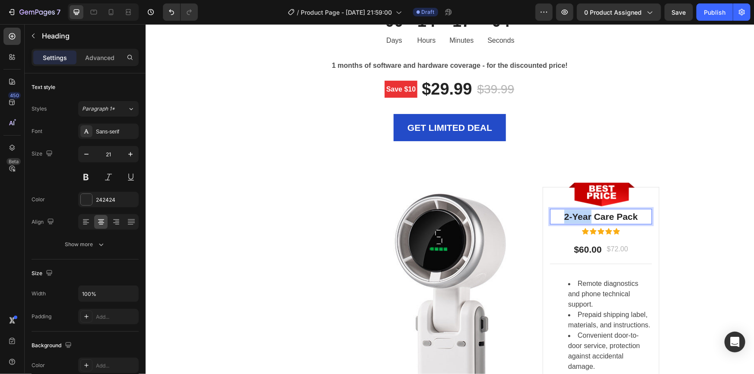
drag, startPoint x: 586, startPoint y: 217, endPoint x: 560, endPoint y: 220, distance: 26.1
click at [560, 220] on p "2-Year Care Pack" at bounding box center [600, 217] width 100 height 14
click at [562, 218] on p "1moths Care Pack" at bounding box center [600, 217] width 100 height 14
click at [577, 216] on p "1 moths Care Pack" at bounding box center [600, 217] width 100 height 14
click at [594, 218] on p "1 months Care Pack" at bounding box center [600, 217] width 100 height 14
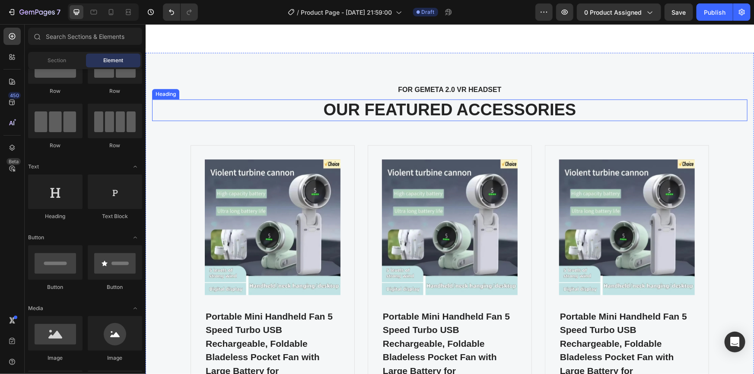
scroll to position [2720, 0]
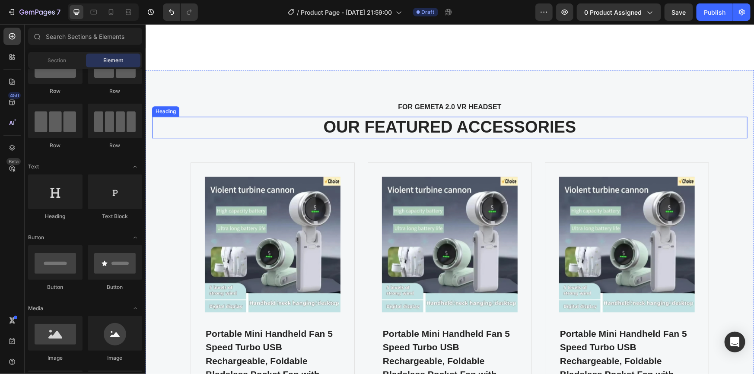
click at [407, 130] on p "OUR FEATURED ACCESSORIES" at bounding box center [450, 127] width 594 height 20
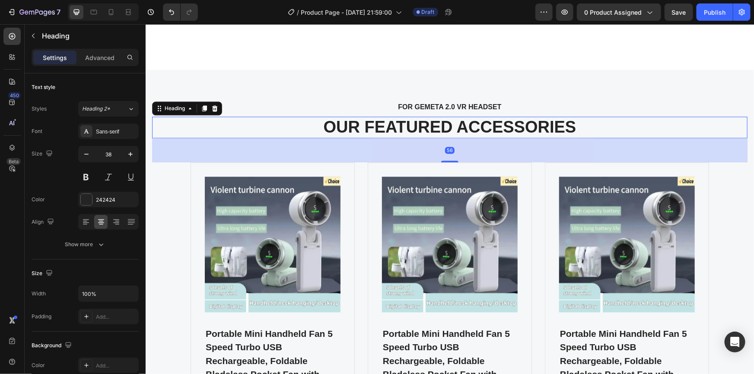
click at [417, 129] on p "OUR FEATURED ACCESSORIES" at bounding box center [450, 127] width 594 height 20
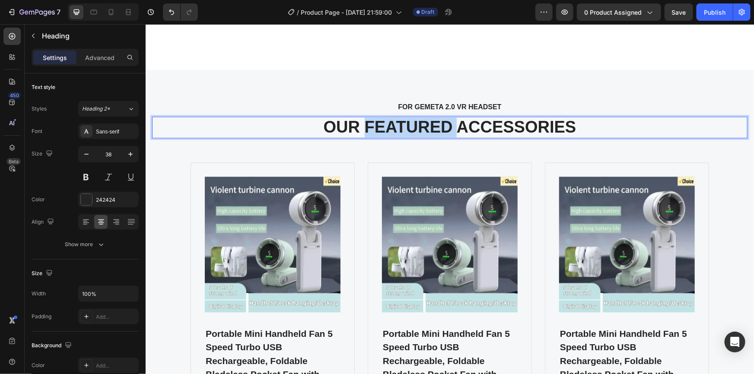
click at [417, 129] on p "OUR FEATURED ACCESSORIES" at bounding box center [450, 127] width 594 height 20
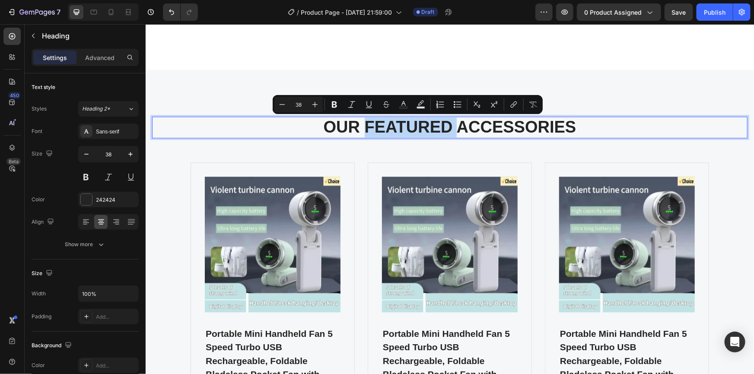
click at [586, 114] on div "FOR GEMETA 2.0 VR HEADSET Text block OUR FEATURED ACCESSORIES Heading 56 Produc…" at bounding box center [449, 301] width 595 height 400
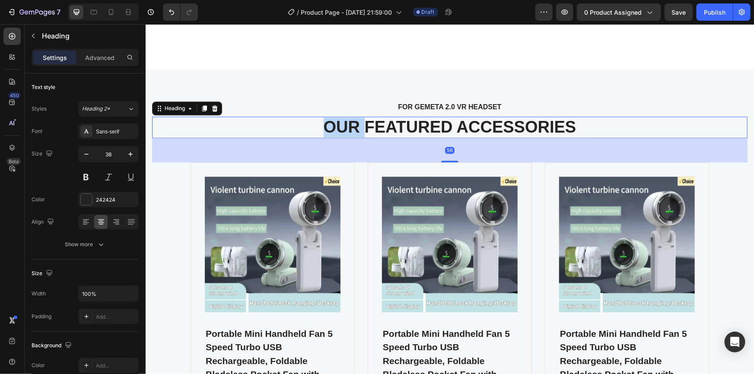
click at [323, 126] on p "OUR FEATURED ACCESSORIES" at bounding box center [450, 127] width 594 height 20
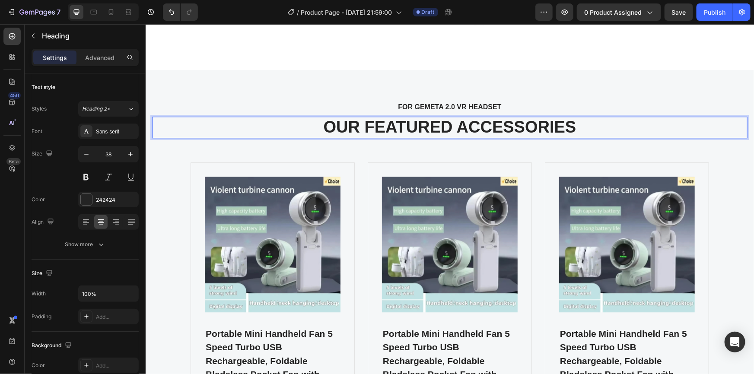
click at [543, 121] on p "OUR FEATURED ACCESSORIES" at bounding box center [450, 127] width 594 height 20
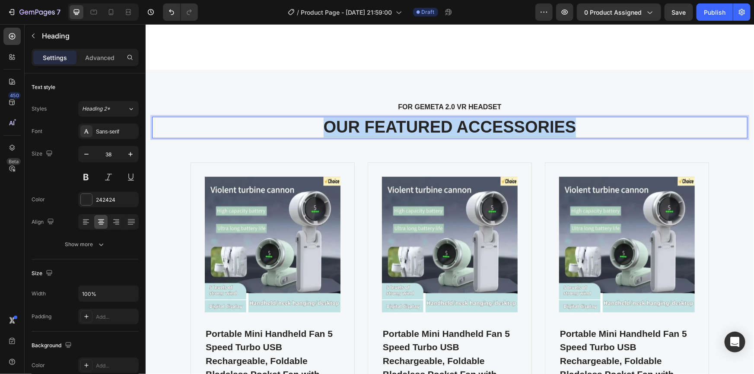
drag, startPoint x: 573, startPoint y: 125, endPoint x: 323, endPoint y: 128, distance: 250.6
click at [323, 128] on p "OUR FEATURED ACCESSORIES" at bounding box center [450, 127] width 594 height 20
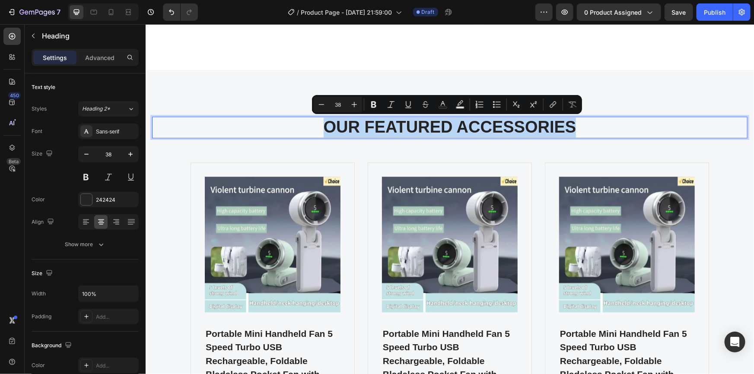
copy p "OUR FEATURED ACCESSORIES"
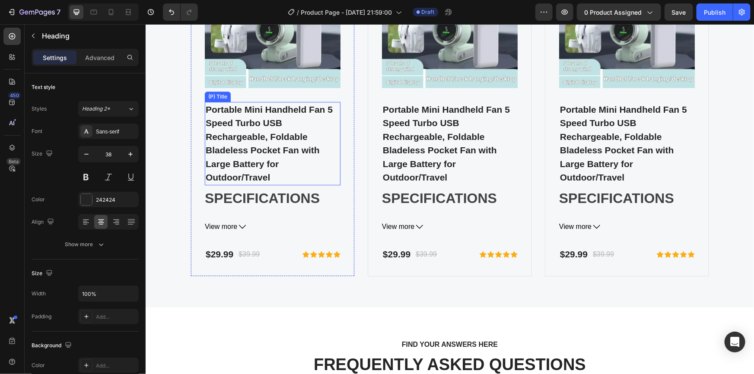
scroll to position [3191, 0]
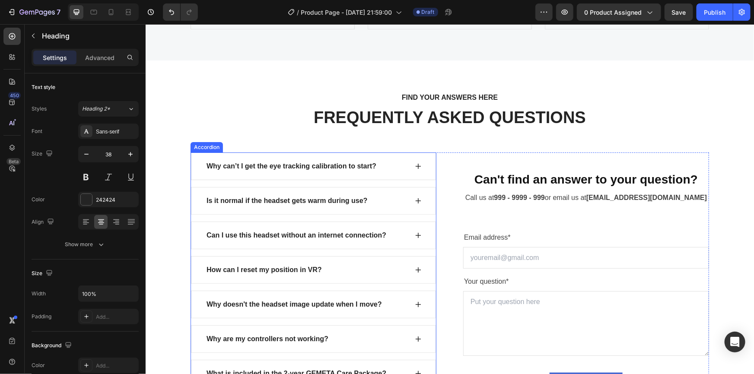
click at [346, 152] on div "Why can’t I get the eye tracking calibration to start?" at bounding box center [313, 166] width 245 height 28
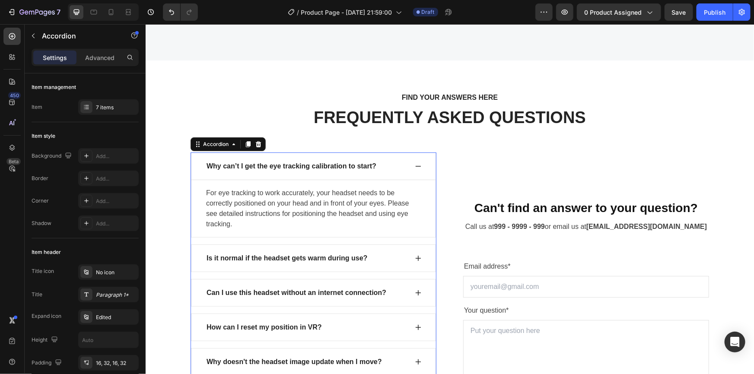
scroll to position [3270, 0]
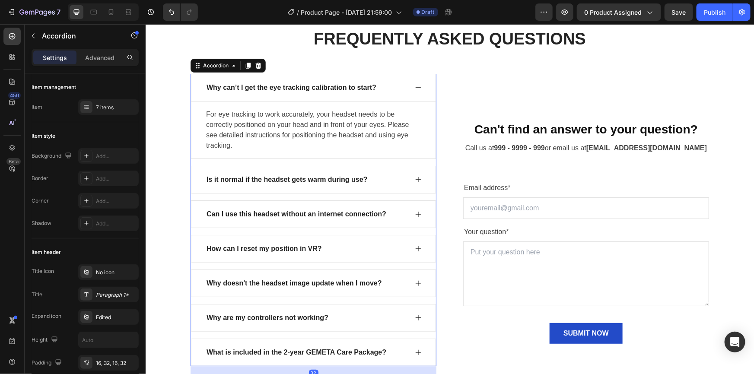
click at [350, 84] on div "Why can’t I get the eye tracking calibration to start?" at bounding box center [291, 87] width 172 height 13
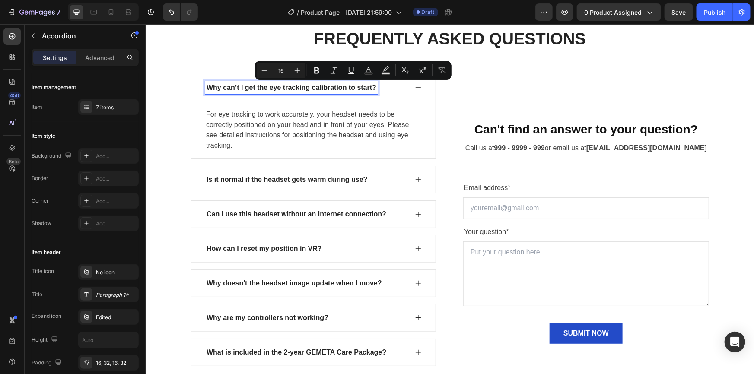
click at [371, 85] on p "Why can’t I get the eye tracking calibration to start?" at bounding box center [291, 87] width 170 height 10
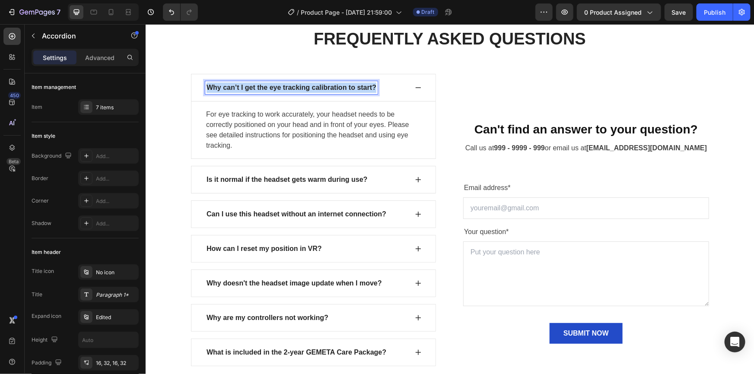
drag, startPoint x: 372, startPoint y: 86, endPoint x: 203, endPoint y: 92, distance: 169.1
click at [205, 92] on div "Why can’t I get the eye tracking calibration to start?" at bounding box center [291, 87] width 172 height 13
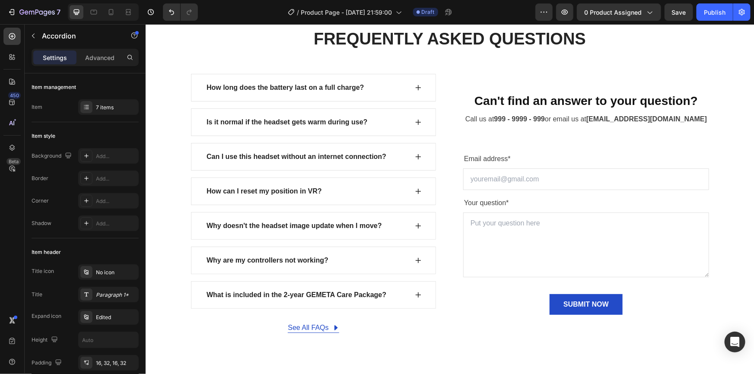
click at [417, 85] on icon at bounding box center [417, 87] width 7 height 7
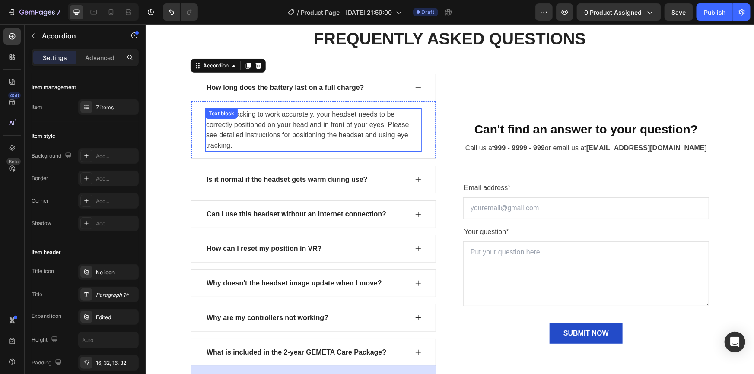
click at [232, 140] on p "For eye tracking to work accurately, your headset needs to be correctly positio…" at bounding box center [313, 129] width 215 height 41
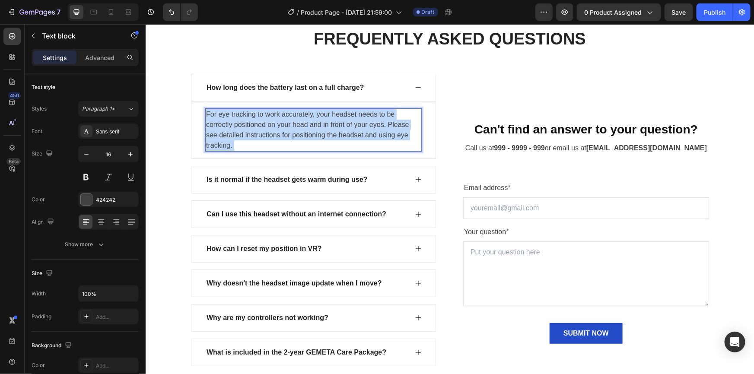
drag, startPoint x: 229, startPoint y: 145, endPoint x: 201, endPoint y: 113, distance: 42.3
click at [205, 113] on div "For eye tracking to work accurately, your headset needs to be correctly positio…" at bounding box center [313, 129] width 216 height 43
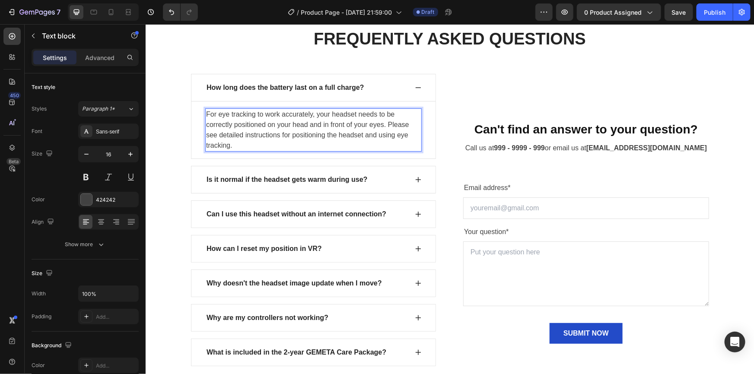
click at [206, 113] on p "For eye tracking to work accurately, your headset needs to be correctly positio…" at bounding box center [313, 129] width 215 height 41
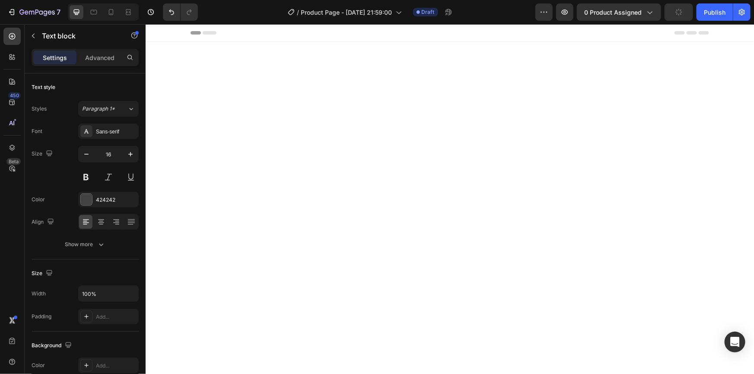
scroll to position [3270, 0]
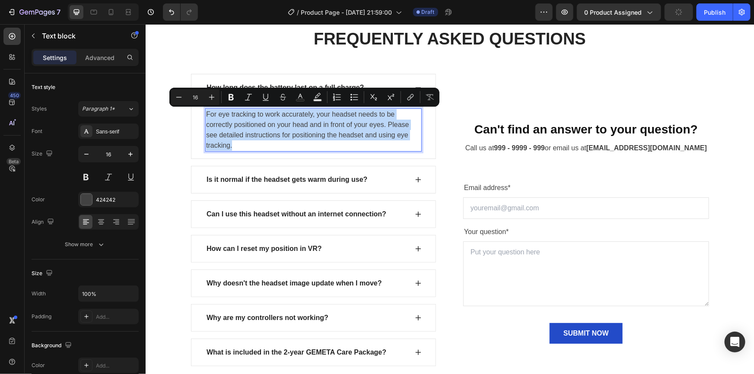
click at [227, 148] on p "For eye tracking to work accurately, your headset needs to be correctly positio…" at bounding box center [313, 129] width 215 height 41
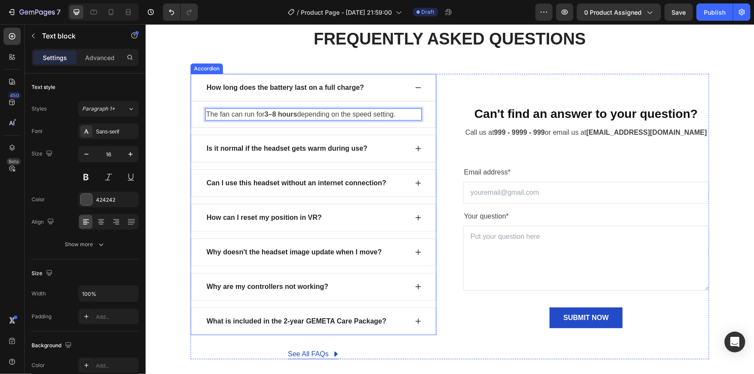
click at [373, 145] on div "Is it normal if the headset gets warm during use?" at bounding box center [306, 148] width 203 height 13
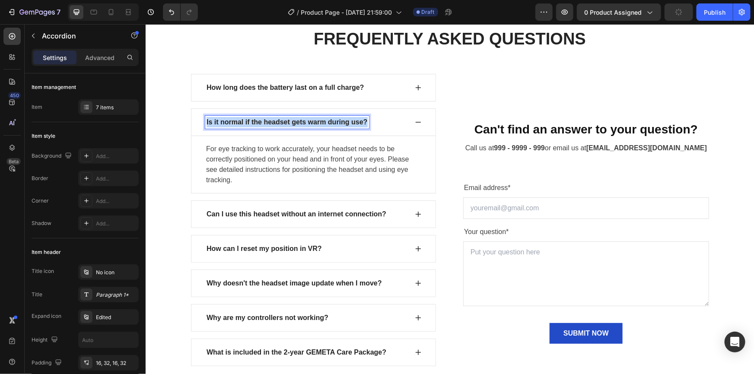
drag, startPoint x: 363, startPoint y: 121, endPoint x: 200, endPoint y: 128, distance: 162.2
click at [200, 128] on div "Is it normal if the headset gets warm during use?" at bounding box center [313, 122] width 245 height 28
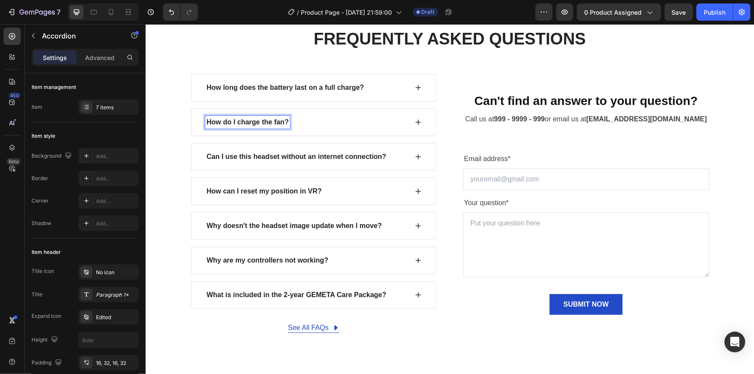
click at [417, 125] on icon at bounding box center [417, 121] width 7 height 7
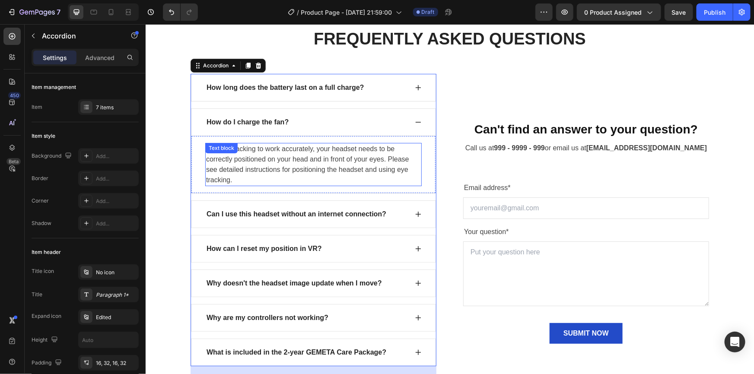
click at [230, 176] on p "For eye tracking to work accurately, your headset needs to be correctly positio…" at bounding box center [313, 163] width 215 height 41
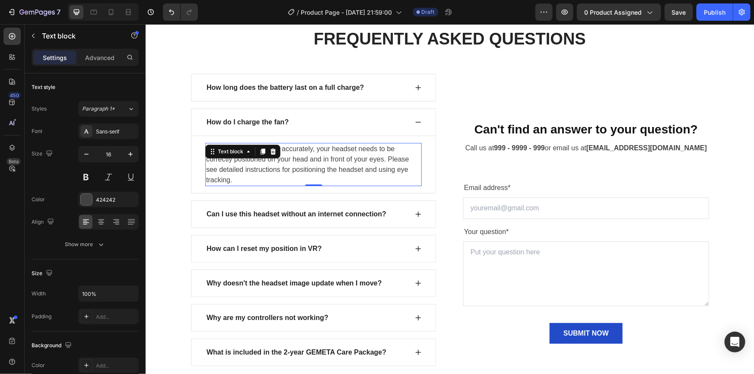
click at [230, 176] on p "For eye tracking to work accurately, your headset needs to be correctly positio…" at bounding box center [313, 163] width 215 height 41
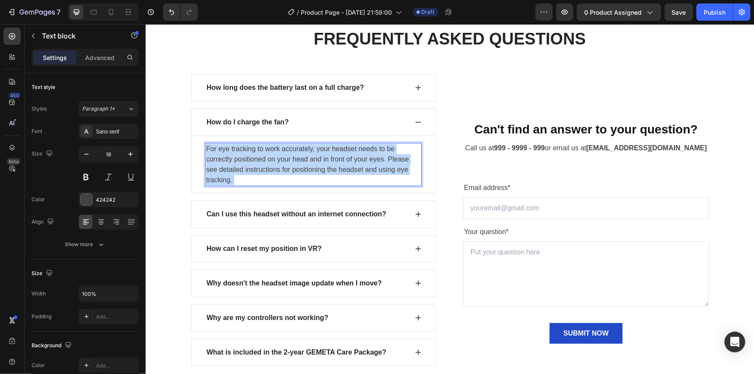
drag, startPoint x: 229, startPoint y: 181, endPoint x: 203, endPoint y: 146, distance: 43.0
click at [206, 146] on p "For eye tracking to work accurately, your headset needs to be correctly positio…" at bounding box center [313, 163] width 215 height 41
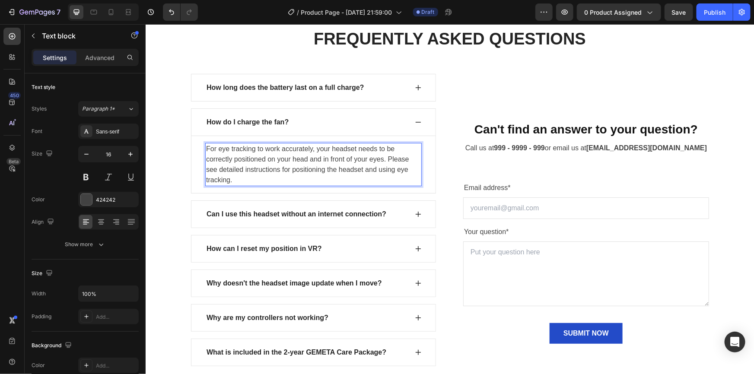
click at [206, 146] on p "For eye tracking to work accurately, your headset needs to be correctly positio…" at bounding box center [313, 163] width 215 height 41
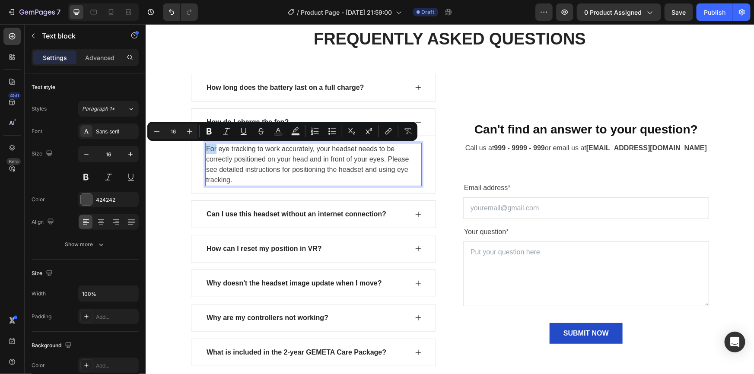
click at [206, 146] on p "For eye tracking to work accurately, your headset needs to be correctly positio…" at bounding box center [313, 163] width 215 height 41
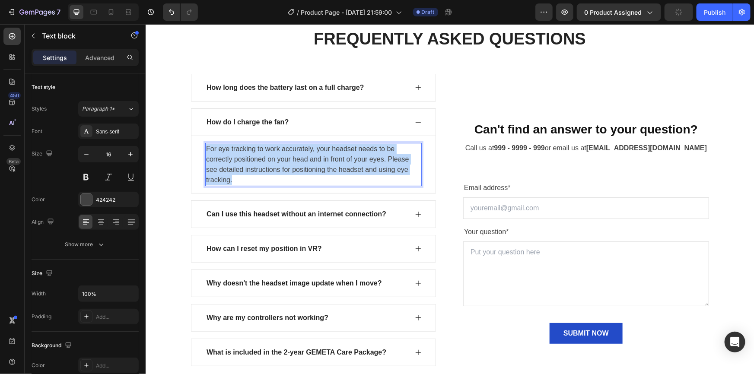
drag, startPoint x: 204, startPoint y: 146, endPoint x: 235, endPoint y: 179, distance: 45.2
click at [235, 179] on p "For eye tracking to work accurately, your headset needs to be correctly positio…" at bounding box center [313, 163] width 215 height 41
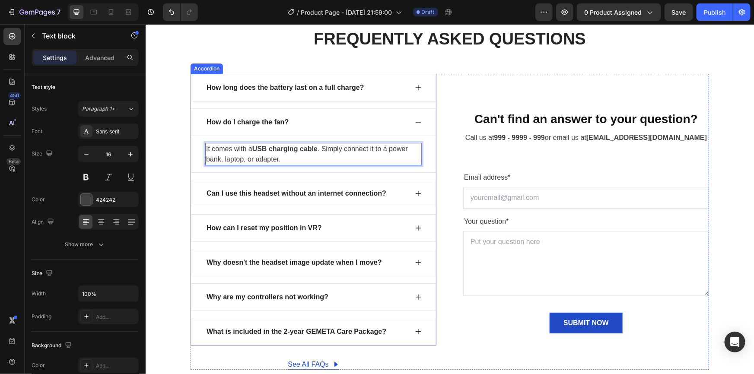
click at [357, 193] on p "Can I use this headset without an internet connection?" at bounding box center [296, 193] width 180 height 10
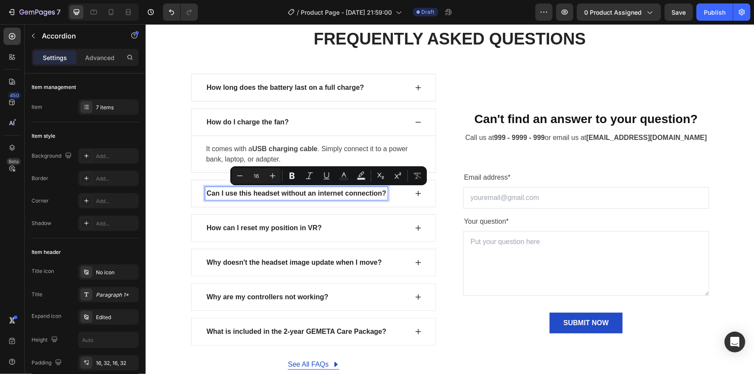
click at [379, 192] on p "Can I use this headset without an internet connection?" at bounding box center [296, 193] width 180 height 10
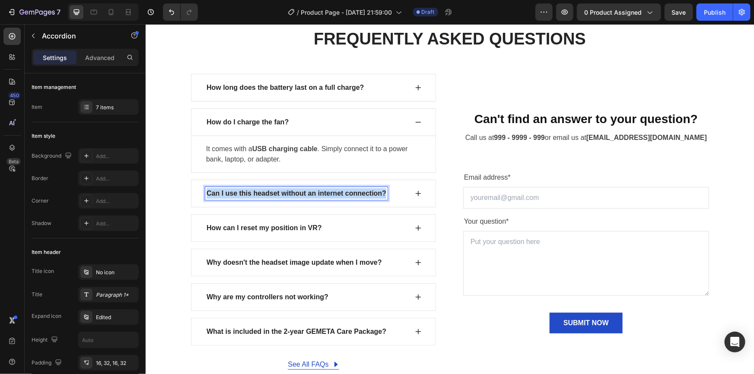
drag, startPoint x: 382, startPoint y: 193, endPoint x: 203, endPoint y: 195, distance: 179.8
click at [206, 195] on p "Can I use this headset without an internet connection?" at bounding box center [296, 193] width 180 height 10
click at [417, 197] on div "Is the fan noisy when in use?" at bounding box center [313, 193] width 245 height 28
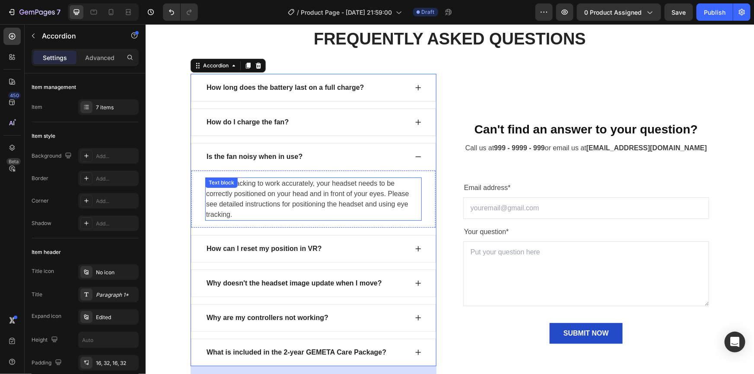
click at [232, 213] on p "For eye tracking to work accurately, your headset needs to be correctly positio…" at bounding box center [313, 198] width 215 height 41
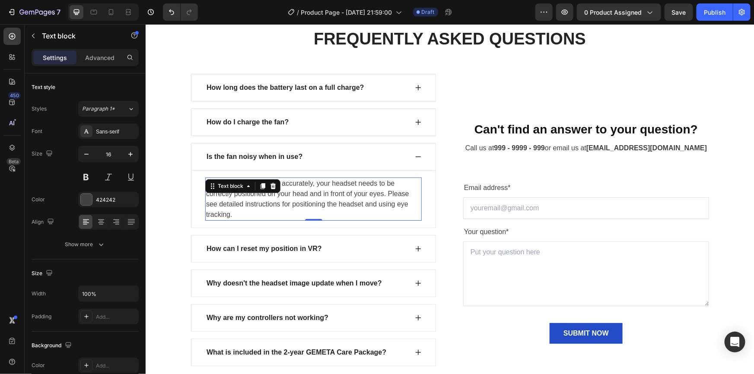
click at [232, 213] on p "For eye tracking to work accurately, your headset needs to be correctly positio…" at bounding box center [313, 198] width 215 height 41
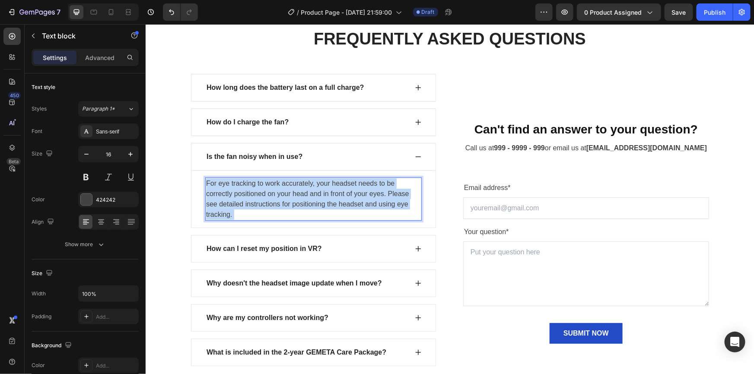
drag, startPoint x: 228, startPoint y: 215, endPoint x: 205, endPoint y: 180, distance: 41.6
click at [206, 180] on p "For eye tracking to work accurately, your headset needs to be correctly positio…" at bounding box center [313, 198] width 215 height 41
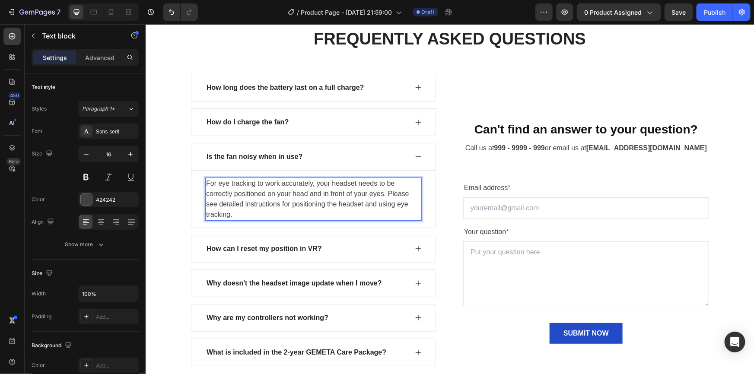
click at [206, 180] on p "For eye tracking to work accurately, your headset needs to be correctly positio…" at bounding box center [313, 198] width 215 height 41
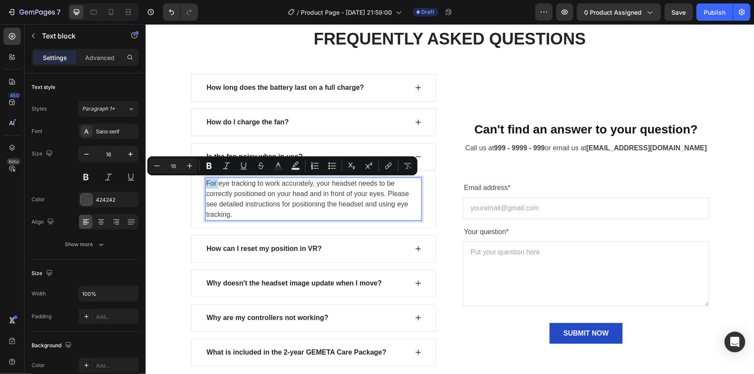
click at [206, 180] on p "For eye tracking to work accurately, your headset needs to be correctly positio…" at bounding box center [313, 198] width 215 height 41
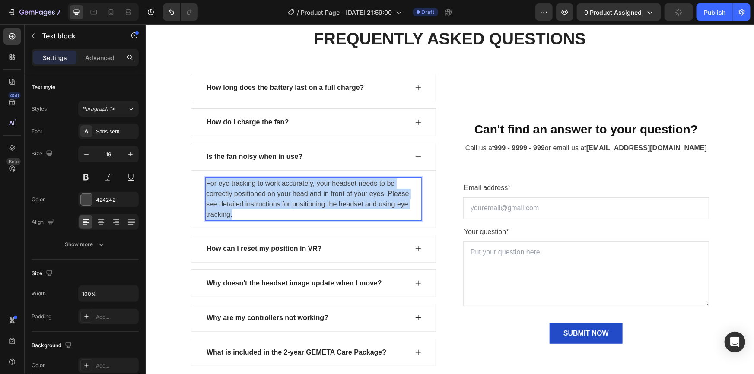
drag, startPoint x: 204, startPoint y: 181, endPoint x: 233, endPoint y: 214, distance: 44.1
click at [233, 214] on p "For eye tracking to work accurately, your headset needs to be correctly positio…" at bounding box center [313, 198] width 215 height 41
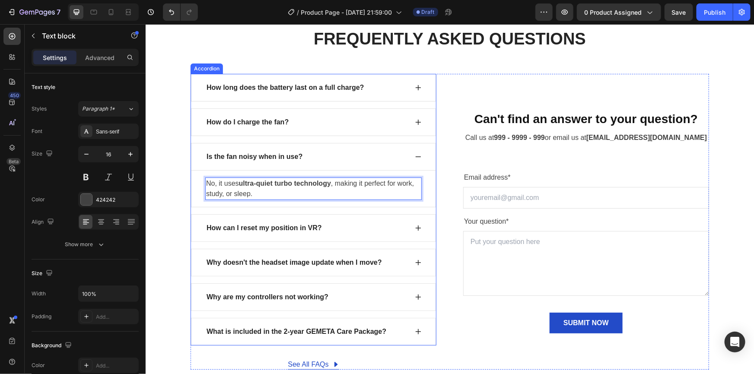
click at [292, 227] on p "How can I reset my position in VR?" at bounding box center [263, 228] width 115 height 10
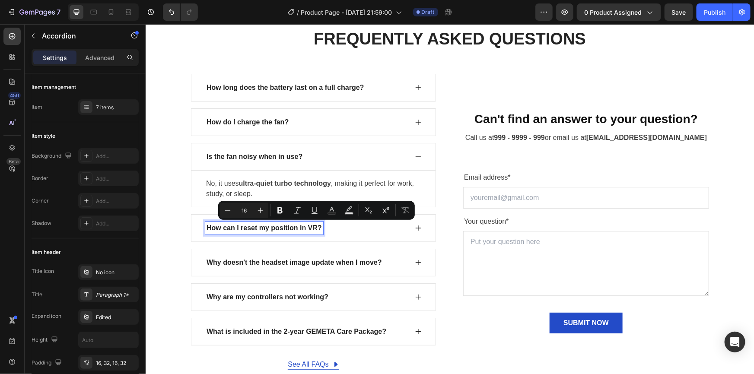
click at [221, 228] on p "How can I reset my position in VR?" at bounding box center [263, 228] width 115 height 10
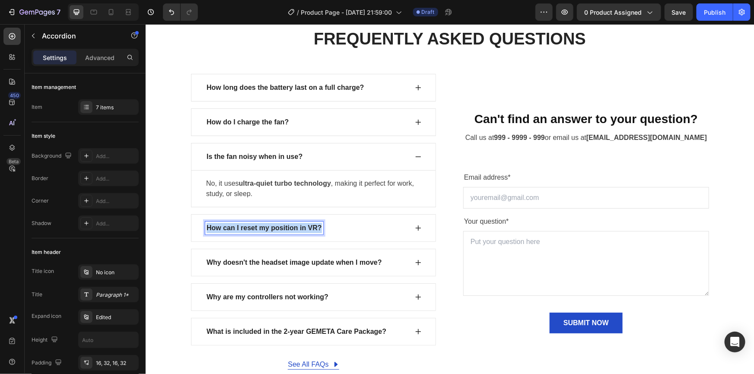
drag, startPoint x: 318, startPoint y: 226, endPoint x: 216, endPoint y: 226, distance: 101.5
click at [201, 229] on div "How can I reset my position in VR?" at bounding box center [313, 228] width 245 height 28
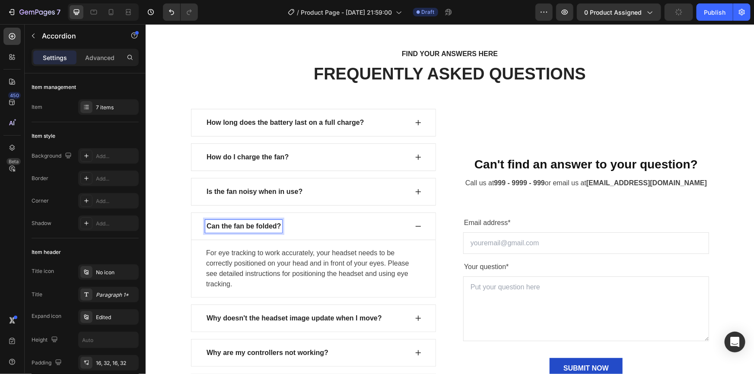
scroll to position [3233, 0]
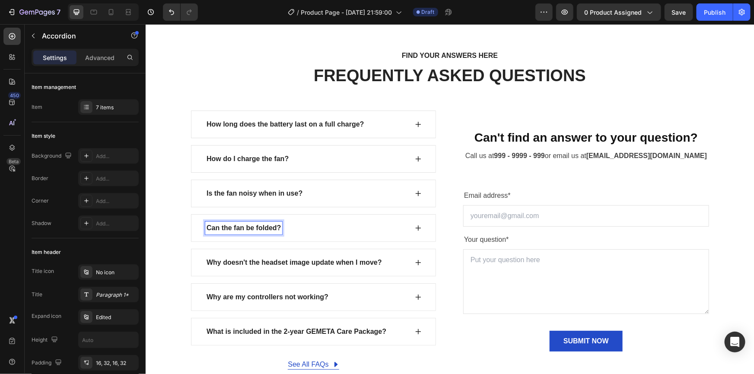
click at [415, 229] on icon at bounding box center [418, 228] width 6 height 6
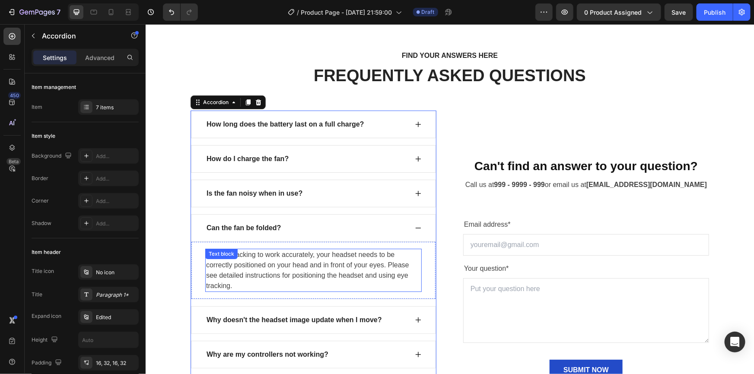
click at [235, 285] on p "For eye tracking to work accurately, your headset needs to be correctly positio…" at bounding box center [313, 269] width 215 height 41
click at [236, 285] on p "For eye tracking to work accurately, your headset needs to be correctly positio…" at bounding box center [313, 269] width 215 height 41
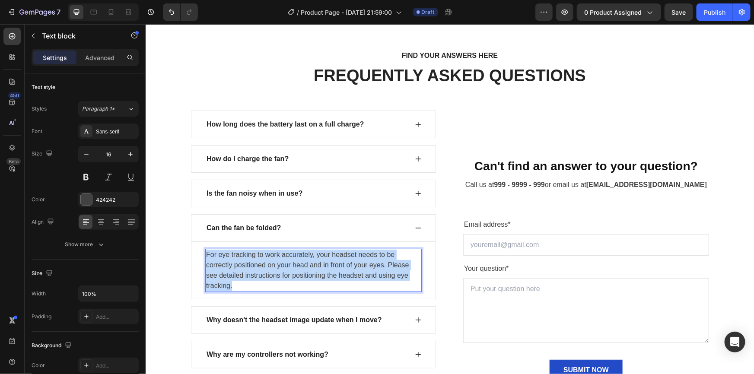
drag, startPoint x: 204, startPoint y: 254, endPoint x: 244, endPoint y: 290, distance: 53.5
click at [244, 290] on div "For eye tracking to work accurately, your headset needs to be correctly positio…" at bounding box center [313, 269] width 216 height 43
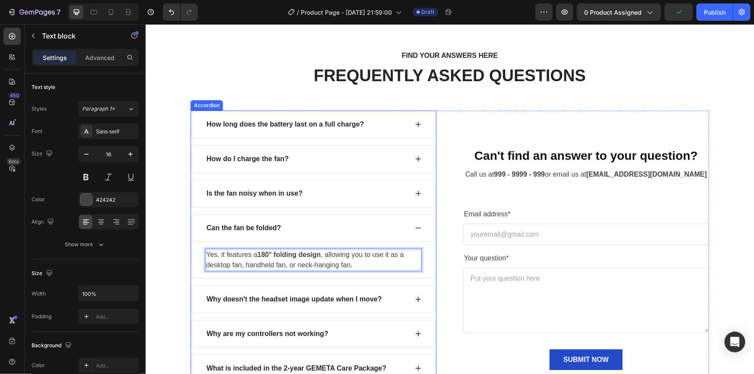
click at [264, 294] on p "Why doesn't the headset image update when I move?" at bounding box center [293, 299] width 175 height 10
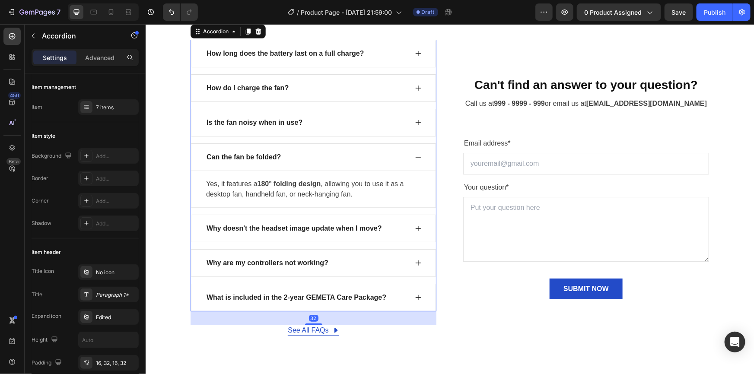
scroll to position [3312, 0]
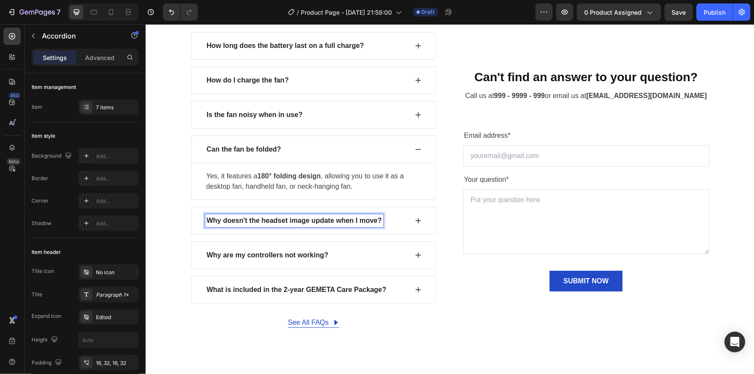
click at [365, 219] on p "Why doesn't the headset image update when I move?" at bounding box center [293, 220] width 175 height 10
drag, startPoint x: 378, startPoint y: 219, endPoint x: 197, endPoint y: 215, distance: 181.1
click at [197, 217] on div "Why doesn't the headset image update when I move?" at bounding box center [313, 221] width 245 height 28
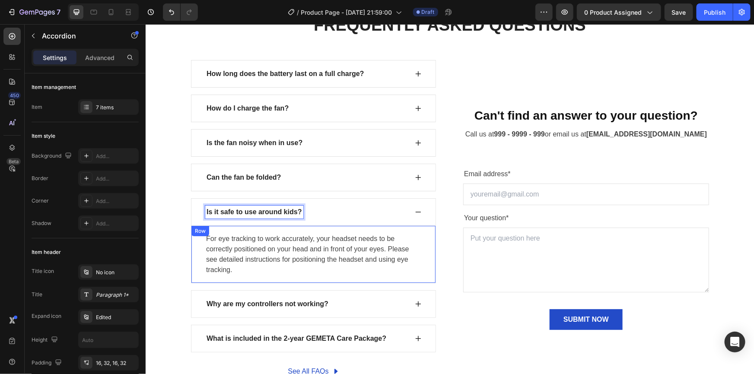
scroll to position [3275, 0]
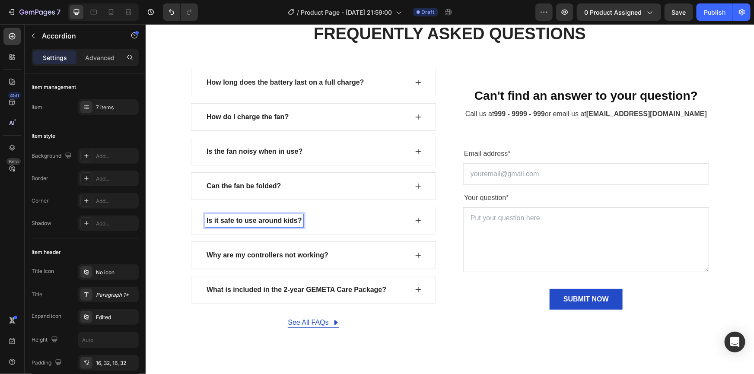
click at [420, 220] on div "Is it safe to use around kids?" at bounding box center [313, 221] width 245 height 28
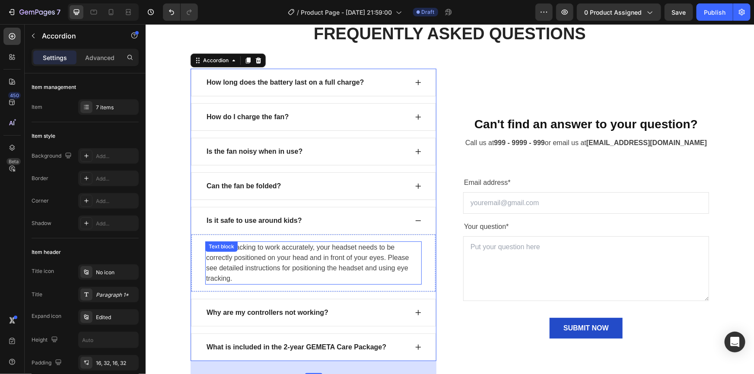
click at [212, 258] on p "For eye tracking to work accurately, your headset needs to be correctly positio…" at bounding box center [313, 262] width 215 height 41
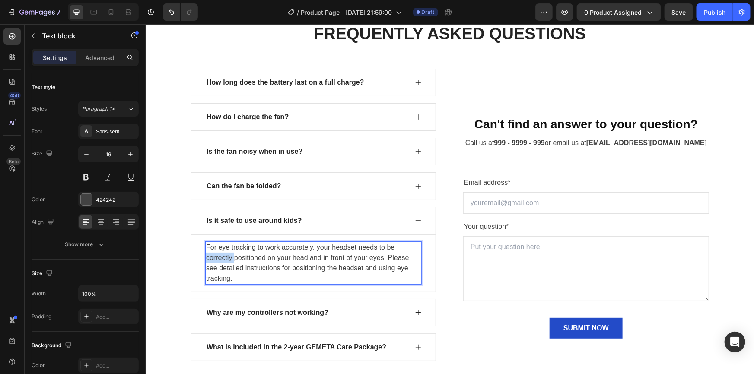
click at [211, 258] on p "For eye tracking to work accurately, your headset needs to be correctly positio…" at bounding box center [313, 262] width 215 height 41
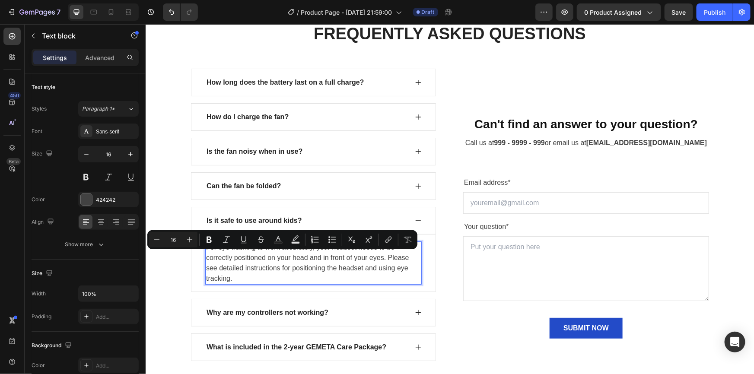
click at [224, 276] on p "For eye tracking to work accurately, your headset needs to be correctly positio…" at bounding box center [313, 262] width 215 height 41
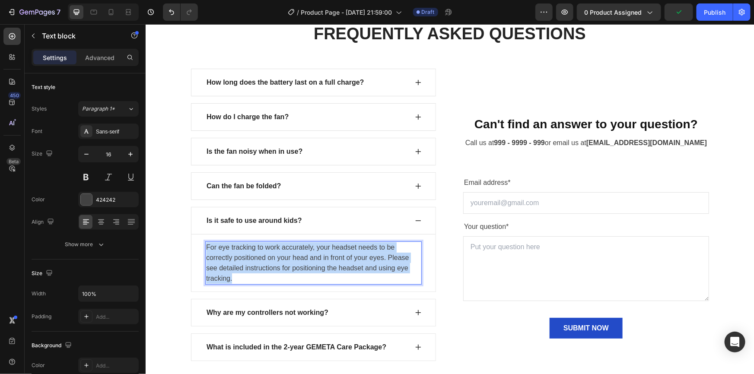
drag, startPoint x: 230, startPoint y: 279, endPoint x: 202, endPoint y: 240, distance: 47.7
click at [205, 241] on div "For eye tracking to work accurately, your headset needs to be correctly positio…" at bounding box center [313, 262] width 216 height 43
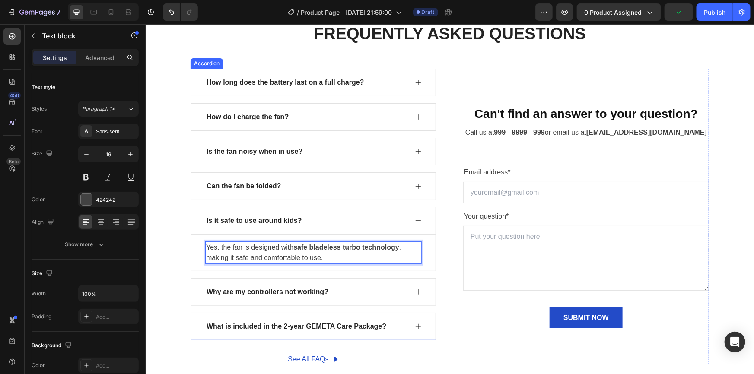
click at [266, 293] on p "Why are my controllers not working?" at bounding box center [267, 291] width 122 height 10
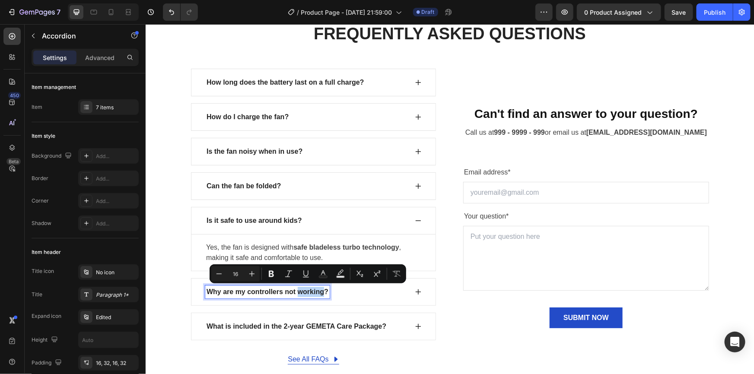
click at [317, 295] on p "Why are my controllers not working?" at bounding box center [267, 291] width 122 height 10
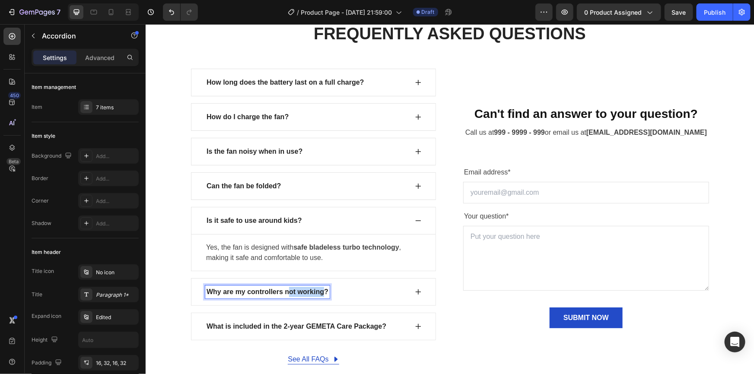
drag, startPoint x: 322, startPoint y: 292, endPoint x: 306, endPoint y: 290, distance: 15.7
click at [287, 293] on p "Why are my controllers not working?" at bounding box center [267, 291] width 122 height 10
click at [325, 289] on p "Why are my controllers not working?" at bounding box center [267, 291] width 122 height 10
drag, startPoint x: 324, startPoint y: 290, endPoint x: 204, endPoint y: 291, distance: 119.7
click at [206, 291] on p "Why are my controllers not working?" at bounding box center [267, 291] width 122 height 10
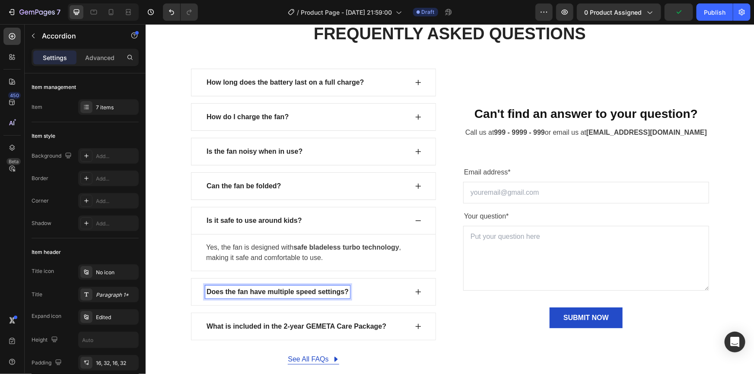
click at [415, 293] on icon at bounding box center [417, 291] width 7 height 7
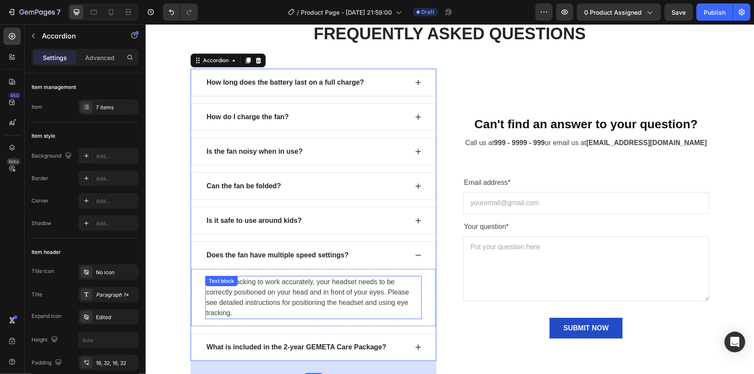
click at [217, 295] on p "For eye tracking to work accurately, your headset needs to be correctly positio…" at bounding box center [313, 297] width 215 height 41
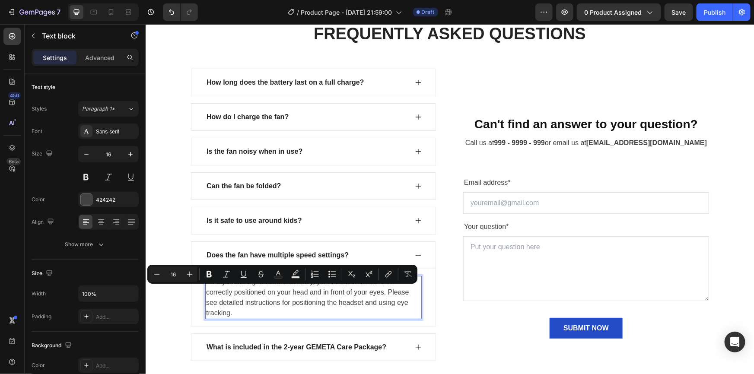
click at [226, 309] on p "For eye tracking to work accurately, your headset needs to be correctly positio…" at bounding box center [313, 297] width 215 height 41
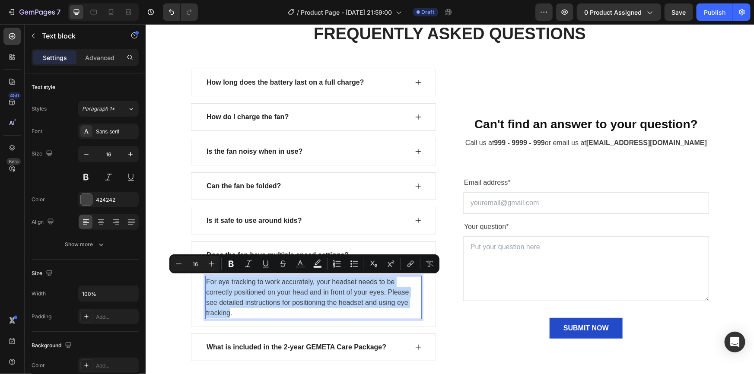
drag, startPoint x: 227, startPoint y: 312, endPoint x: 203, endPoint y: 275, distance: 44.7
click at [205, 276] on div "For eye tracking to work accurately, your headset needs to be correctly positio…" at bounding box center [313, 297] width 216 height 43
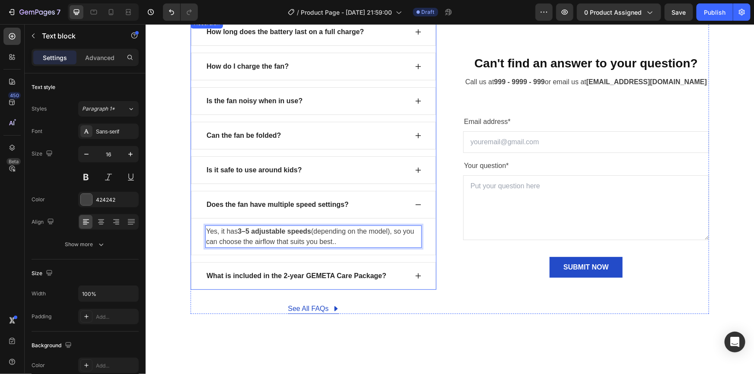
scroll to position [3353, 0]
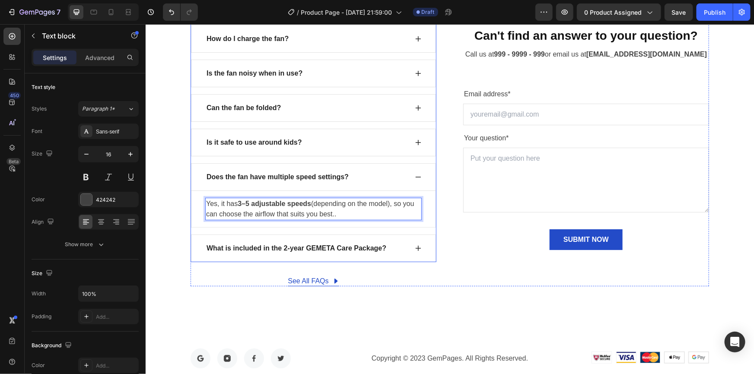
click at [254, 247] on p "What is included in the 2-year GEMETA Care Package?" at bounding box center [296, 248] width 180 height 10
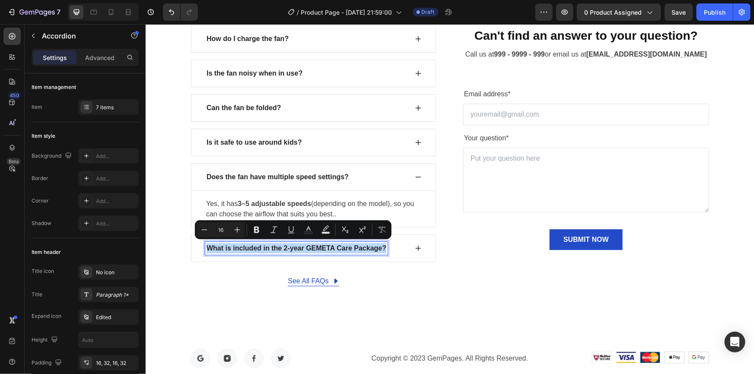
drag, startPoint x: 381, startPoint y: 248, endPoint x: 201, endPoint y: 246, distance: 180.2
click at [201, 246] on div "What is included in the 2-year GEMETA Care Package?" at bounding box center [313, 248] width 245 height 28
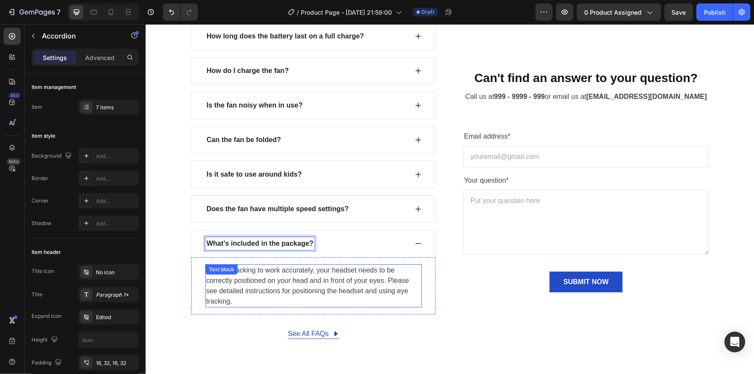
scroll to position [3317, 0]
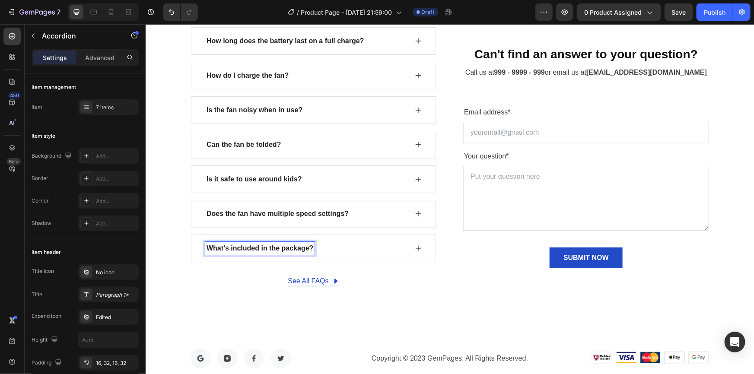
click at [414, 245] on icon at bounding box center [417, 248] width 7 height 7
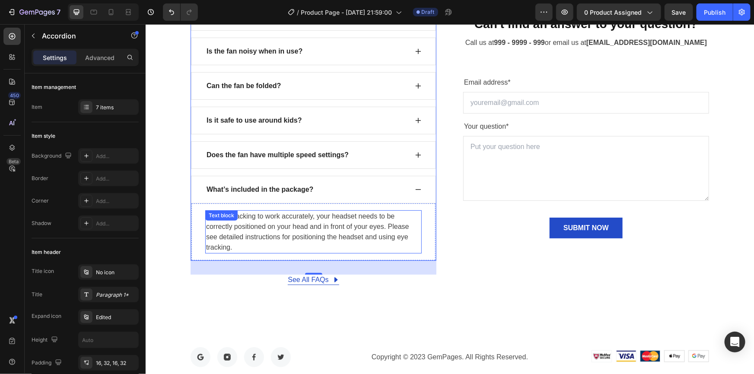
scroll to position [3395, 0]
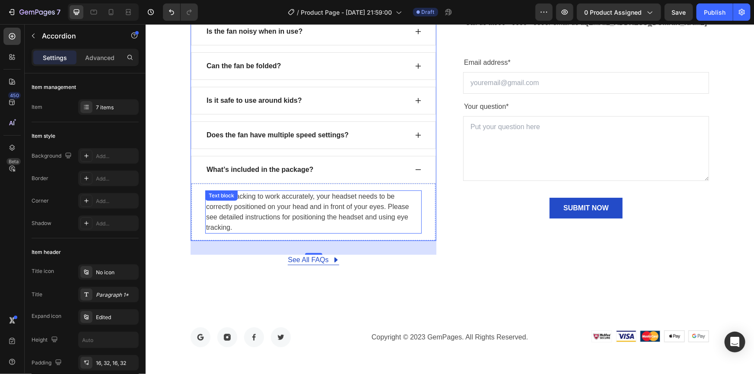
click at [214, 203] on div "For eye tracking to work accurately, your headset needs to be correctly positio…" at bounding box center [313, 211] width 216 height 43
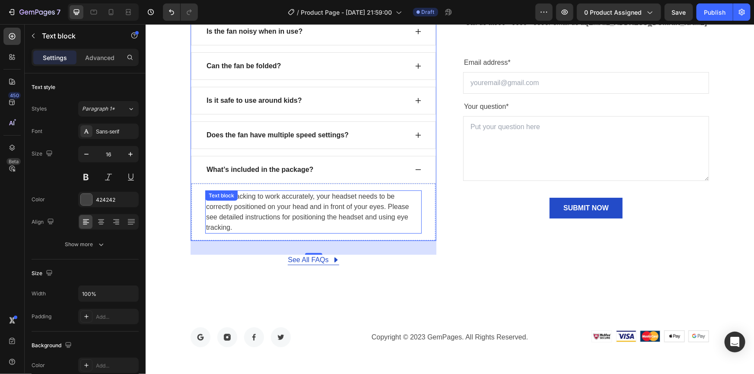
click at [214, 200] on div "Text block" at bounding box center [221, 195] width 32 height 10
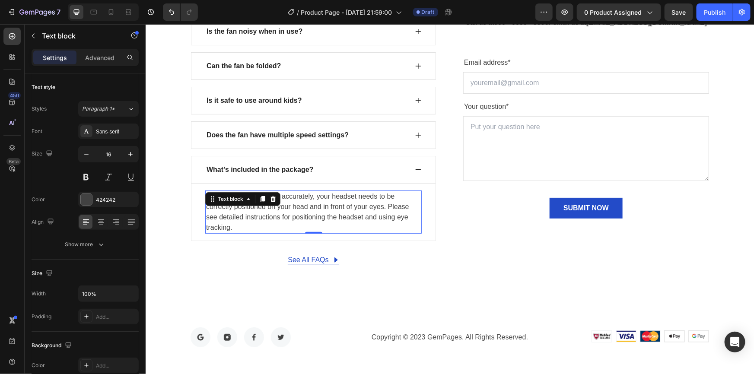
click at [226, 224] on p "For eye tracking to work accurately, your headset needs to be correctly positio…" at bounding box center [313, 211] width 215 height 41
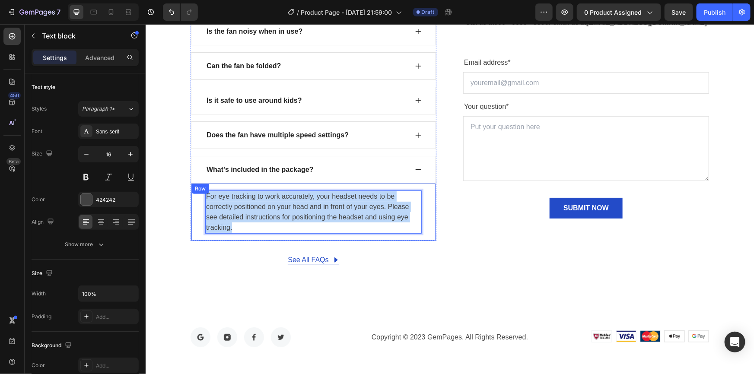
drag, startPoint x: 226, startPoint y: 229, endPoint x: 204, endPoint y: 188, distance: 46.8
click at [204, 188] on div "For eye tracking to work accurately, your headset needs to be correctly positio…" at bounding box center [313, 211] width 245 height 57
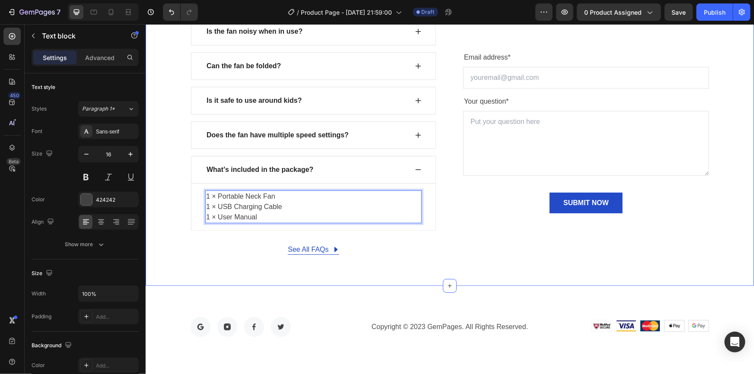
click at [226, 273] on div "FIND YOUR ANSWERS HERE Text block FREQUENTLY ASKED QUESTIONS Heading Row How lo…" at bounding box center [449, 71] width 608 height 430
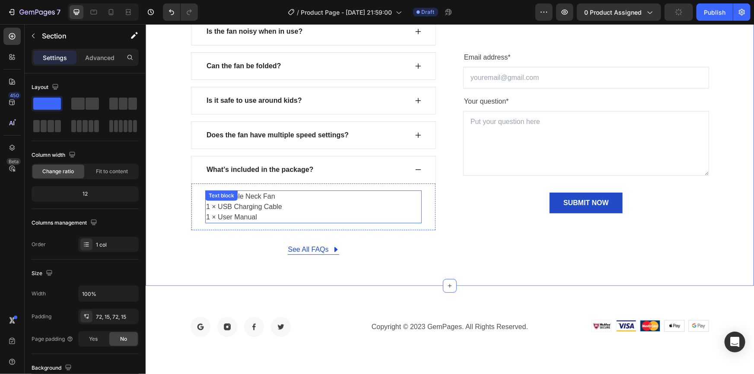
scroll to position [3277, 0]
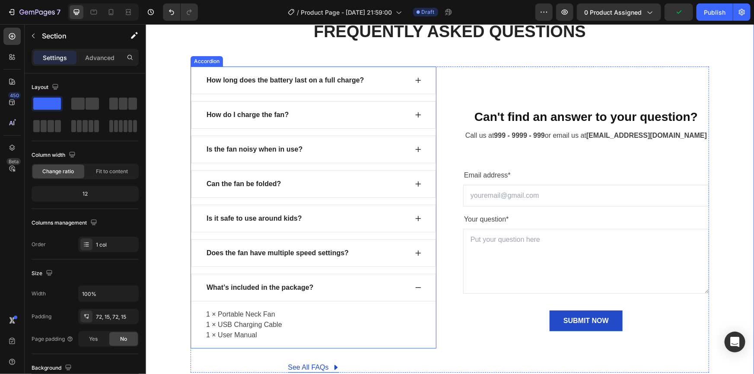
click at [415, 287] on icon at bounding box center [418, 287] width 6 height 1
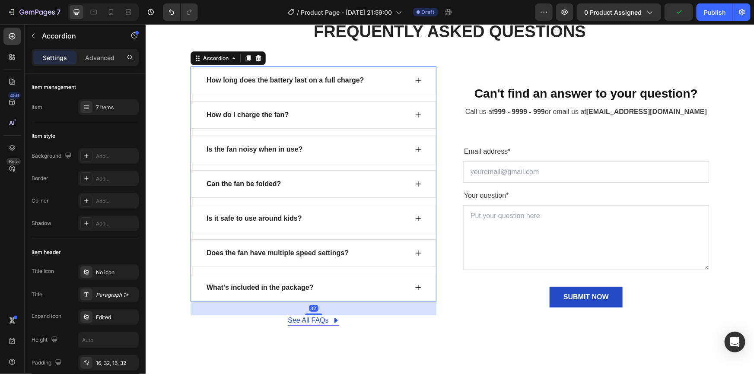
scroll to position [3238, 0]
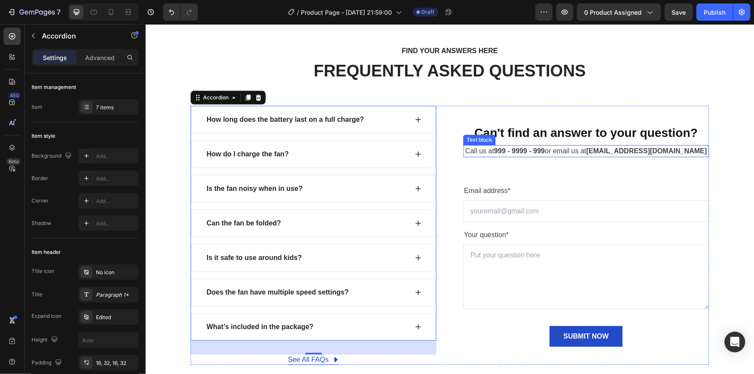
click at [544, 151] on strong "999 - 9999 - 999" at bounding box center [519, 150] width 51 height 7
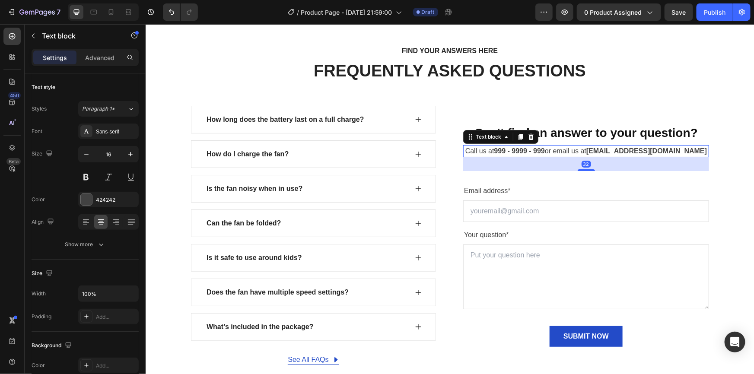
click at [544, 151] on strong "999 - 9999 - 999" at bounding box center [519, 150] width 51 height 7
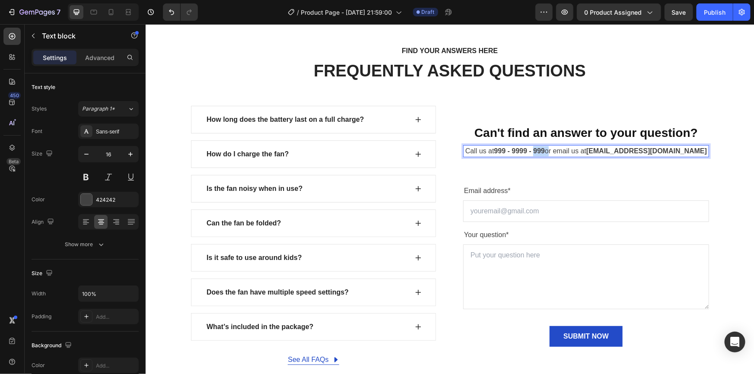
click at [544, 151] on strong "999 - 9999 - 999" at bounding box center [519, 150] width 51 height 7
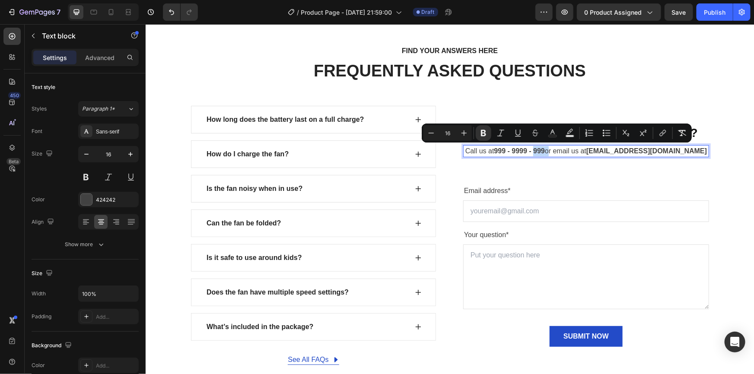
click at [562, 150] on p "Call us at 999 - 9999 - 999 or email us at support@gempages.net" at bounding box center [586, 151] width 244 height 10
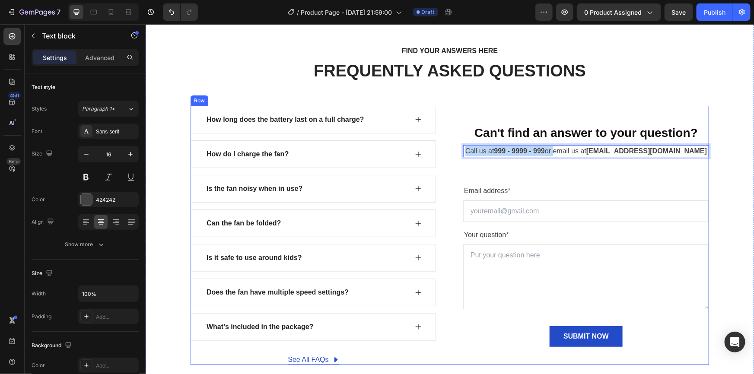
drag, startPoint x: 569, startPoint y: 151, endPoint x: 469, endPoint y: 154, distance: 99.4
click at [469, 154] on p "Call us at 999 - 9999 - 999 or email us at support@gempages.net" at bounding box center [586, 151] width 244 height 10
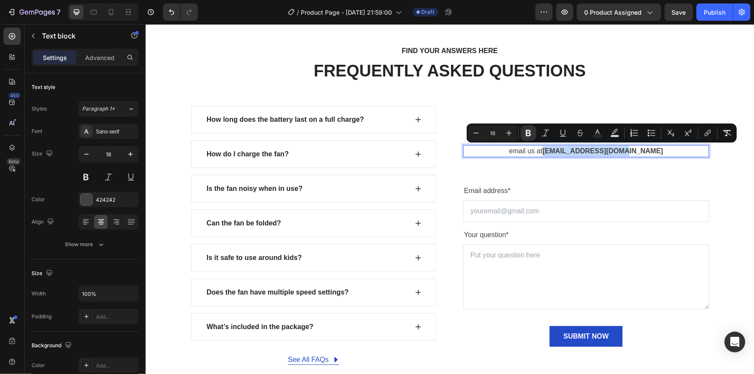
drag, startPoint x: 563, startPoint y: 150, endPoint x: 642, endPoint y: 146, distance: 78.7
click at [642, 146] on p "email us at support@gempages.net" at bounding box center [586, 151] width 244 height 10
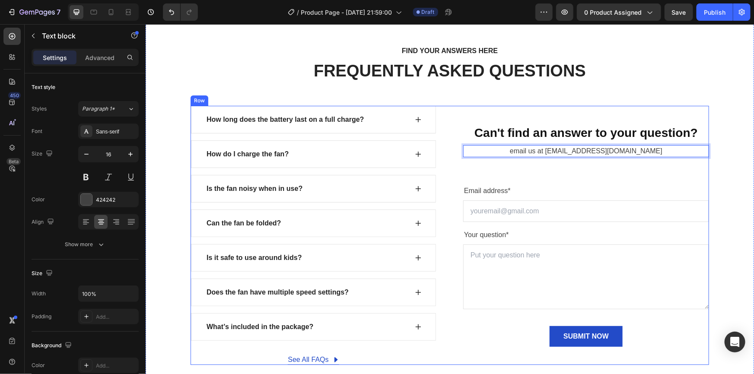
click at [614, 98] on div "FIND YOUR ANSWERS HERE Text block FREQUENTLY ASKED QUESTIONS Heading Row How lo…" at bounding box center [449, 205] width 595 height 321
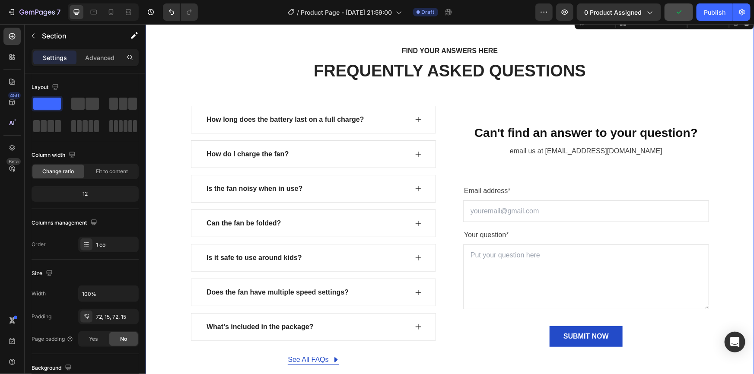
click at [678, 11] on icon "button" at bounding box center [678, 12] width 9 height 9
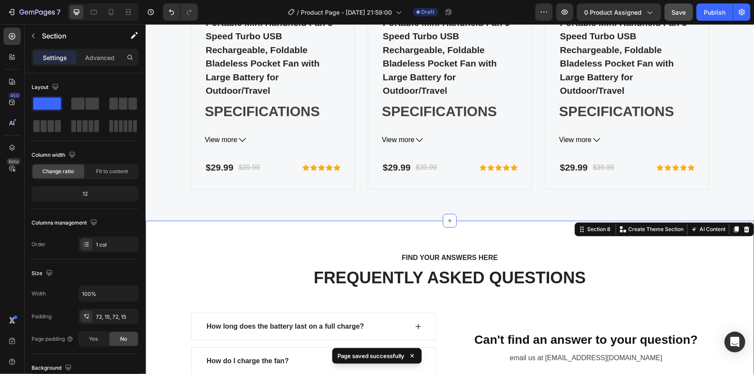
scroll to position [3003, 0]
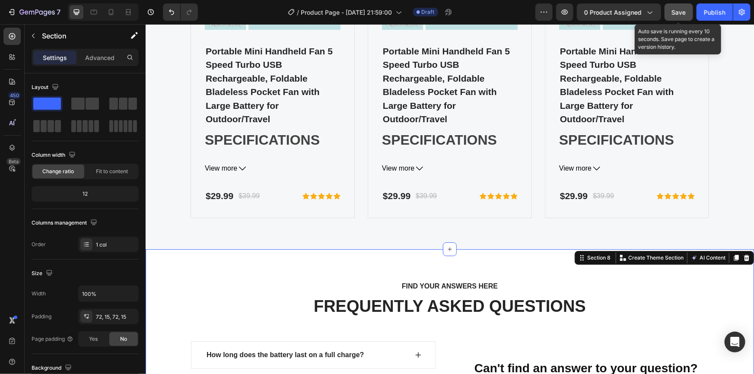
click at [679, 11] on span "Save" at bounding box center [679, 12] width 14 height 7
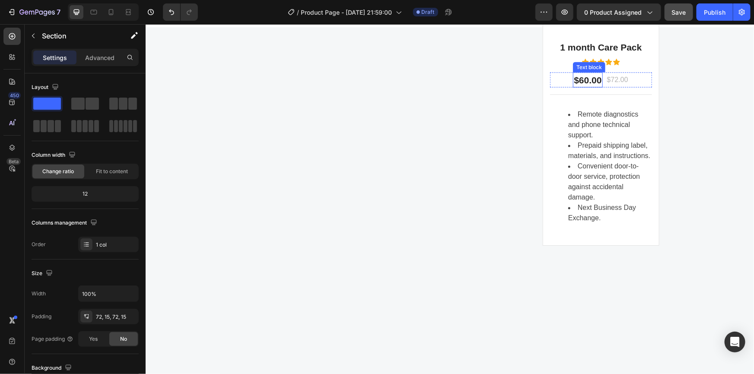
scroll to position [2335, 0]
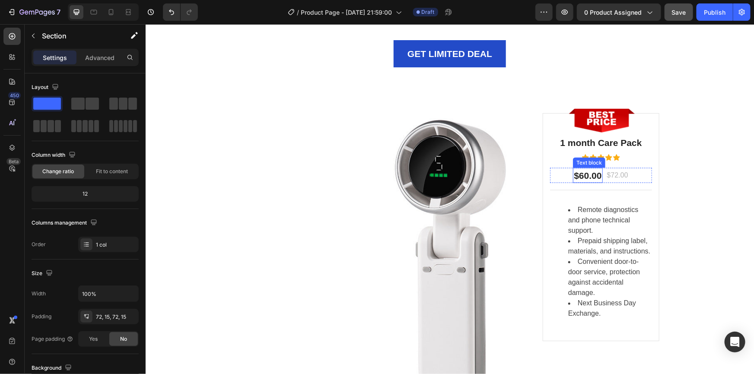
click at [582, 173] on p "$60.00" at bounding box center [587, 176] width 28 height 14
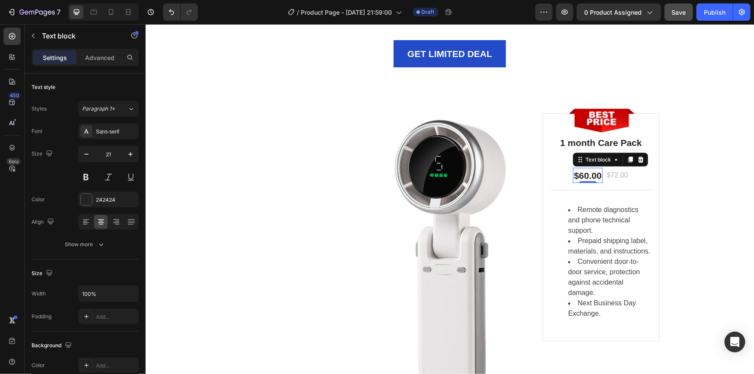
click at [582, 174] on p "$60.00" at bounding box center [587, 176] width 28 height 14
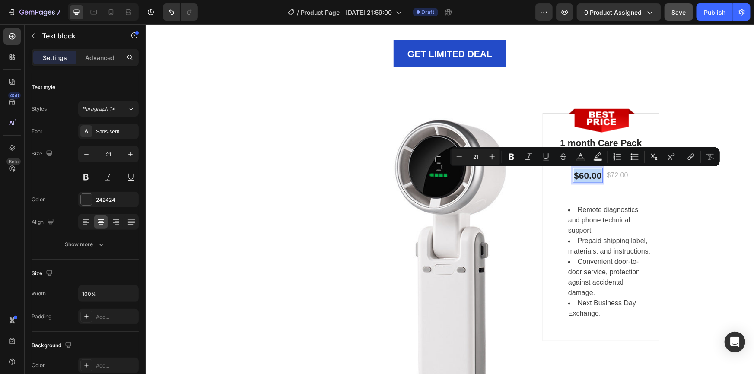
click at [582, 174] on p "$60.00" at bounding box center [587, 176] width 28 height 14
click at [584, 175] on p "$60.00" at bounding box center [587, 176] width 28 height 14
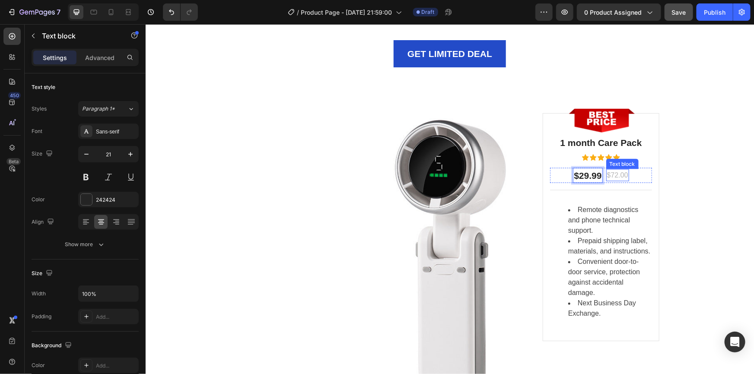
click at [615, 175] on p "$72.00" at bounding box center [617, 175] width 21 height 10
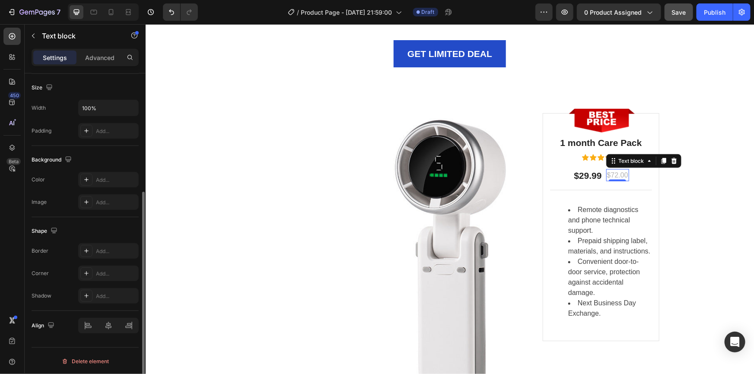
click at [615, 175] on p "$72.00" at bounding box center [617, 175] width 21 height 10
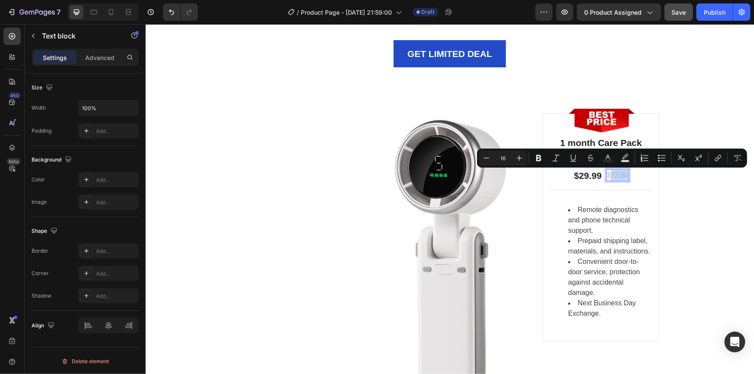
click at [614, 178] on p "$72.00" at bounding box center [617, 175] width 21 height 10
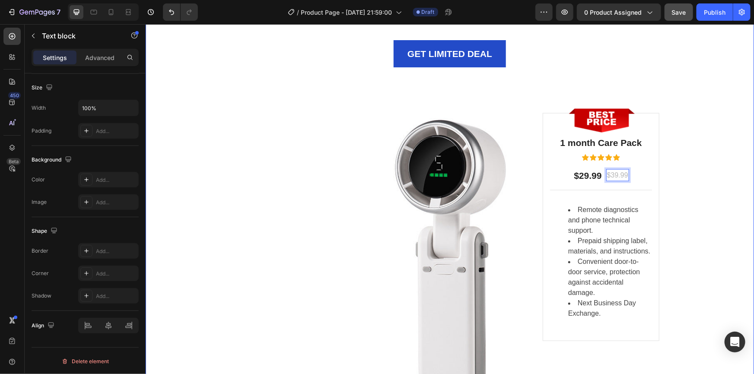
click at [679, 155] on div "LIMITED TIME DEAL Text block PLAY WORRY-FREE WITH OUR EXTENDED WARRANTY Heading…" at bounding box center [449, 139] width 595 height 569
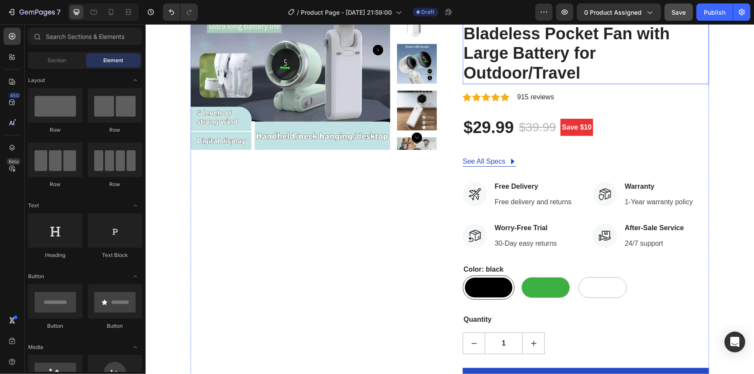
scroll to position [0, 0]
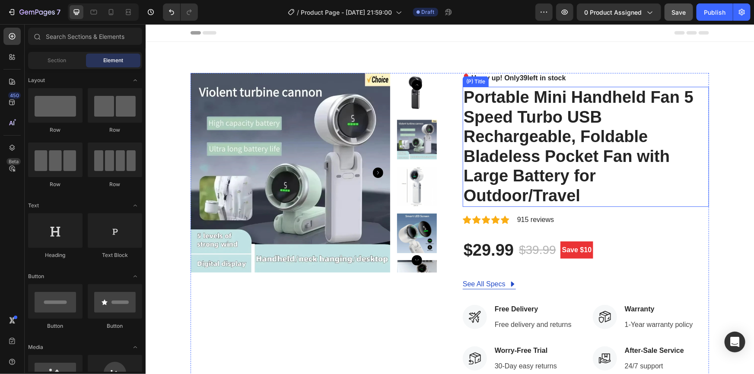
click at [544, 191] on h2 "Portable Mini Handheld Fan 5 Speed Turbo USB Rechargeable, Foldable Bladeless P…" at bounding box center [585, 146] width 246 height 120
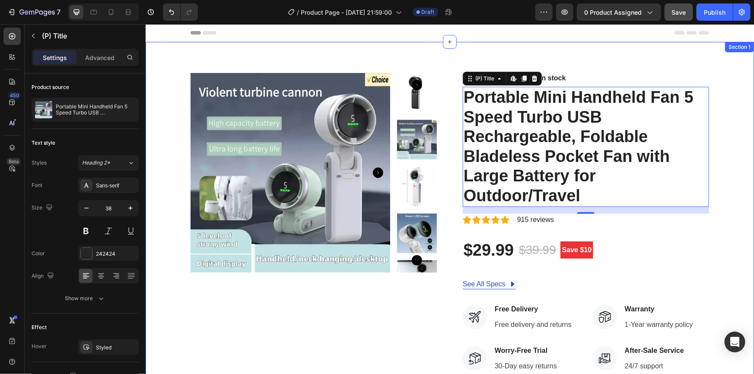
click at [617, 55] on div "Product Images Hurry up! Only 39 left in stock (P) Stock Counter Portable Mini …" at bounding box center [449, 312] width 608 height 542
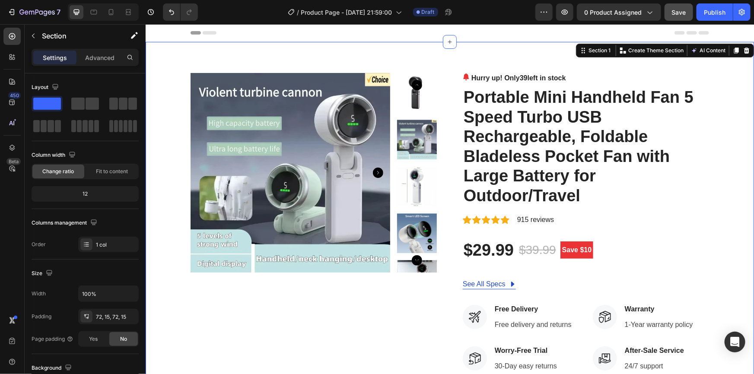
click at [514, 79] on p "Hurry up! Only 39 left in stock" at bounding box center [518, 78] width 95 height 10
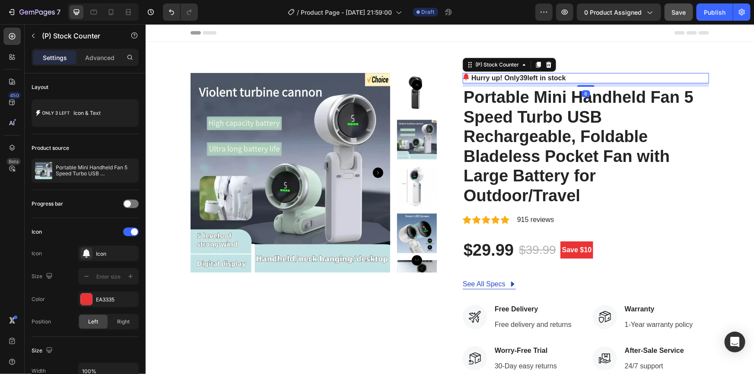
click at [514, 79] on p "Hurry up! Only 39 left in stock" at bounding box center [518, 78] width 95 height 10
click at [522, 79] on span "39" at bounding box center [523, 77] width 8 height 7
click at [522, 78] on span "39" at bounding box center [523, 77] width 8 height 7
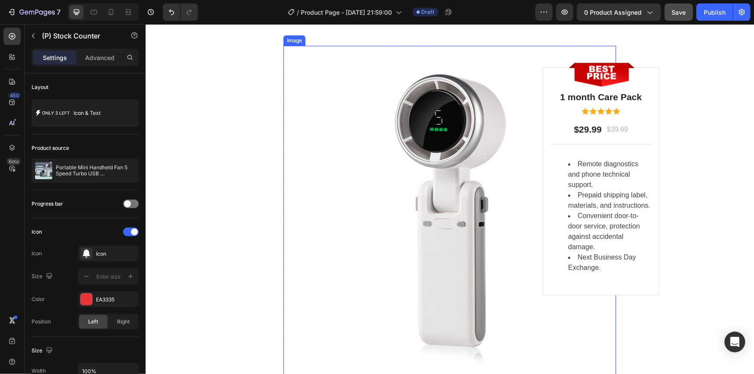
scroll to position [2412, 0]
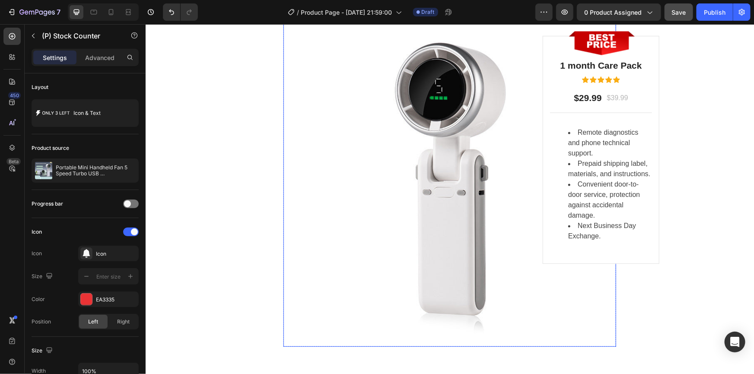
click at [586, 159] on li "Prepaid shipping label, materials, and instructions." at bounding box center [609, 169] width 83 height 21
click at [589, 159] on li "Prepaid shipping label, materials, and instructions." at bounding box center [609, 169] width 83 height 21
click at [569, 128] on li "Remote diagnostics and phone technical support." at bounding box center [609, 142] width 83 height 31
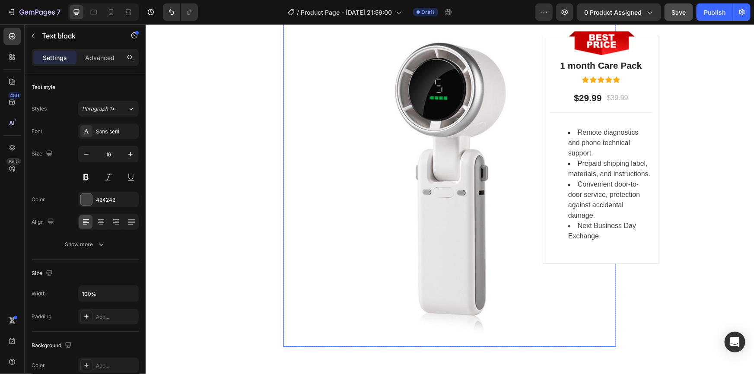
click at [597, 202] on li "Convenient door-to-door service, protection against accidental damage." at bounding box center [609, 199] width 83 height 41
click at [598, 245] on div "Image 1 month Care Pack Heading Icon Icon Icon Icon Icon Icon List Hoz $29.99 T…" at bounding box center [600, 149] width 117 height 228
click at [598, 242] on div "Image 1 month Care Pack Heading Icon Icon Icon Icon Icon Icon List Hoz $29.99 T…" at bounding box center [600, 149] width 117 height 228
click at [597, 241] on div "Image Image 1 month Care Pack Heading Icon Icon Icon Icon Icon Icon List Hoz $2…" at bounding box center [449, 180] width 333 height 333
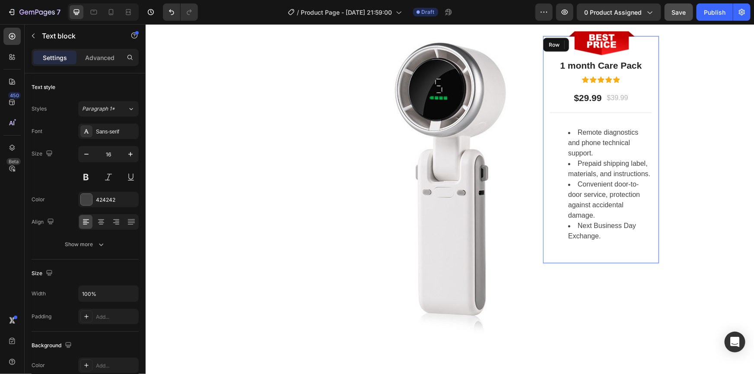
click at [597, 239] on div "Image 1 month Care Pack Heading Icon Icon Icon Icon Icon Icon List Hoz $29.99 T…" at bounding box center [600, 149] width 117 height 228
click at [582, 181] on li "Convenient door-to-door service, protection against accidental damage." at bounding box center [609, 199] width 83 height 41
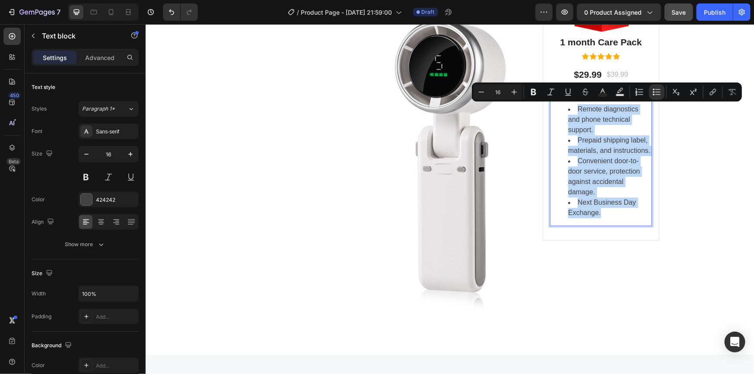
drag, startPoint x: 598, startPoint y: 213, endPoint x: 560, endPoint y: 108, distance: 110.9
click at [560, 108] on ul "Remote diagnostics and phone technical support. Prepaid shipping label, materia…" at bounding box center [600, 161] width 100 height 114
copy ul "Remote diagnostics and phone technical support. Prepaid shipping label, materia…"
click at [688, 262] on div "LIMITED TIME DEAL Text block PLAY WORRY-FREE WITH OUR EXTENDED WARRANTY Heading…" at bounding box center [449, 39] width 595 height 569
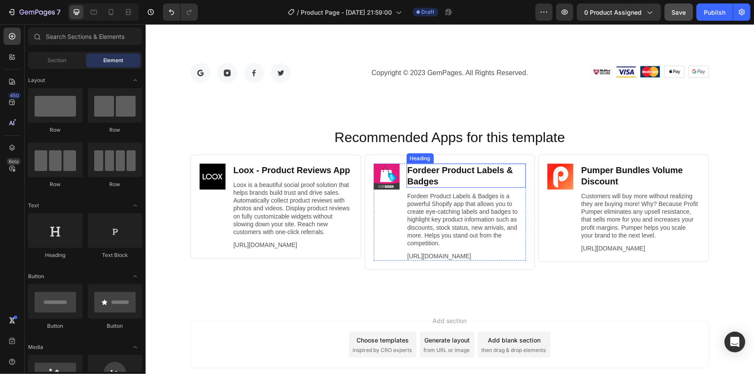
scroll to position [3662, 0]
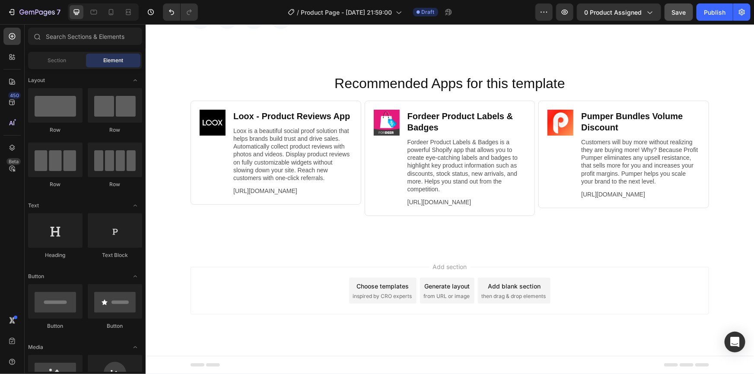
drag, startPoint x: 351, startPoint y: 273, endPoint x: 521, endPoint y: 291, distance: 170.8
click at [517, 291] on div "Add section Choose templates inspired by CRO experts Generate layout from URL o…" at bounding box center [449, 291] width 519 height 48
click at [539, 290] on div "Add blank section then drag & drop elements" at bounding box center [513, 290] width 73 height 26
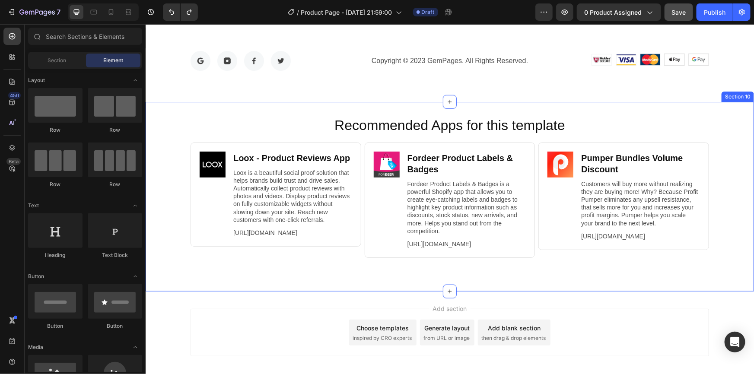
scroll to position [3584, 0]
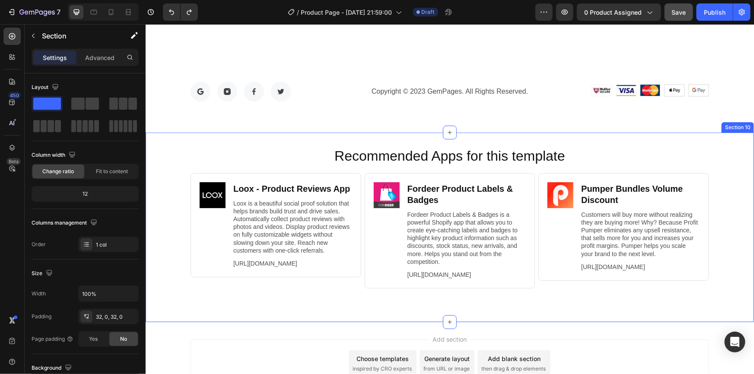
click at [212, 142] on div "Recommended Apps for this template Heading Image Loox ‑ Product Reviews App Hea…" at bounding box center [449, 227] width 608 height 190
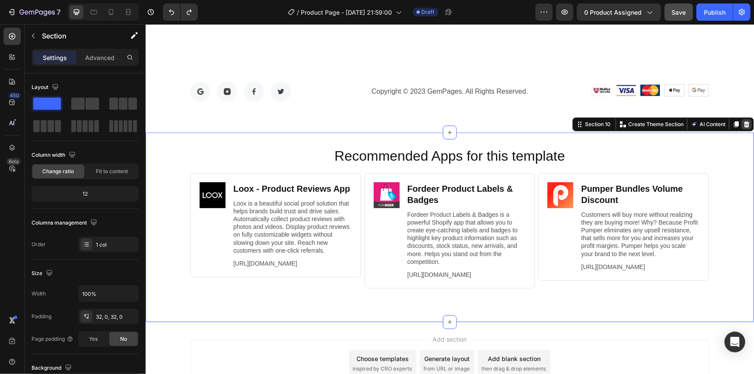
click at [744, 122] on icon at bounding box center [747, 124] width 6 height 6
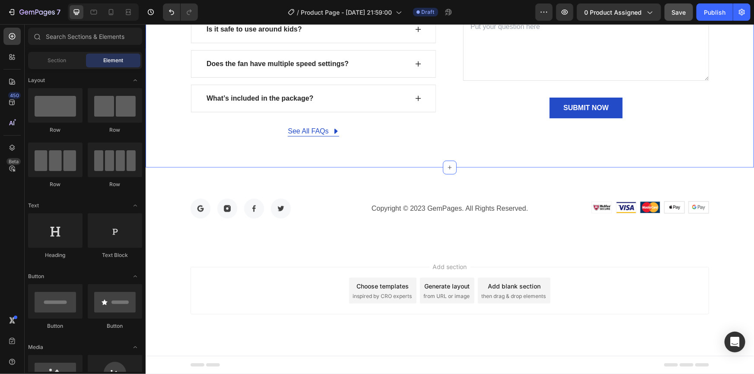
scroll to position [3465, 0]
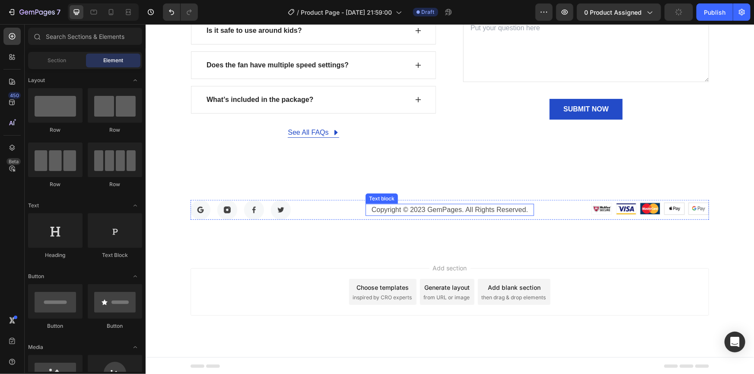
click at [459, 212] on p "Copyright © 2023 GemPages. All Rights Reserved." at bounding box center [449, 209] width 166 height 10
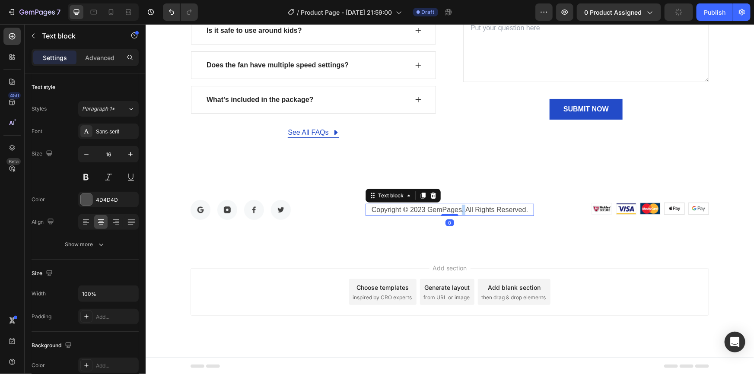
click at [459, 212] on p "Copyright © 2023 GemPages. All Rights Reserved." at bounding box center [449, 209] width 166 height 10
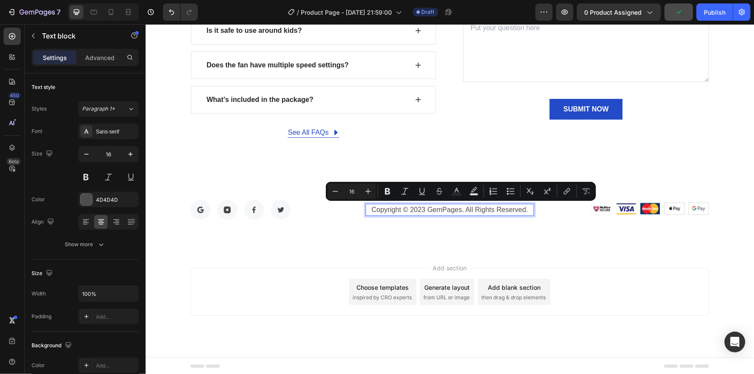
click at [455, 210] on p "Copyright © 2023 GemPages. All Rights Reserved." at bounding box center [449, 209] width 166 height 10
drag, startPoint x: 457, startPoint y: 209, endPoint x: 426, endPoint y: 211, distance: 31.2
click at [426, 211] on p "Copyright © 2023 GemPages. All Rights Reserved." at bounding box center [449, 209] width 166 height 10
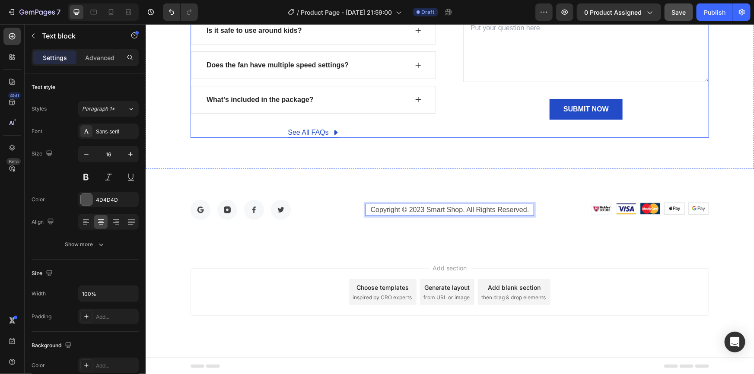
click at [493, 134] on div "Can't find an answer to your question? Heading email us at chepkieu88@gmail.com…" at bounding box center [586, 7] width 246 height 259
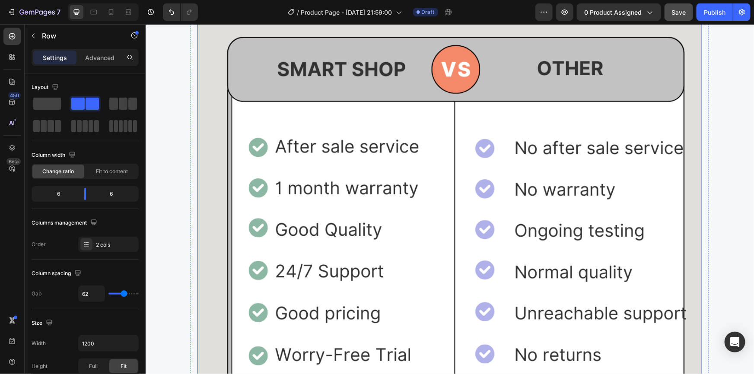
scroll to position [1422, 0]
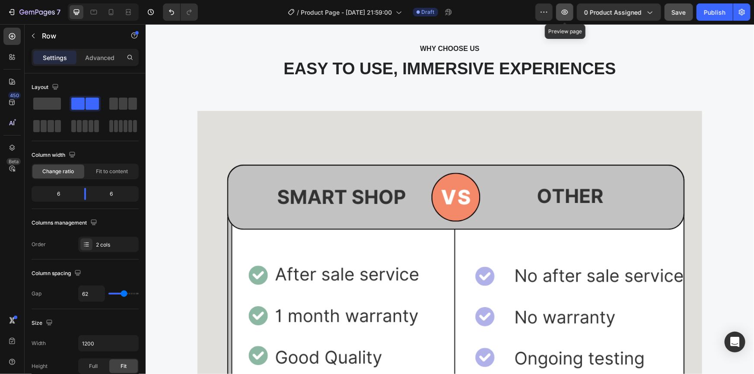
click at [567, 16] on button "button" at bounding box center [564, 11] width 17 height 17
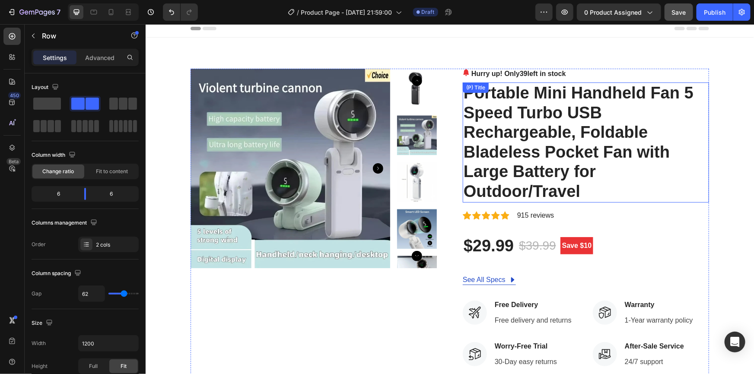
scroll to position [0, 0]
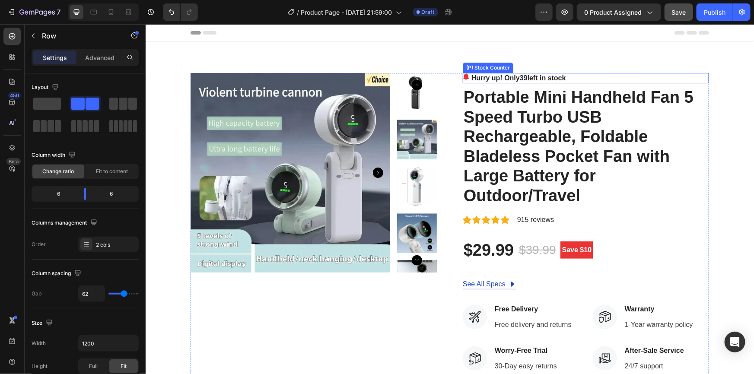
click at [487, 80] on p "Hurry up! Only 39 left in stock" at bounding box center [518, 78] width 95 height 10
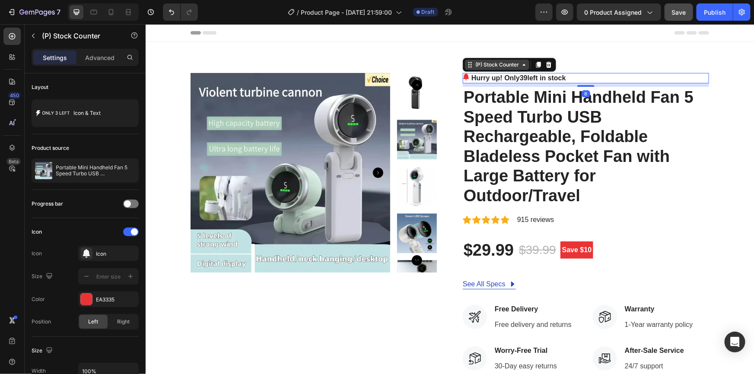
click at [500, 67] on div "(P) Stock Counter" at bounding box center [496, 64] width 47 height 8
click at [504, 67] on div "(P) Stock Counter" at bounding box center [496, 64] width 47 height 8
click at [476, 75] on p "Hurry up! Only 39 left in stock" at bounding box center [518, 78] width 95 height 10
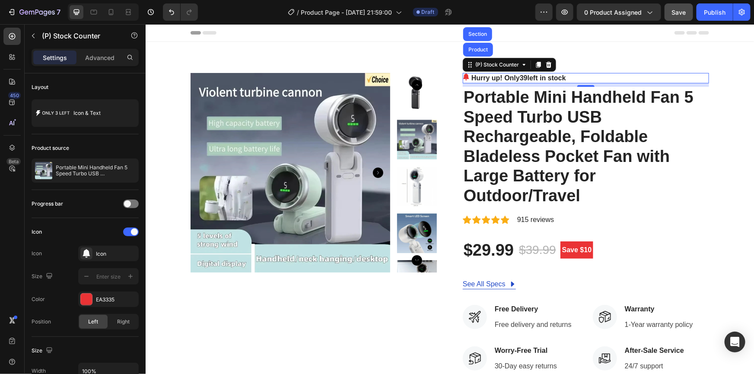
click at [514, 76] on p "Hurry up! Only 39 left in stock" at bounding box center [518, 78] width 95 height 10
click at [589, 68] on div "Product Images Hurry up! Only 39 left in stock (P) Stock Counter Product Sectio…" at bounding box center [449, 312] width 608 height 542
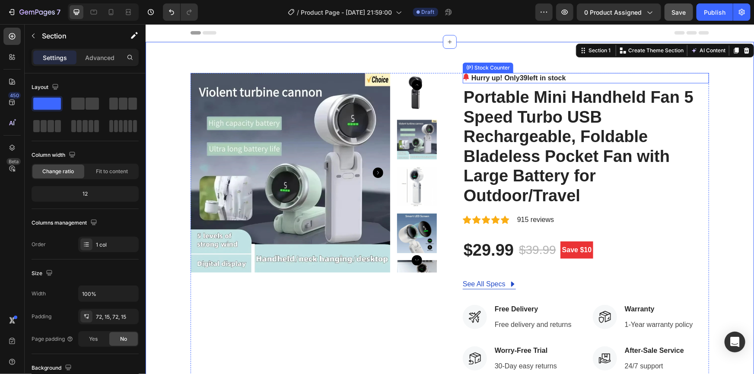
click at [543, 76] on p "Hurry up! Only 39 left in stock" at bounding box center [518, 78] width 95 height 10
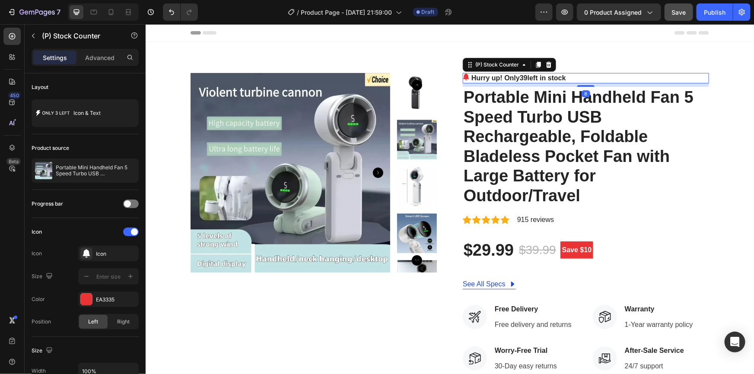
click at [543, 76] on p "Hurry up! Only 39 left in stock" at bounding box center [518, 78] width 95 height 10
click at [534, 76] on p "Hurry up! Only 39 left in stock" at bounding box center [518, 78] width 95 height 10
click at [80, 112] on div "Icon & Text" at bounding box center [99, 113] width 53 height 20
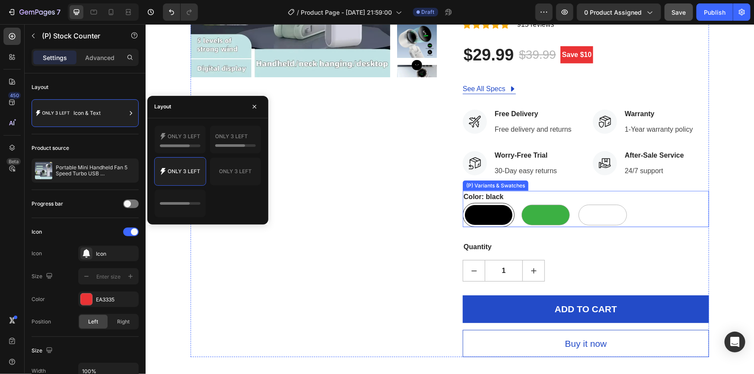
scroll to position [196, 0]
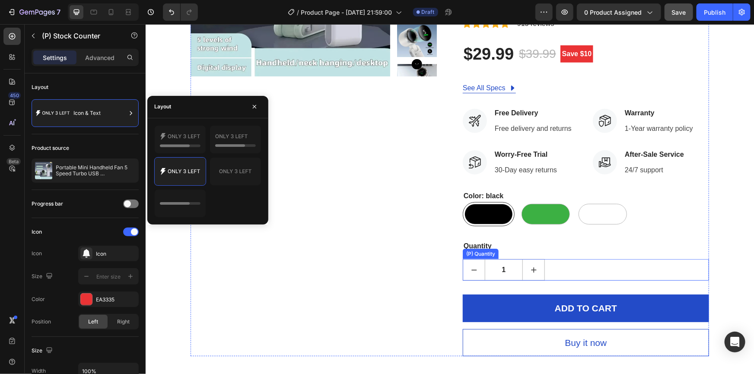
click at [529, 266] on icon "increment" at bounding box center [533, 269] width 9 height 9
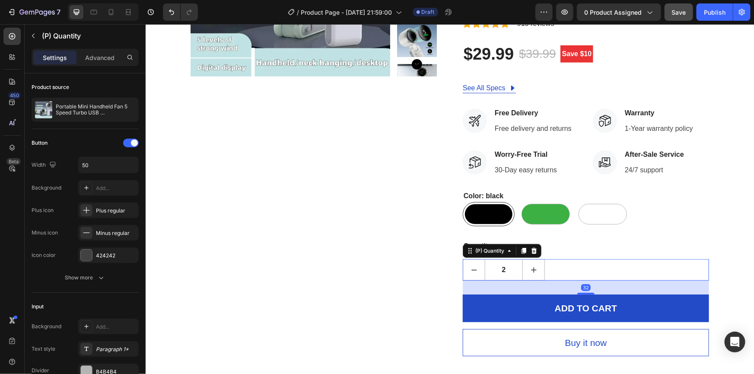
click at [474, 267] on icon "decrement" at bounding box center [473, 269] width 9 height 9
click at [529, 268] on icon "increment" at bounding box center [533, 269] width 9 height 9
click at [530, 268] on icon "increment" at bounding box center [533, 269] width 9 height 9
click at [531, 268] on icon "increment" at bounding box center [533, 269] width 9 height 9
click at [474, 269] on icon "decrement" at bounding box center [473, 269] width 9 height 9
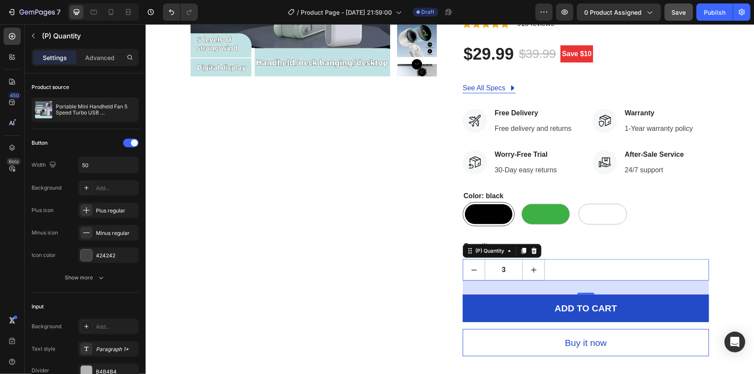
click at [474, 268] on icon "decrement" at bounding box center [473, 269] width 9 height 9
type input "1"
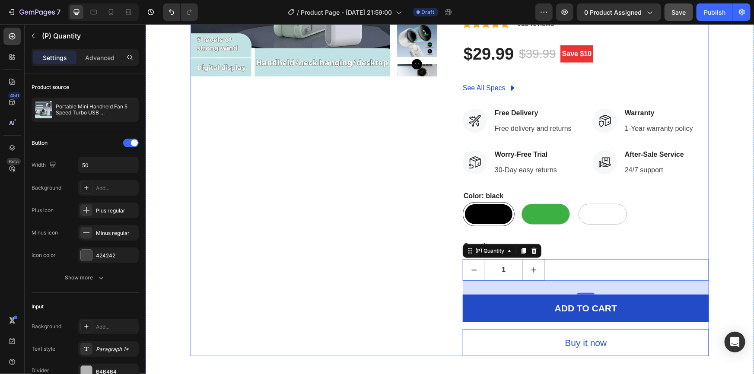
click at [395, 183] on div "Product Images" at bounding box center [313, 116] width 246 height 480
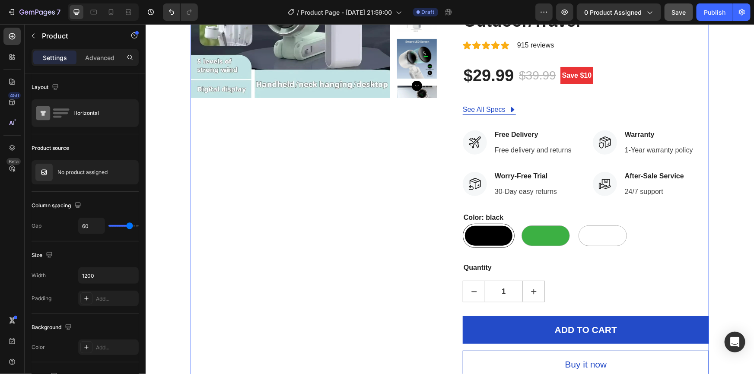
scroll to position [0, 0]
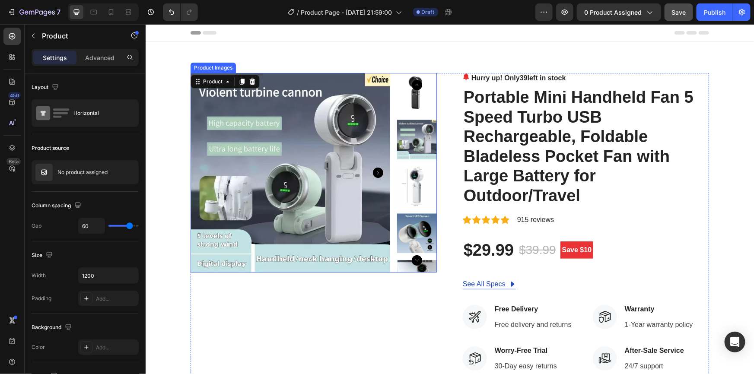
click at [349, 152] on img at bounding box center [290, 173] width 200 height 200
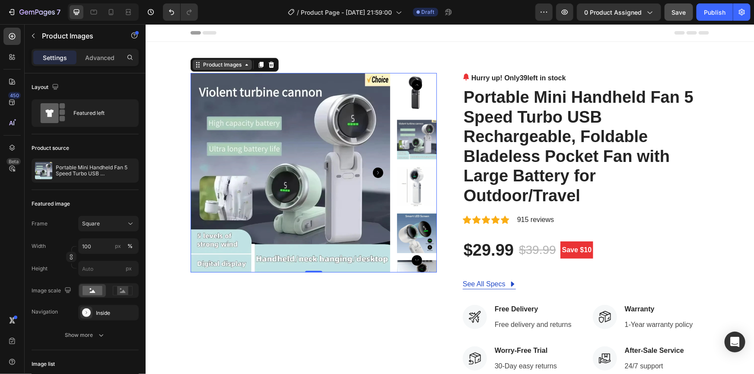
click at [225, 66] on div "Product Images" at bounding box center [222, 64] width 42 height 8
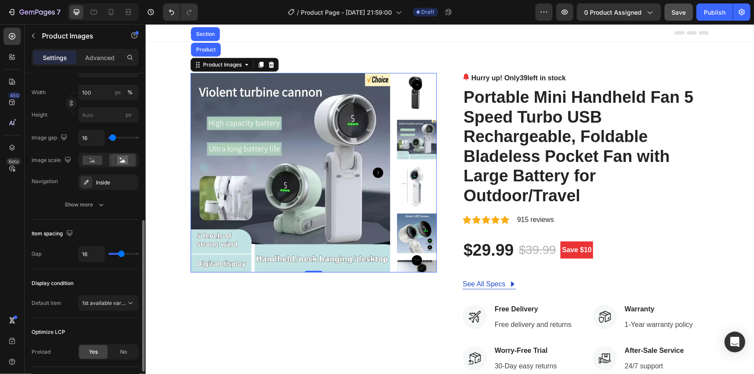
scroll to position [353, 0]
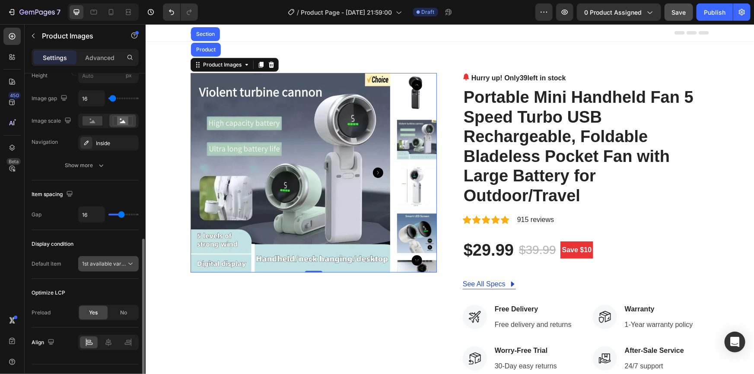
click at [108, 264] on span "1st available variant" at bounding box center [106, 264] width 48 height 6
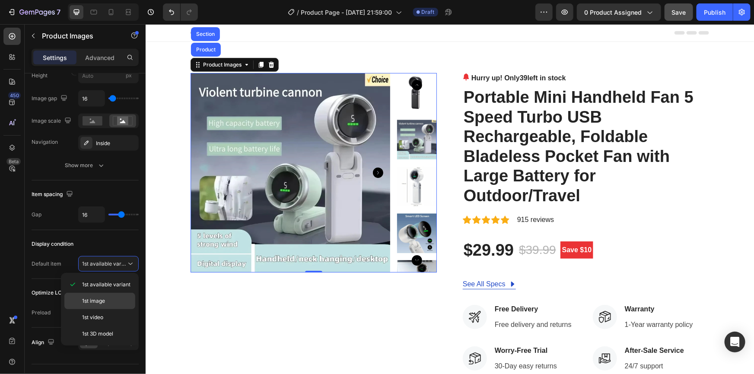
drag, startPoint x: 109, startPoint y: 296, endPoint x: 2, endPoint y: 230, distance: 125.5
click at [109, 309] on div "1st image" at bounding box center [99, 317] width 71 height 16
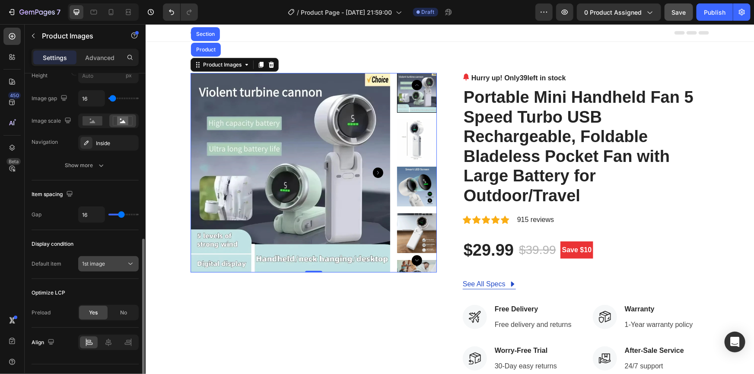
click at [112, 265] on div "1st image" at bounding box center [104, 264] width 44 height 8
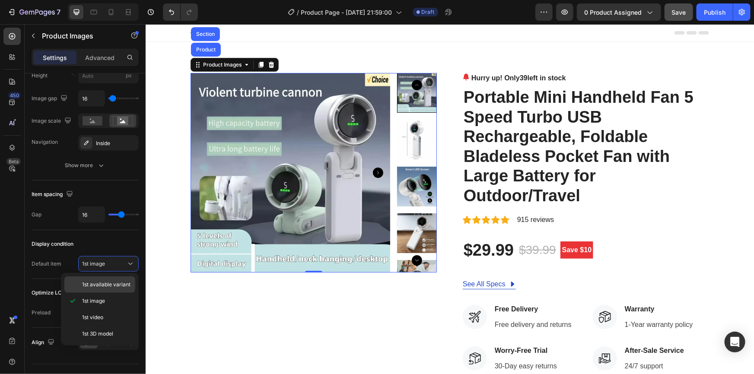
click at [99, 287] on span "1st available variant" at bounding box center [106, 285] width 48 height 8
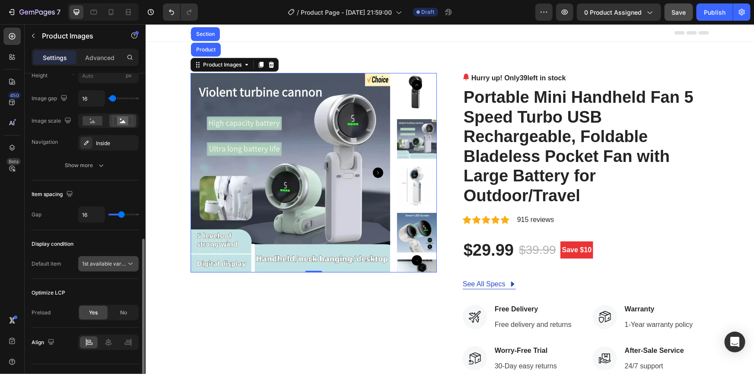
scroll to position [370, 0]
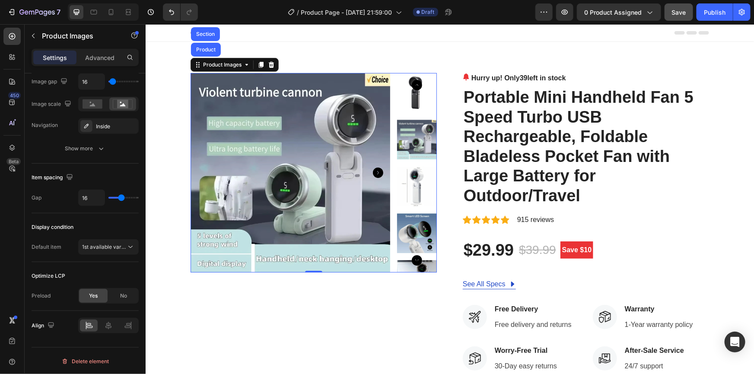
click at [413, 86] on icon "Carousel Back Arrow" at bounding box center [416, 85] width 10 height 10
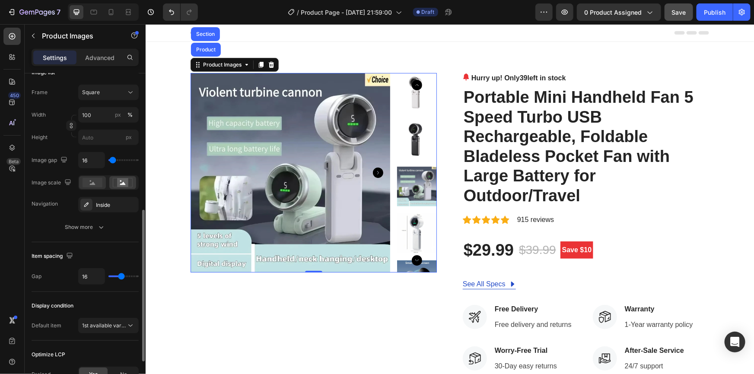
scroll to position [252, 0]
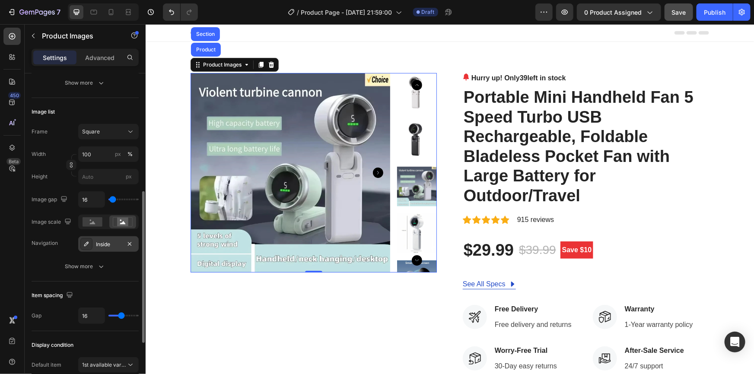
click at [96, 247] on div "Inside" at bounding box center [108, 245] width 25 height 8
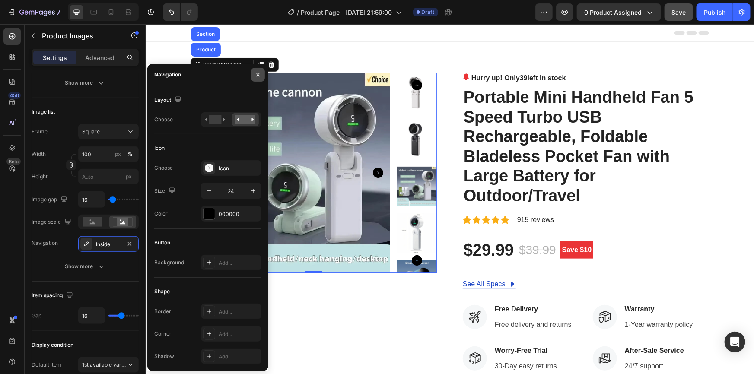
click at [260, 78] on icon "button" at bounding box center [258, 74] width 7 height 7
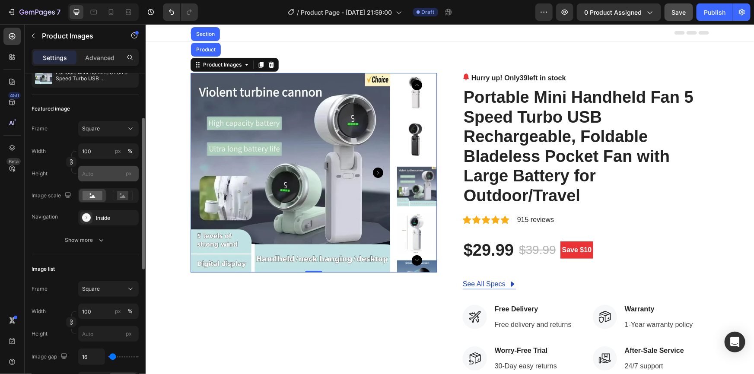
scroll to position [17, 0]
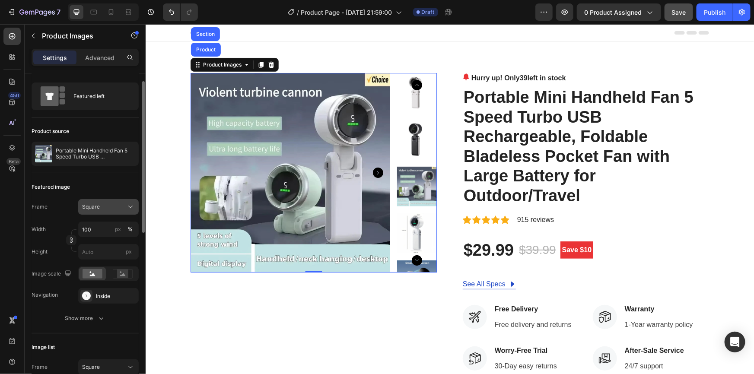
click at [107, 207] on div "Square" at bounding box center [103, 207] width 42 height 8
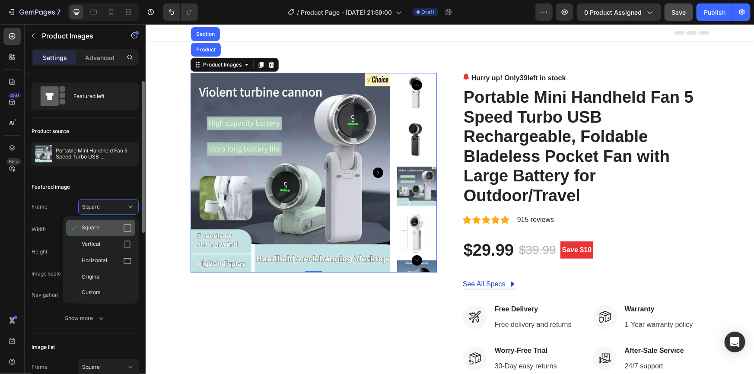
click at [127, 225] on icon at bounding box center [127, 228] width 9 height 9
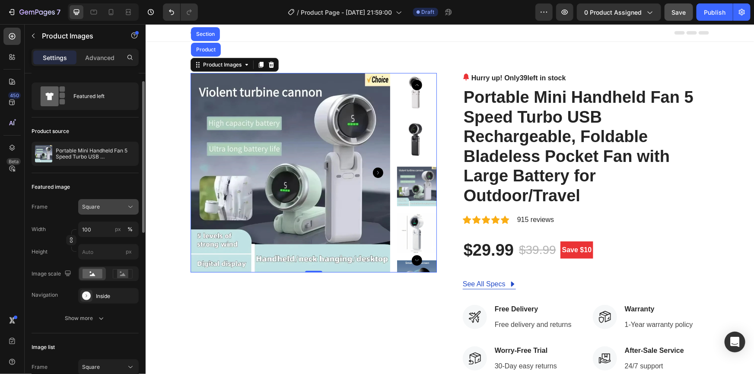
click at [118, 207] on div "Square" at bounding box center [103, 207] width 42 height 8
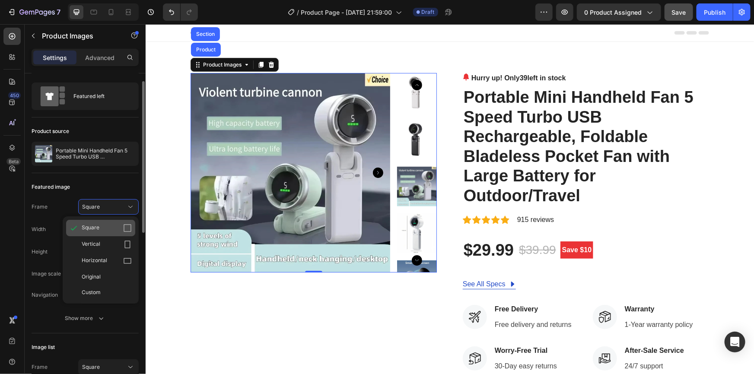
click at [75, 229] on icon at bounding box center [74, 228] width 9 height 9
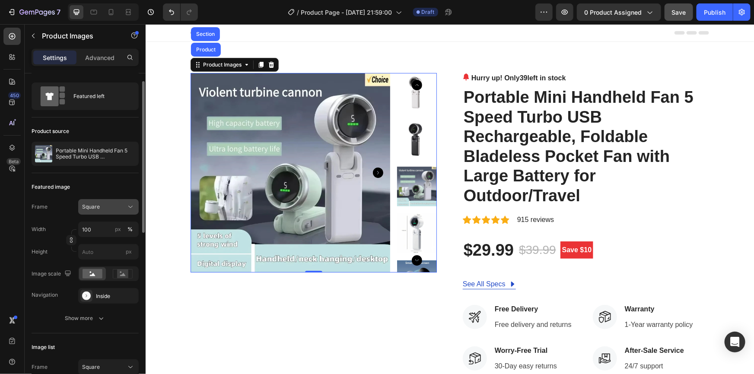
click at [105, 211] on button "Square" at bounding box center [108, 207] width 60 height 16
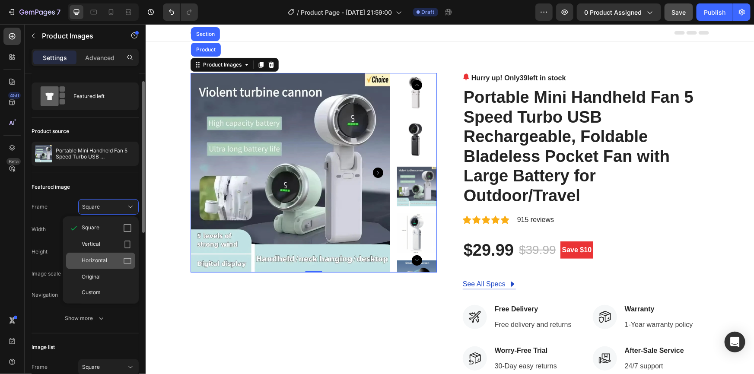
scroll to position [56, 0]
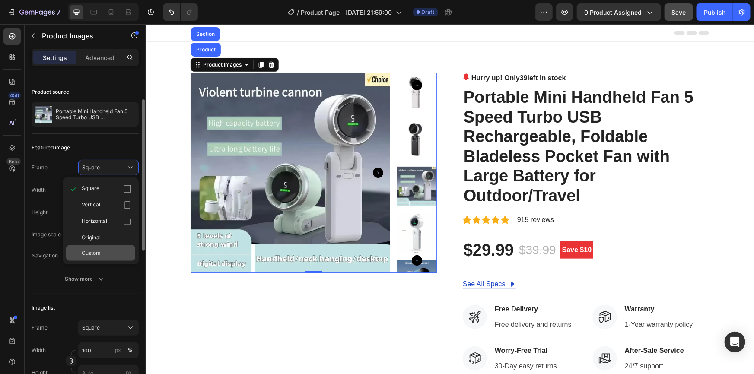
click at [99, 255] on span "Custom" at bounding box center [91, 253] width 19 height 8
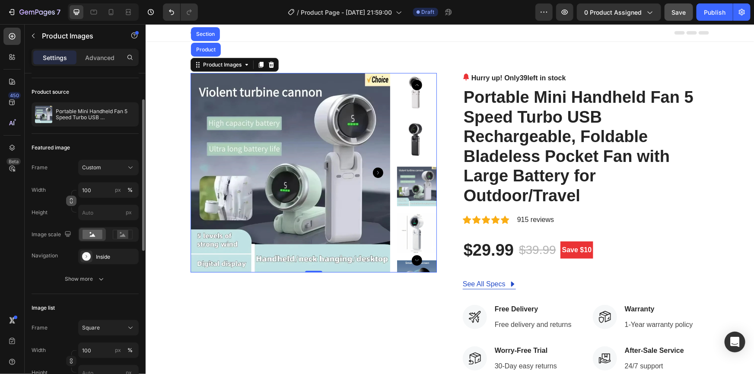
drag, startPoint x: 72, startPoint y: 202, endPoint x: 27, endPoint y: 252, distance: 67.3
click at [72, 202] on icon "button" at bounding box center [71, 202] width 3 height 2
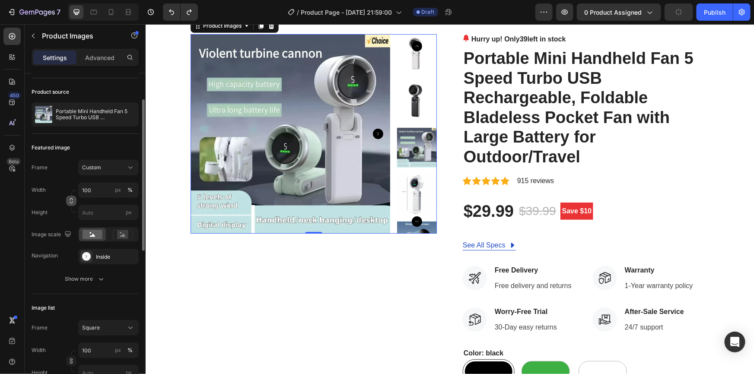
scroll to position [0, 0]
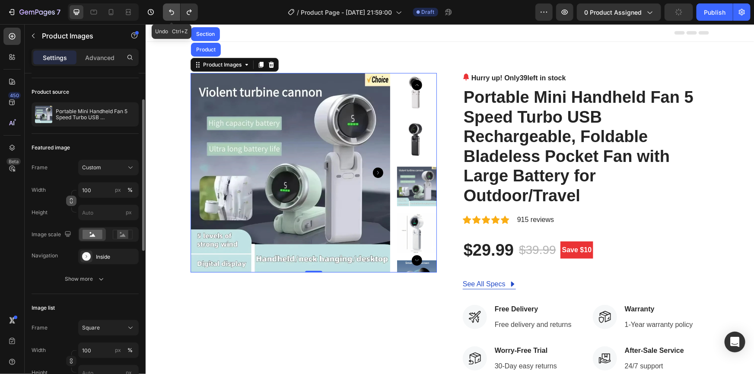
click at [173, 9] on icon "Undo/Redo" at bounding box center [171, 12] width 9 height 9
click at [172, 9] on icon "Undo/Redo" at bounding box center [171, 12] width 9 height 9
click at [176, 8] on button "Undo/Redo" at bounding box center [171, 11] width 17 height 17
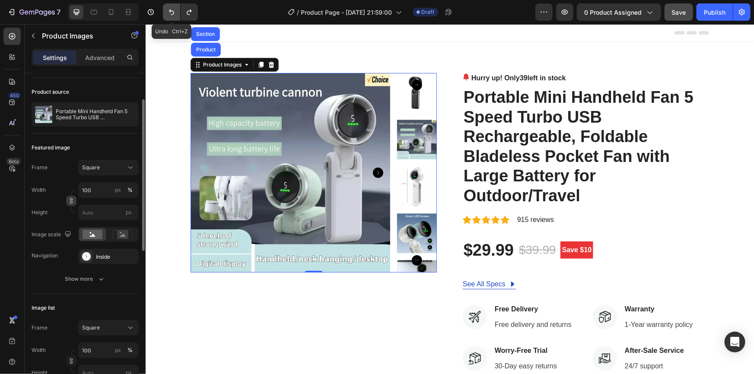
click at [174, 13] on icon "Undo/Redo" at bounding box center [171, 12] width 9 height 9
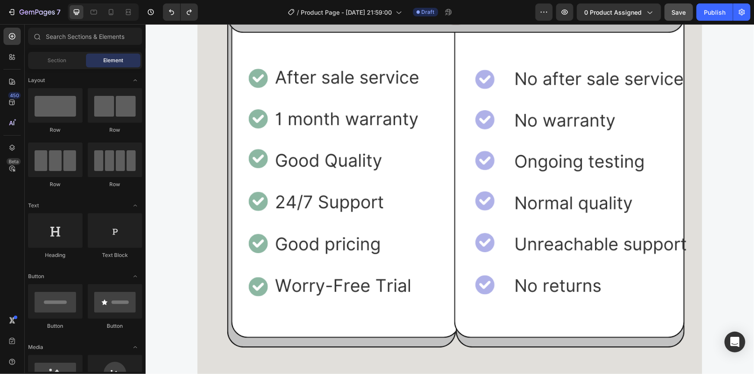
scroll to position [1575, 0]
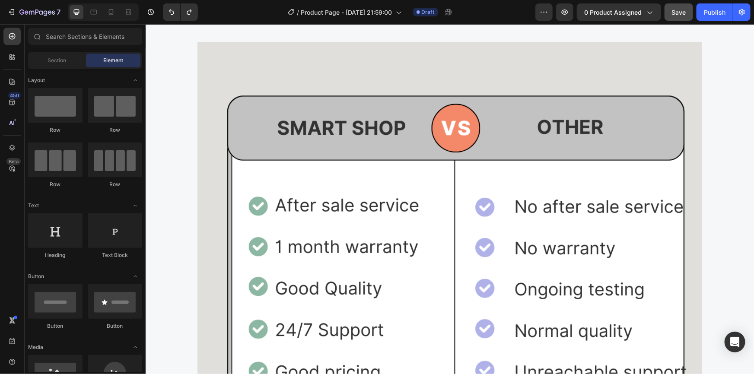
drag, startPoint x: 751, startPoint y: 187, endPoint x: 475, endPoint y: 24, distance: 321.0
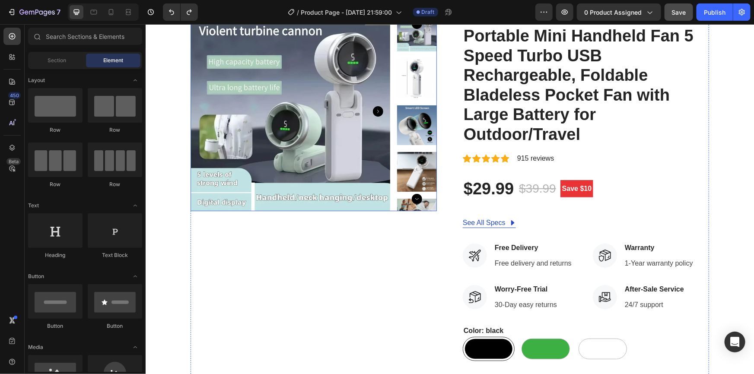
scroll to position [118, 0]
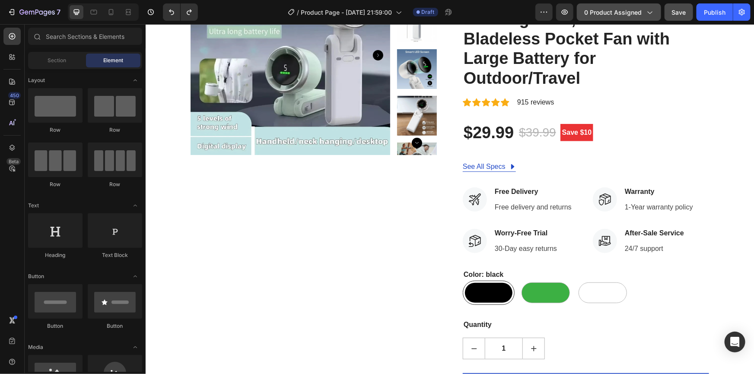
click at [613, 16] on span "0 product assigned" at bounding box center [612, 12] width 57 height 9
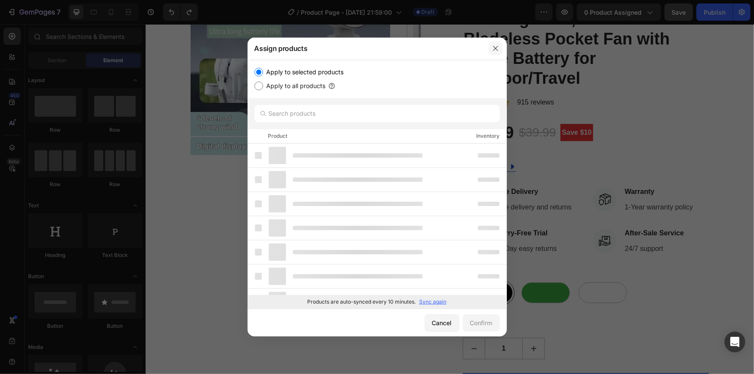
click at [495, 47] on icon "button" at bounding box center [495, 48] width 7 height 7
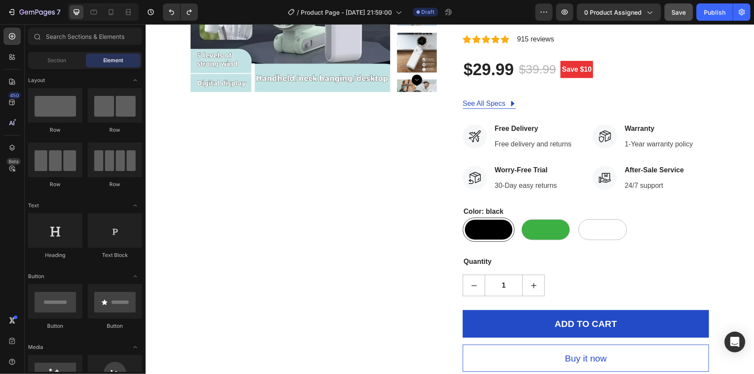
scroll to position [471, 0]
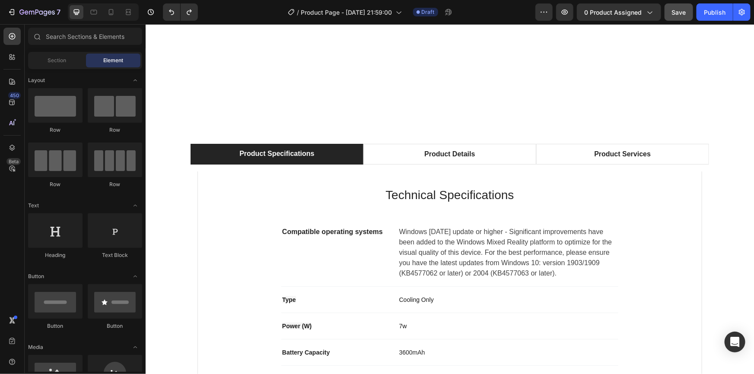
drag, startPoint x: 753, startPoint y: 89, endPoint x: 391, endPoint y: 24, distance: 367.8
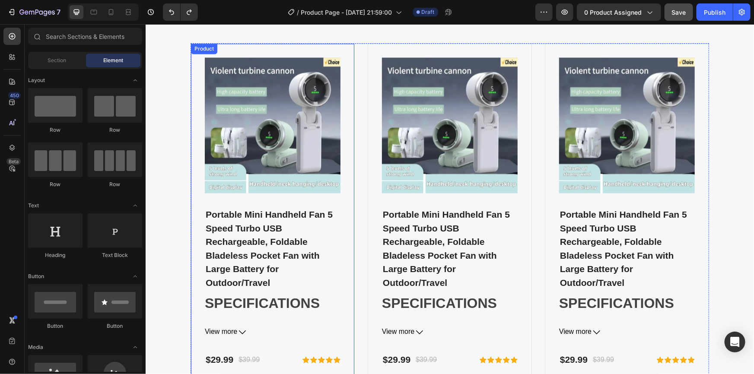
scroll to position [2504, 0]
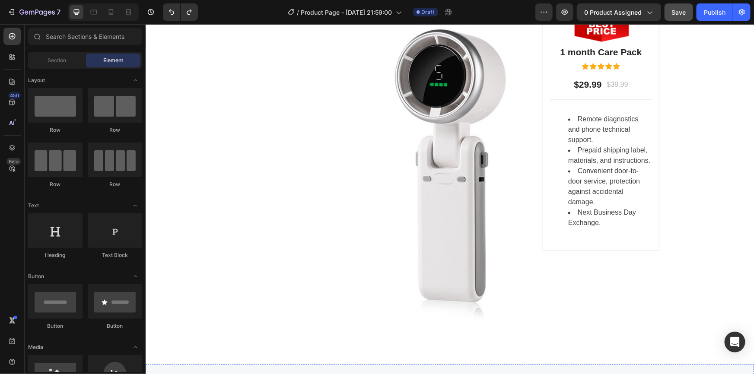
click at [366, 88] on img at bounding box center [449, 166] width 333 height 333
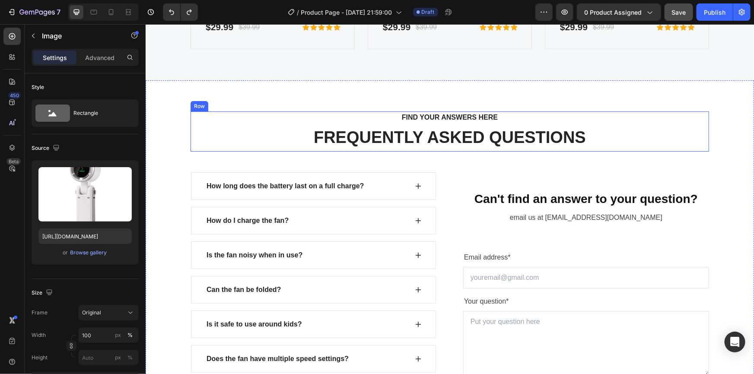
scroll to position [3256, 0]
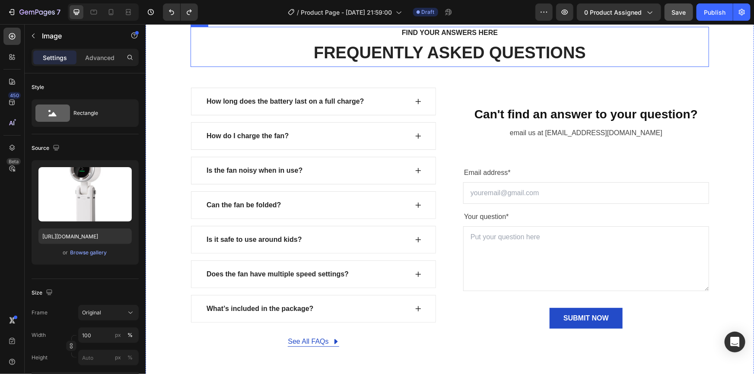
click at [372, 345] on div "See All FAQs Button Row" at bounding box center [313, 341] width 246 height 10
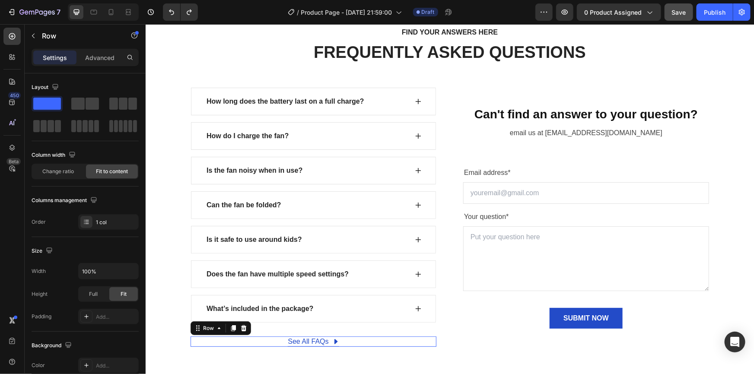
scroll to position [3457, 0]
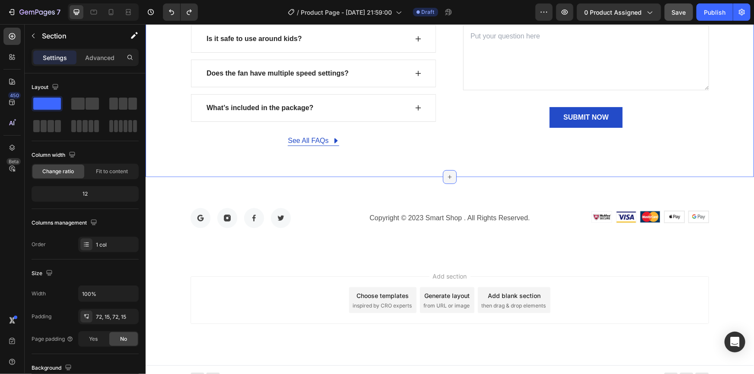
click at [446, 177] on icon at bounding box center [449, 176] width 7 height 7
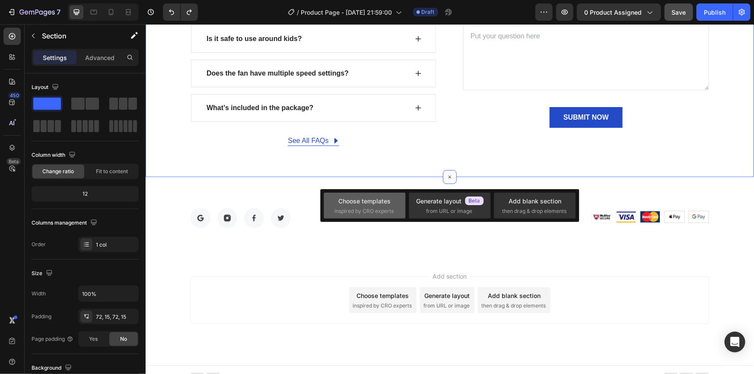
click at [384, 205] on div "Choose templates" at bounding box center [365, 201] width 52 height 9
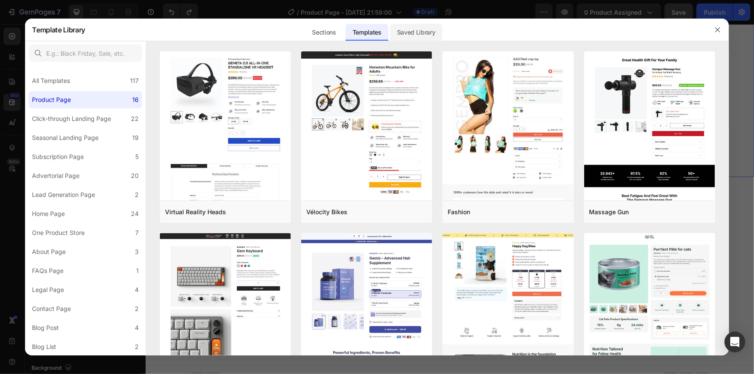
click at [423, 36] on div "Saved Library" at bounding box center [416, 32] width 52 height 17
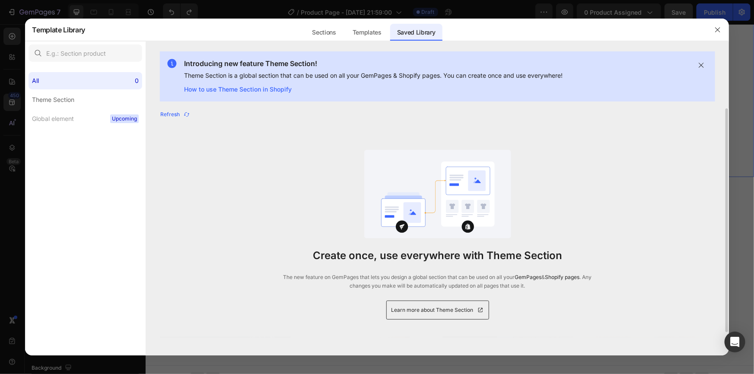
scroll to position [5, 0]
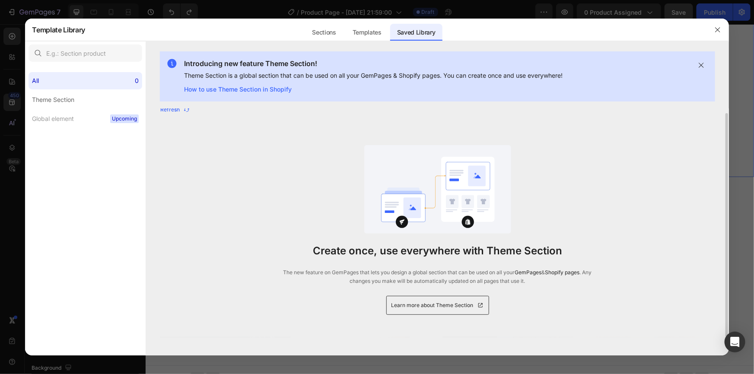
click at [417, 305] on span "Learn more about Theme Section" at bounding box center [432, 305] width 82 height 9
click at [65, 101] on div "Theme Section" at bounding box center [53, 100] width 42 height 10
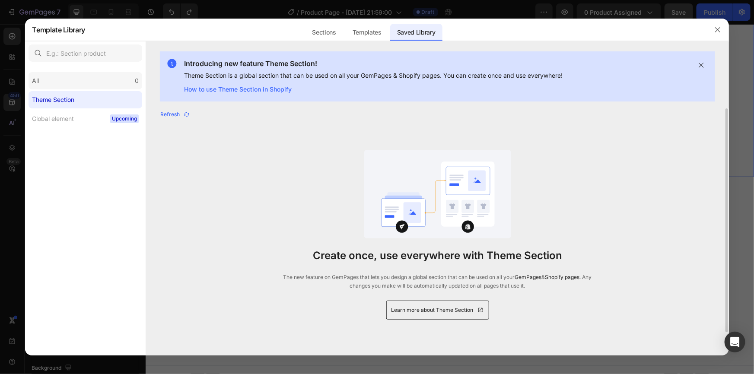
click at [87, 78] on div "All 0" at bounding box center [86, 80] width 114 height 17
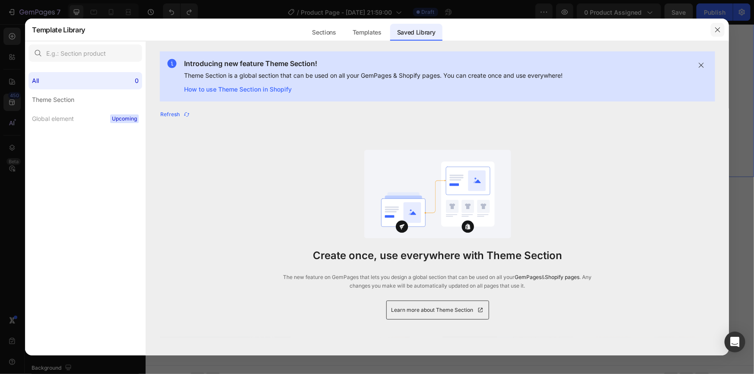
click at [719, 26] on icon "button" at bounding box center [717, 29] width 7 height 7
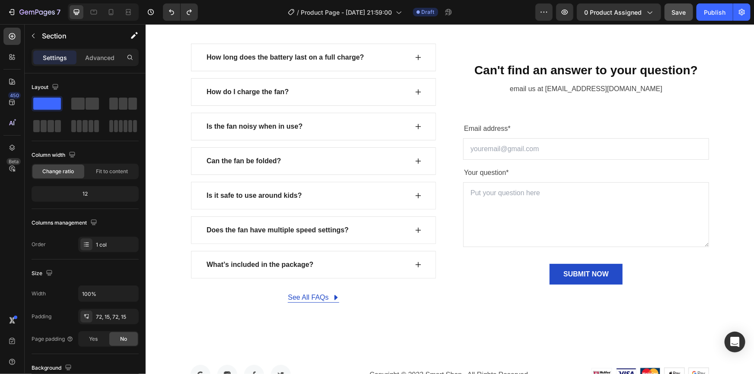
scroll to position [3282, 0]
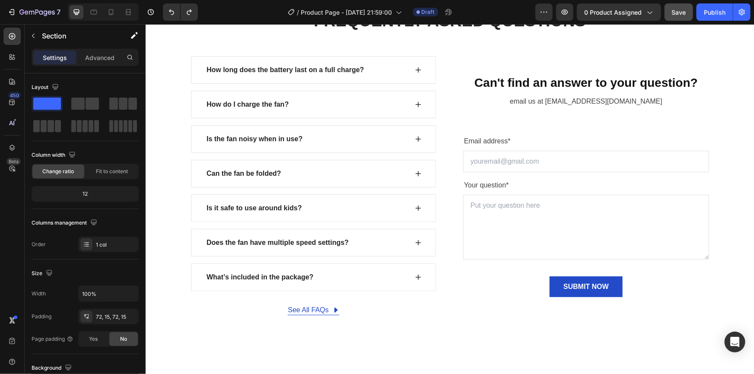
drag, startPoint x: 753, startPoint y: 310, endPoint x: 696, endPoint y: 24, distance: 291.7
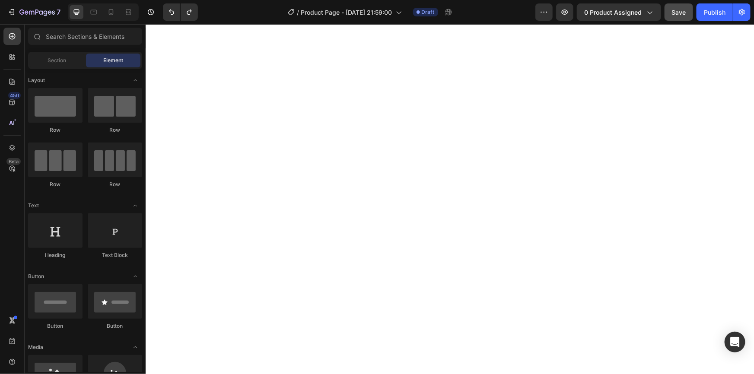
scroll to position [0, 0]
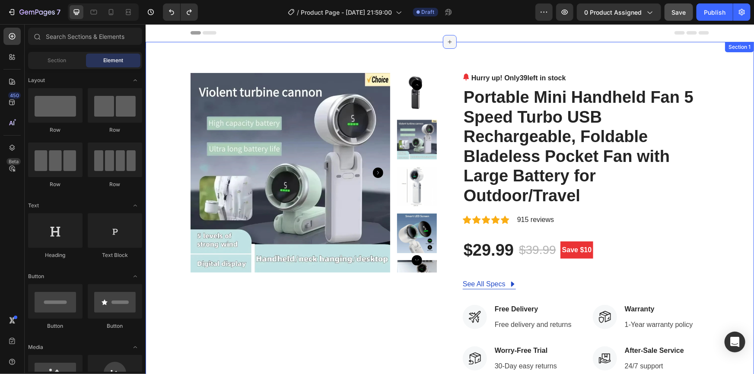
click at [446, 44] on icon at bounding box center [449, 41] width 7 height 7
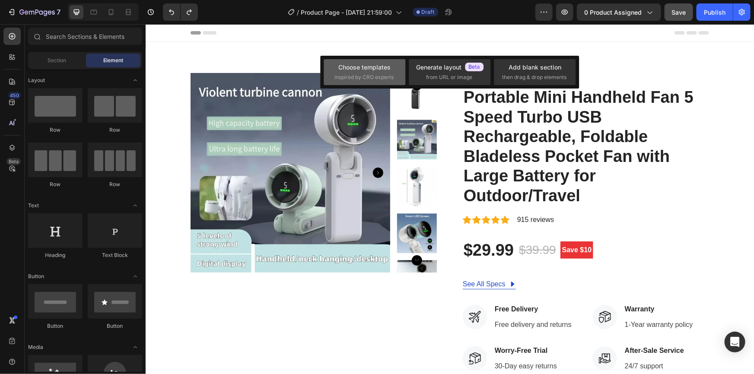
click at [367, 63] on div "Choose templates" at bounding box center [365, 67] width 52 height 9
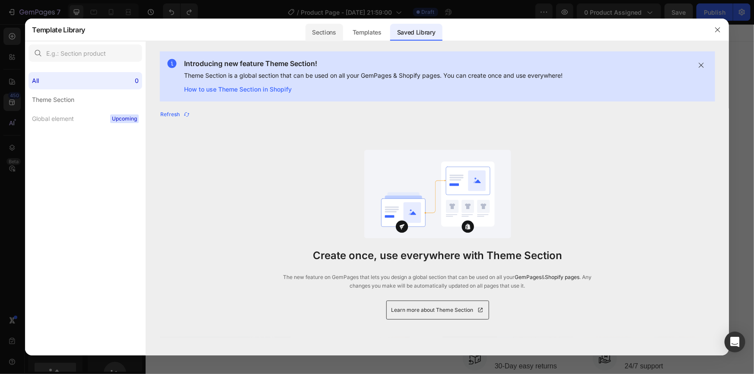
click at [324, 36] on div "Sections" at bounding box center [324, 32] width 38 height 17
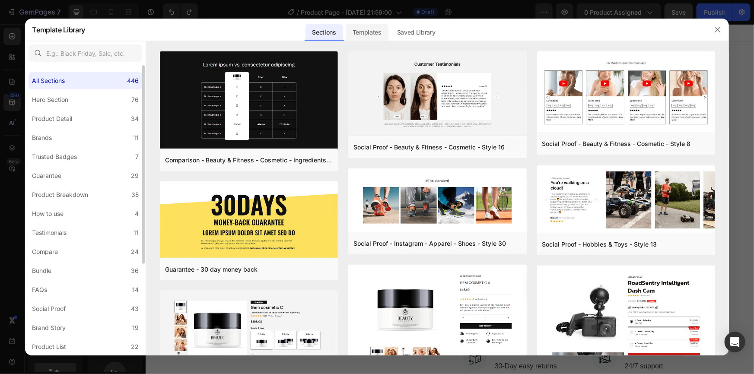
click at [376, 31] on div "Templates" at bounding box center [367, 32] width 43 height 17
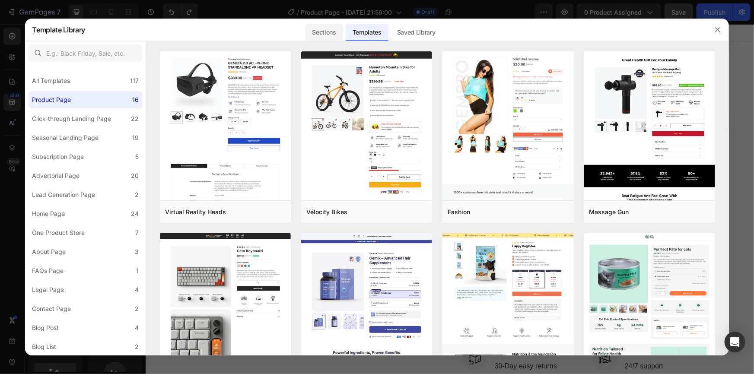
click at [343, 32] on div "Sections" at bounding box center [324, 32] width 38 height 17
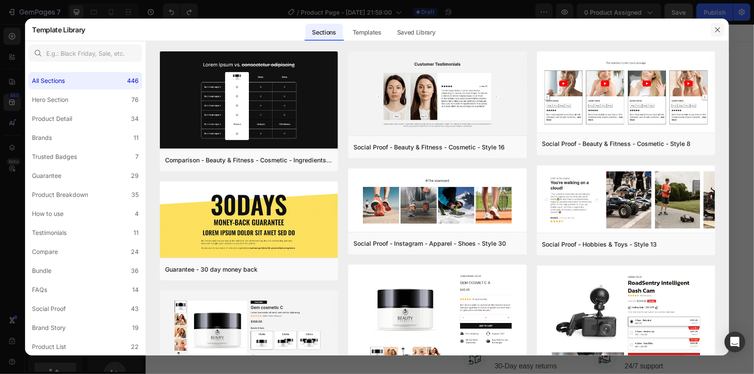
click at [717, 30] on icon "button" at bounding box center [717, 29] width 5 height 5
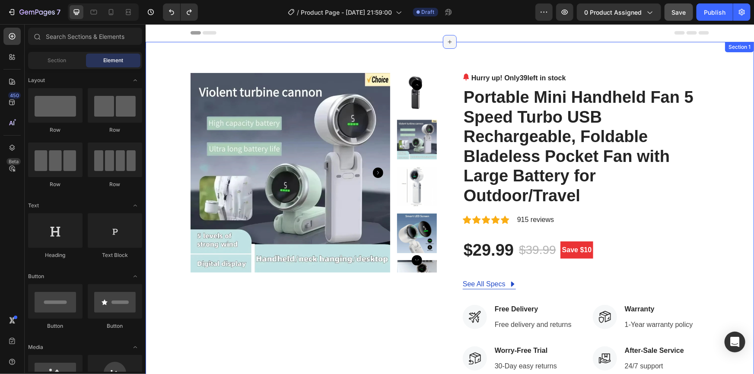
click at [447, 45] on div at bounding box center [449, 42] width 14 height 14
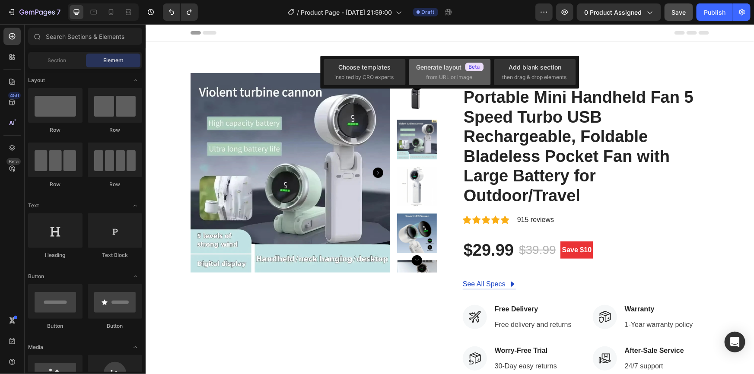
click at [440, 67] on div "Generate layout" at bounding box center [449, 67] width 67 height 9
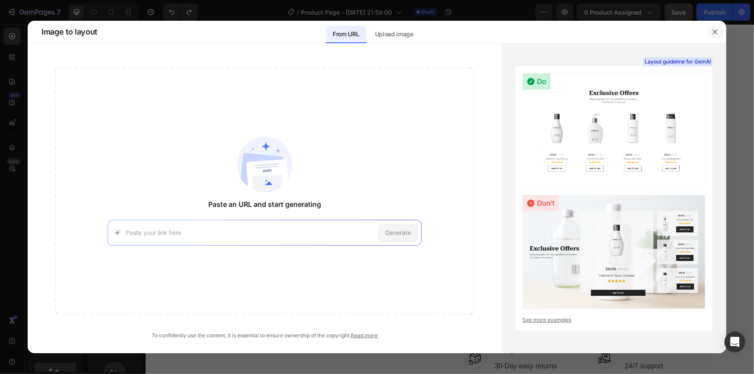
click at [714, 34] on icon "button" at bounding box center [715, 32] width 7 height 7
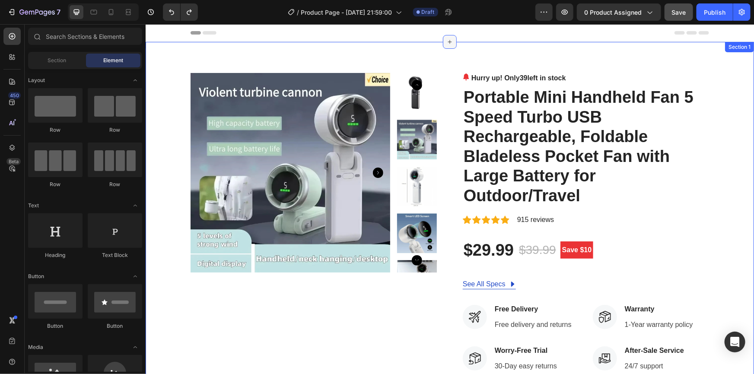
click at [442, 43] on div at bounding box center [449, 42] width 14 height 14
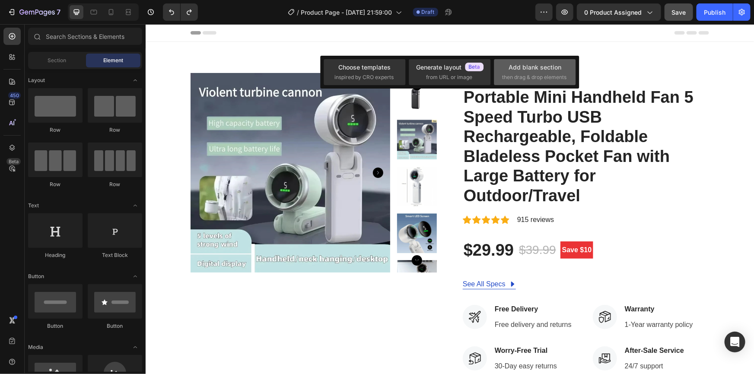
click at [523, 67] on div "Add blank section" at bounding box center [535, 67] width 53 height 9
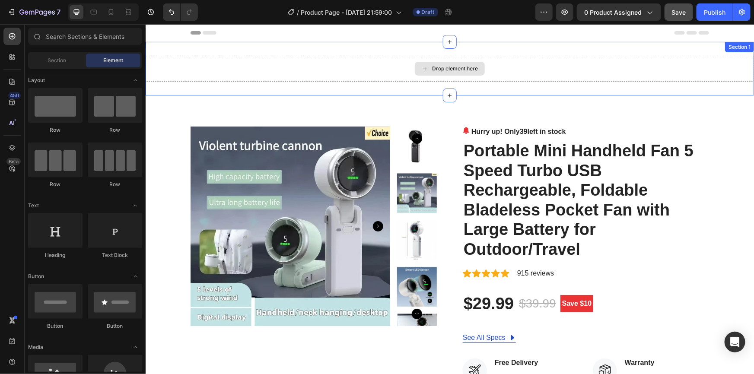
click at [445, 69] on div "Drop element here" at bounding box center [455, 68] width 46 height 7
click at [437, 69] on div "Drop element here" at bounding box center [455, 68] width 46 height 7
click at [436, 69] on div "Drop element here" at bounding box center [455, 68] width 46 height 7
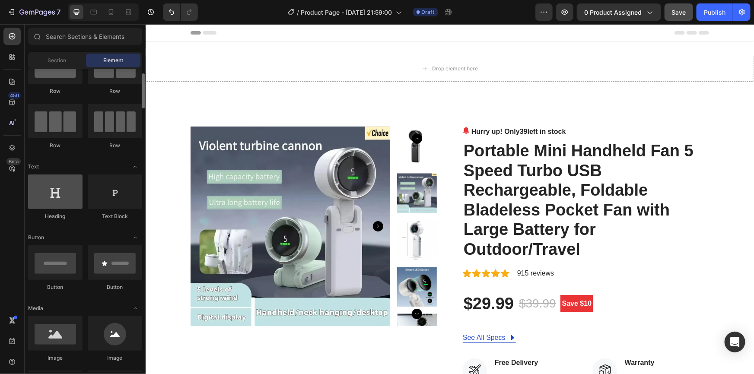
scroll to position [78, 0]
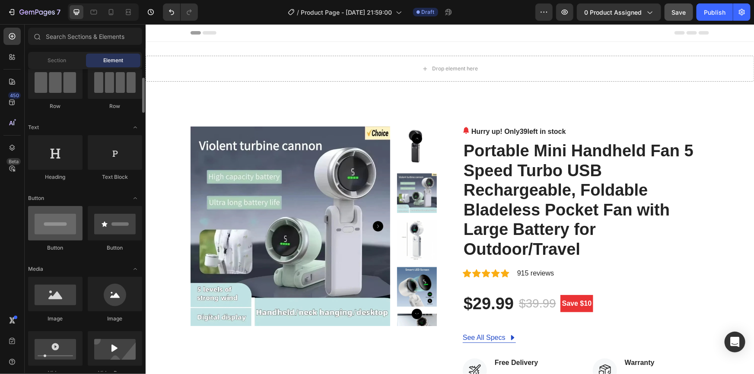
click at [68, 216] on div at bounding box center [55, 223] width 54 height 35
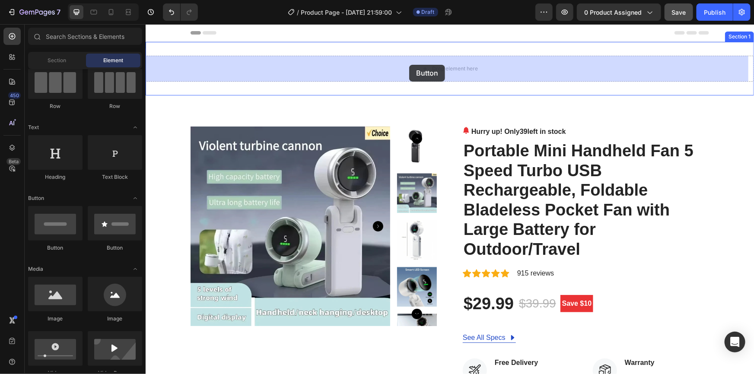
drag, startPoint x: 197, startPoint y: 252, endPoint x: 400, endPoint y: 102, distance: 252.9
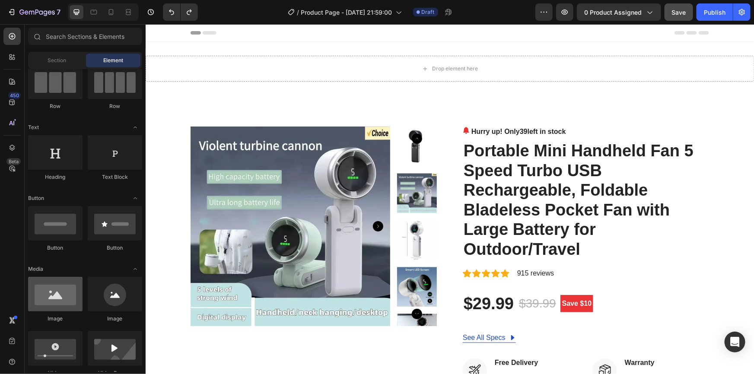
click at [60, 290] on div at bounding box center [55, 294] width 54 height 35
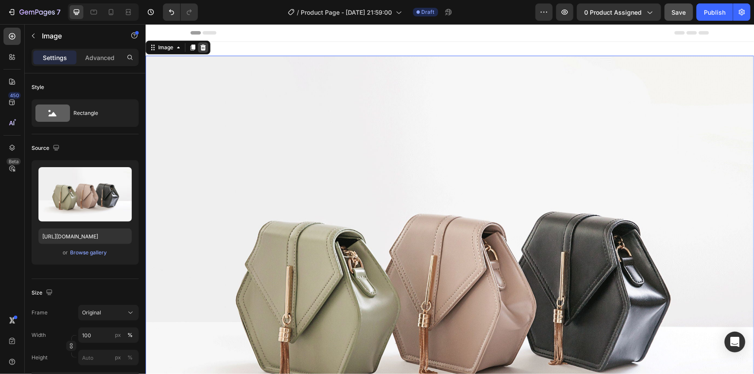
click at [202, 48] on icon at bounding box center [202, 47] width 7 height 7
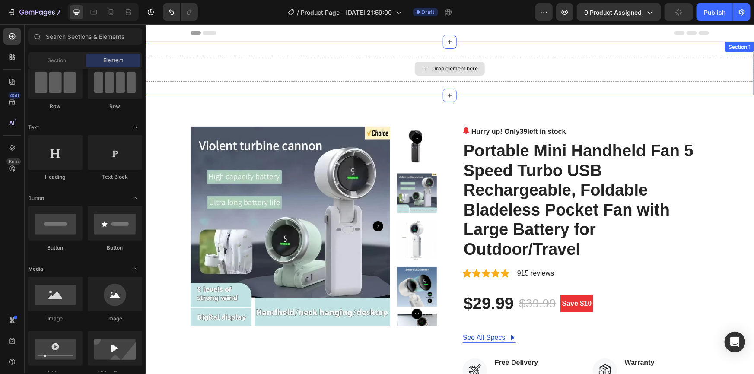
click at [421, 70] on icon at bounding box center [424, 68] width 7 height 7
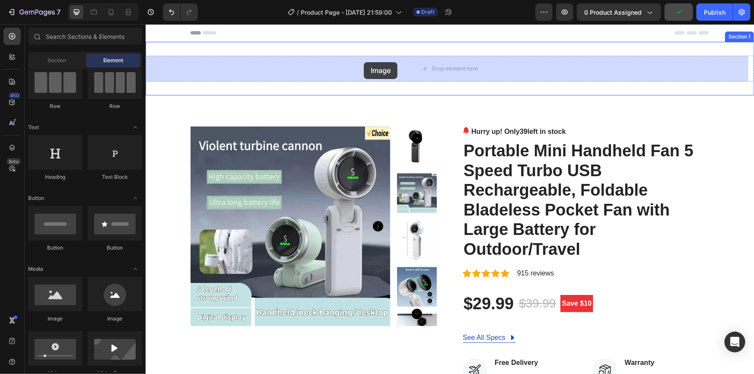
drag, startPoint x: 248, startPoint y: 283, endPoint x: 363, endPoint y: 62, distance: 249.9
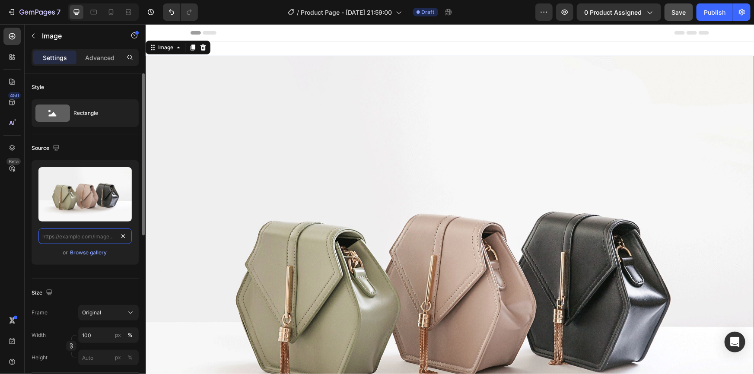
scroll to position [0, 0]
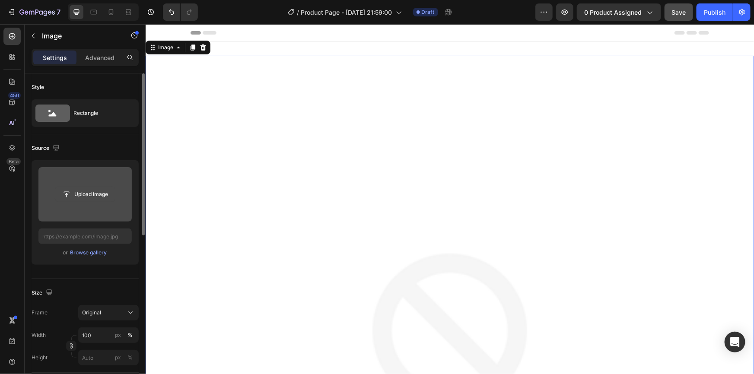
click at [89, 195] on input "file" at bounding box center [85, 194] width 60 height 15
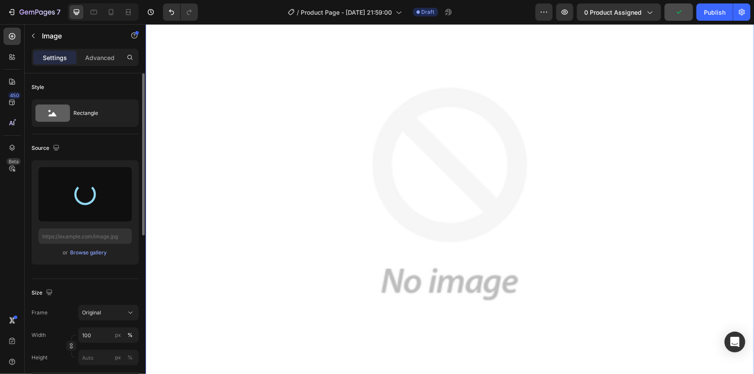
type input "https://cdn.shopify.com/s/files/1/0942/3424/7533/files/gempages_581355834492060…"
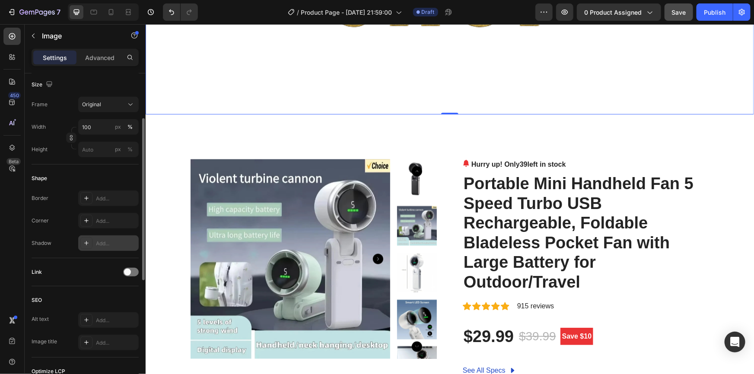
scroll to position [169, 0]
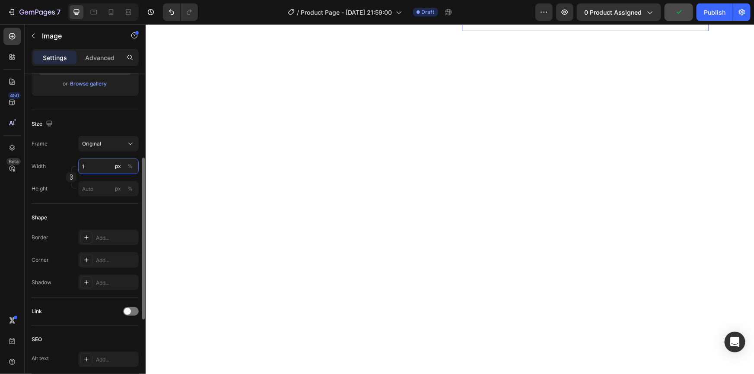
type input "15"
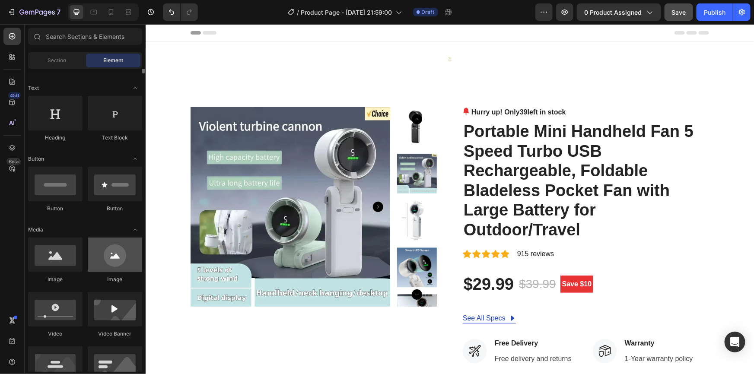
scroll to position [78, 0]
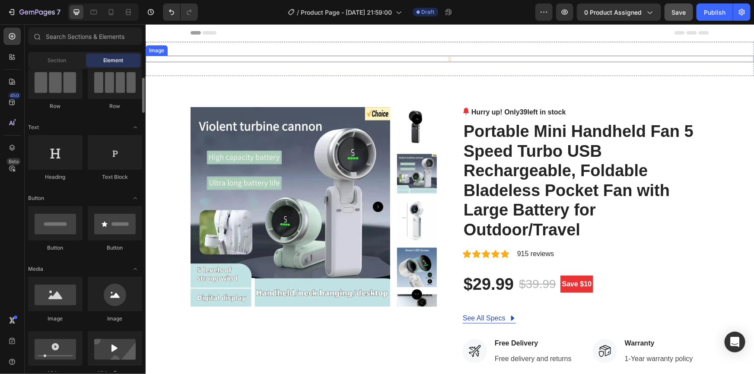
click at [448, 60] on div "Image" at bounding box center [449, 58] width 608 height 6
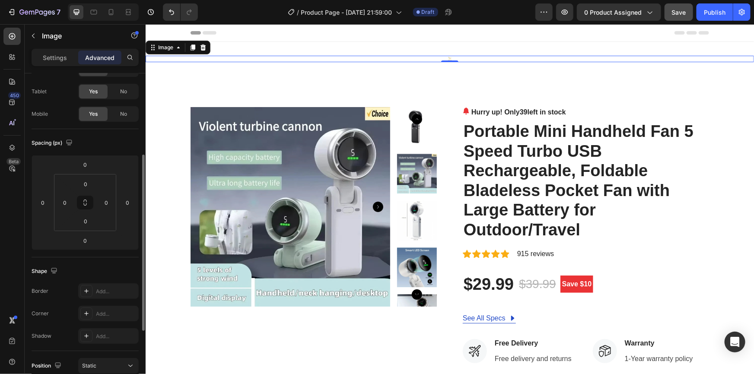
scroll to position [0, 0]
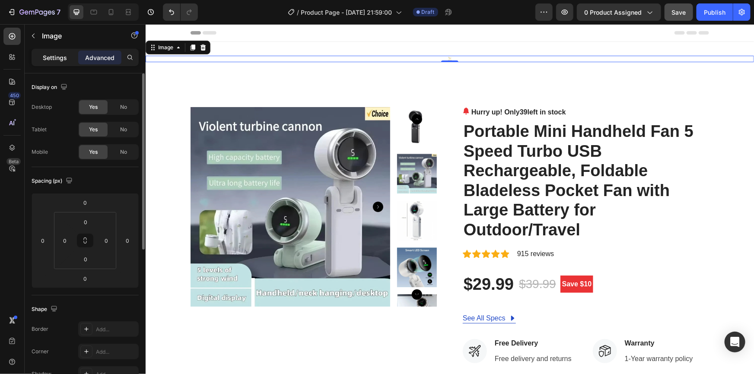
drag, startPoint x: 60, startPoint y: 59, endPoint x: 78, endPoint y: 93, distance: 38.5
click at [61, 59] on p "Settings" at bounding box center [55, 57] width 24 height 9
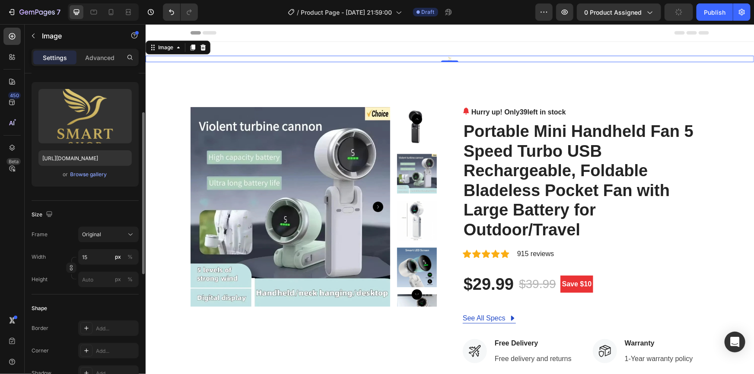
scroll to position [118, 0]
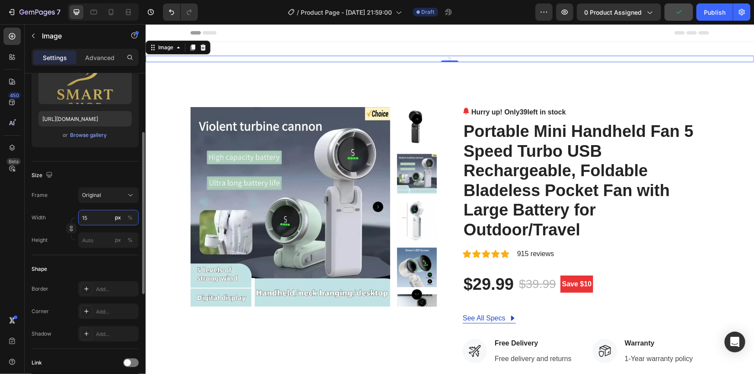
click at [92, 217] on input "15" at bounding box center [108, 218] width 60 height 16
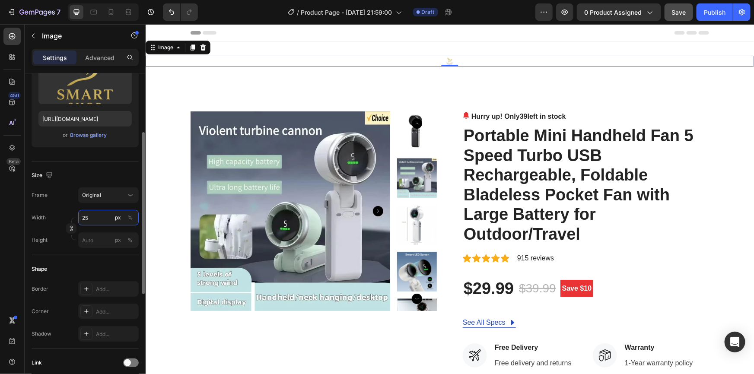
drag, startPoint x: 95, startPoint y: 217, endPoint x: 83, endPoint y: 216, distance: 12.1
click at [83, 216] on input "25" at bounding box center [108, 218] width 60 height 16
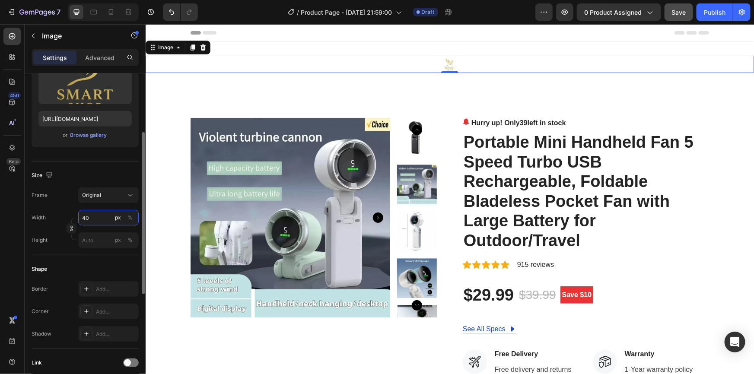
drag, startPoint x: 98, startPoint y: 216, endPoint x: 65, endPoint y: 213, distance: 33.4
click at [65, 213] on div "Width 40 px %" at bounding box center [85, 218] width 107 height 16
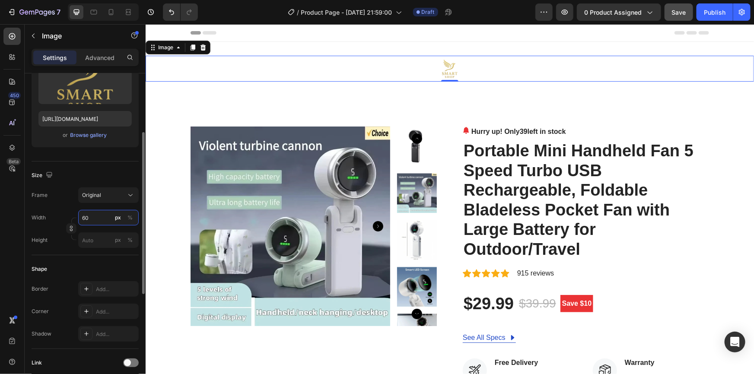
drag, startPoint x: 98, startPoint y: 219, endPoint x: 73, endPoint y: 216, distance: 25.7
click at [73, 216] on div "Width 60 px %" at bounding box center [85, 218] width 107 height 16
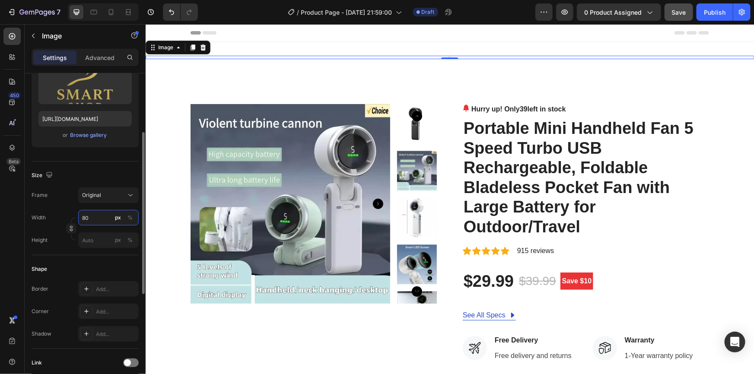
type input "80"
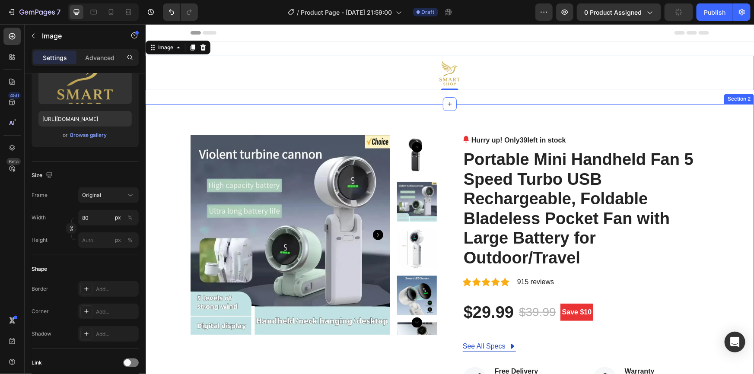
click at [435, 120] on div "Product Images Hurry up! Only 39 left in stock (P) Stock Counter Portable Mini …" at bounding box center [449, 375] width 608 height 542
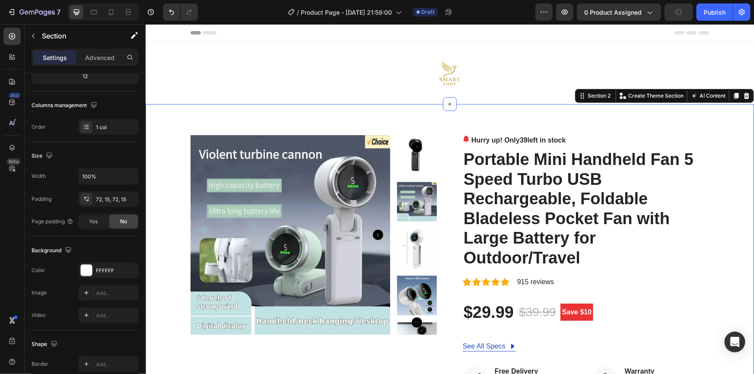
scroll to position [0, 0]
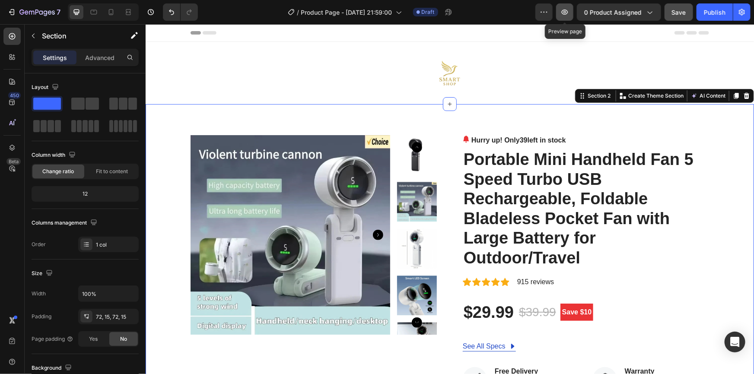
click at [569, 9] on icon "button" at bounding box center [564, 12] width 9 height 9
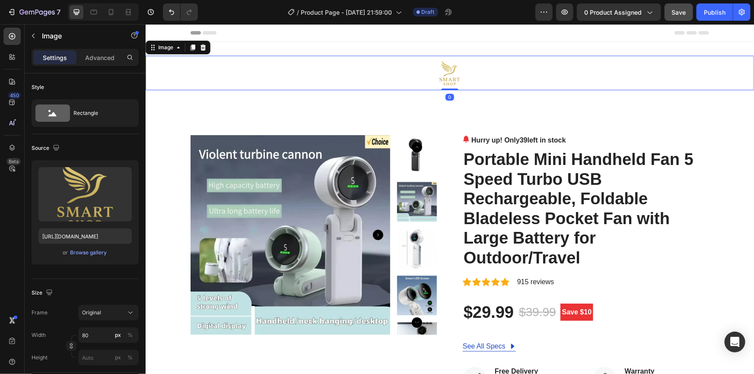
click at [192, 34] on icon at bounding box center [195, 32] width 10 height 3
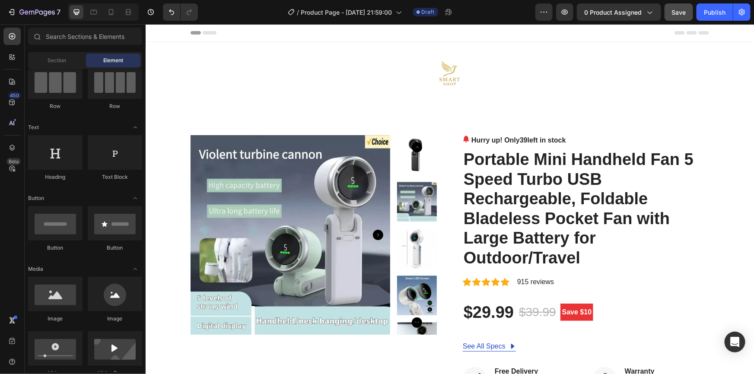
click at [164, 32] on span "Header" at bounding box center [171, 32] width 19 height 9
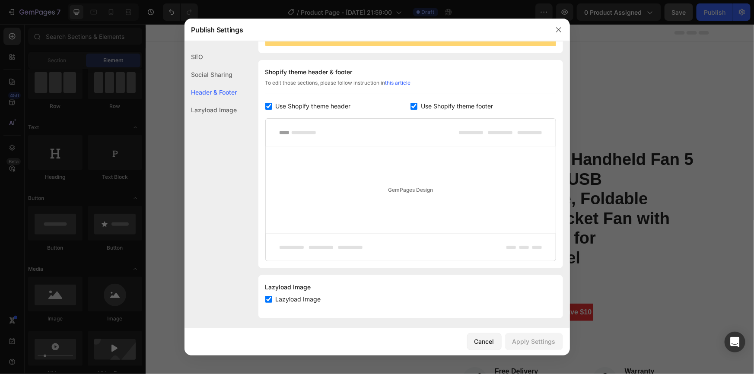
scroll to position [120, 0]
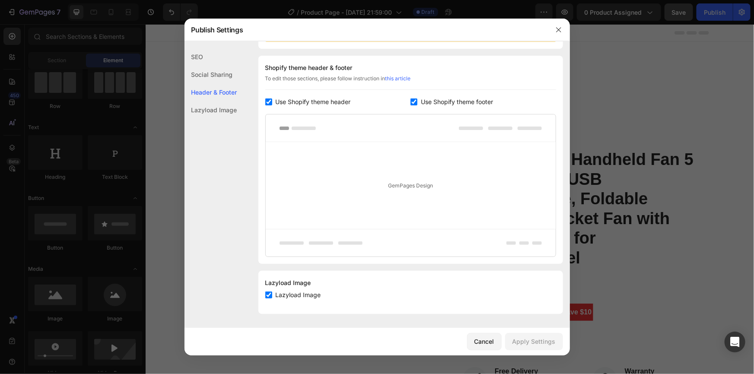
click at [398, 187] on div "GemPages Design" at bounding box center [411, 185] width 290 height 87
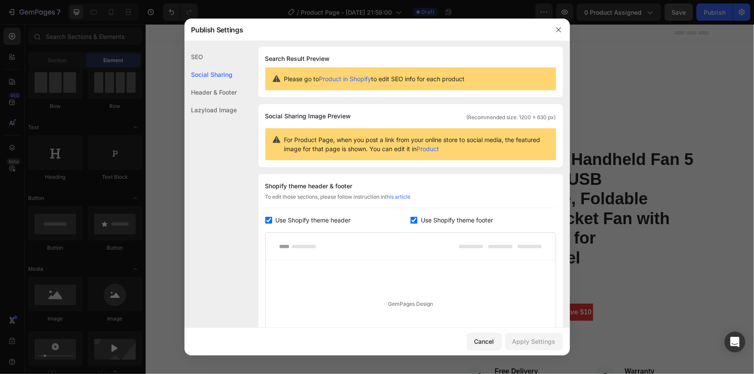
scroll to position [0, 0]
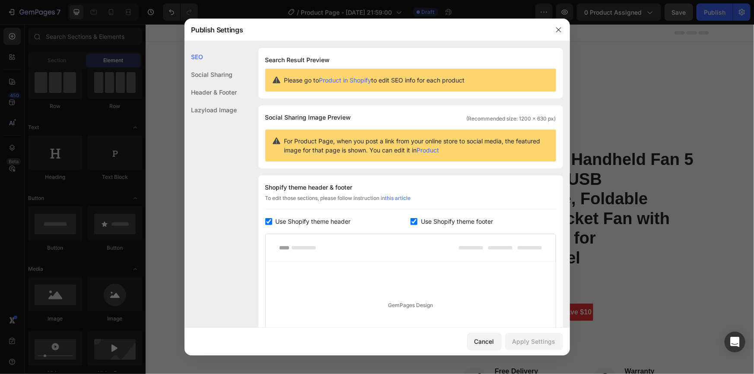
click at [217, 83] on div "Social Sharing" at bounding box center [211, 92] width 53 height 18
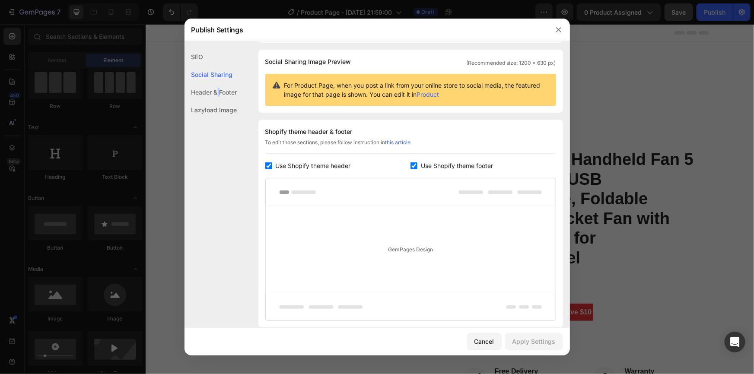
drag, startPoint x: 219, startPoint y: 90, endPoint x: 226, endPoint y: 90, distance: 6.9
click at [219, 101] on div "Header & Footer" at bounding box center [211, 110] width 53 height 18
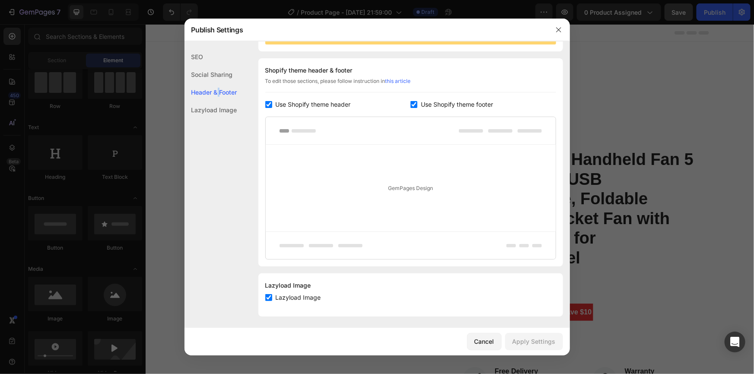
scroll to position [120, 0]
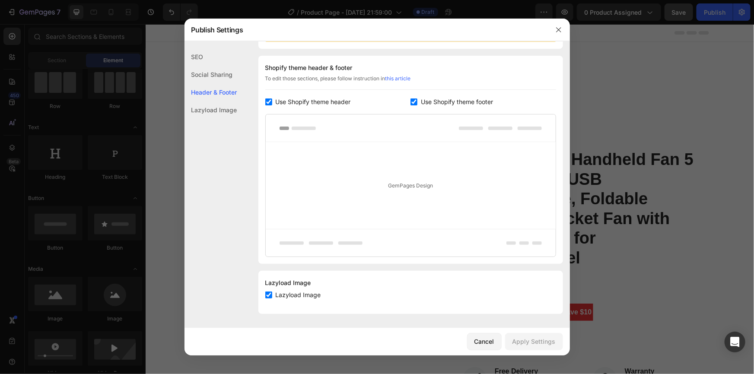
click at [393, 182] on div "GemPages Design" at bounding box center [411, 185] width 290 height 87
click at [270, 296] on input "checkbox" at bounding box center [268, 295] width 7 height 7
click at [268, 296] on input "checkbox" at bounding box center [268, 295] width 7 height 7
click at [270, 294] on input "checkbox" at bounding box center [268, 295] width 7 height 7
click at [386, 181] on div "GemPages Design" at bounding box center [411, 185] width 290 height 87
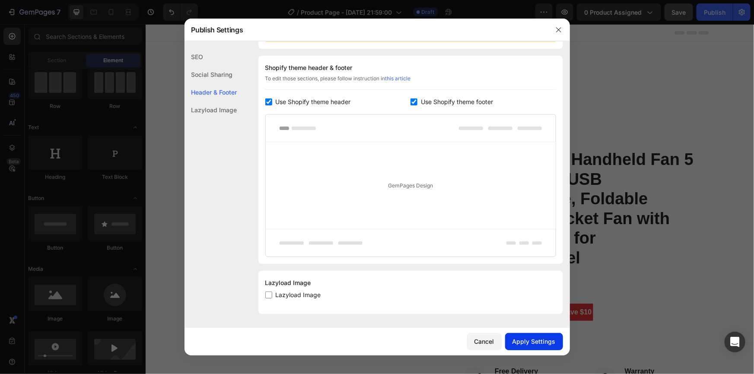
click at [530, 344] on div "Apply Settings" at bounding box center [533, 341] width 43 height 9
click at [270, 294] on input "checkbox" at bounding box center [268, 295] width 7 height 7
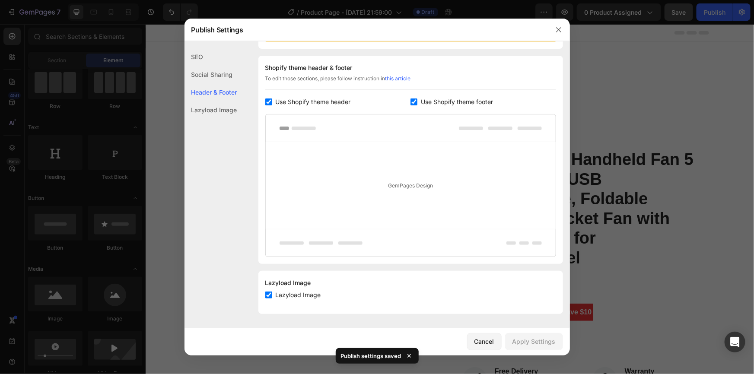
checkbox input "true"
click at [534, 340] on div "Apply Settings" at bounding box center [533, 341] width 43 height 9
click at [232, 110] on div "Lazyload Image" at bounding box center [211, 110] width 53 height 18
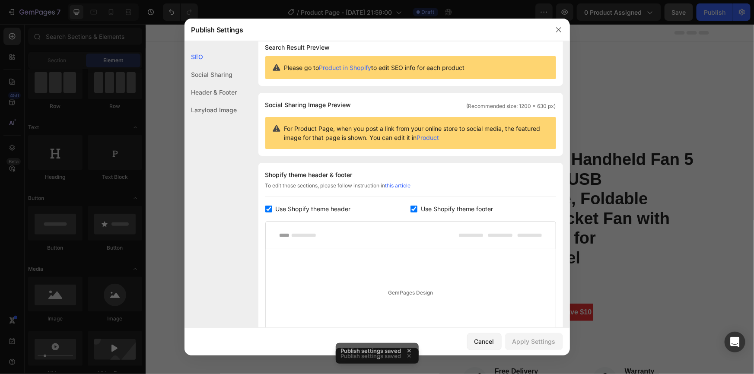
scroll to position [0, 0]
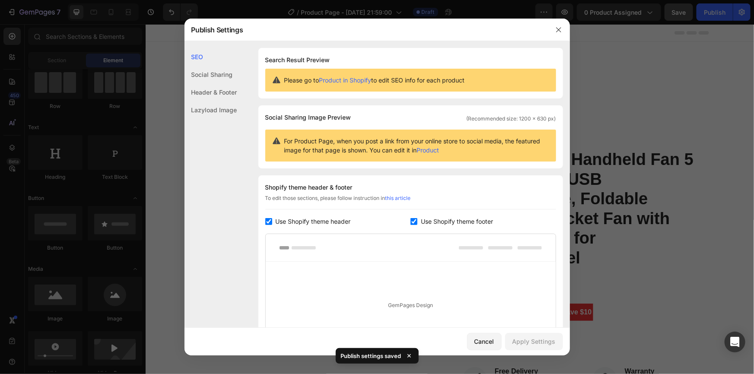
click at [210, 51] on div "SEO" at bounding box center [211, 57] width 53 height 18
click at [207, 83] on div "Social Sharing" at bounding box center [211, 92] width 53 height 18
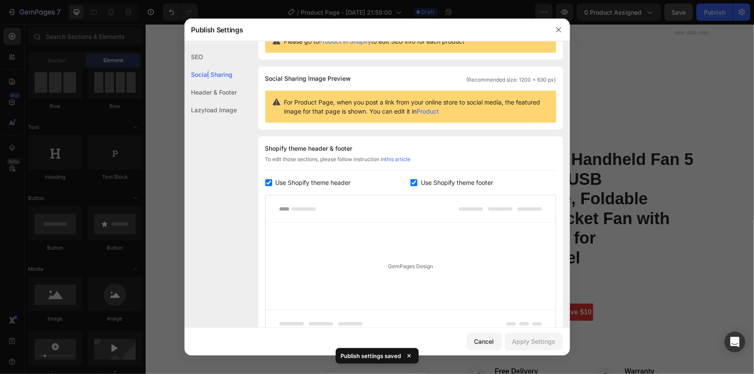
scroll to position [56, 0]
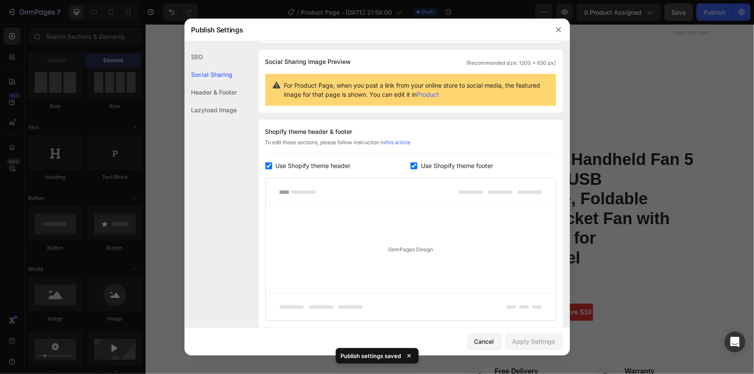
click at [212, 101] on div "Header & Footer" at bounding box center [211, 110] width 53 height 18
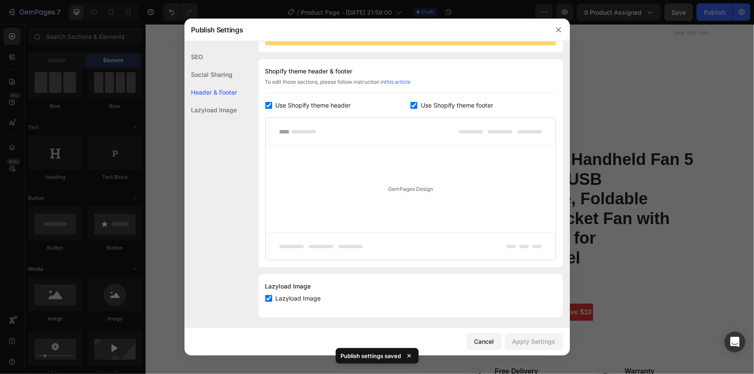
scroll to position [120, 0]
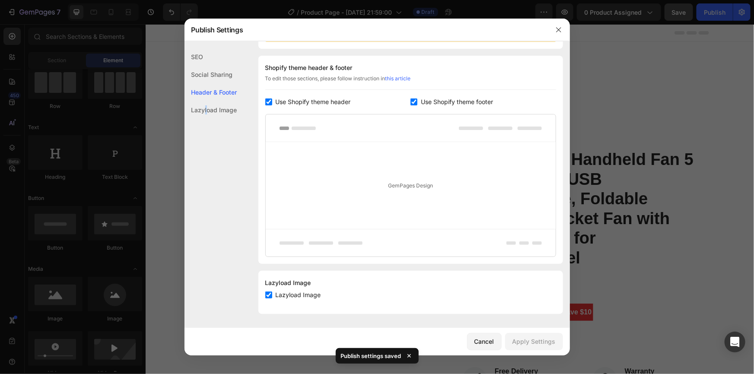
click at [206, 107] on div "Lazyload Image" at bounding box center [211, 110] width 53 height 18
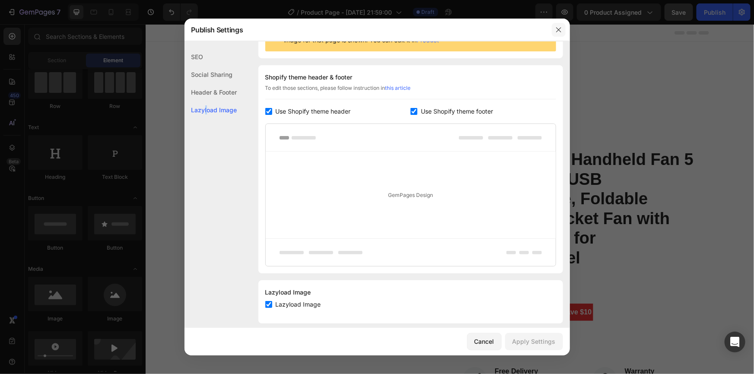
scroll to position [80, 0]
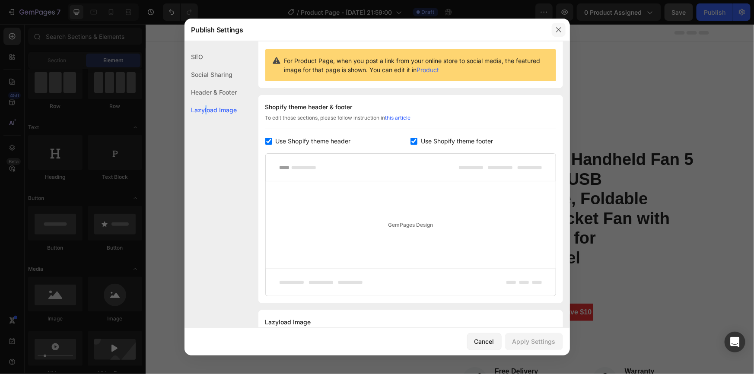
click at [558, 31] on icon "button" at bounding box center [558, 29] width 7 height 7
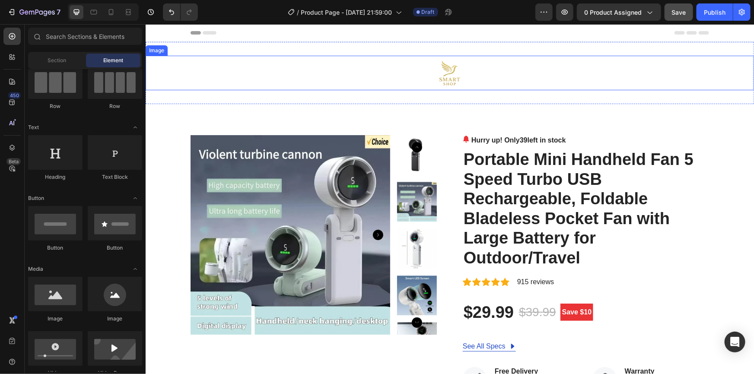
click at [420, 72] on div at bounding box center [449, 72] width 608 height 35
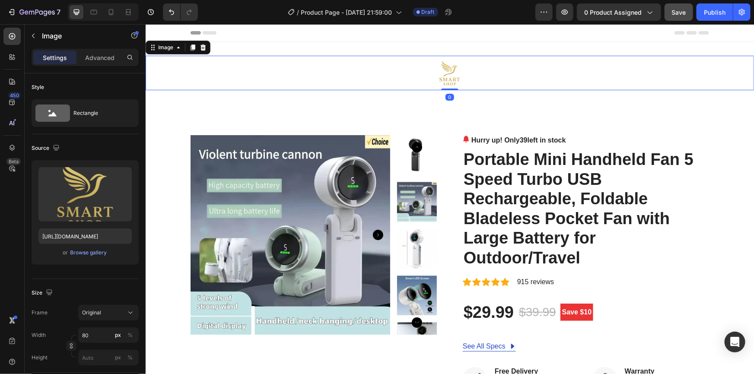
click at [202, 32] on icon at bounding box center [209, 32] width 14 height 3
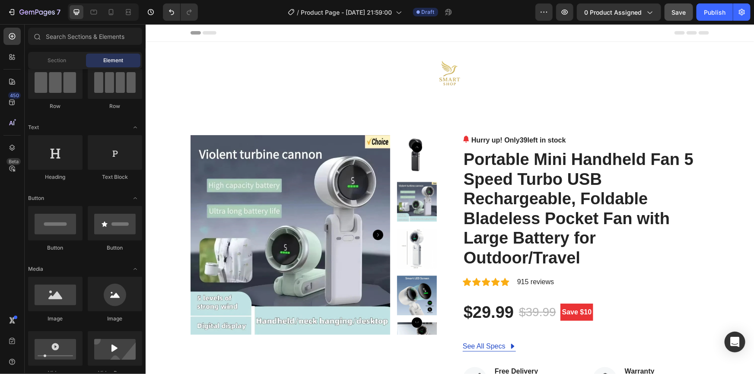
click at [202, 31] on icon at bounding box center [209, 32] width 14 height 3
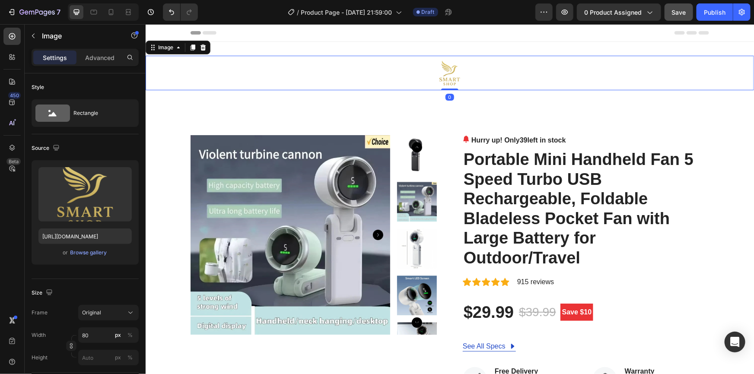
click at [452, 85] on img at bounding box center [449, 72] width 35 height 35
click at [203, 47] on icon at bounding box center [202, 47] width 7 height 7
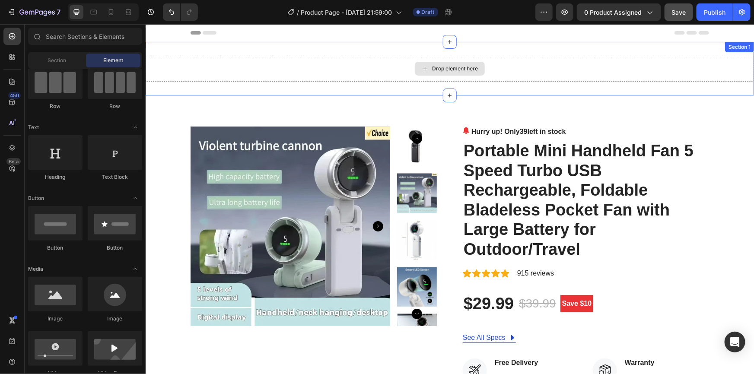
click at [274, 58] on div "Drop element here" at bounding box center [449, 68] width 608 height 26
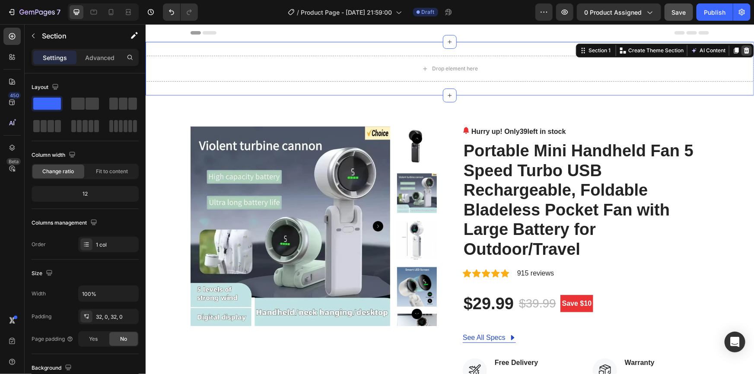
click at [743, 51] on icon at bounding box center [746, 50] width 7 height 7
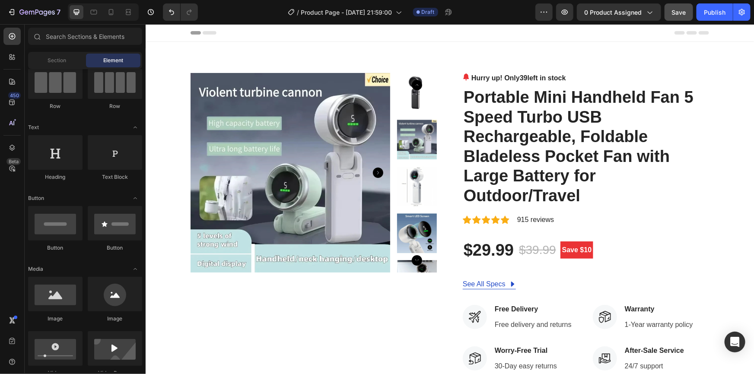
click at [280, 33] on div "Header" at bounding box center [449, 32] width 519 height 17
click at [208, 32] on icon at bounding box center [209, 32] width 14 height 3
click at [163, 30] on span "Header" at bounding box center [171, 32] width 19 height 9
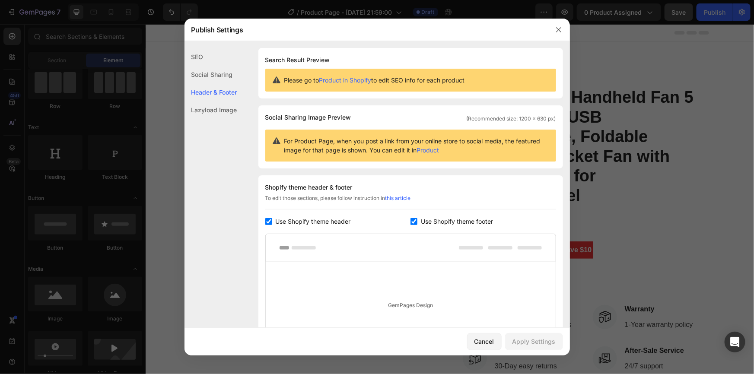
scroll to position [120, 0]
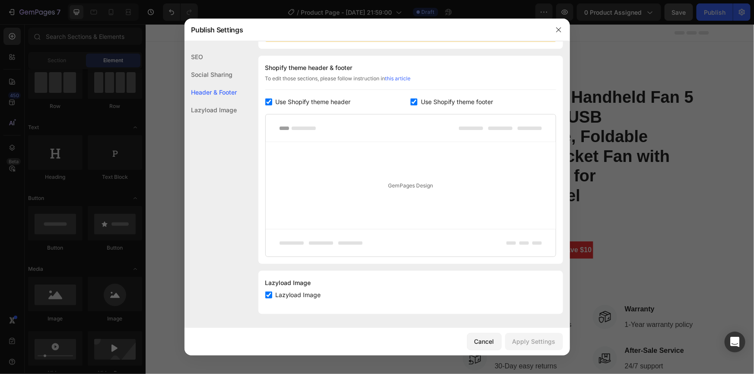
click at [209, 66] on div "SEO" at bounding box center [211, 75] width 53 height 18
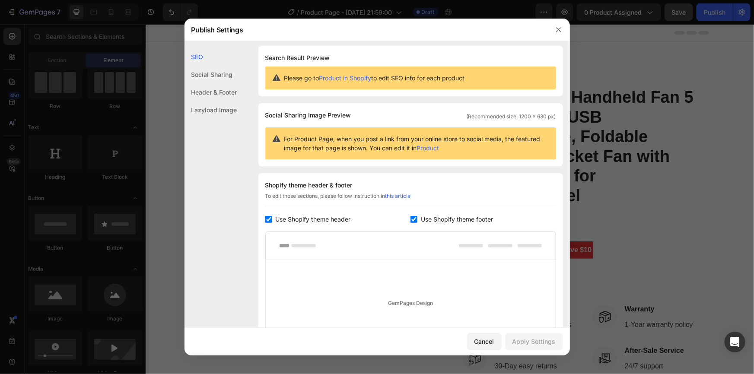
scroll to position [0, 0]
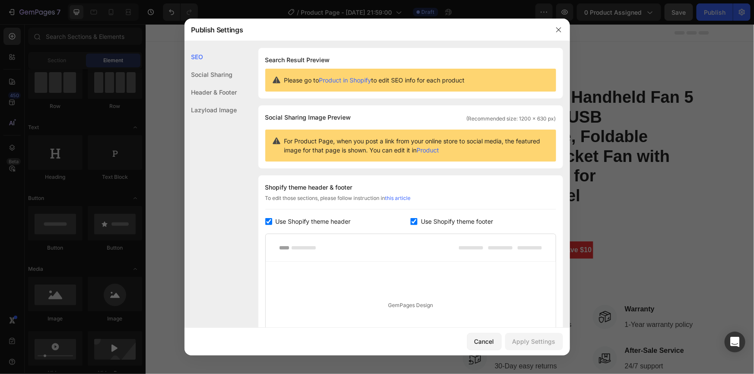
click at [210, 83] on div "Social Sharing" at bounding box center [211, 92] width 53 height 18
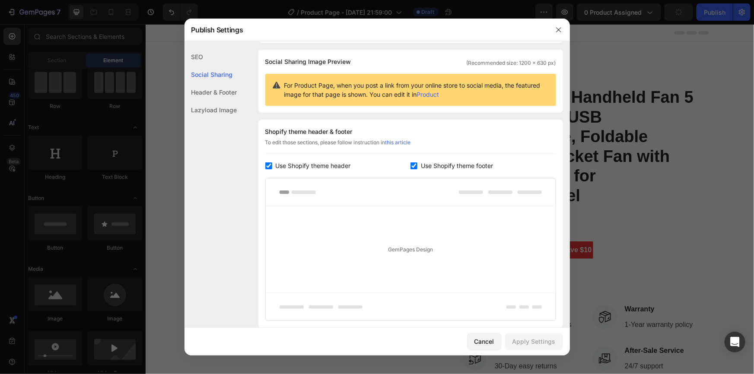
click at [215, 101] on div "Header & Footer" at bounding box center [211, 110] width 53 height 18
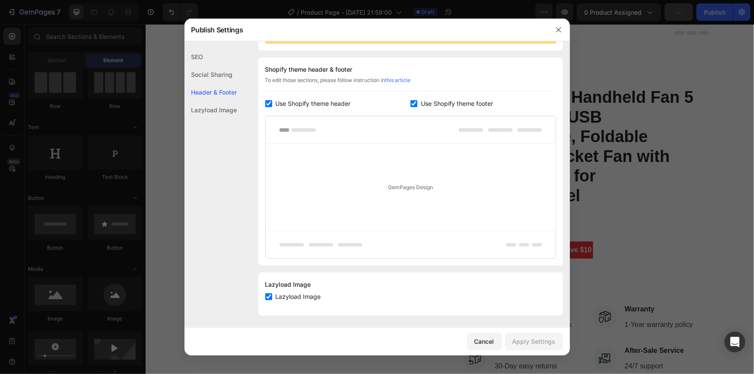
scroll to position [120, 0]
click at [210, 112] on div "Lazyload Image" at bounding box center [211, 110] width 53 height 18
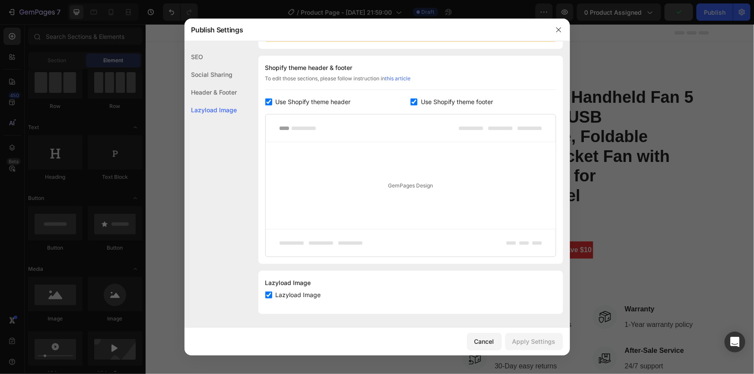
scroll to position [119, 0]
click at [562, 28] on icon "button" at bounding box center [558, 29] width 7 height 7
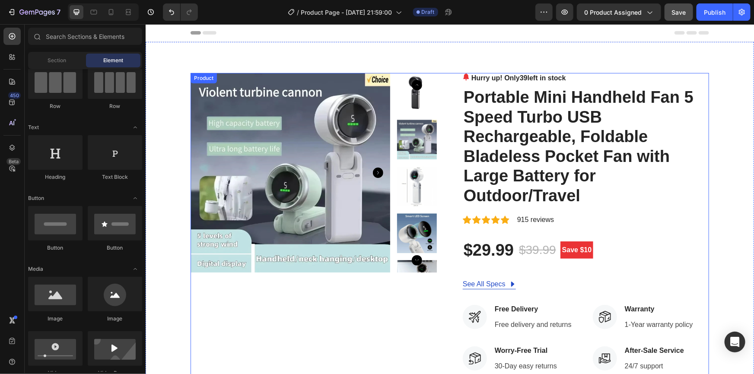
scroll to position [0, 0]
click at [248, 123] on img at bounding box center [290, 173] width 200 height 200
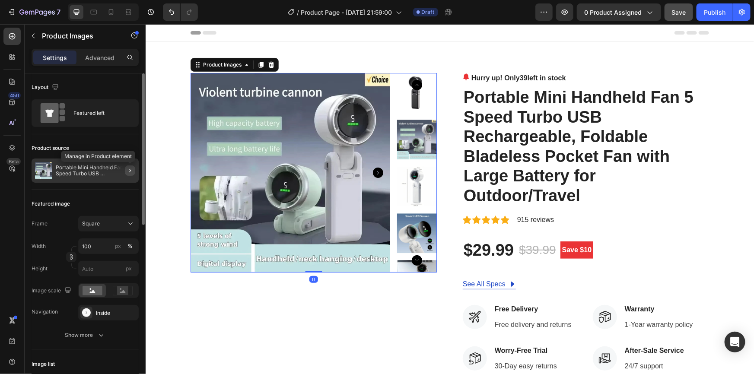
click at [125, 166] on button "button" at bounding box center [130, 170] width 10 height 10
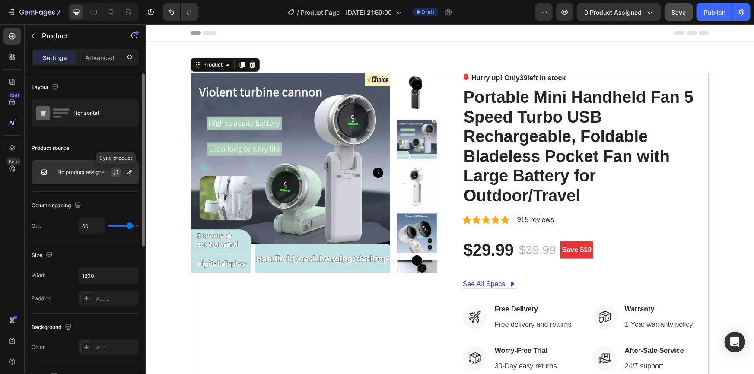
click at [116, 172] on icon "button" at bounding box center [115, 172] width 7 height 7
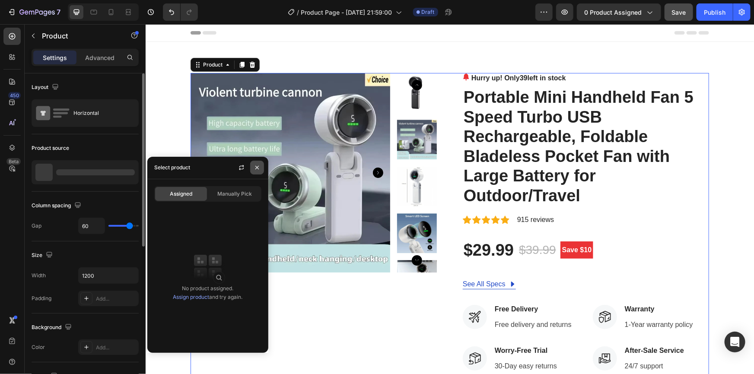
click at [257, 167] on icon "button" at bounding box center [257, 167] width 7 height 7
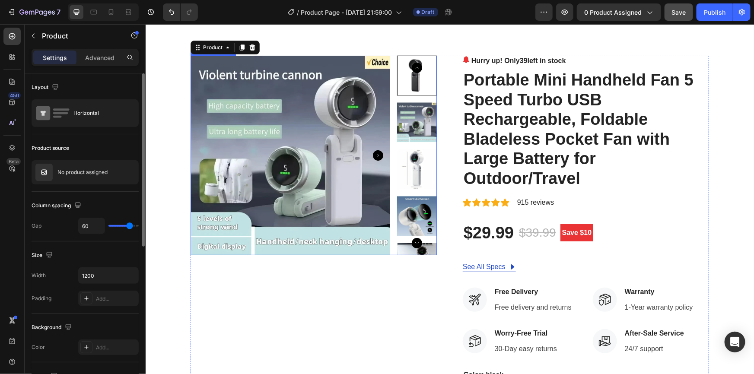
scroll to position [39, 0]
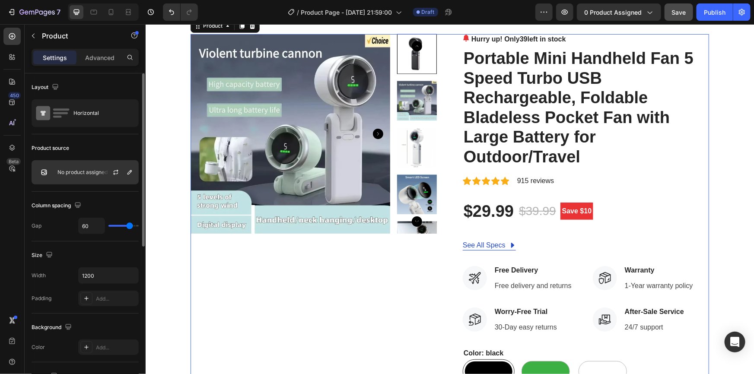
click at [79, 169] on p "No product assigned" at bounding box center [82, 172] width 50 height 6
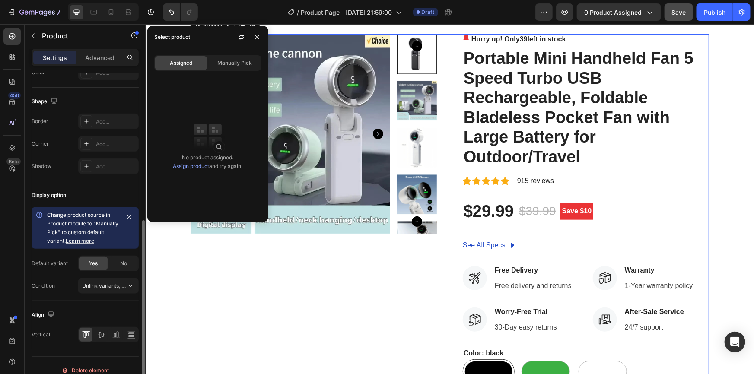
scroll to position [284, 0]
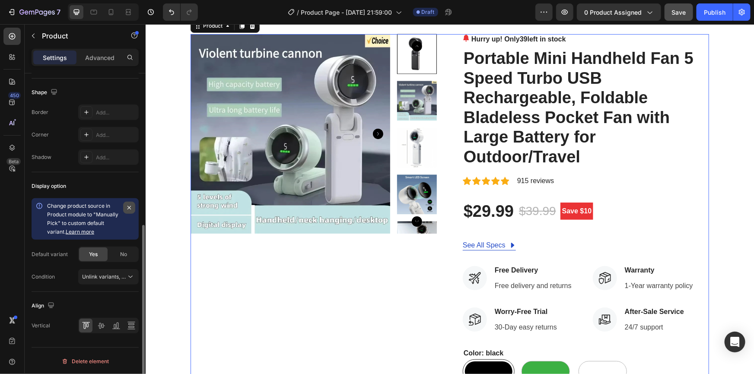
click at [125, 208] on button "button" at bounding box center [129, 208] width 12 height 12
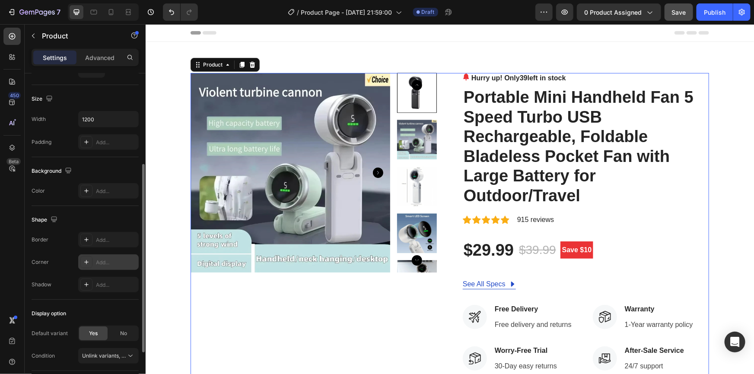
scroll to position [0, 0]
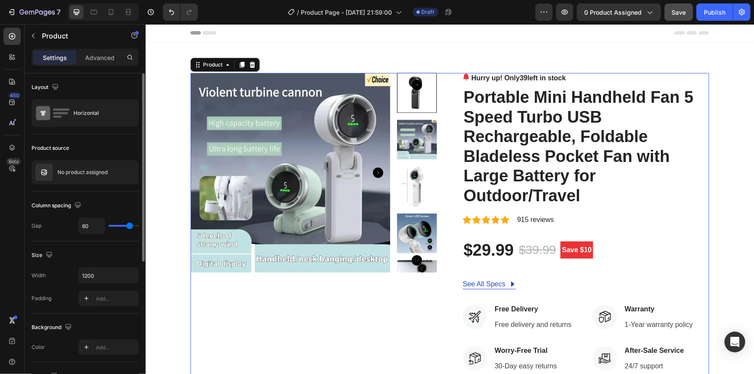
click at [250, 146] on img at bounding box center [290, 173] width 200 height 200
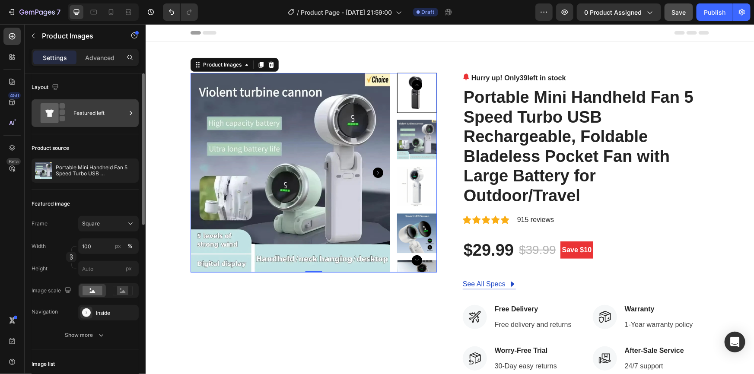
click at [117, 114] on div "Featured left" at bounding box center [99, 113] width 53 height 20
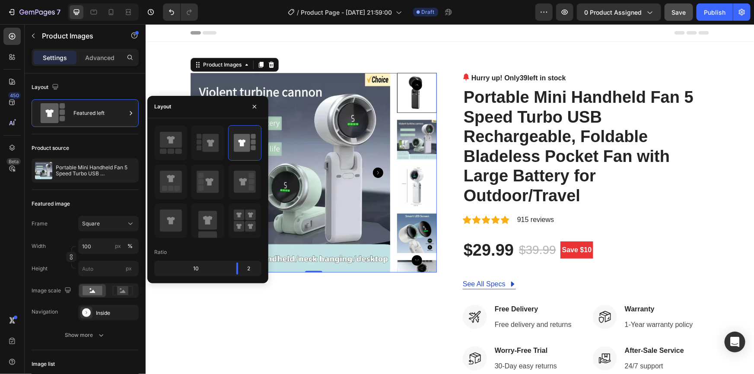
click at [194, 268] on div "10" at bounding box center [192, 269] width 73 height 12
drag, startPoint x: 210, startPoint y: 267, endPoint x: 179, endPoint y: 267, distance: 31.5
click at [179, 267] on div "10" at bounding box center [192, 269] width 73 height 12
click at [254, 107] on icon "button" at bounding box center [254, 106] width 7 height 7
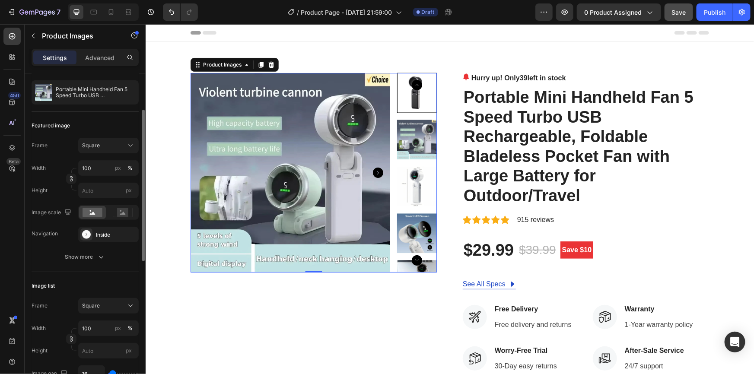
scroll to position [118, 0]
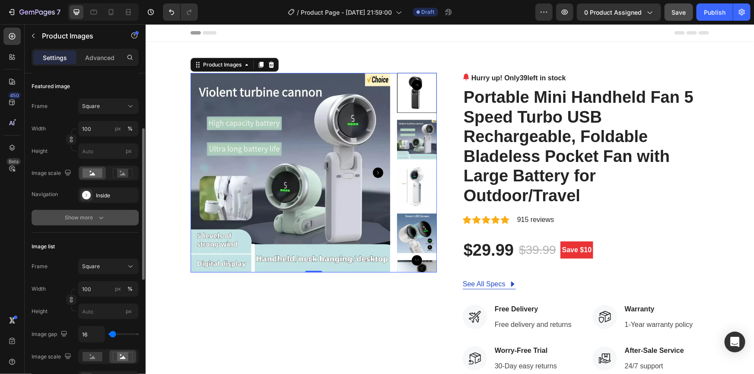
click at [98, 216] on icon "button" at bounding box center [101, 217] width 9 height 9
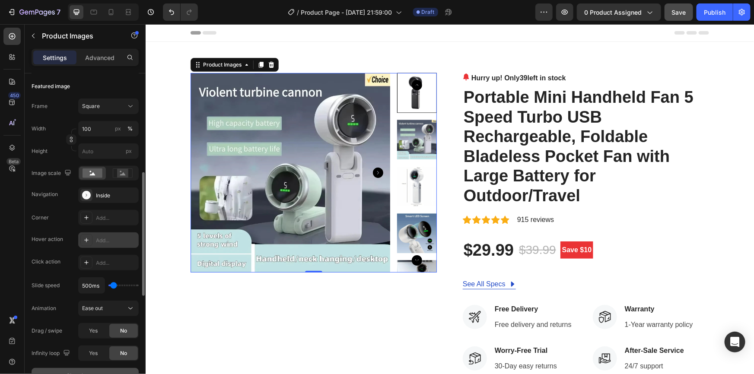
scroll to position [196, 0]
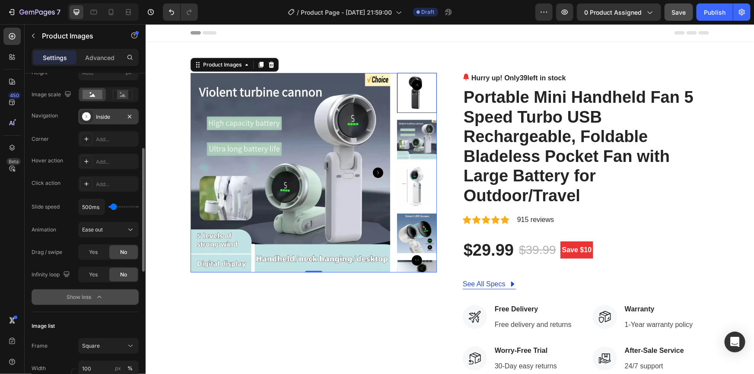
click at [109, 116] on div "Inside" at bounding box center [108, 117] width 25 height 8
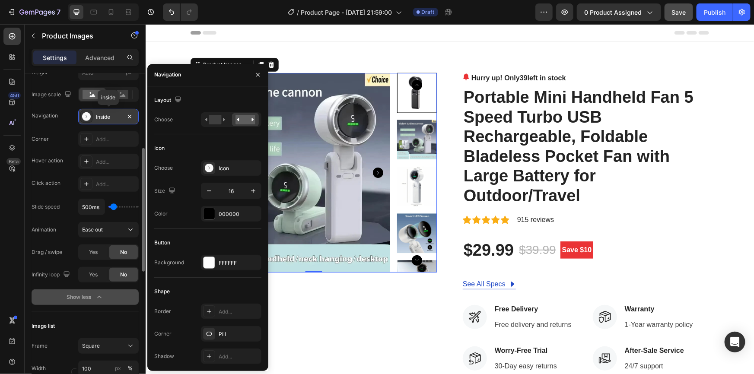
click at [109, 116] on div "Inside" at bounding box center [108, 117] width 25 height 8
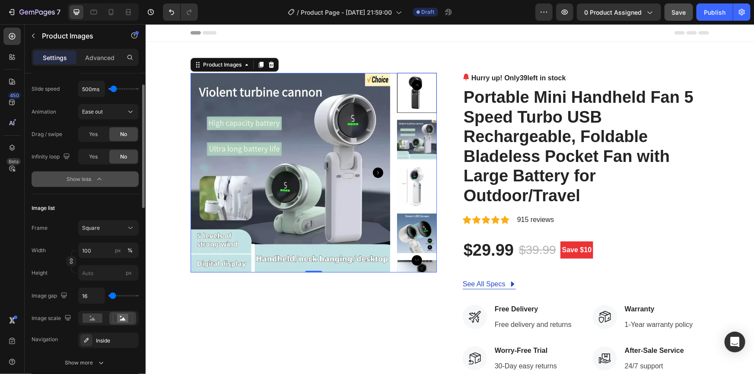
scroll to position [353, 0]
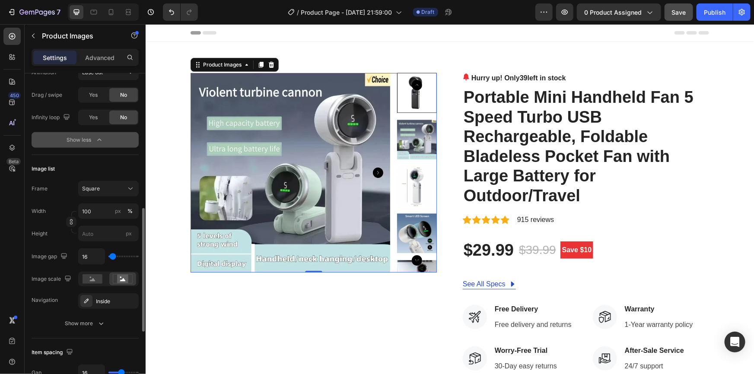
type input "0"
click at [108, 257] on input "range" at bounding box center [123, 257] width 30 height 2
type input "0"
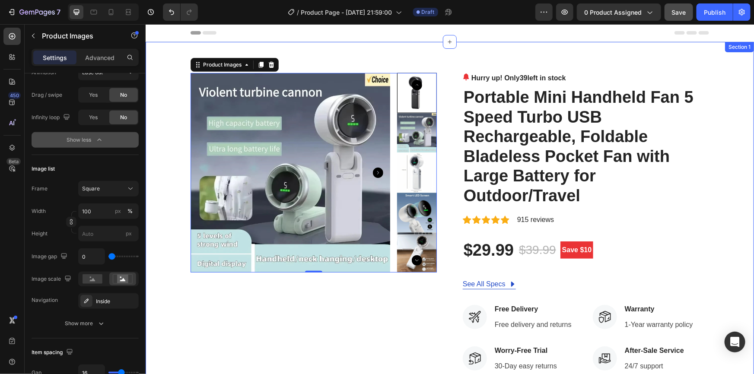
type input "16"
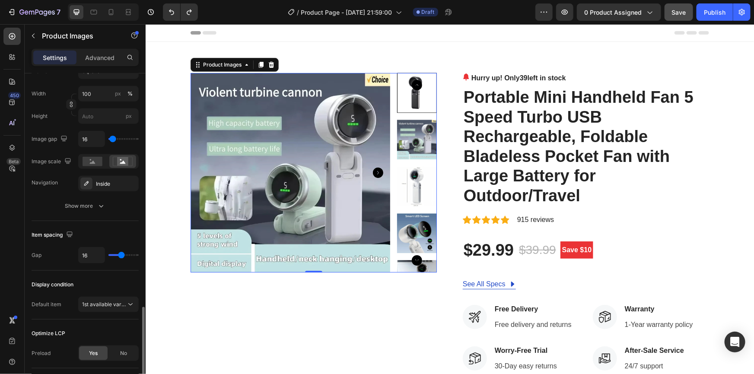
scroll to position [510, 0]
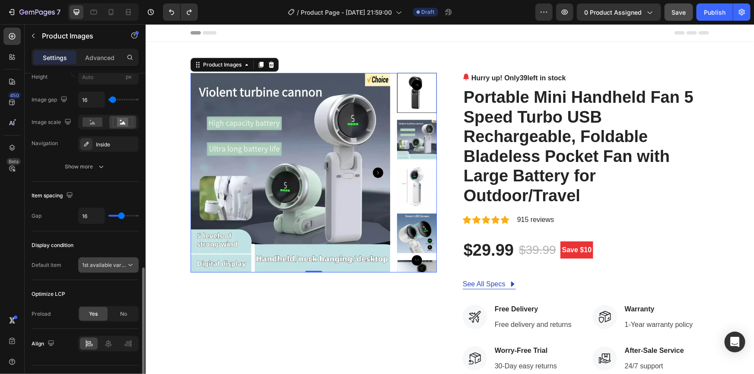
click at [119, 258] on button "1st available variant" at bounding box center [108, 266] width 60 height 16
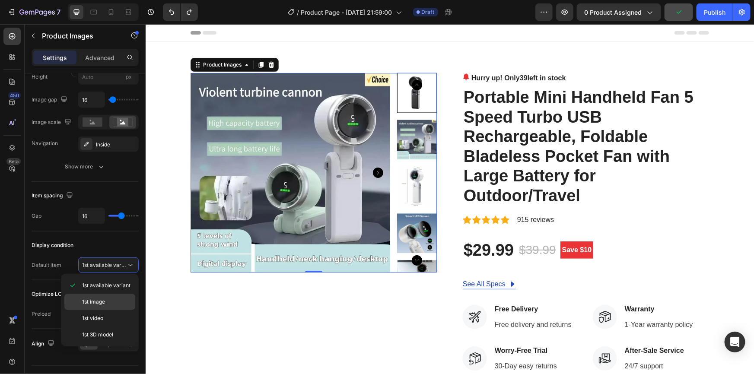
click at [108, 310] on div "1st image" at bounding box center [99, 318] width 71 height 16
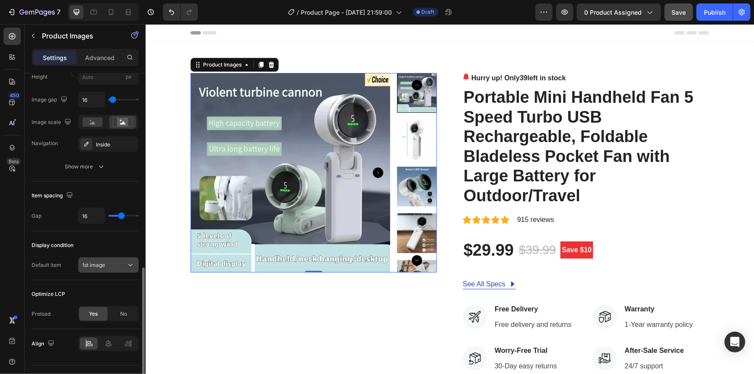
click at [114, 267] on div "1st image" at bounding box center [104, 265] width 44 height 8
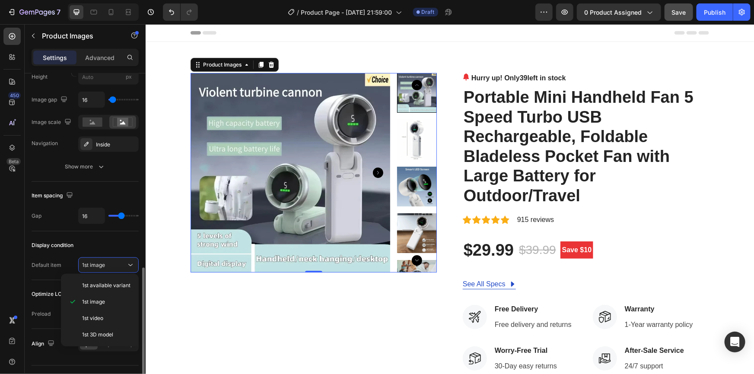
drag, startPoint x: 111, startPoint y: 285, endPoint x: 131, endPoint y: 212, distance: 75.4
click at [110, 285] on span "1st available variant" at bounding box center [106, 286] width 48 height 8
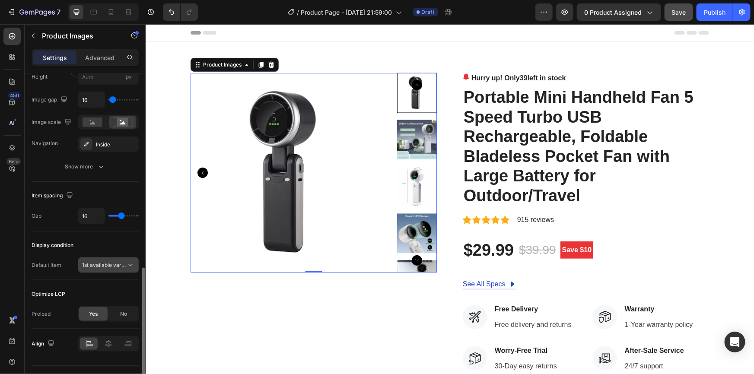
click at [98, 268] on div "1st available variant" at bounding box center [108, 265] width 53 height 9
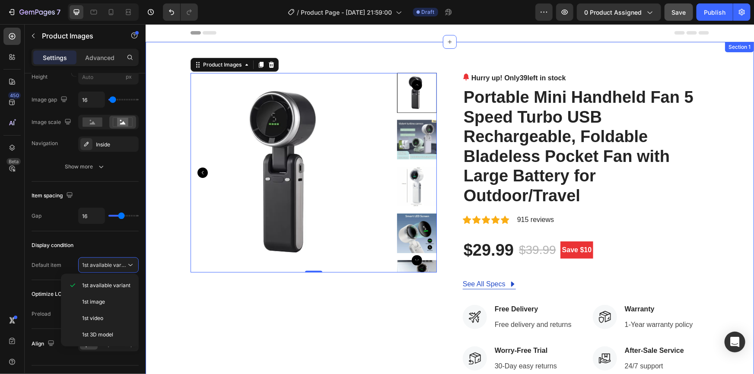
click at [175, 304] on div "Product Images 0 Hurry up! Only 39 left in stock (P) Stock Counter Portable Min…" at bounding box center [449, 313] width 595 height 480
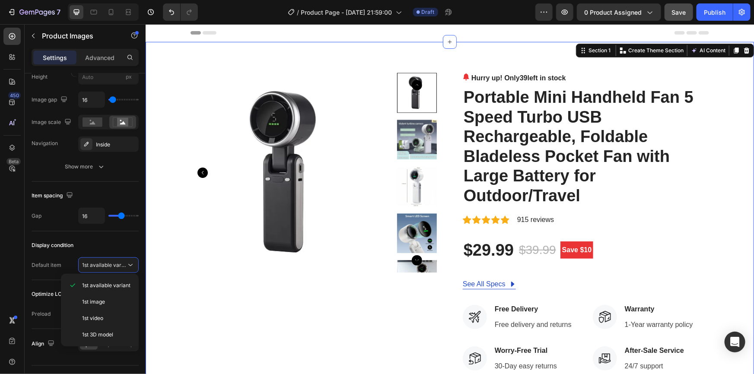
scroll to position [0, 0]
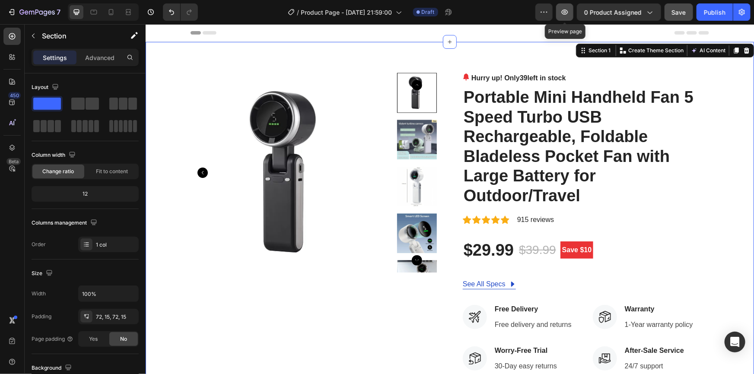
click at [566, 14] on icon "button" at bounding box center [565, 12] width 6 height 5
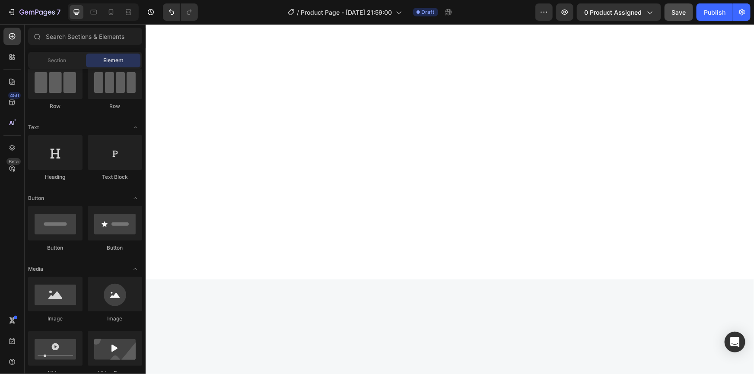
scroll to position [3459, 0]
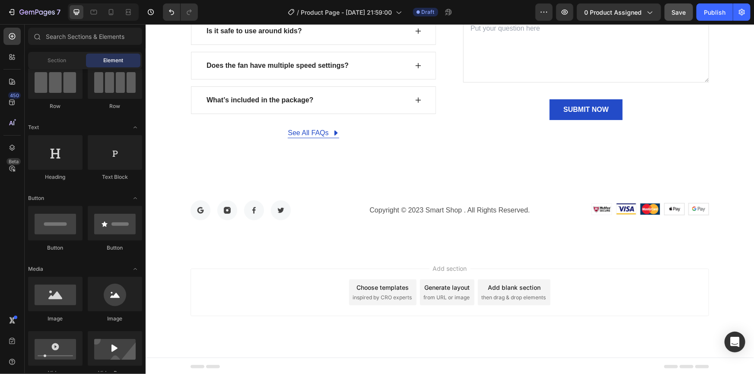
click at [458, 293] on span "from URL or image" at bounding box center [446, 297] width 46 height 8
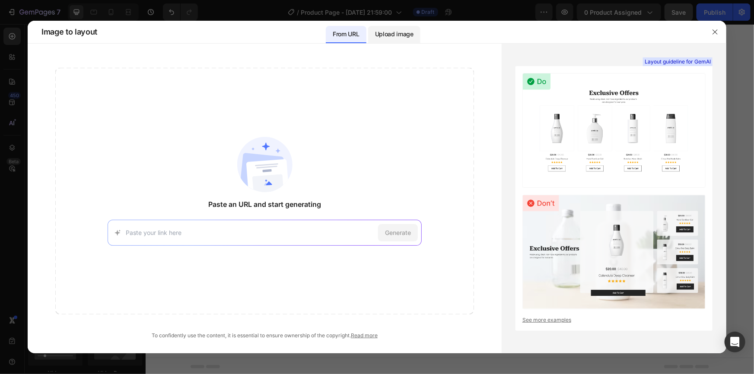
click at [389, 37] on p "Upload image" at bounding box center [394, 34] width 38 height 10
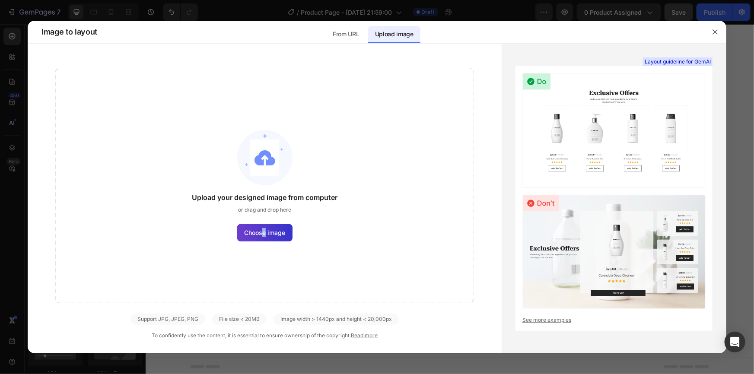
click at [264, 236] on span "Choose image" at bounding box center [264, 232] width 41 height 9
click at [352, 31] on p "From URL" at bounding box center [346, 34] width 26 height 10
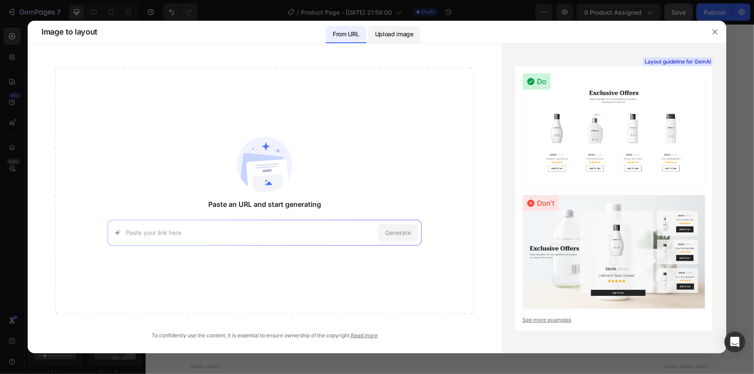
drag, startPoint x: 391, startPoint y: 35, endPoint x: 388, endPoint y: 39, distance: 5.2
click at [391, 36] on p "Upload image" at bounding box center [394, 34] width 38 height 10
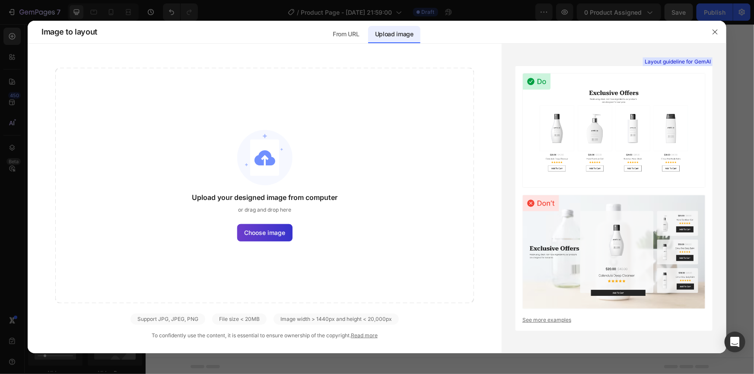
click at [264, 231] on span "Choose image" at bounding box center [264, 232] width 41 height 9
click at [0, 0] on input "Choose image" at bounding box center [0, 0] width 0 height 0
click at [335, 31] on p "From URL" at bounding box center [346, 34] width 26 height 10
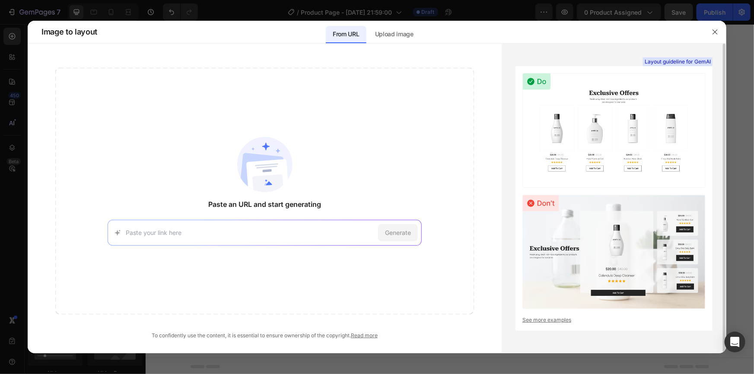
click at [592, 126] on img at bounding box center [613, 130] width 183 height 115
click at [617, 124] on img at bounding box center [613, 130] width 183 height 115
click at [617, 125] on img at bounding box center [613, 130] width 183 height 115
click at [712, 33] on icon "button" at bounding box center [715, 32] width 7 height 7
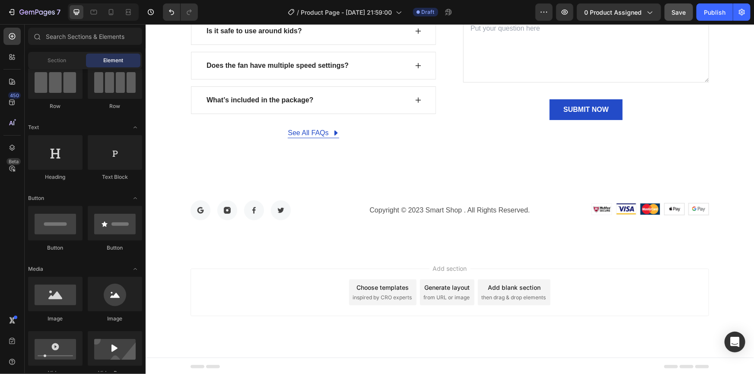
click at [386, 286] on div "Choose templates" at bounding box center [382, 287] width 52 height 9
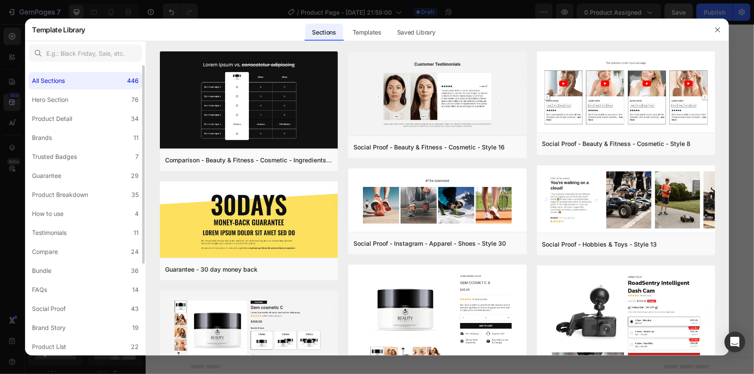
scroll to position [39, 0]
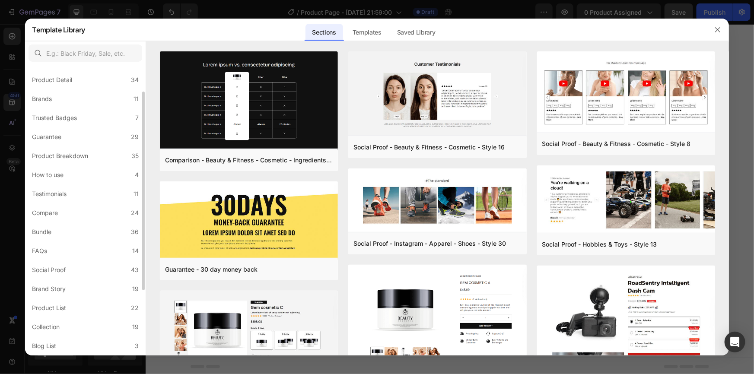
click at [60, 89] on div "All Sections 446 Hero Section 76 Product Detail 34 Brands 11 Trusted Badges 7 G…" at bounding box center [85, 237] width 121 height 423
click at [70, 77] on div "Product Detail" at bounding box center [52, 80] width 40 height 10
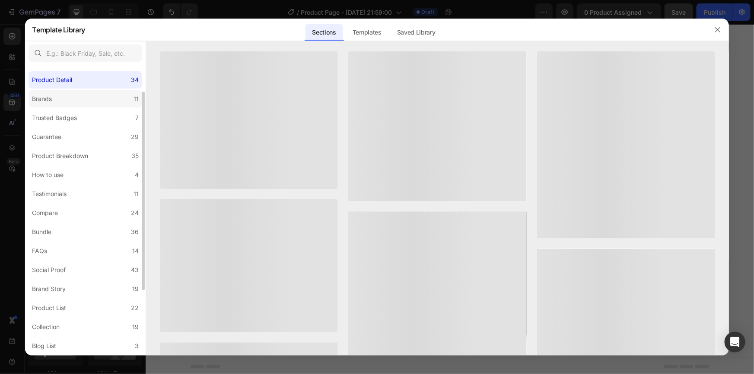
click at [65, 98] on label "Brands 11" at bounding box center [86, 98] width 114 height 17
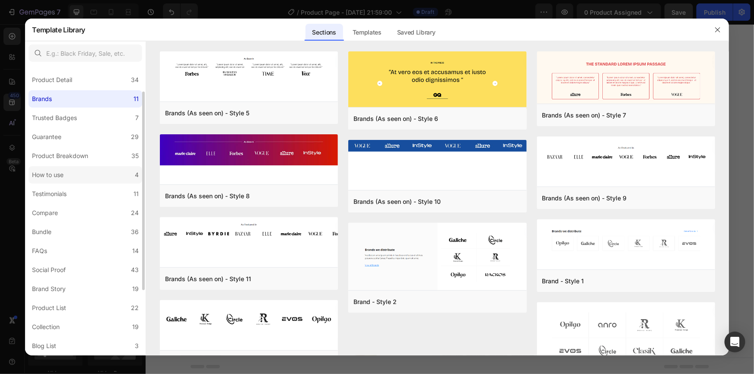
click at [56, 177] on div "How to use" at bounding box center [48, 175] width 32 height 10
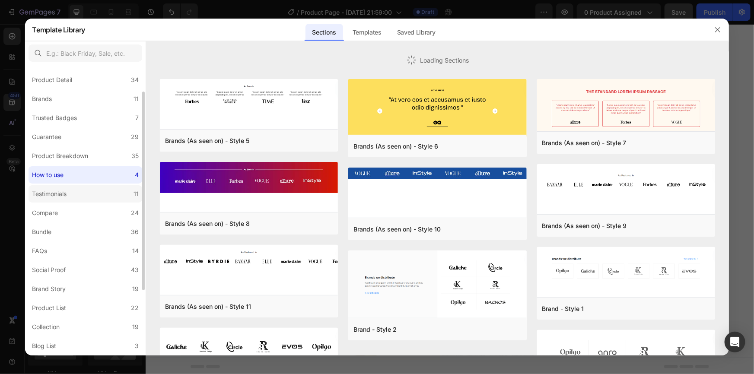
click at [61, 200] on label "Testimonials 11" at bounding box center [86, 193] width 114 height 17
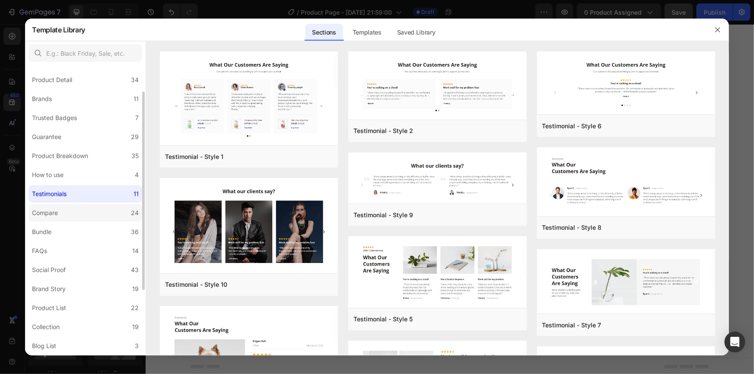
click at [63, 211] on label "Compare 24" at bounding box center [86, 212] width 114 height 17
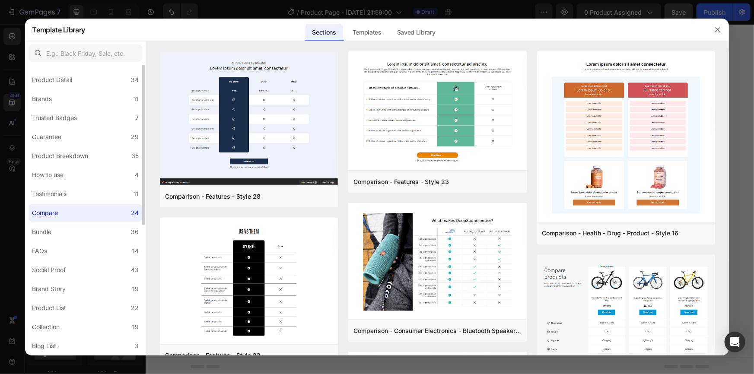
scroll to position [0, 0]
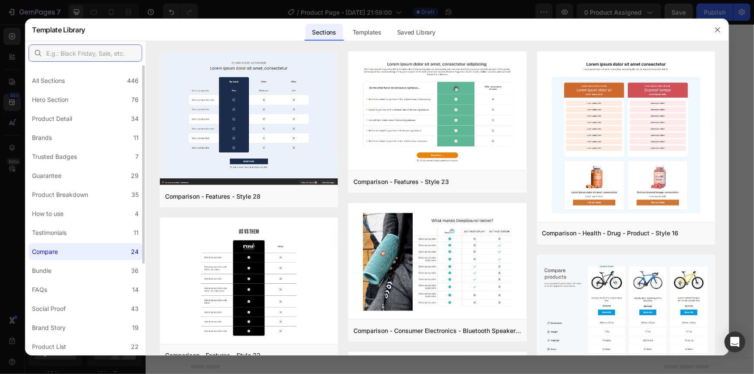
click at [88, 51] on input "text" at bounding box center [86, 53] width 114 height 17
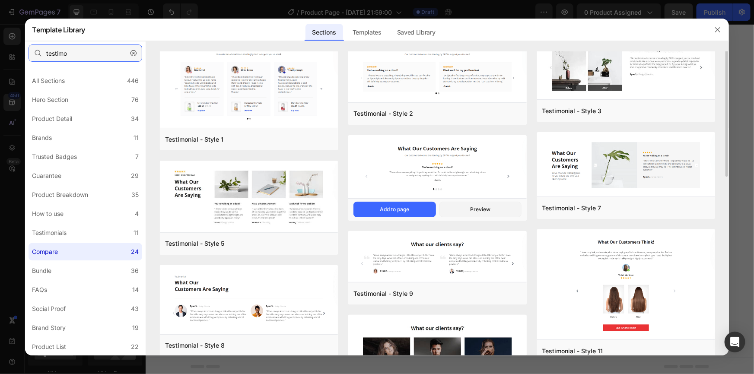
scroll to position [138, 0]
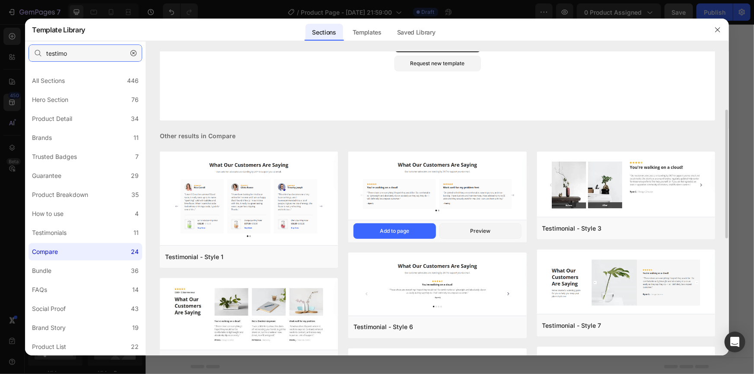
type input "testimo"
click at [414, 185] on img at bounding box center [437, 187] width 178 height 70
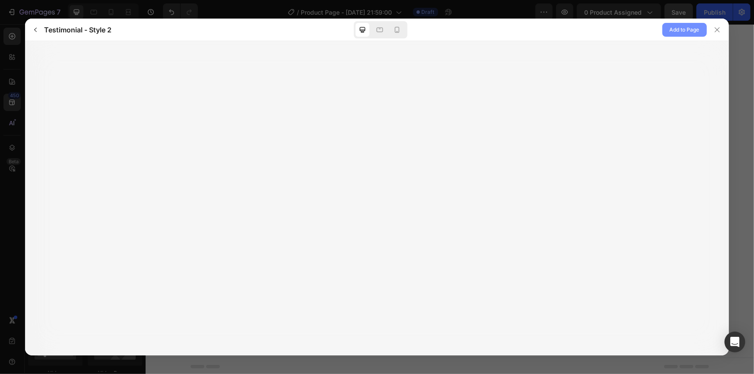
click at [678, 30] on span "Add to Page" at bounding box center [685, 30] width 30 height 10
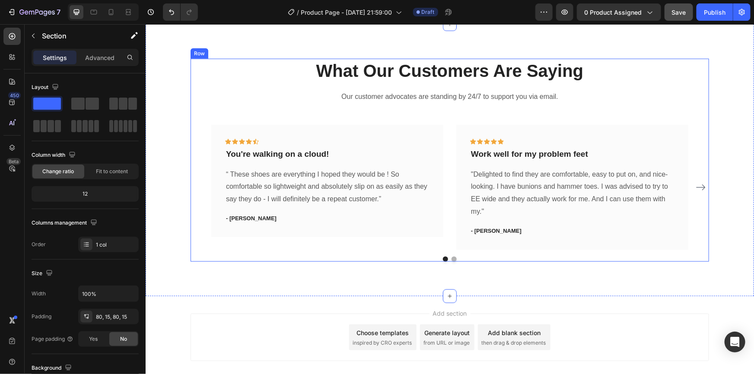
scroll to position [3607, 0]
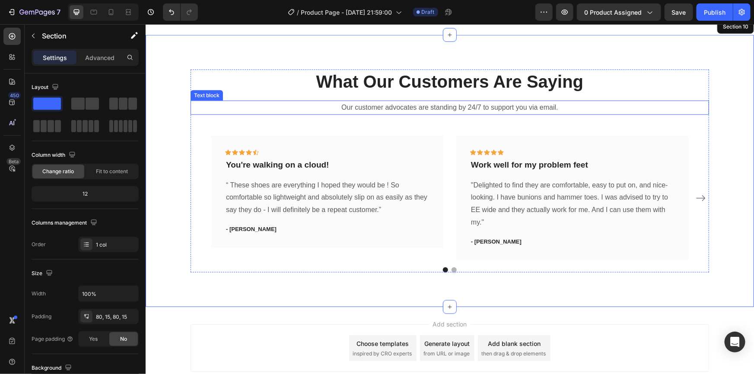
scroll to position [3685, 0]
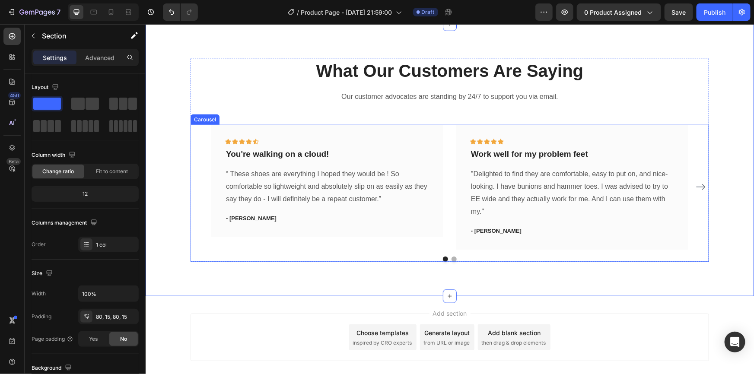
click at [700, 185] on icon "Carousel Next Arrow" at bounding box center [700, 187] width 9 height 6
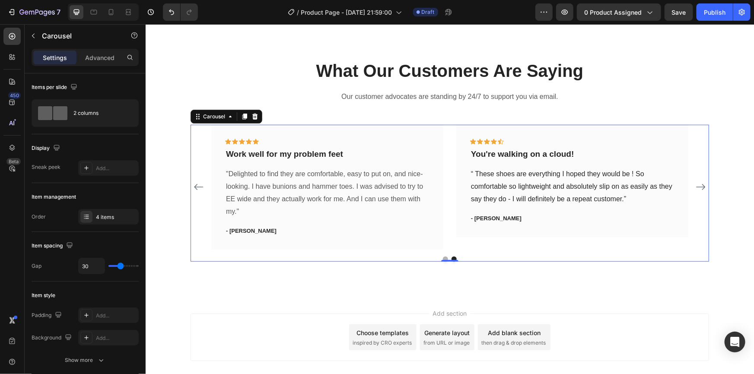
click at [191, 188] on button "Carousel Back Arrow" at bounding box center [198, 187] width 14 height 14
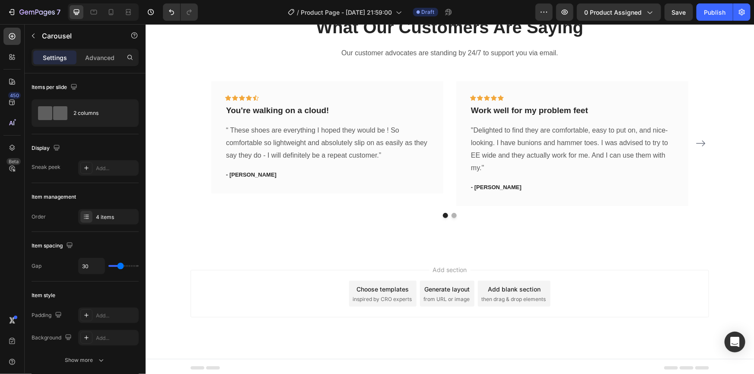
scroll to position [3732, 0]
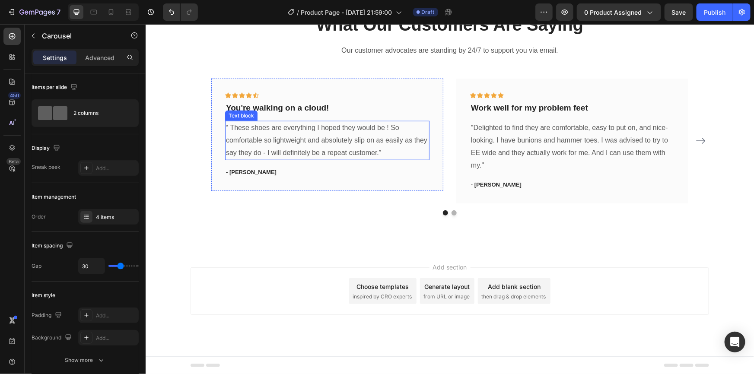
click at [383, 143] on p "“ These shoes are everything I hoped they would be ! So comfortable so lightwei…" at bounding box center [327, 139] width 203 height 37
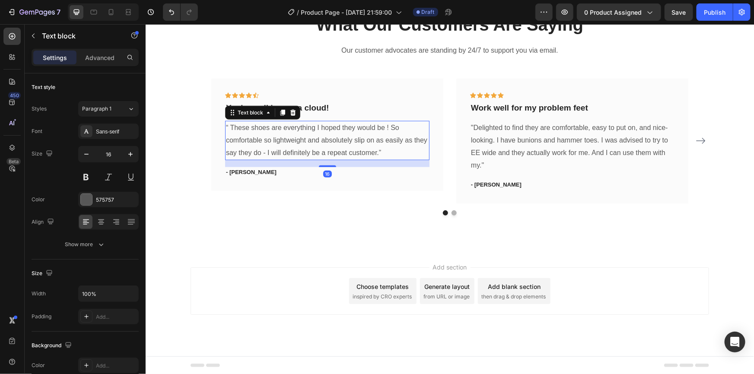
click at [393, 185] on div "Icon Icon Icon Icon Icon Row You're walking on a cloud! Text block “ These shoe…" at bounding box center [327, 134] width 232 height 113
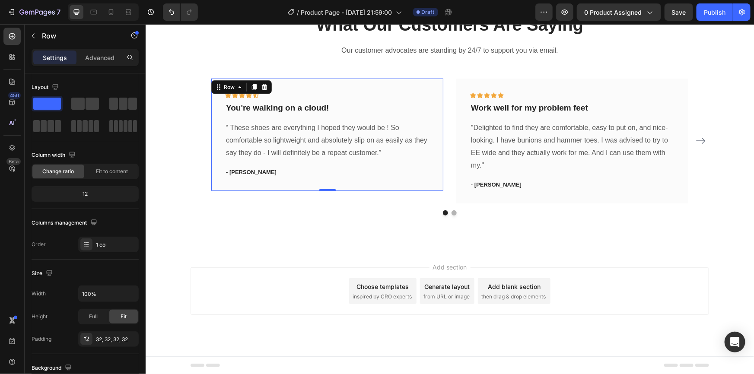
click at [361, 82] on div "Icon Icon Icon Icon Icon Row You're walking on a cloud! Text block “ These shoe…" at bounding box center [327, 134] width 232 height 113
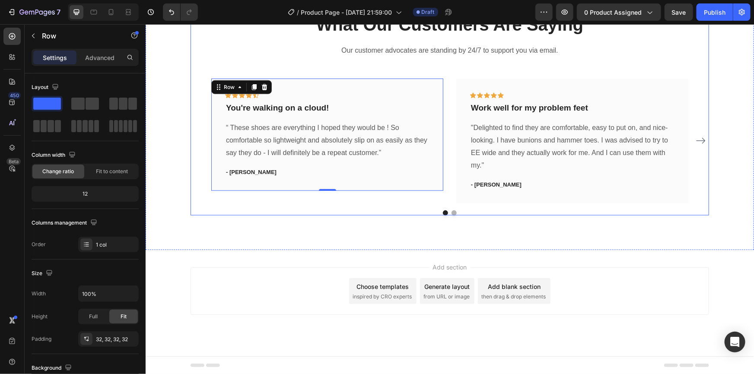
click at [383, 64] on div "What Our Customers Are Saying Heading Our customer advocates are standing by 24…" at bounding box center [449, 113] width 519 height 203
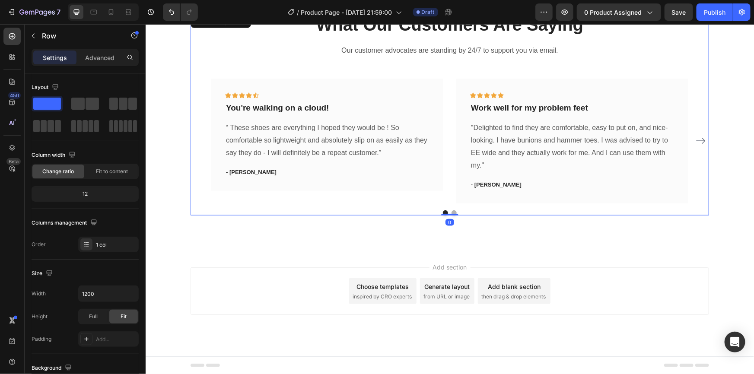
click at [367, 75] on div "What Our Customers Are Saying Heading Our customer advocates are standing by 24…" at bounding box center [449, 113] width 519 height 203
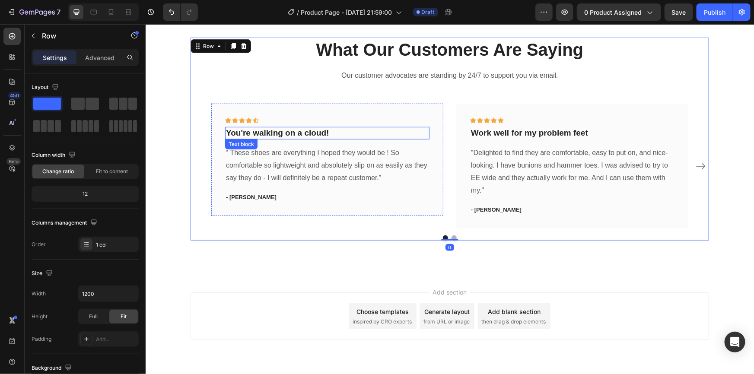
scroll to position [3653, 0]
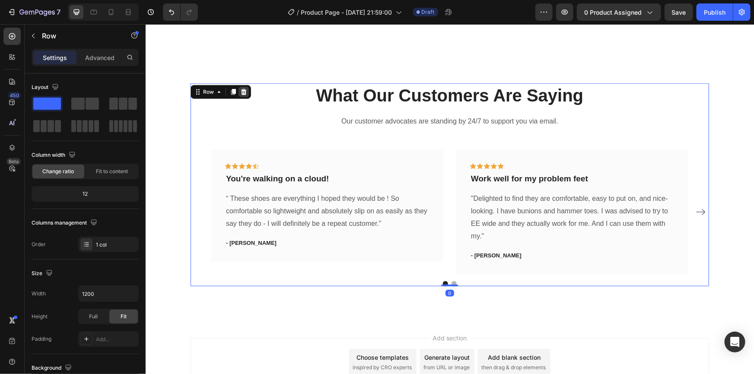
click at [241, 95] on icon at bounding box center [244, 92] width 6 height 6
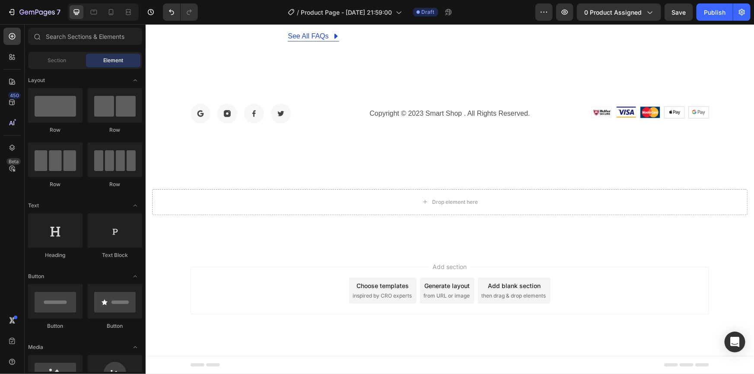
scroll to position [3554, 0]
click at [395, 293] on span "inspired by CRO experts" at bounding box center [381, 297] width 59 height 8
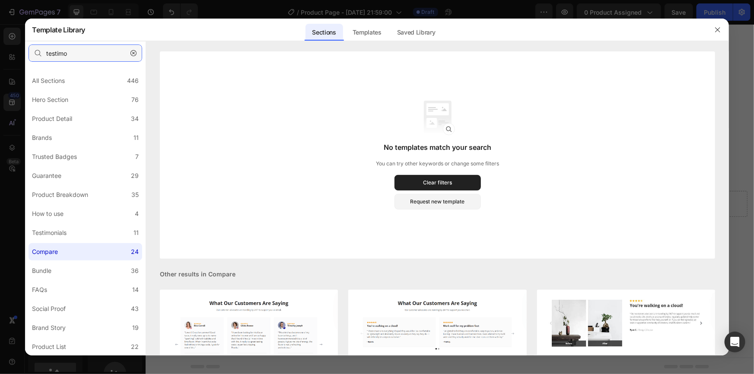
click at [96, 56] on input "testimo" at bounding box center [86, 53] width 114 height 17
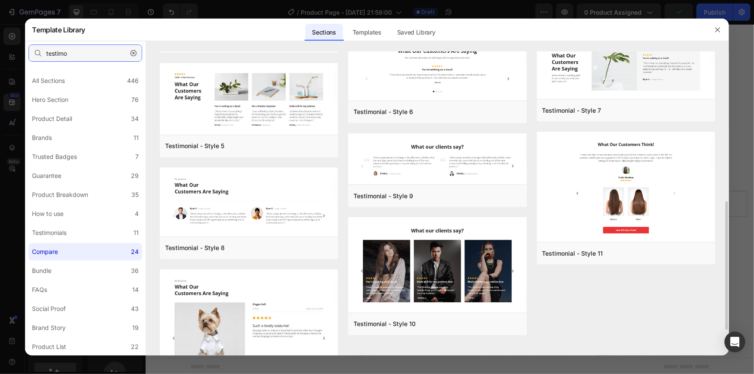
scroll to position [413, 0]
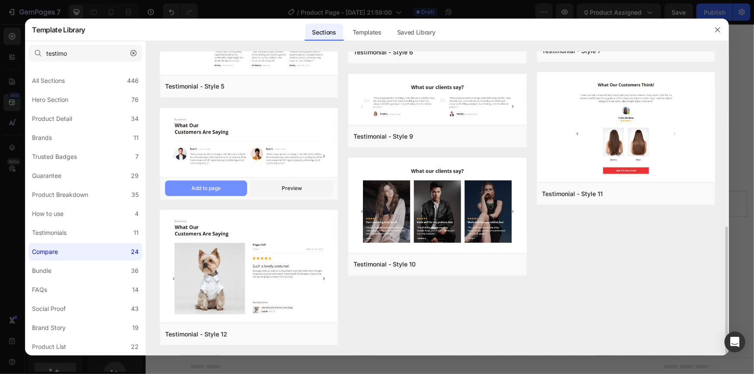
click at [0, 0] on div "Add to page" at bounding box center [0, 0] width 0 height 0
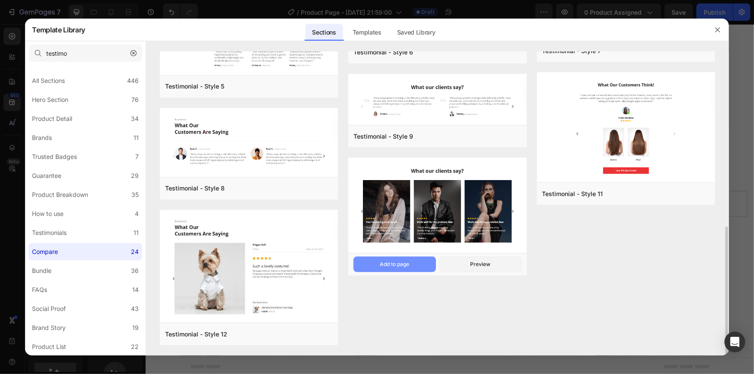
click at [0, 0] on div "Add to page" at bounding box center [0, 0] width 0 height 0
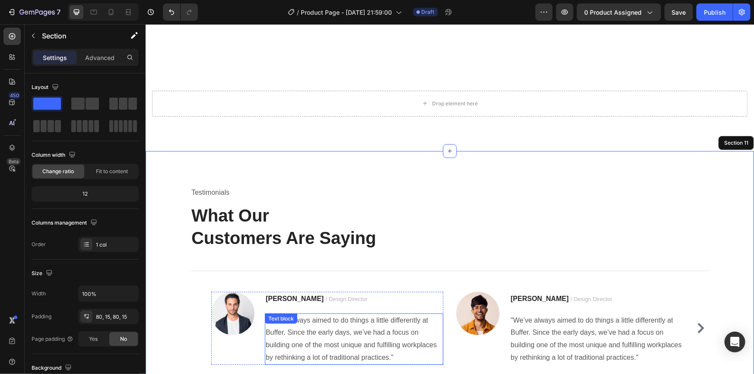
scroll to position [3780, 0]
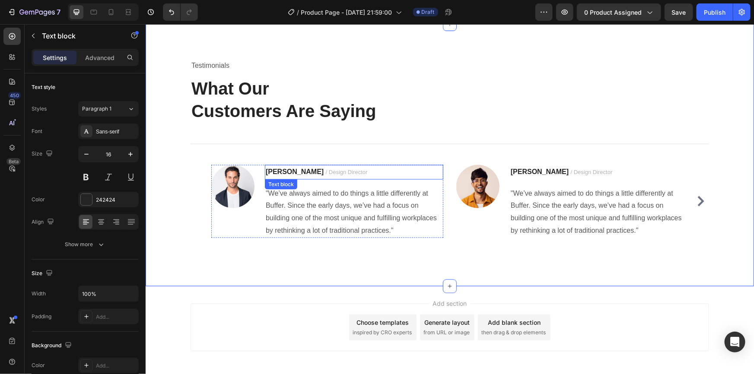
click at [340, 173] on p "[PERSON_NAME] / Design Director" at bounding box center [353, 171] width 177 height 13
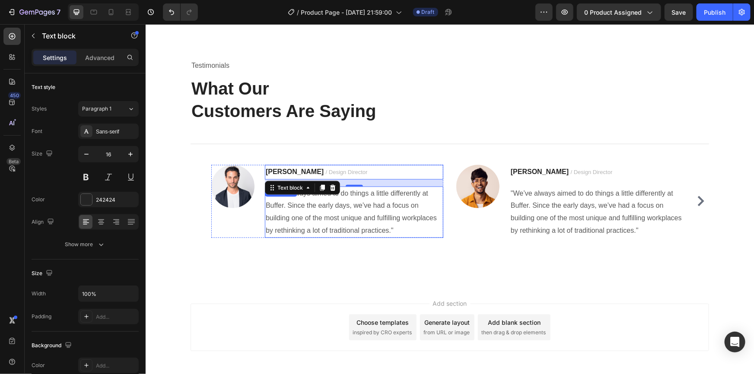
scroll to position [3816, 0]
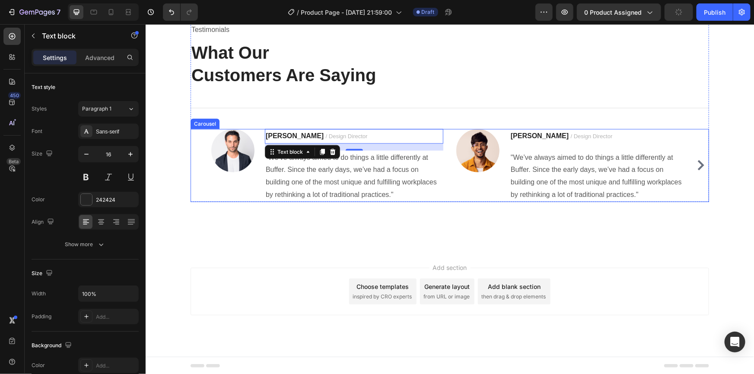
click at [700, 165] on icon "Carousel Next Arrow" at bounding box center [700, 165] width 10 height 10
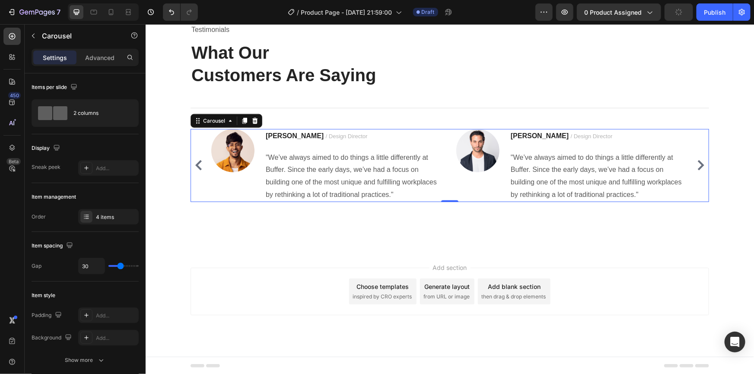
click at [197, 165] on icon "Carousel Back Arrow" at bounding box center [198, 165] width 10 height 10
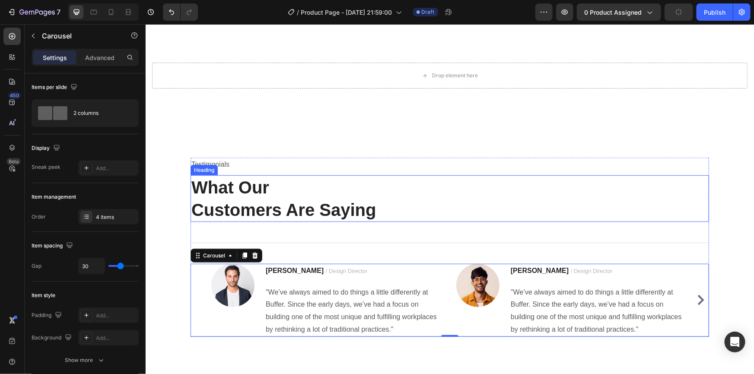
scroll to position [3620, 0]
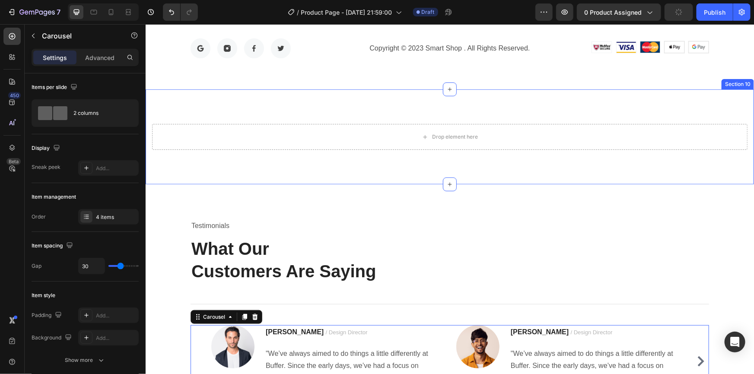
click at [455, 105] on div "Drop element here Section 10" at bounding box center [449, 136] width 608 height 95
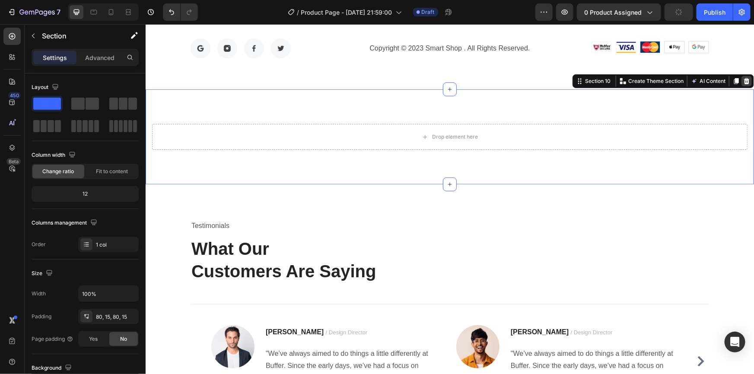
click at [744, 82] on icon at bounding box center [746, 80] width 7 height 7
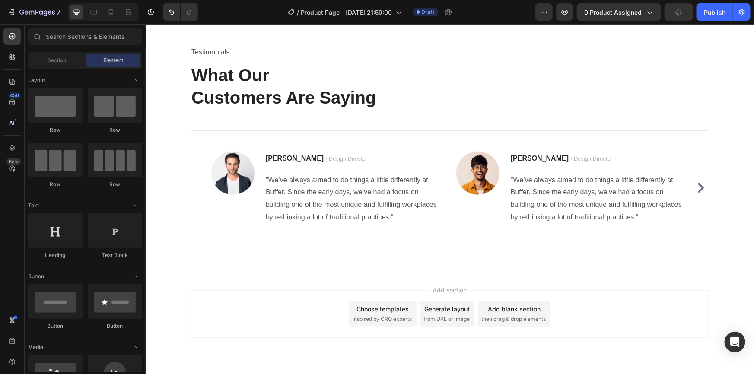
scroll to position [3581, 0]
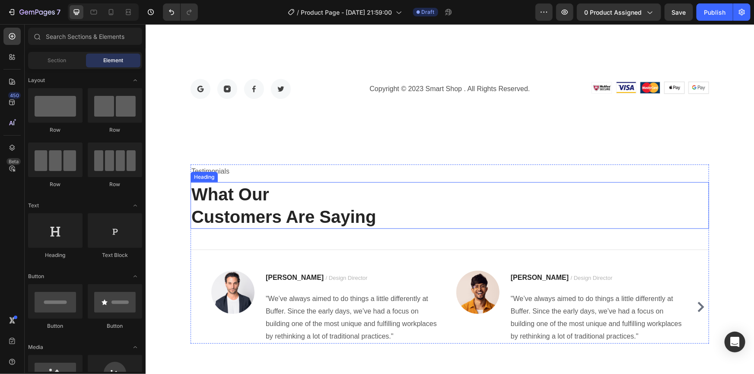
click at [272, 193] on p "What Our Customers Are Saying" at bounding box center [449, 205] width 517 height 45
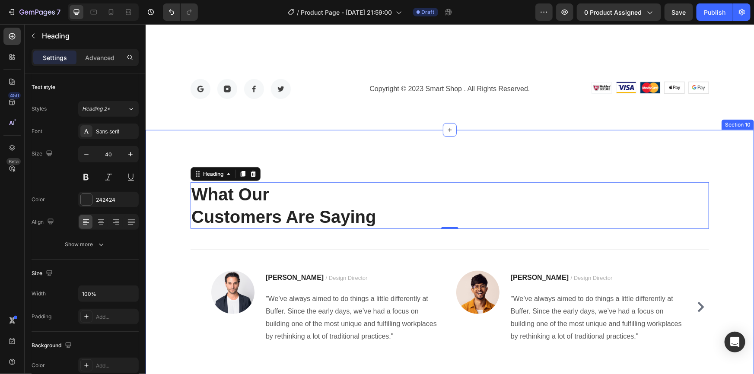
click at [168, 190] on div "Testimonials Text block What Our Customers Are Saying Heading 0 Title Line Imag…" at bounding box center [449, 260] width 595 height 193
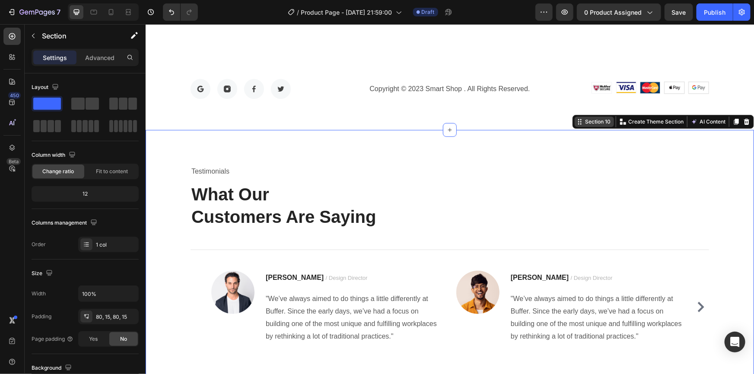
drag, startPoint x: 172, startPoint y: 143, endPoint x: 574, endPoint y: 122, distance: 402.4
click at [580, 123] on icon at bounding box center [580, 123] width 1 height 1
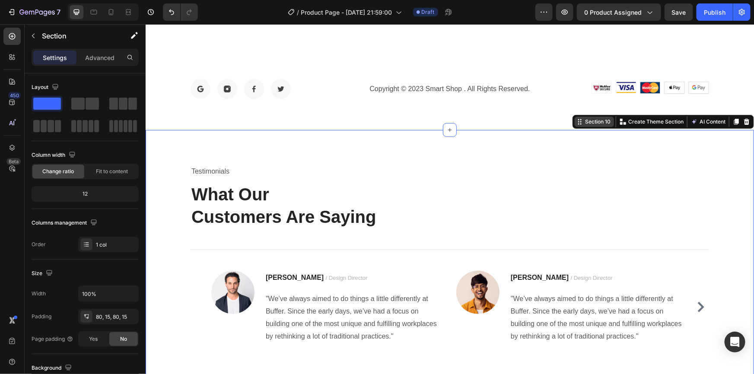
click at [600, 122] on div "Section 10" at bounding box center [597, 122] width 29 height 8
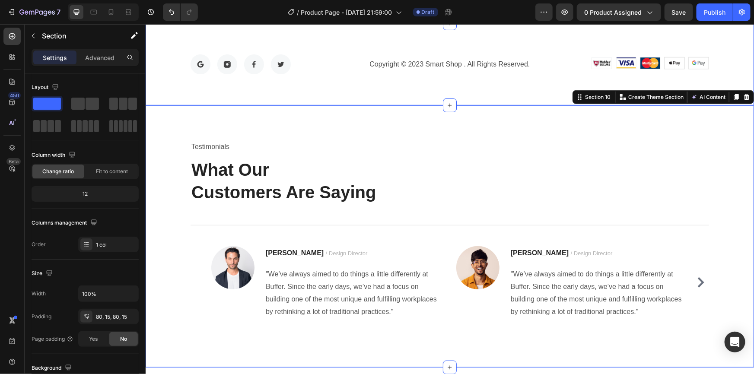
scroll to position [3541, 0]
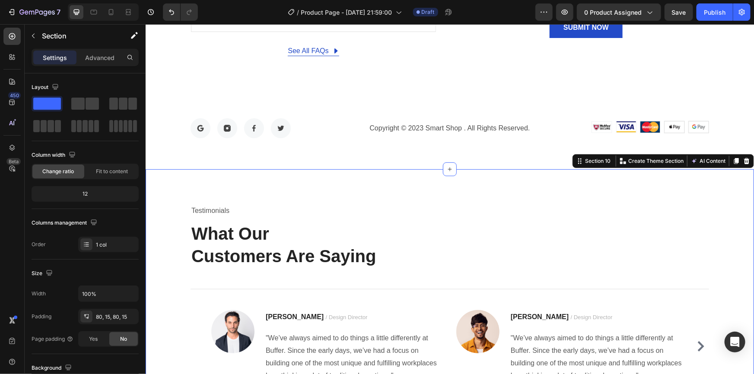
drag, startPoint x: 188, startPoint y: 184, endPoint x: 518, endPoint y: 163, distance: 330.7
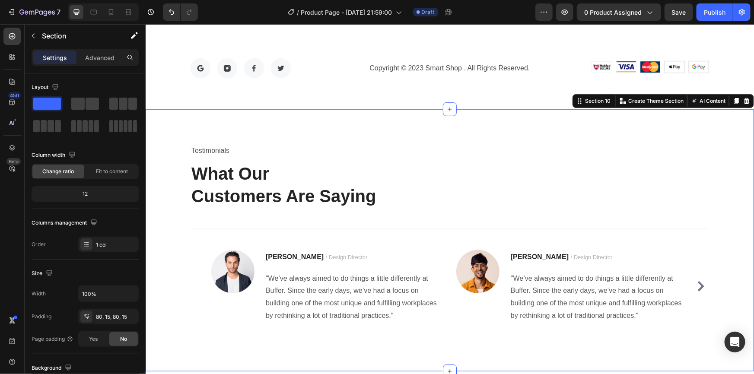
scroll to position [3581, 0]
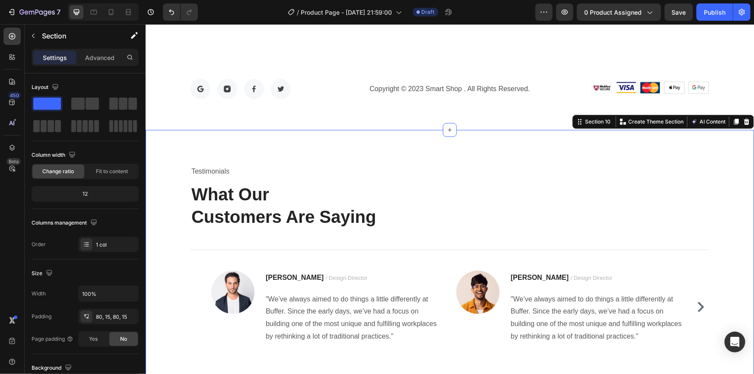
click at [198, 130] on div "Testimonials Text block What Our Customers Are Saying Heading Title Line Image …" at bounding box center [449, 261] width 608 height 262
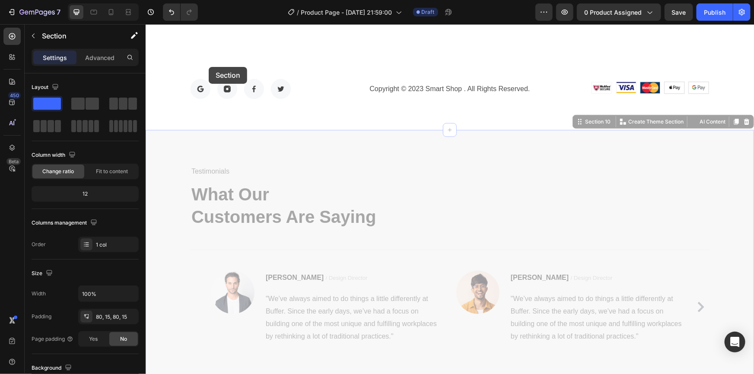
scroll to position [3423, 0]
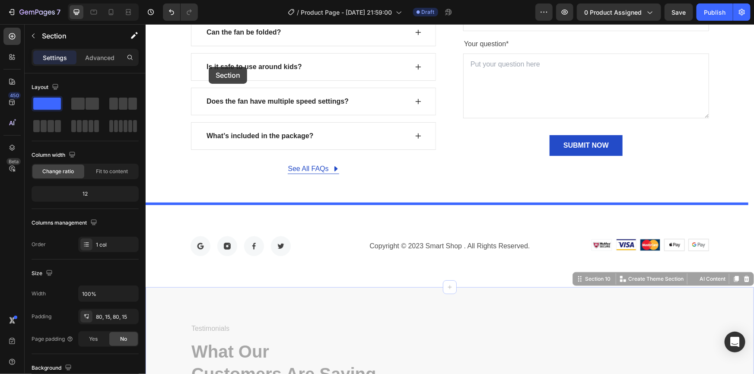
drag, startPoint x: 193, startPoint y: 150, endPoint x: 208, endPoint y: 67, distance: 84.8
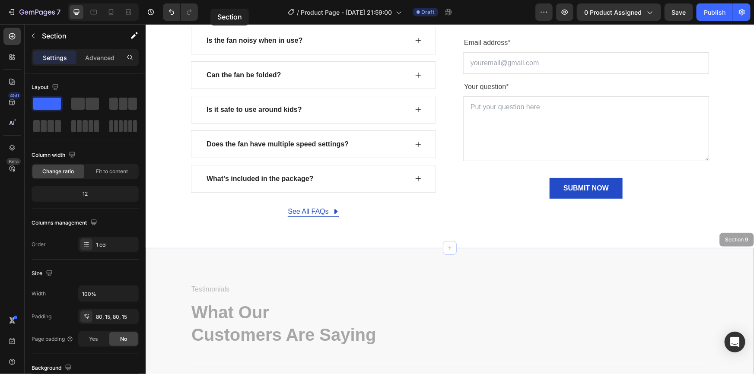
scroll to position [3308, 0]
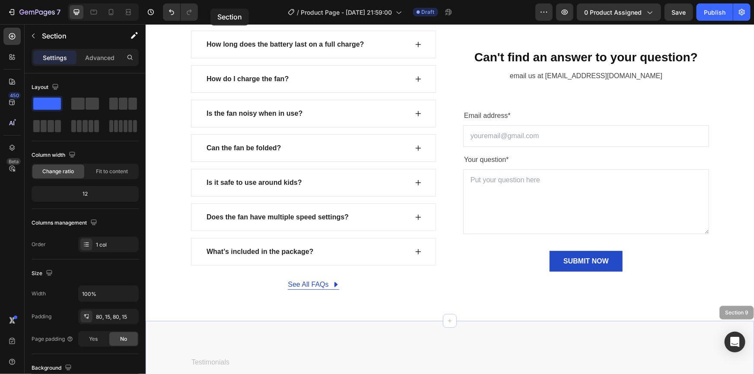
drag, startPoint x: 184, startPoint y: 182, endPoint x: 321, endPoint y: 262, distance: 159.0
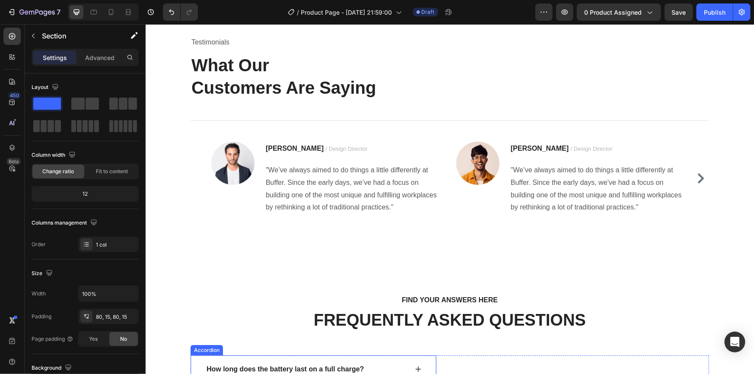
scroll to position [3177, 0]
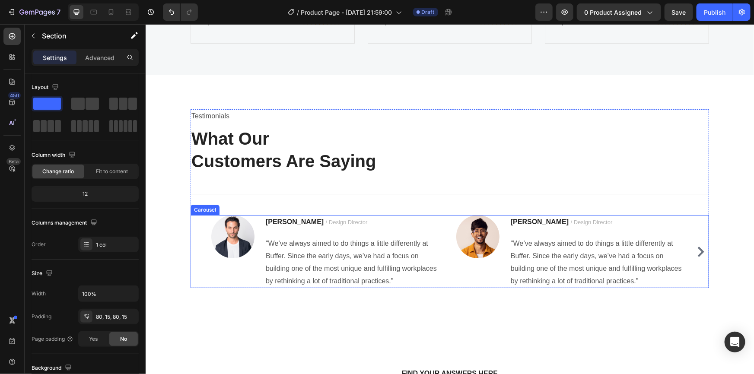
click at [700, 251] on icon "Carousel Next Arrow" at bounding box center [700, 251] width 10 height 10
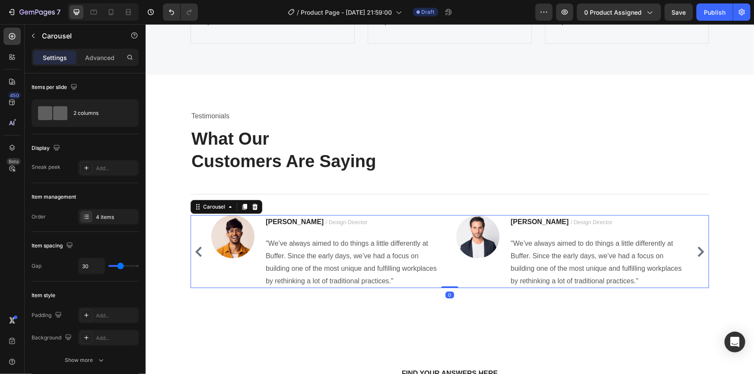
click at [199, 254] on icon "Carousel Back Arrow" at bounding box center [198, 251] width 10 height 10
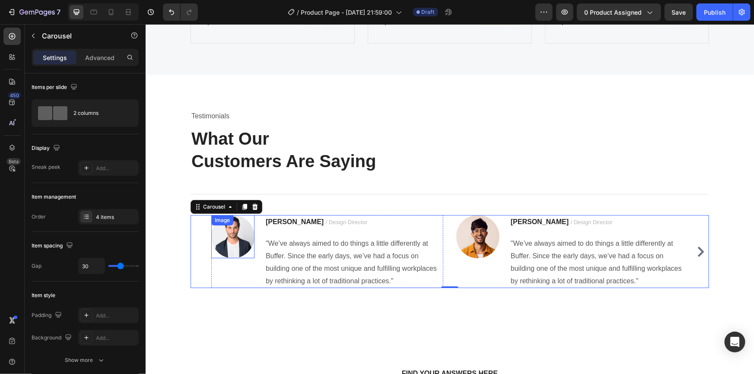
click at [242, 240] on img at bounding box center [232, 236] width 43 height 43
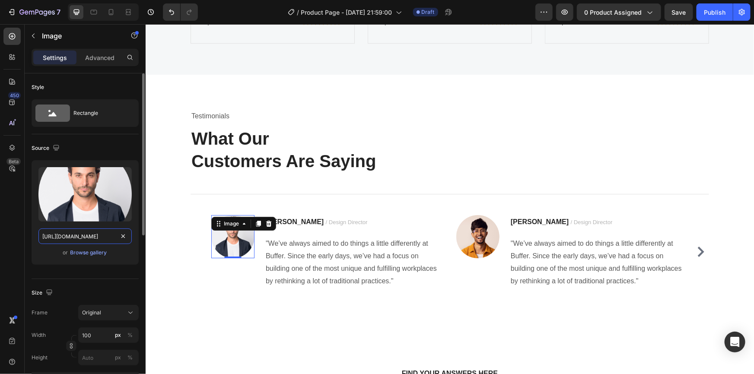
drag, startPoint x: 125, startPoint y: 236, endPoint x: 118, endPoint y: 235, distance: 6.6
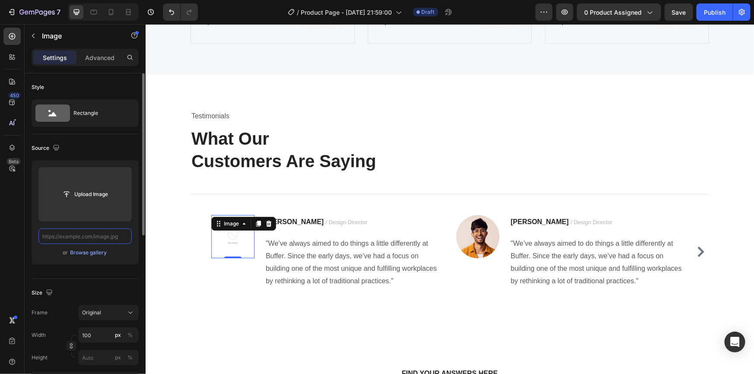
scroll to position [0, 0]
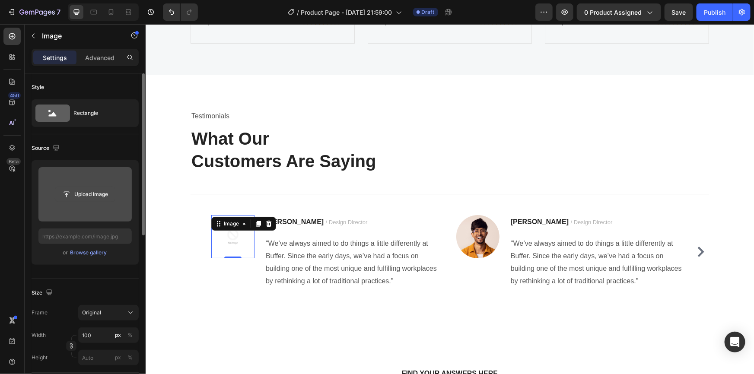
click at [97, 197] on input "file" at bounding box center [85, 194] width 60 height 15
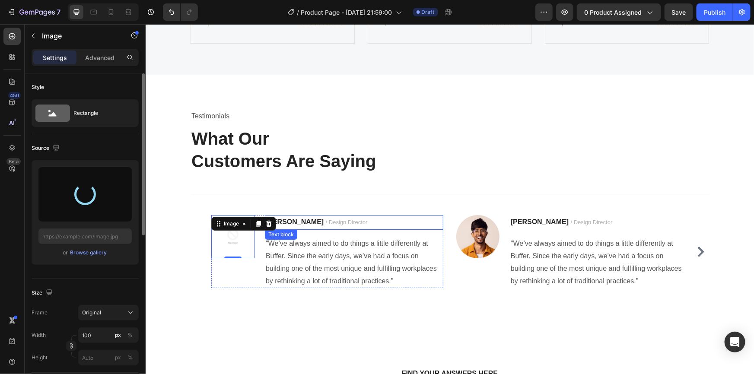
type input "[URL][DOMAIN_NAME]"
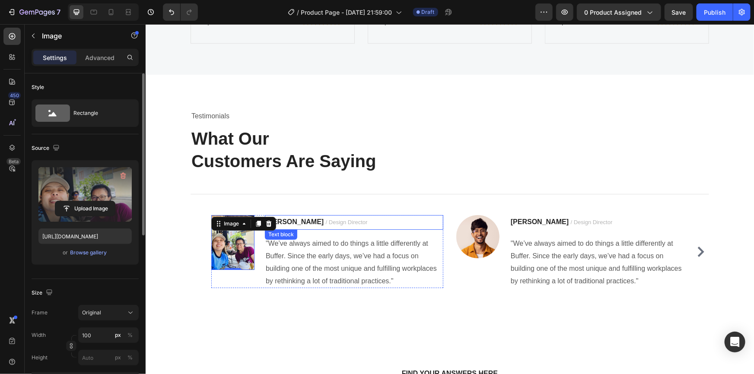
click at [325, 223] on span "/ Design Director" at bounding box center [346, 222] width 42 height 6
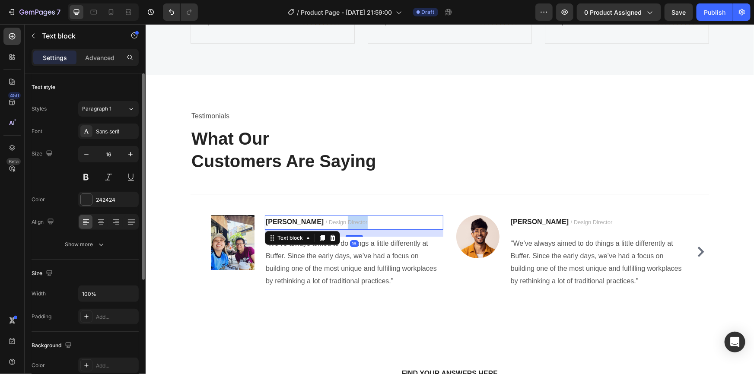
click at [325, 223] on span "/ Design Director" at bounding box center [346, 222] width 42 height 6
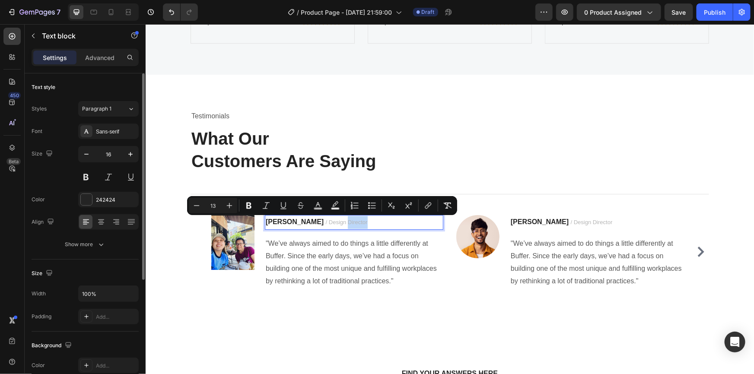
click at [325, 223] on span "/ Design Director" at bounding box center [346, 222] width 42 height 6
drag, startPoint x: 293, startPoint y: 222, endPoint x: 335, endPoint y: 220, distance: 42.8
click at [336, 220] on p "[PERSON_NAME] / Design Director" at bounding box center [353, 222] width 177 height 13
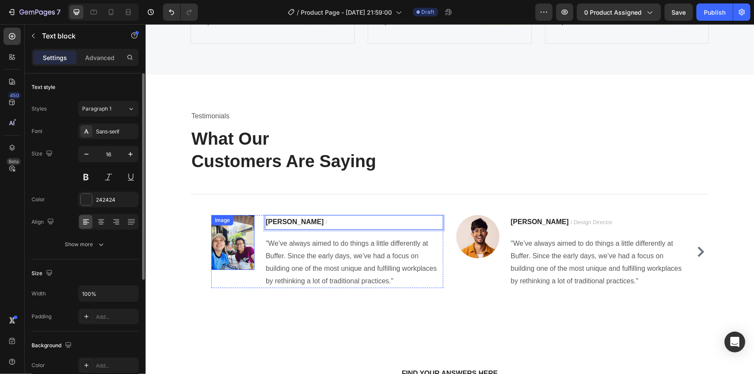
click at [242, 243] on img at bounding box center [232, 242] width 43 height 54
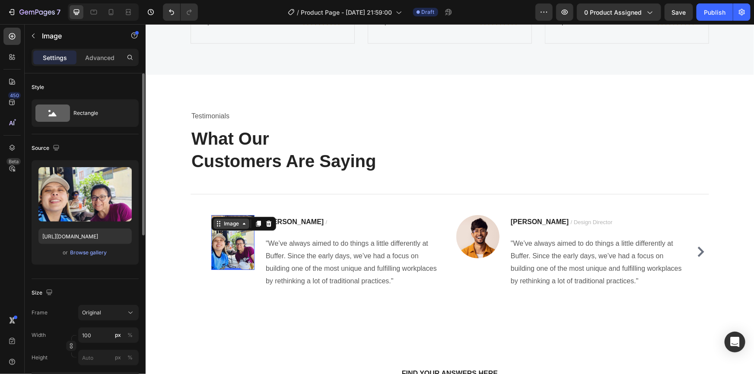
click at [234, 227] on div "Image" at bounding box center [231, 223] width 36 height 10
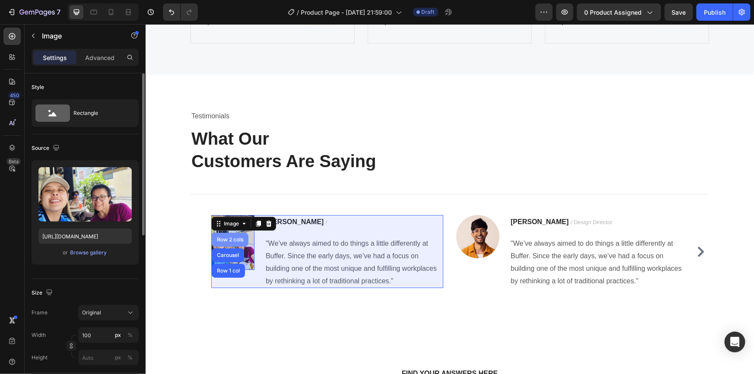
click at [229, 242] on div "Row 2 cols" at bounding box center [229, 239] width 37 height 14
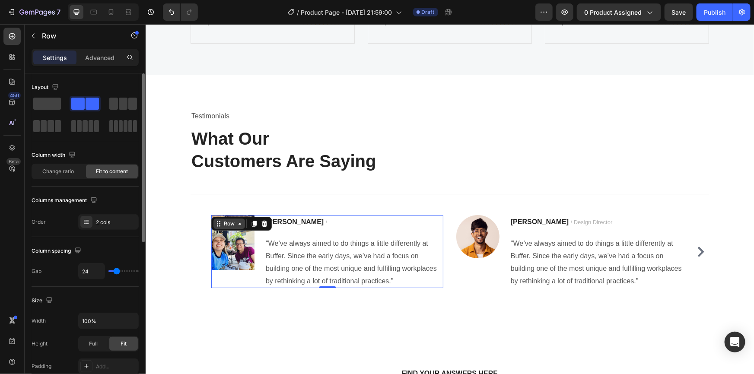
click at [227, 224] on div "Row" at bounding box center [229, 224] width 14 height 8
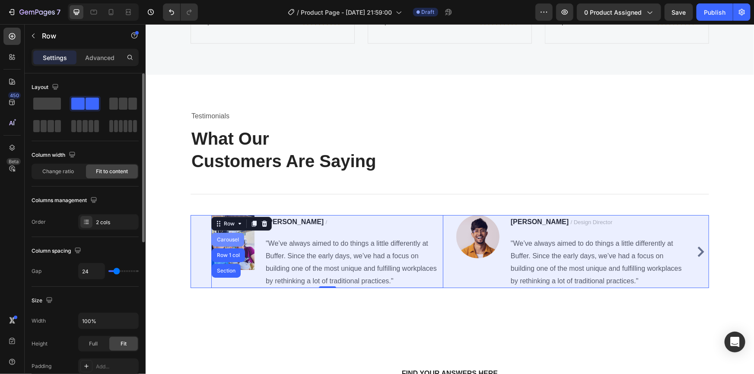
click at [227, 239] on div "Carousel" at bounding box center [227, 239] width 25 height 5
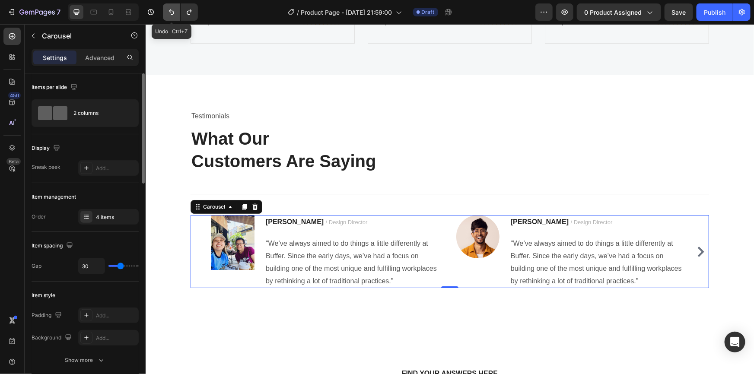
click at [169, 10] on icon "Undo/Redo" at bounding box center [171, 12] width 9 height 9
click at [169, 11] on icon "Undo/Redo" at bounding box center [171, 13] width 5 height 6
click at [169, 10] on icon "Undo/Redo" at bounding box center [171, 12] width 9 height 9
click at [170, 8] on icon "Undo/Redo" at bounding box center [171, 12] width 9 height 9
click at [170, 12] on icon "Undo/Redo" at bounding box center [171, 12] width 9 height 9
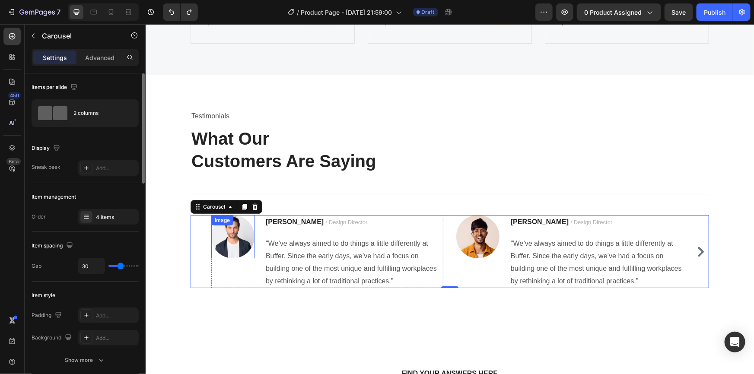
click at [222, 231] on img at bounding box center [232, 236] width 43 height 43
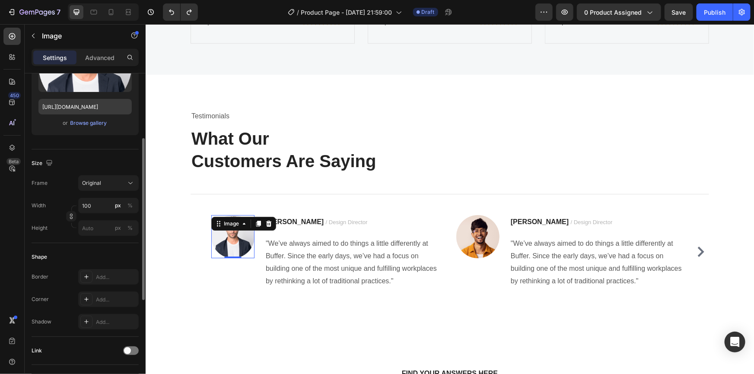
scroll to position [12, 0]
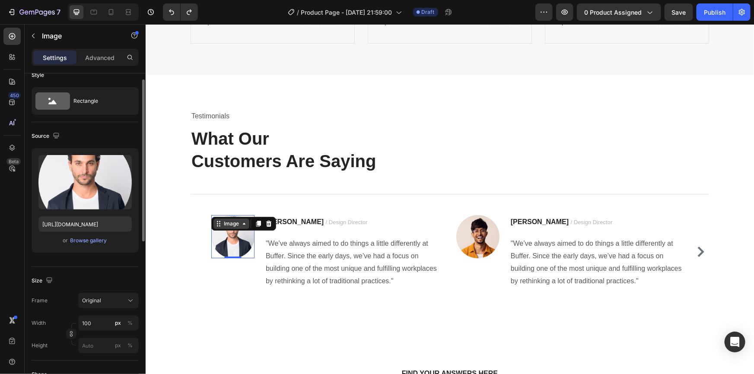
click at [235, 223] on div "Image" at bounding box center [231, 224] width 19 height 8
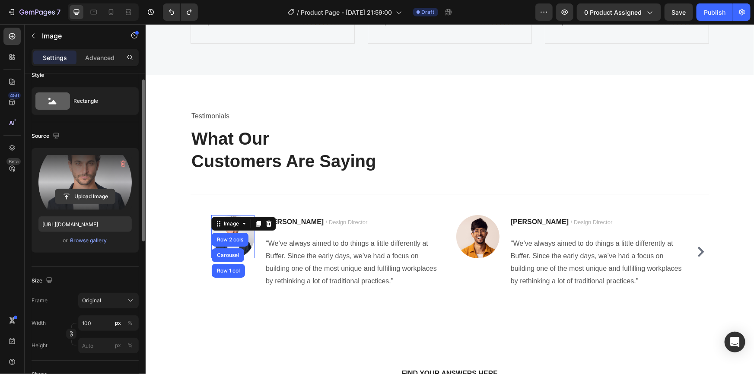
click at [91, 190] on input "file" at bounding box center [85, 196] width 60 height 15
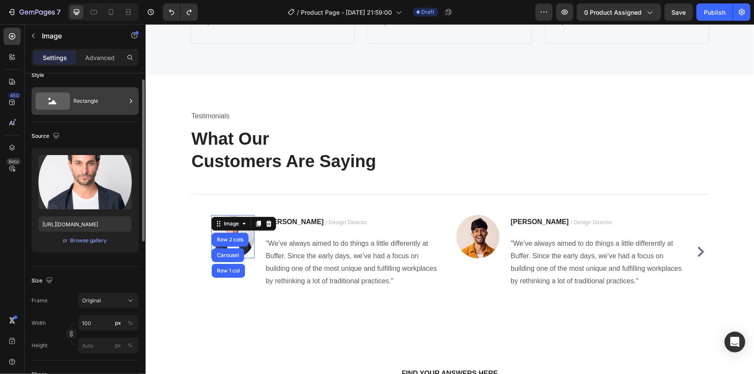
click at [116, 95] on div "Rectangle" at bounding box center [99, 101] width 53 height 20
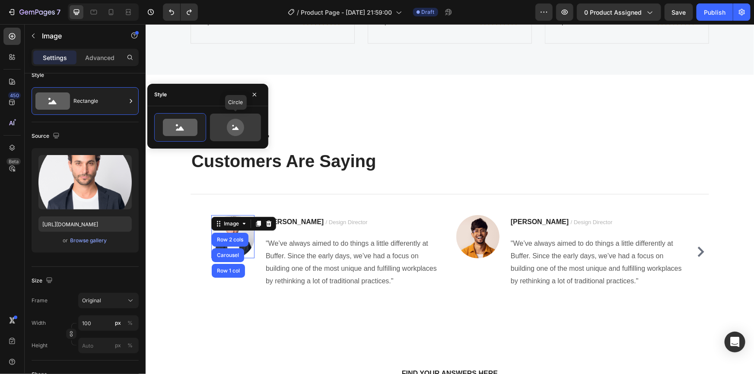
click at [235, 132] on icon at bounding box center [235, 127] width 17 height 17
type input "80"
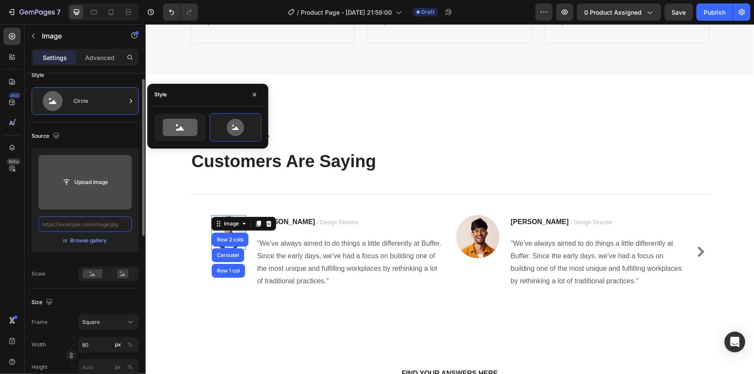
scroll to position [0, 0]
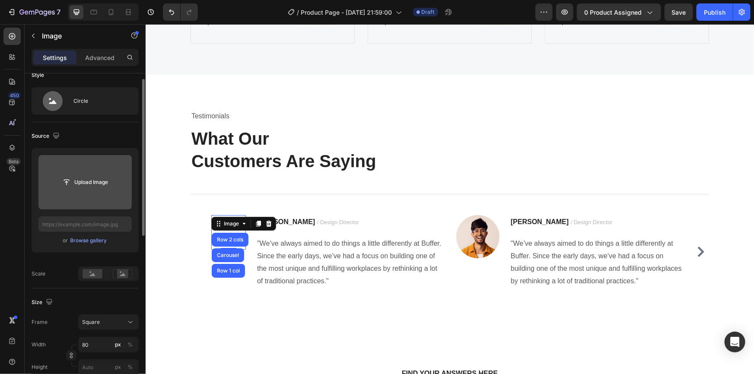
click at [92, 183] on input "file" at bounding box center [85, 182] width 60 height 15
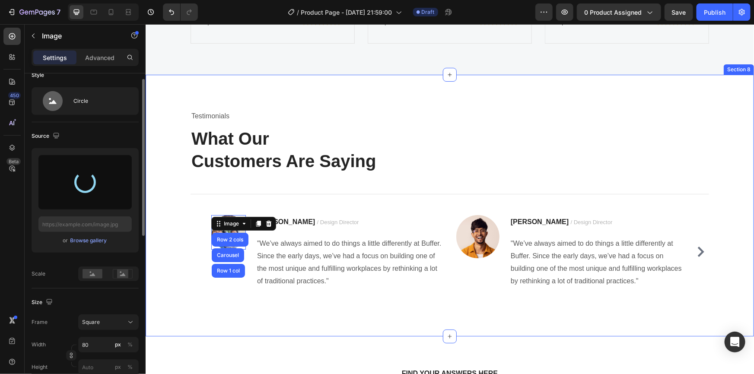
type input "https://cdn.shopify.com/s/files/1/0942/3424/7533/files/gempages_581355834492060…"
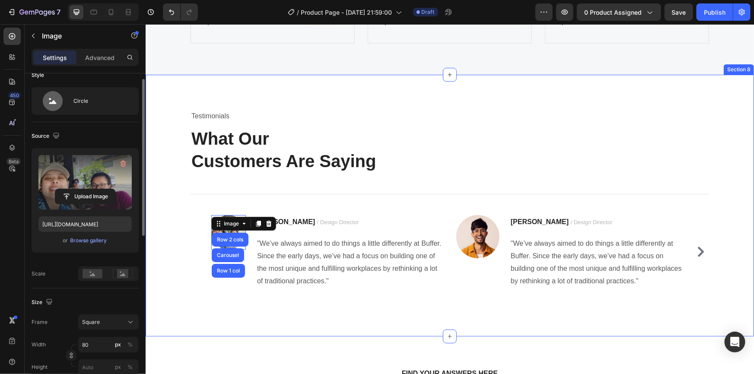
click at [258, 320] on div "Testimonials Text block What Our Customers Are Saying Heading Title Line Image …" at bounding box center [449, 205] width 608 height 262
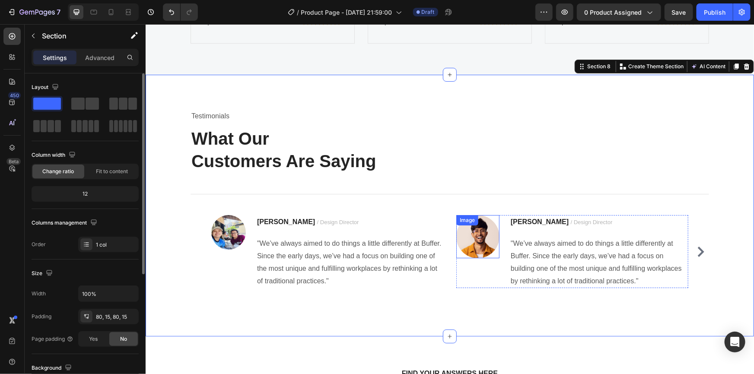
click at [466, 232] on img at bounding box center [477, 236] width 43 height 43
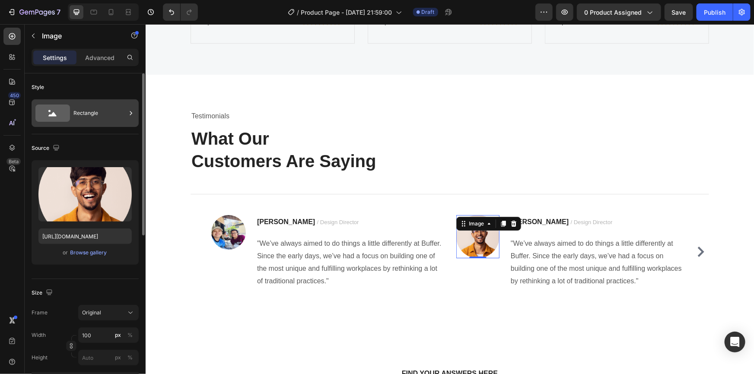
click at [79, 108] on div "Rectangle" at bounding box center [99, 113] width 53 height 20
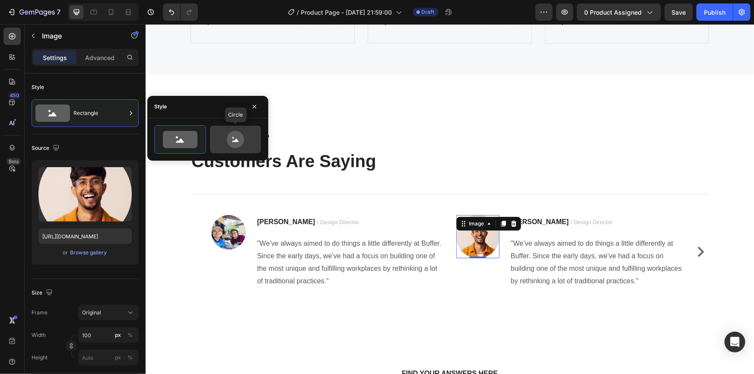
click at [241, 134] on icon at bounding box center [235, 139] width 17 height 17
type input "80"
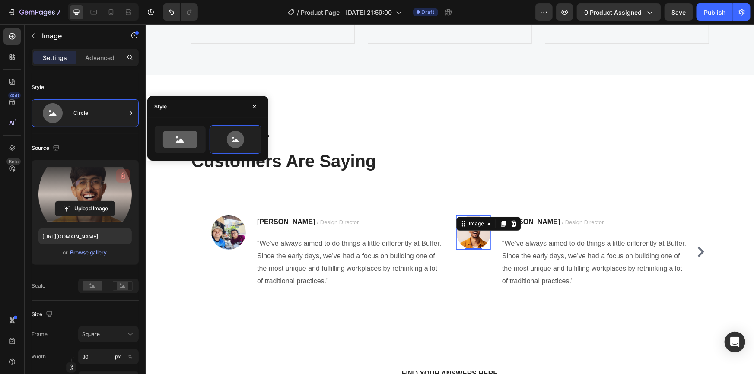
click at [122, 175] on icon "button" at bounding box center [122, 176] width 1 height 3
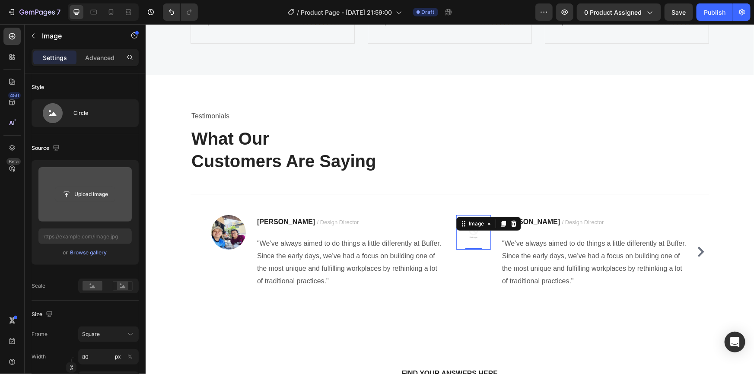
click at [82, 197] on input "file" at bounding box center [85, 194] width 60 height 15
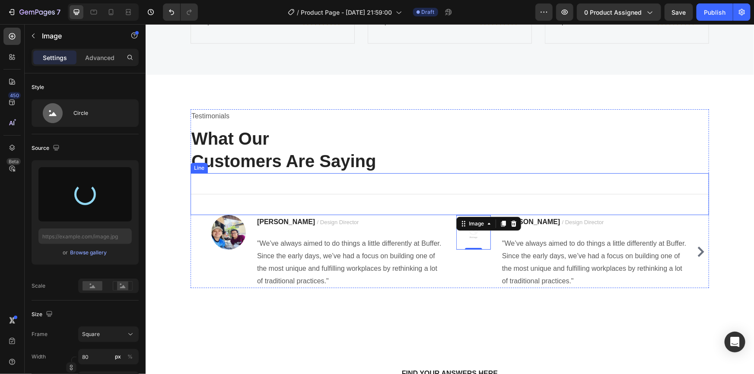
type input "https://cdn.shopify.com/s/files/1/0942/3424/7533/files/gempages_581355834492060…"
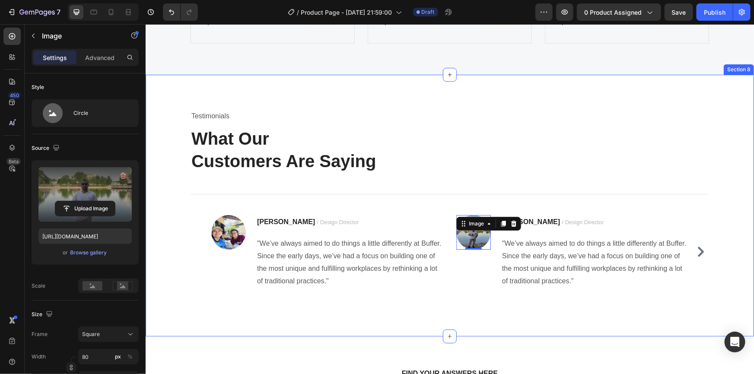
click at [363, 305] on div "Testimonials Text block What Our Customers Are Saying Heading Title Line Image …" at bounding box center [449, 205] width 608 height 262
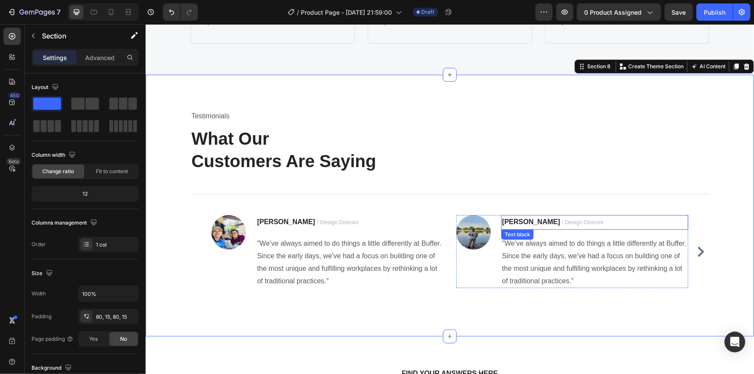
click at [562, 222] on span "/ Design Director" at bounding box center [583, 222] width 42 height 6
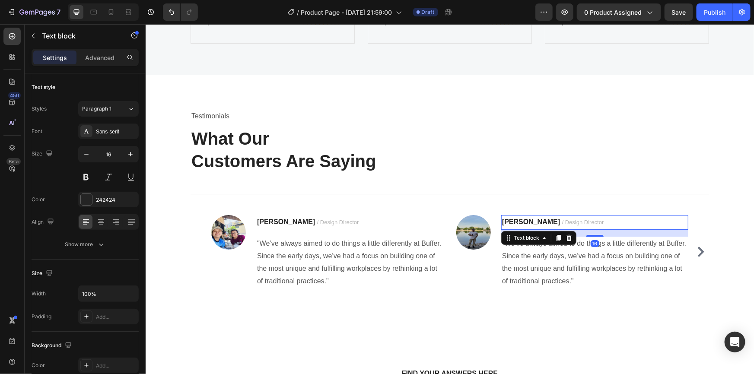
click at [562, 222] on span "/ Design Director" at bounding box center [583, 222] width 42 height 6
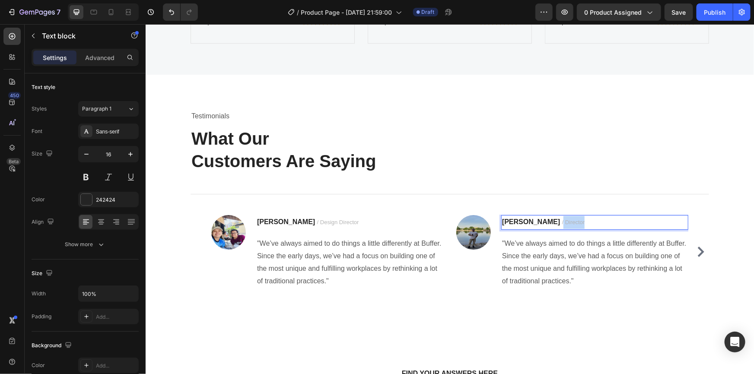
drag, startPoint x: 527, startPoint y: 222, endPoint x: 548, endPoint y: 222, distance: 21.2
click at [562, 222] on span "/ Director" at bounding box center [573, 222] width 23 height 6
click at [296, 225] on p "Ryan S. / Design Director" at bounding box center [349, 222] width 185 height 13
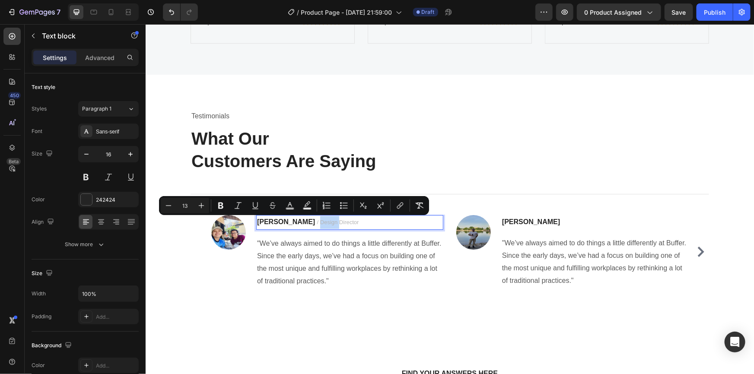
click at [317, 222] on span "/ Design Director" at bounding box center [338, 222] width 42 height 6
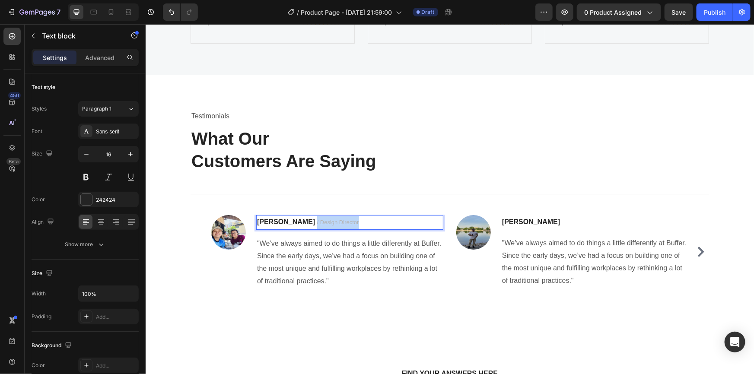
drag, startPoint x: 281, startPoint y: 219, endPoint x: 344, endPoint y: 221, distance: 62.3
click at [344, 221] on p "Ryan S. / Design Director" at bounding box center [349, 222] width 185 height 13
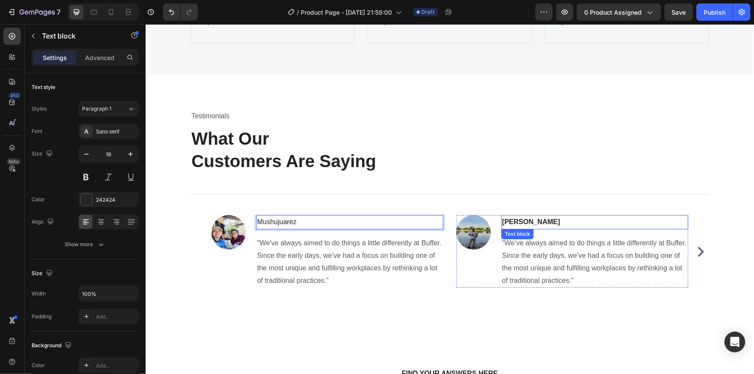
click at [516, 223] on strong "Ryan S." at bounding box center [531, 221] width 58 height 7
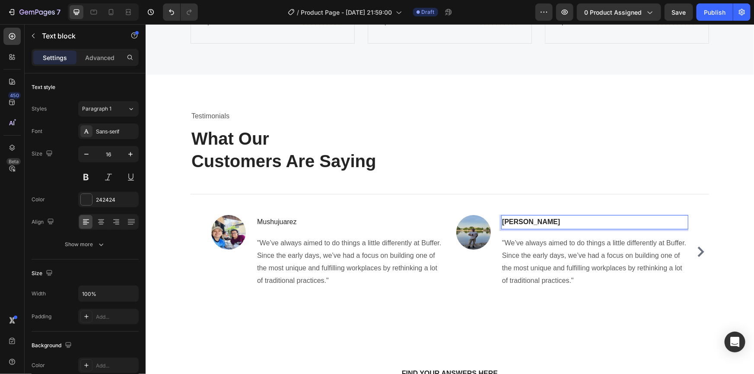
click at [516, 223] on strong "Ryan S." at bounding box center [531, 221] width 58 height 7
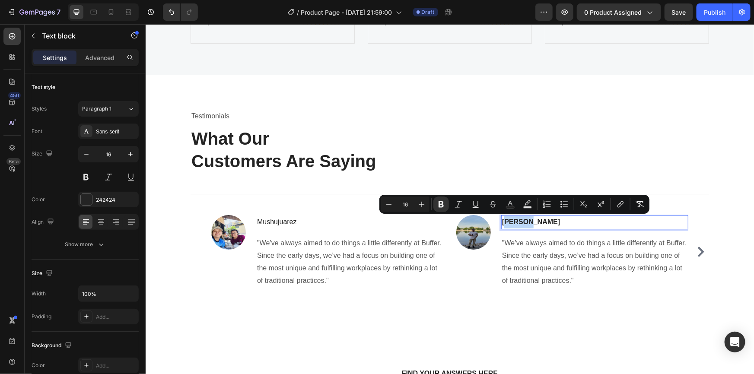
drag, startPoint x: 528, startPoint y: 223, endPoint x: 501, endPoint y: 226, distance: 27.5
click at [502, 226] on p "Ryan S." at bounding box center [594, 222] width 185 height 13
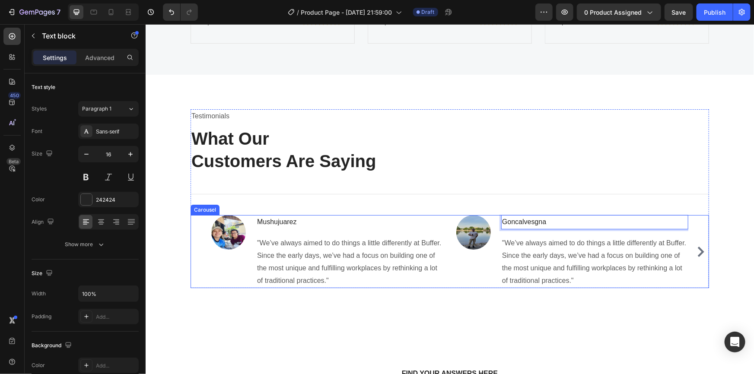
click at [697, 255] on icon "Carousel Next Arrow" at bounding box center [700, 251] width 6 height 10
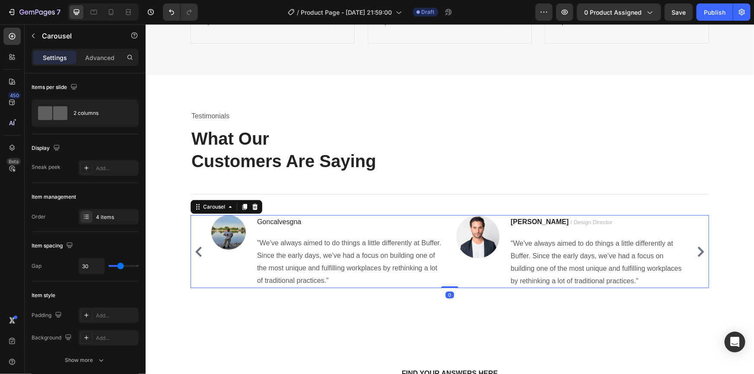
drag, startPoint x: 196, startPoint y: 254, endPoint x: 206, endPoint y: 255, distance: 10.4
click at [196, 254] on icon "Carousel Back Arrow" at bounding box center [198, 251] width 6 height 10
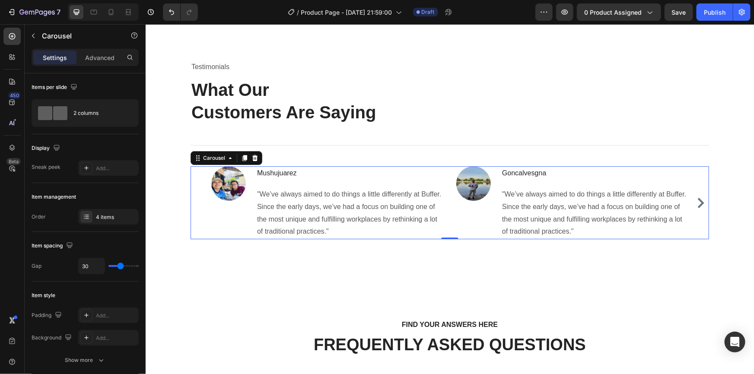
scroll to position [3256, 0]
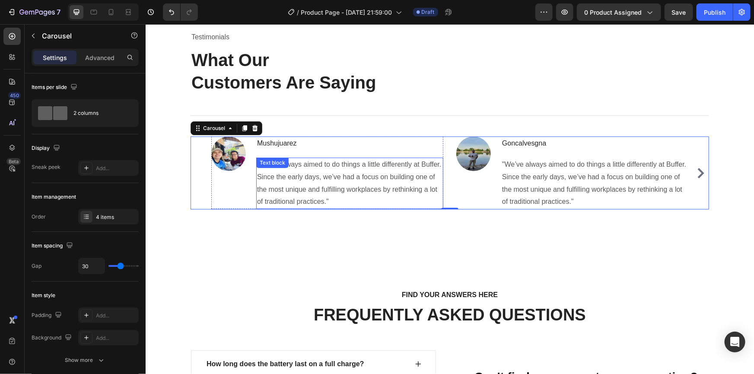
click at [258, 170] on div ""We’ve always aimed to do things a little differently at Buffer. Since the earl…" at bounding box center [349, 182] width 187 height 51
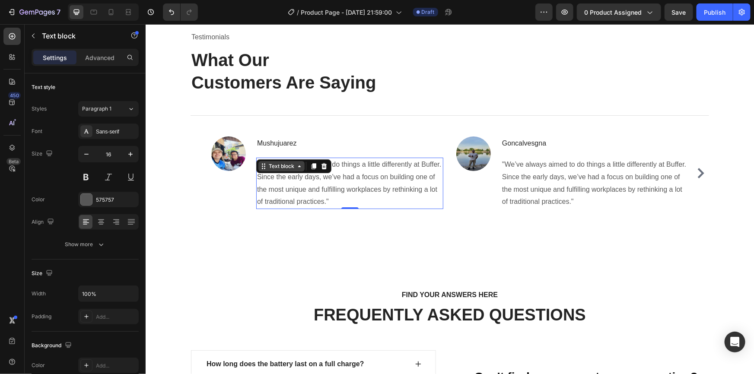
click at [258, 170] on div "Text block" at bounding box center [281, 166] width 46 height 10
click at [329, 182] on p ""We’ve always aimed to do things a little differently at Buffer. Since the earl…" at bounding box center [349, 183] width 185 height 50
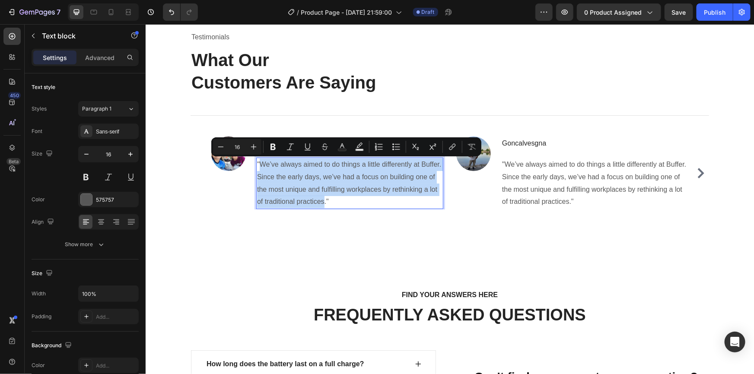
drag, startPoint x: 256, startPoint y: 162, endPoint x: 321, endPoint y: 202, distance: 76.6
click at [321, 202] on p ""We’ve always aimed to do things a little differently at Buffer. Since the earl…" at bounding box center [349, 183] width 185 height 50
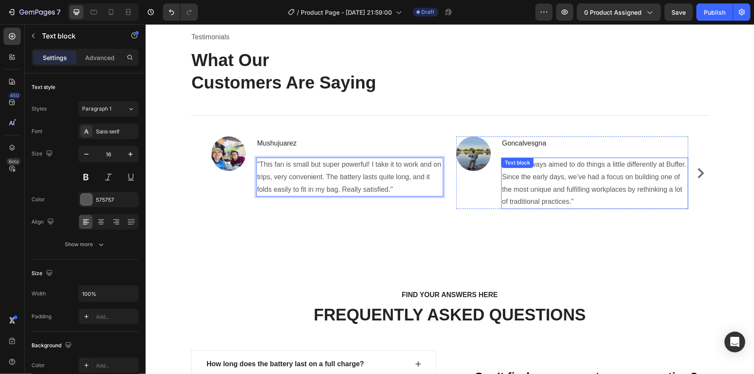
click at [536, 168] on div ""We’ve always aimed to do things a little differently at Buffer. Since the earl…" at bounding box center [594, 182] width 187 height 51
click at [531, 166] on div "Text block" at bounding box center [517, 163] width 29 height 8
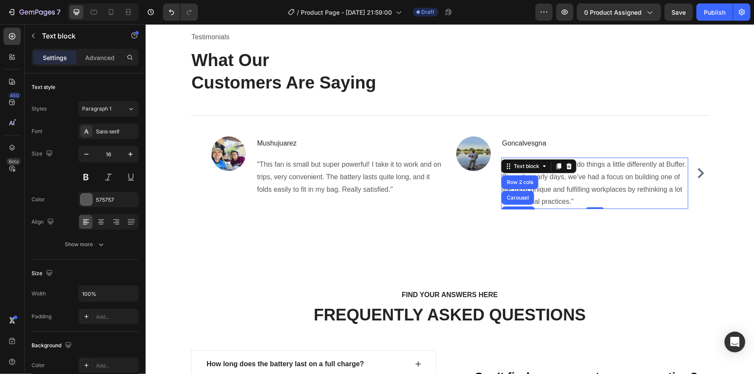
click at [570, 194] on p ""We’ve always aimed to do things a little differently at Buffer. Since the earl…" at bounding box center [594, 183] width 185 height 50
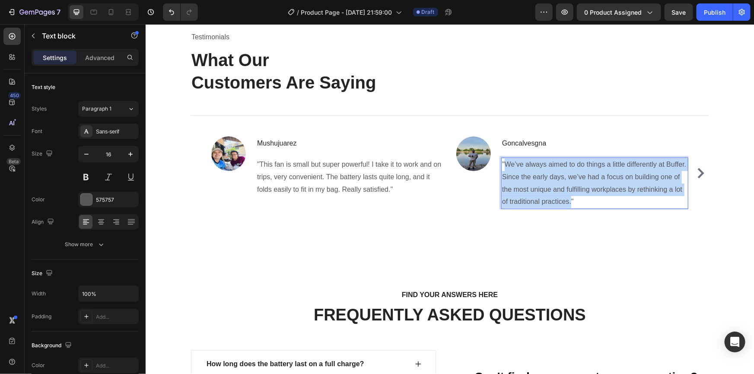
drag, startPoint x: 501, startPoint y: 162, endPoint x: 567, endPoint y: 200, distance: 76.3
click at [567, 200] on p ""We’ve always aimed to do things a little differently at Buffer. Since the earl…" at bounding box center [594, 183] width 185 height 50
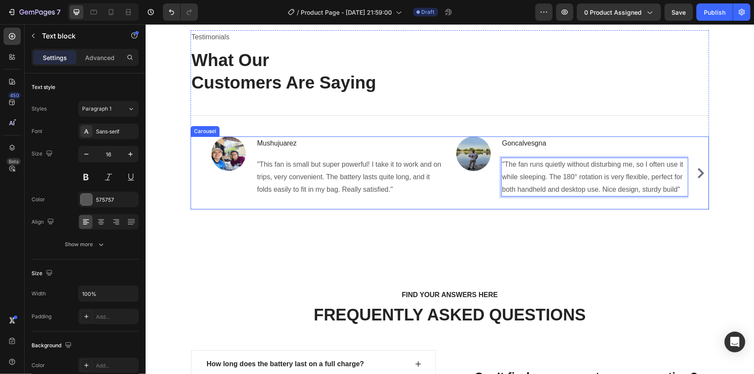
click at [701, 172] on icon "Carousel Next Arrow" at bounding box center [700, 173] width 10 height 10
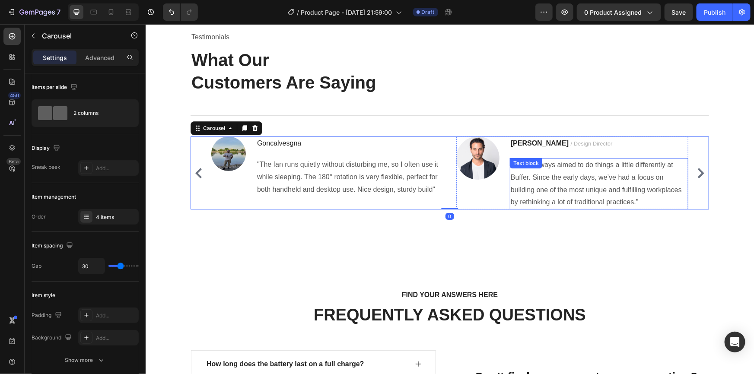
click at [556, 173] on p ""We’ve always aimed to do things a little differently at Buffer. Since the earl…" at bounding box center [598, 184] width 177 height 50
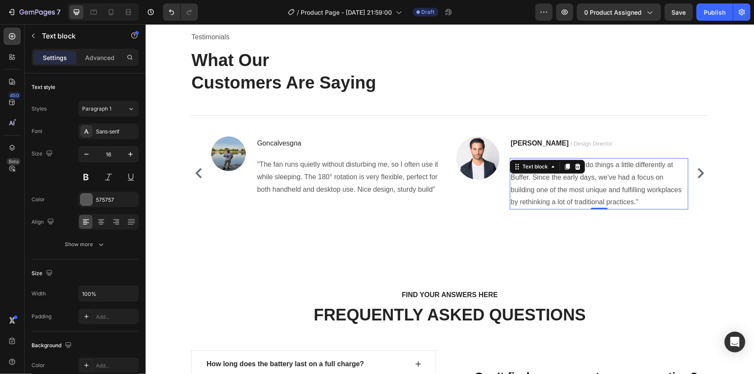
click at [608, 191] on p ""We’ve always aimed to do things a little differently at Buffer. Since the earl…" at bounding box center [598, 184] width 177 height 50
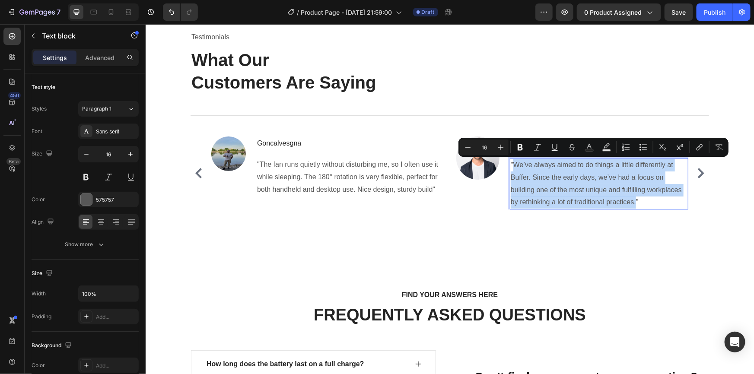
drag, startPoint x: 509, startPoint y: 164, endPoint x: 625, endPoint y: 207, distance: 124.2
click at [630, 203] on p ""We’ve always aimed to do things a little differently at Buffer. Since the earl…" at bounding box center [598, 184] width 177 height 50
click at [631, 204] on p ""We’ve always aimed to do things a little differently at Buffer. Since the earl…" at bounding box center [598, 184] width 177 height 50
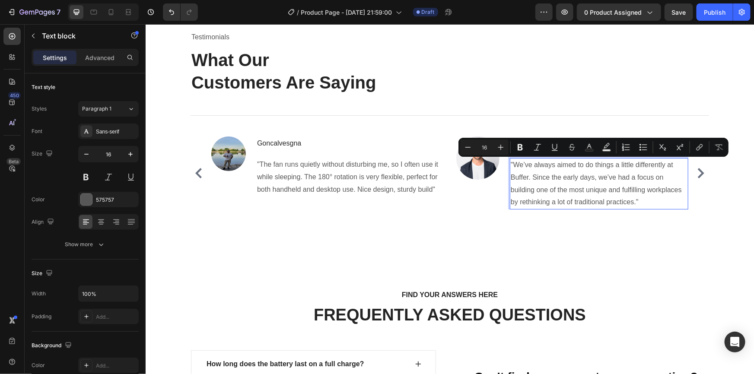
click at [633, 204] on p ""We’ve always aimed to do things a little differently at Buffer. Since the earl…" at bounding box center [598, 184] width 177 height 50
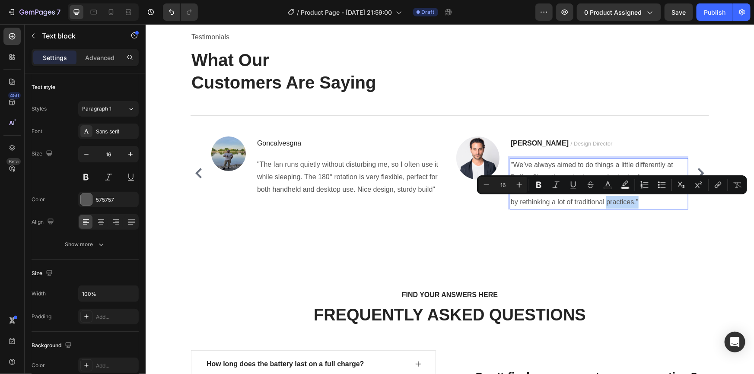
drag, startPoint x: 633, startPoint y: 204, endPoint x: 624, endPoint y: 200, distance: 9.6
click at [621, 203] on p ""We’ve always aimed to do things a little differently at Buffer. Since the earl…" at bounding box center [598, 184] width 177 height 50
click at [624, 200] on p ""We’ve always aimed to do things a little differently at Buffer. Since the earl…" at bounding box center [598, 184] width 177 height 50
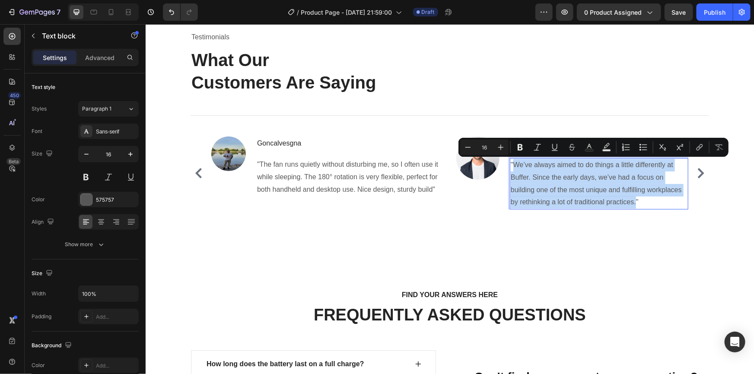
drag, startPoint x: 512, startPoint y: 164, endPoint x: 633, endPoint y: 202, distance: 127.4
click at [633, 202] on p ""We’ve always aimed to do things a little differently at Buffer. Since the earl…" at bounding box center [598, 184] width 177 height 50
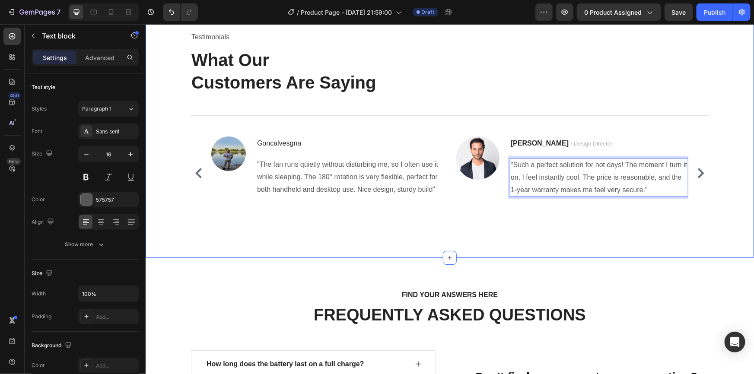
click at [585, 213] on div "Testimonials Text block What Our Customers Are Saying Heading Title Line Image …" at bounding box center [449, 126] width 595 height 193
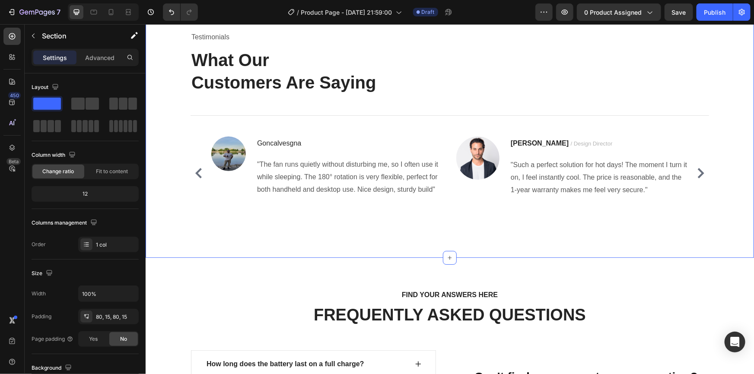
scroll to position [3240, 0]
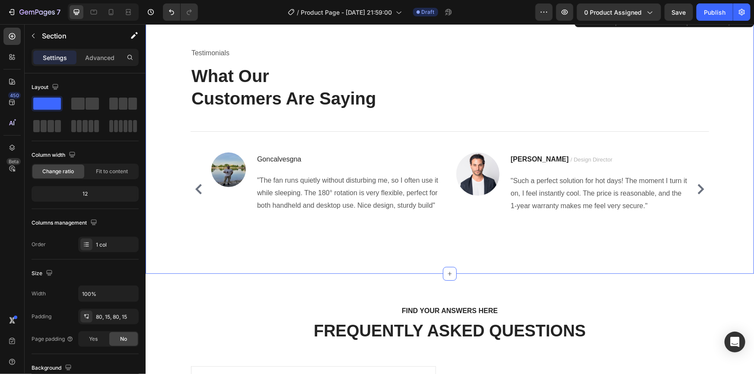
click at [642, 222] on div "Image Ryan S. / Design Director Text block "Such a perfect solution for hot day…" at bounding box center [572, 188] width 232 height 73
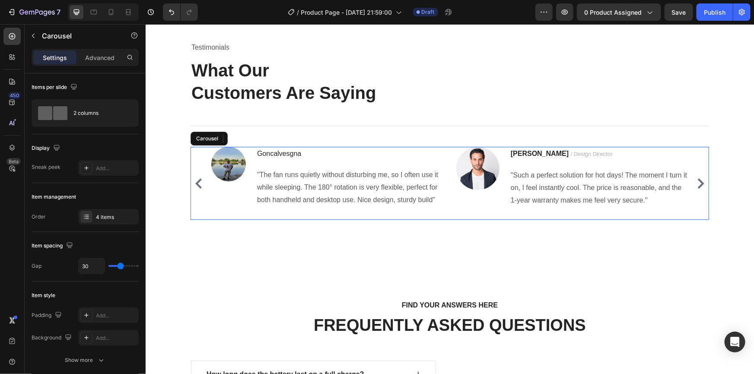
click at [197, 190] on button "Carousel Back Arrow" at bounding box center [198, 183] width 14 height 14
click at [195, 188] on icon "Carousel Back Arrow" at bounding box center [198, 183] width 6 height 10
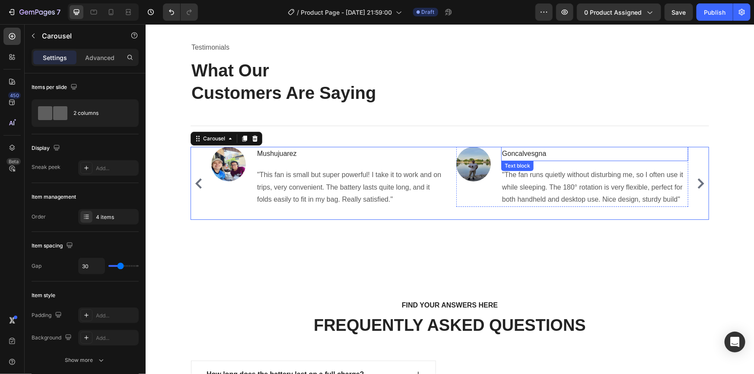
click at [534, 160] on p "Goncalvesgna" at bounding box center [594, 153] width 185 height 13
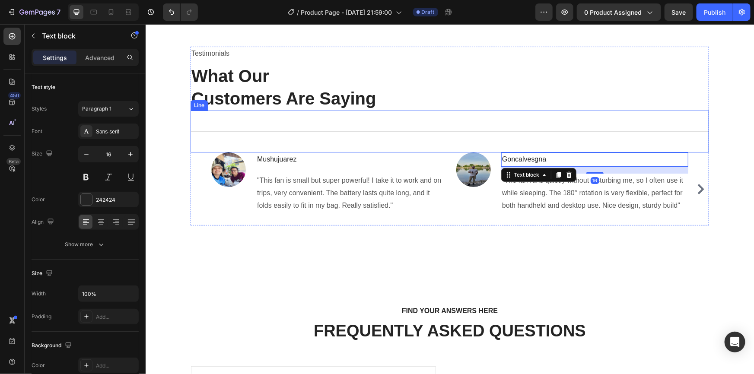
scroll to position [3197, 0]
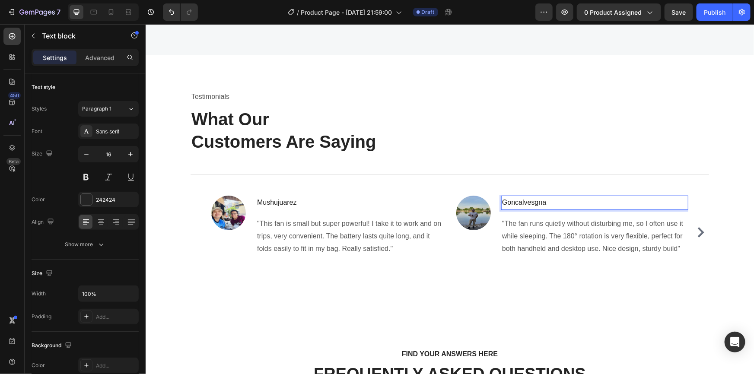
click at [534, 202] on p "Goncalvesgna" at bounding box center [594, 202] width 185 height 13
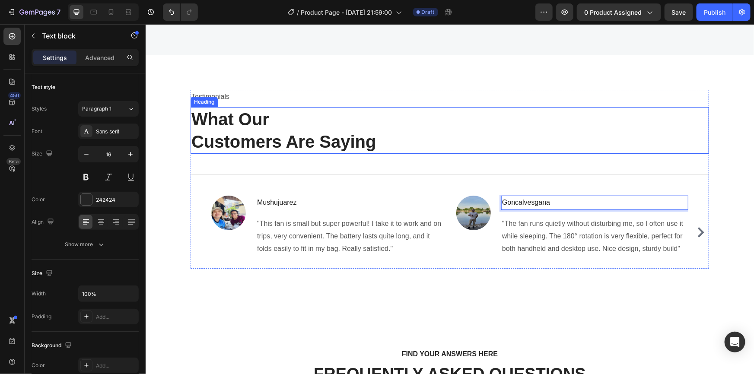
click at [575, 142] on p "What Our Customers Are Saying" at bounding box center [449, 130] width 517 height 45
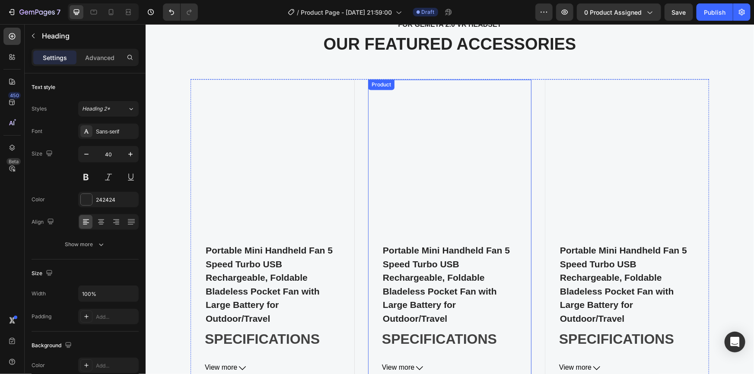
scroll to position [2450, 0]
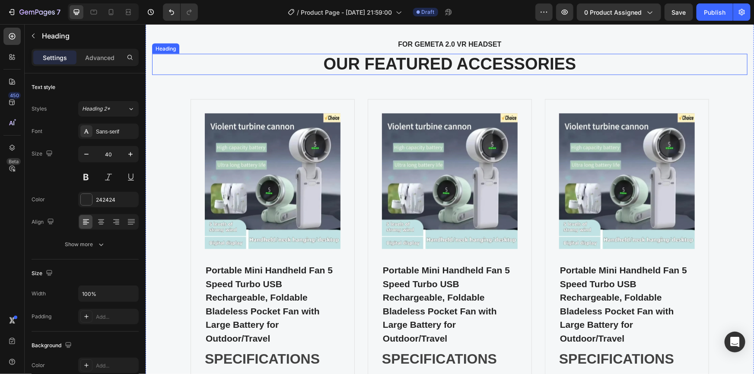
click at [450, 56] on p "OUR FEATURED ACCESSORIES" at bounding box center [450, 64] width 594 height 20
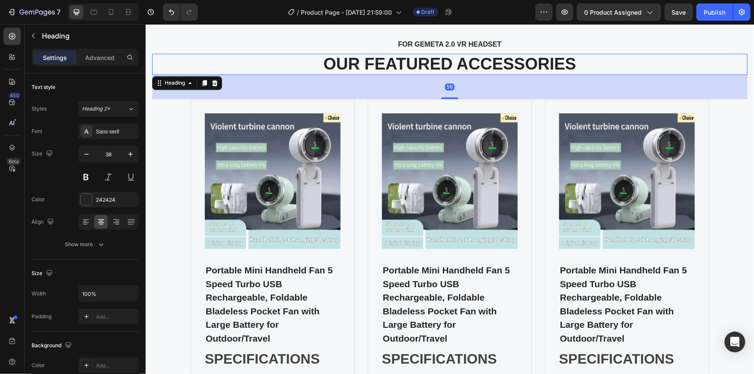
click at [450, 56] on p "OUR FEATURED ACCESSORIES" at bounding box center [450, 64] width 594 height 20
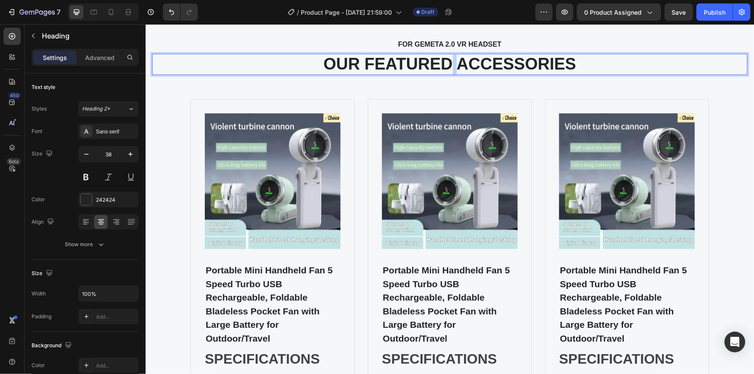
click at [450, 56] on p "OUR FEATURED ACCESSORIES" at bounding box center [450, 64] width 594 height 20
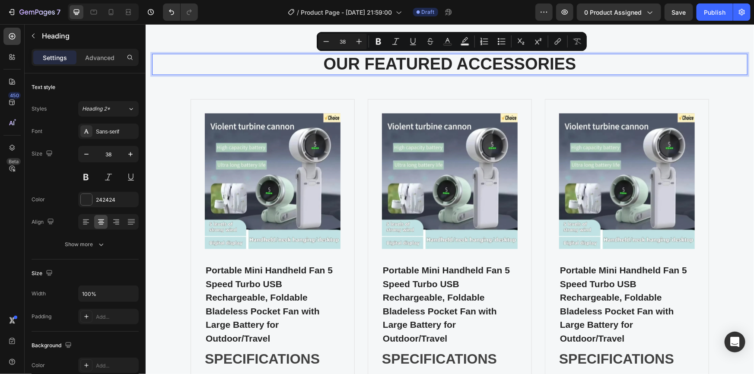
click at [568, 64] on p "OUR FEATURED ACCESSORIES" at bounding box center [450, 64] width 594 height 20
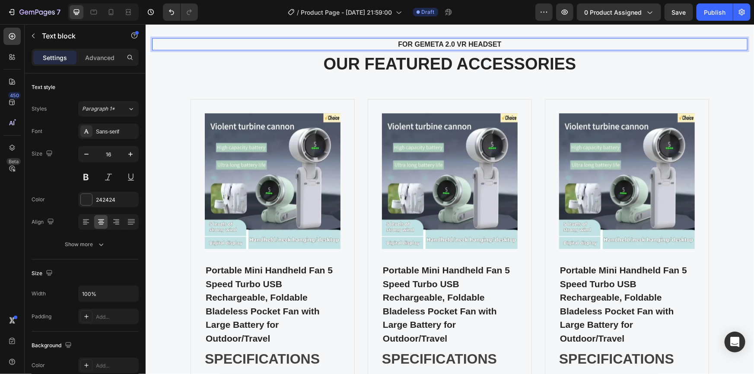
click at [497, 41] on p "FOR GEMETA 2.0 VR HEADSET" at bounding box center [449, 44] width 580 height 10
click at [504, 44] on p "FOR GEMETA 2.0 VR HEADSET" at bounding box center [449, 44] width 580 height 10
drag, startPoint x: 495, startPoint y: 43, endPoint x: 394, endPoint y: 42, distance: 101.1
click at [394, 42] on p "FOR GEMETA 2.0 VR HEADSET" at bounding box center [449, 44] width 580 height 10
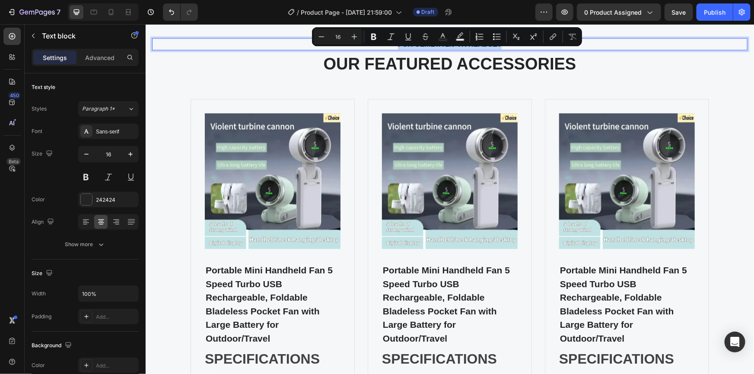
copy p "FOR GEMETA 2.0 VR HEADSET"
click at [616, 46] on p "FOR GEMETA 2.0 VR HEADSET" at bounding box center [449, 44] width 580 height 10
click at [633, 68] on p "OUR FEATURED ACCESSORIES" at bounding box center [450, 64] width 594 height 20
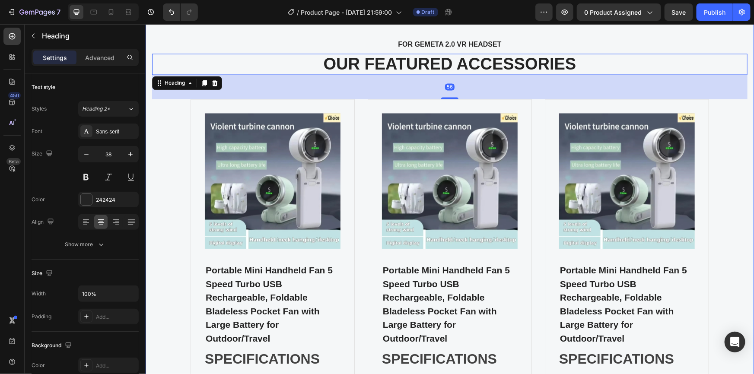
click at [554, 43] on p "FOR GEMETA 2.0 VR HEADSET" at bounding box center [449, 44] width 580 height 10
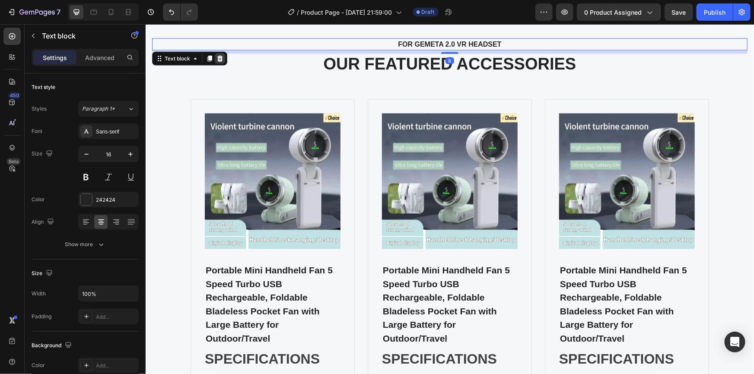
click at [220, 57] on icon at bounding box center [220, 58] width 6 height 6
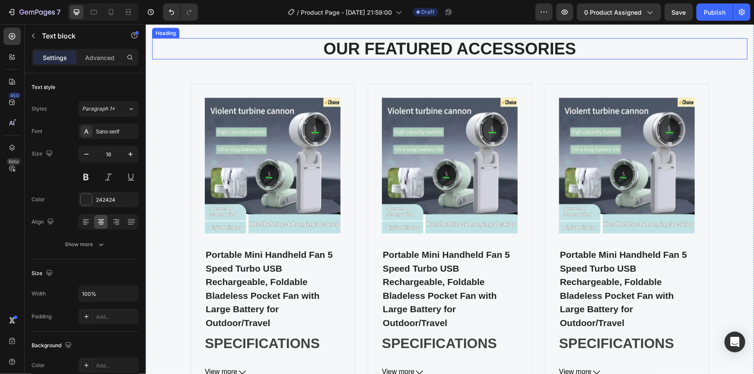
scroll to position [2435, 0]
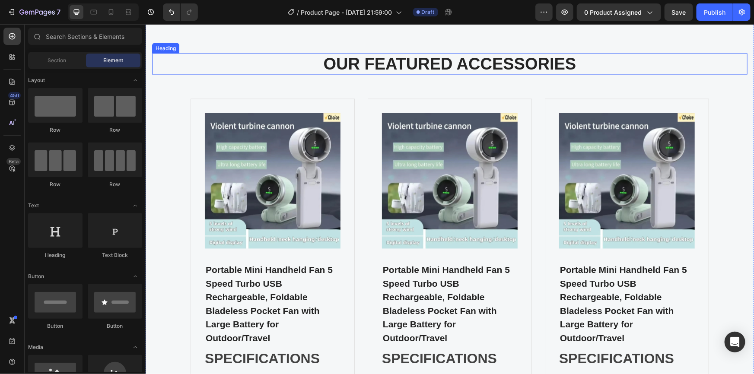
click at [334, 62] on p "OUR FEATURED ACCESSORIES" at bounding box center [450, 64] width 594 height 20
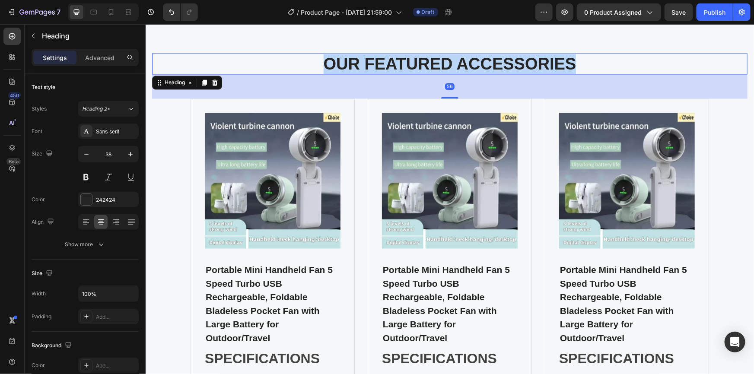
click at [333, 62] on p "OUR FEATURED ACCESSORIES" at bounding box center [450, 64] width 594 height 20
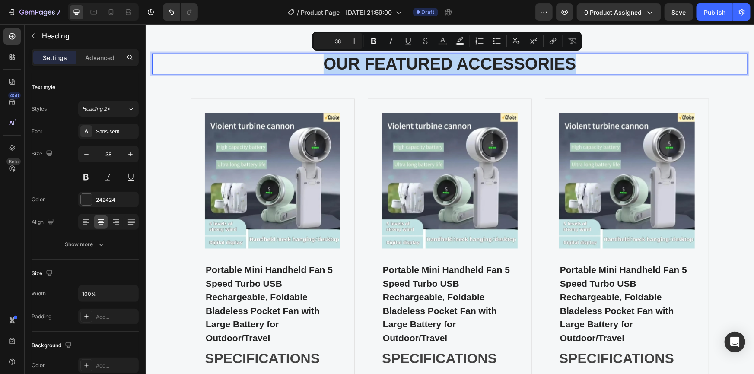
copy p "OUR FEATURED ACCESSORIES"
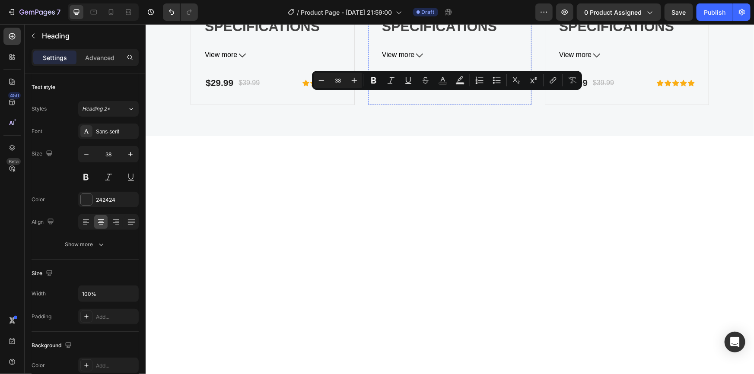
scroll to position [2728, 0]
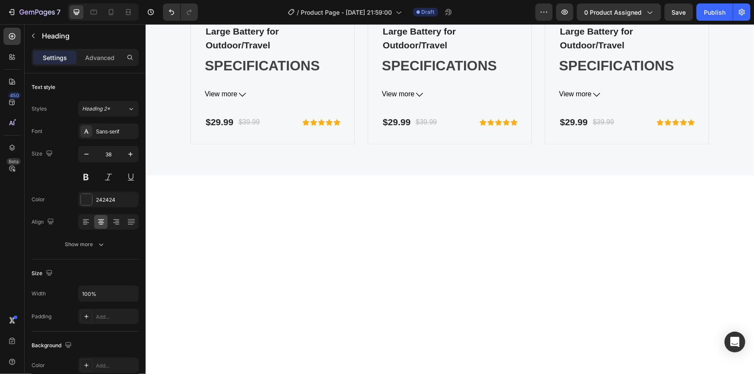
scroll to position [2650, 0]
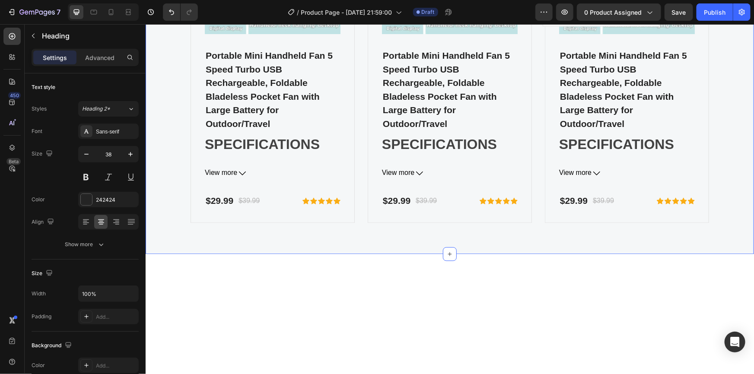
click at [382, 151] on div "OUR FEATURED ACCESSORIES Heading 56 Product Images Portable Mini Handheld Fan 5…" at bounding box center [449, 30] width 608 height 446
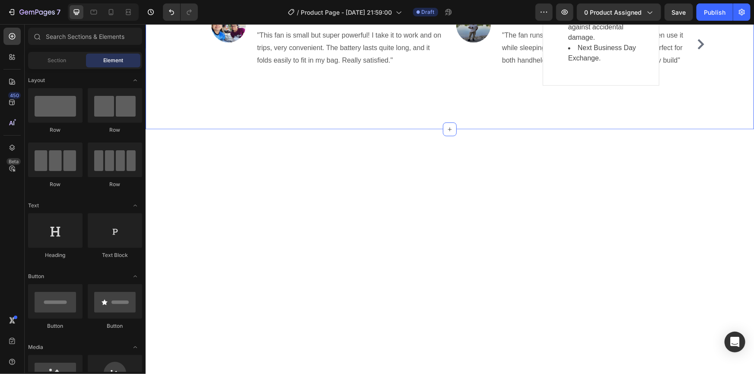
scroll to position [2610, 0]
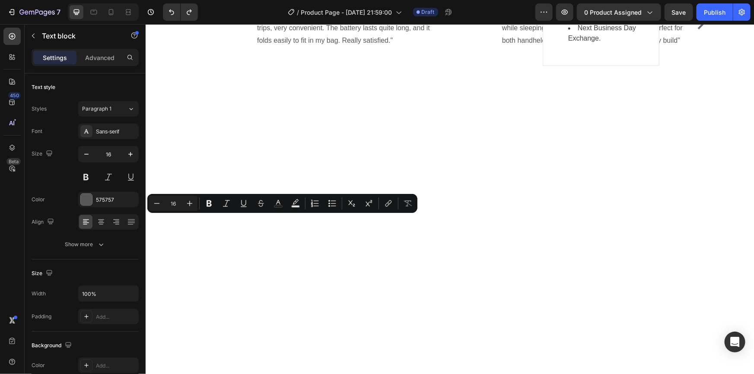
copy p "Testimonials"
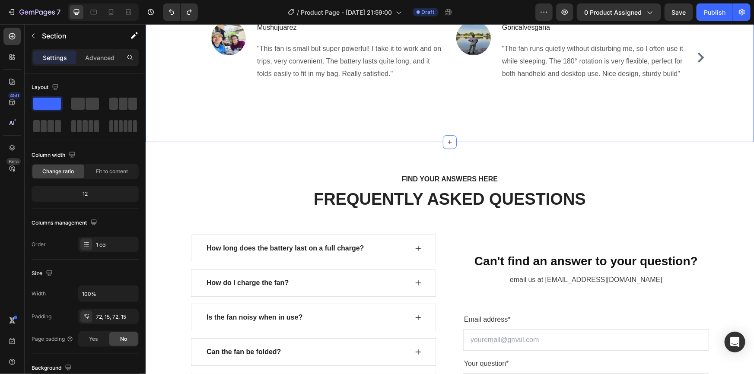
scroll to position [2925, 0]
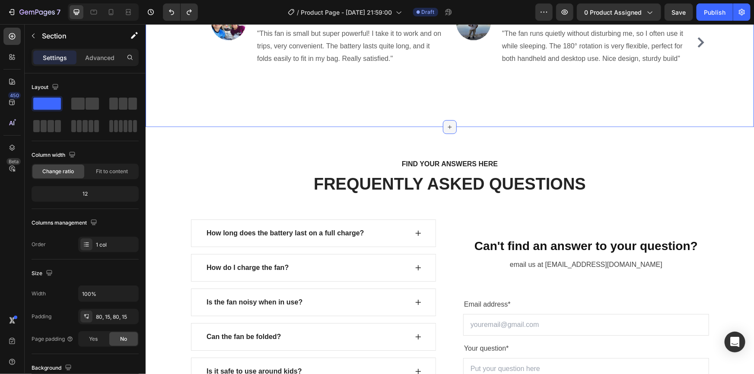
drag, startPoint x: 445, startPoint y: 127, endPoint x: 443, endPoint y: 119, distance: 8.6
click at [443, 120] on div at bounding box center [449, 127] width 14 height 14
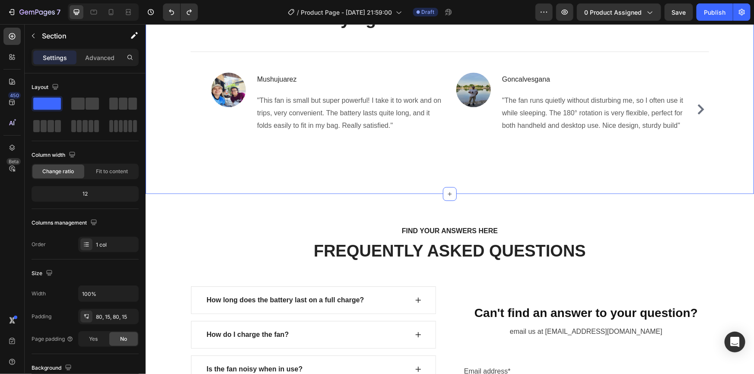
scroll to position [2846, 0]
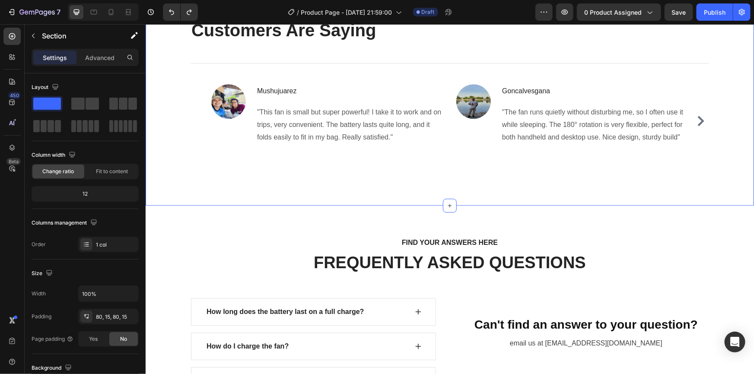
click at [383, 159] on div "Testimonials Text block What Our Customers Are Saying Heading Title Line Image …" at bounding box center [449, 74] width 595 height 193
click at [112, 12] on icon at bounding box center [111, 12] width 9 height 9
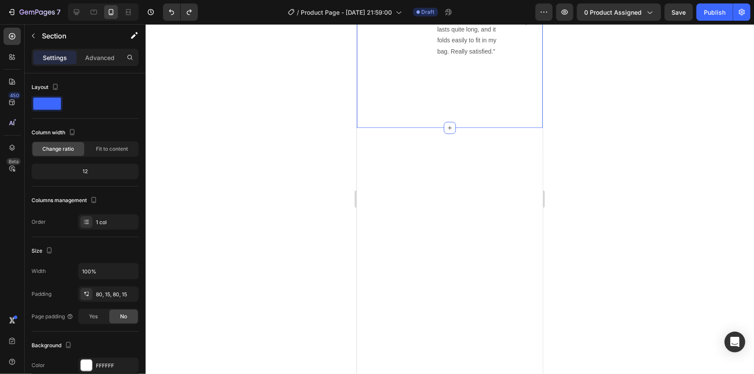
scroll to position [2692, 0]
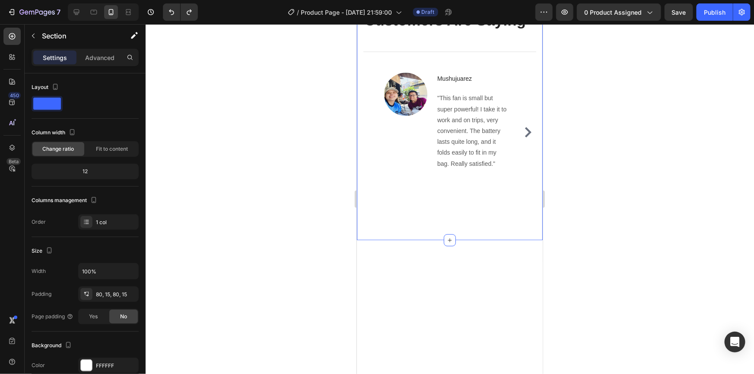
click at [642, 112] on div at bounding box center [450, 199] width 608 height 350
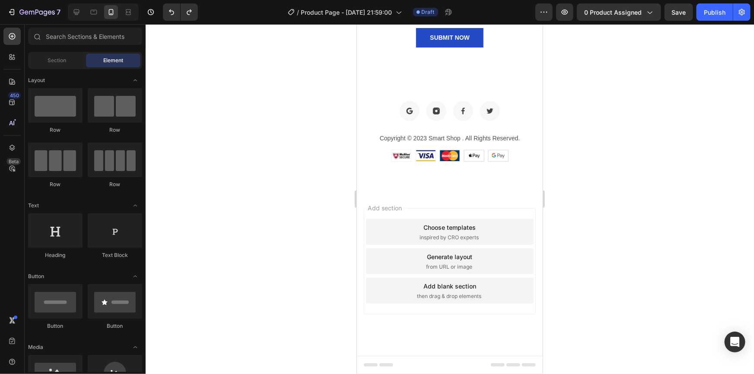
scroll to position [3658, 0]
click at [487, 211] on div "Add section Choose templates inspired by CRO experts Generate layout from URL o…" at bounding box center [449, 261] width 172 height 106
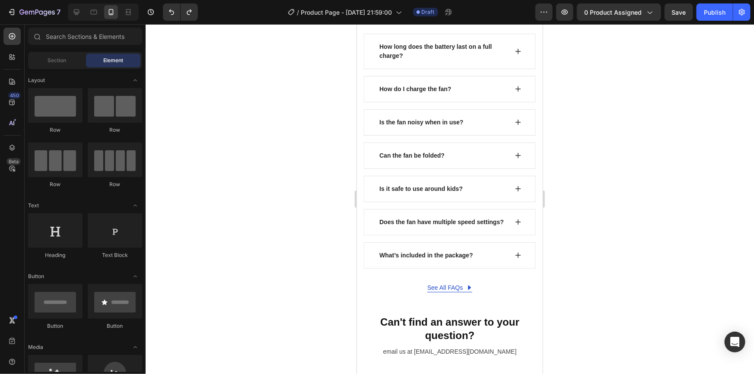
scroll to position [3081, 0]
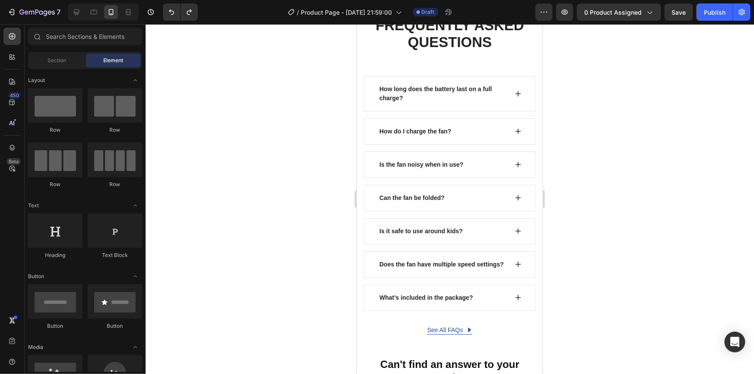
drag, startPoint x: 539, startPoint y: 345, endPoint x: 907, endPoint y: 171, distance: 406.7
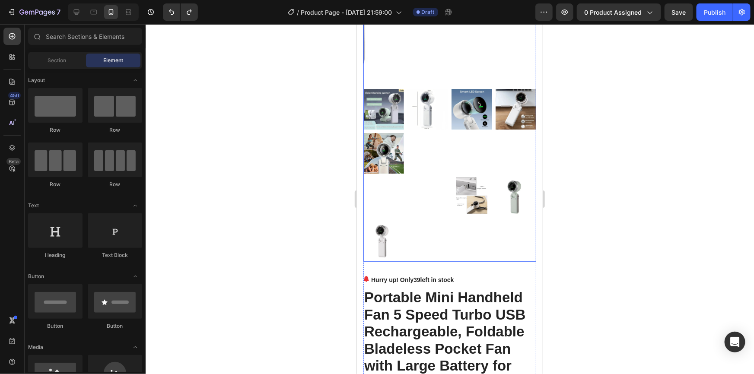
scroll to position [157, 0]
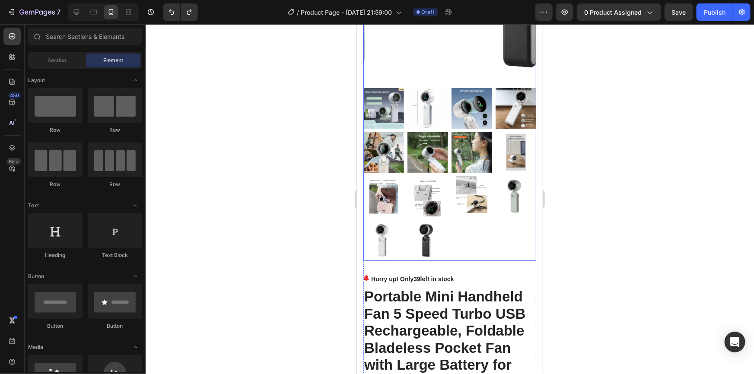
click at [417, 102] on img at bounding box center [427, 108] width 41 height 41
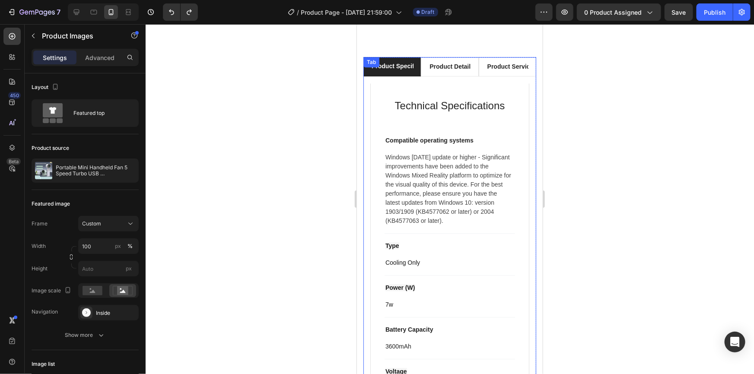
scroll to position [1060, 0]
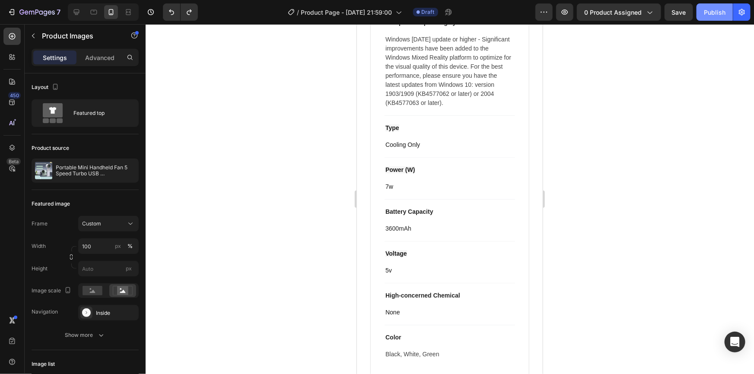
click at [705, 16] on div "Publish" at bounding box center [715, 12] width 22 height 9
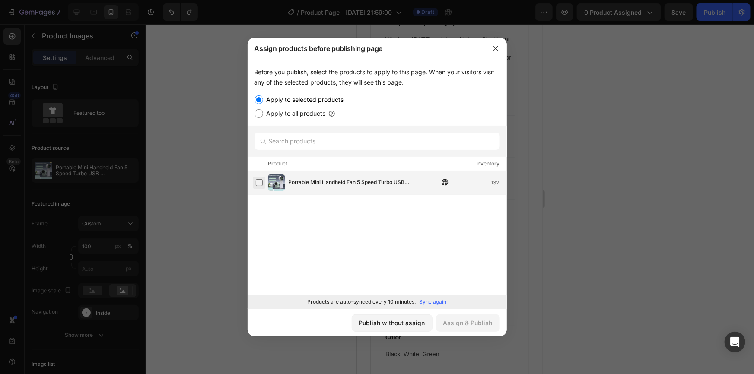
click at [260, 179] on label at bounding box center [259, 182] width 7 height 7
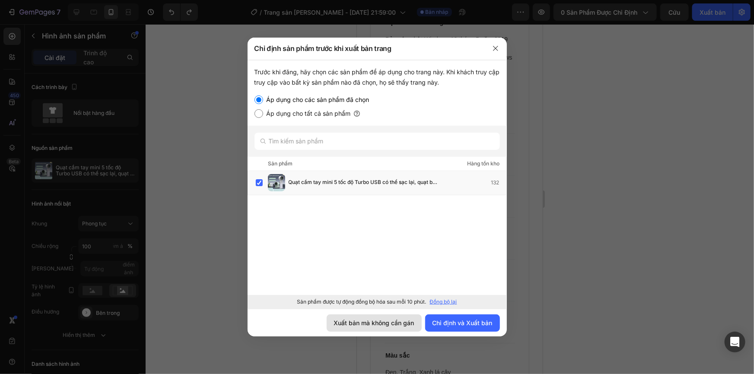
drag, startPoint x: 404, startPoint y: 324, endPoint x: 48, endPoint y: 299, distance: 356.5
click at [404, 324] on font "Xuất bản mà không cần gán" at bounding box center [374, 322] width 80 height 7
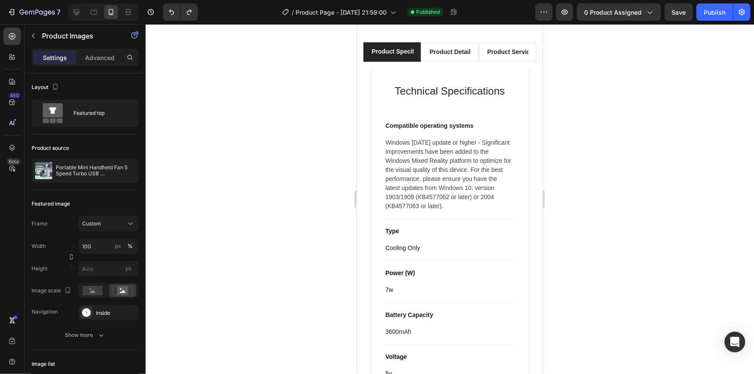
scroll to position [982, 0]
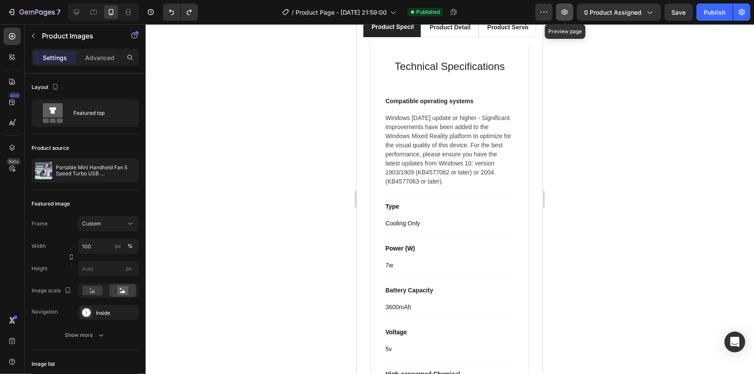
click at [562, 12] on icon "button" at bounding box center [564, 12] width 9 height 9
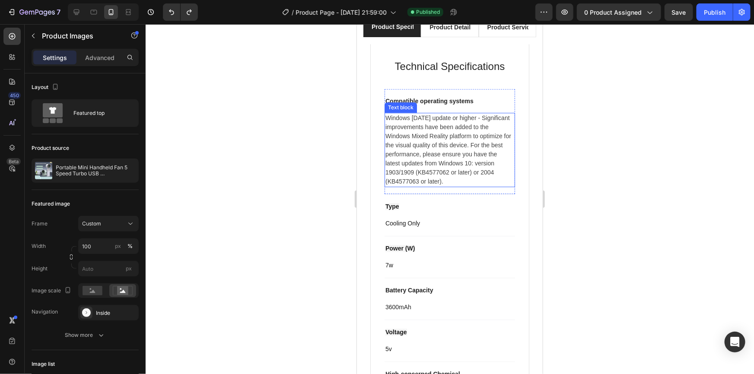
click at [436, 151] on p "Windows 10 May 2019 update or higher - Significant improvements have been added…" at bounding box center [449, 149] width 129 height 73
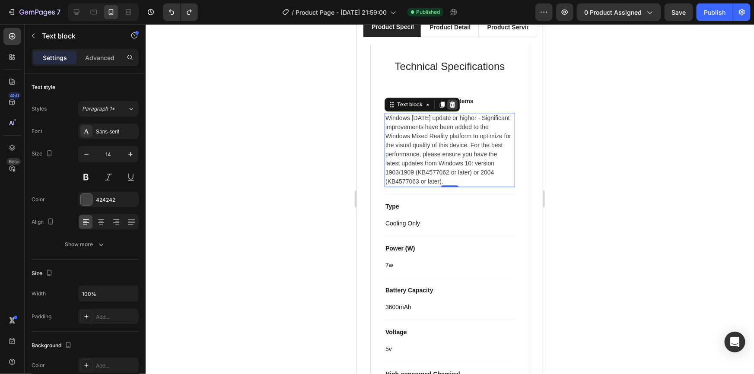
click at [450, 101] on icon at bounding box center [452, 104] width 7 height 7
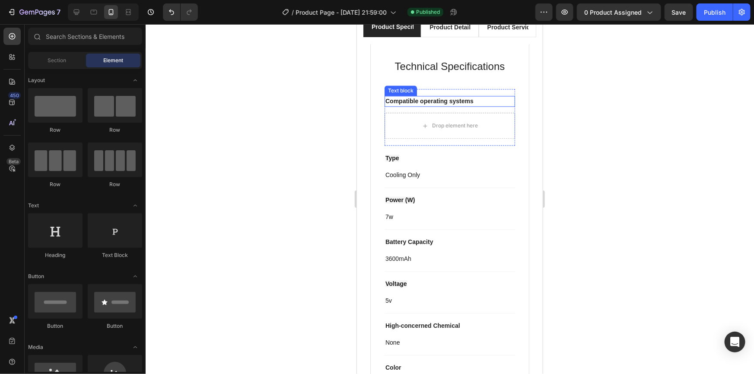
click at [450, 103] on p "Compatible operating systems" at bounding box center [449, 100] width 129 height 9
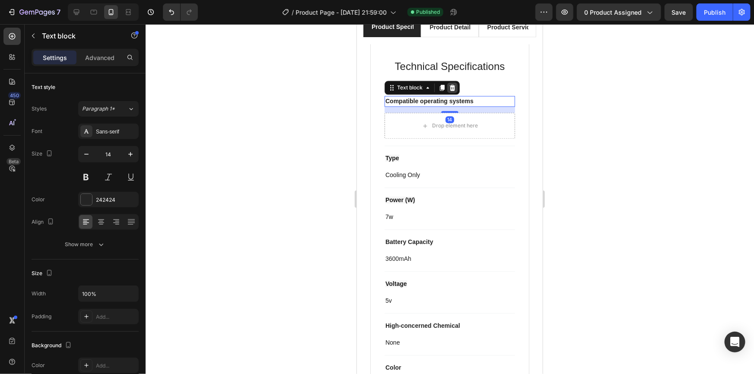
click at [455, 89] on icon at bounding box center [452, 87] width 7 height 7
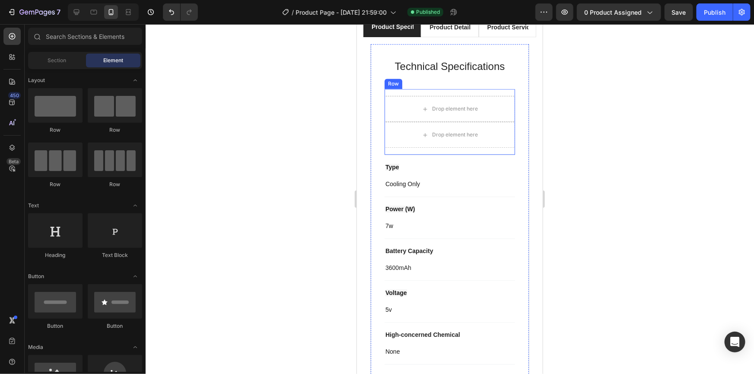
click at [427, 93] on div "Drop element here Drop element here Row" at bounding box center [449, 122] width 130 height 66
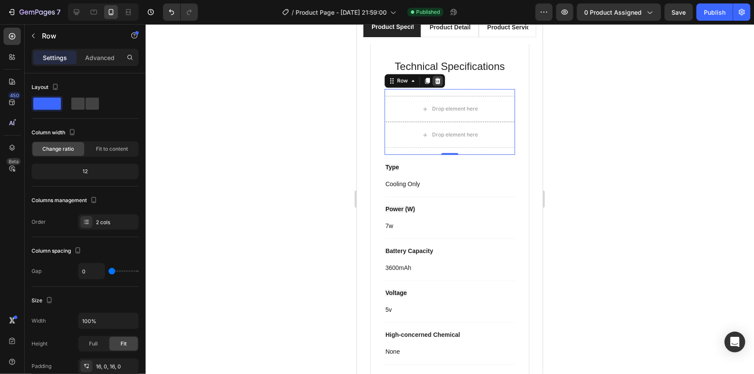
click at [435, 82] on icon at bounding box center [438, 80] width 6 height 6
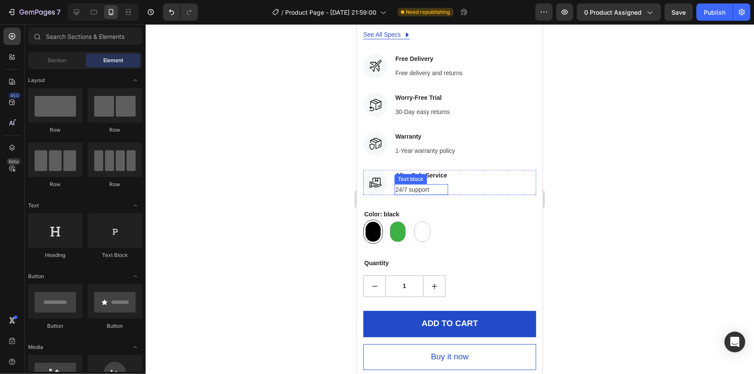
scroll to position [589, 0]
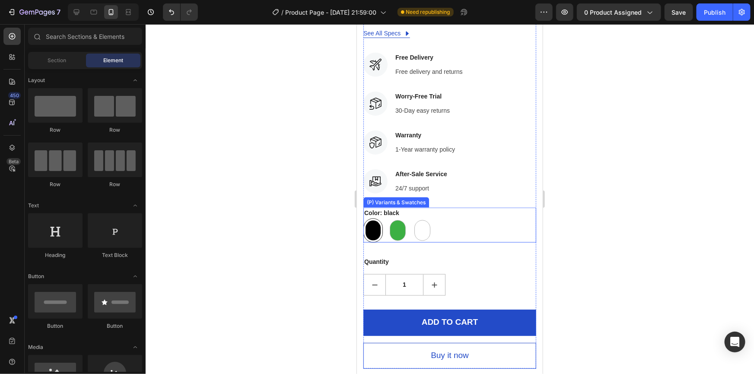
drag, startPoint x: 395, startPoint y: 224, endPoint x: 435, endPoint y: 189, distance: 53.6
click at [395, 224] on div at bounding box center [397, 230] width 16 height 21
click at [388, 218] on input "green green" at bounding box center [387, 218] width 0 height 0
radio input "true"
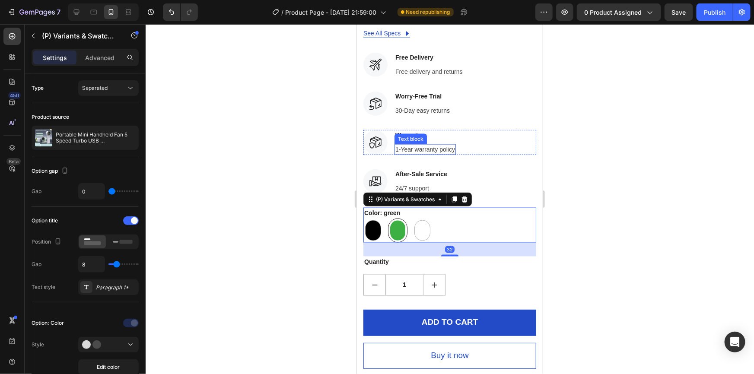
scroll to position [510, 0]
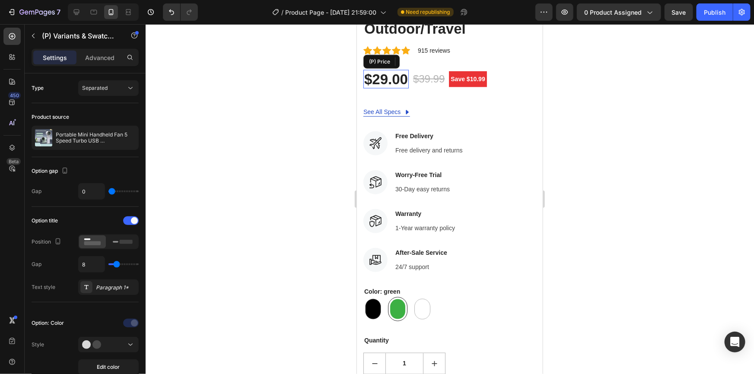
click at [401, 70] on div "$29.00" at bounding box center [385, 79] width 45 height 19
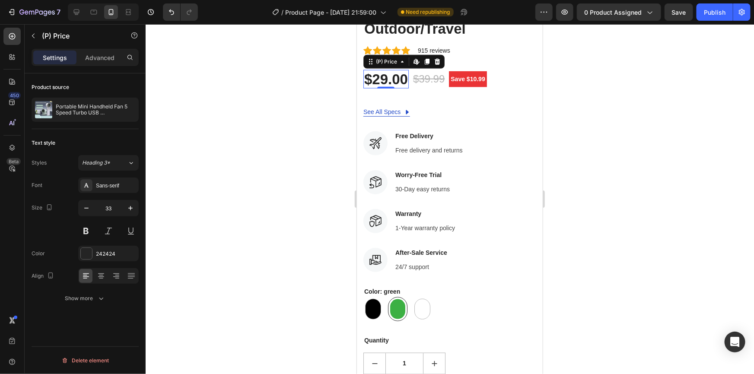
click at [401, 70] on div "$29.00" at bounding box center [385, 79] width 45 height 19
click at [403, 70] on div "$29.00" at bounding box center [385, 79] width 45 height 19
click at [399, 70] on div "$29.00" at bounding box center [385, 79] width 45 height 19
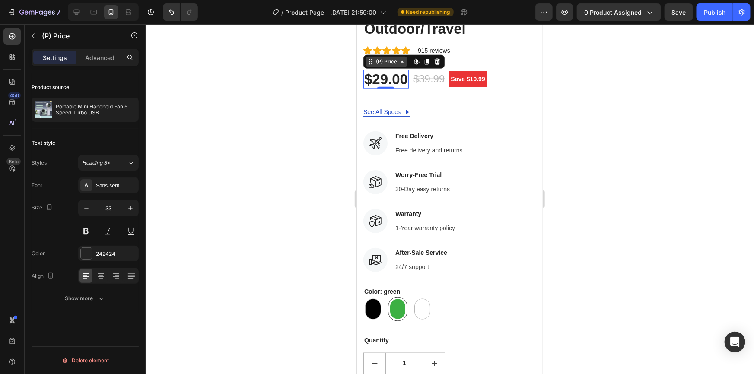
click at [399, 58] on icon at bounding box center [401, 61] width 7 height 7
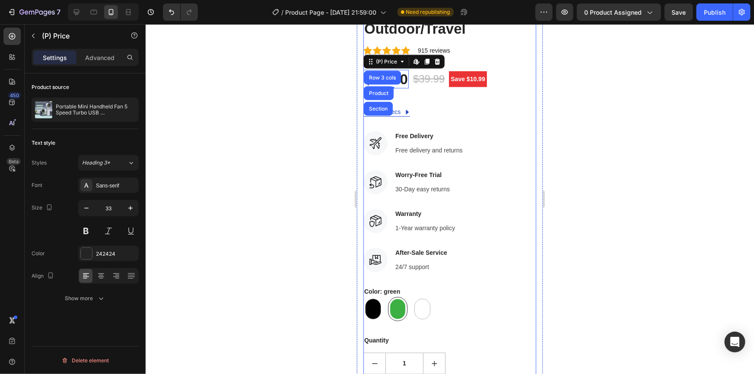
click at [431, 106] on div "See All Specs Button Row" at bounding box center [449, 111] width 173 height 10
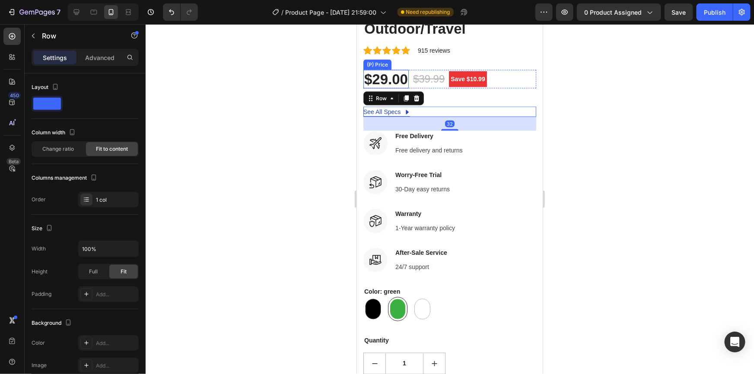
click at [398, 70] on div "$29.00" at bounding box center [385, 79] width 45 height 19
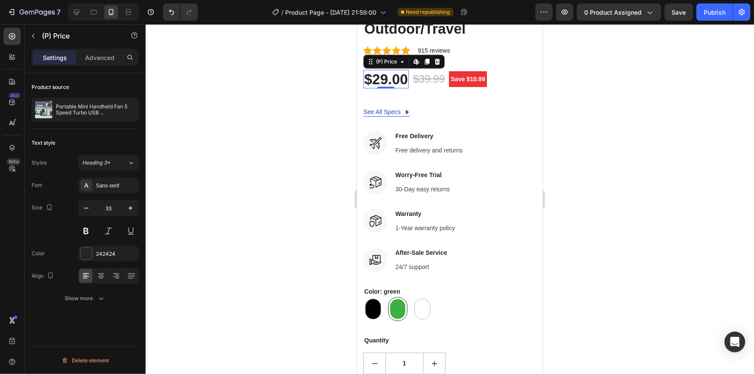
click at [398, 70] on div "$29.00" at bounding box center [385, 79] width 45 height 19
click at [395, 70] on div "$29.00" at bounding box center [385, 79] width 45 height 19
click at [391, 70] on div "$29.00" at bounding box center [385, 79] width 45 height 19
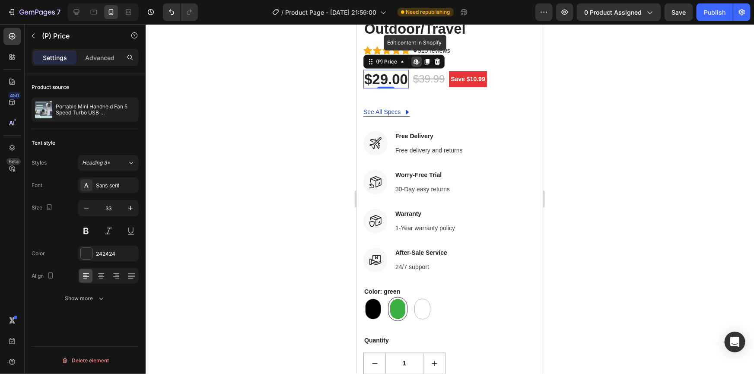
click at [391, 70] on div "$29.00" at bounding box center [385, 79] width 45 height 19
click at [418, 61] on icon at bounding box center [418, 61] width 1 height 1
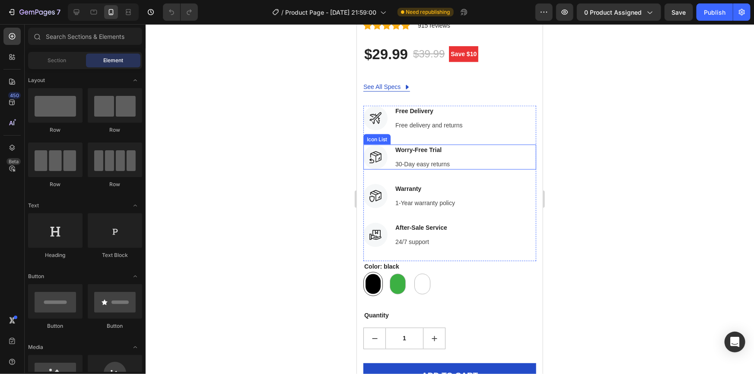
scroll to position [471, 0]
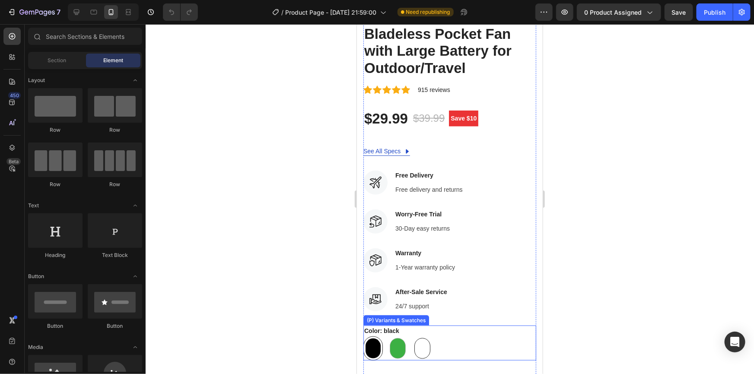
drag, startPoint x: 391, startPoint y: 330, endPoint x: 420, endPoint y: 327, distance: 28.7
click at [391, 338] on div at bounding box center [397, 348] width 16 height 21
click at [388, 336] on input "green green" at bounding box center [387, 336] width 0 height 0
radio input "true"
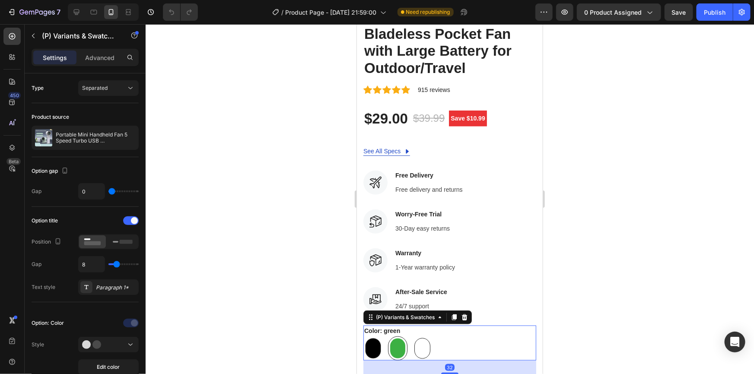
click at [420, 338] on div at bounding box center [422, 348] width 16 height 21
click at [412, 336] on input "white white" at bounding box center [412, 336] width 0 height 0
radio input "true"
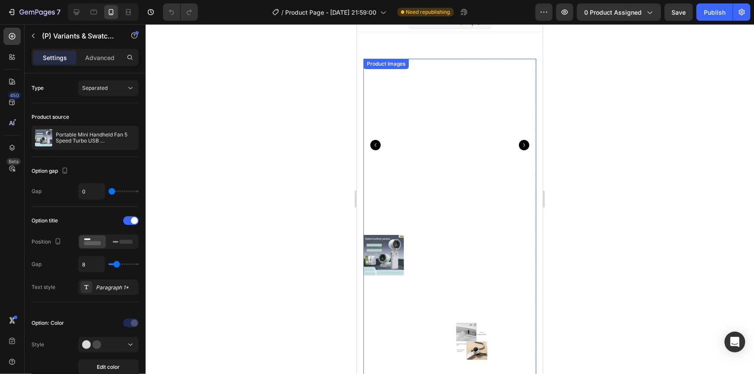
scroll to position [0, 0]
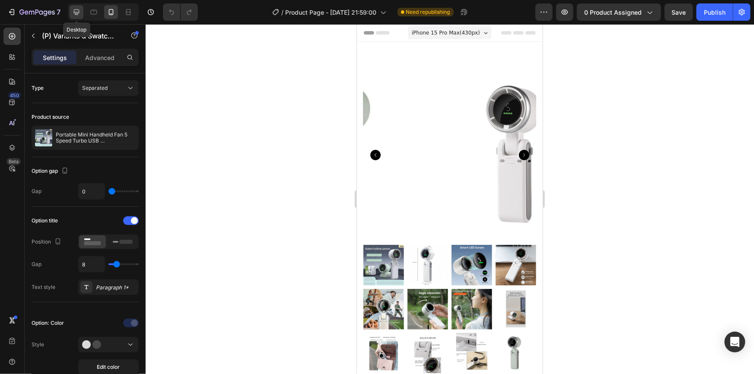
click at [74, 13] on icon at bounding box center [77, 13] width 6 height 6
type input "16"
type input "120"
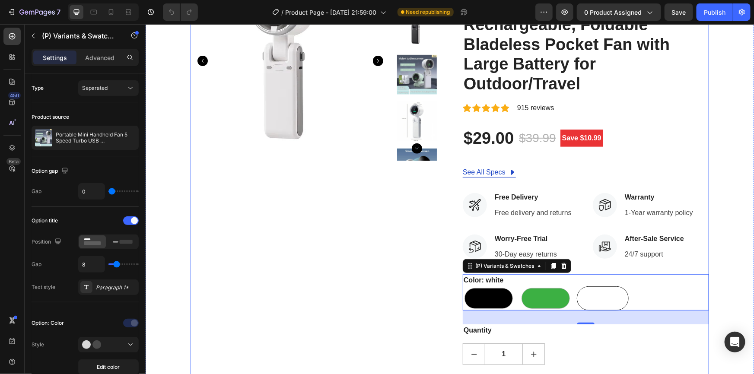
scroll to position [96, 0]
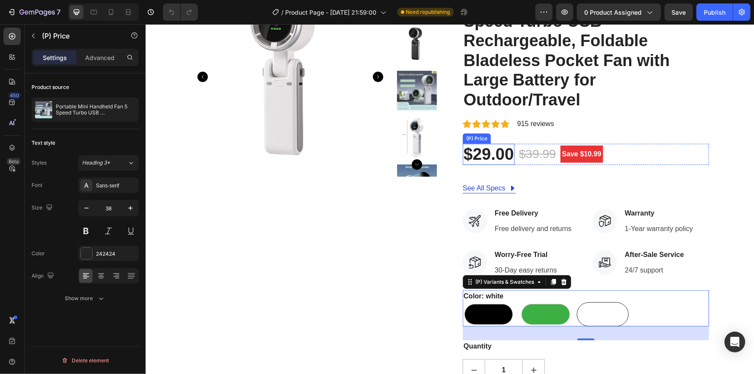
click at [487, 156] on div "$29.00" at bounding box center [488, 154] width 52 height 22
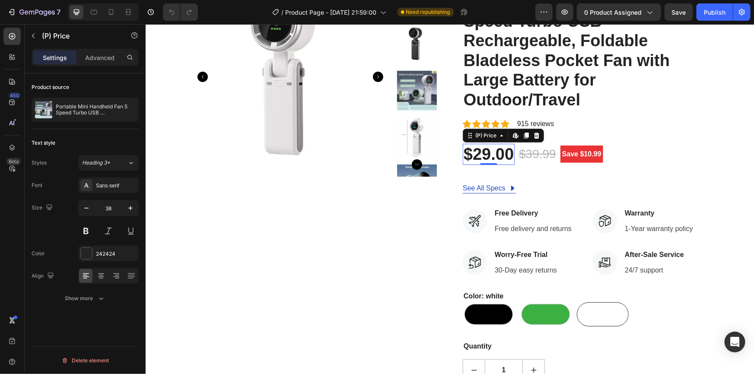
click at [486, 156] on div "$29.00" at bounding box center [488, 154] width 52 height 22
click at [485, 155] on div "$29.00" at bounding box center [488, 154] width 52 height 22
click at [483, 156] on div "$29.00" at bounding box center [488, 154] width 52 height 22
drag, startPoint x: 483, startPoint y: 156, endPoint x: 482, endPoint y: 149, distance: 6.5
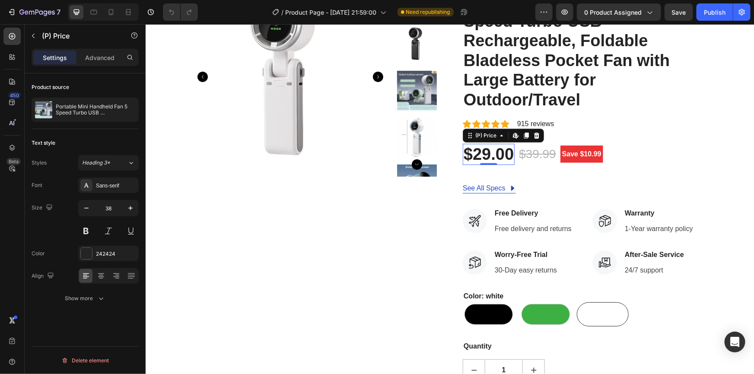
click at [483, 154] on div "$29.00" at bounding box center [488, 154] width 52 height 22
click at [500, 153] on div "$29.00" at bounding box center [488, 154] width 52 height 22
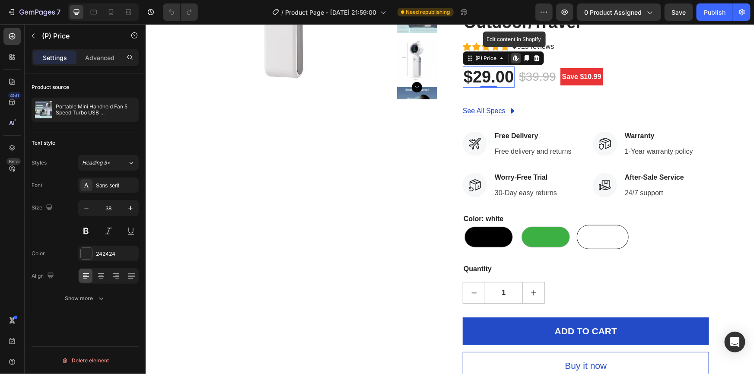
scroll to position [175, 0]
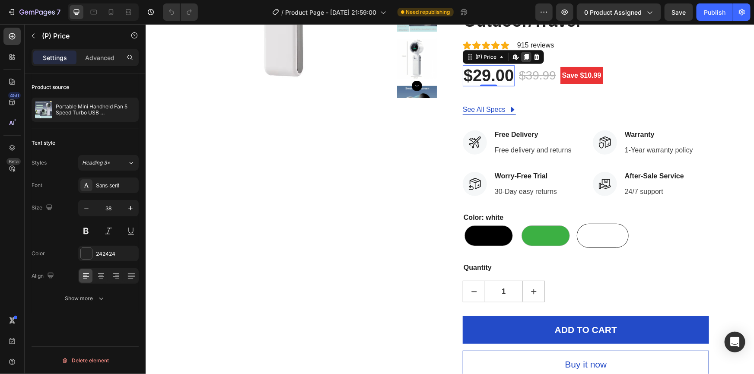
click at [525, 54] on icon at bounding box center [526, 57] width 5 height 6
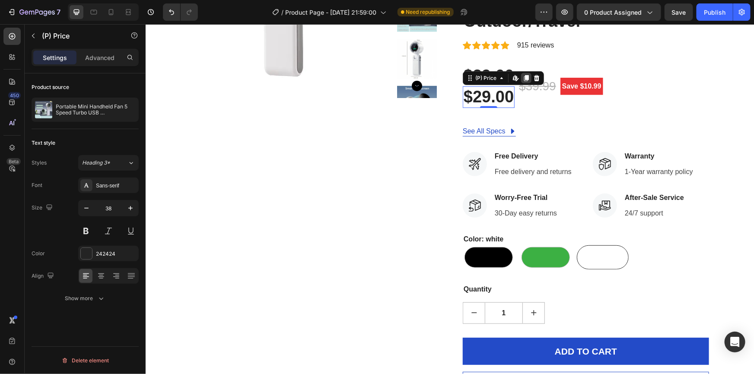
click at [522, 78] on icon at bounding box center [525, 77] width 7 height 7
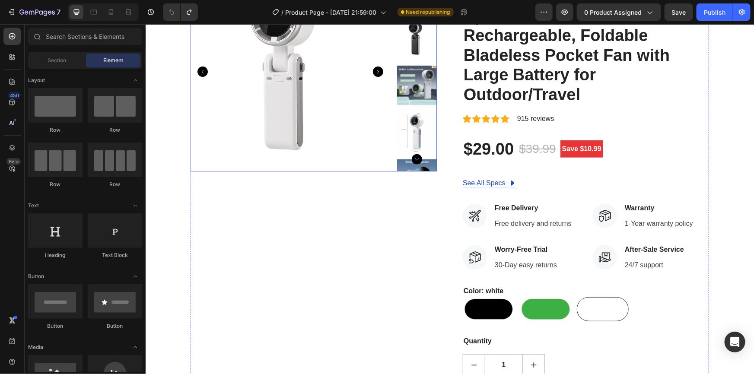
scroll to position [96, 0]
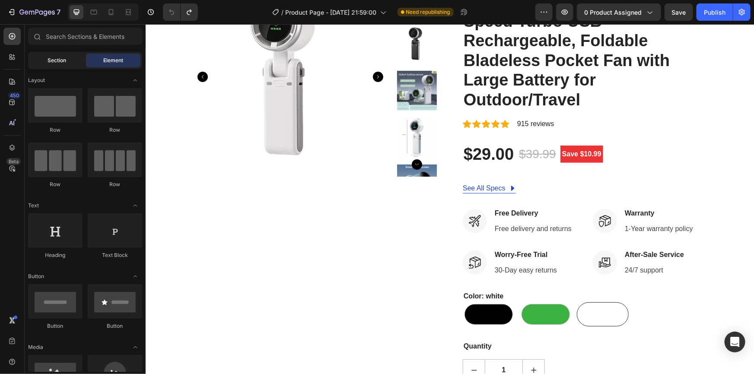
click at [62, 65] on div "Section" at bounding box center [57, 61] width 54 height 14
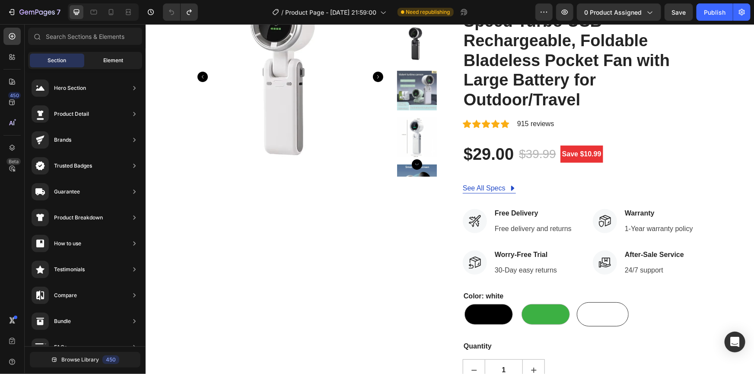
click at [111, 60] on span "Element" at bounding box center [113, 61] width 20 height 8
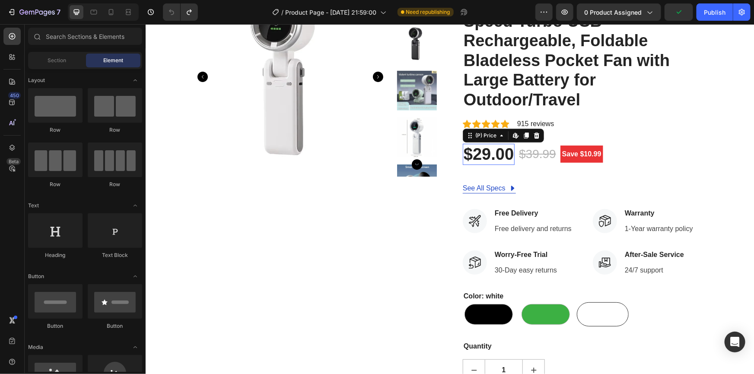
click at [501, 154] on div "$29.00" at bounding box center [488, 154] width 52 height 22
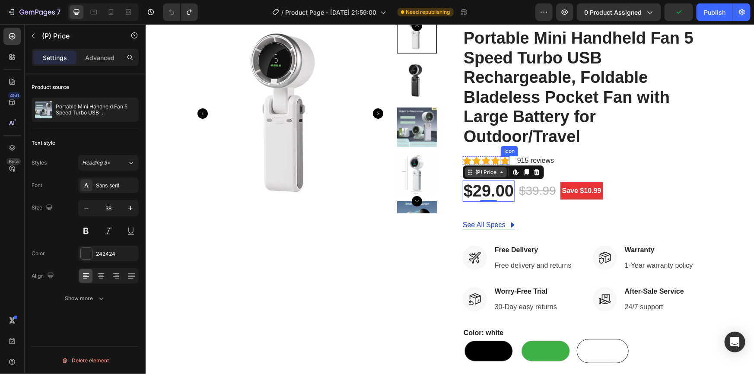
scroll to position [57, 0]
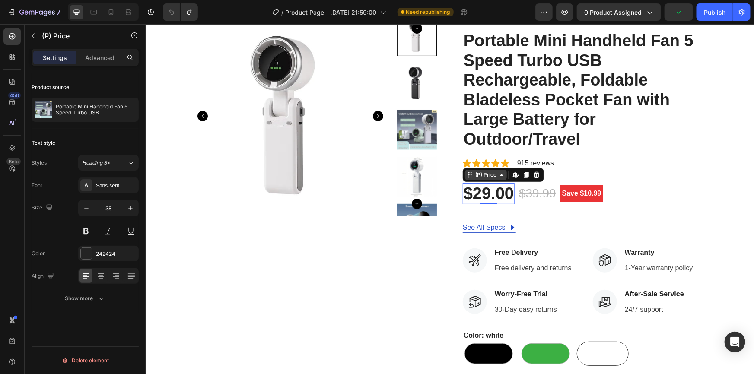
click at [467, 175] on icon at bounding box center [469, 174] width 7 height 7
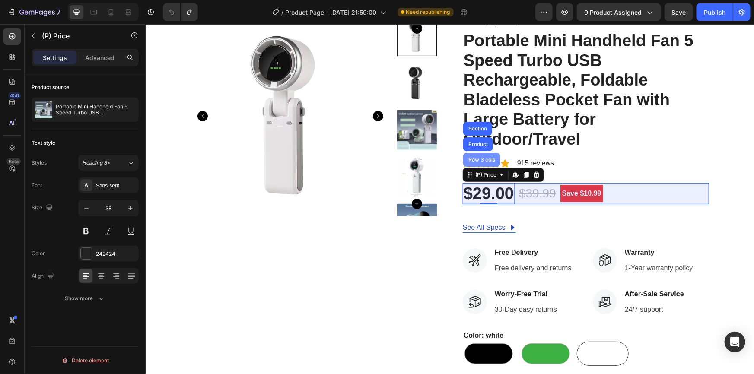
click at [478, 157] on div "Row 3 cols" at bounding box center [481, 159] width 30 height 5
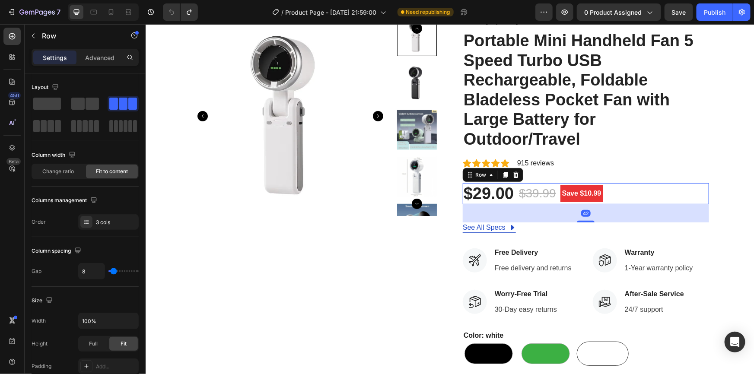
click at [568, 210] on div "42" at bounding box center [585, 213] width 246 height 18
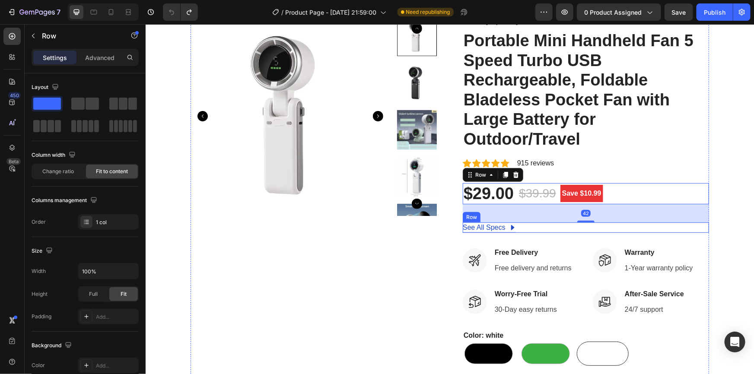
click at [589, 228] on div "See All Specs Button Row" at bounding box center [585, 227] width 246 height 10
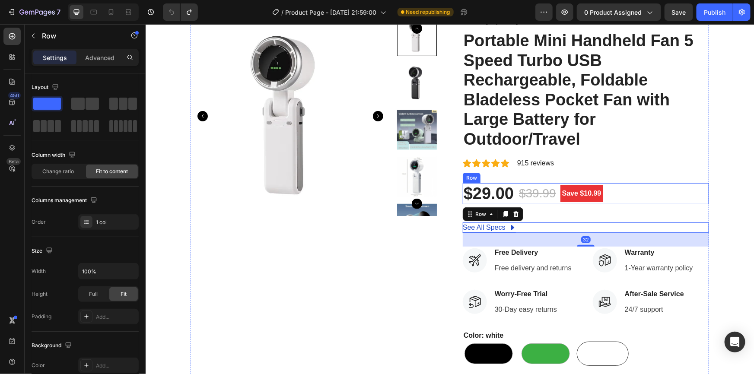
click at [659, 170] on div "Hurry up! Only 48 left in stock (P) Stock Counter Portable Mini Handheld Fan 5 …" at bounding box center [585, 256] width 246 height 480
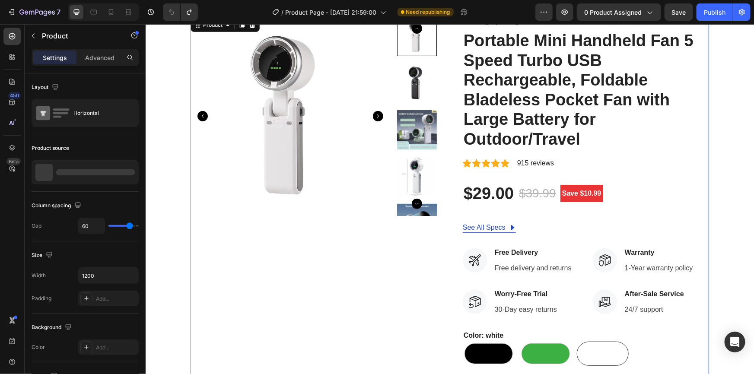
click at [572, 211] on div "Hurry up! Only 48 left in stock (P) Stock Counter Portable Mini Handheld Fan 5 …" at bounding box center [585, 256] width 246 height 480
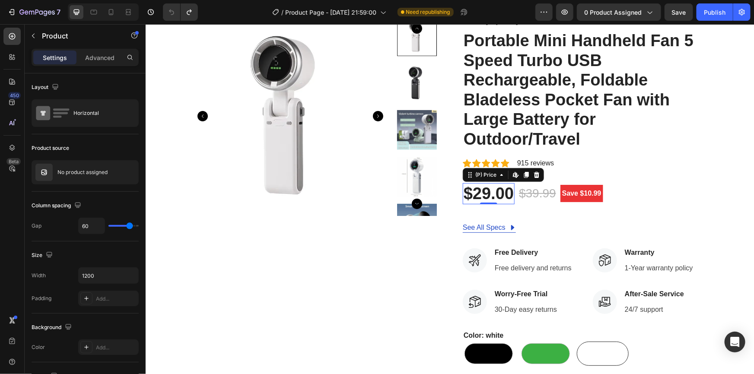
click at [489, 191] on div "$29.00" at bounding box center [488, 194] width 52 height 22
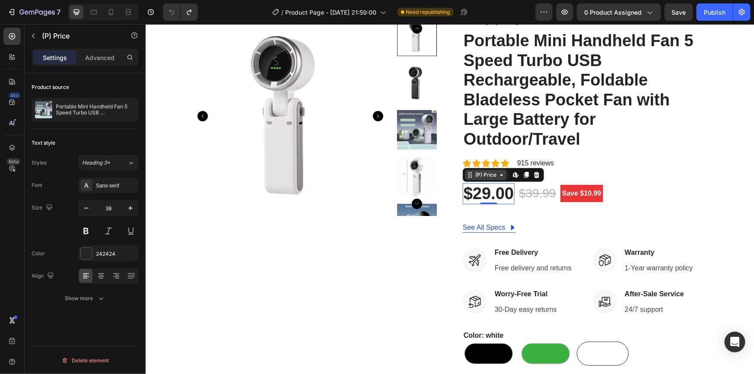
click at [498, 177] on icon at bounding box center [501, 174] width 7 height 7
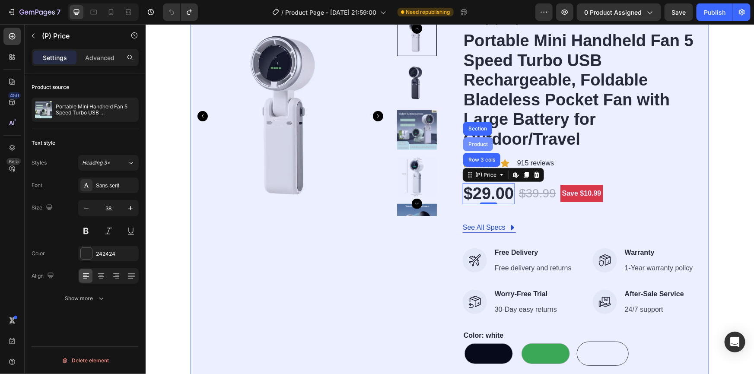
click at [476, 146] on div "Product" at bounding box center [478, 144] width 30 height 14
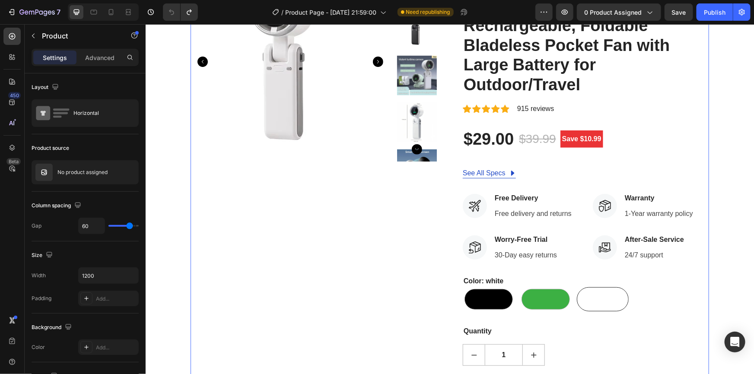
scroll to position [135, 0]
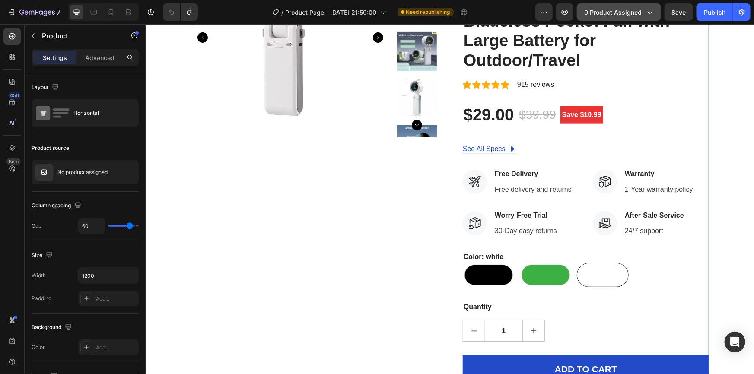
click at [630, 11] on span "0 product assigned" at bounding box center [612, 12] width 57 height 9
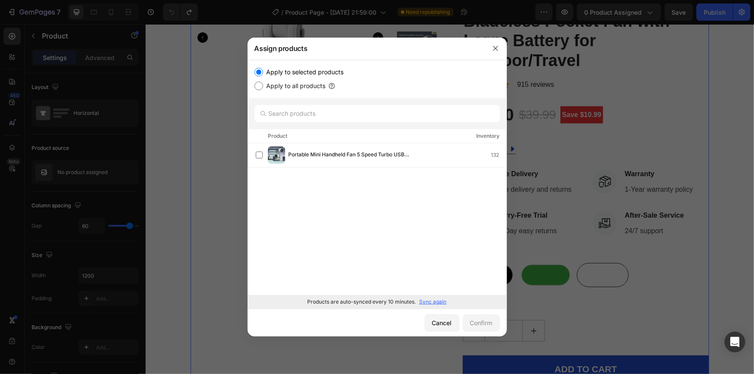
click at [630, 12] on div at bounding box center [377, 187] width 754 height 374
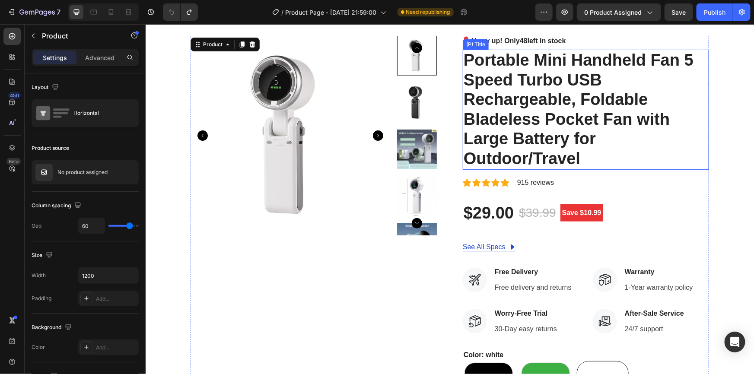
scroll to position [157, 0]
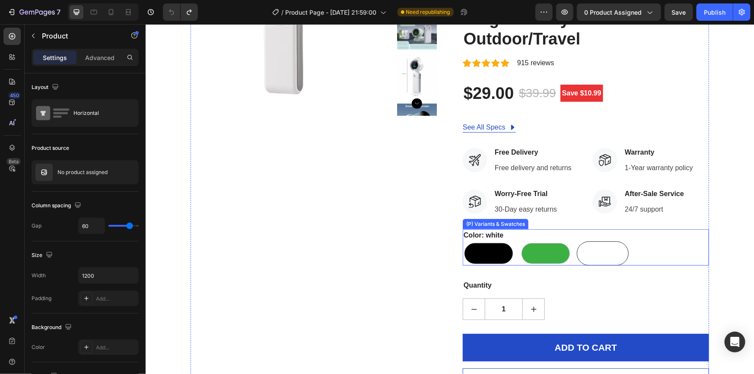
click at [498, 249] on div at bounding box center [488, 253] width 48 height 21
click at [462, 241] on input "black black" at bounding box center [462, 241] width 0 height 0
radio input "true"
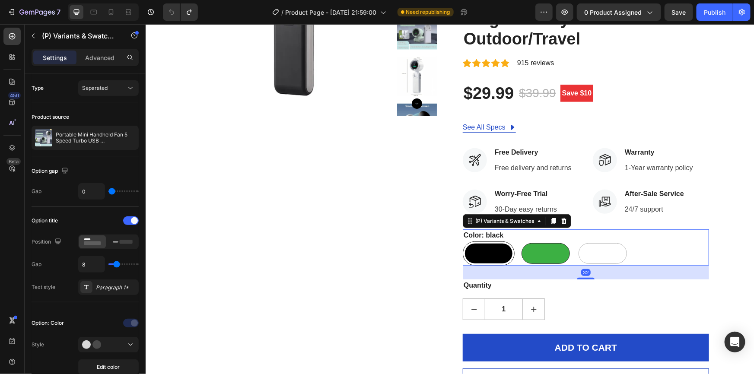
click at [538, 250] on div at bounding box center [545, 253] width 48 height 21
click at [519, 241] on input "green green" at bounding box center [519, 241] width 0 height 0
radio input "true"
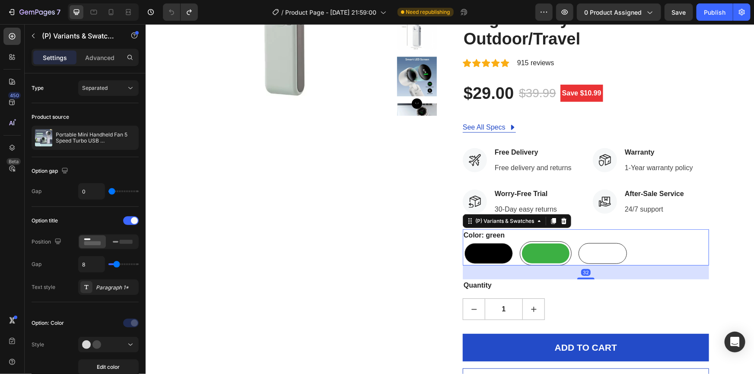
click at [583, 253] on div at bounding box center [602, 253] width 48 height 21
click at [576, 241] on input "white white" at bounding box center [576, 241] width 0 height 0
radio input "true"
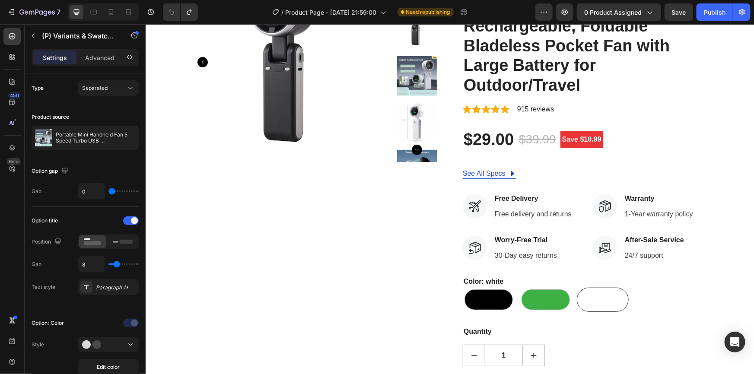
scroll to position [78, 0]
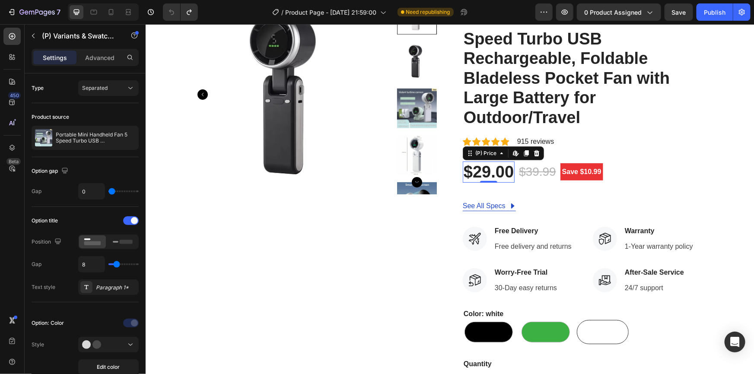
click at [487, 172] on div "$29.00" at bounding box center [488, 172] width 52 height 22
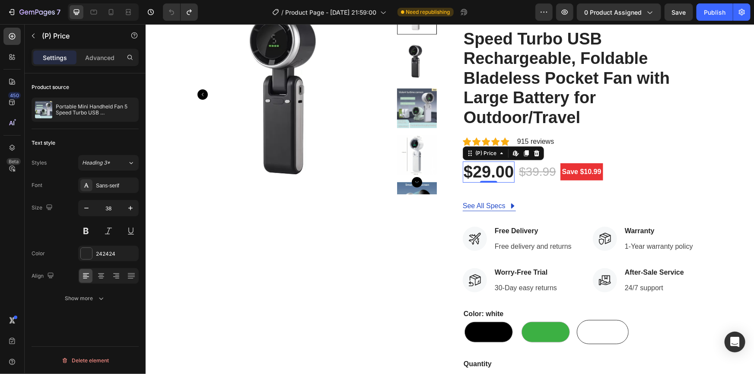
click at [487, 172] on div "$29.00" at bounding box center [488, 172] width 52 height 22
click at [483, 175] on div "$29.00" at bounding box center [488, 172] width 52 height 22
click at [493, 155] on div "(P) Price" at bounding box center [485, 153] width 25 height 8
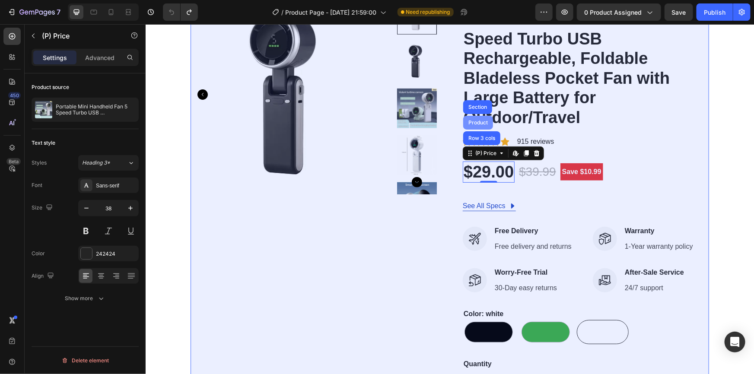
click at [476, 117] on div "Product" at bounding box center [478, 122] width 30 height 14
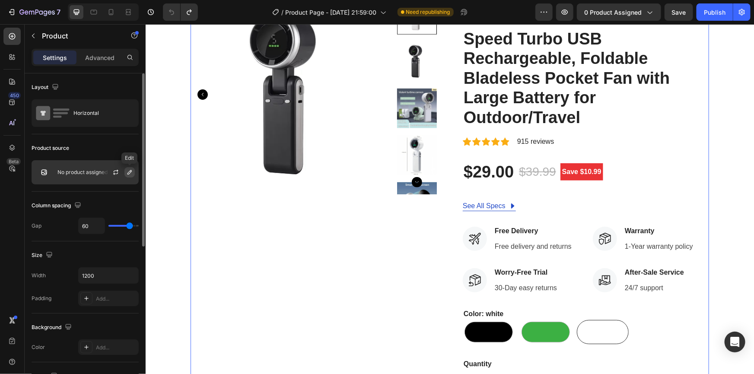
click at [127, 172] on icon "button" at bounding box center [129, 172] width 7 height 7
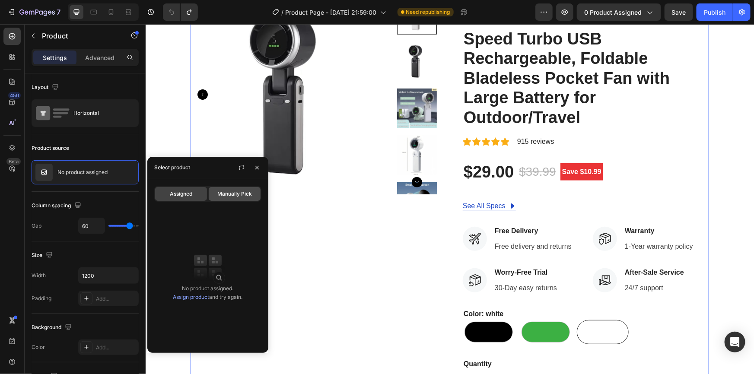
click at [232, 190] on div "Manually Pick" at bounding box center [235, 194] width 52 height 14
radio input "true"
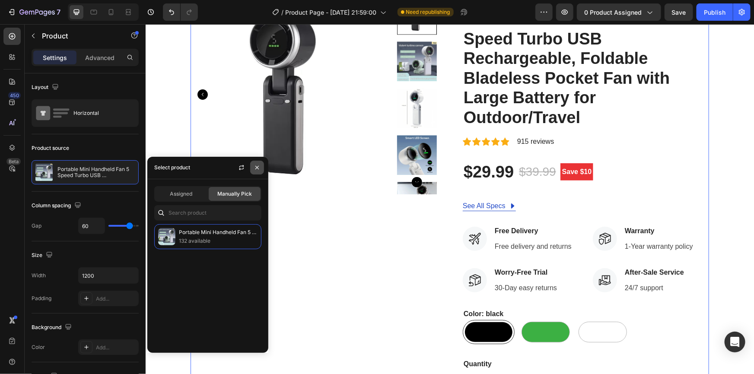
drag, startPoint x: 257, startPoint y: 169, endPoint x: 146, endPoint y: 146, distance: 113.2
click at [257, 169] on icon "button" at bounding box center [257, 167] width 7 height 7
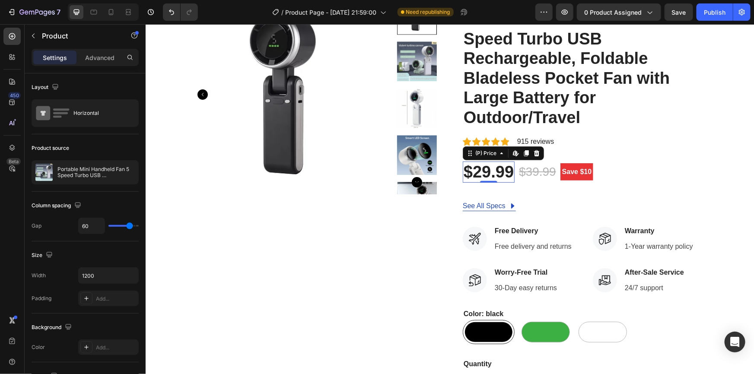
click at [503, 169] on div "$29.99" at bounding box center [488, 172] width 52 height 22
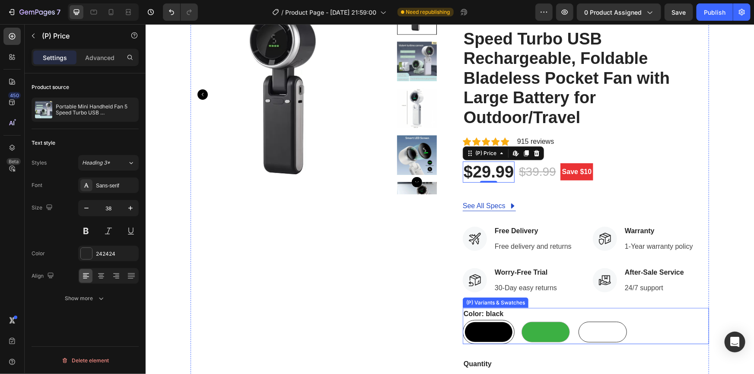
click at [550, 329] on div at bounding box center [545, 331] width 48 height 21
click at [519, 320] on input "green green" at bounding box center [519, 319] width 0 height 0
radio input "true"
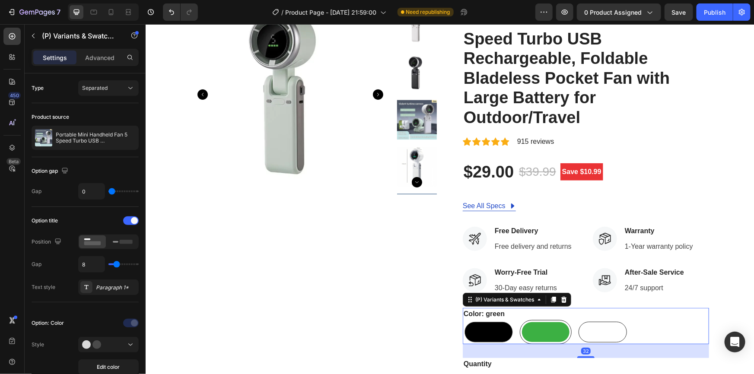
click at [598, 329] on div at bounding box center [602, 331] width 48 height 21
click at [576, 320] on input "white white" at bounding box center [576, 319] width 0 height 0
radio input "true"
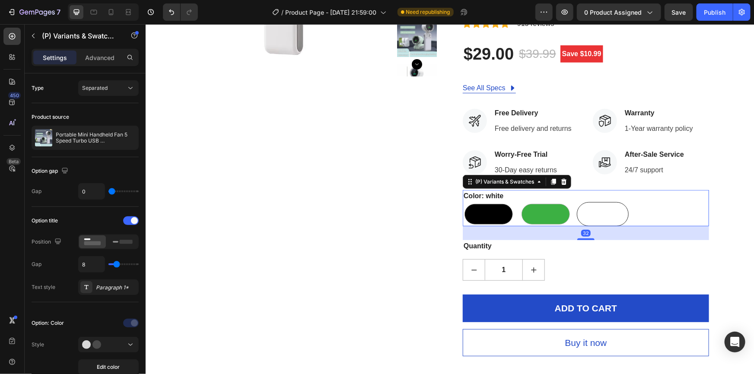
scroll to position [314, 0]
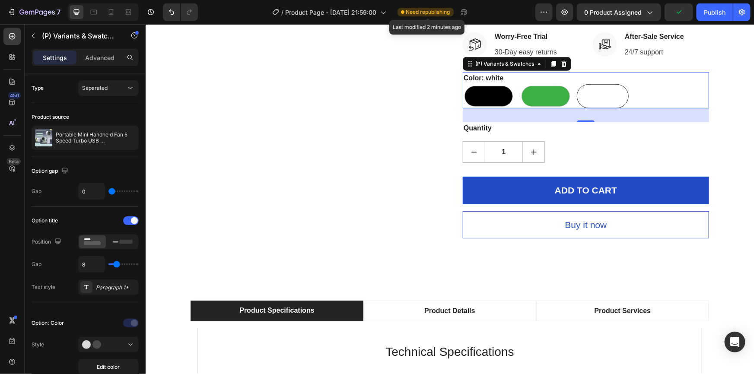
click at [415, 14] on span "Need republishing" at bounding box center [428, 12] width 44 height 8
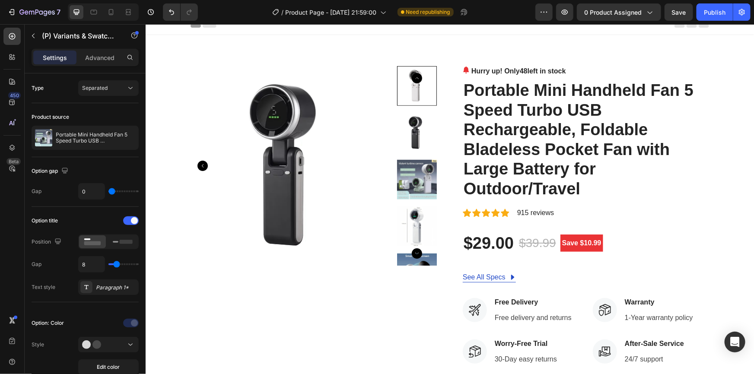
scroll to position [0, 0]
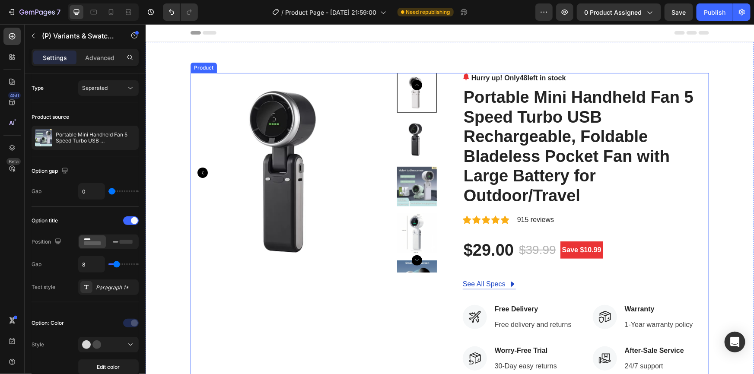
click at [530, 214] on p "915 reviews" at bounding box center [535, 219] width 37 height 10
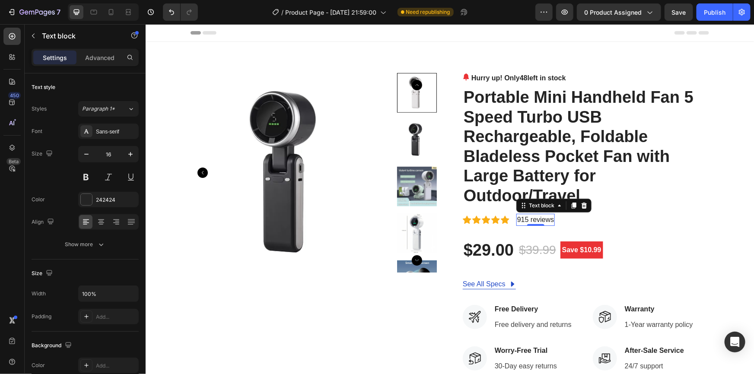
click at [525, 221] on p "915 reviews" at bounding box center [535, 219] width 37 height 10
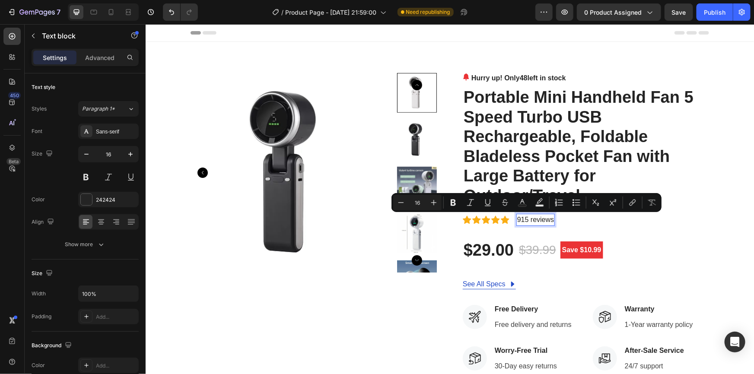
click at [520, 219] on p "915 reviews" at bounding box center [535, 219] width 37 height 10
drag, startPoint x: 525, startPoint y: 219, endPoint x: 513, endPoint y: 221, distance: 11.9
click at [516, 221] on div "915 reviews" at bounding box center [535, 219] width 38 height 12
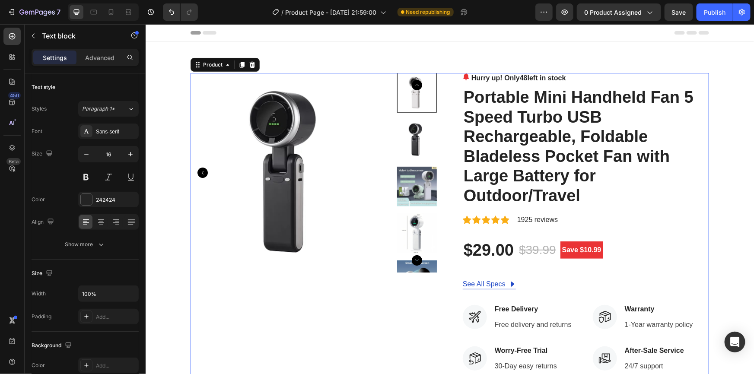
click at [660, 230] on div "Hurry up! Only 48 left in stock (P) Stock Counter Portable Mini Handheld Fan 5 …" at bounding box center [585, 313] width 246 height 480
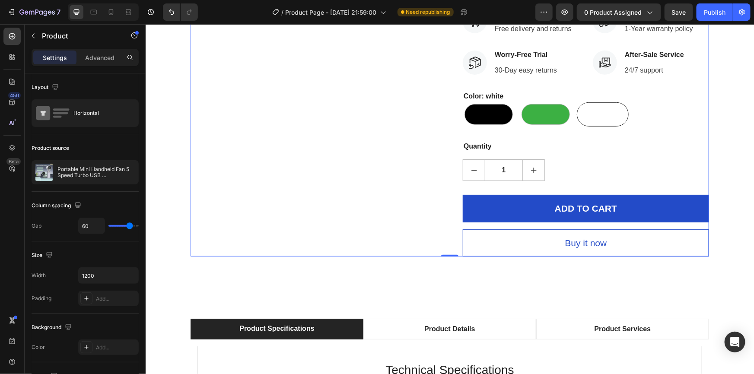
scroll to position [353, 0]
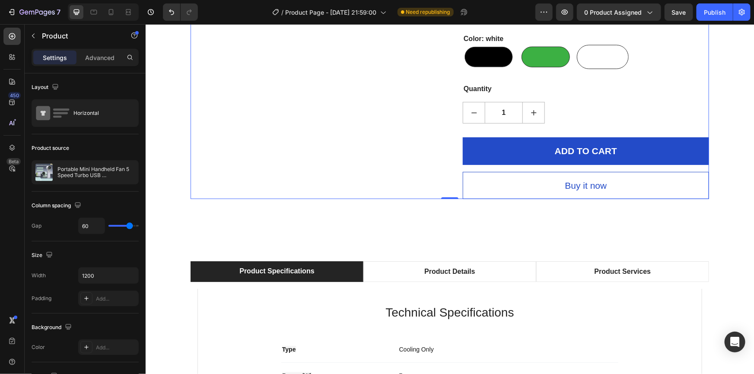
click at [542, 59] on div at bounding box center [545, 56] width 48 height 21
click at [519, 45] on input "green green" at bounding box center [519, 44] width 0 height 0
radio input "true"
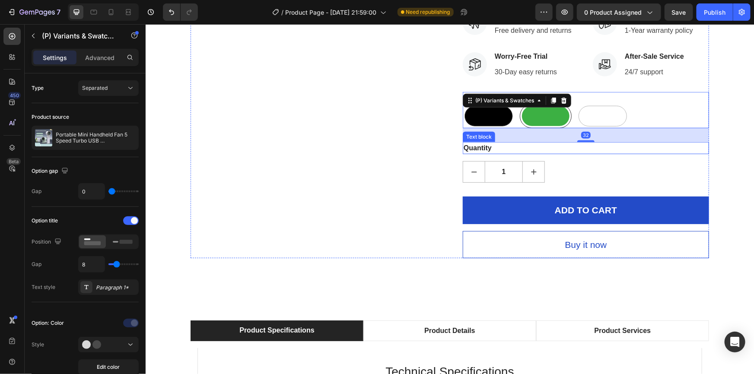
scroll to position [275, 0]
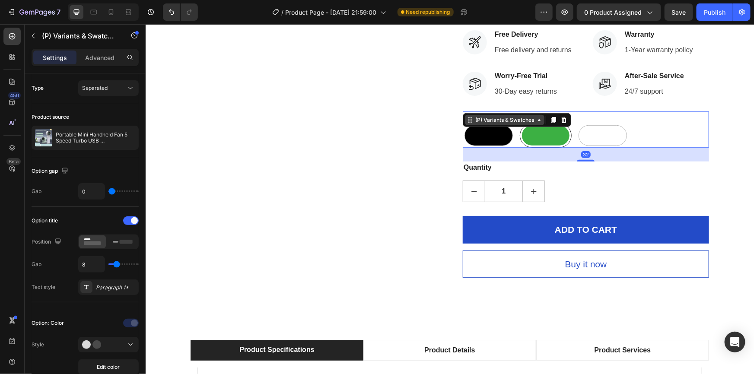
click at [508, 122] on div "(P) Variants & Swatches" at bounding box center [504, 120] width 62 height 8
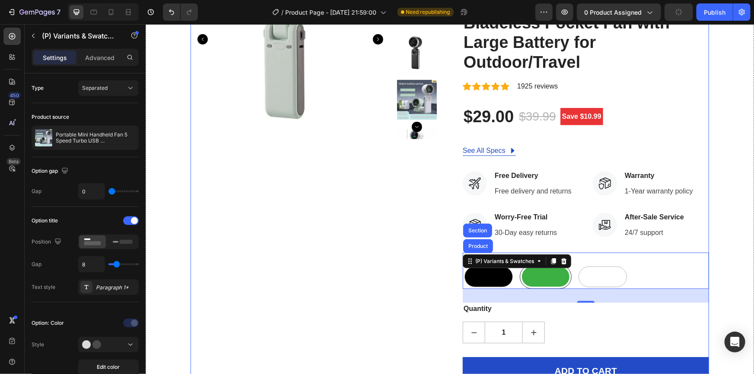
scroll to position [118, 0]
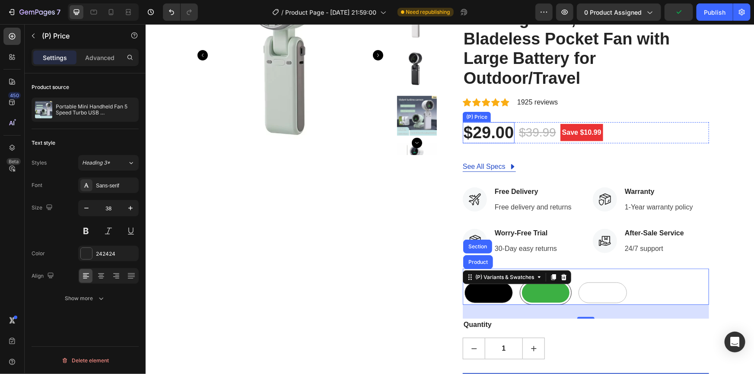
click at [501, 133] on div "$29.00" at bounding box center [488, 133] width 52 height 22
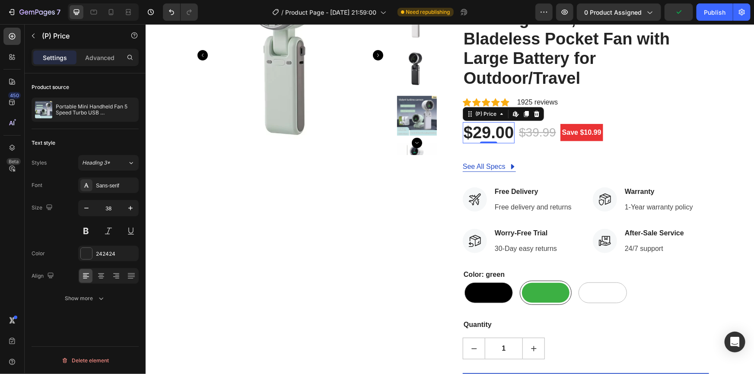
click at [501, 133] on div "$29.00" at bounding box center [488, 133] width 52 height 22
click at [512, 114] on icon at bounding box center [515, 113] width 7 height 7
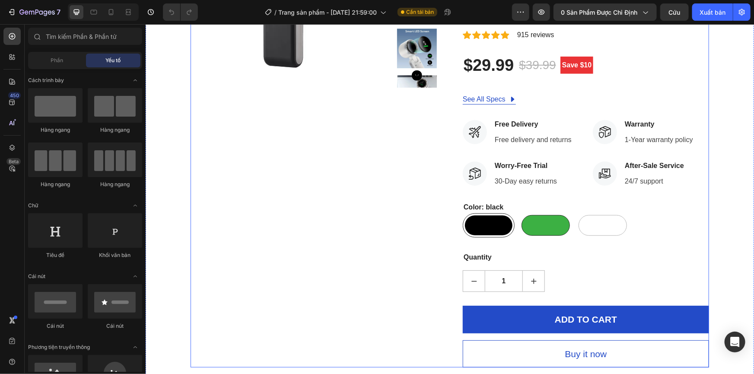
scroll to position [196, 0]
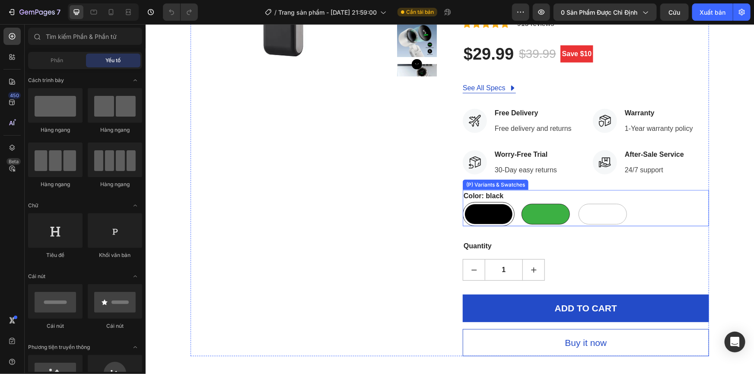
click at [538, 211] on div at bounding box center [545, 214] width 48 height 21
click at [519, 202] on input "green green" at bounding box center [519, 201] width 0 height 0
radio input "true"
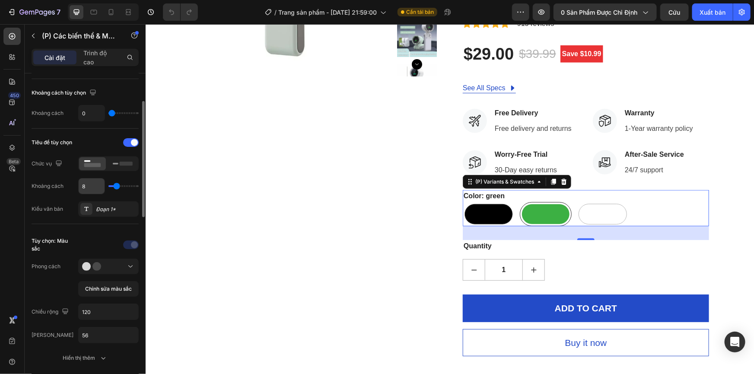
scroll to position [0, 0]
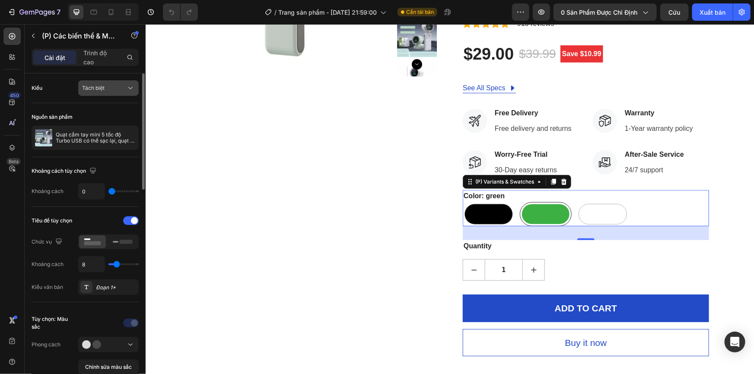
click at [121, 90] on div "Tách biệt" at bounding box center [104, 88] width 44 height 8
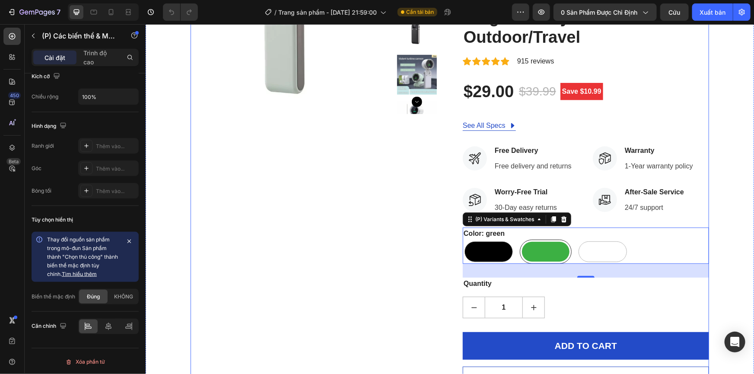
scroll to position [157, 0]
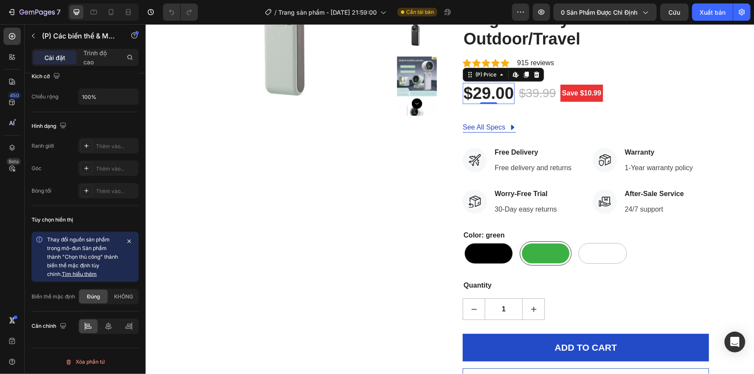
click at [487, 98] on div "$29.00" at bounding box center [488, 94] width 52 height 22
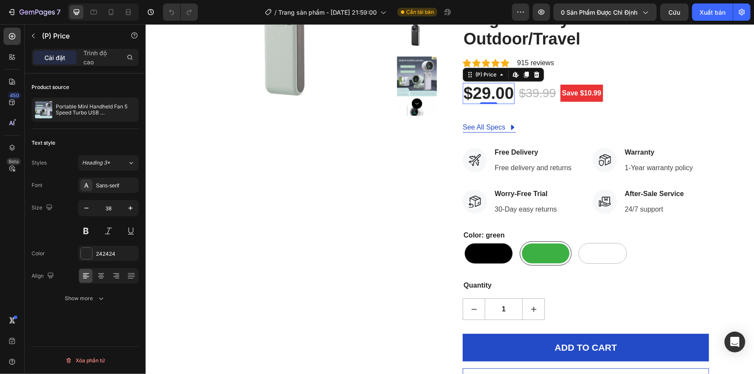
click at [487, 98] on div "$29.00" at bounding box center [488, 94] width 52 height 22
click at [489, 96] on div "$29.00" at bounding box center [488, 94] width 52 height 22
click at [482, 79] on div "(P) Price Edit content in Shopify" at bounding box center [502, 74] width 81 height 14
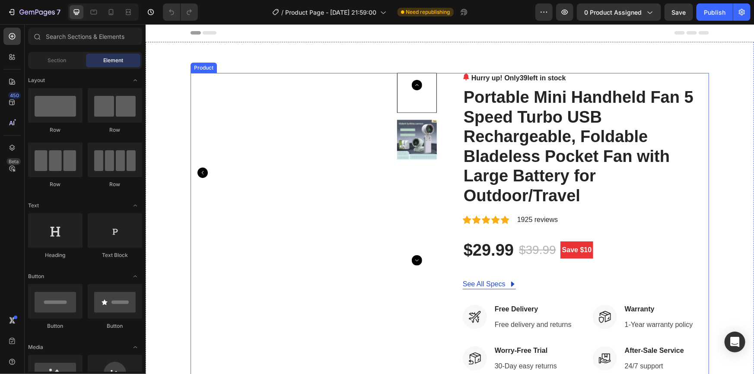
scroll to position [157, 0]
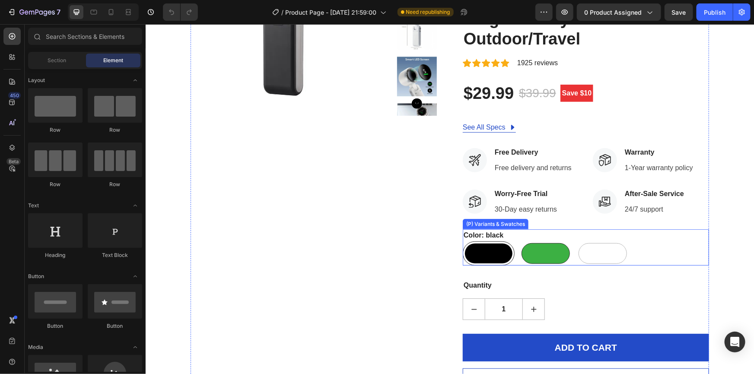
click at [525, 255] on div at bounding box center [545, 253] width 48 height 21
click at [519, 241] on input "green green" at bounding box center [519, 241] width 0 height 0
radio input "true"
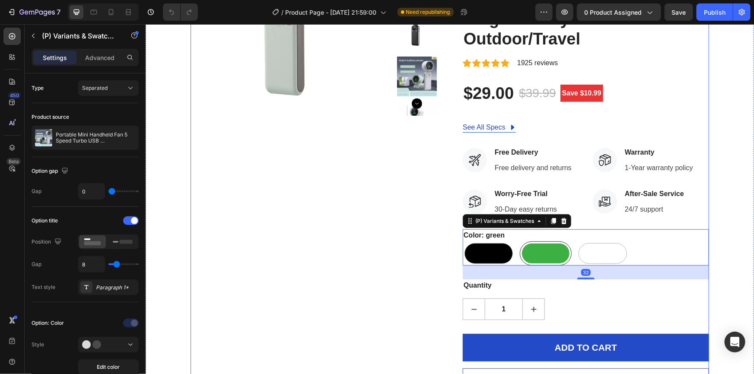
click at [570, 94] on pre "Save $10.99" at bounding box center [581, 92] width 43 height 17
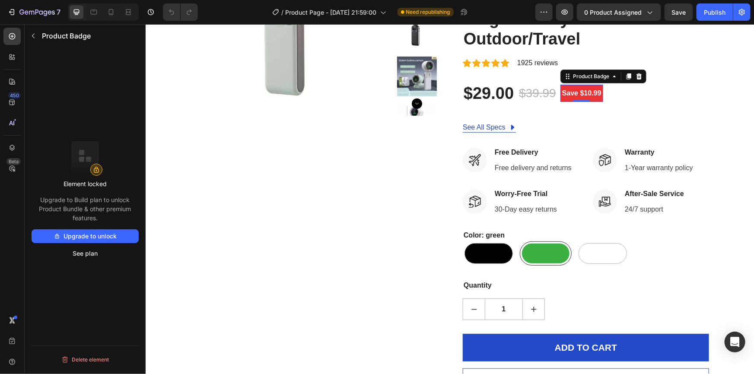
click at [570, 94] on pre "Save $10.99" at bounding box center [581, 92] width 43 height 17
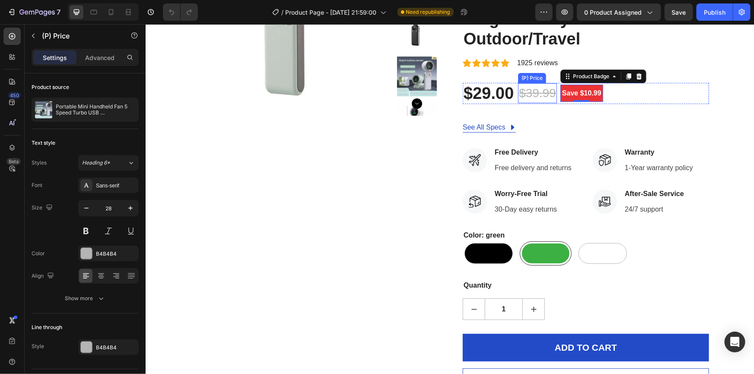
click at [519, 90] on div "$39.99" at bounding box center [537, 93] width 39 height 20
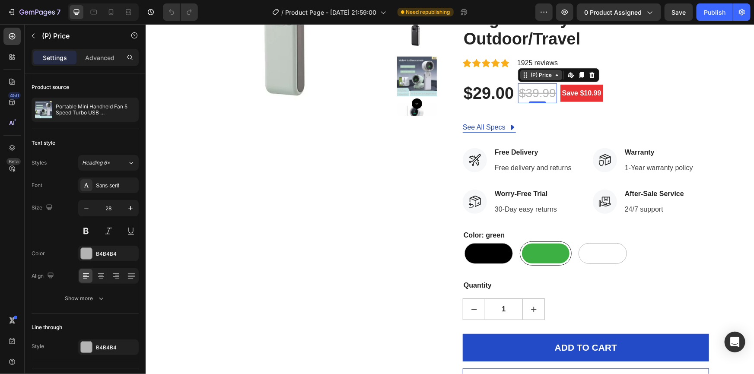
click at [556, 78] on div "(P) Price" at bounding box center [541, 75] width 42 height 10
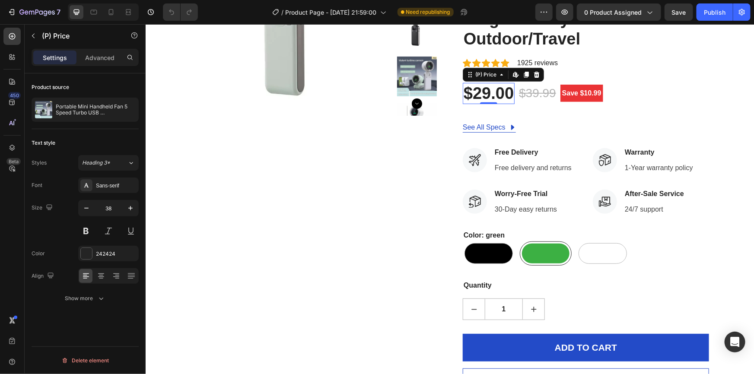
click at [497, 94] on div "$29.00" at bounding box center [488, 94] width 52 height 22
click at [466, 71] on icon at bounding box center [469, 74] width 7 height 7
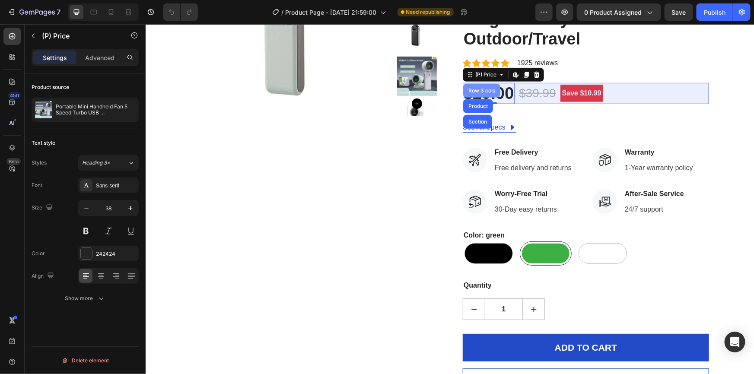
click at [469, 88] on div "Row 3 cols" at bounding box center [481, 90] width 30 height 5
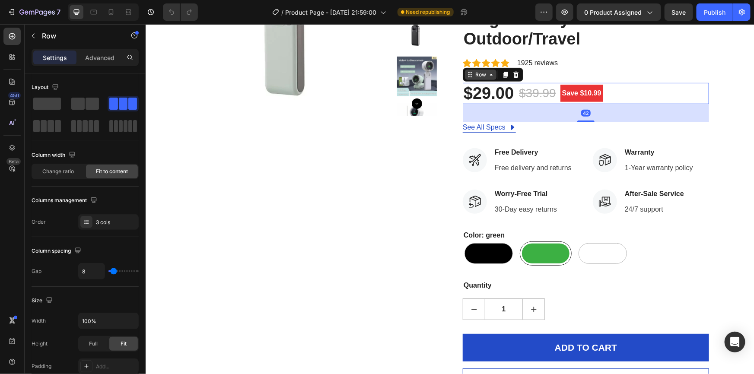
click at [467, 75] on icon at bounding box center [469, 74] width 7 height 7
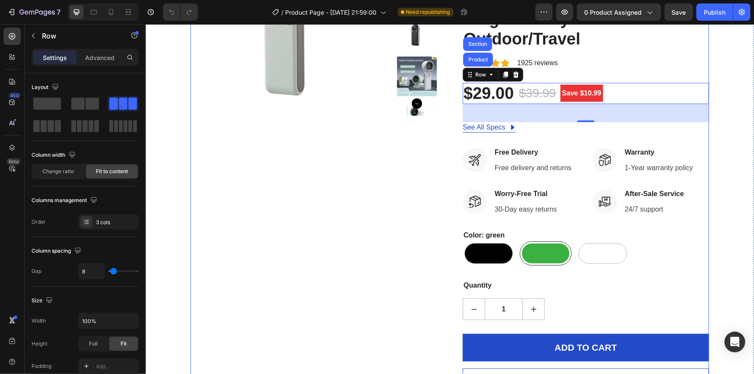
click at [405, 146] on div "Product Images" at bounding box center [313, 156] width 246 height 480
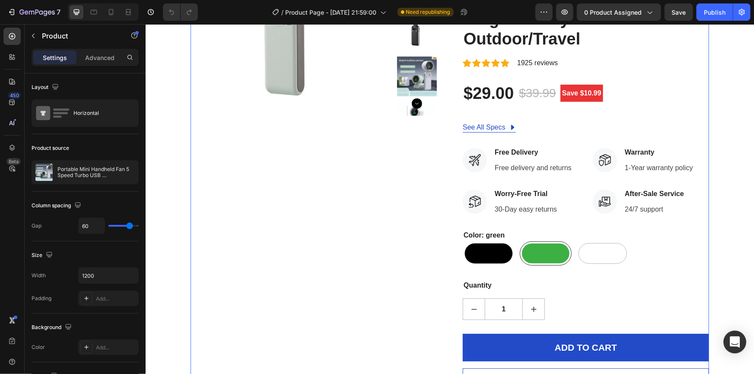
click at [728, 334] on div "Open Intercom Messenger" at bounding box center [735, 342] width 23 height 23
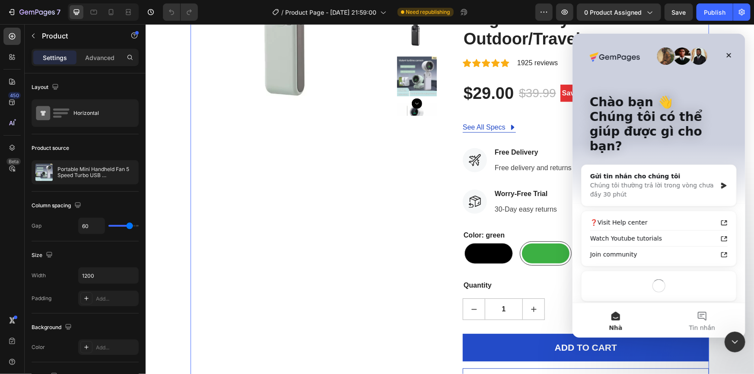
scroll to position [0, 0]
click at [725, 52] on icon "Đóng" at bounding box center [728, 54] width 7 height 7
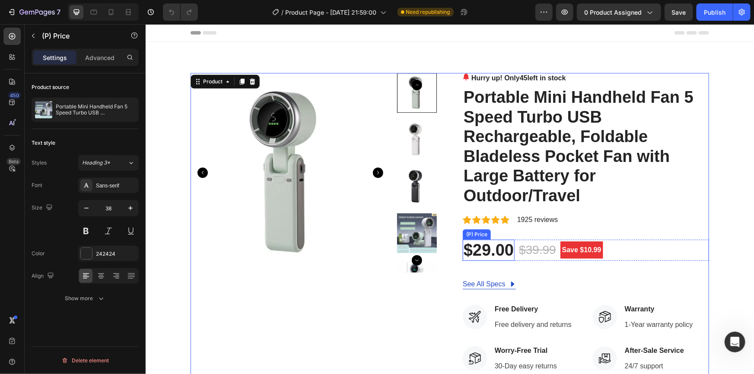
click at [488, 249] on div "$29.00" at bounding box center [488, 250] width 52 height 22
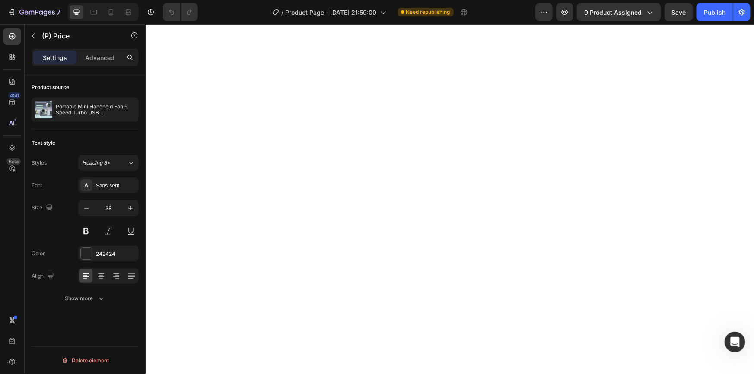
scroll to position [2710, 0]
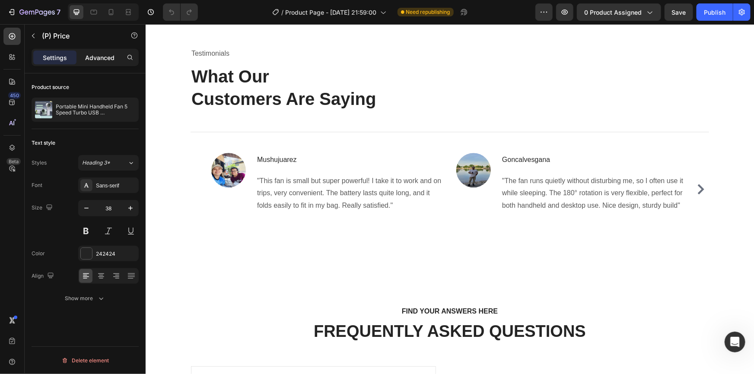
click at [104, 59] on p "Advanced" at bounding box center [99, 57] width 29 height 9
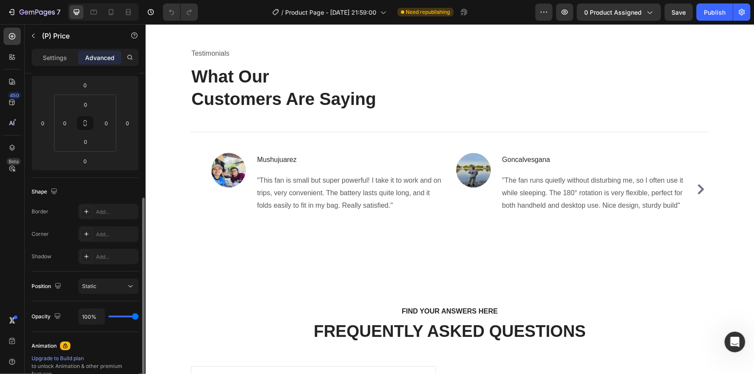
scroll to position [235, 0]
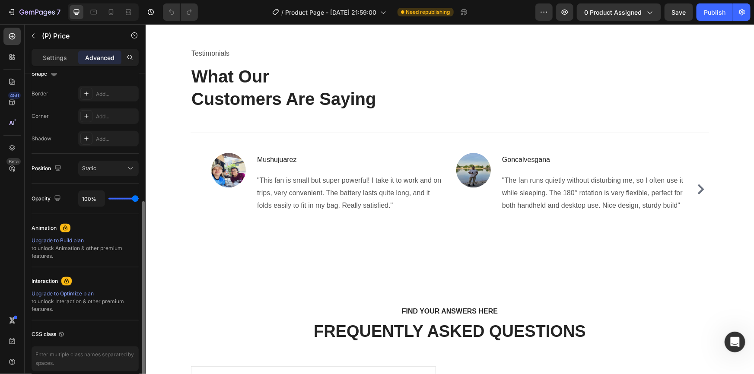
click at [62, 56] on p "Settings" at bounding box center [55, 57] width 24 height 9
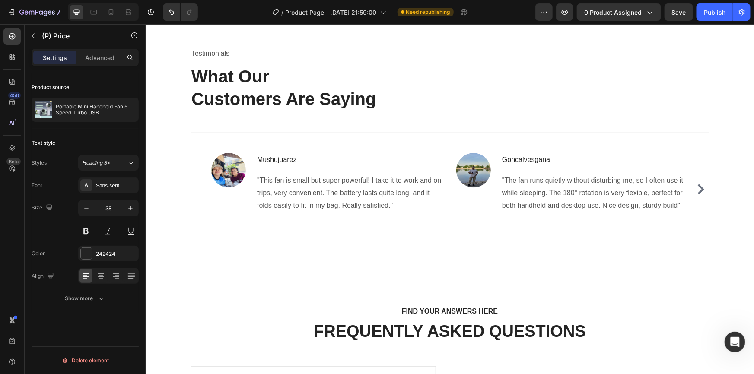
scroll to position [0, 0]
click at [123, 112] on div at bounding box center [127, 110] width 24 height 24
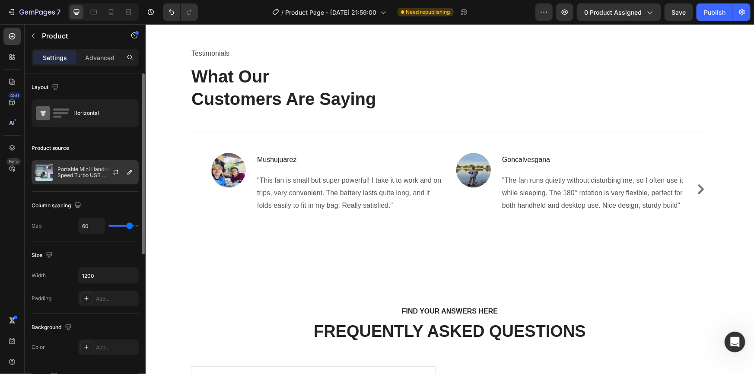
click at [126, 165] on div at bounding box center [119, 172] width 38 height 23
click at [115, 170] on icon "button" at bounding box center [116, 171] width 5 height 3
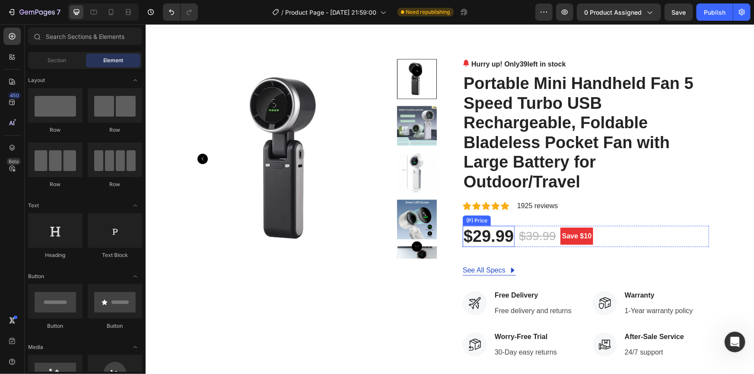
scroll to position [78, 0]
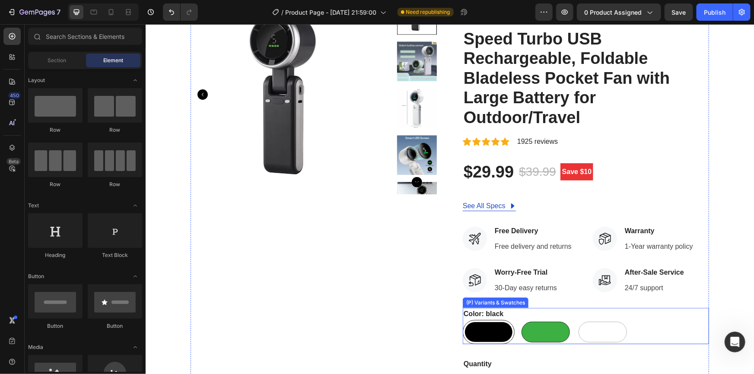
click at [534, 326] on div at bounding box center [545, 331] width 48 height 21
click at [519, 320] on input "green green" at bounding box center [519, 319] width 0 height 0
radio input "true"
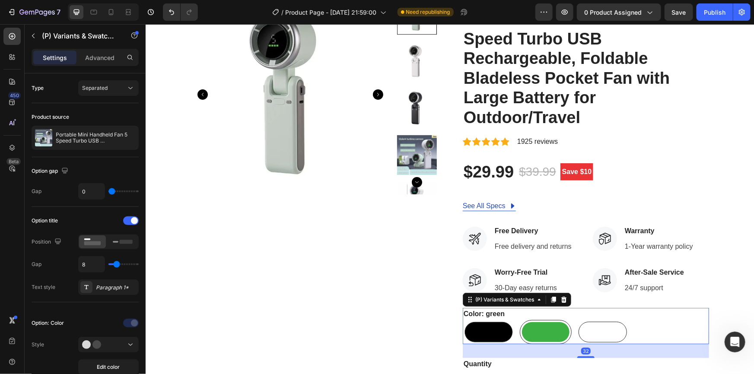
click at [586, 326] on div at bounding box center [602, 331] width 48 height 21
click at [576, 320] on input "white white" at bounding box center [576, 319] width 0 height 0
radio input "true"
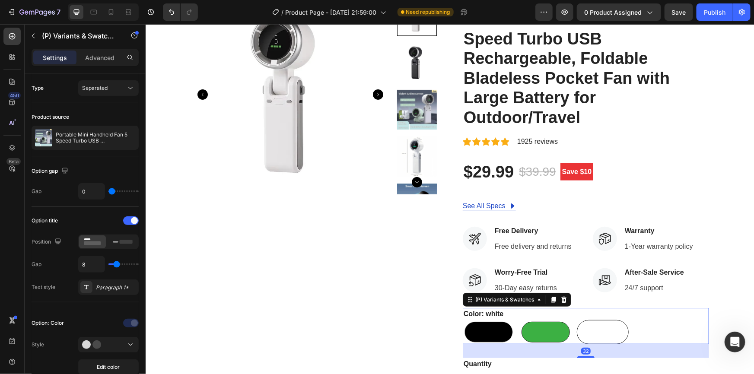
click at [550, 327] on div at bounding box center [545, 331] width 48 height 21
click at [519, 320] on input "green green" at bounding box center [519, 319] width 0 height 0
radio input "true"
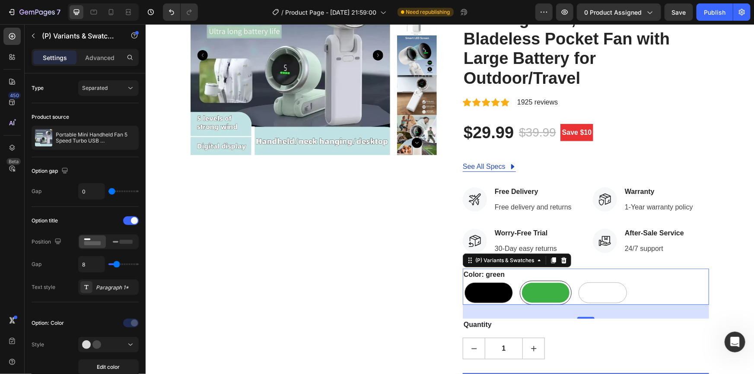
scroll to position [196, 0]
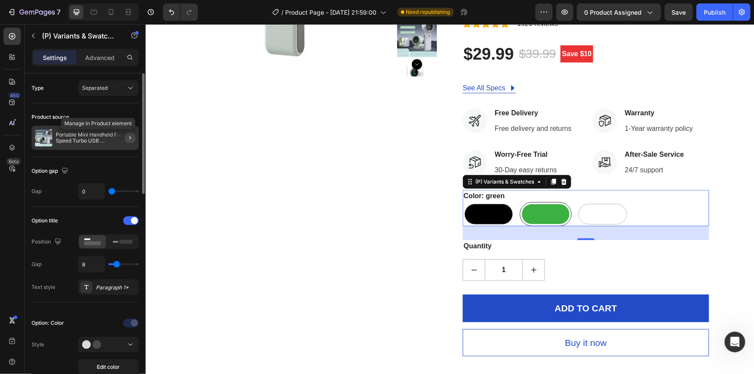
click at [130, 136] on icon "button" at bounding box center [130, 137] width 2 height 3
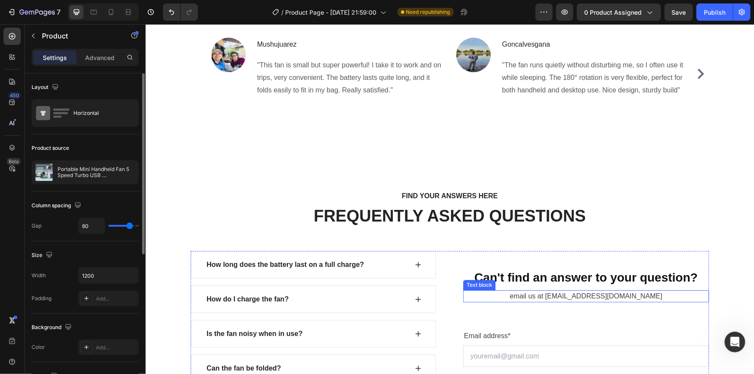
scroll to position [2789, 0]
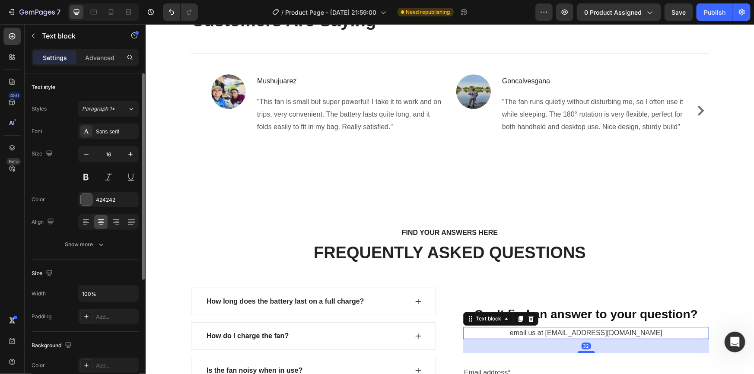
click at [537, 332] on p "email us at [EMAIL_ADDRESS][DOMAIN_NAME]" at bounding box center [586, 333] width 244 height 10
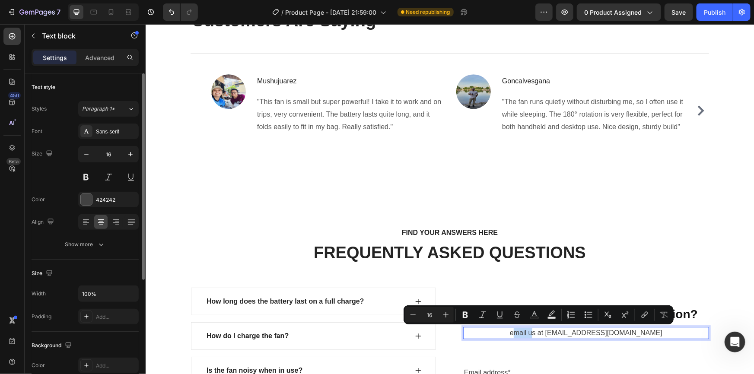
click at [531, 331] on p "email us at [EMAIL_ADDRESS][DOMAIN_NAME]" at bounding box center [586, 333] width 244 height 10
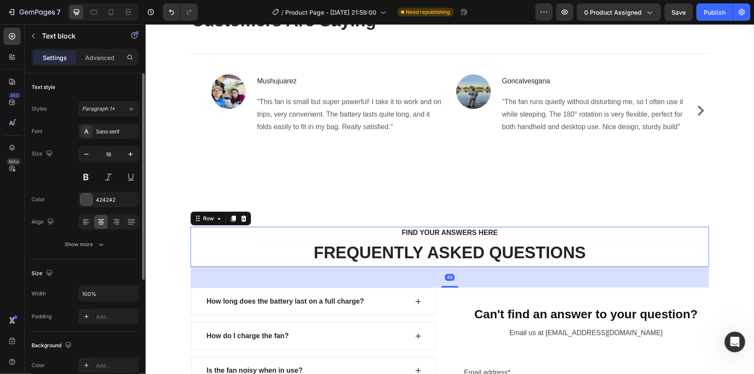
click at [635, 238] on div "FIND YOUR ANSWERS HERE Text block FREQUENTLY ASKED QUESTIONS Heading" at bounding box center [449, 246] width 519 height 41
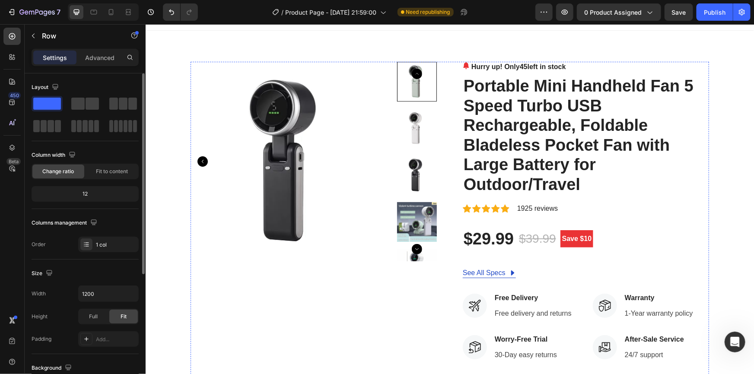
scroll to position [0, 0]
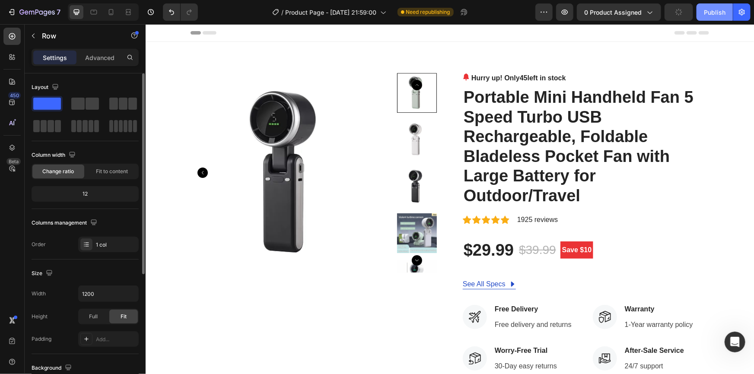
drag, startPoint x: 696, startPoint y: 13, endPoint x: 700, endPoint y: 13, distance: 4.8
click at [697, 13] on div "Preview 0 product assigned Publish" at bounding box center [642, 11] width 215 height 17
click at [713, 11] on div "Publish" at bounding box center [715, 12] width 22 height 9
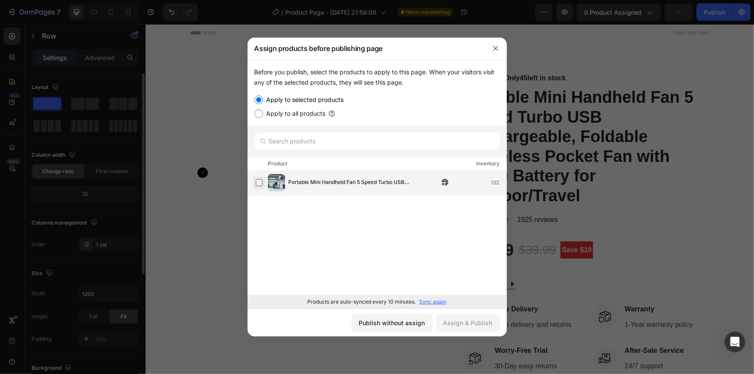
click at [256, 179] on label at bounding box center [259, 182] width 7 height 7
drag, startPoint x: 398, startPoint y: 324, endPoint x: 305, endPoint y: 297, distance: 96.8
click at [398, 324] on div "Publish without assign" at bounding box center [392, 322] width 66 height 9
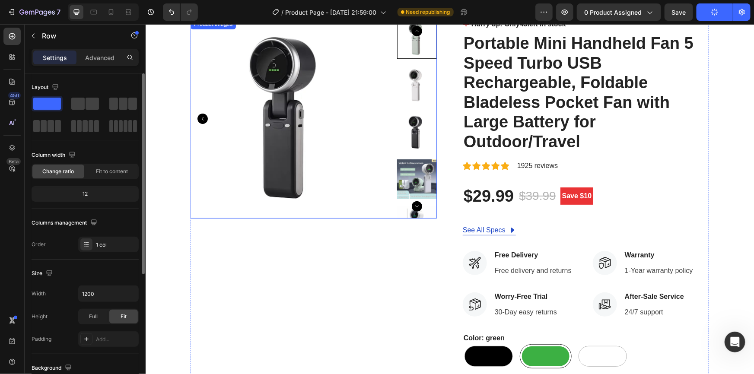
scroll to position [157, 0]
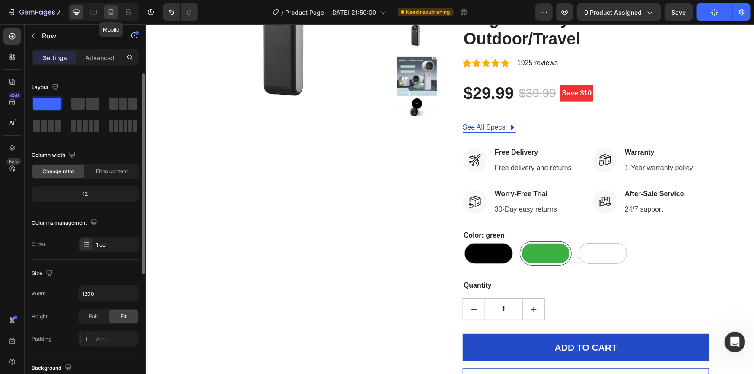
click at [117, 13] on div at bounding box center [111, 12] width 14 height 14
type input "100%"
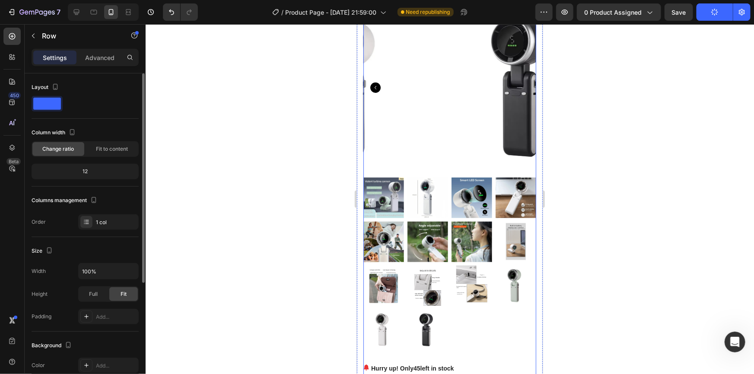
scroll to position [39, 0]
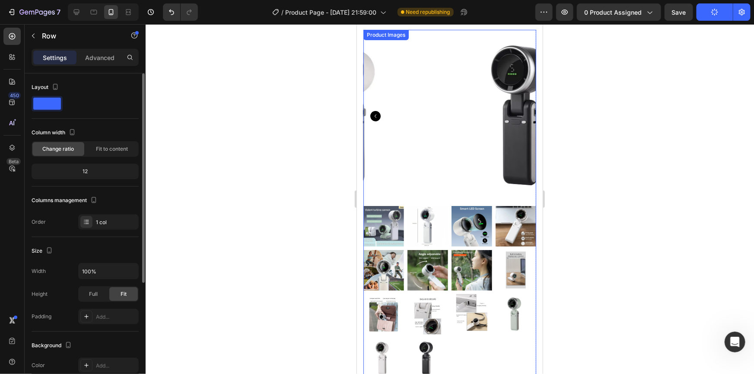
click at [434, 302] on img at bounding box center [427, 314] width 41 height 41
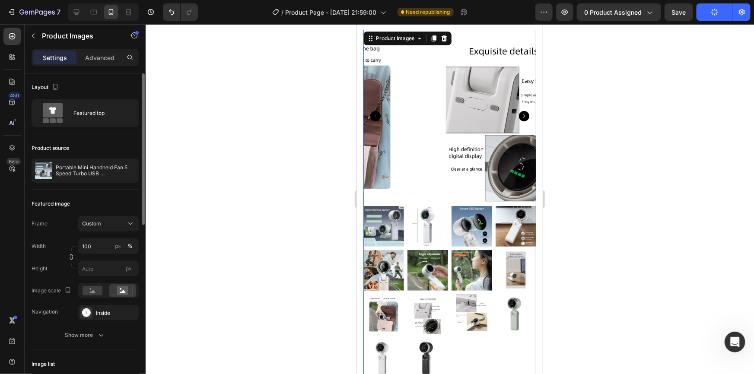
click at [459, 298] on img at bounding box center [471, 314] width 41 height 41
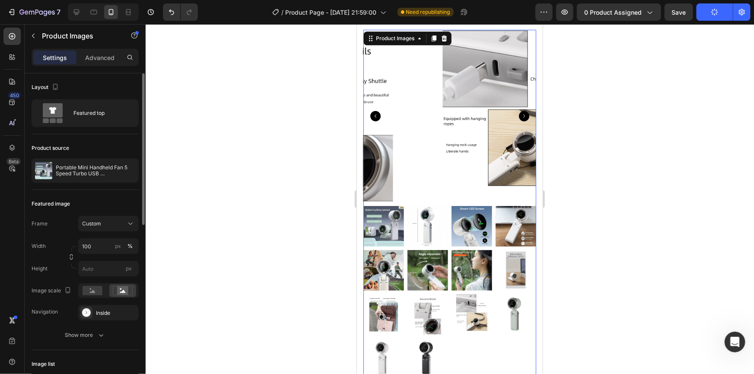
click at [511, 268] on img at bounding box center [515, 270] width 41 height 41
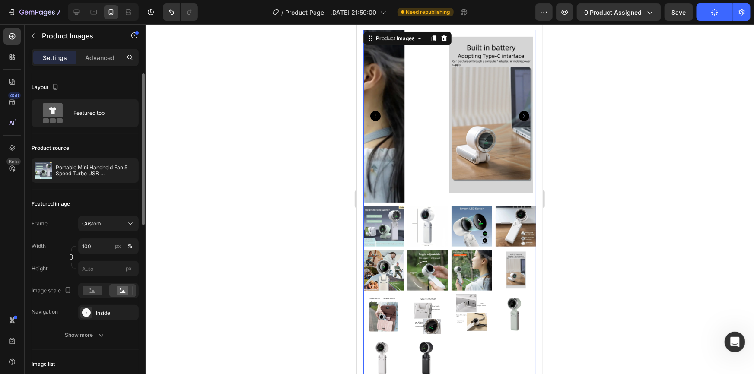
click at [510, 230] on img at bounding box center [515, 226] width 41 height 41
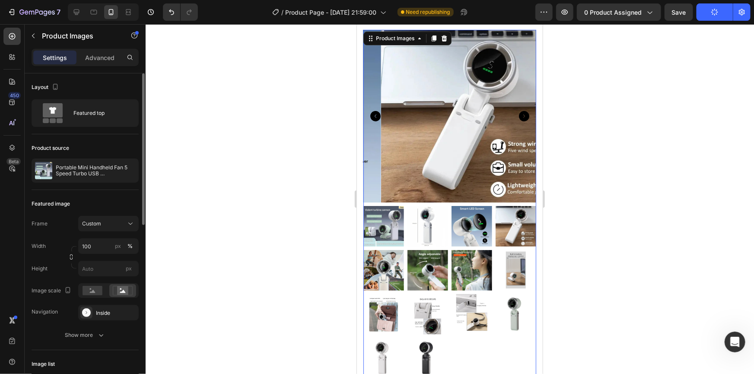
click at [506, 255] on img at bounding box center [515, 270] width 41 height 41
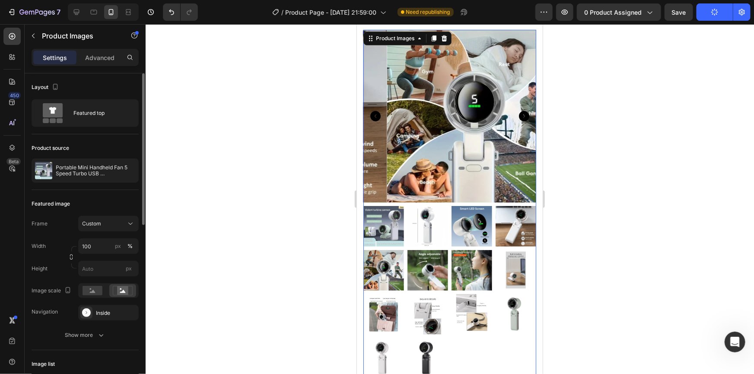
click at [398, 256] on img at bounding box center [383, 270] width 41 height 41
click at [414, 139] on img at bounding box center [473, 115] width 173 height 173
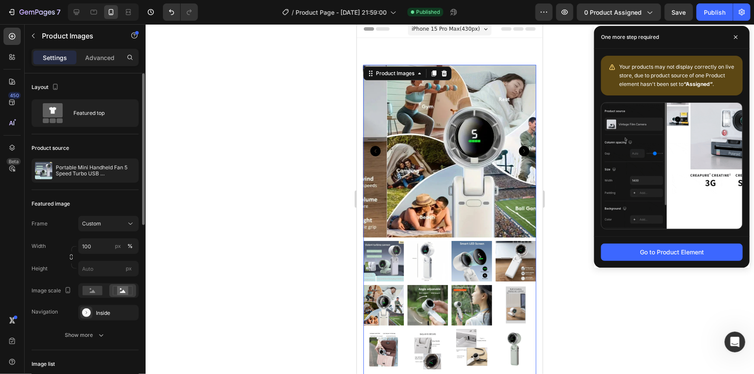
scroll to position [0, 0]
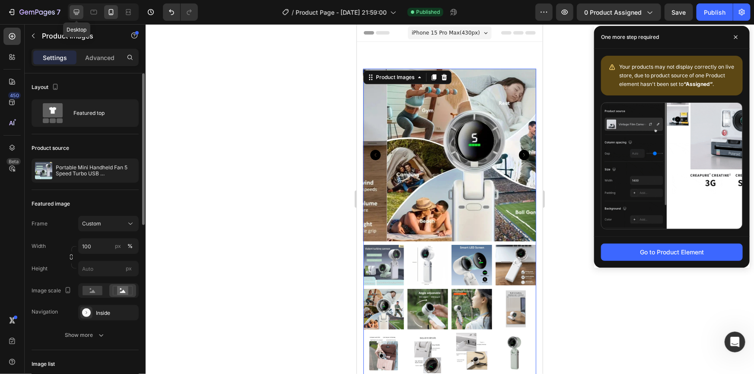
click at [75, 10] on icon at bounding box center [76, 12] width 9 height 9
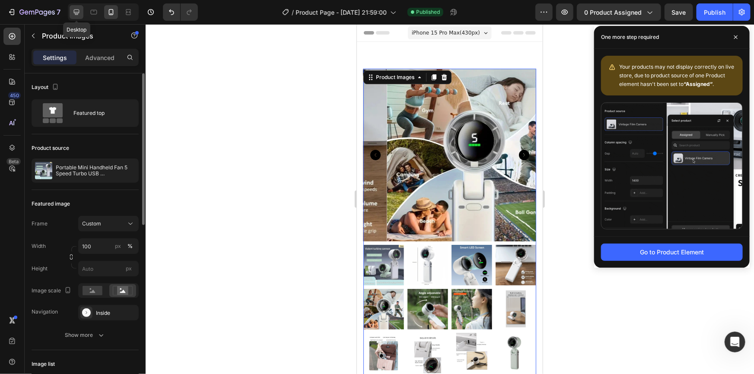
type input "16"
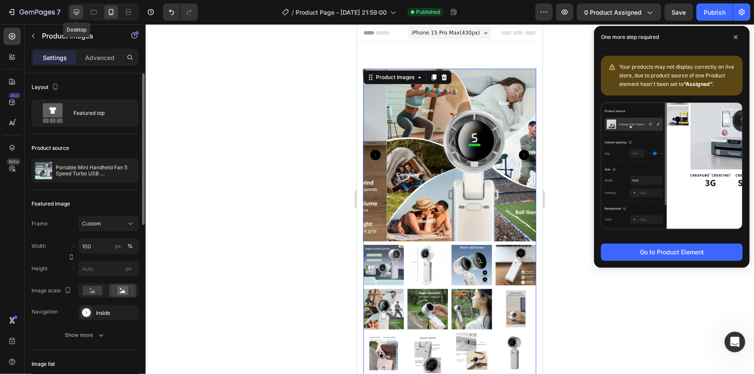
type input "16"
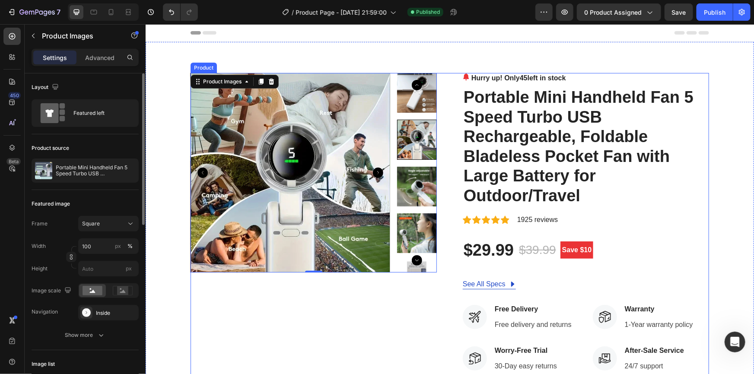
click at [296, 325] on div "Product Images 32" at bounding box center [313, 313] width 246 height 480
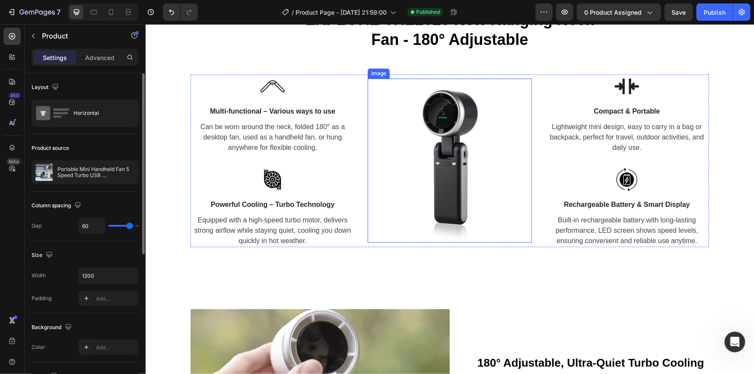
scroll to position [1060, 0]
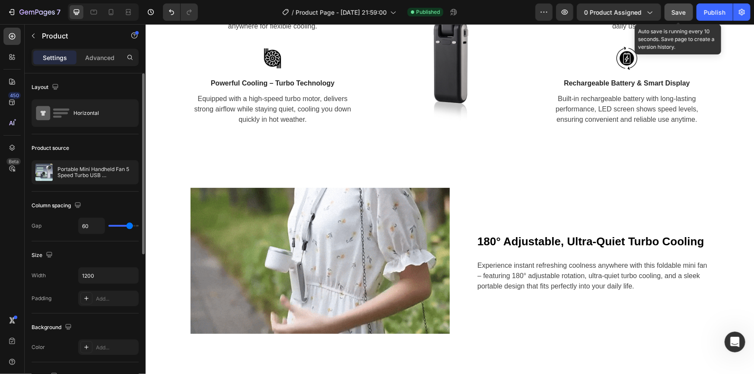
click at [676, 12] on span "Save" at bounding box center [679, 12] width 14 height 7
